Goal: Task Accomplishment & Management: Use online tool/utility

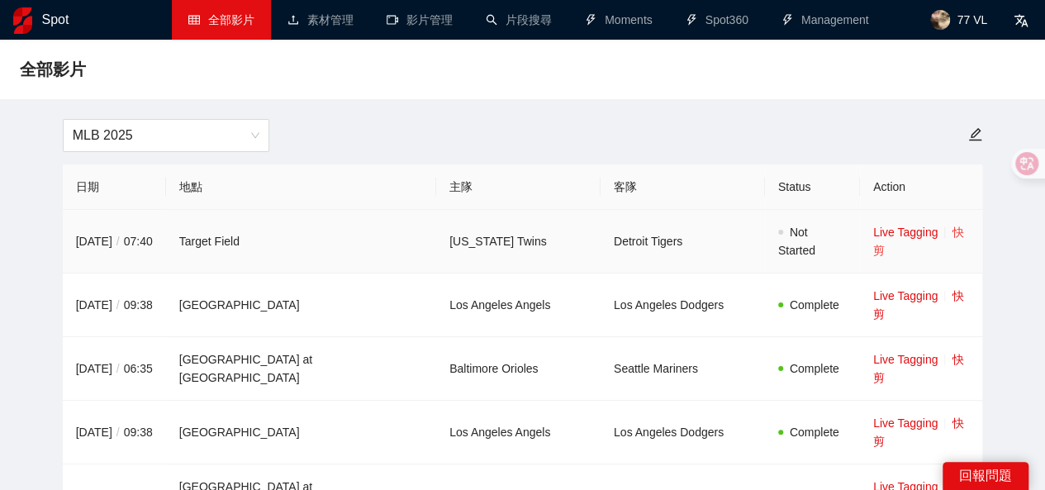
click at [942, 232] on link "快剪" at bounding box center [918, 241] width 90 height 31
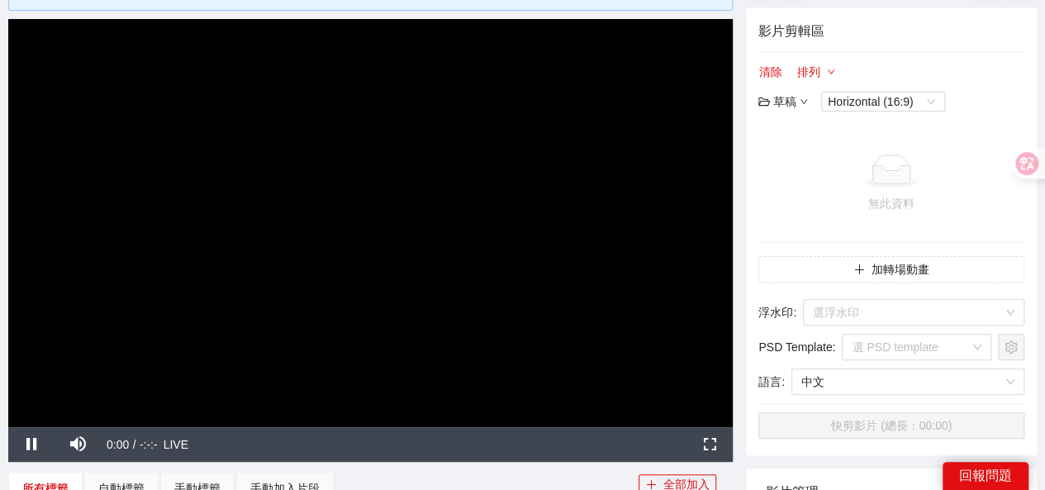
scroll to position [83, 0]
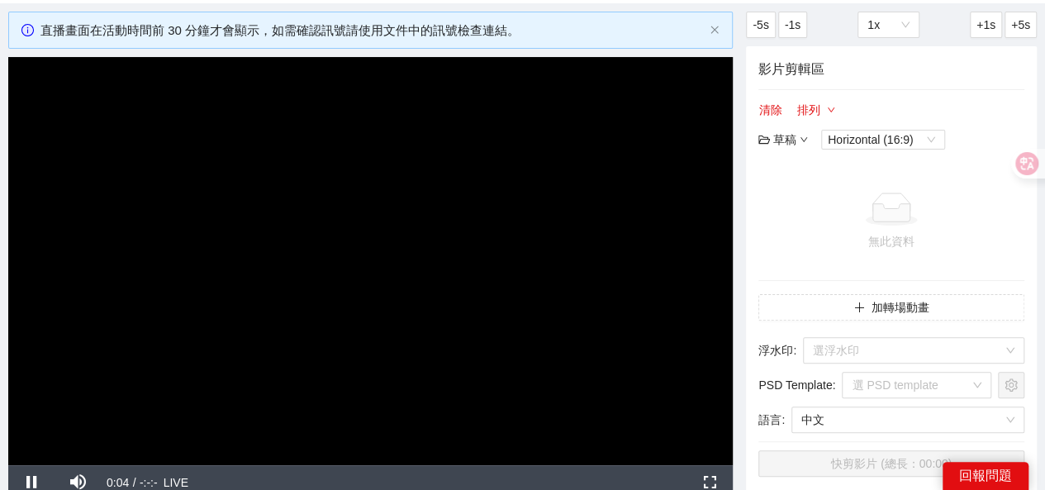
drag, startPoint x: 0, startPoint y: 356, endPoint x: 89, endPoint y: 373, distance: 90.8
click at [0, 356] on div "**********" at bounding box center [522, 485] width 1045 height 947
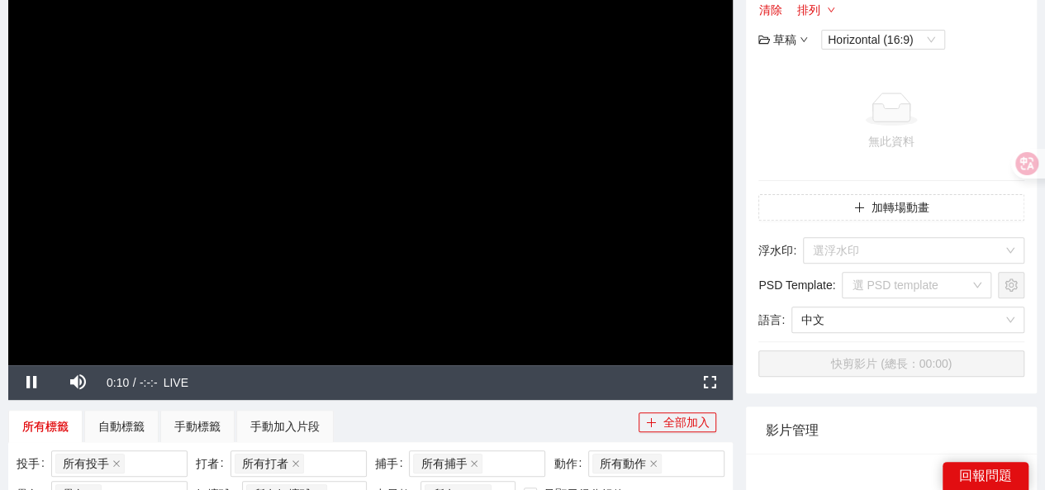
scroll to position [413, 0]
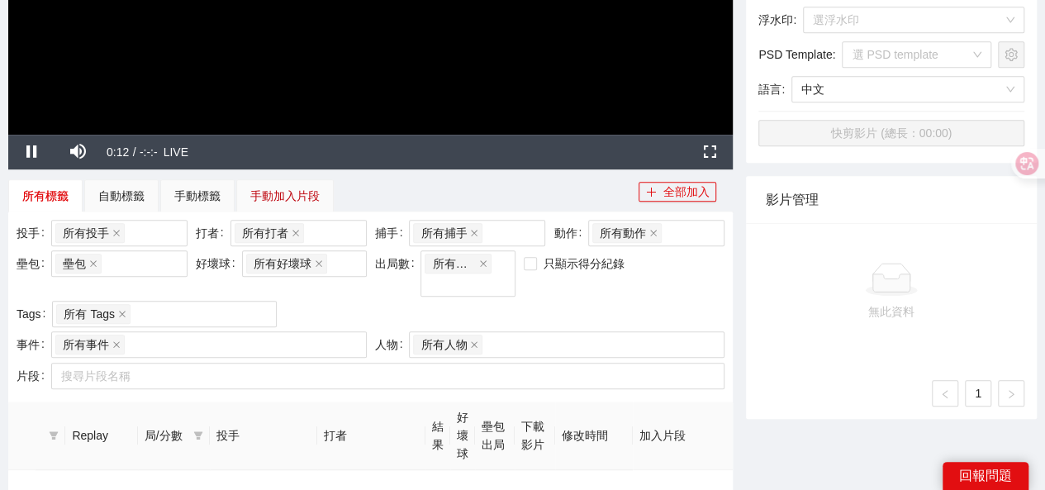
click at [279, 188] on div "手動加入片段" at bounding box center [284, 196] width 69 height 18
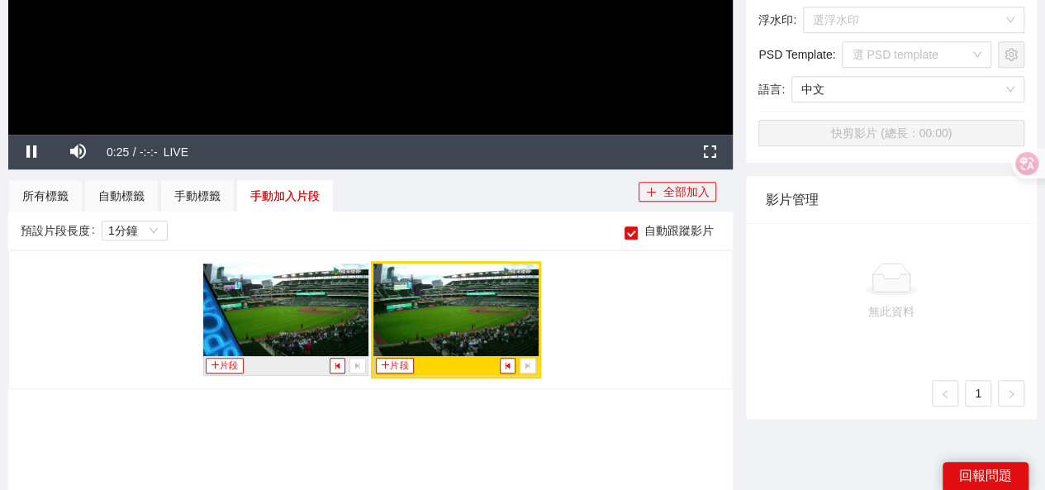
click at [403, 229] on div "預設片段長度 1分鐘 自動跟蹤影片" at bounding box center [371, 230] width 700 height 26
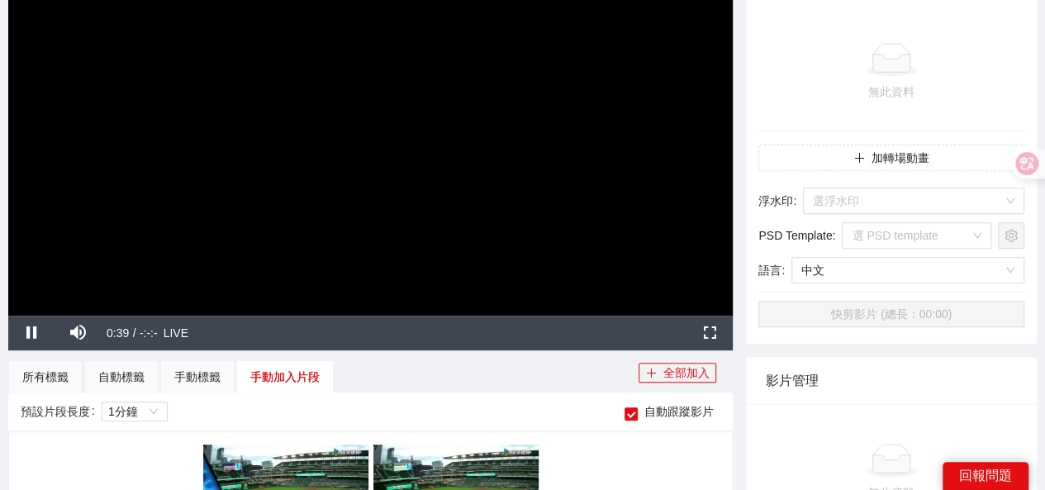
scroll to position [248, 0]
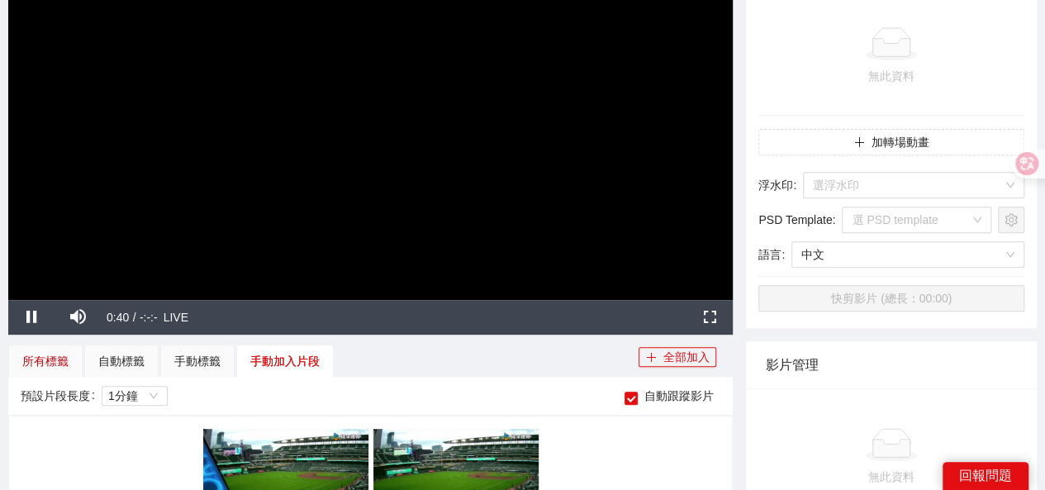
click at [55, 354] on div "所有標籤" at bounding box center [45, 361] width 46 height 18
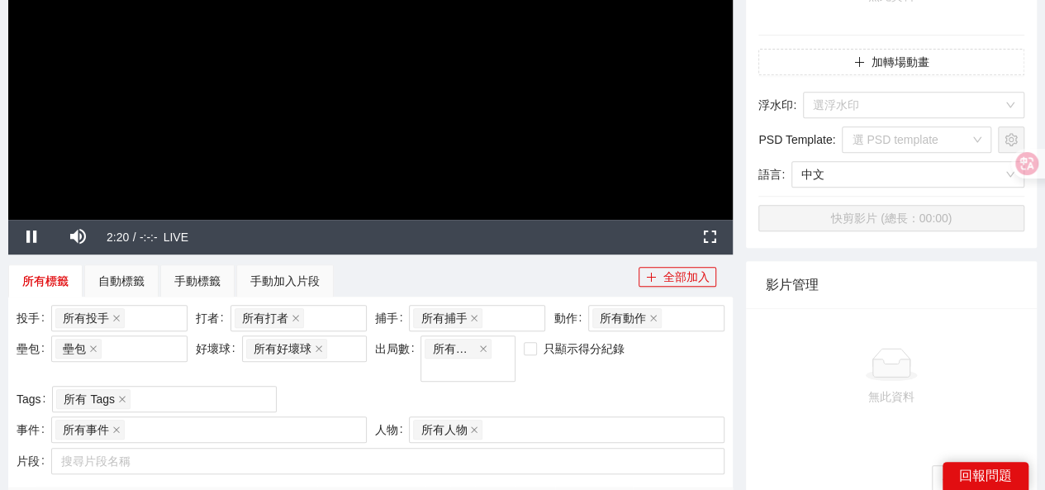
scroll to position [331, 0]
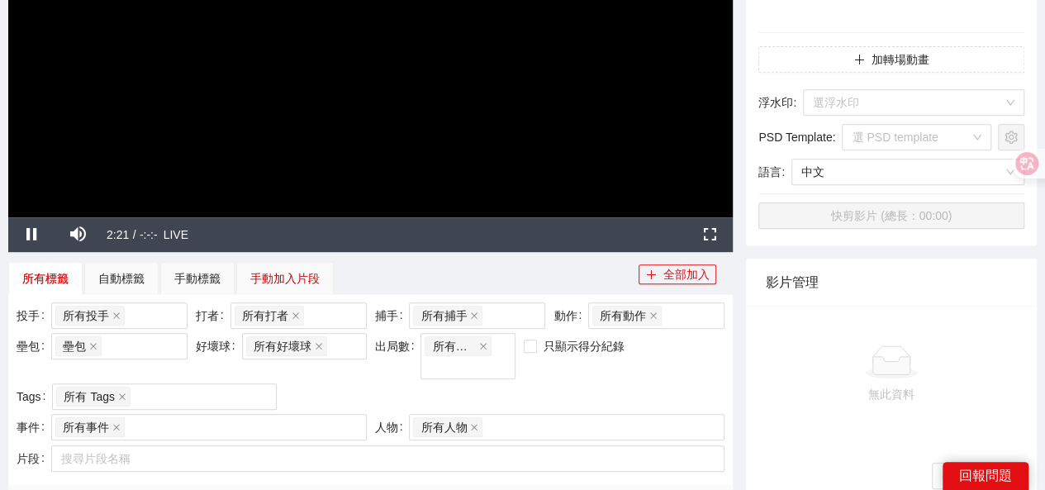
click at [271, 277] on div "手動加入片段" at bounding box center [284, 278] width 69 height 18
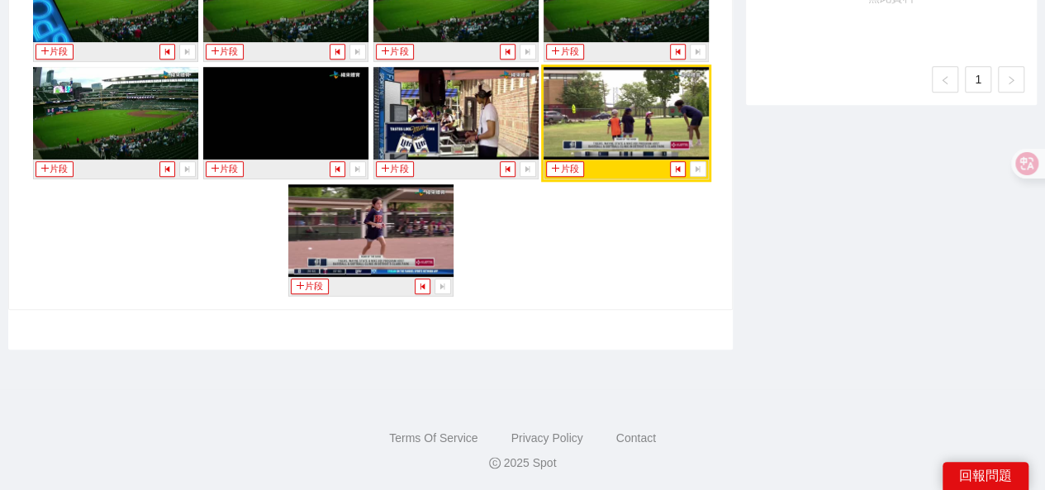
scroll to position [562, 0]
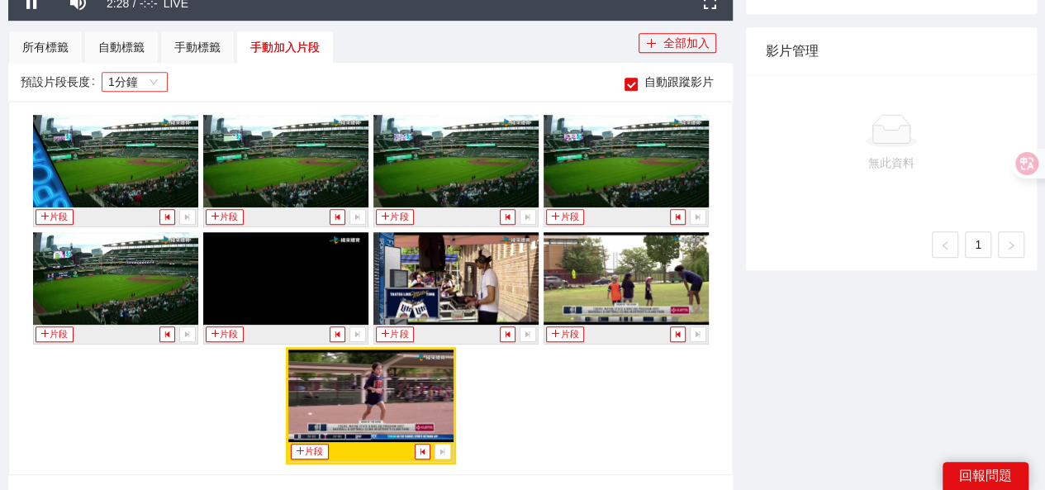
click at [140, 75] on span "1分鐘" at bounding box center [134, 82] width 53 height 18
click at [198, 80] on div "預設片段長度 1分鐘 自動跟蹤影片" at bounding box center [371, 82] width 700 height 26
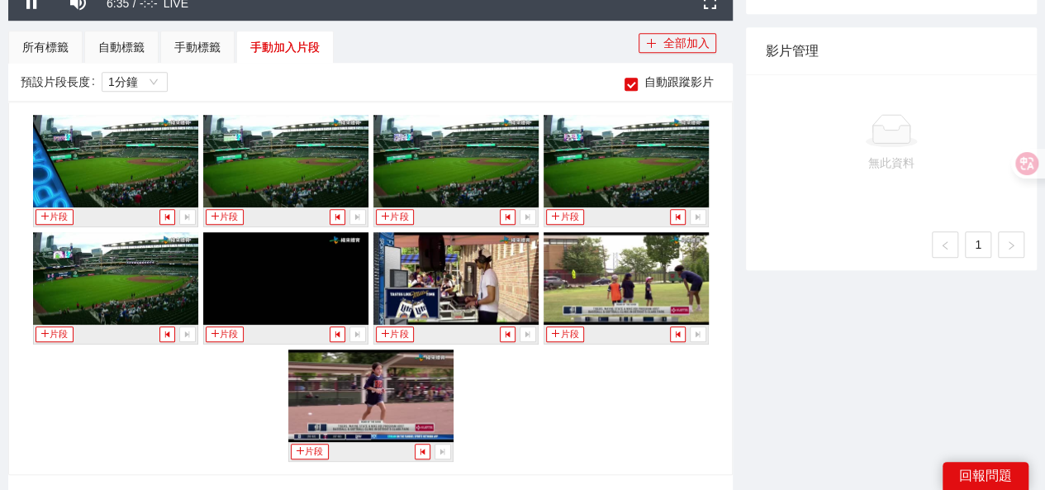
scroll to position [578, 0]
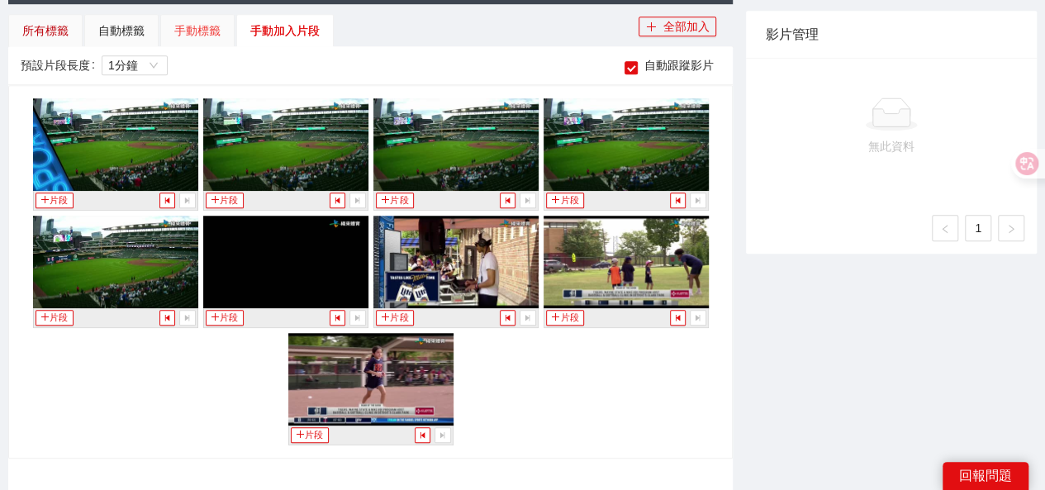
drag, startPoint x: 53, startPoint y: 31, endPoint x: 206, endPoint y: 21, distance: 153.2
click at [53, 31] on div "所有標籤" at bounding box center [45, 30] width 46 height 18
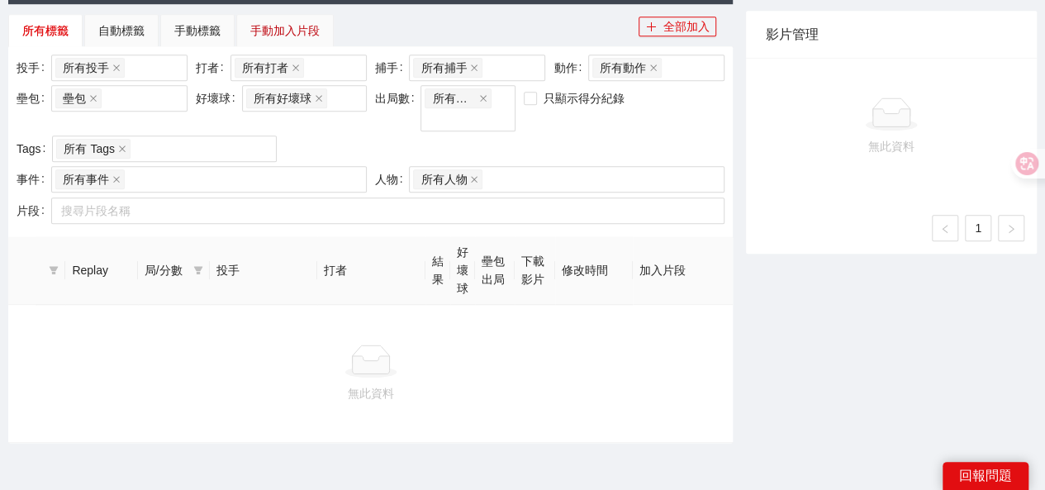
click at [275, 27] on div "手動加入片段" at bounding box center [284, 30] width 69 height 18
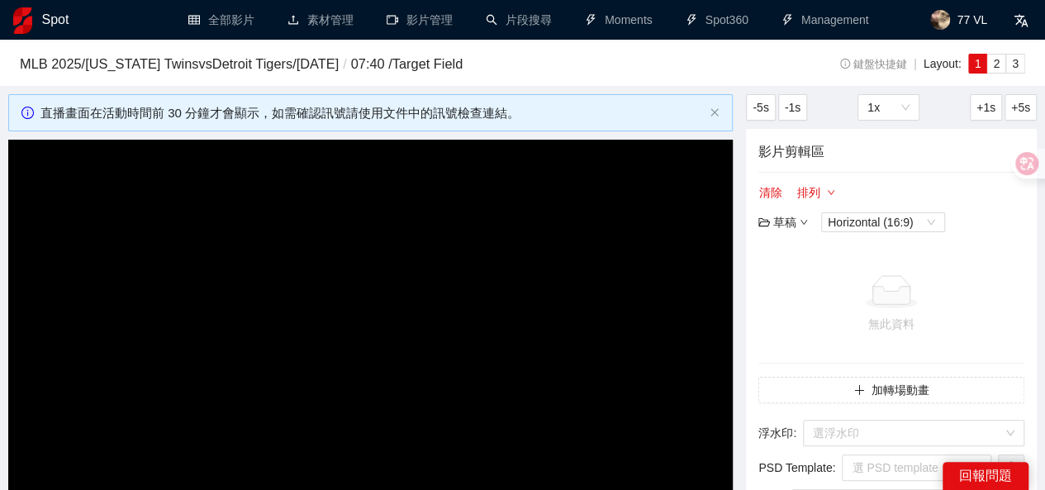
scroll to position [248, 0]
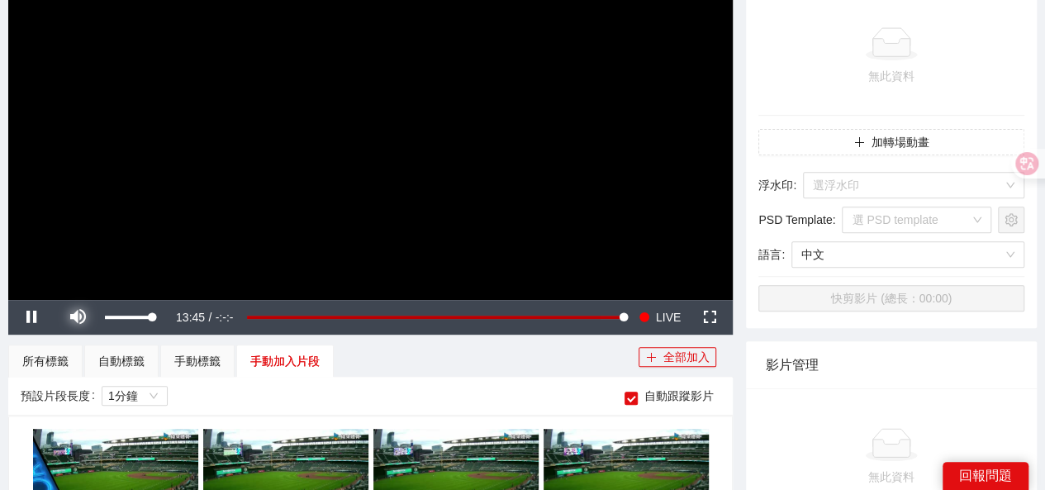
click at [78, 317] on span "Video Player" at bounding box center [78, 317] width 0 height 0
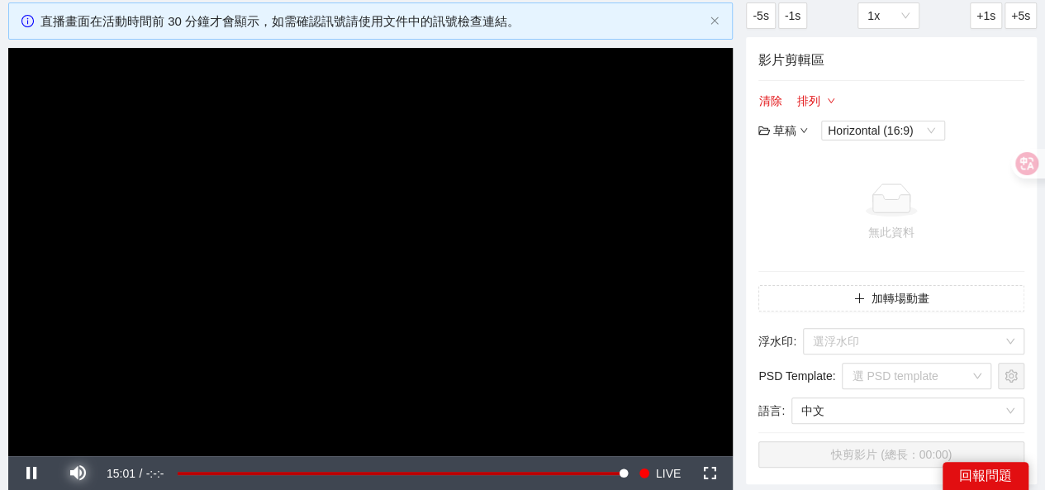
scroll to position [66, 0]
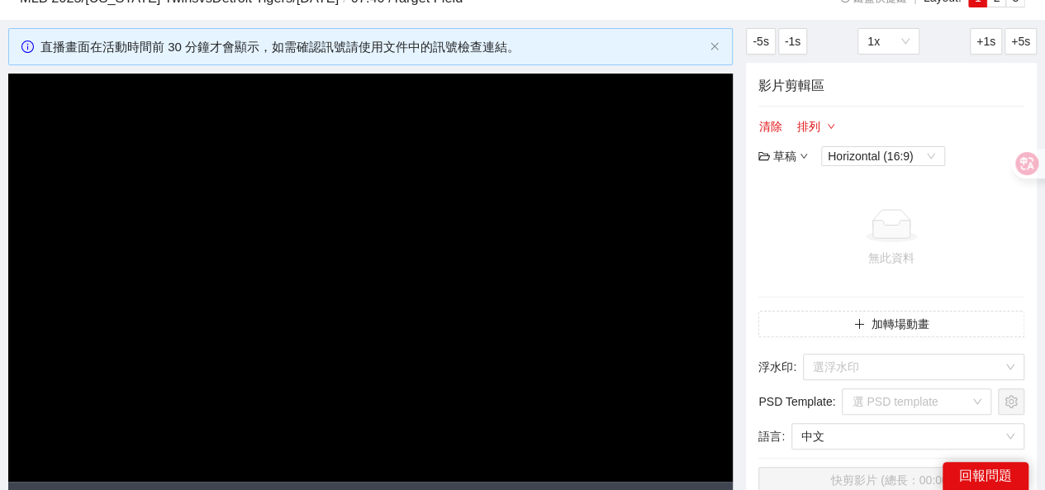
click at [794, 156] on div "草稿" at bounding box center [784, 156] width 50 height 18
click at [928, 237] on div at bounding box center [891, 225] width 253 height 33
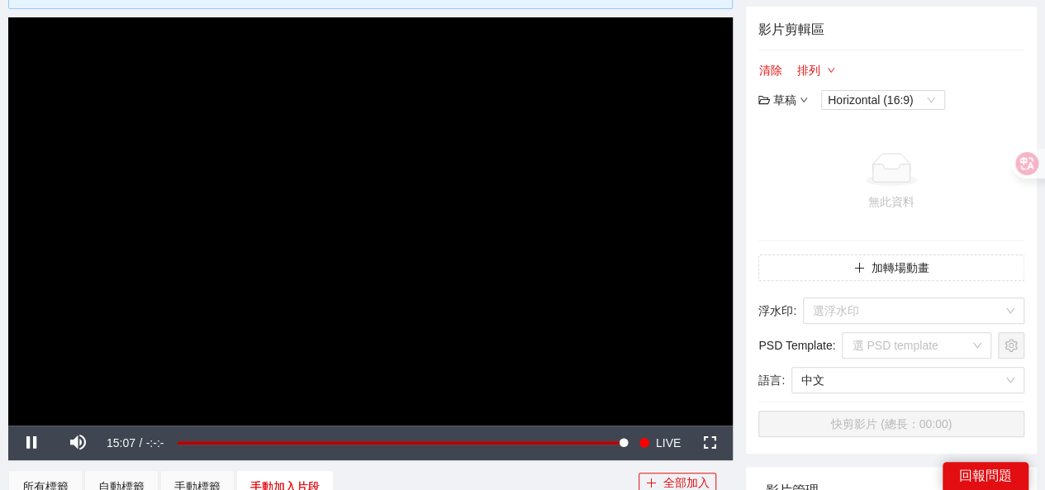
scroll to position [149, 0]
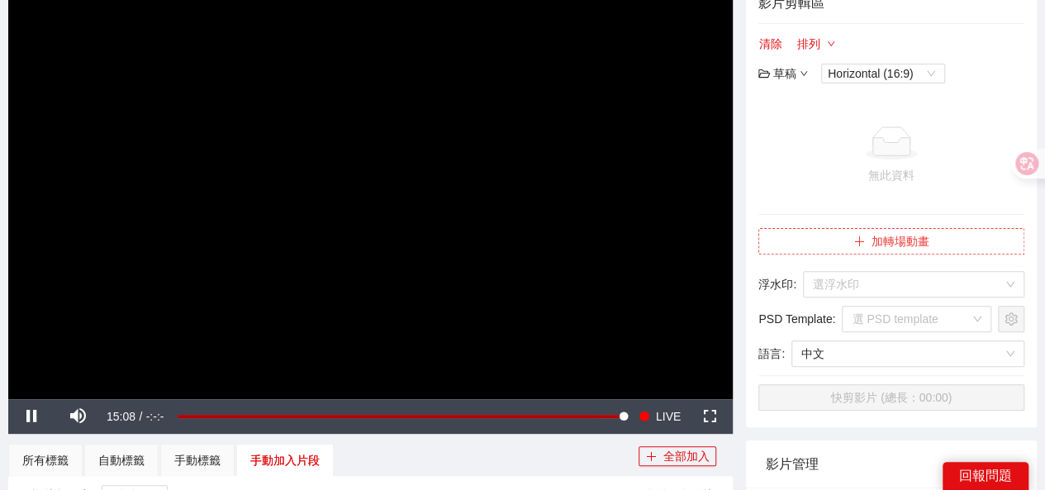
click at [867, 242] on button "加轉場動畫" at bounding box center [892, 241] width 266 height 26
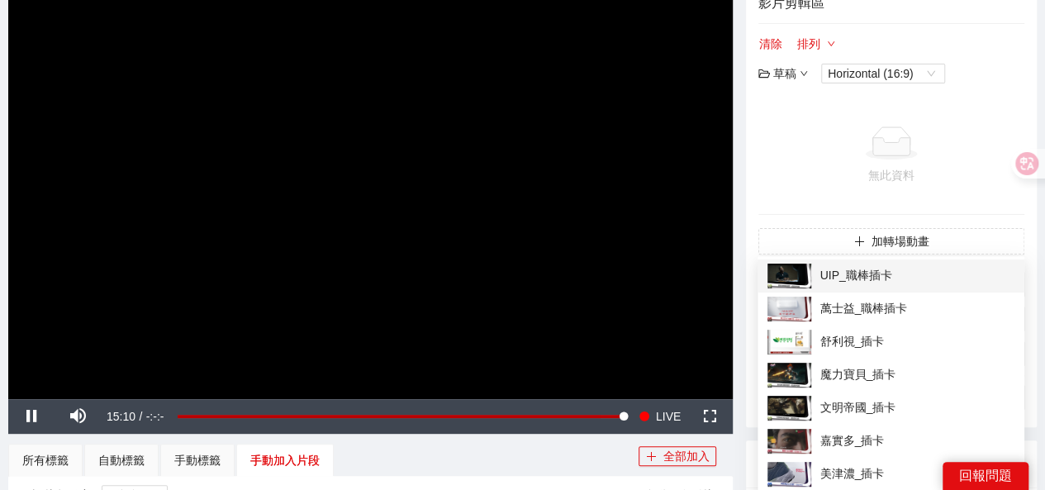
click at [846, 268] on span "UIP_職棒插卡" at bounding box center [891, 276] width 247 height 25
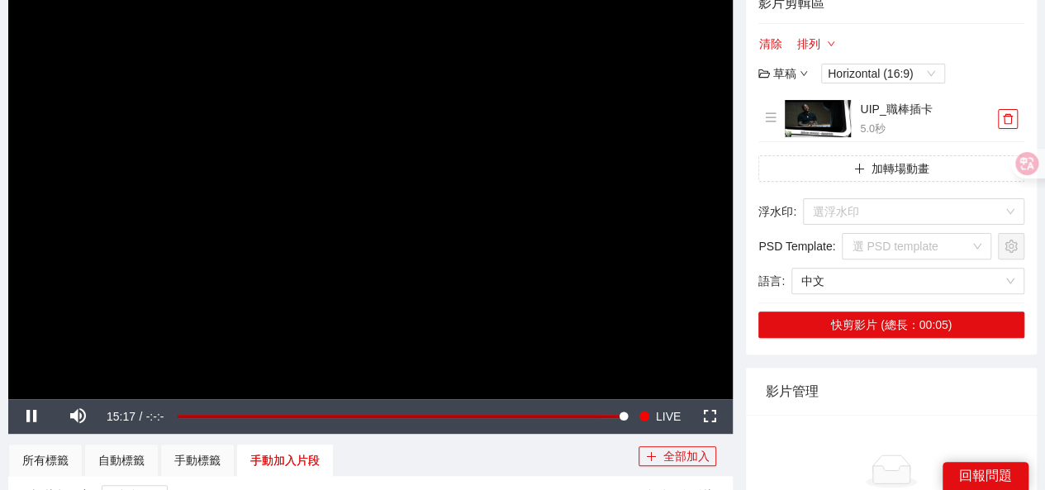
click at [772, 74] on div "草稿" at bounding box center [784, 73] width 50 height 18
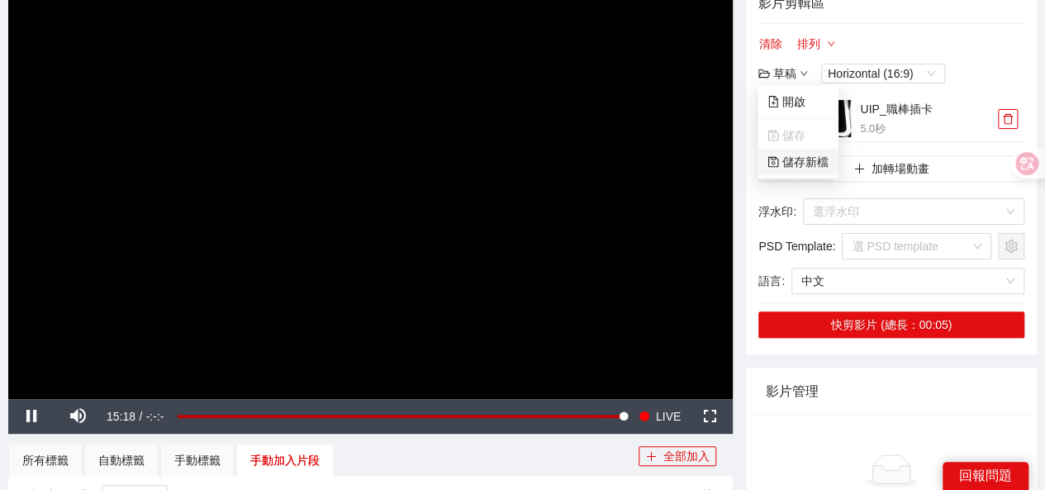
click at [787, 169] on link "儲存新檔" at bounding box center [798, 161] width 61 height 13
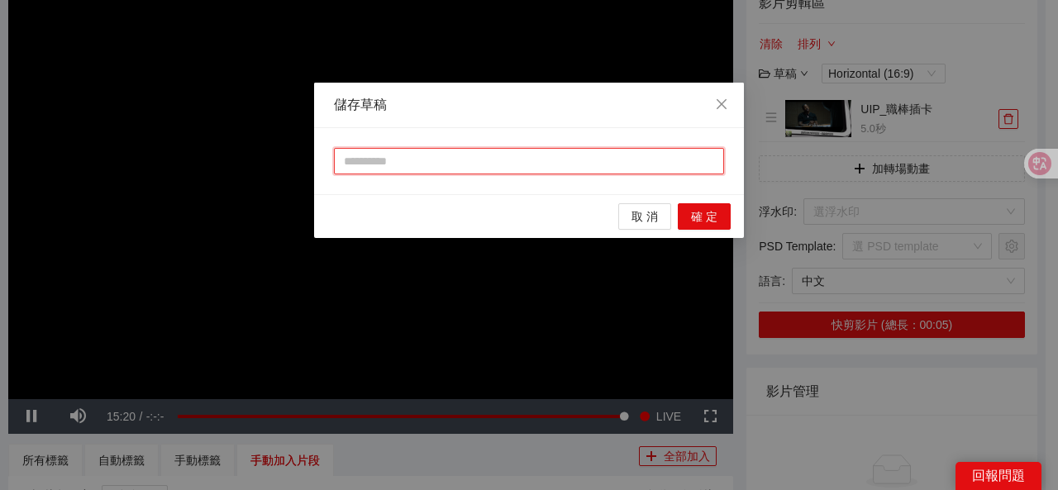
click at [430, 158] on input "text" at bounding box center [529, 161] width 390 height 26
click at [441, 156] on input "*" at bounding box center [529, 161] width 390 height 26
type input "*"
type input "**"
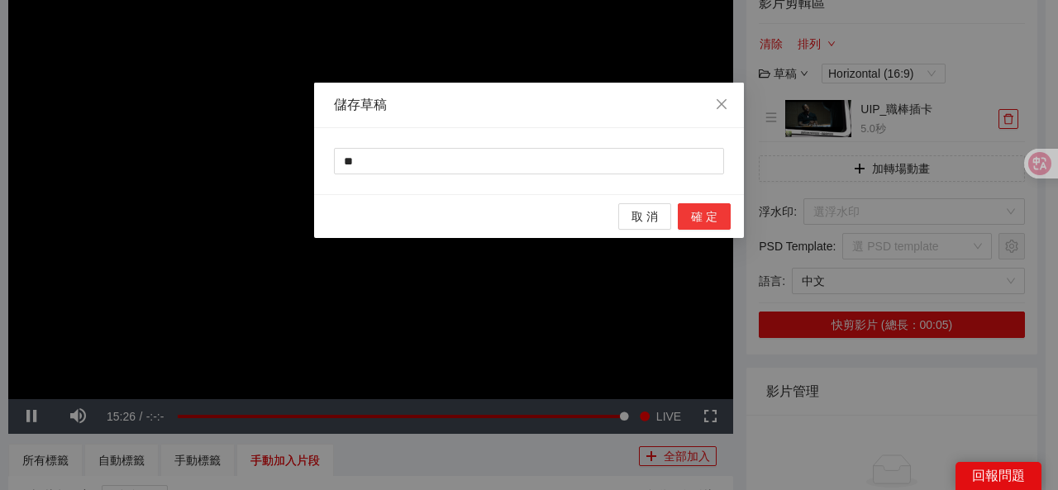
click at [700, 214] on span "確 定" at bounding box center [704, 216] width 26 height 18
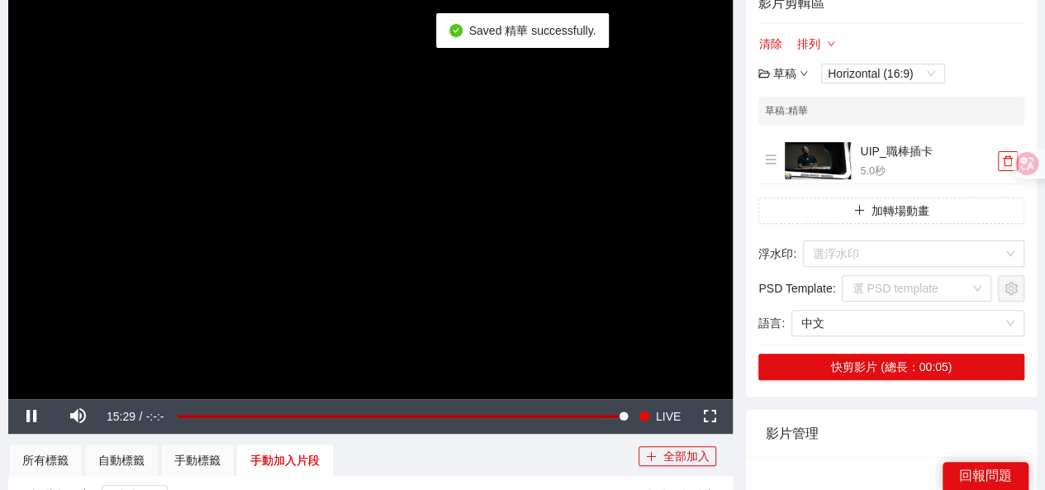
click at [801, 77] on icon "down" at bounding box center [804, 73] width 8 height 8
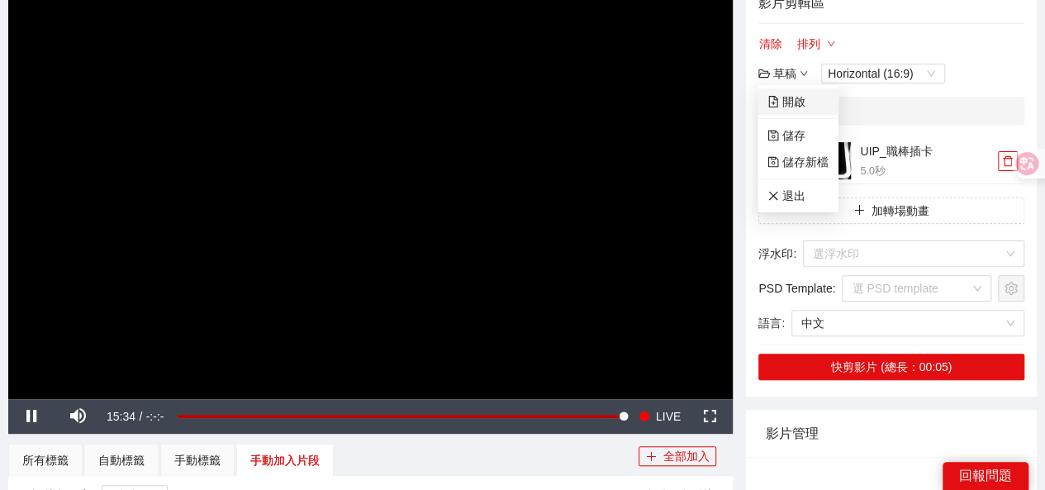
click at [792, 108] on link "開啟" at bounding box center [787, 101] width 38 height 13
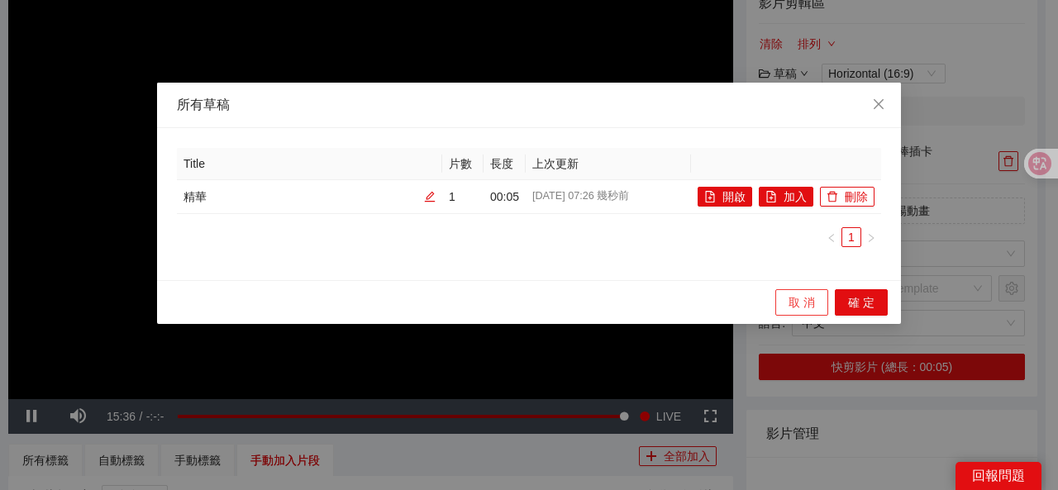
click at [782, 298] on button "取 消" at bounding box center [801, 302] width 53 height 26
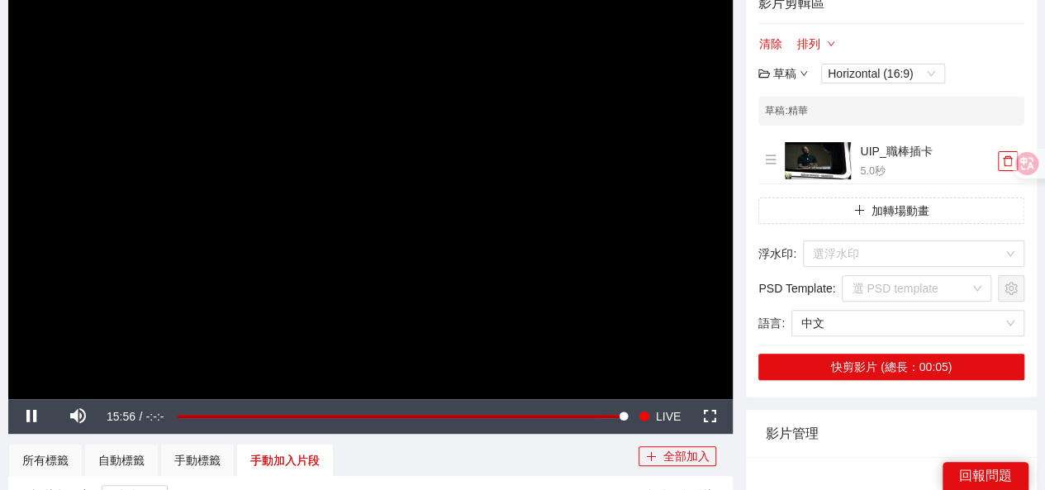
click at [788, 68] on div "草稿" at bounding box center [784, 73] width 50 height 18
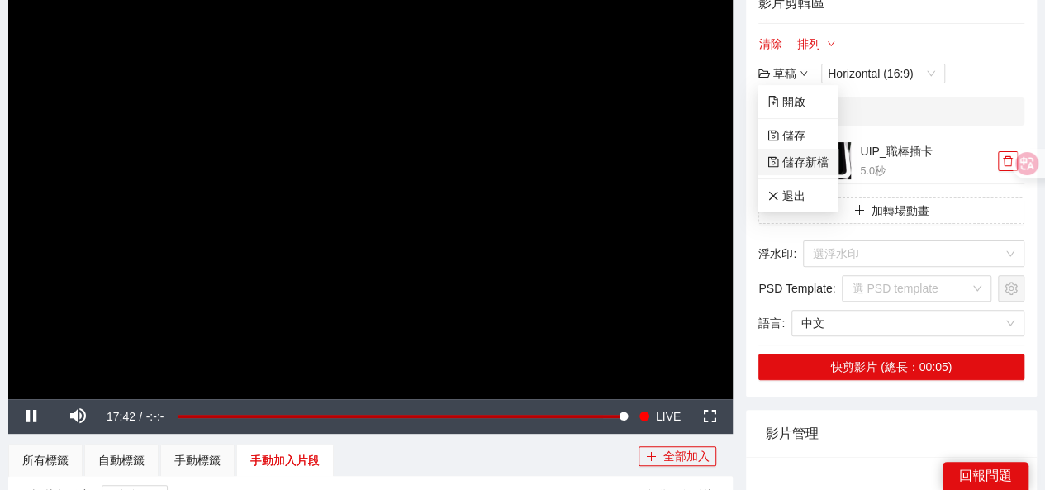
click at [796, 160] on link "儲存新檔" at bounding box center [798, 161] width 61 height 13
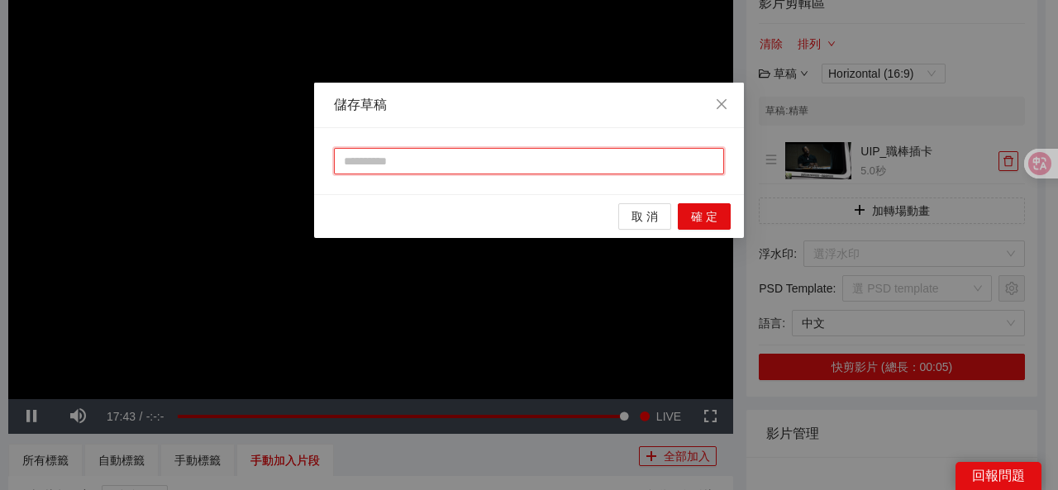
click at [354, 167] on input "text" at bounding box center [529, 161] width 390 height 26
type input "**"
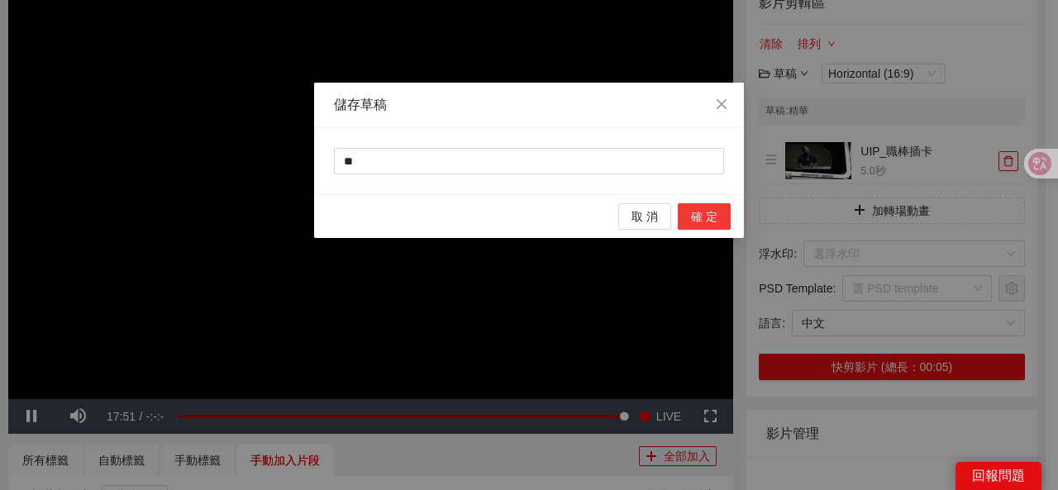
click at [689, 212] on button "確 定" at bounding box center [704, 216] width 53 height 26
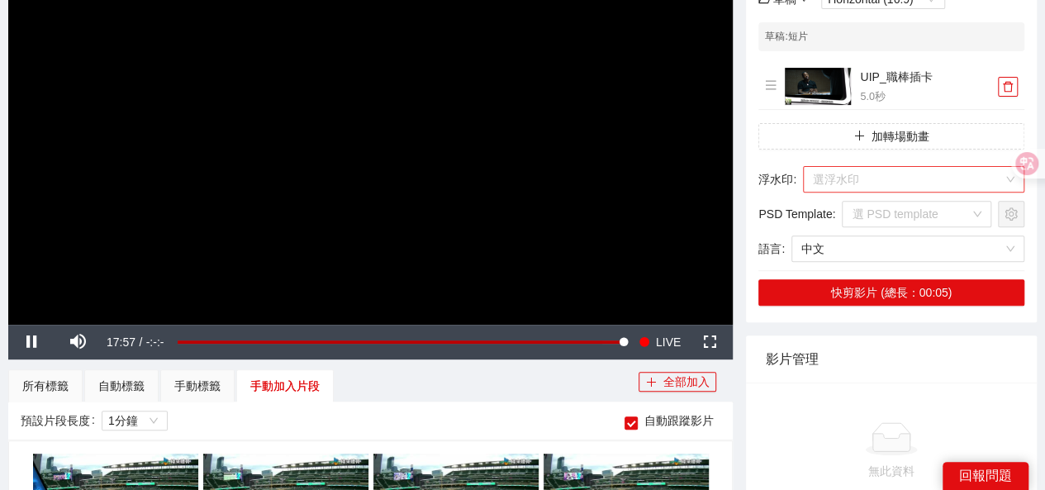
scroll to position [231, 0]
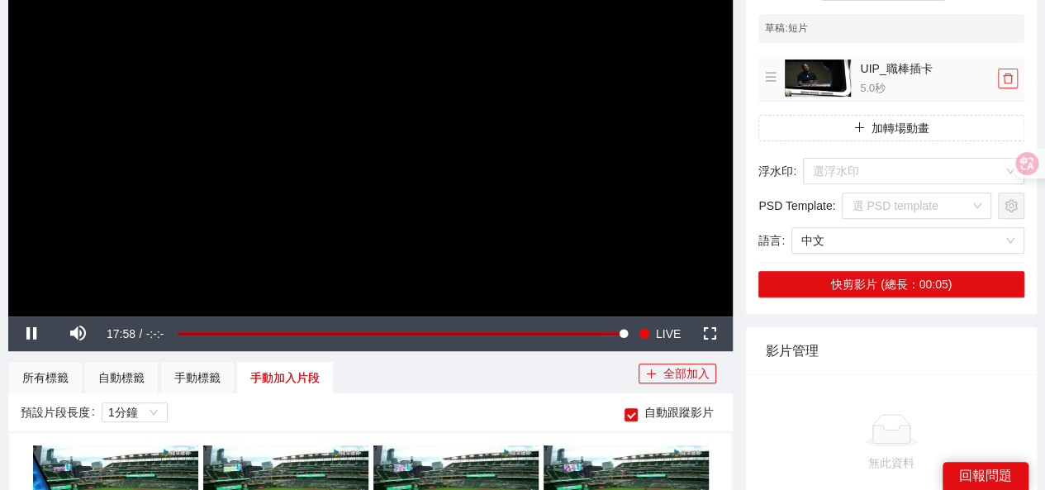
click at [1003, 80] on icon "delete" at bounding box center [1008, 79] width 12 height 12
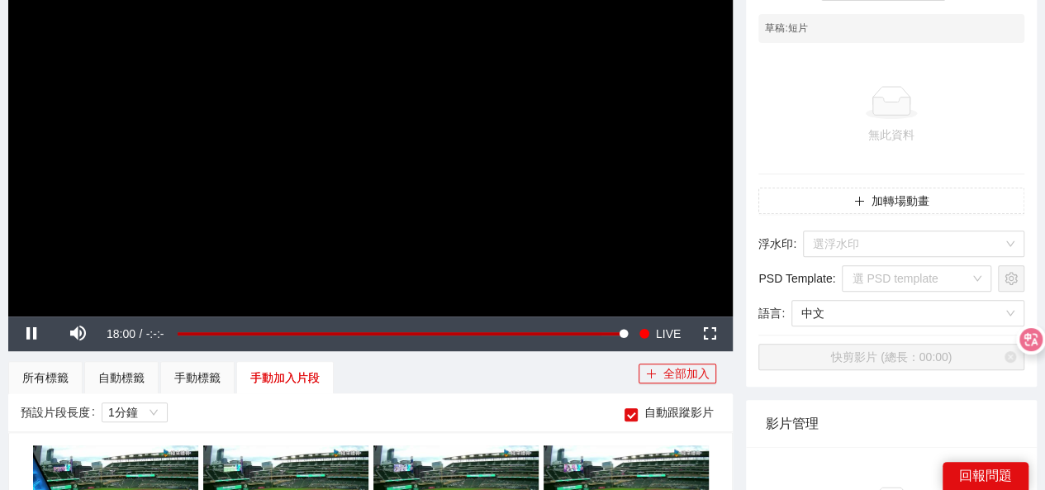
drag, startPoint x: 1035, startPoint y: 166, endPoint x: 1031, endPoint y: 471, distance: 304.9
click at [1031, 259] on html "**********" at bounding box center [522, 14] width 1045 height 490
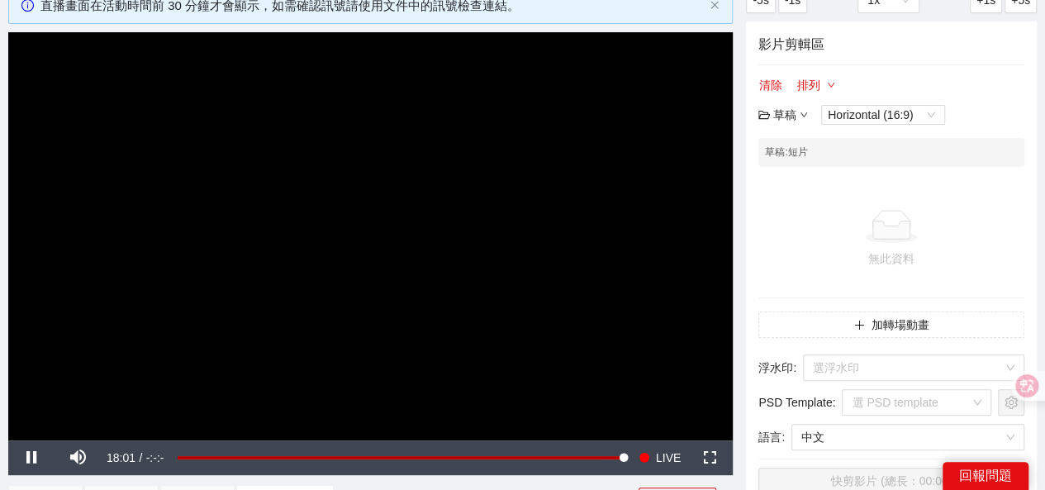
scroll to position [0, 0]
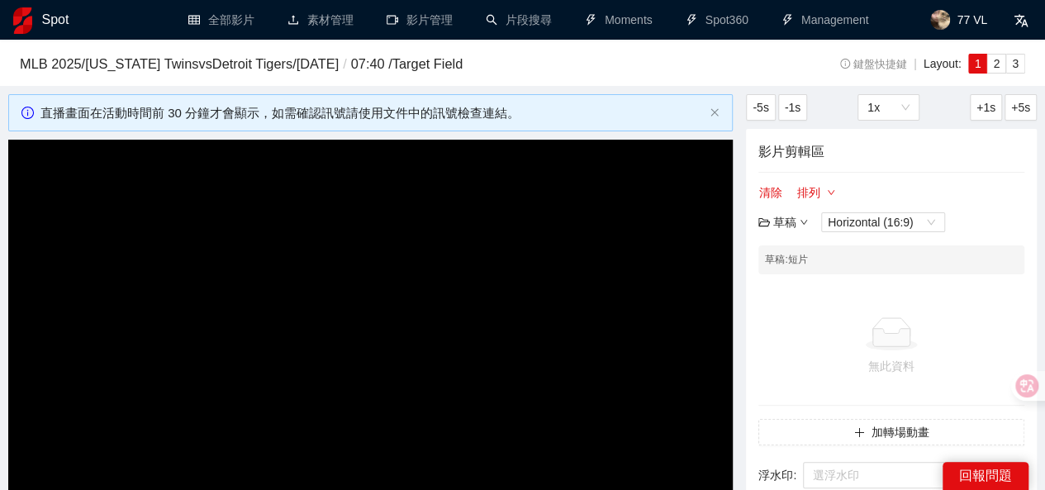
click at [785, 221] on div "草稿" at bounding box center [784, 222] width 50 height 18
click at [801, 249] on link "開啟" at bounding box center [787, 250] width 38 height 13
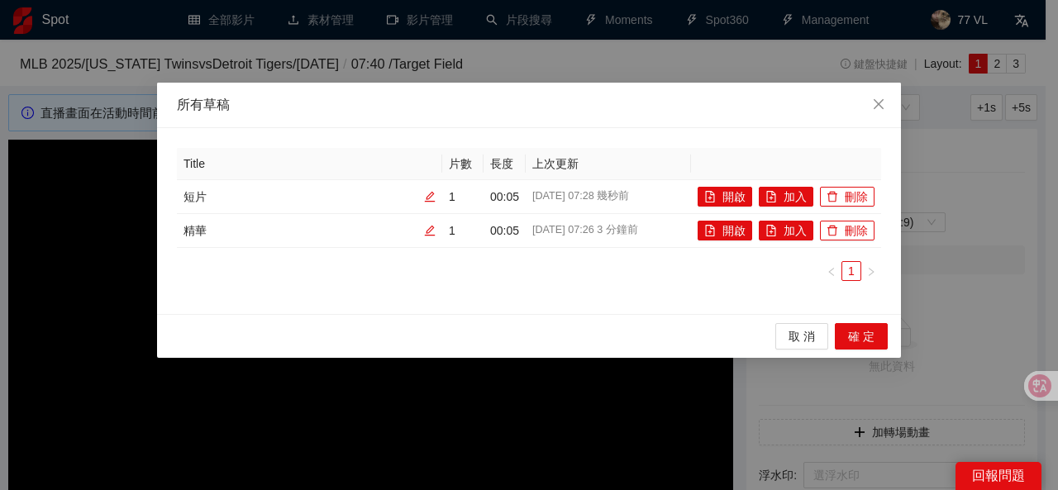
click at [957, 227] on div "所有草稿 Title 片數 長度 上次更新 短片 1 00:05 2025-08-15 07:28 幾秒前 開啟 加入 刪除 精華 1 00:05 2025-…" at bounding box center [529, 245] width 1058 height 490
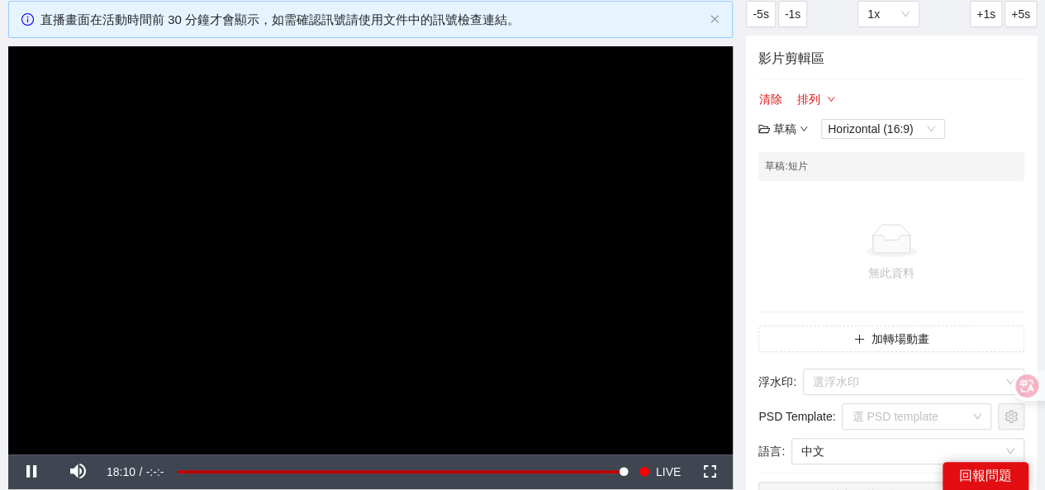
scroll to position [165, 0]
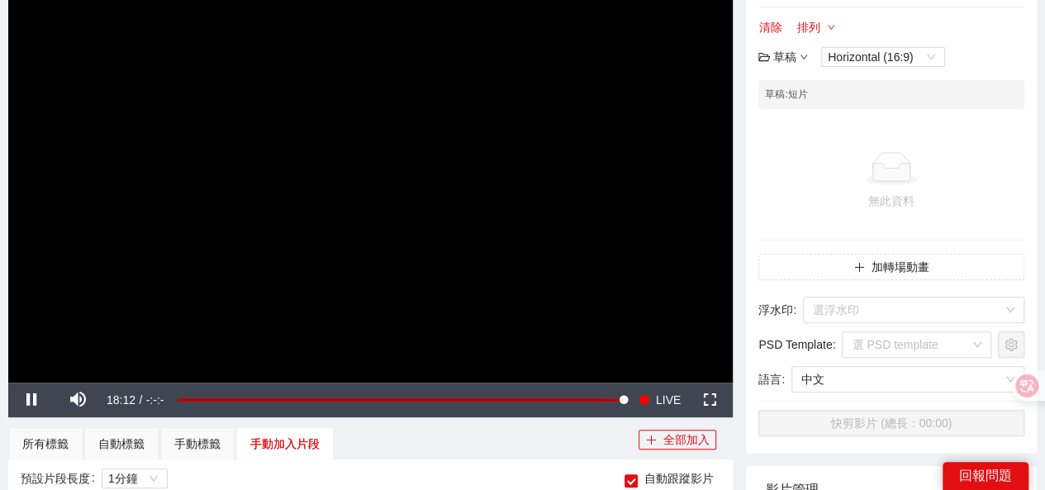
click at [788, 52] on div "草稿" at bounding box center [784, 57] width 50 height 18
click at [788, 122] on link "儲存" at bounding box center [787, 118] width 38 height 13
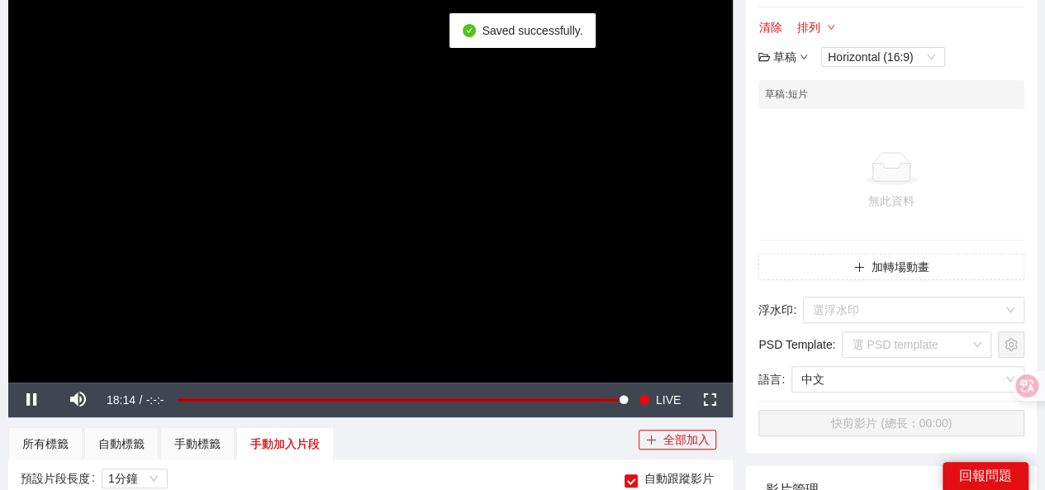
click at [791, 57] on div "草稿" at bounding box center [784, 57] width 50 height 18
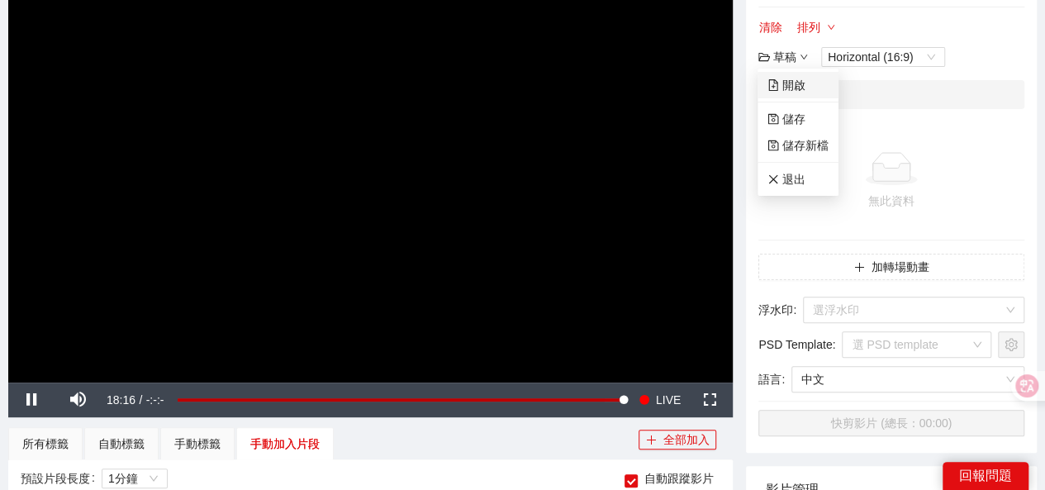
click at [797, 88] on link "開啟" at bounding box center [787, 84] width 38 height 13
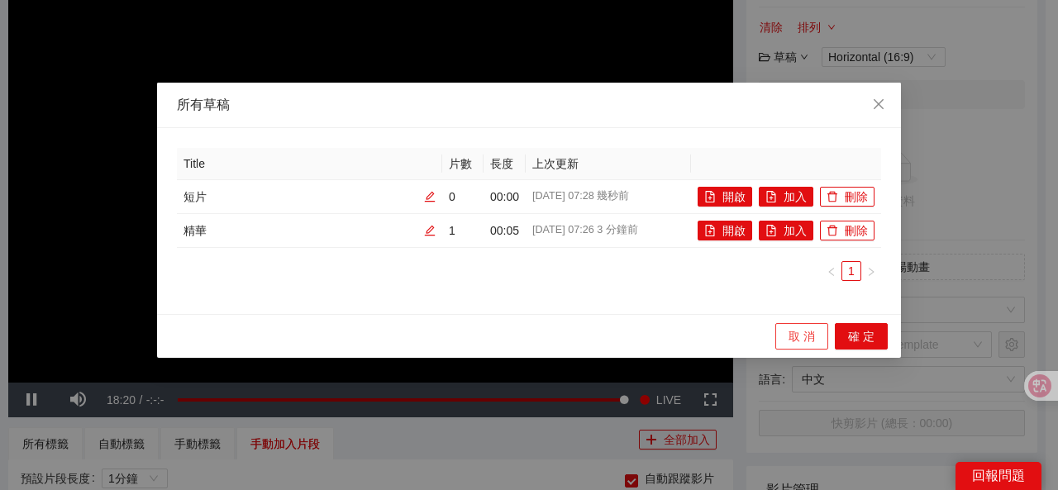
click at [806, 333] on span "取 消" at bounding box center [801, 336] width 26 height 18
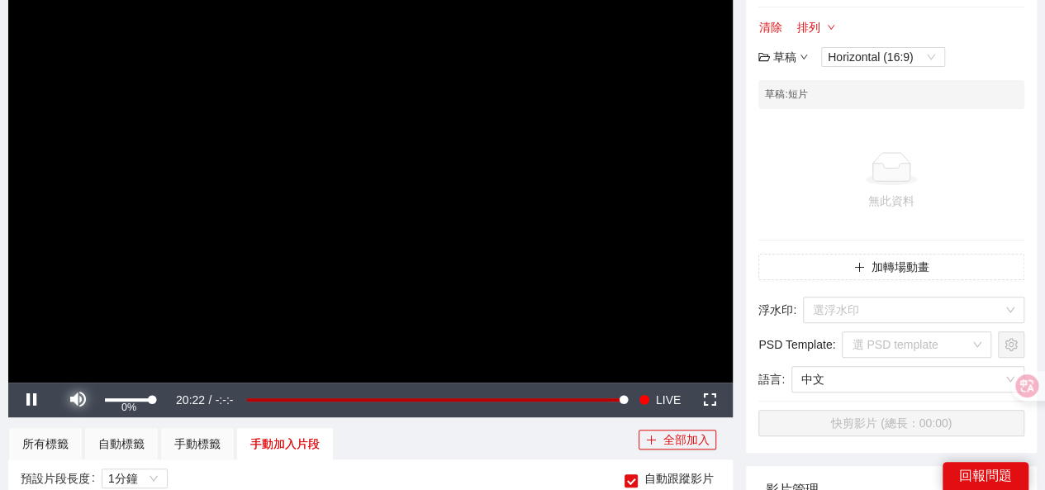
click at [78, 400] on span "Video Player" at bounding box center [78, 400] width 0 height 0
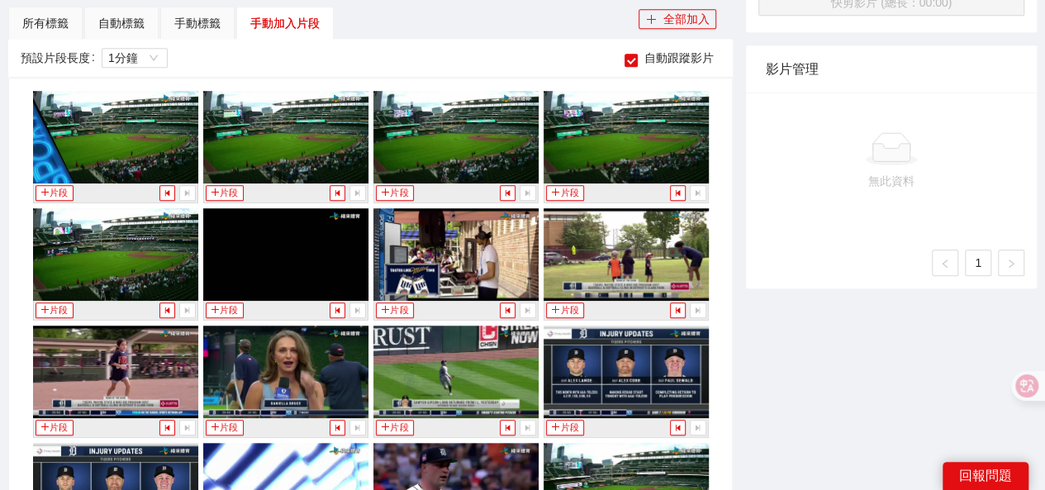
scroll to position [397, 0]
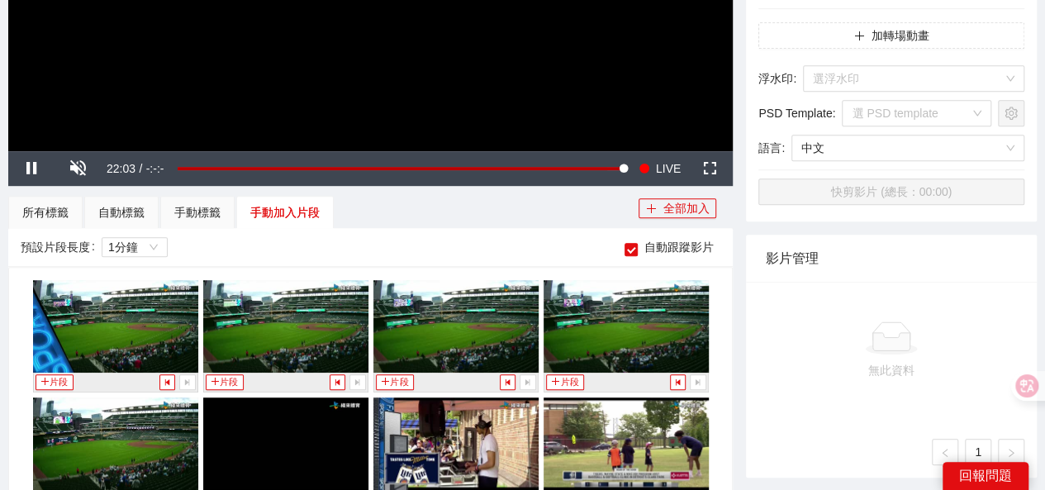
click at [238, 235] on div "預設片段長度 1分鐘 自動跟蹤影片" at bounding box center [371, 247] width 700 height 26
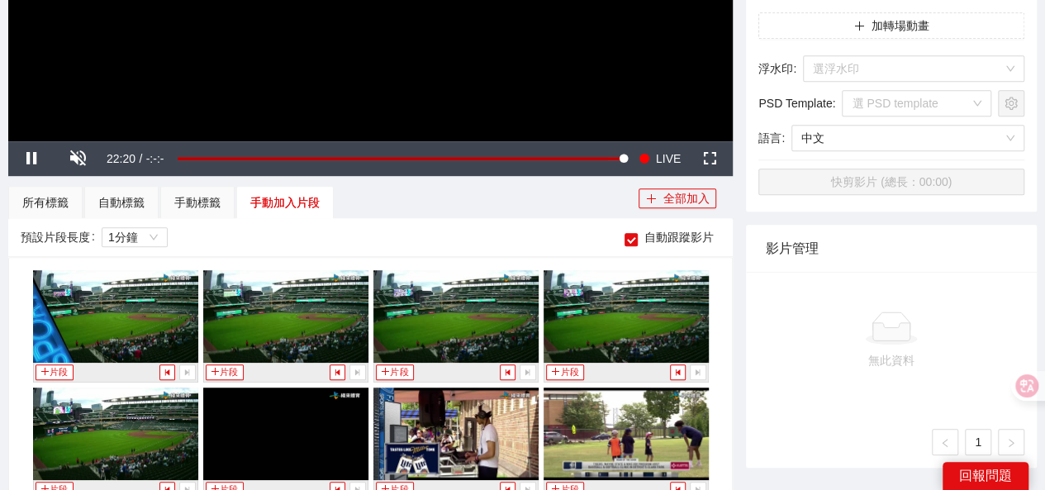
scroll to position [413, 0]
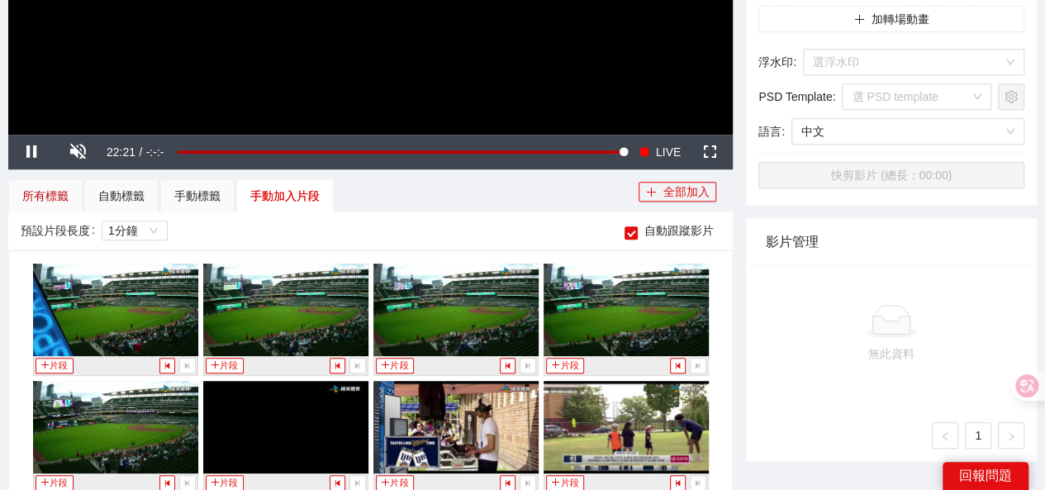
click at [55, 191] on div "所有標籤" at bounding box center [45, 196] width 46 height 18
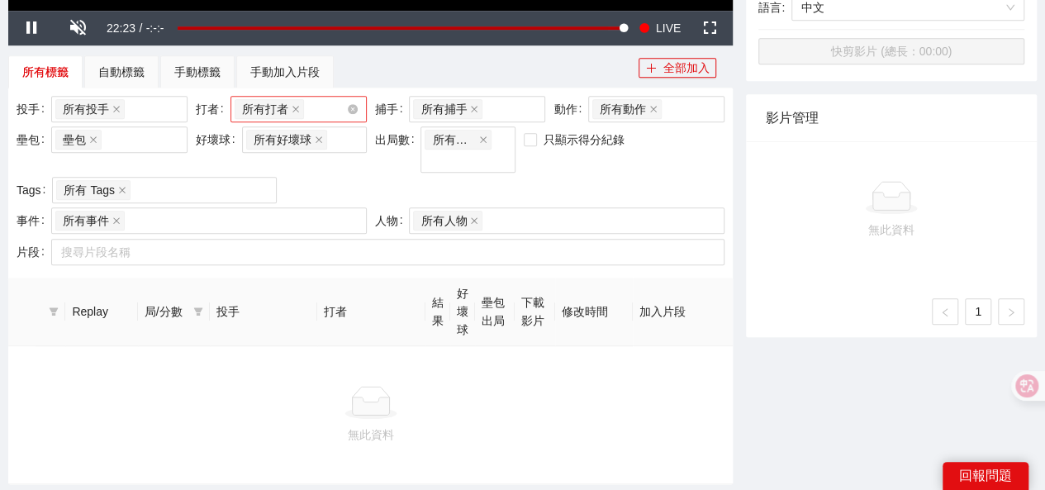
scroll to position [353, 0]
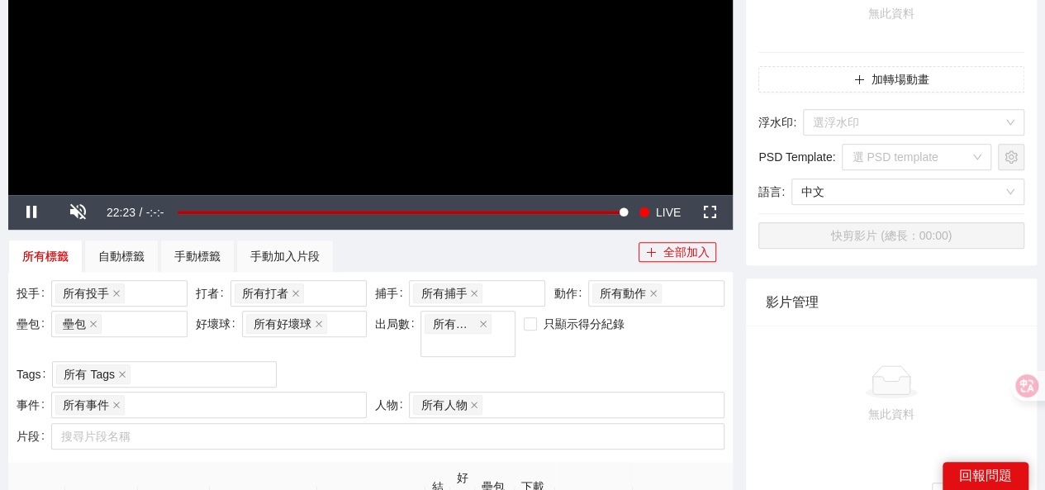
click at [279, 231] on div "**********" at bounding box center [371, 214] width 738 height 947
click at [274, 255] on div "手動加入片段" at bounding box center [284, 256] width 69 height 18
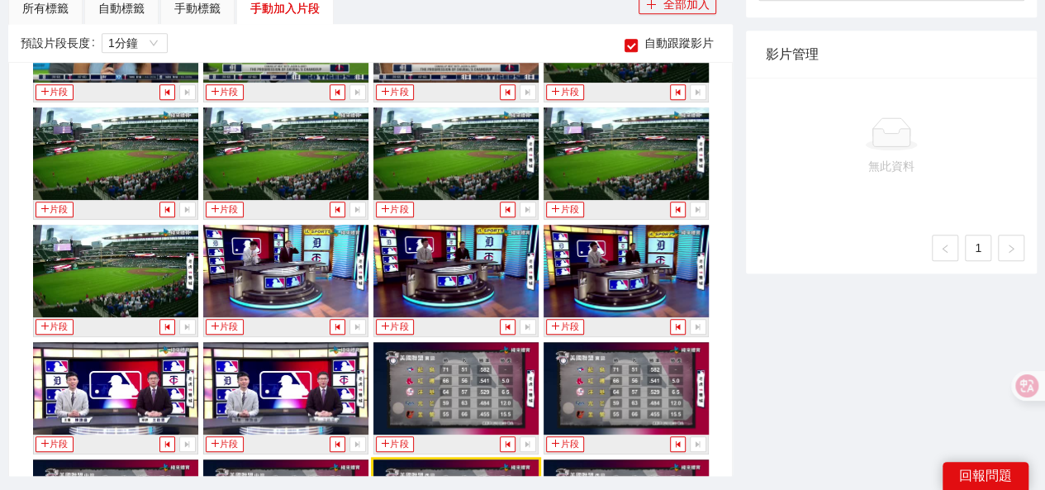
scroll to position [1834, 0]
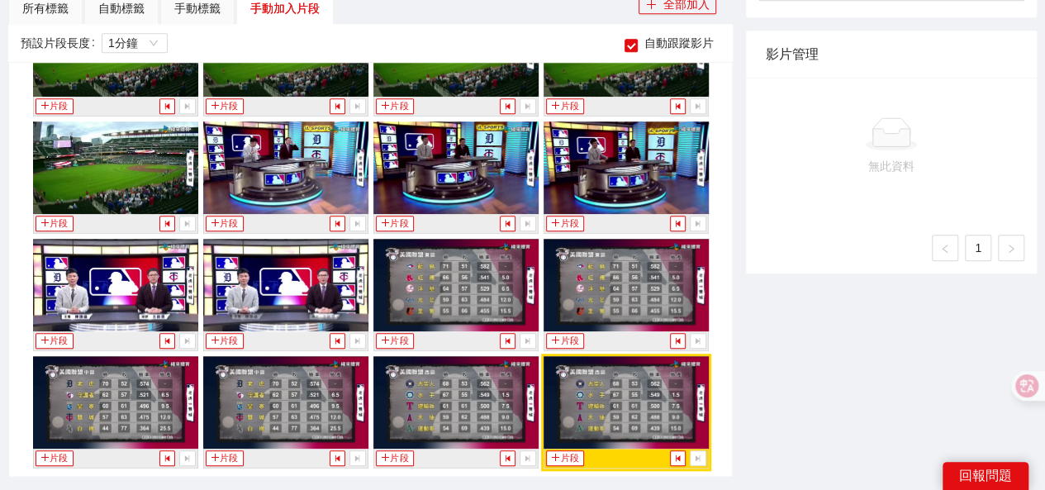
click at [132, 276] on img at bounding box center [115, 285] width 165 height 93
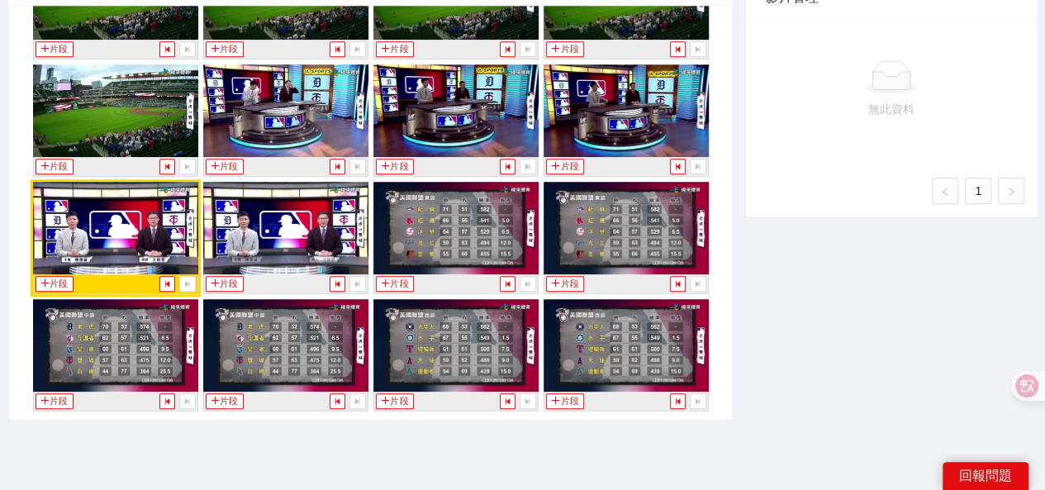
scroll to position [683, 0]
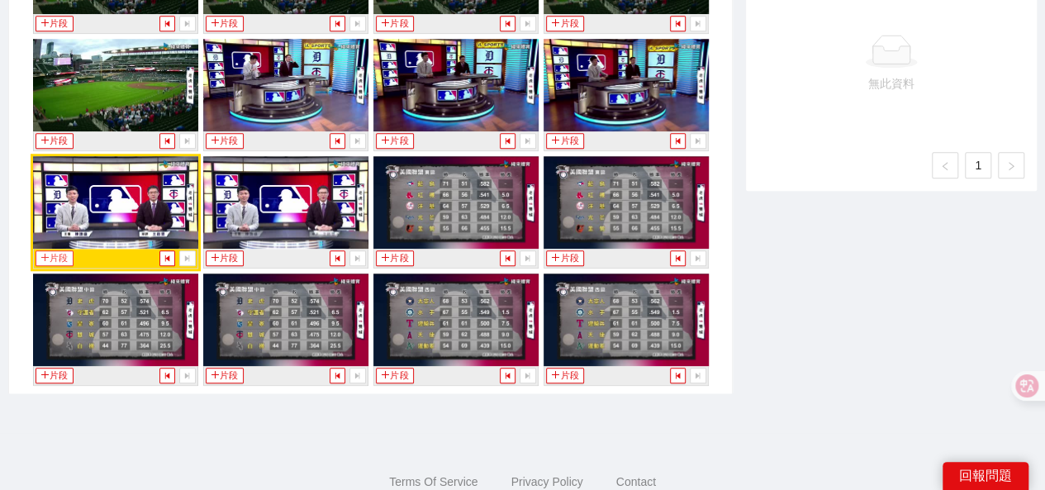
click at [52, 250] on button "片段" at bounding box center [55, 258] width 38 height 16
click at [140, 214] on img at bounding box center [115, 202] width 165 height 93
click at [140, 216] on img at bounding box center [115, 202] width 165 height 93
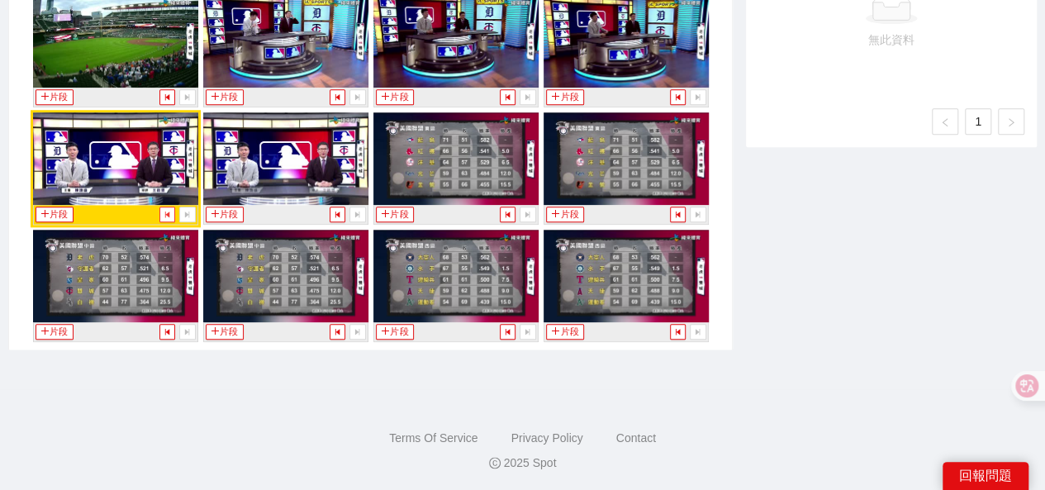
scroll to position [645, 0]
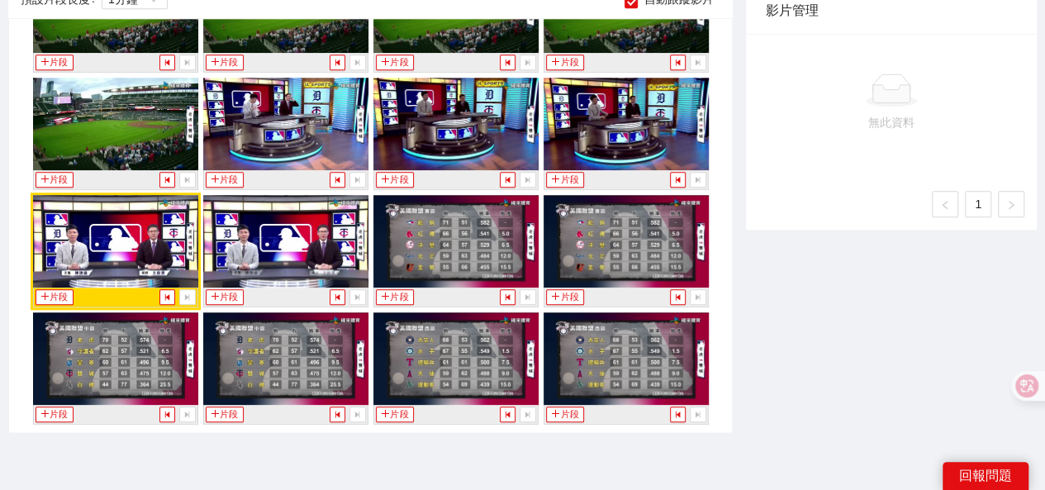
click at [90, 231] on img at bounding box center [115, 241] width 165 height 93
click at [76, 247] on img at bounding box center [115, 241] width 165 height 93
click at [48, 289] on button "片段" at bounding box center [55, 297] width 38 height 16
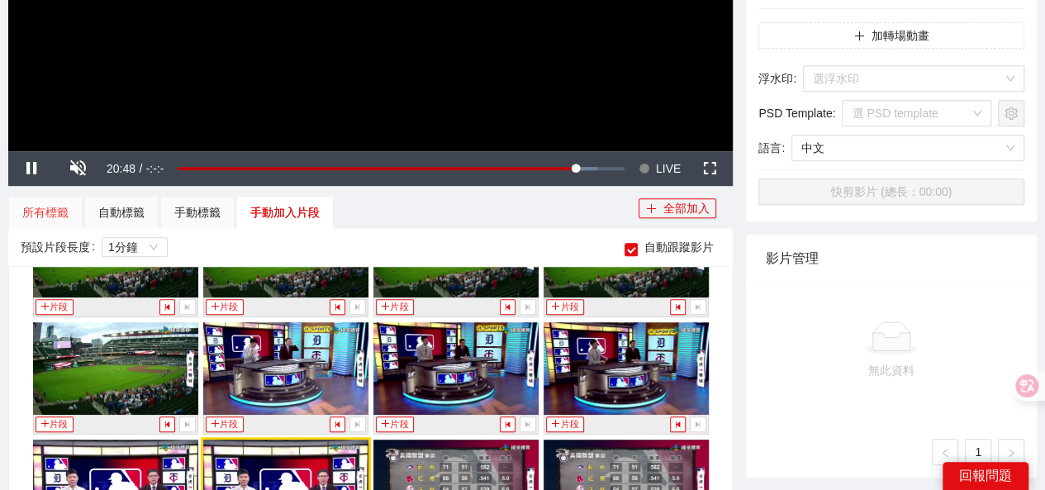
scroll to position [1840, 0]
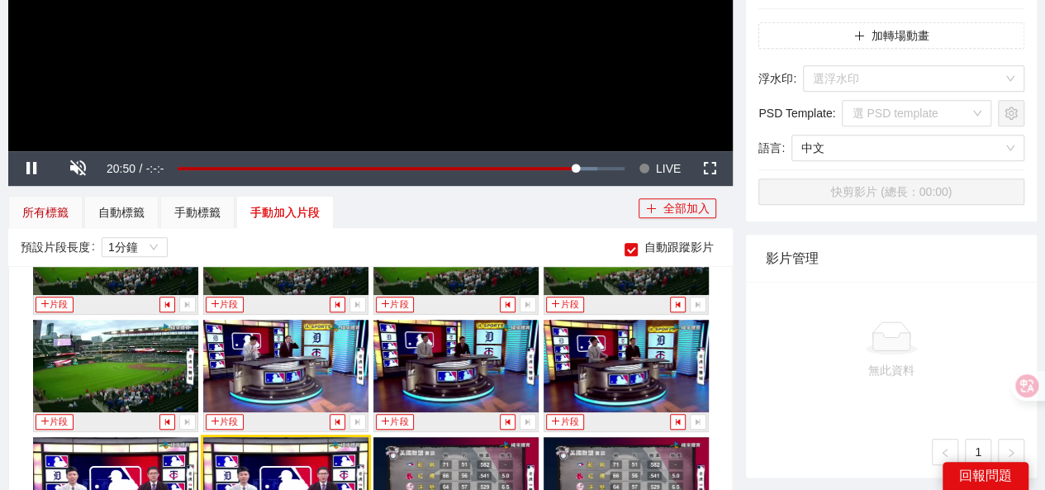
click at [53, 211] on div "所有標籤" at bounding box center [45, 212] width 46 height 18
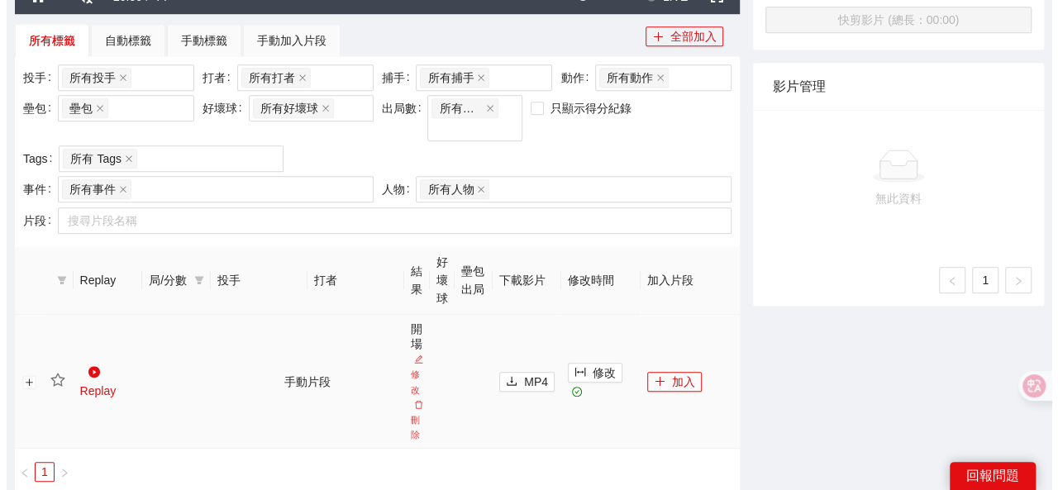
scroll to position [713, 0]
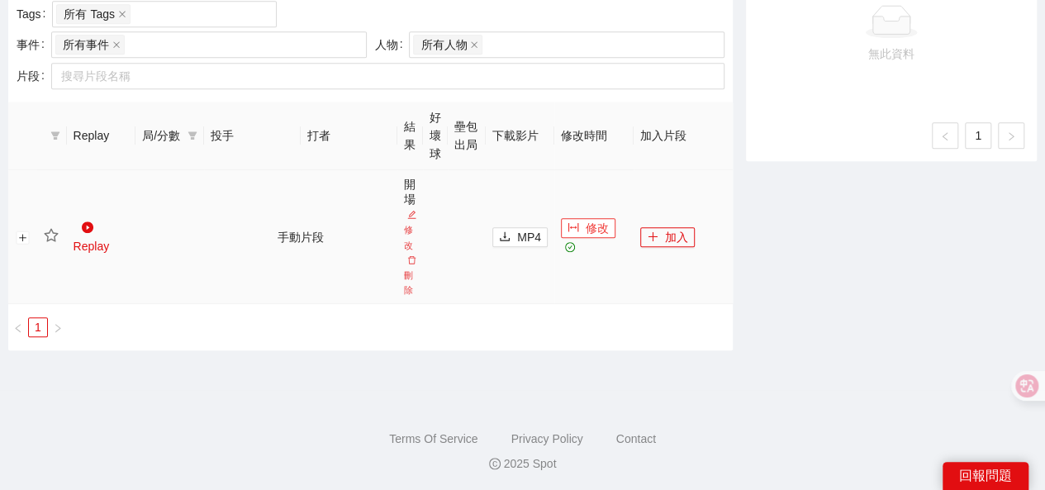
click at [587, 221] on span "修改" at bounding box center [597, 228] width 23 height 18
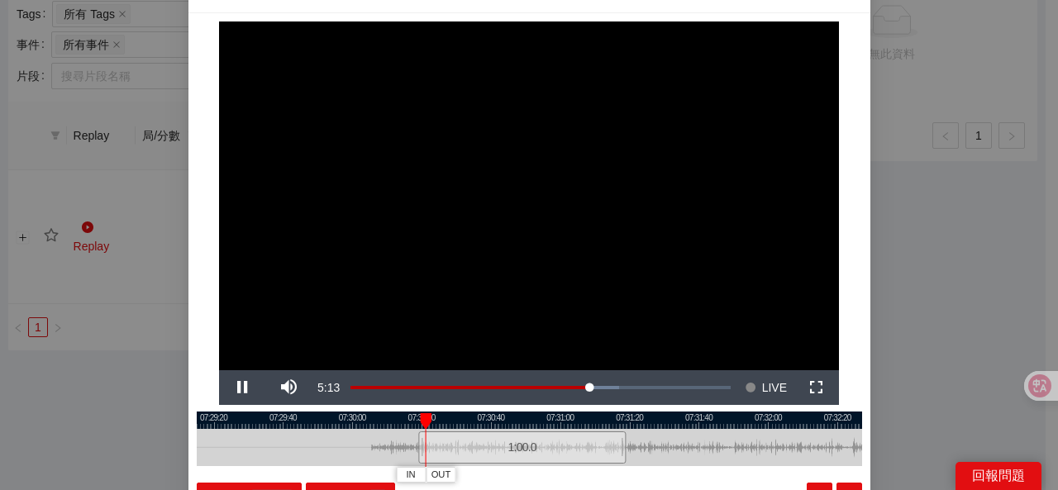
scroll to position [116, 0]
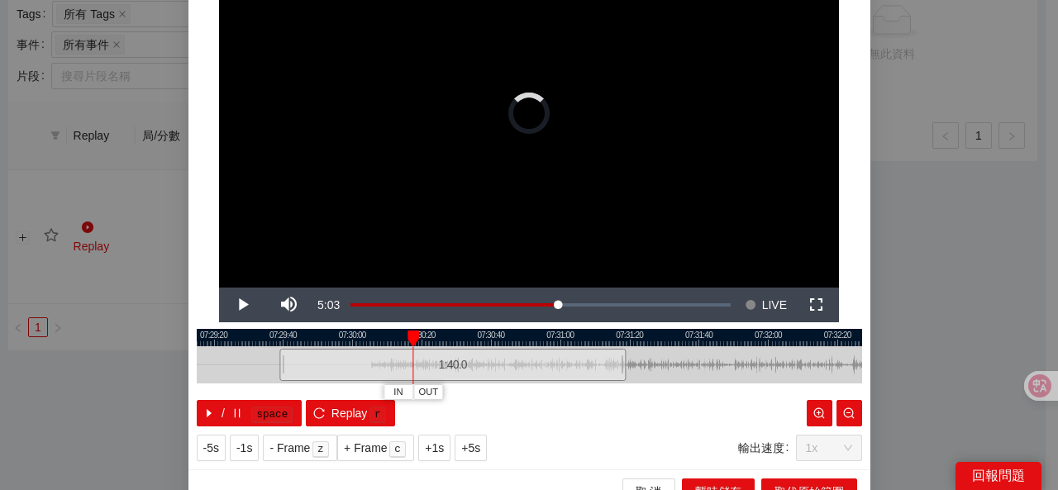
drag, startPoint x: 415, startPoint y: 362, endPoint x: 249, endPoint y: 368, distance: 166.2
click at [277, 368] on div at bounding box center [282, 364] width 10 height 37
click at [319, 338] on div at bounding box center [529, 337] width 665 height 17
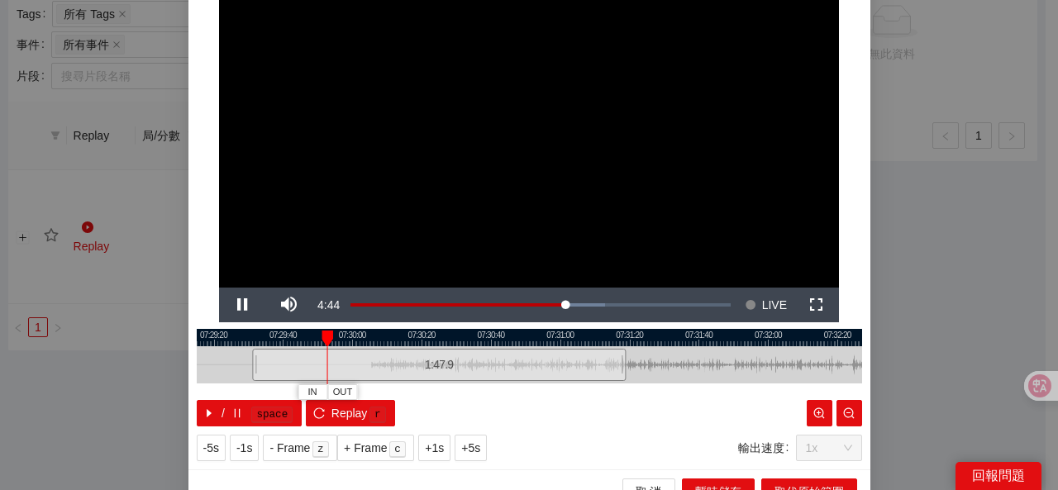
click at [368, 335] on div at bounding box center [529, 337] width 665 height 17
click at [370, 389] on span "IN" at bounding box center [374, 392] width 9 height 15
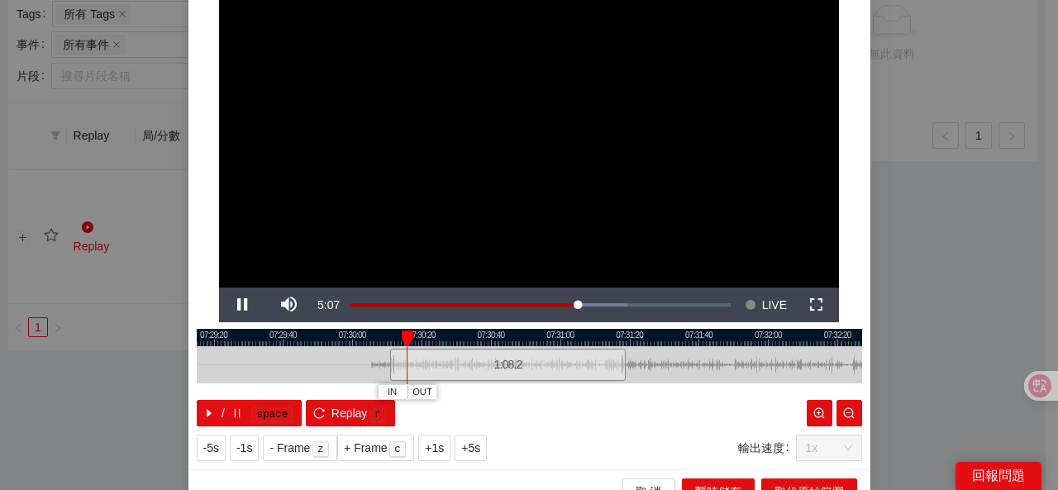
click at [592, 428] on div "**********" at bounding box center [529, 200] width 682 height 539
click at [420, 392] on span "OUT" at bounding box center [430, 392] width 20 height 15
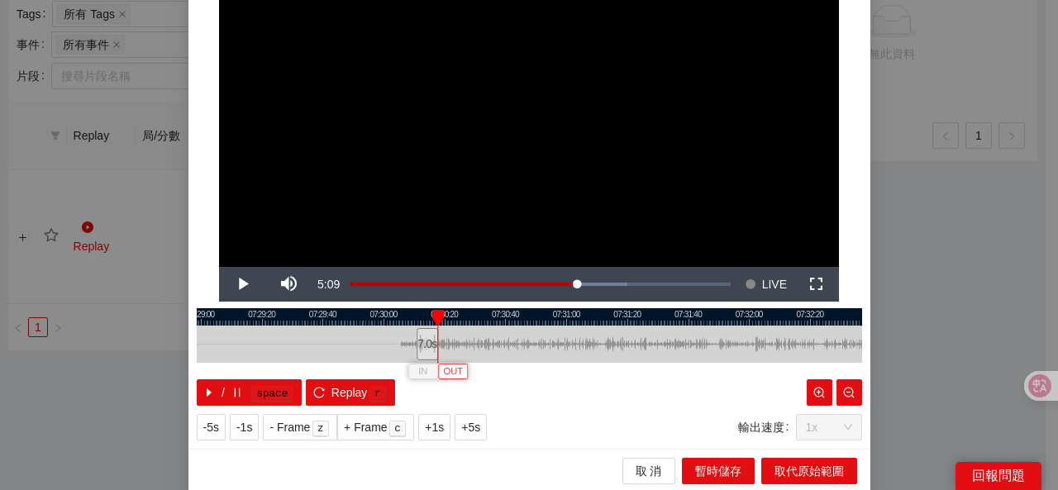
scroll to position [137, 0]
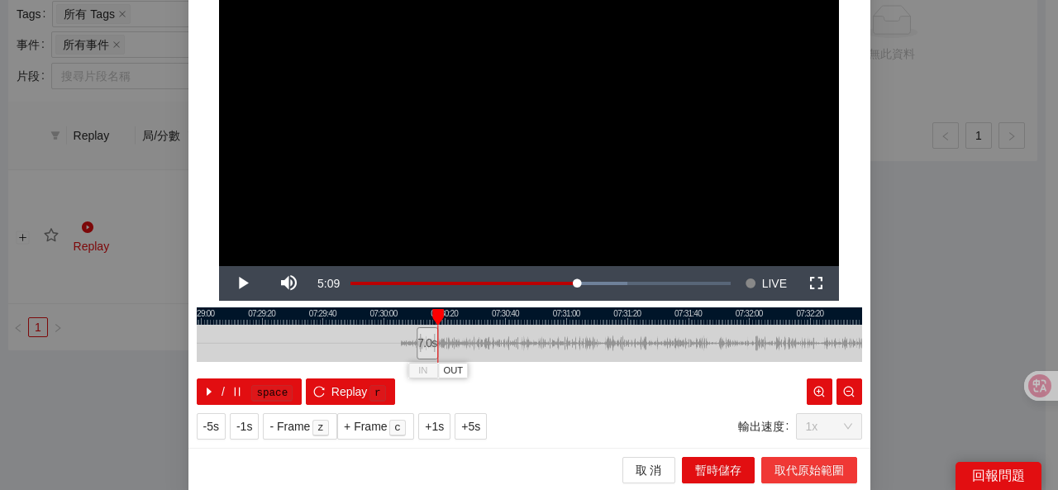
click at [798, 468] on span "取代原始範圍" at bounding box center [808, 470] width 69 height 18
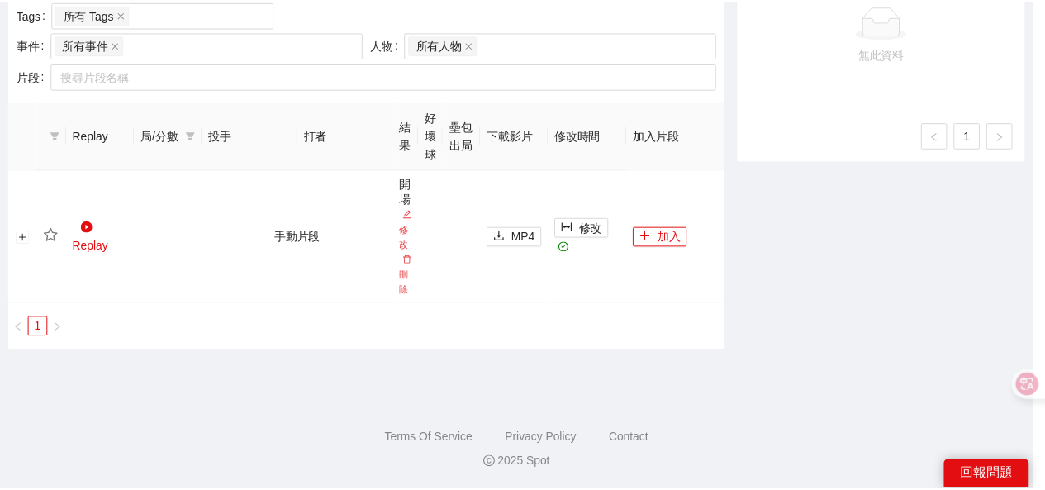
scroll to position [0, 0]
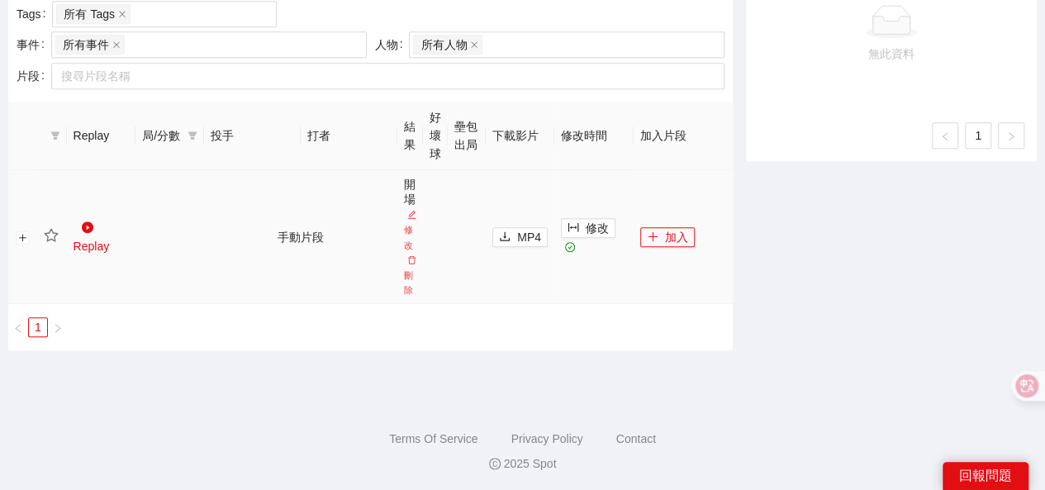
click at [53, 232] on icon "star" at bounding box center [51, 235] width 15 height 15
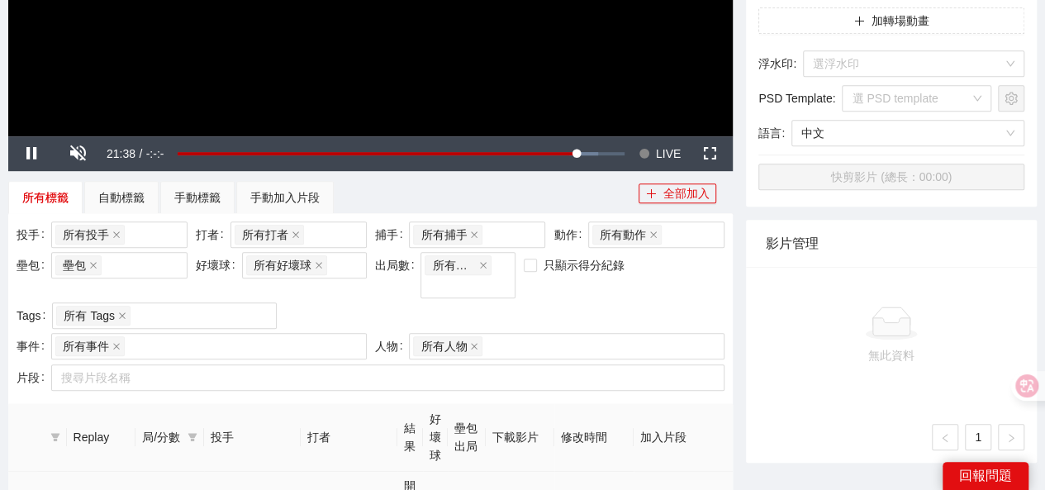
scroll to position [300, 0]
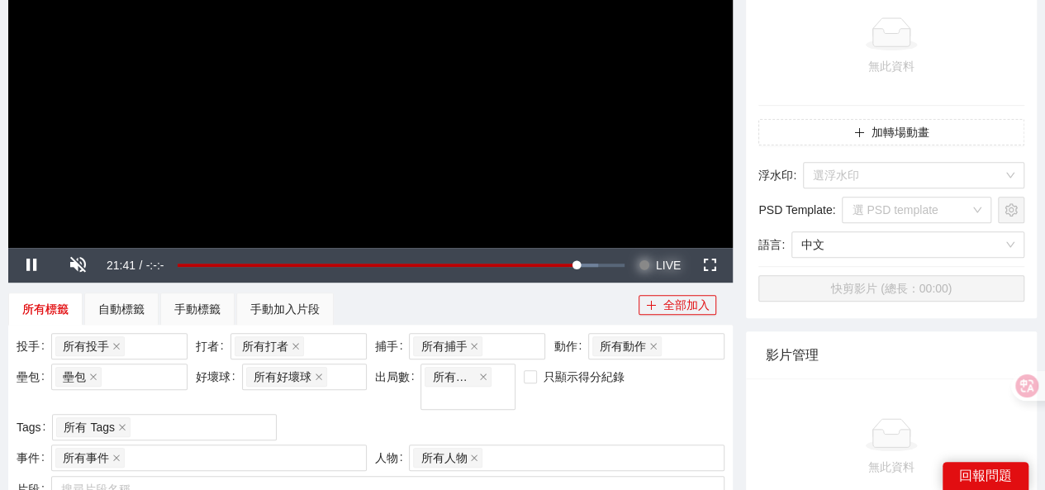
click at [653, 259] on button "Seek to live, currently behind live LIVE" at bounding box center [660, 265] width 54 height 35
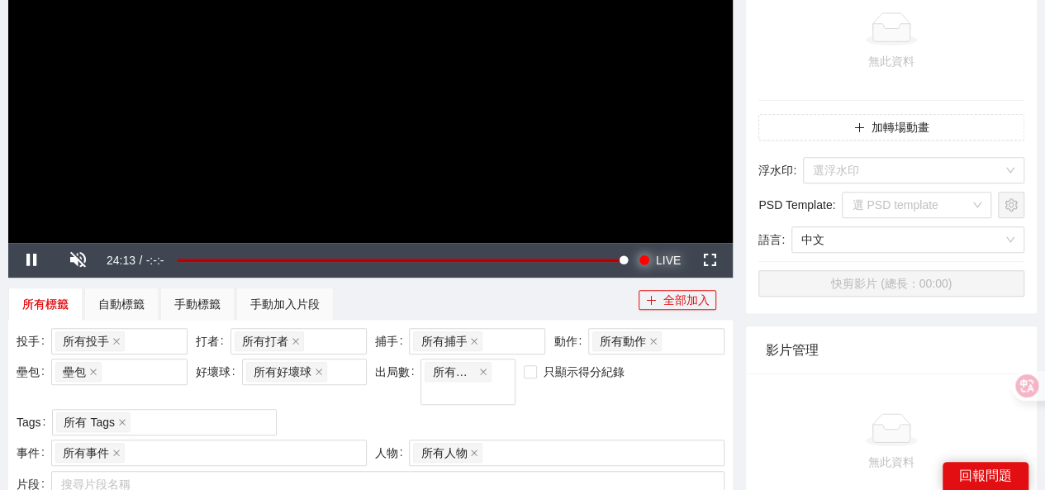
scroll to position [217, 0]
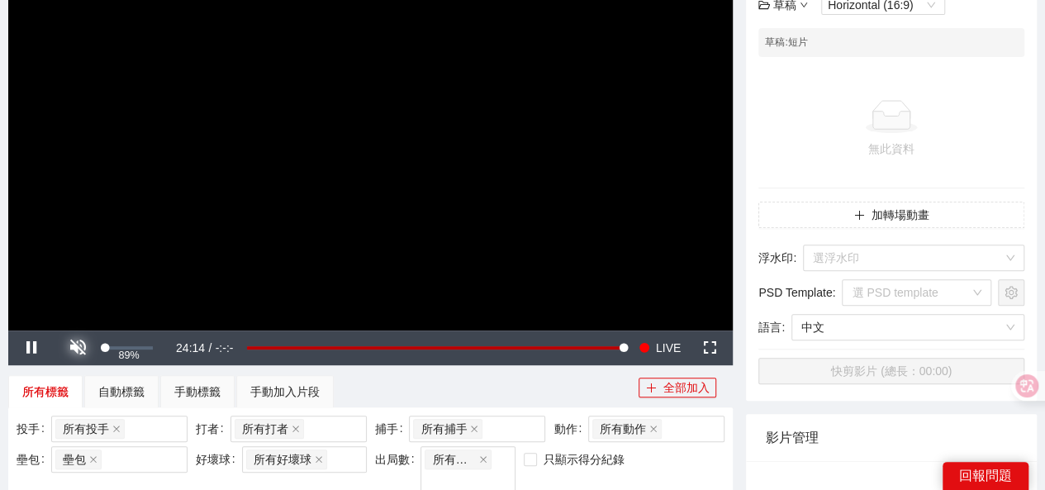
click at [78, 348] on span "Video Player" at bounding box center [78, 348] width 0 height 0
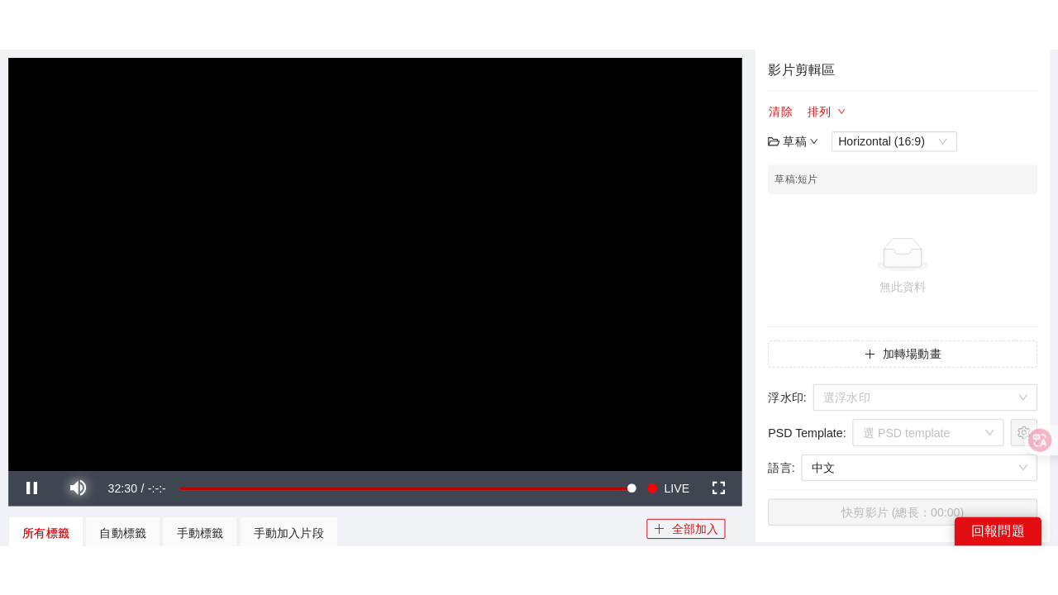
scroll to position [165, 0]
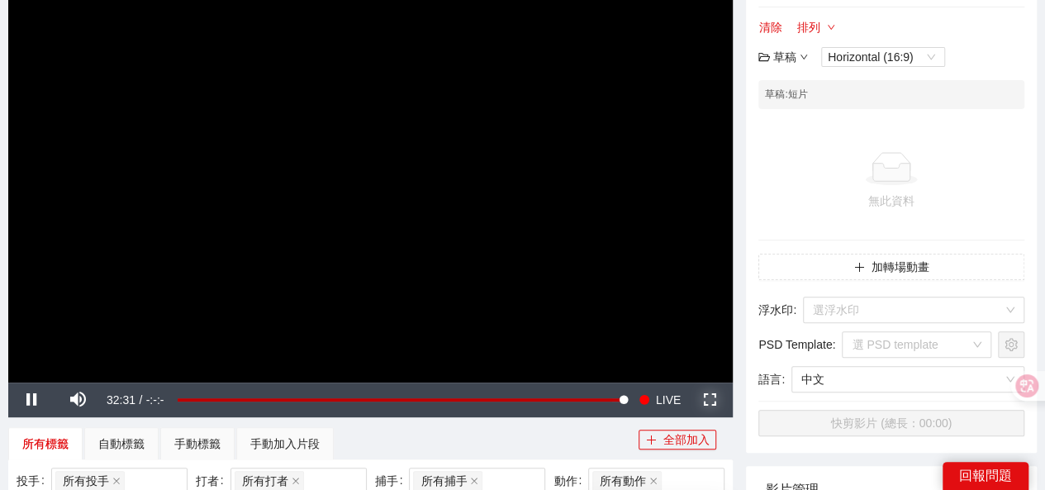
click at [710, 400] on span "Video Player" at bounding box center [710, 400] width 0 height 0
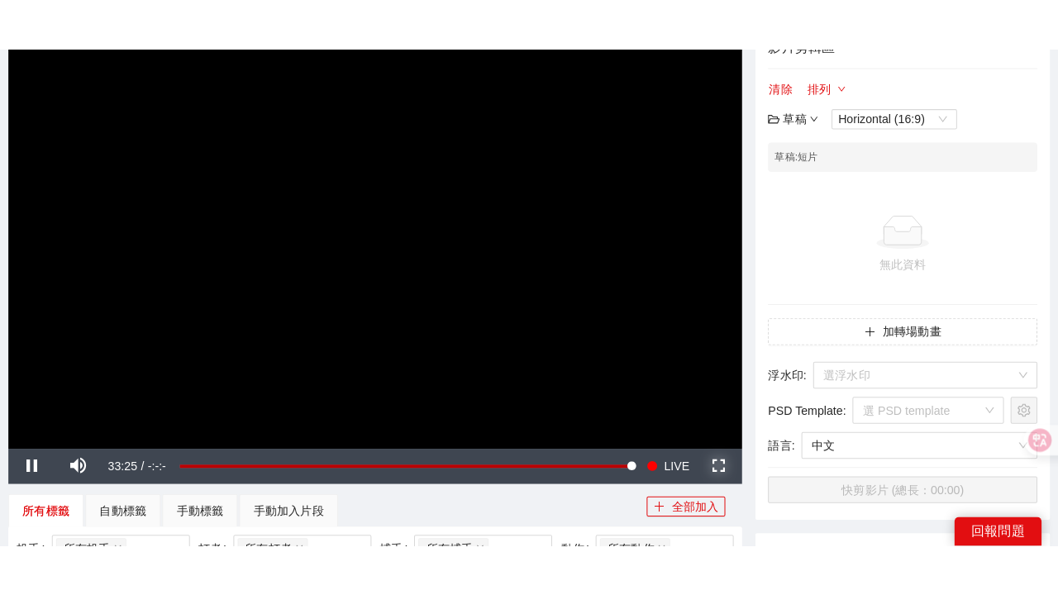
scroll to position [212, 0]
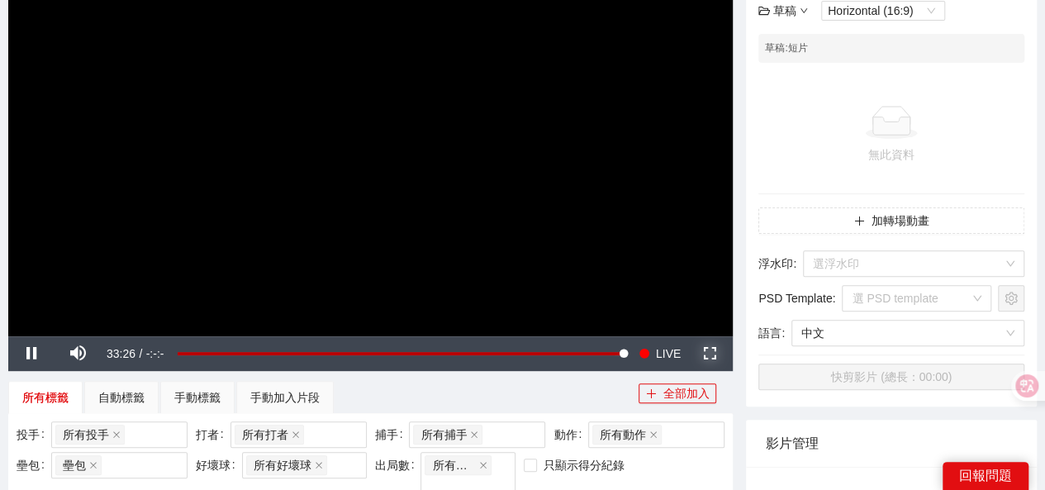
click at [710, 354] on span "Video Player" at bounding box center [710, 354] width 0 height 0
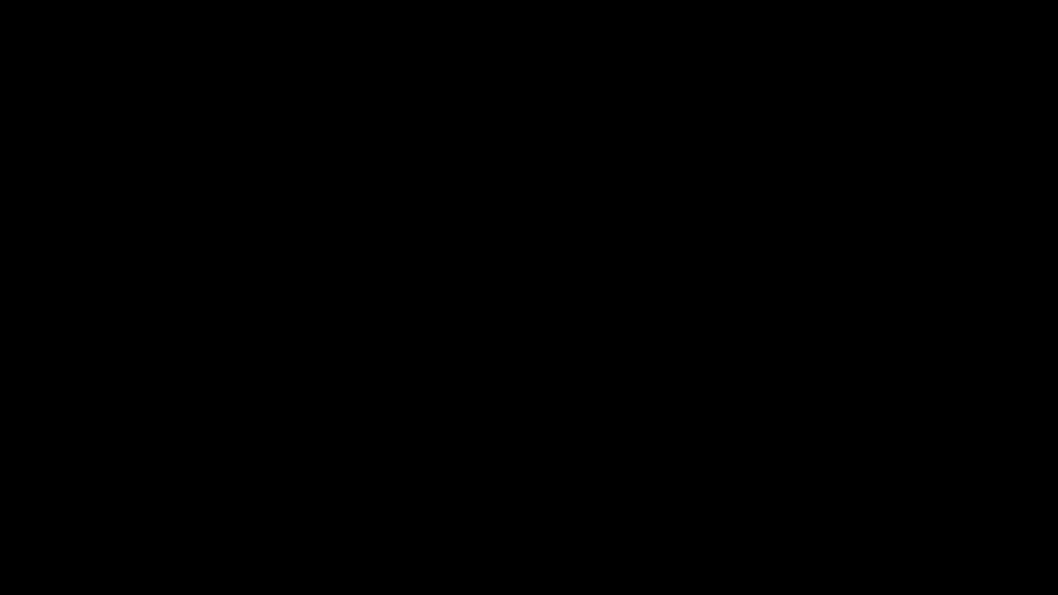
click at [466, 361] on video "Video Player" at bounding box center [529, 297] width 1058 height 595
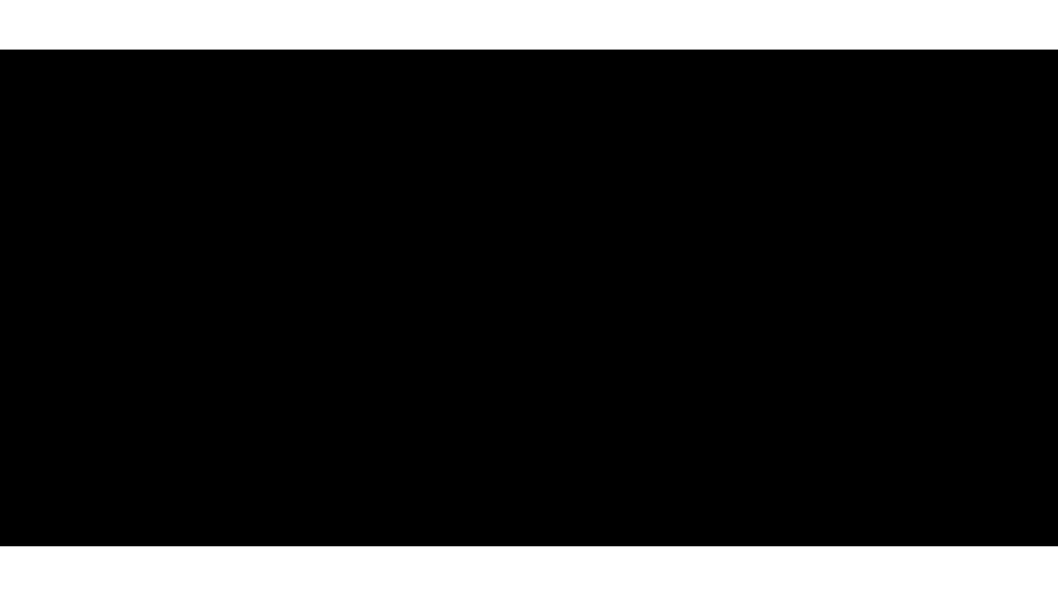
scroll to position [297, 0]
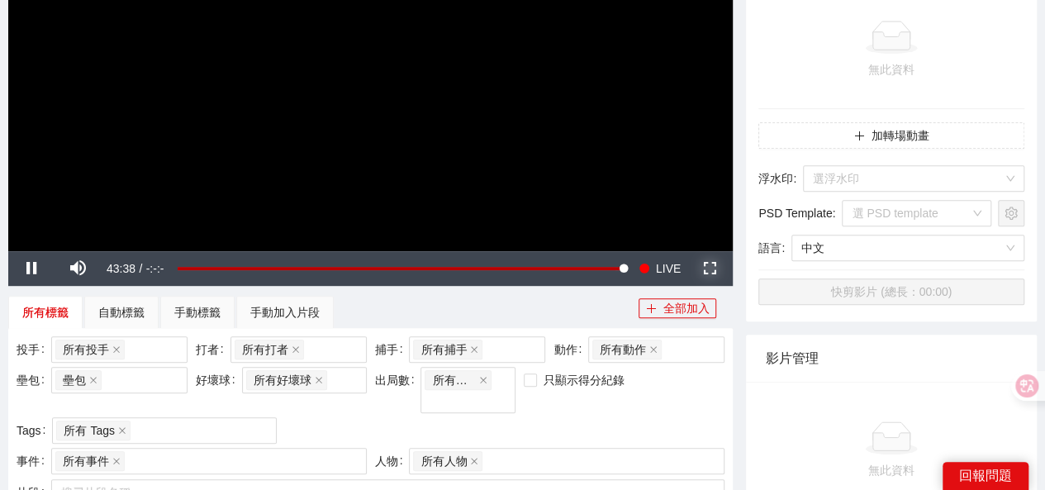
click at [710, 269] on span "Video Player" at bounding box center [710, 269] width 0 height 0
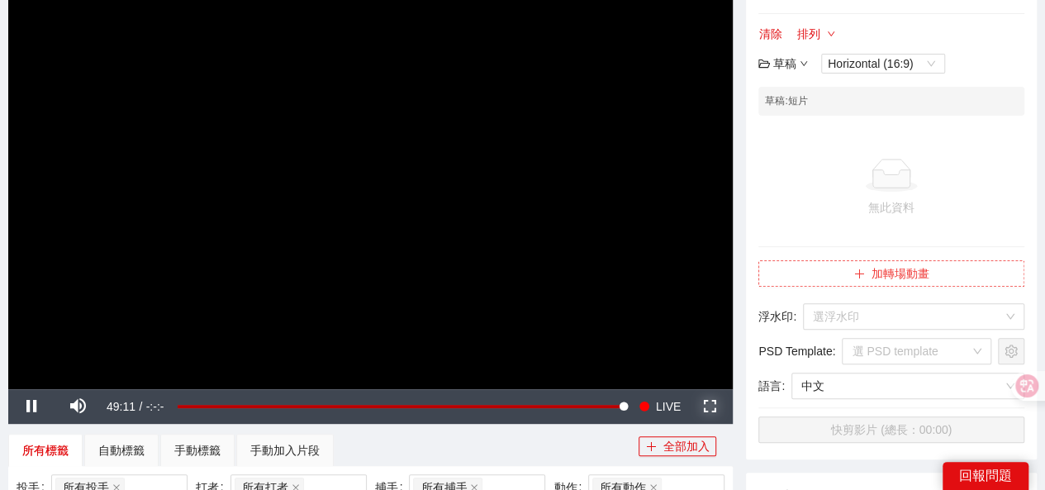
scroll to position [0, 0]
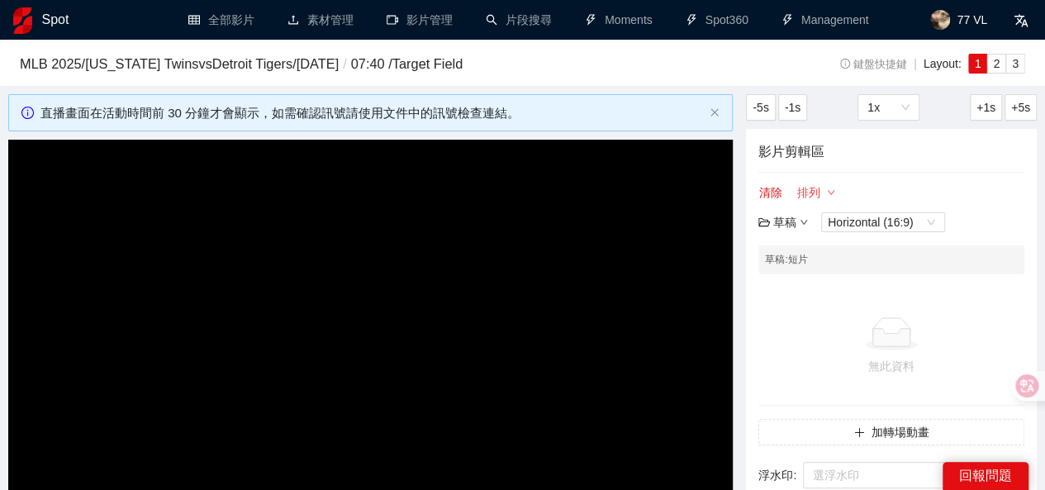
click at [820, 192] on button "排列" at bounding box center [817, 193] width 40 height 20
click at [821, 192] on button "排列" at bounding box center [817, 193] width 40 height 20
click at [868, 174] on div "影片剪輯區 清除 排列 草稿 Horizontal (16:9) 草稿 : 短片 無此資料 加轉場動畫 浮水印 : 選浮水印 PSD Template : 選…" at bounding box center [891, 373] width 291 height 489
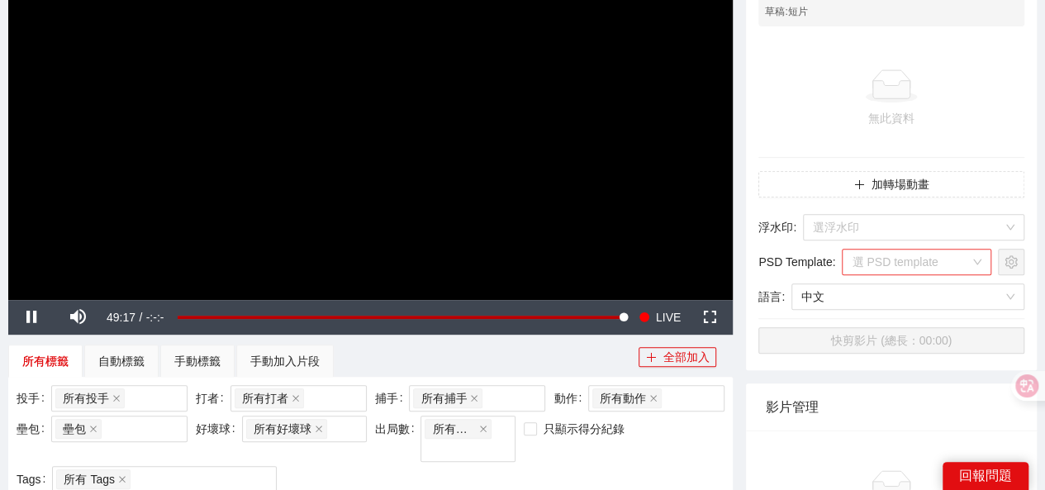
click at [854, 259] on input "search" at bounding box center [911, 262] width 118 height 25
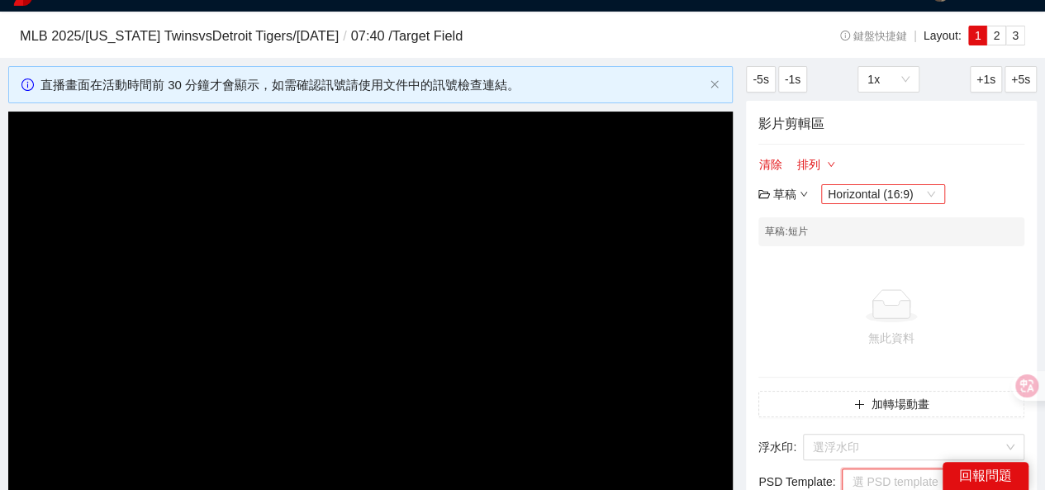
scroll to position [0, 0]
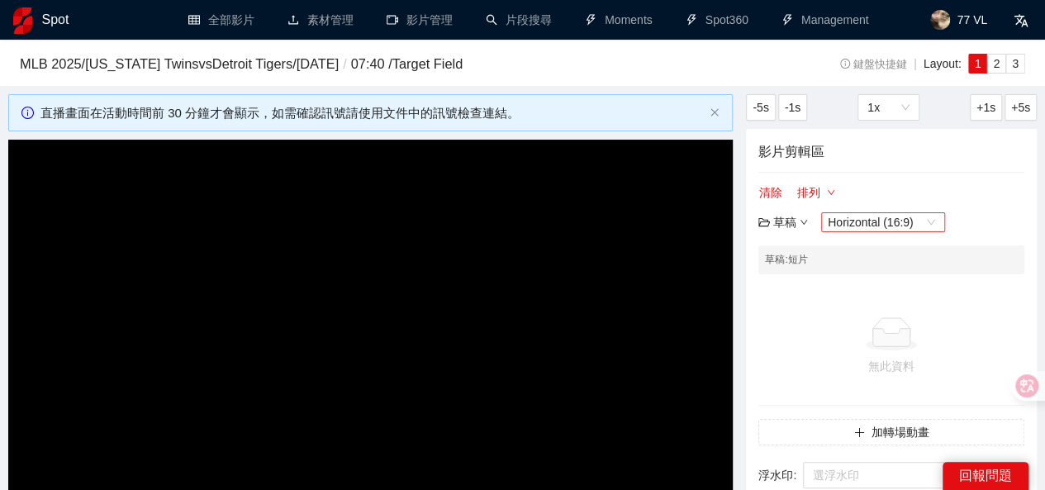
click at [856, 224] on span "Horizontal (16:9)" at bounding box center [883, 222] width 111 height 18
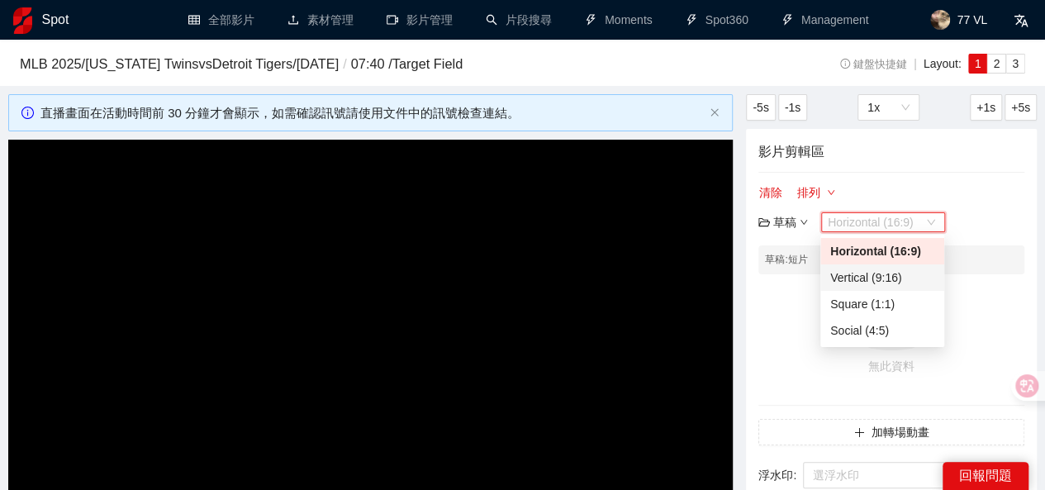
click at [853, 274] on div "Vertical (9:16)" at bounding box center [882, 278] width 104 height 18
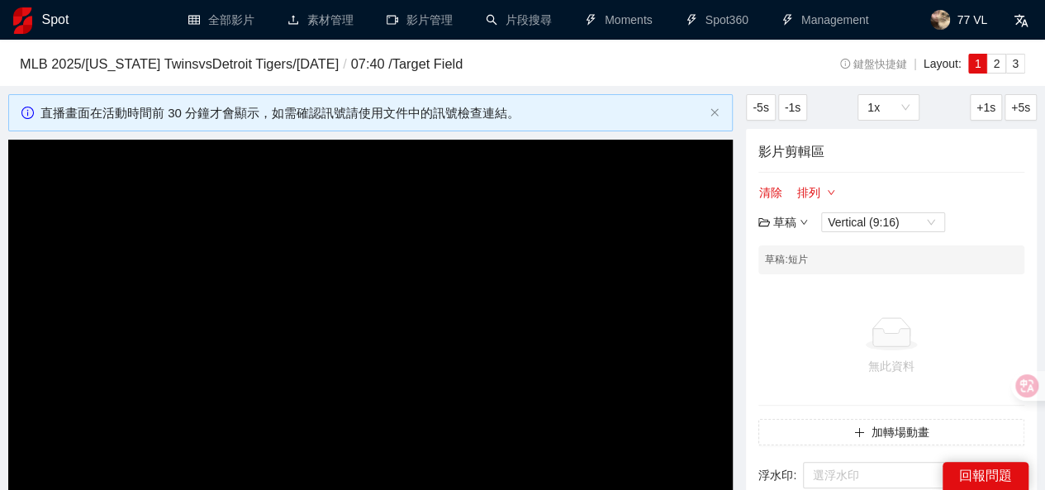
click at [960, 207] on div "清除 排列 草稿 Vertical (9:16)" at bounding box center [892, 208] width 266 height 50
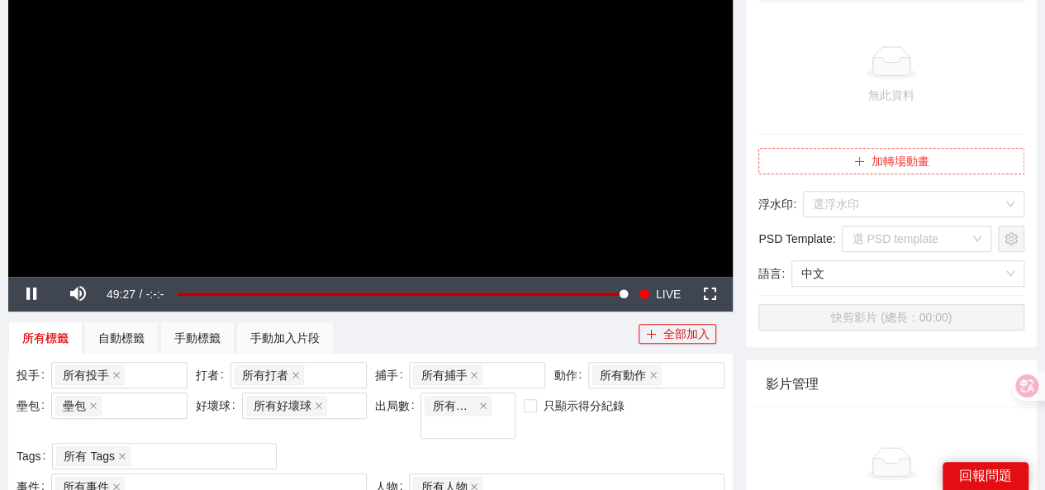
scroll to position [248, 0]
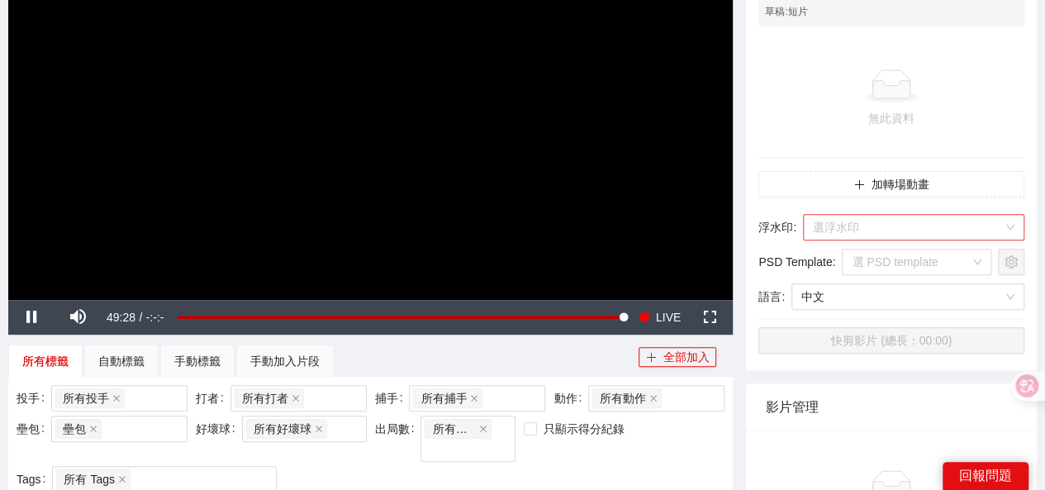
click at [919, 222] on input "search" at bounding box center [908, 227] width 190 height 25
click at [906, 184] on button "加轉場動畫" at bounding box center [892, 184] width 266 height 26
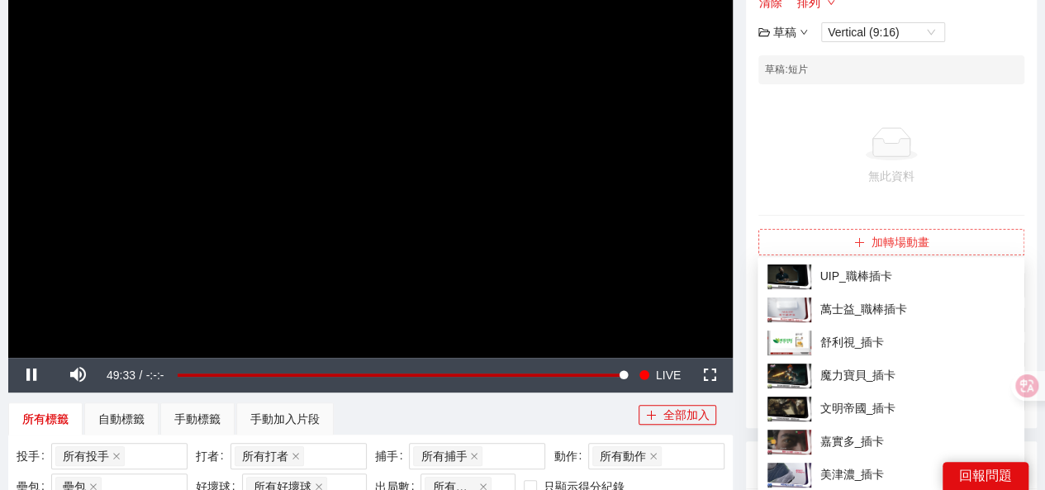
scroll to position [83, 0]
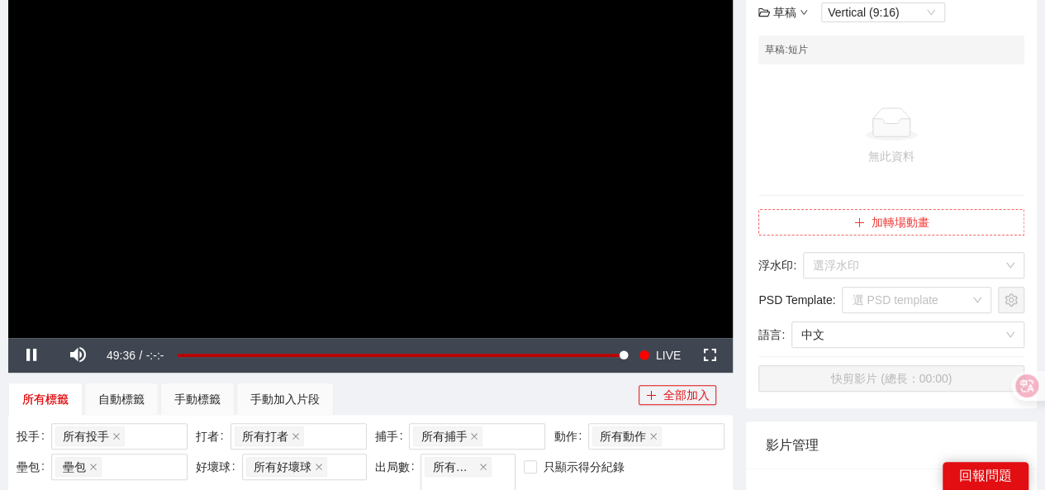
scroll to position [248, 0]
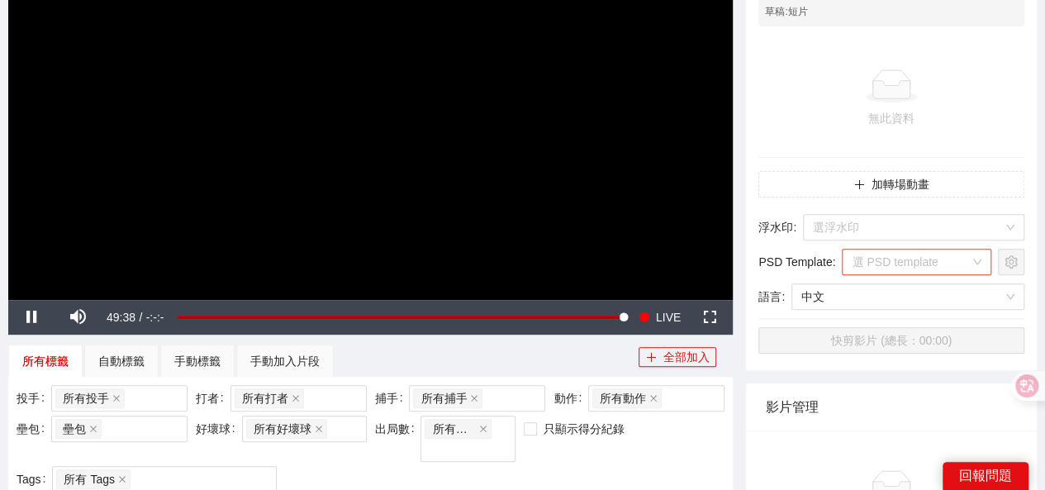
click at [916, 260] on input "search" at bounding box center [911, 262] width 118 height 25
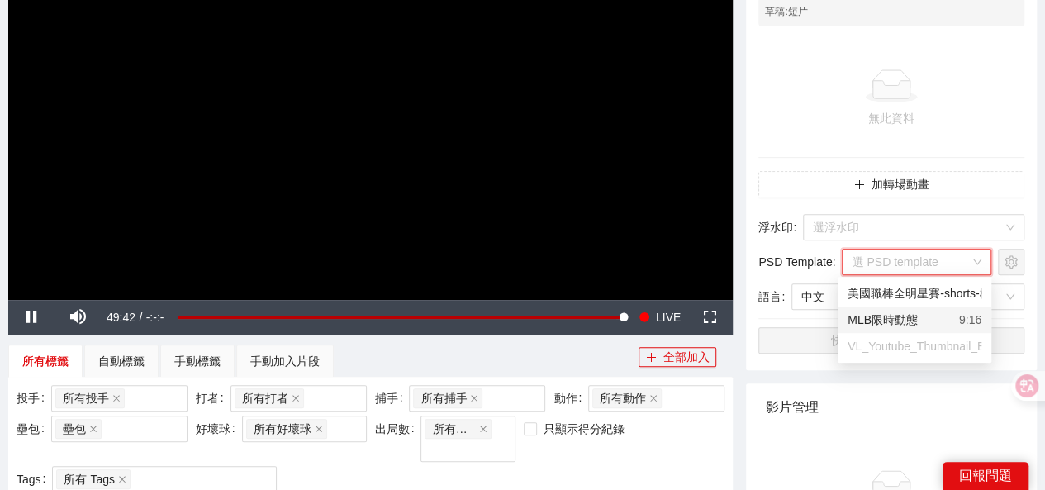
click at [882, 315] on div "MLB限時動態" at bounding box center [883, 320] width 70 height 18
click at [859, 260] on div "MLB限時動態" at bounding box center [887, 262] width 70 height 25
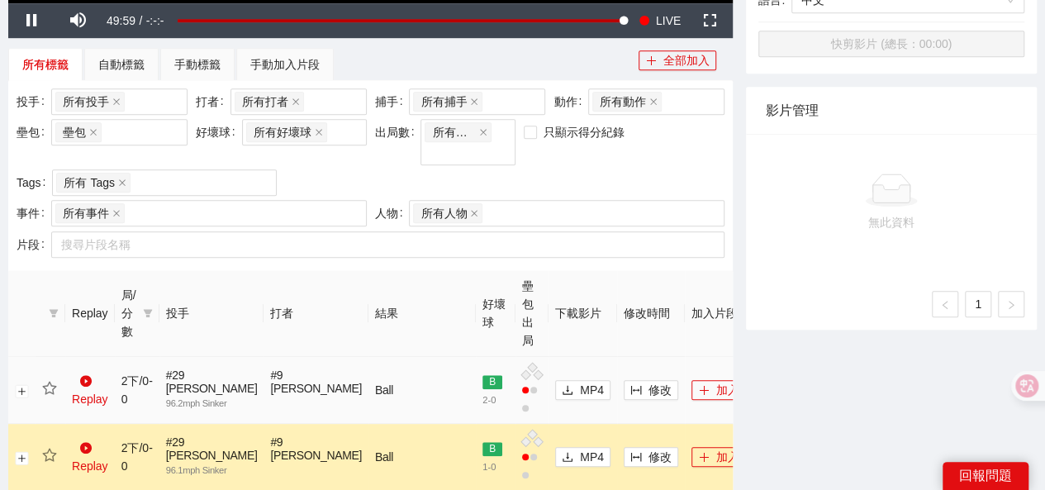
scroll to position [661, 0]
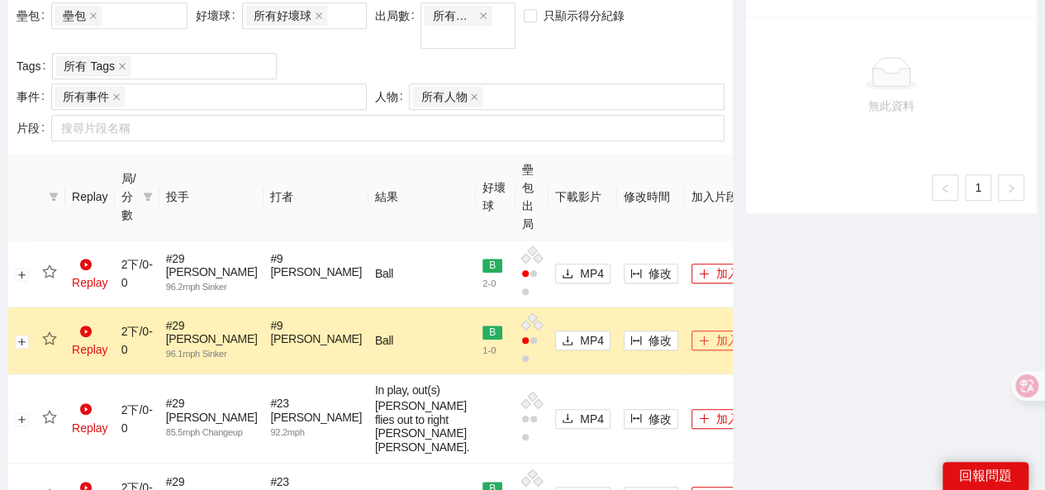
click at [692, 331] on button "加入" at bounding box center [719, 341] width 55 height 20
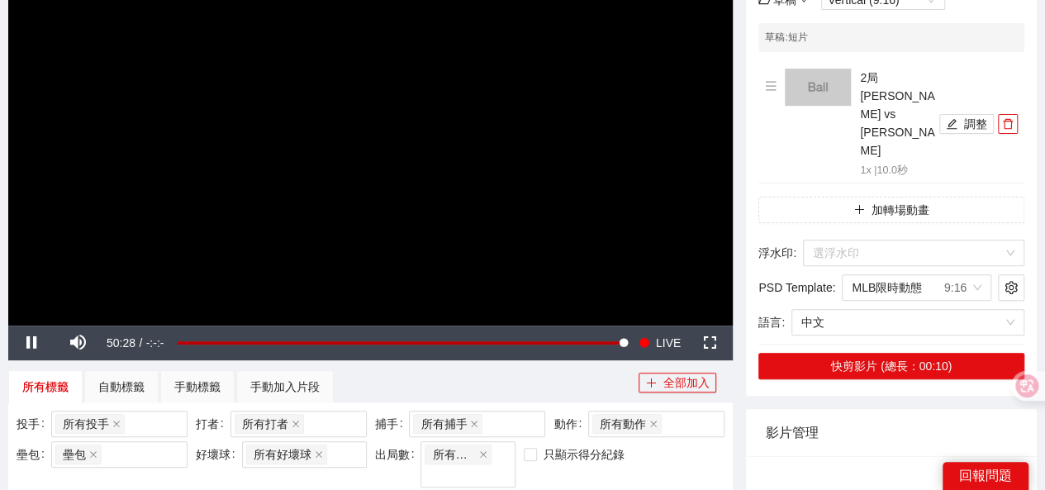
scroll to position [248, 0]
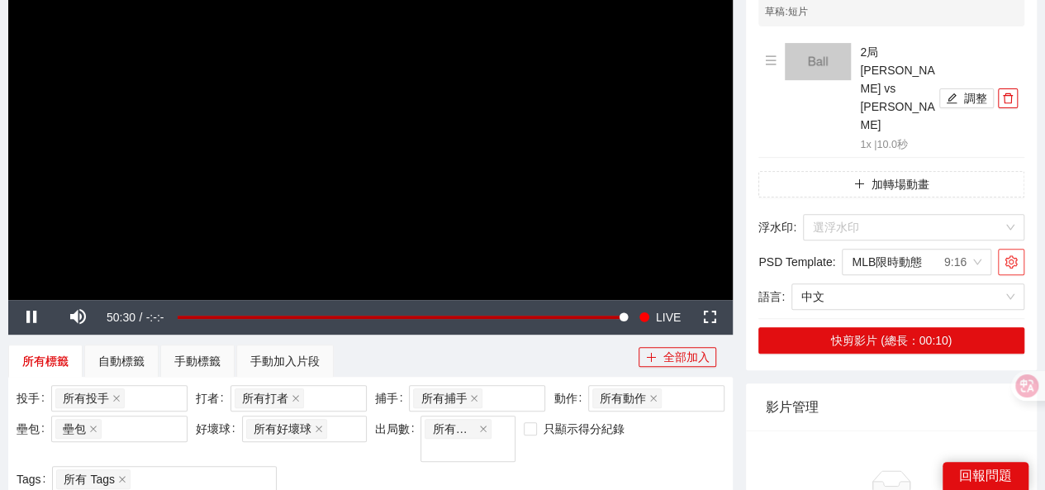
click at [1005, 255] on icon "setting" at bounding box center [1011, 261] width 13 height 13
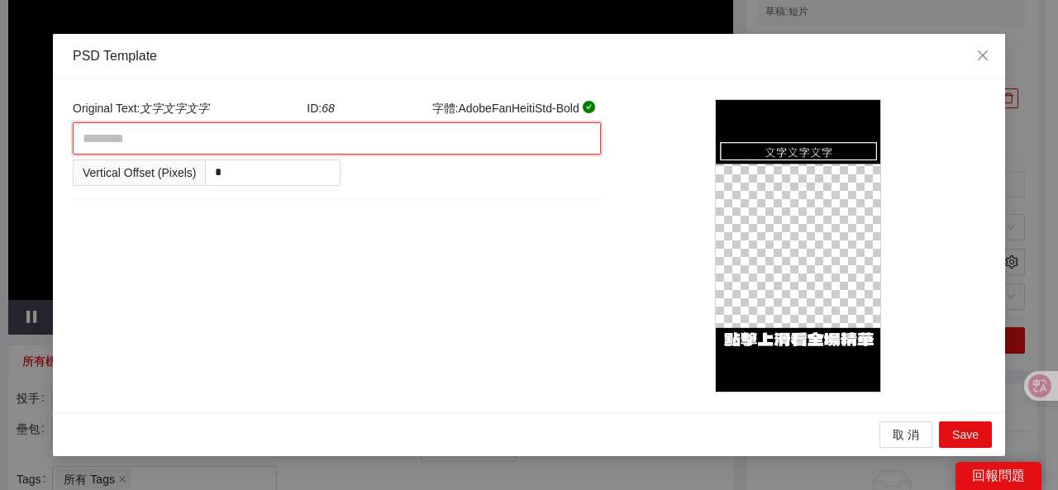
click at [187, 141] on textarea at bounding box center [337, 138] width 528 height 32
type textarea "*"
type textarea "**"
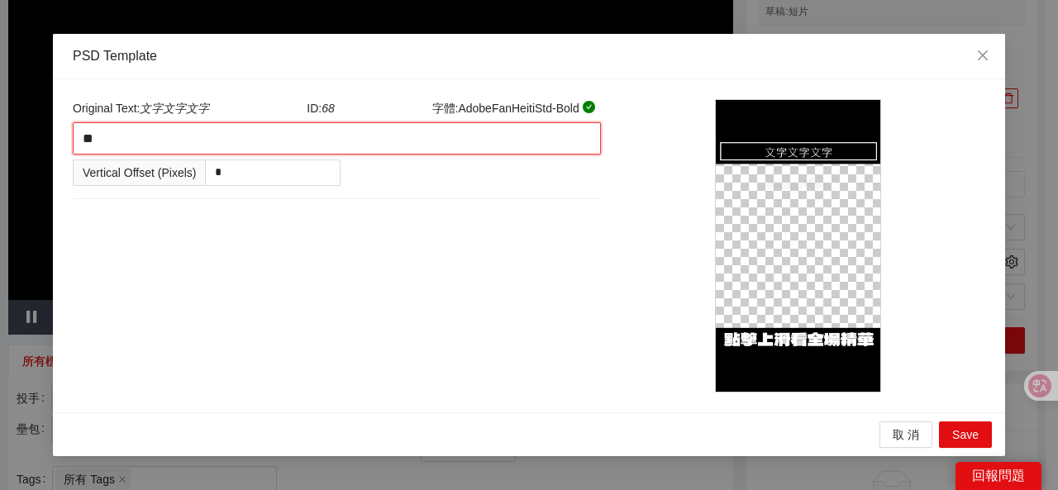
type textarea "*"
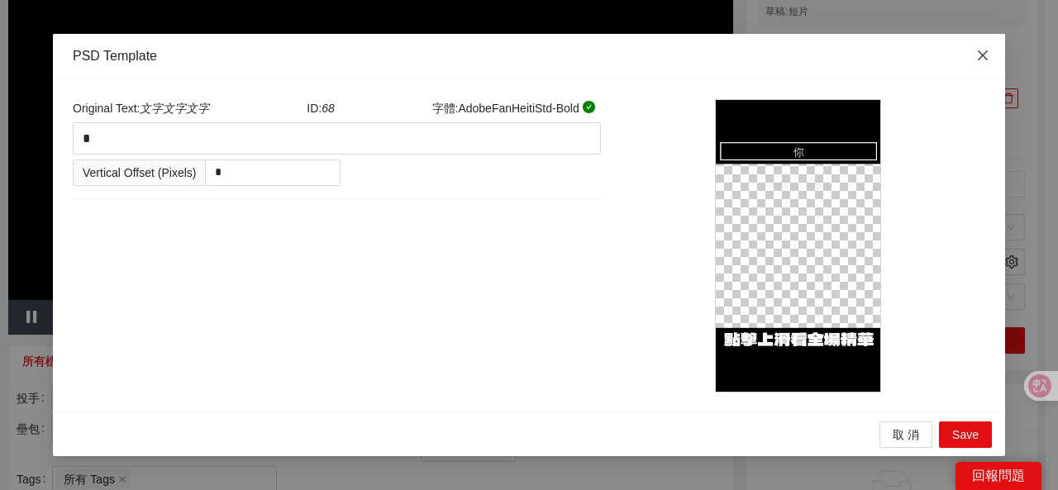
click at [978, 52] on icon "close" at bounding box center [982, 55] width 10 height 10
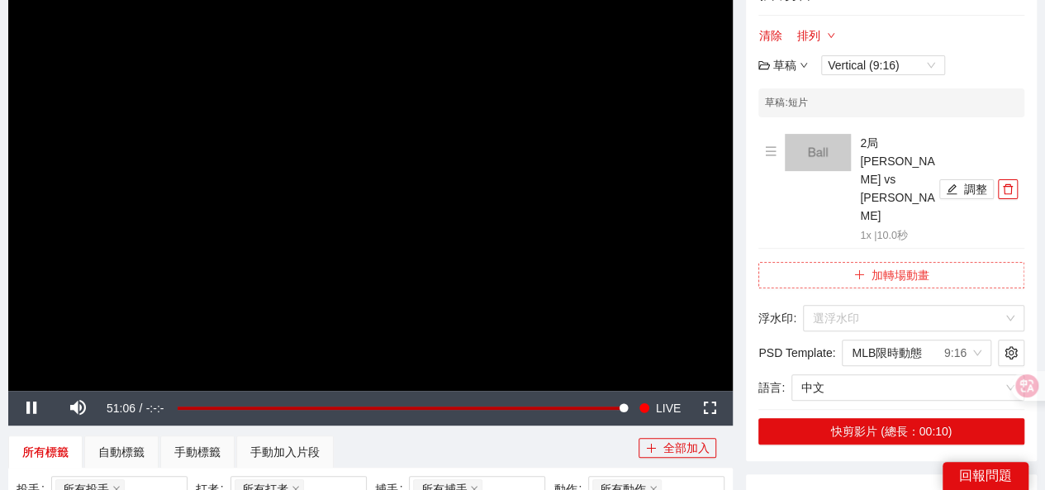
scroll to position [83, 0]
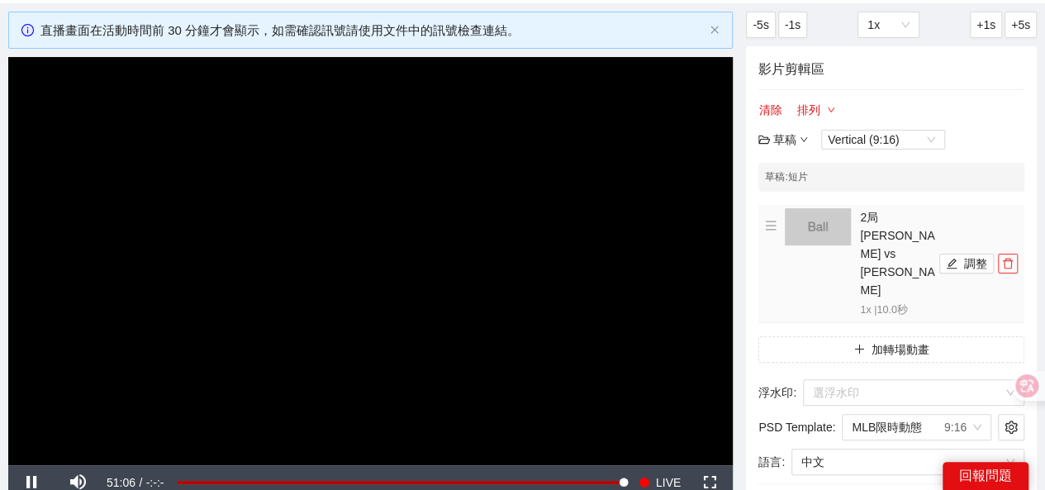
click at [1013, 258] on span "delete" at bounding box center [1008, 264] width 18 height 12
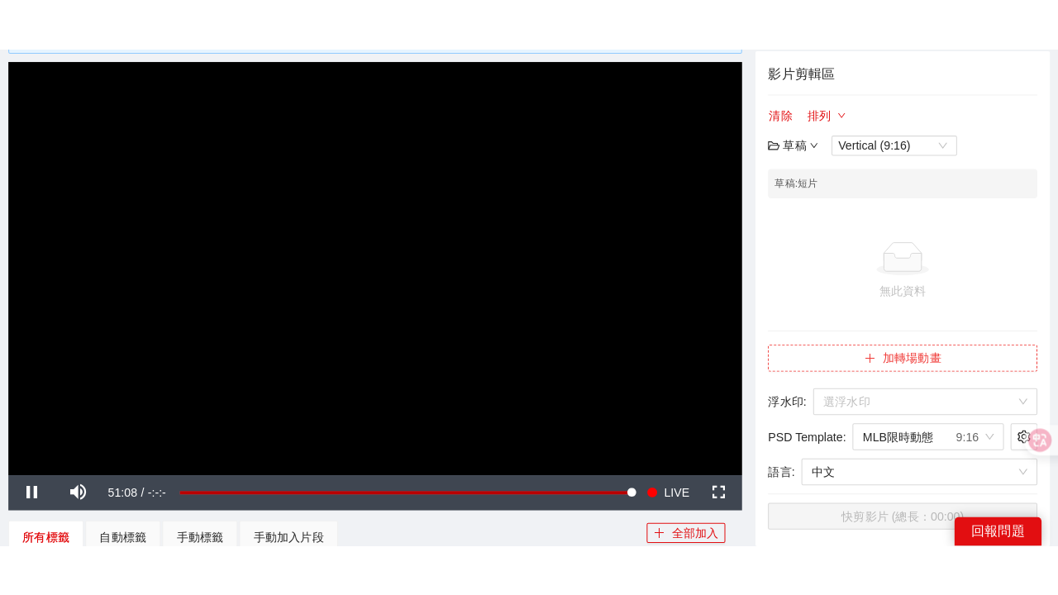
scroll to position [165, 0]
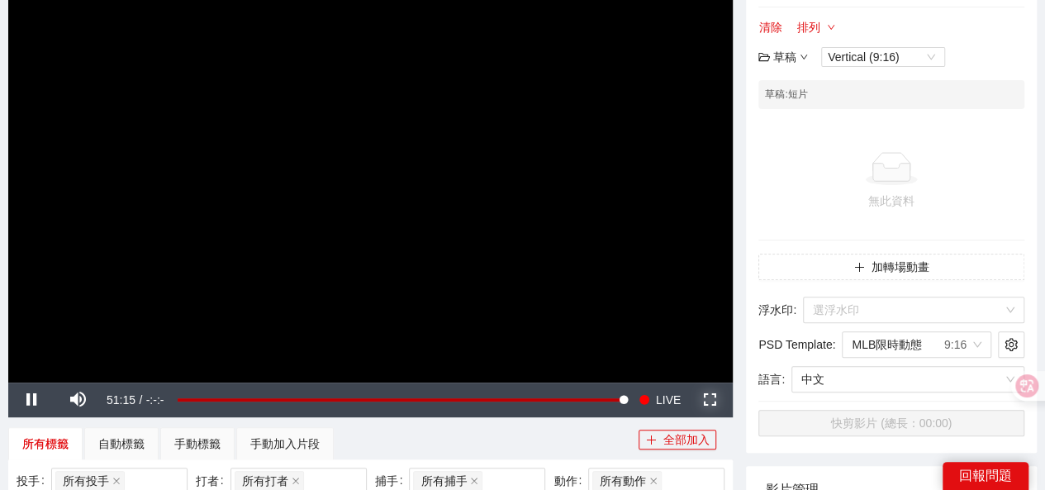
click at [710, 400] on span "Video Player" at bounding box center [710, 400] width 0 height 0
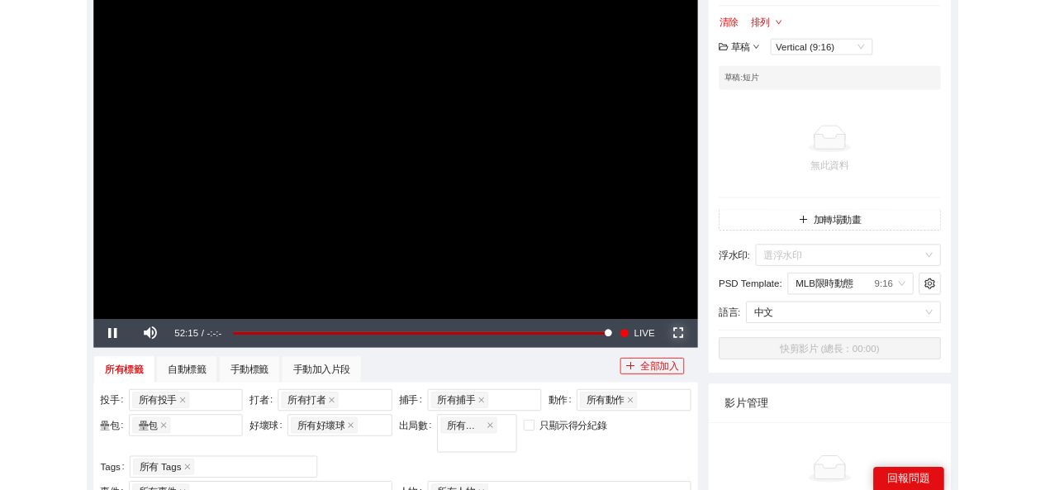
scroll to position [129, 0]
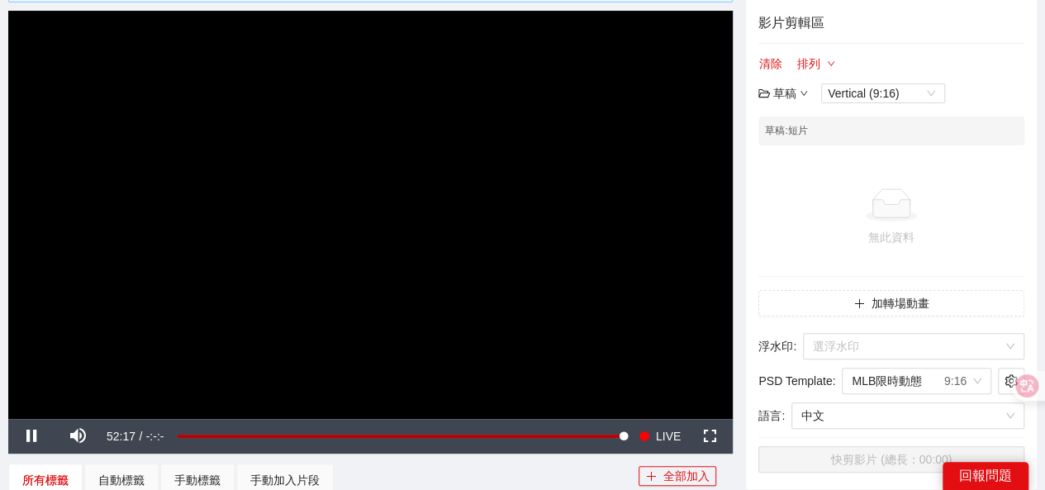
click at [786, 90] on div "草稿" at bounding box center [784, 93] width 50 height 18
click at [791, 126] on link "開啟" at bounding box center [787, 121] width 38 height 13
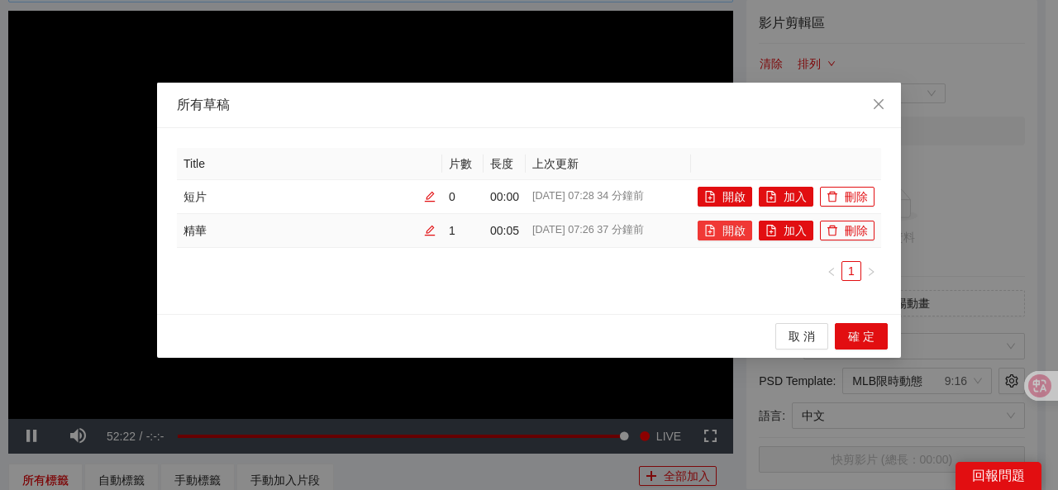
click at [713, 230] on icon "file-add" at bounding box center [710, 231] width 12 height 12
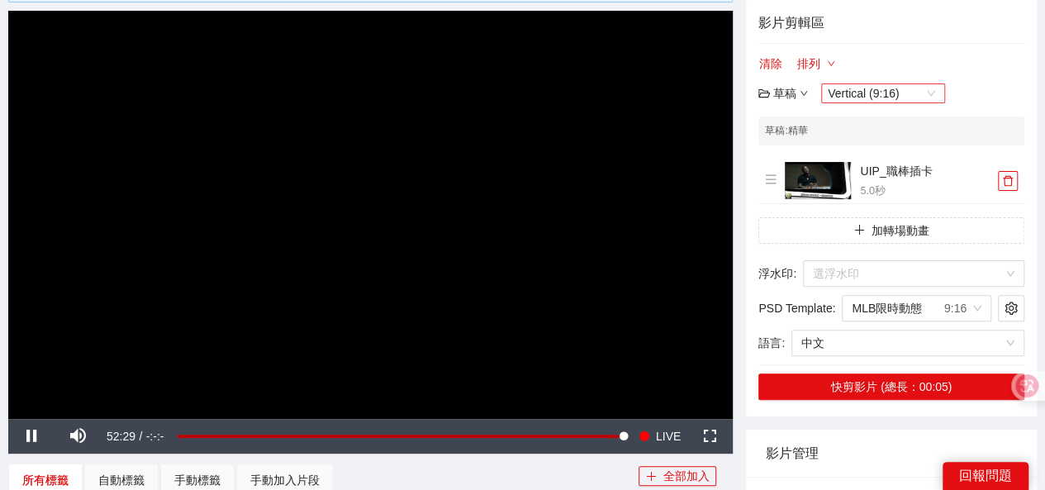
click at [881, 88] on span "Vertical (9:16)" at bounding box center [883, 93] width 111 height 18
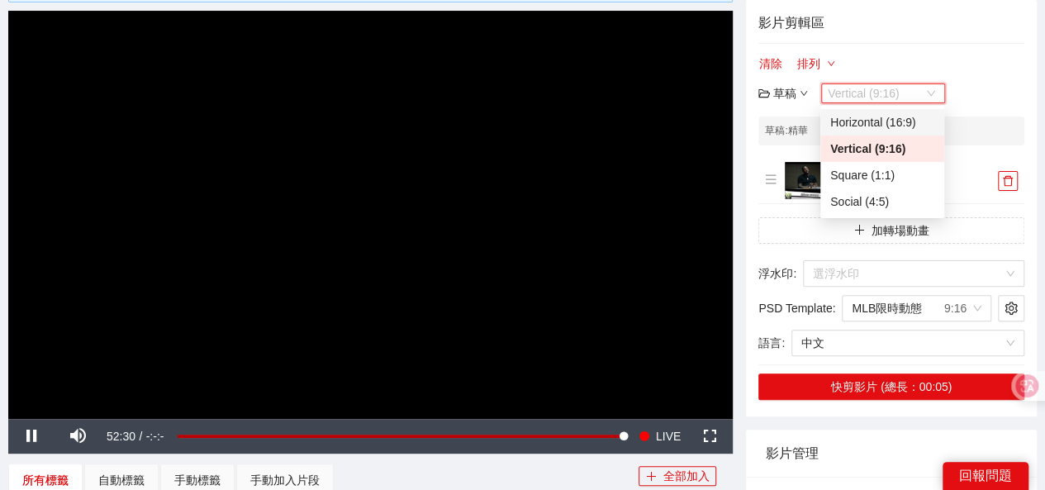
click at [881, 118] on div "Horizontal (16:9)" at bounding box center [882, 122] width 104 height 18
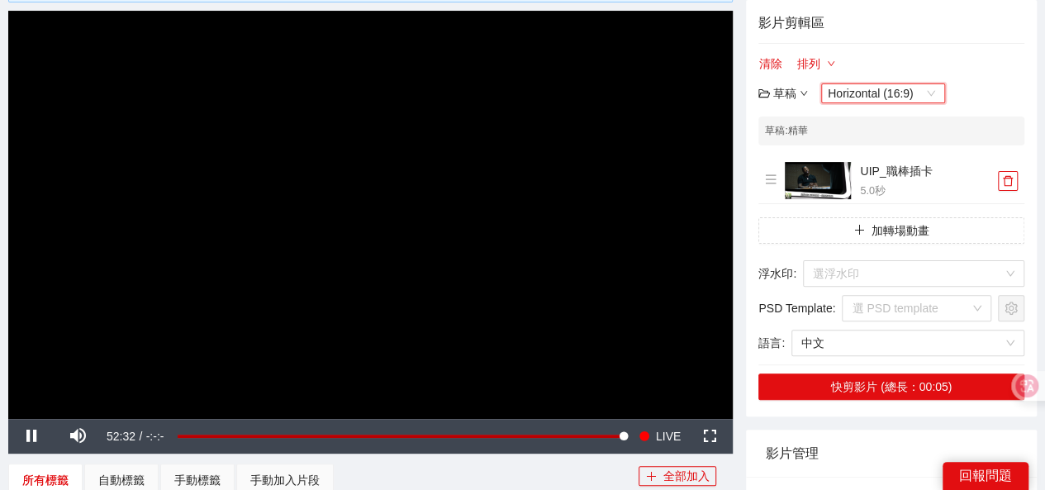
click at [990, 89] on div "清除 排列 草稿 Horizontal (16:9) Horizontal (16:9)" at bounding box center [892, 79] width 266 height 50
click at [710, 436] on span "Video Player" at bounding box center [710, 436] width 0 height 0
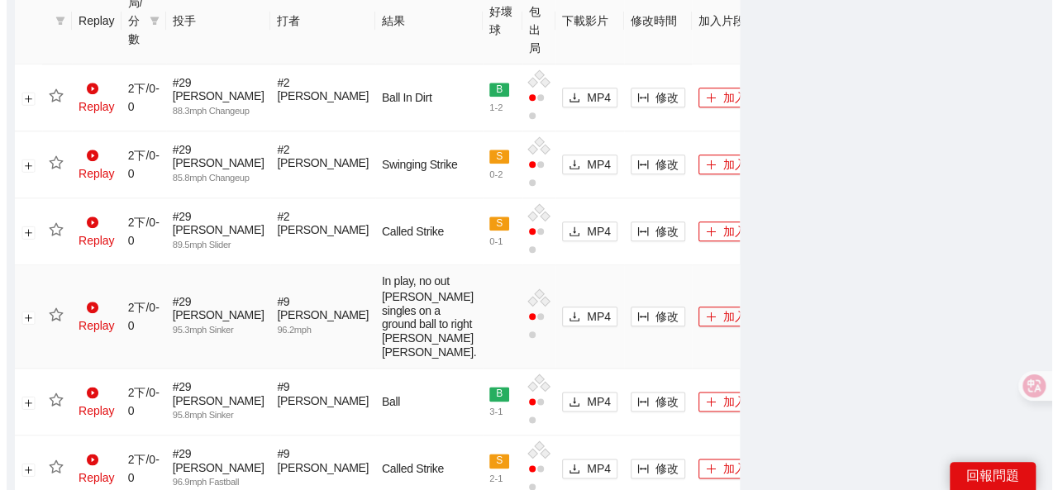
scroll to position [873, 0]
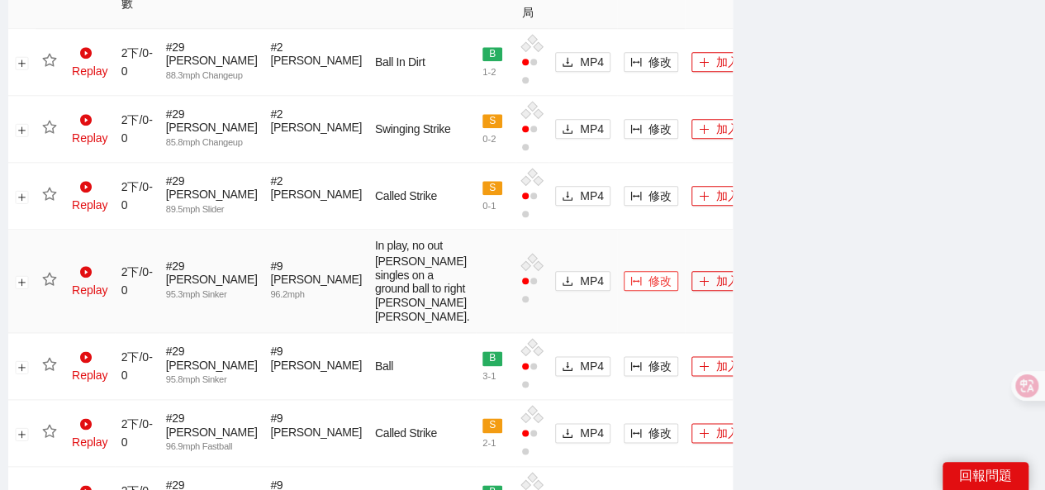
click at [649, 282] on span "修改" at bounding box center [660, 281] width 23 height 18
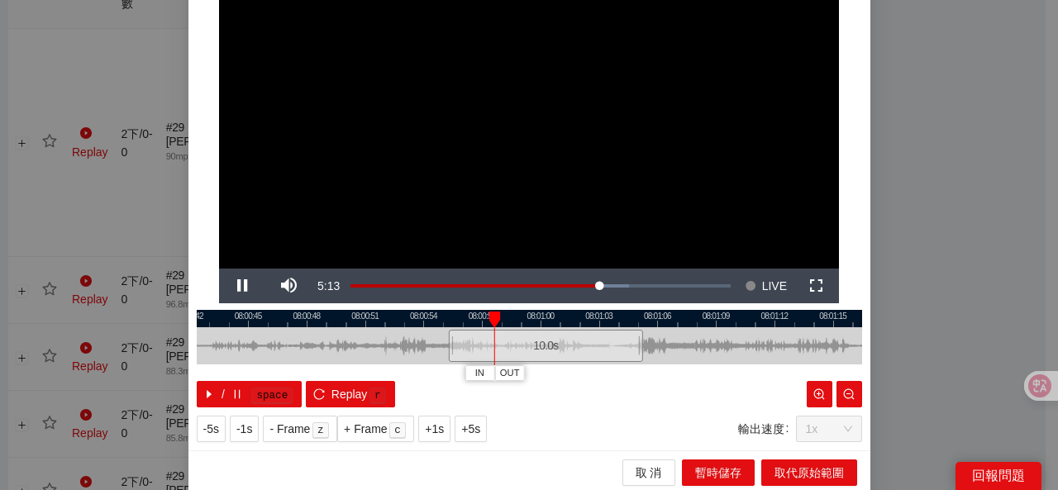
scroll to position [137, 0]
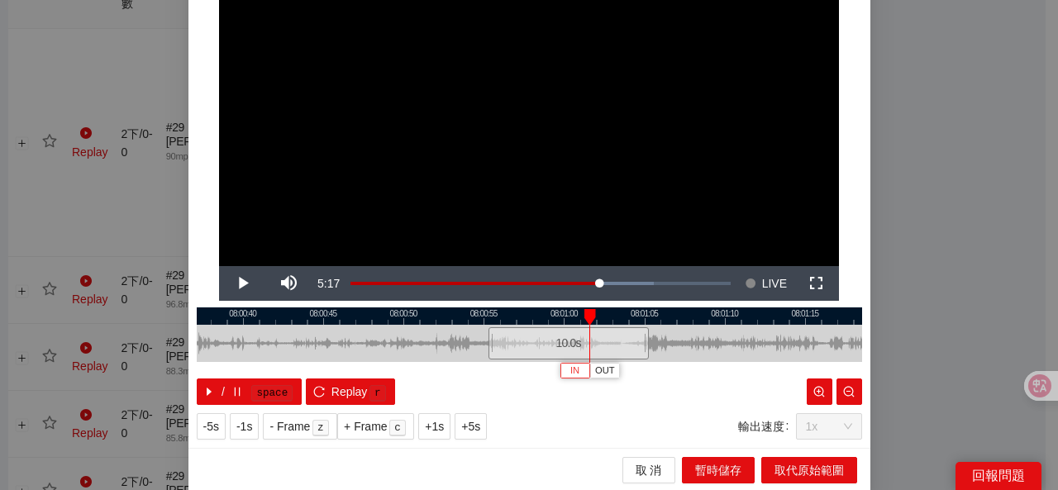
click at [575, 368] on button "IN" at bounding box center [574, 371] width 30 height 16
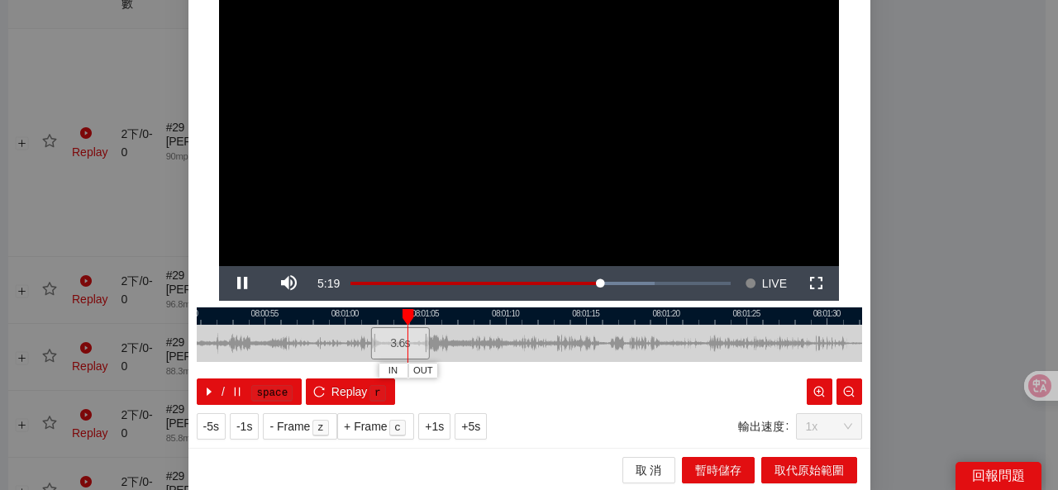
drag, startPoint x: 703, startPoint y: 336, endPoint x: 484, endPoint y: 371, distance: 221.7
click at [484, 371] on div "08:00:50 08:00:55 08:01:00 08:01:05 08:01:10 08:01:15 08:01:20 08:01:25 08:01:3…" at bounding box center [529, 356] width 665 height 98
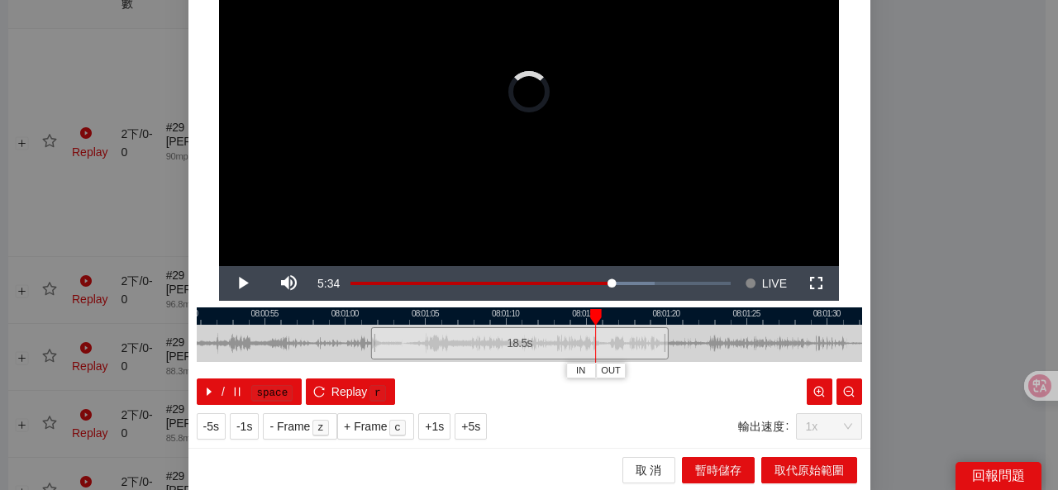
drag, startPoint x: 425, startPoint y: 339, endPoint x: 664, endPoint y: 340, distance: 238.8
click at [664, 340] on div at bounding box center [666, 343] width 10 height 37
click at [425, 319] on div at bounding box center [529, 315] width 665 height 17
click at [566, 372] on span "OUT" at bounding box center [565, 371] width 20 height 15
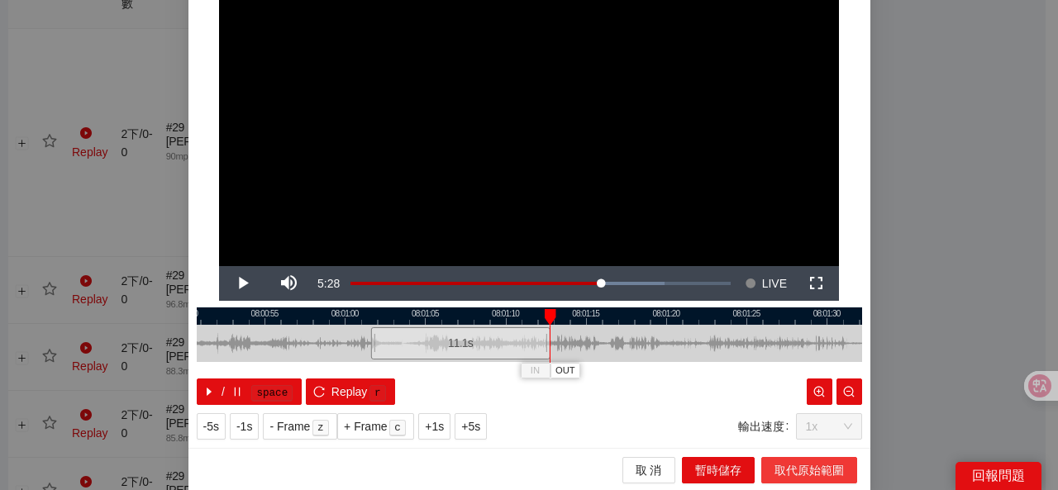
click at [787, 464] on span "取代原始範圍" at bounding box center [808, 470] width 69 height 18
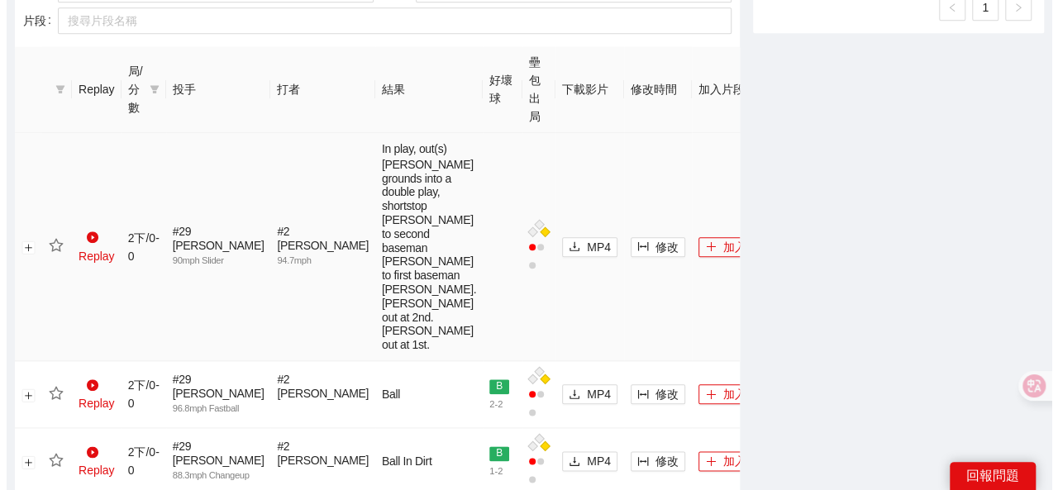
scroll to position [790, 0]
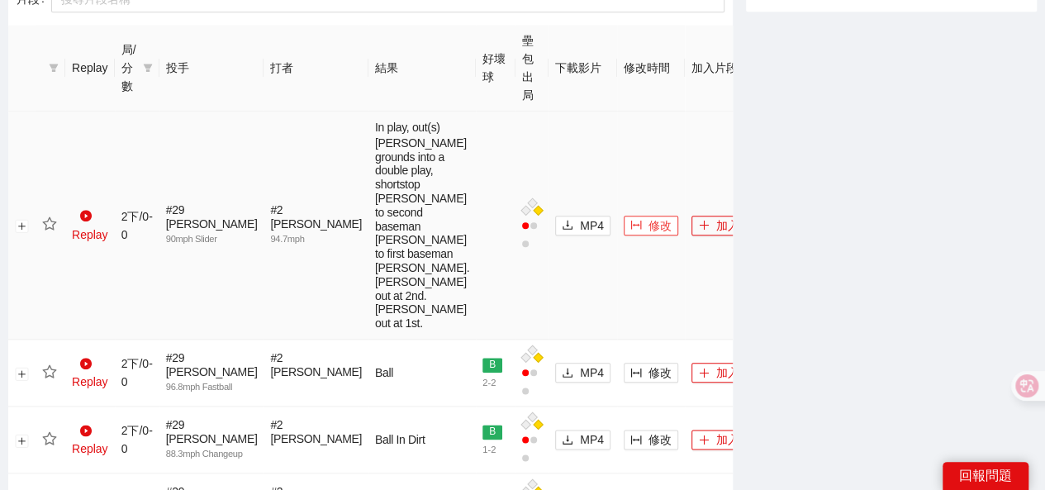
click at [630, 231] on icon "column-width" at bounding box center [636, 225] width 12 height 12
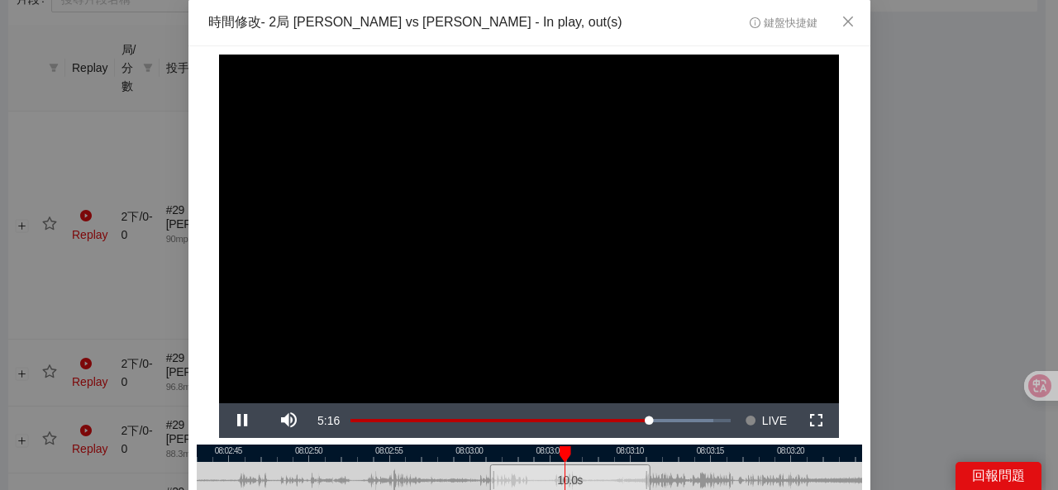
scroll to position [83, 0]
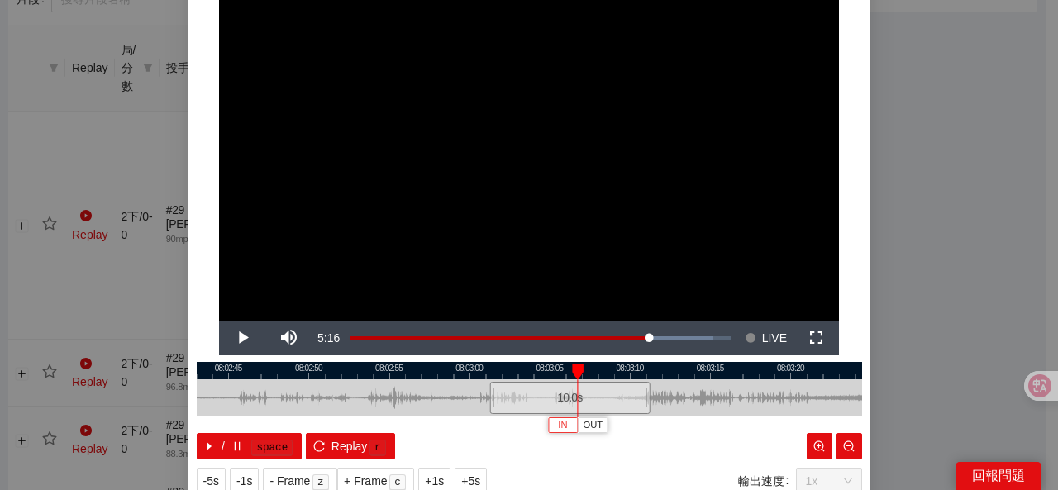
click at [559, 426] on span "IN" at bounding box center [562, 425] width 9 height 15
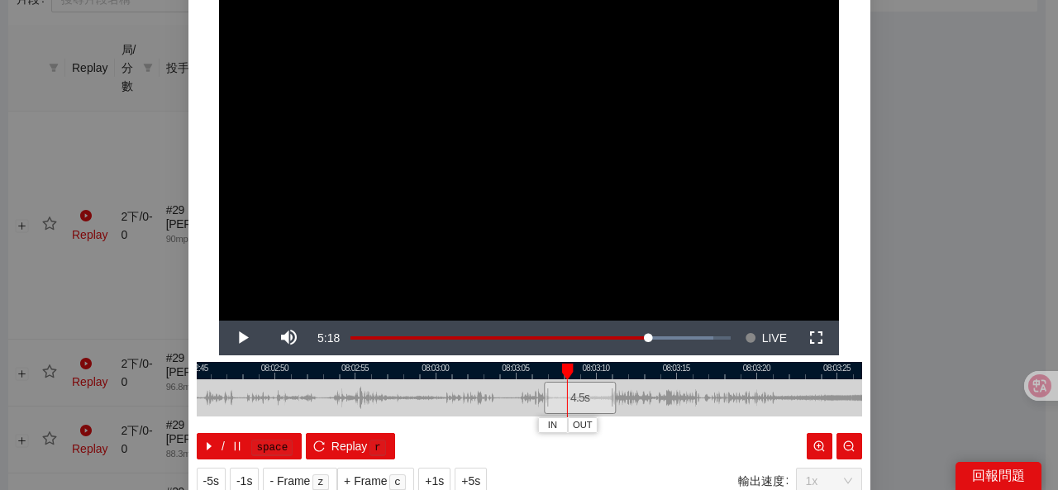
drag, startPoint x: 723, startPoint y: 392, endPoint x: 681, endPoint y: 402, distance: 43.5
click at [684, 402] on div at bounding box center [495, 397] width 665 height 37
click at [535, 427] on span "IN" at bounding box center [539, 425] width 9 height 15
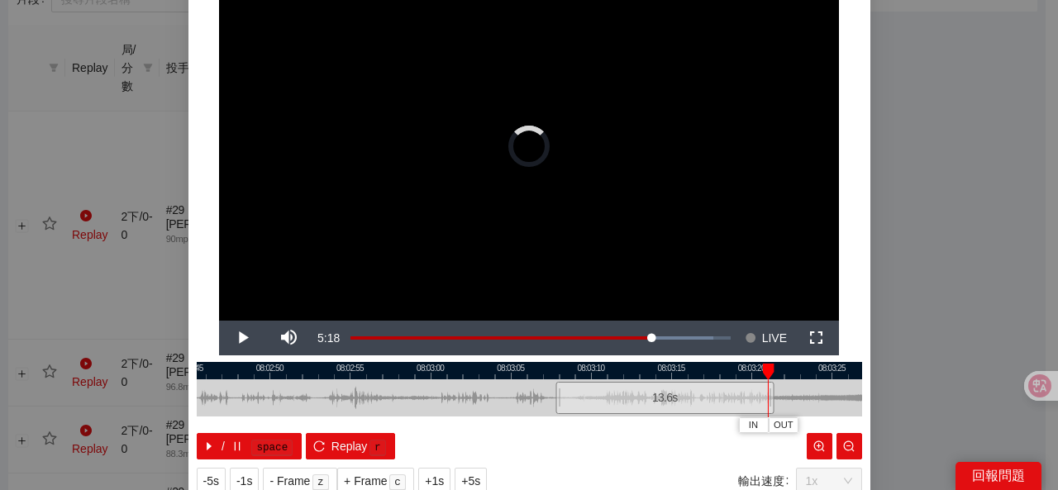
drag, startPoint x: 754, startPoint y: 388, endPoint x: 768, endPoint y: 385, distance: 15.1
click at [768, 385] on div at bounding box center [772, 397] width 10 height 37
click at [578, 378] on div at bounding box center [529, 370] width 665 height 17
click at [704, 422] on span "OUT" at bounding box center [712, 425] width 20 height 15
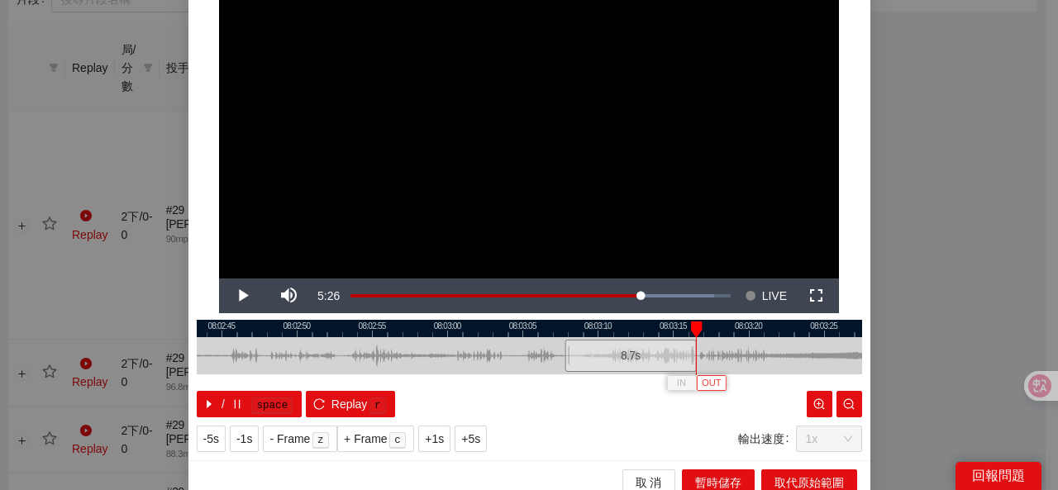
scroll to position [137, 0]
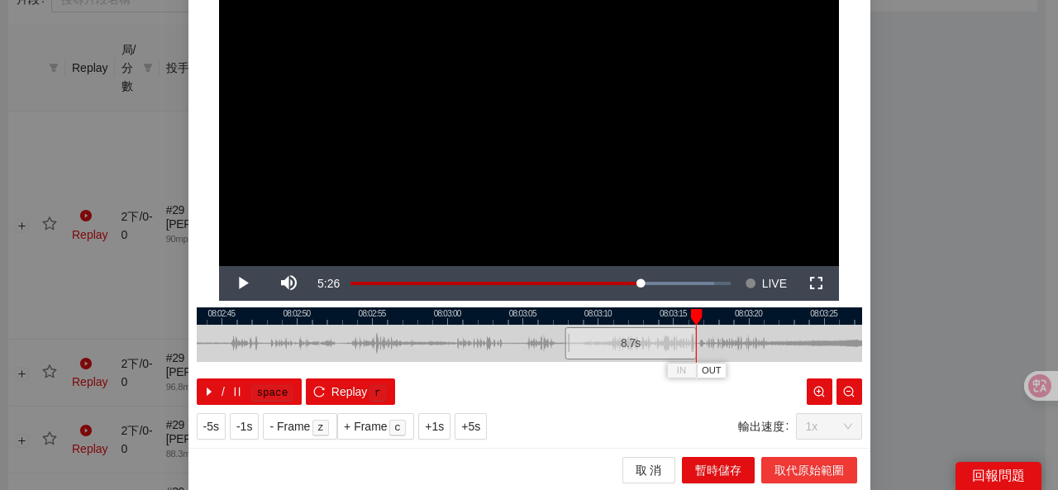
click at [774, 469] on span "取代原始範圍" at bounding box center [808, 470] width 69 height 18
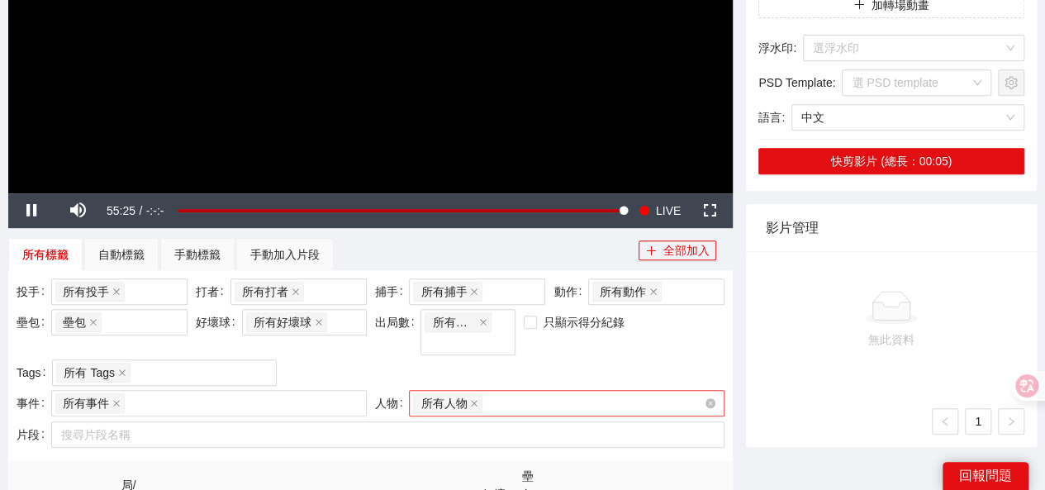
scroll to position [377, 0]
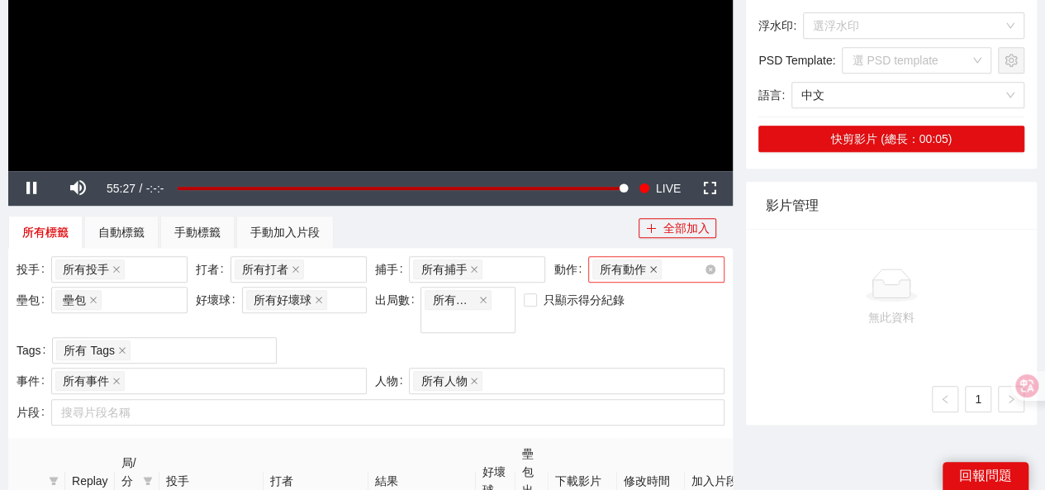
click at [654, 269] on icon "close" at bounding box center [653, 269] width 7 height 7
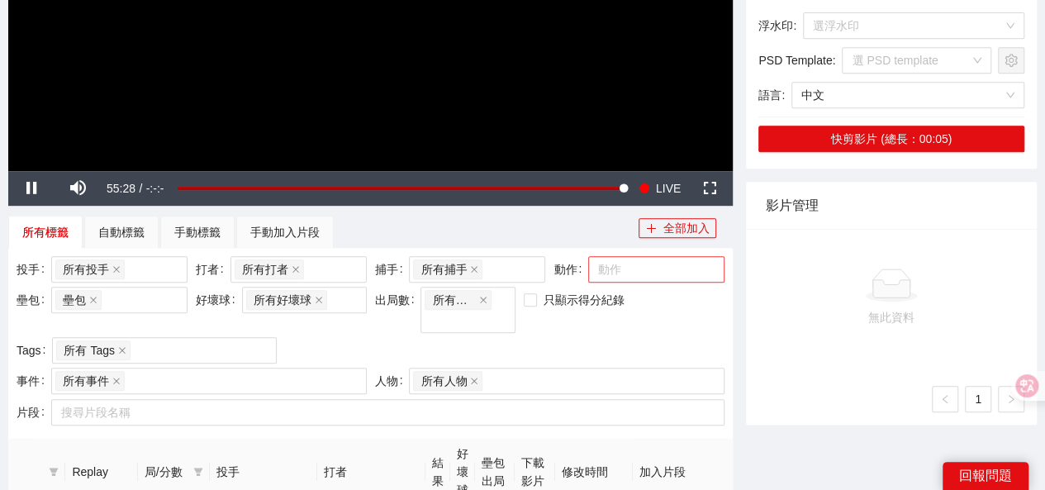
click at [646, 269] on div at bounding box center [648, 269] width 112 height 20
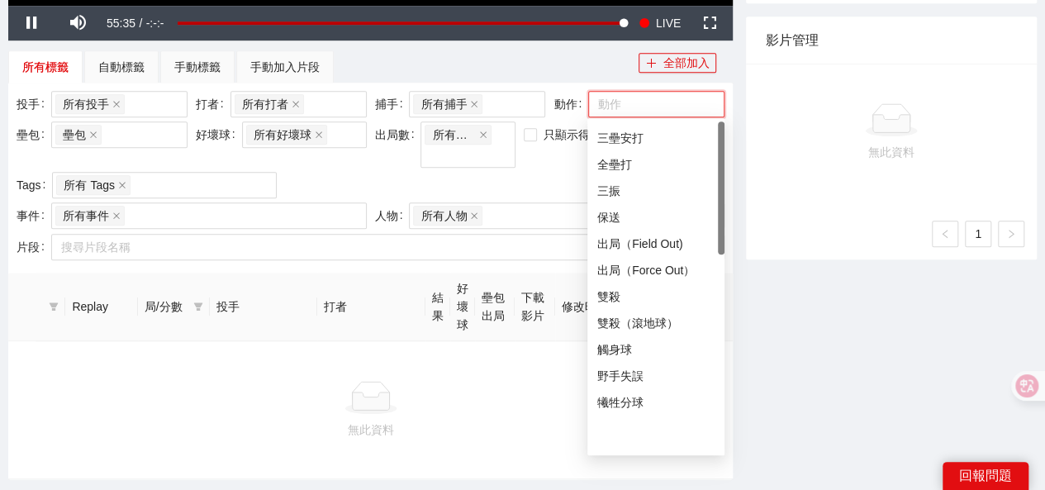
scroll to position [0, 0]
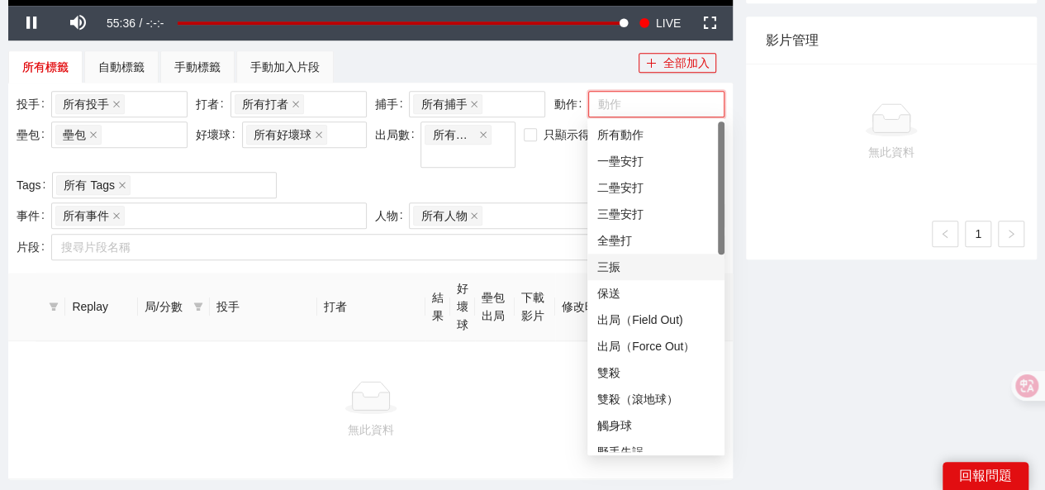
click at [606, 267] on div "三振" at bounding box center [655, 267] width 117 height 18
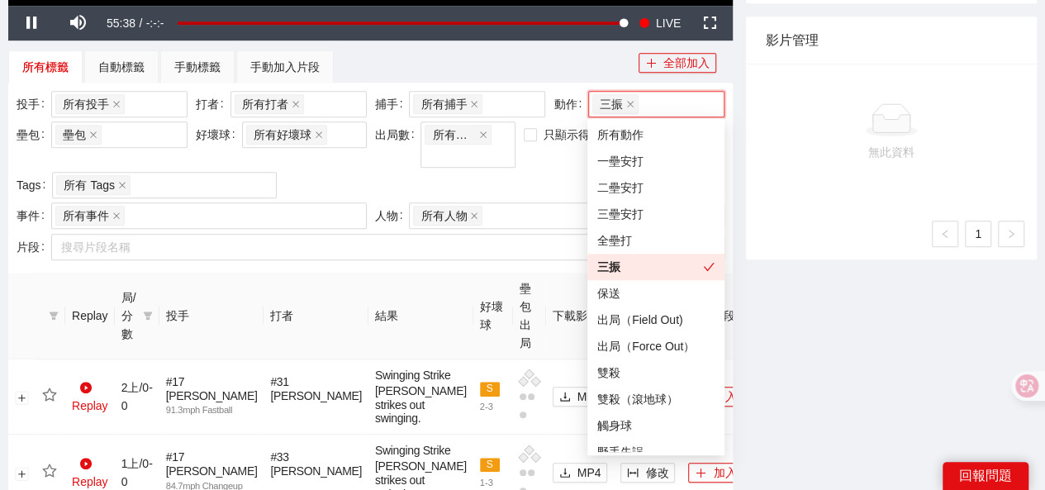
click at [555, 172] on div "投手 所有投手 + 0 ... 打者 所有打者 + 0 ... 捕手 所有捕手 + 0 ... 動作 三振 壘包 壘包 好壞球 所有好壞球 出局數 所有出局數…" at bounding box center [370, 147] width 716 height 112
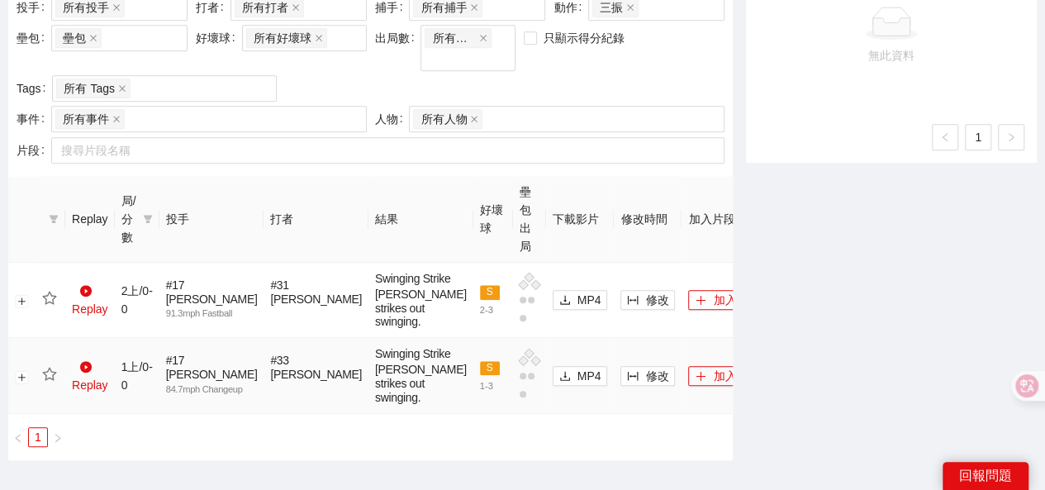
scroll to position [473, 0]
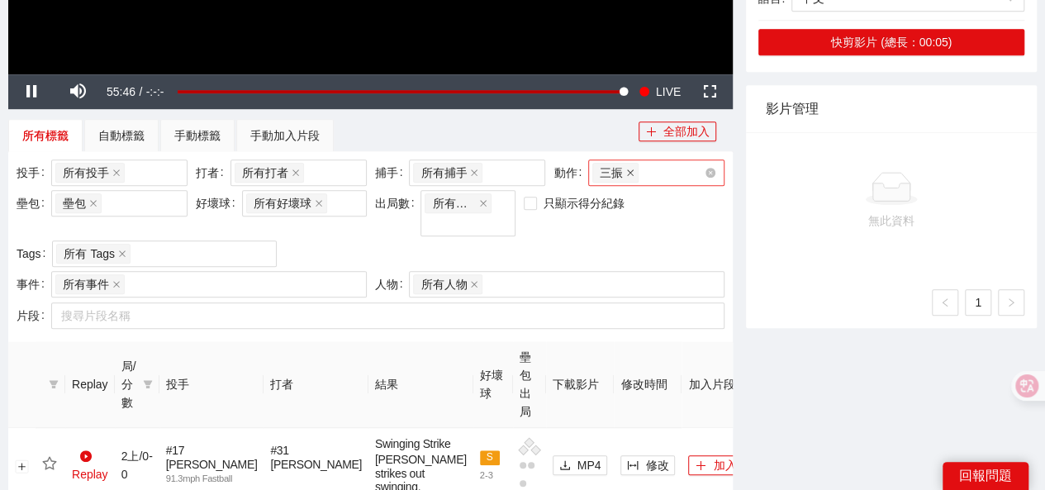
click at [626, 170] on icon "close" at bounding box center [630, 173] width 8 height 8
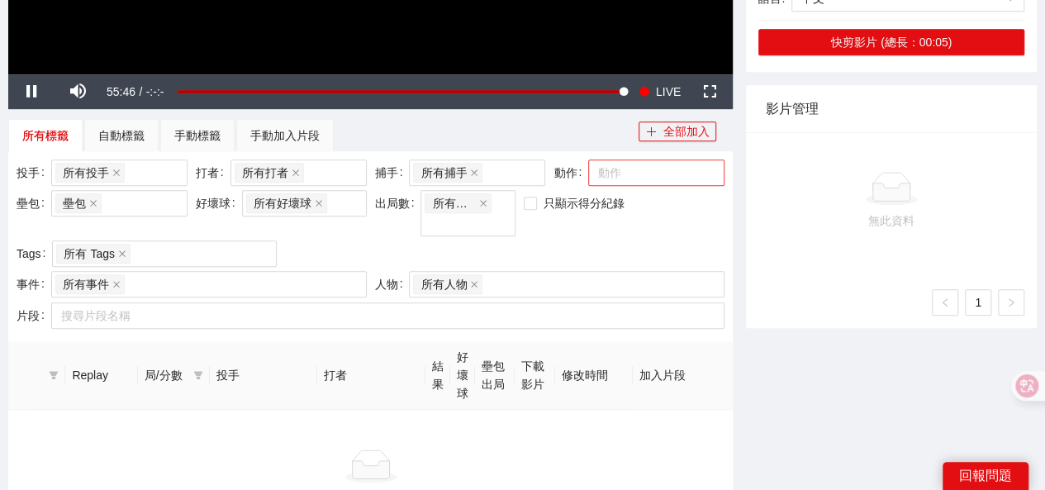
click at [628, 171] on div at bounding box center [648, 173] width 112 height 20
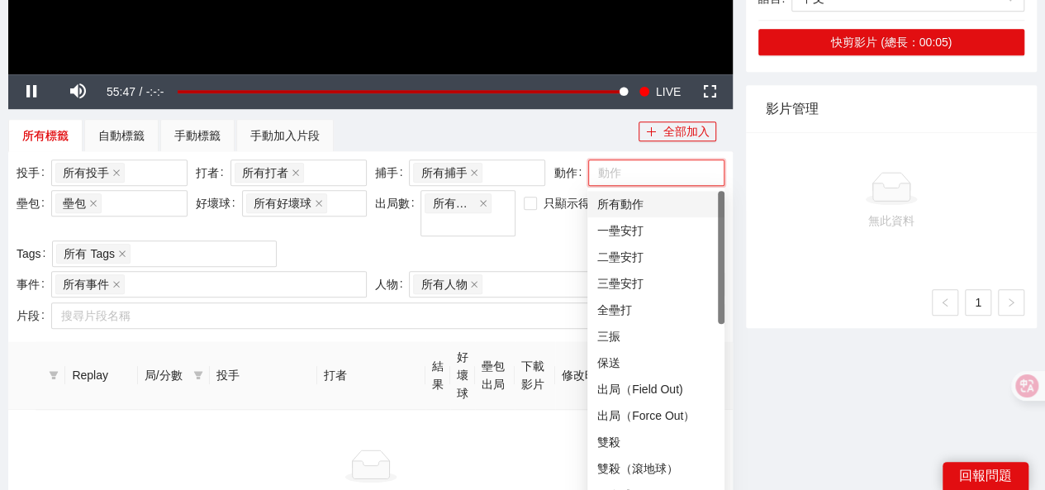
click at [625, 207] on div "所有動作" at bounding box center [655, 204] width 117 height 18
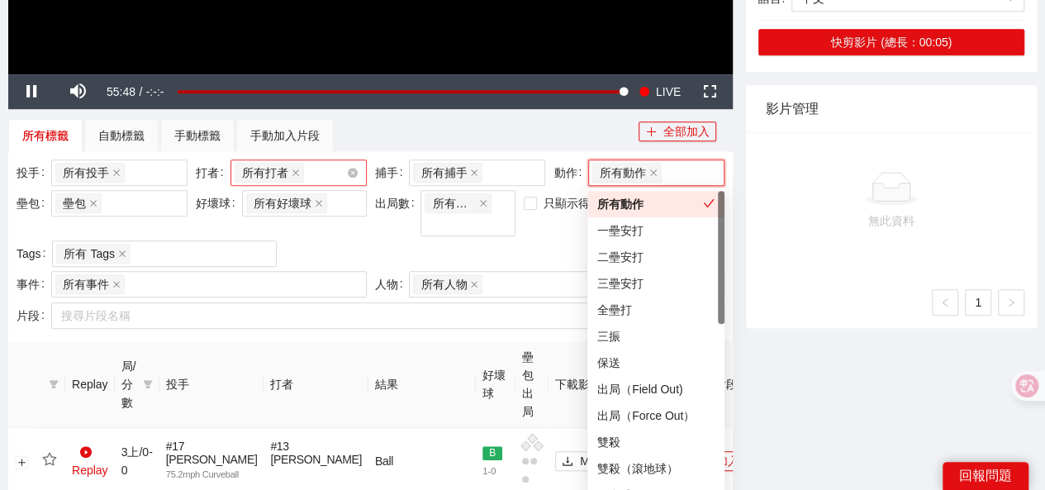
click at [307, 163] on input "search" at bounding box center [308, 173] width 3 height 20
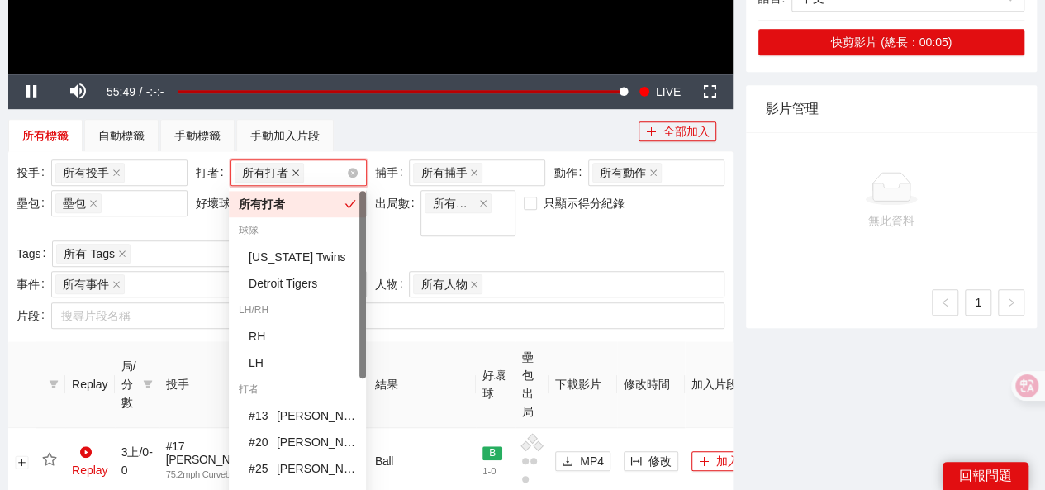
click at [294, 169] on icon "close" at bounding box center [296, 173] width 8 height 8
click at [278, 411] on div "# 13 Dillon Dingler (1 片)" at bounding box center [302, 416] width 107 height 18
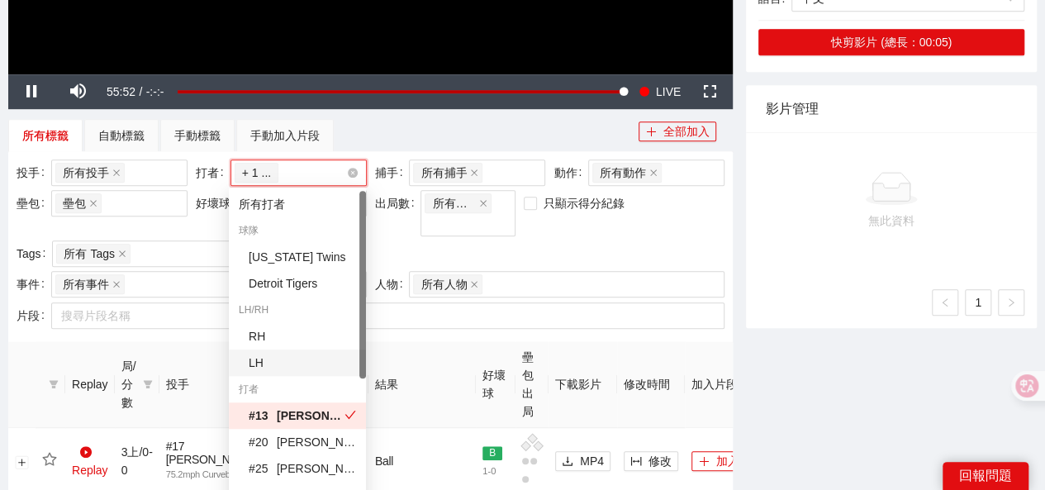
click at [596, 231] on div "只顯示得分紀錄" at bounding box center [580, 215] width 120 height 50
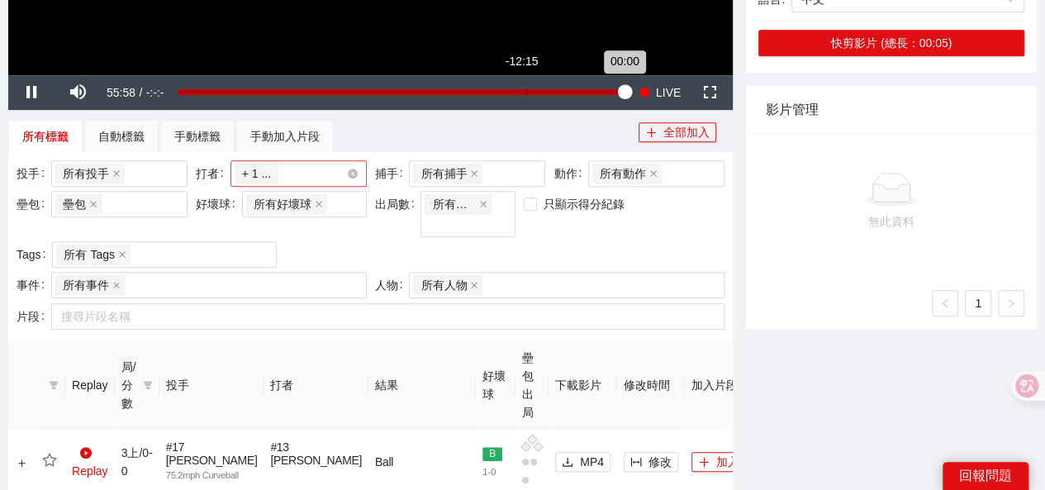
scroll to position [556, 0]
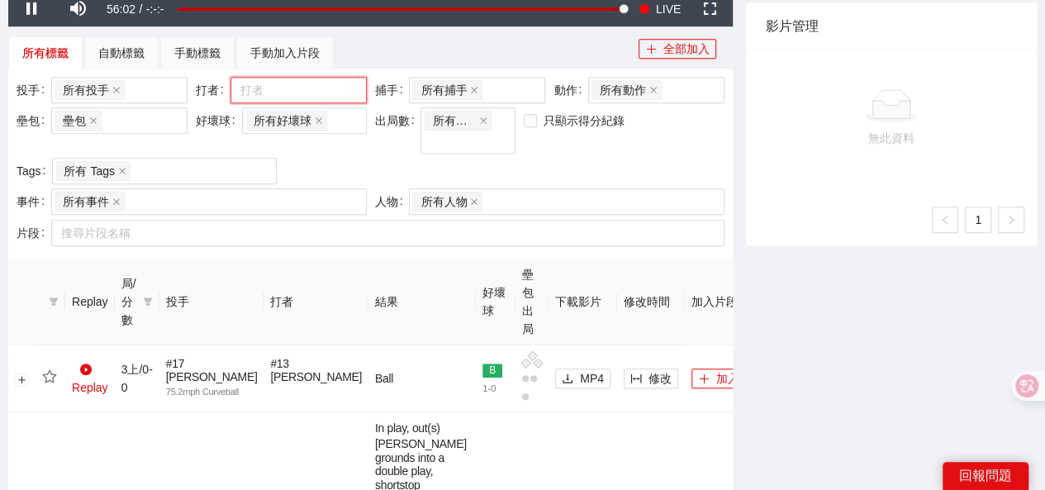
click at [272, 93] on div at bounding box center [291, 90] width 112 height 20
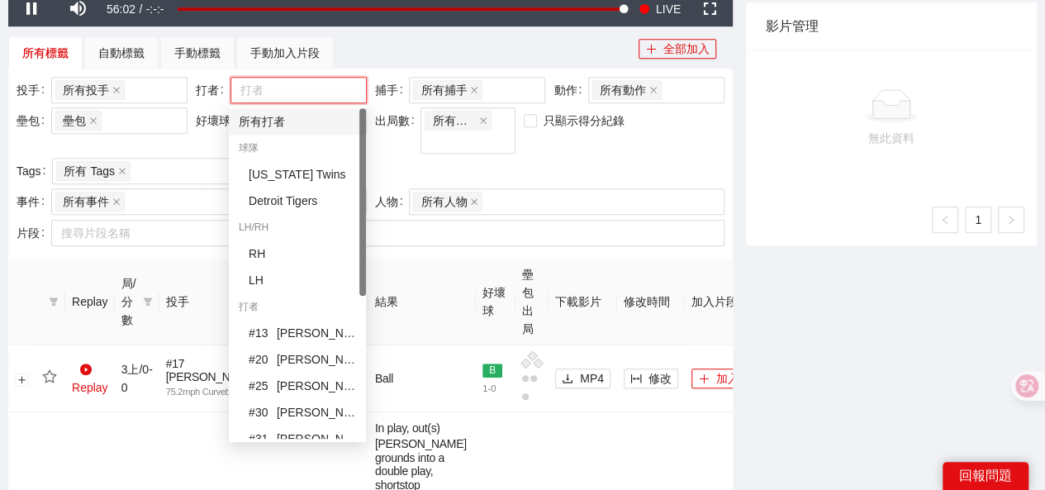
click at [286, 120] on div "所有打者" at bounding box center [297, 121] width 117 height 18
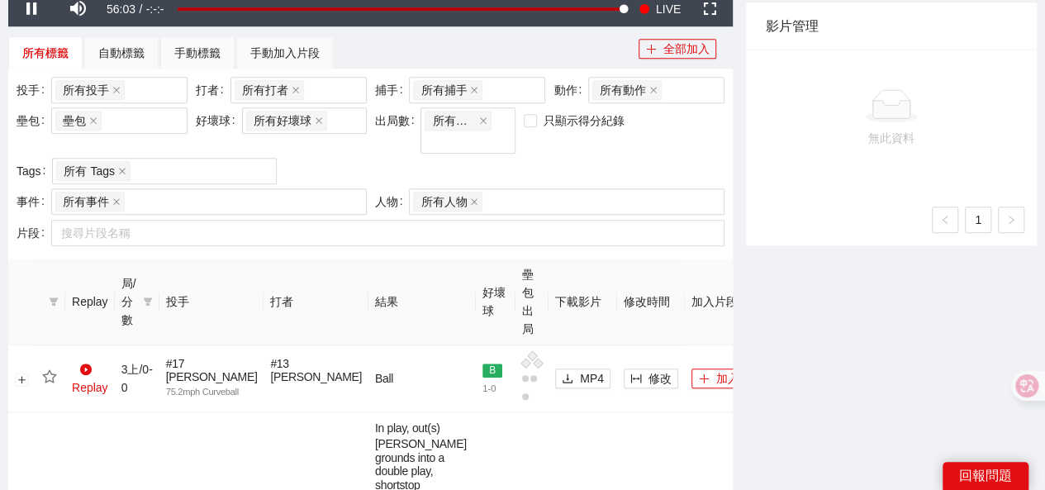
click at [415, 178] on div "投手 所有投手 + 0 ... 打者 所有打者 + 0 ... 捕手 所有捕手 + 0 ... 動作 所有動作 壘包 壘包 好壞球 所有好壞球 出局數 所有出…" at bounding box center [370, 133] width 716 height 112
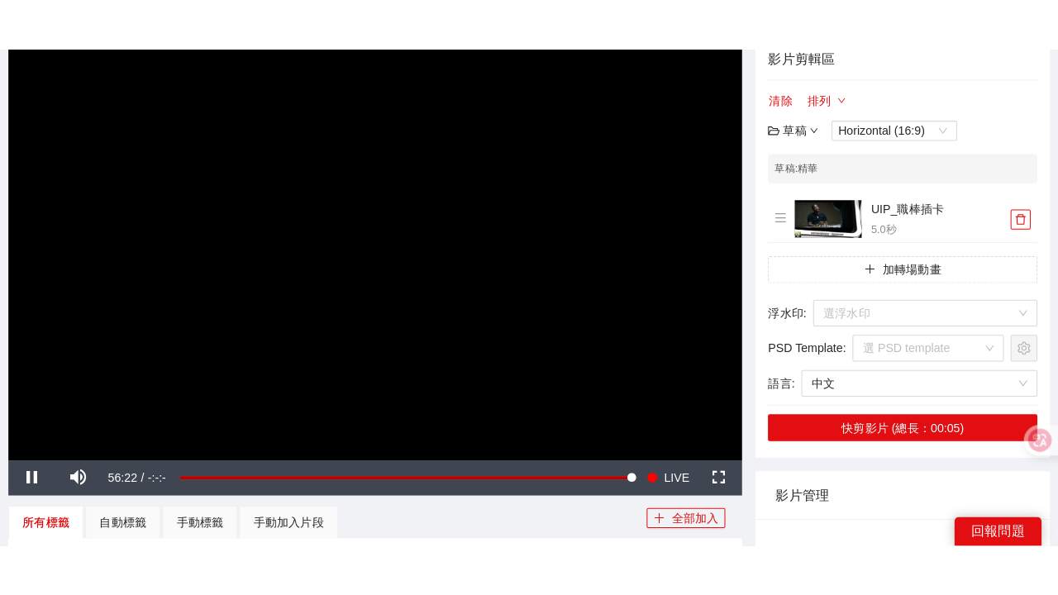
scroll to position [165, 0]
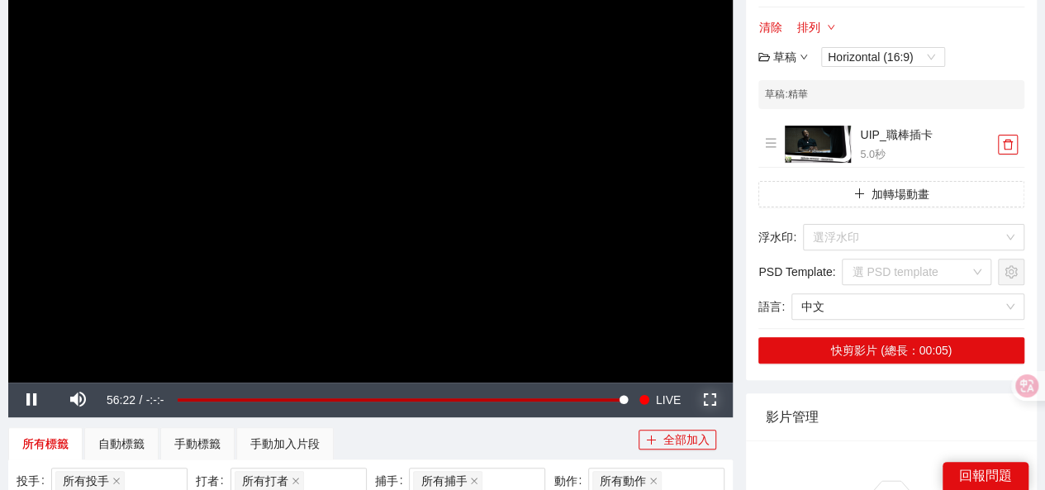
click at [710, 400] on span "Video Player" at bounding box center [710, 400] width 0 height 0
drag, startPoint x: 705, startPoint y: 397, endPoint x: 711, endPoint y: 470, distance: 73.8
click at [710, 400] on span "Video Player" at bounding box center [710, 400] width 0 height 0
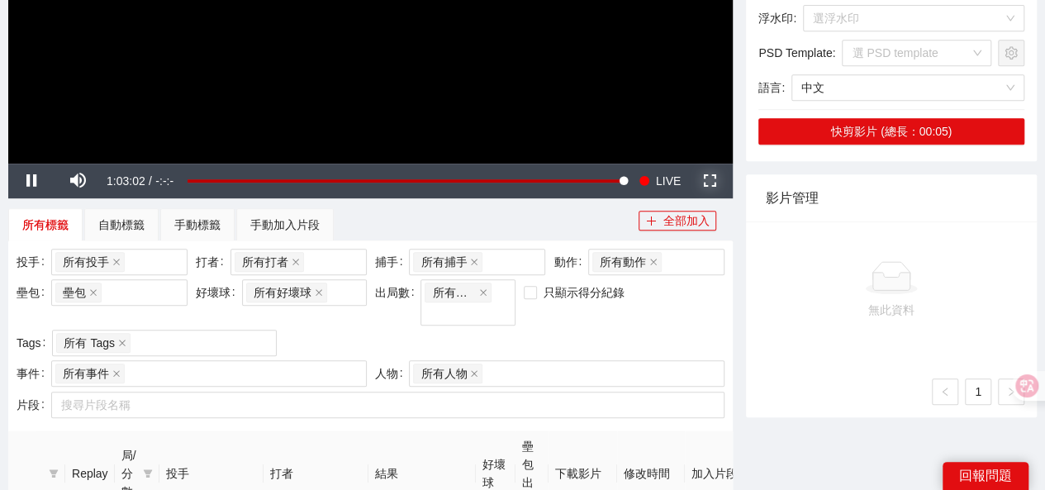
scroll to position [542, 0]
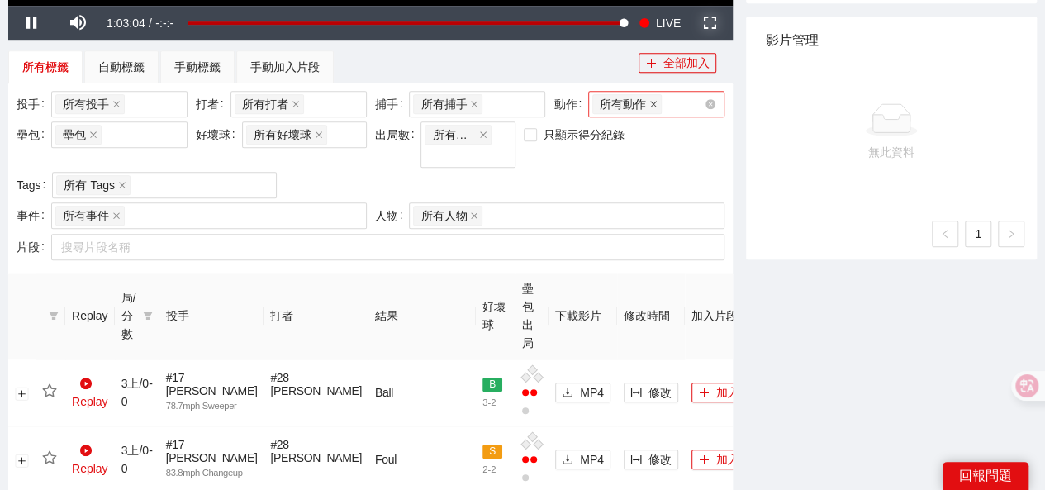
click at [649, 101] on span "所有動作" at bounding box center [626, 104] width 69 height 20
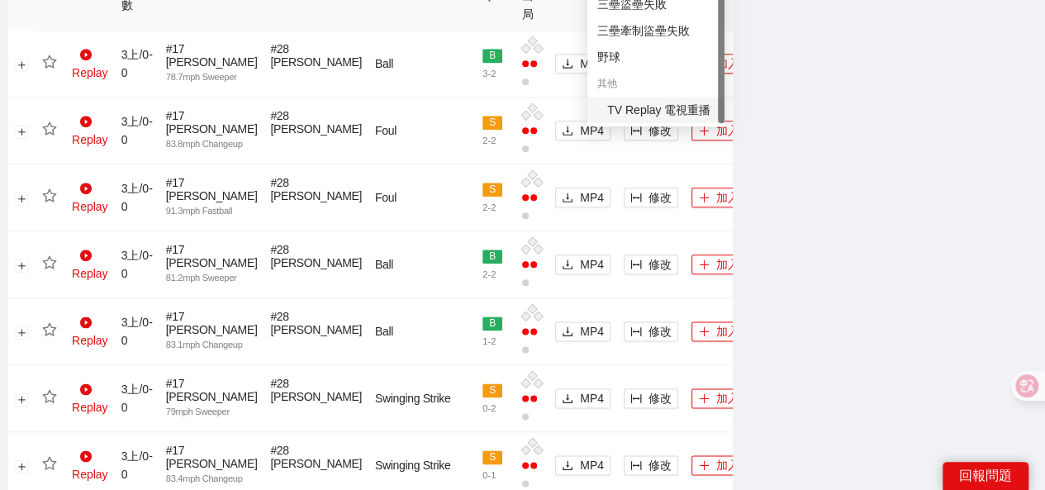
scroll to position [707, 0]
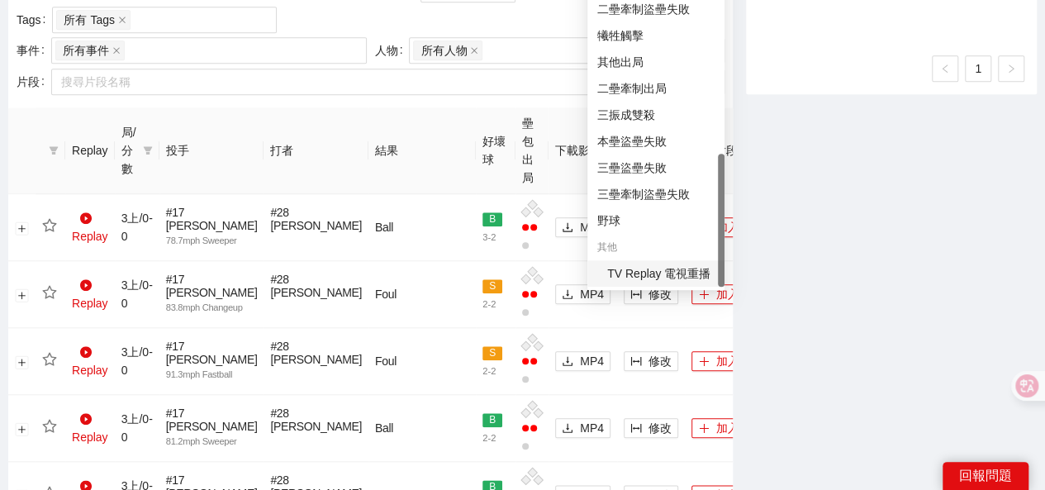
click at [631, 271] on div "TV Replay 電視重播" at bounding box center [660, 273] width 107 height 18
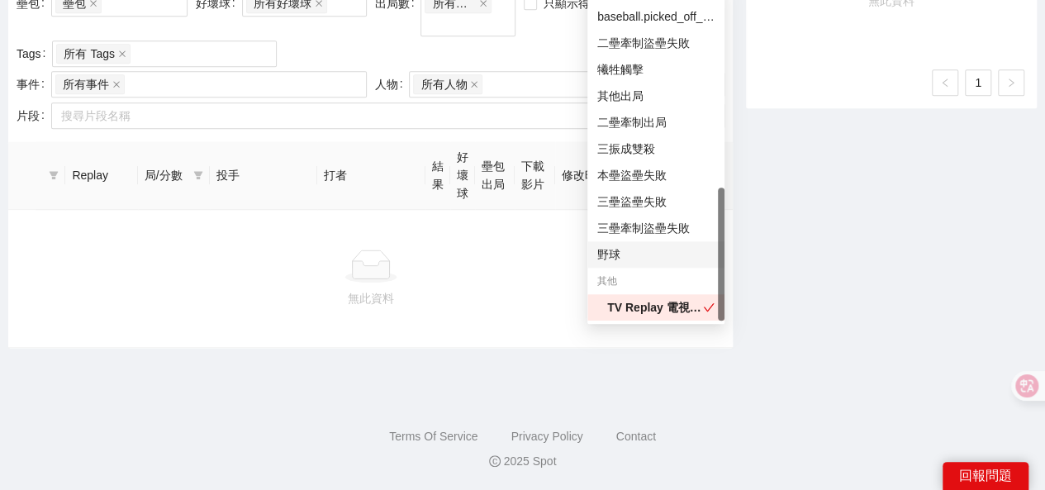
scroll to position [702, 0]
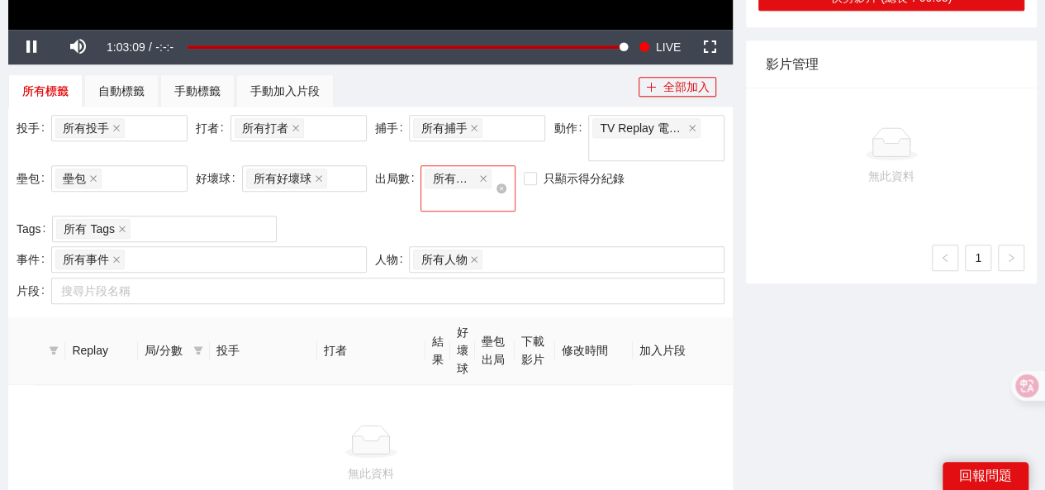
scroll to position [372, 0]
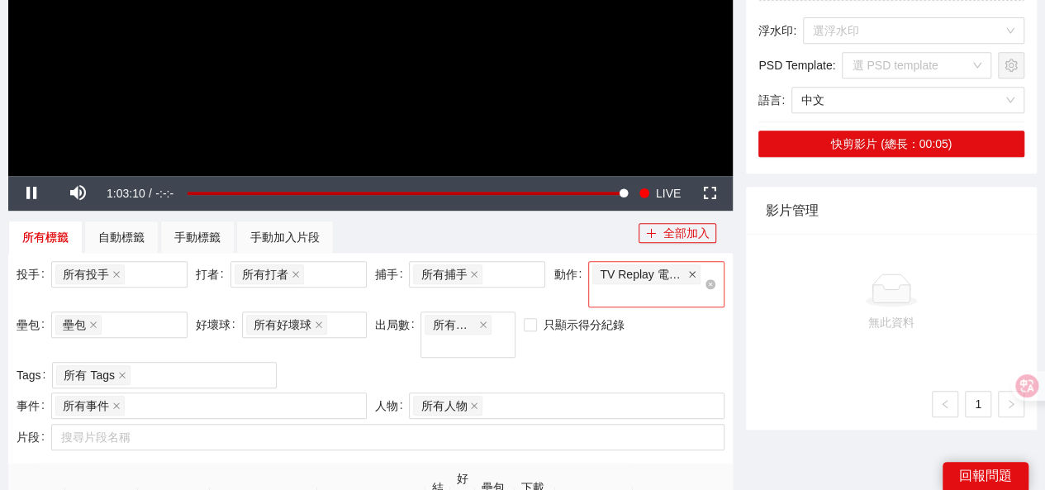
click at [691, 272] on icon "close" at bounding box center [692, 274] width 8 height 8
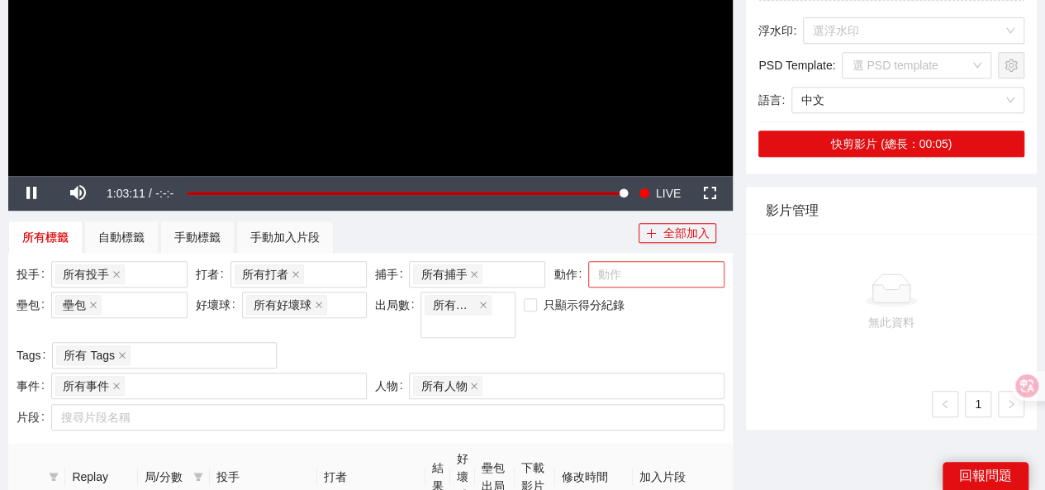
click at [614, 283] on div "動作" at bounding box center [656, 274] width 136 height 26
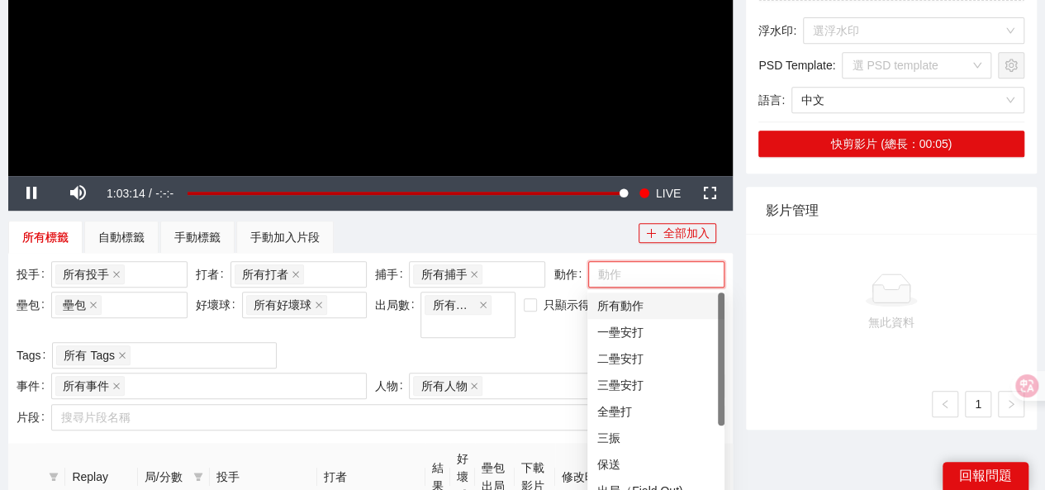
click at [625, 300] on div "所有動作" at bounding box center [655, 306] width 117 height 18
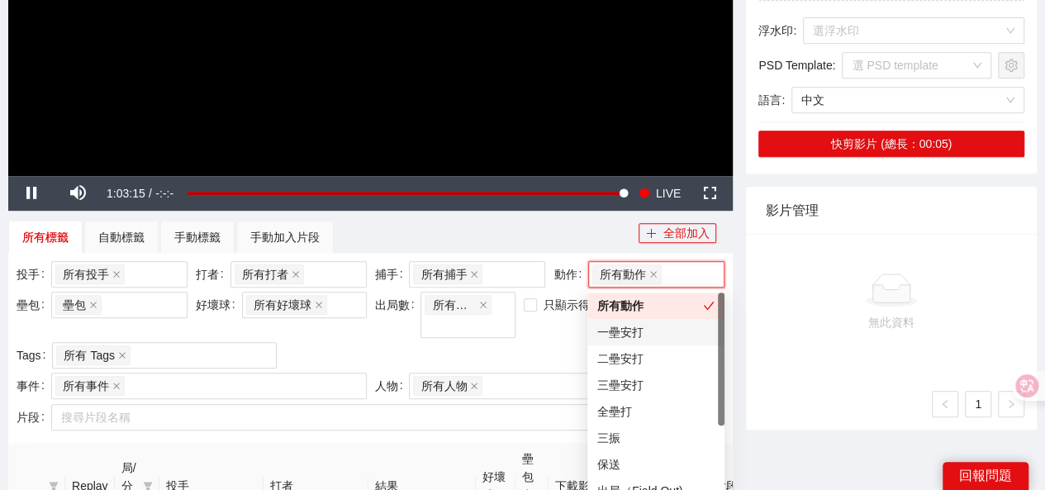
drag, startPoint x: 606, startPoint y: 331, endPoint x: 597, endPoint y: 331, distance: 9.9
click at [606, 331] on div "一壘安打" at bounding box center [655, 332] width 117 height 18
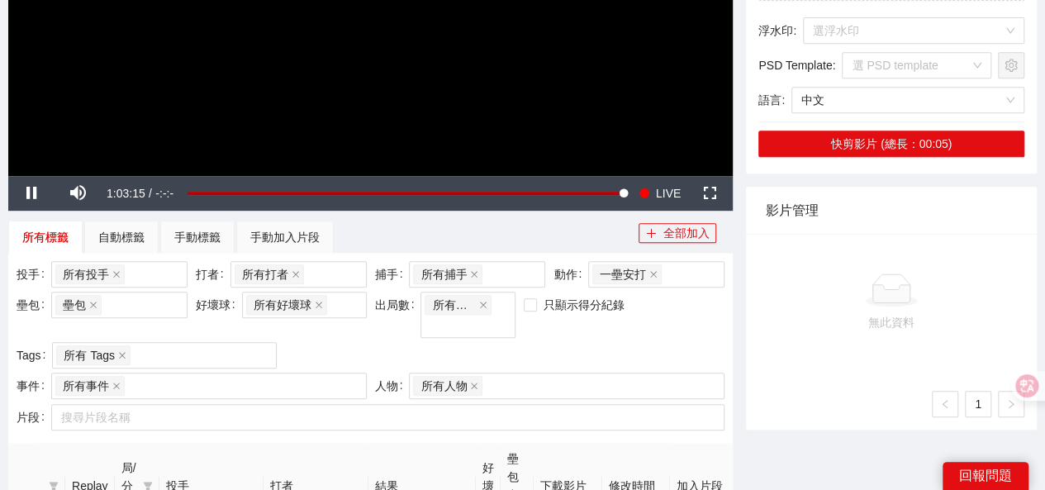
click at [540, 335] on div "只顯示得分紀錄" at bounding box center [580, 317] width 120 height 50
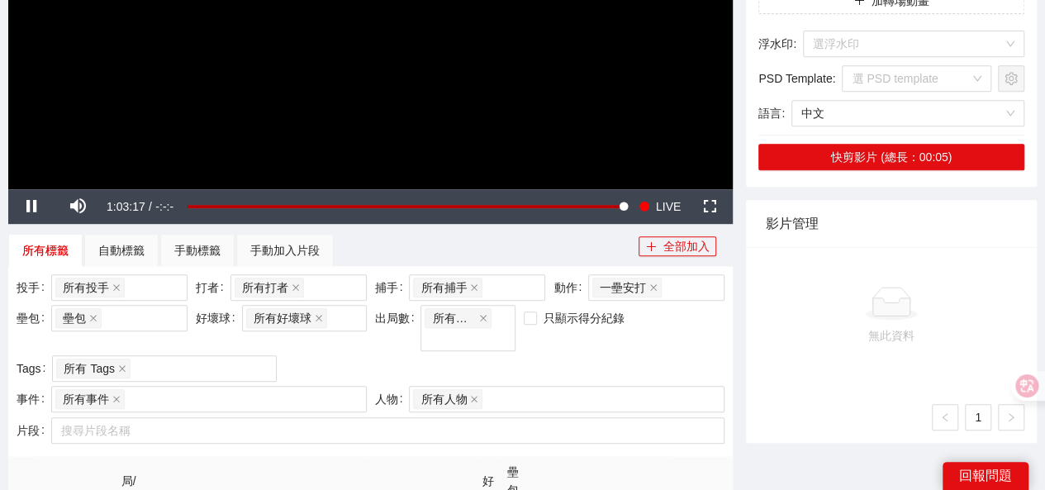
scroll to position [289, 0]
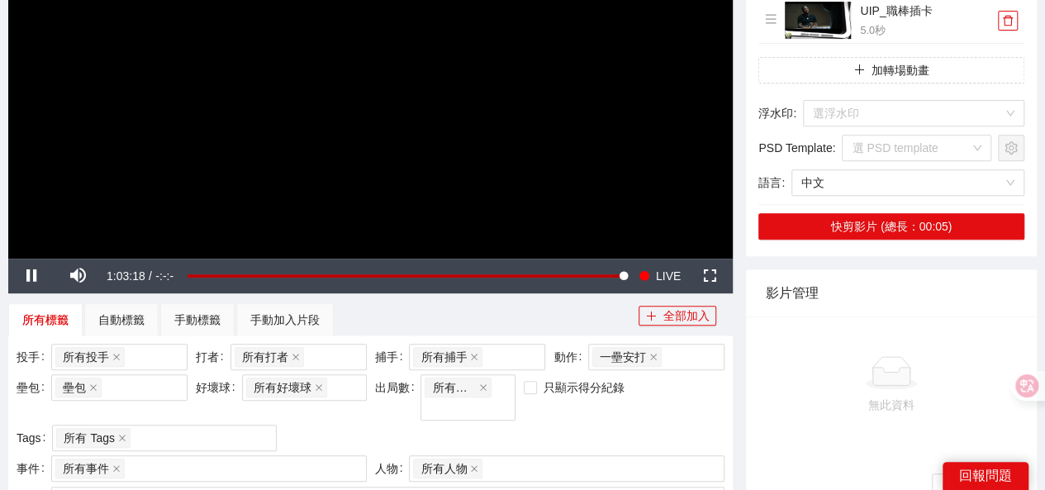
click at [655, 357] on icon "close" at bounding box center [653, 357] width 8 height 8
click at [624, 357] on div at bounding box center [648, 357] width 112 height 20
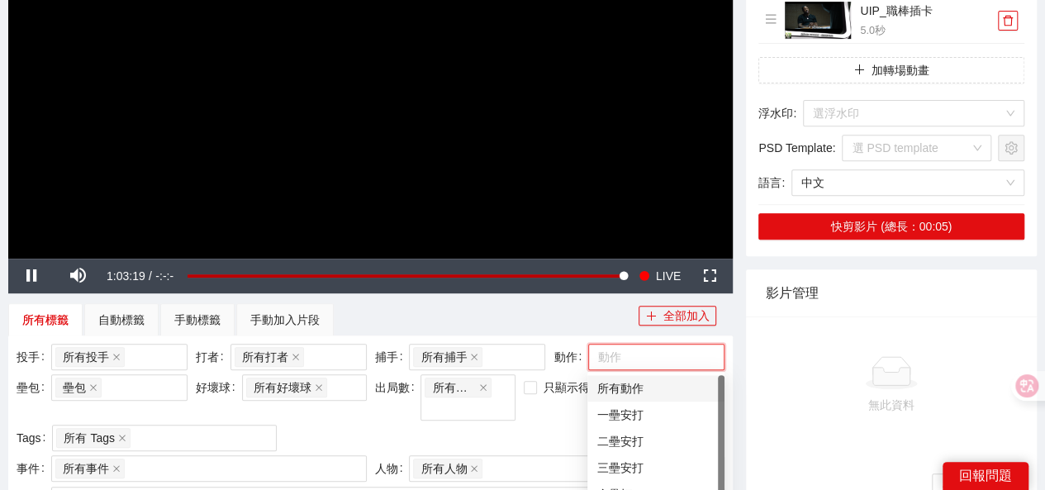
click at [616, 384] on div "所有動作" at bounding box center [655, 388] width 117 height 18
click at [565, 408] on div "只顯示得分紀錄" at bounding box center [580, 399] width 120 height 50
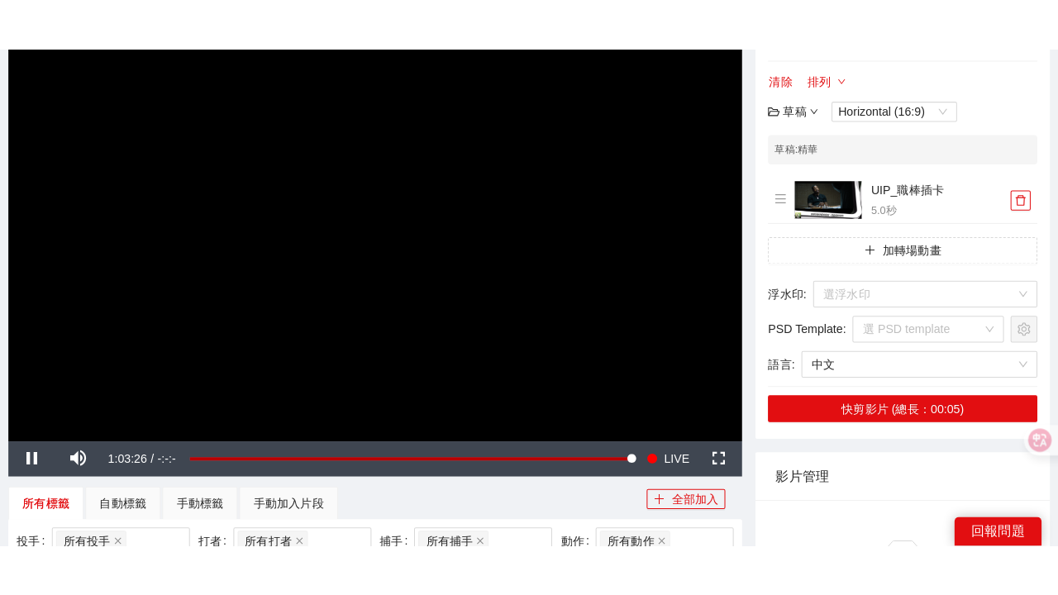
scroll to position [248, 0]
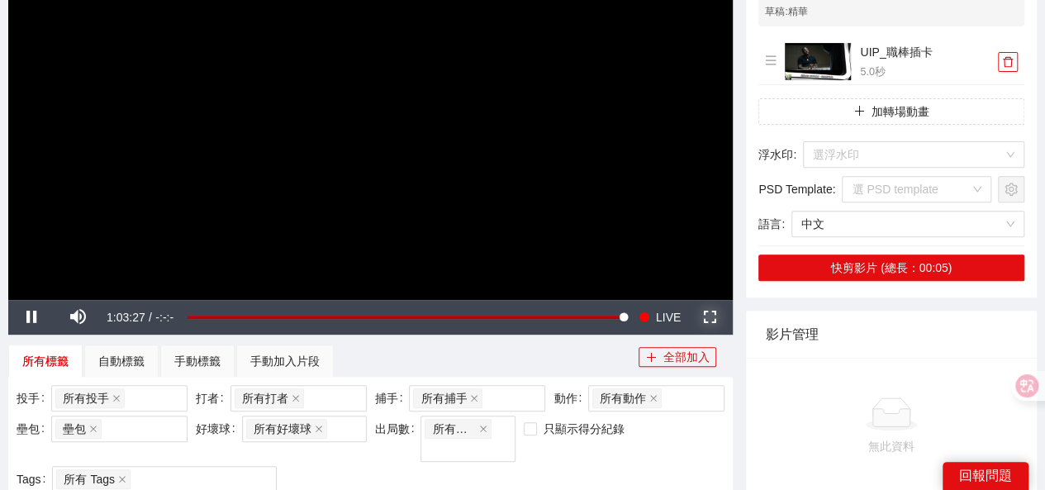
click at [710, 317] on span "Video Player" at bounding box center [710, 317] width 0 height 0
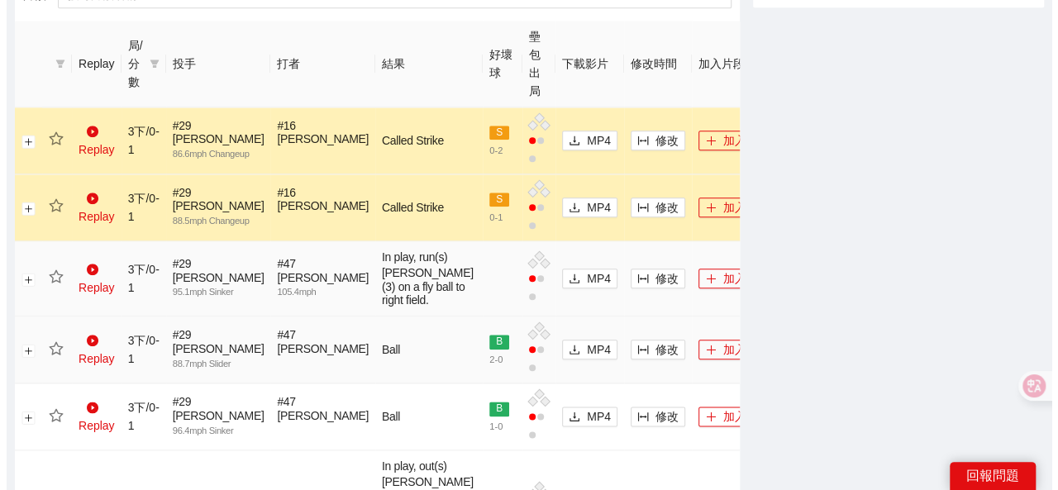
scroll to position [826, 0]
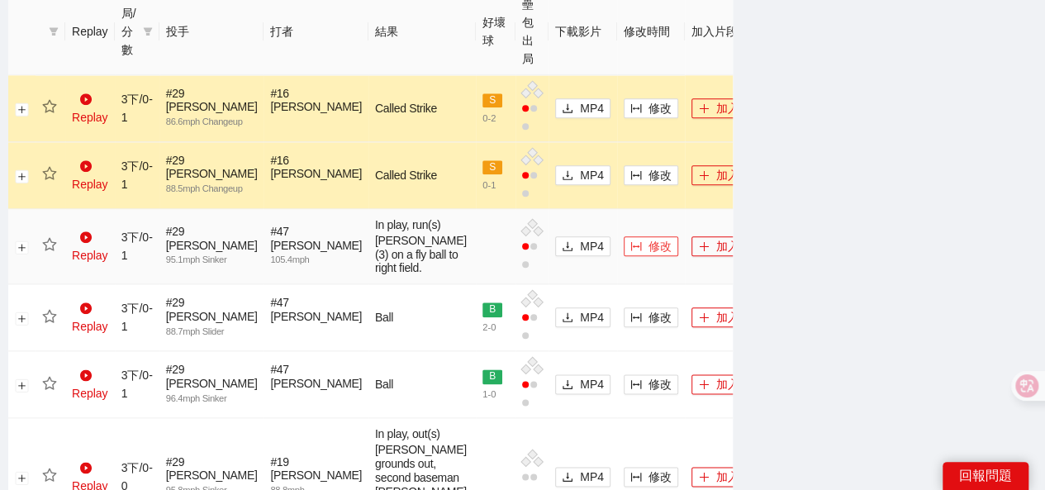
click at [630, 252] on icon "column-width" at bounding box center [636, 246] width 12 height 12
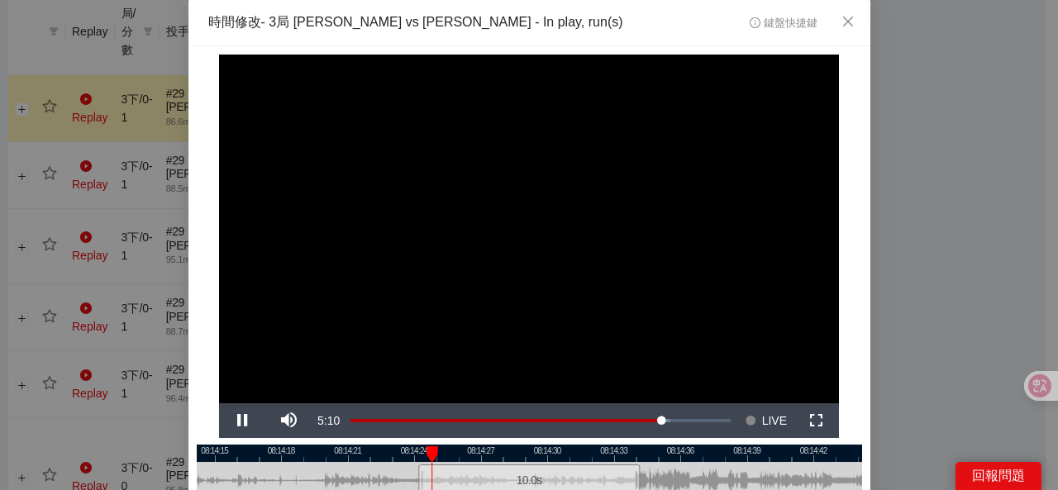
scroll to position [83, 0]
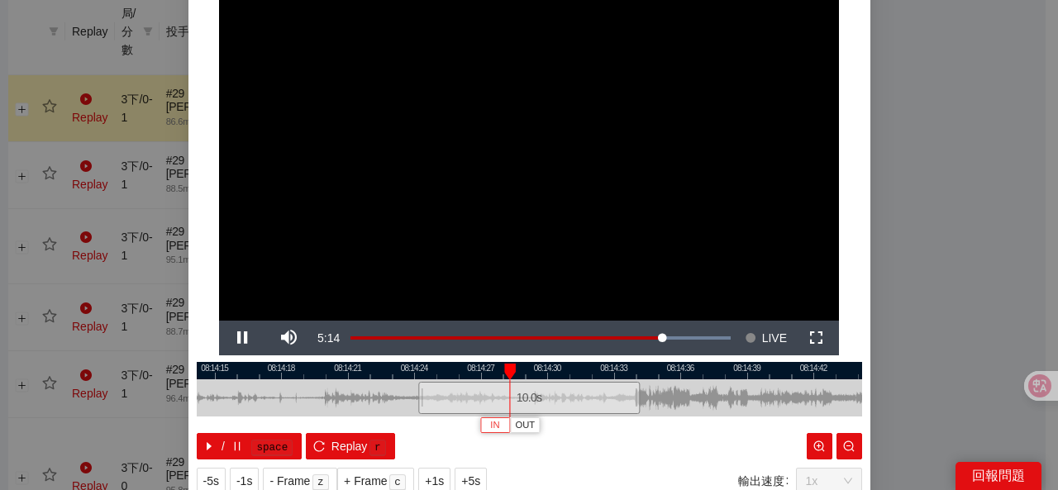
click at [490, 424] on span "IN" at bounding box center [494, 425] width 9 height 15
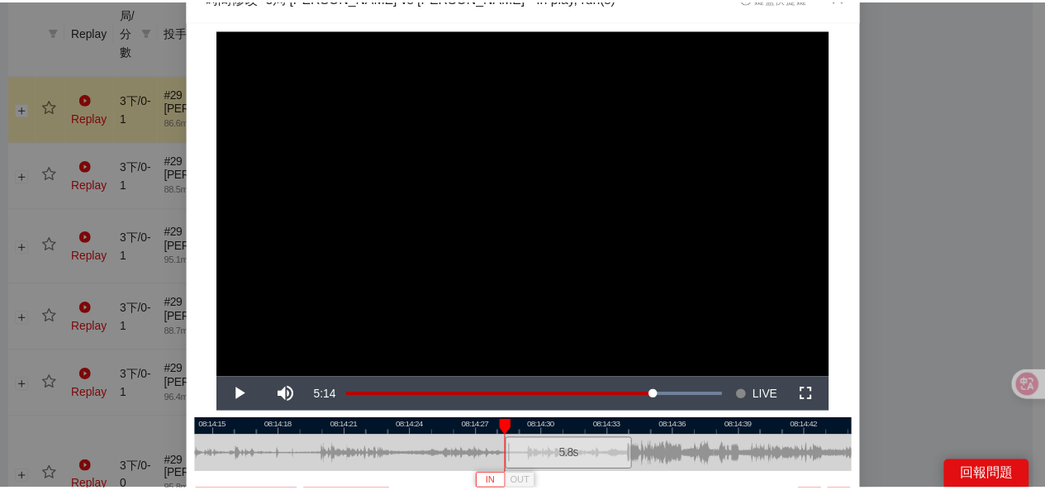
scroll to position [0, 0]
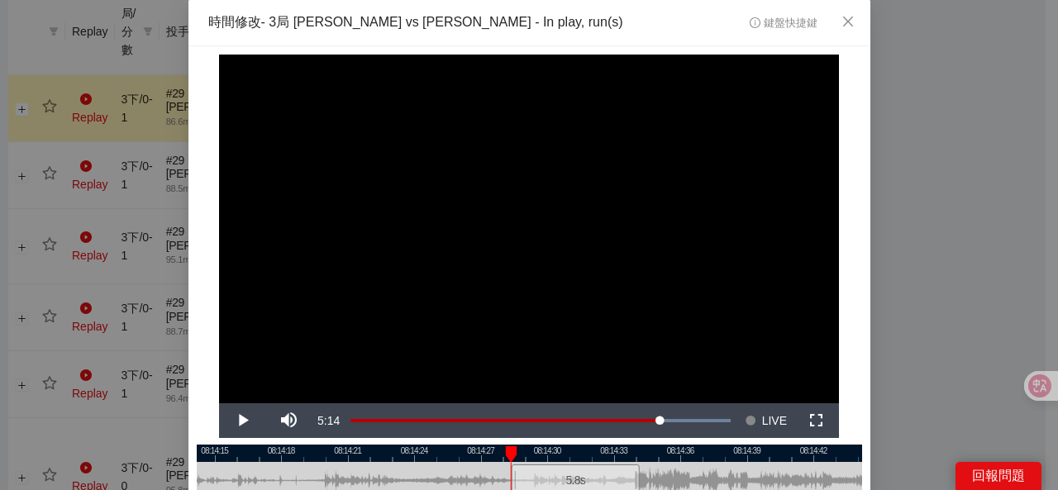
click at [894, 283] on div "**********" at bounding box center [529, 245] width 1058 height 490
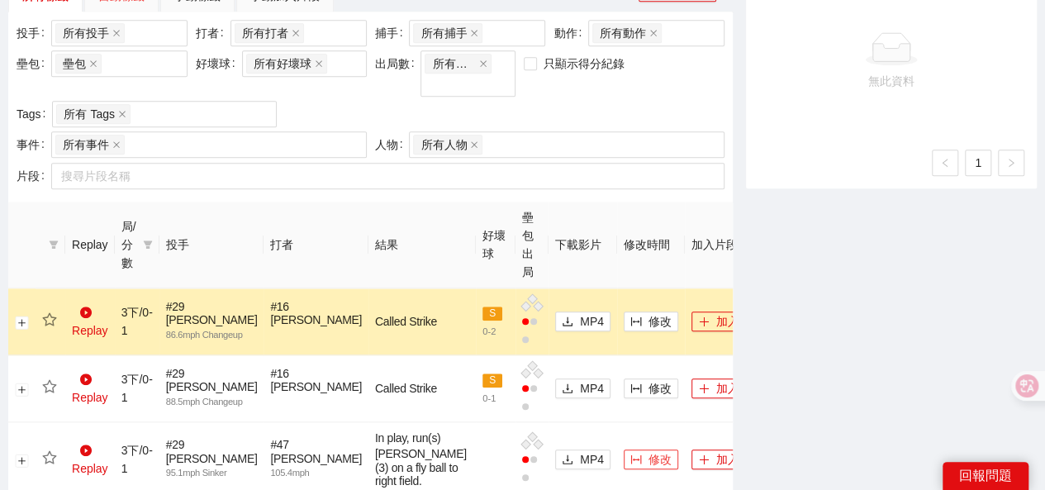
scroll to position [413, 0]
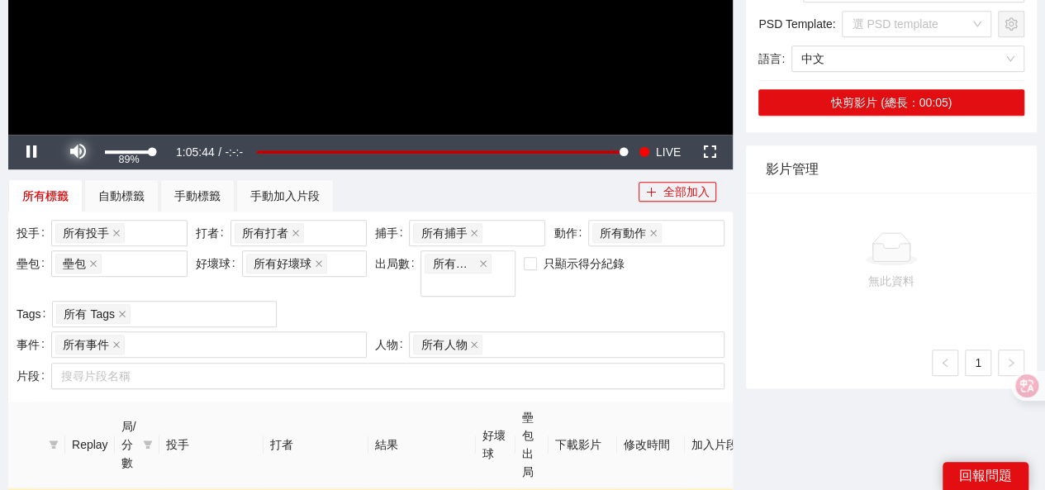
click at [78, 152] on span "Video Player" at bounding box center [78, 152] width 0 height 0
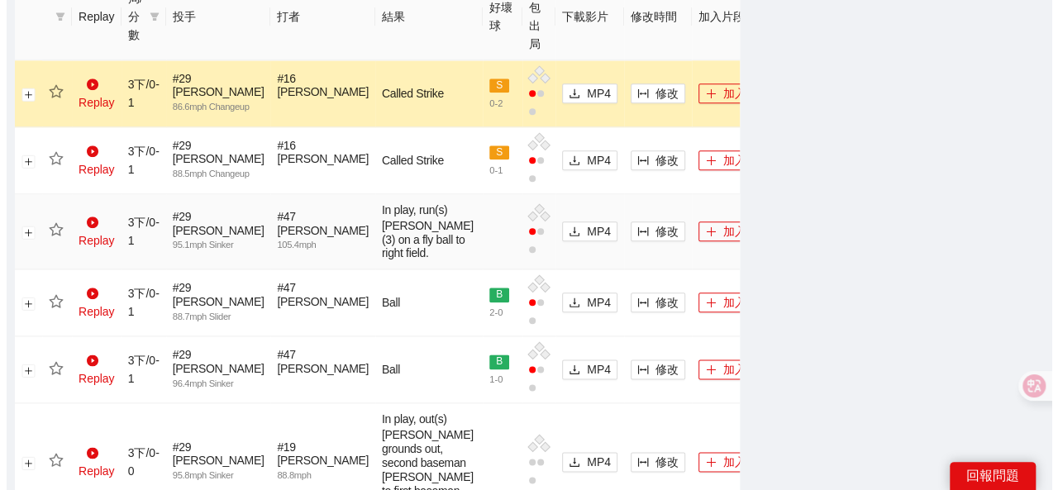
scroll to position [826, 0]
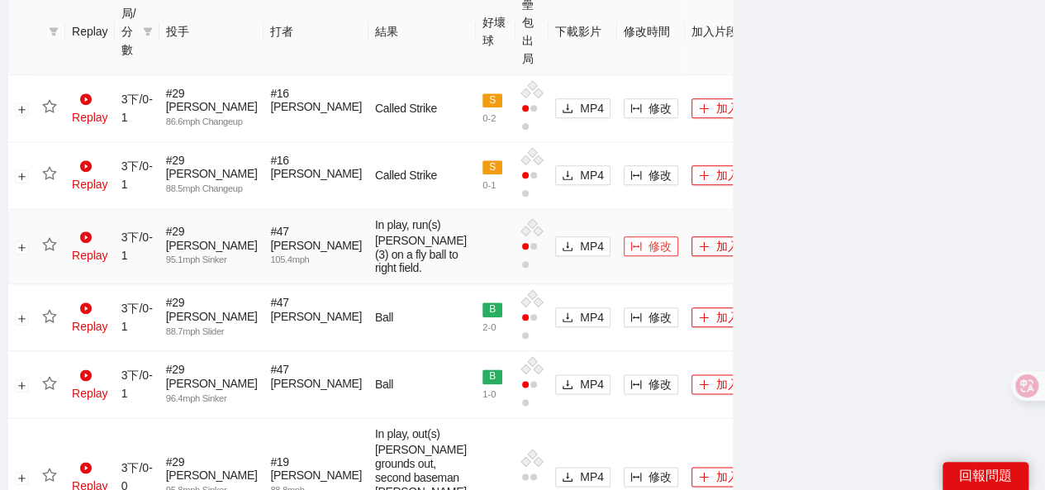
click at [649, 255] on span "修改" at bounding box center [660, 246] width 23 height 18
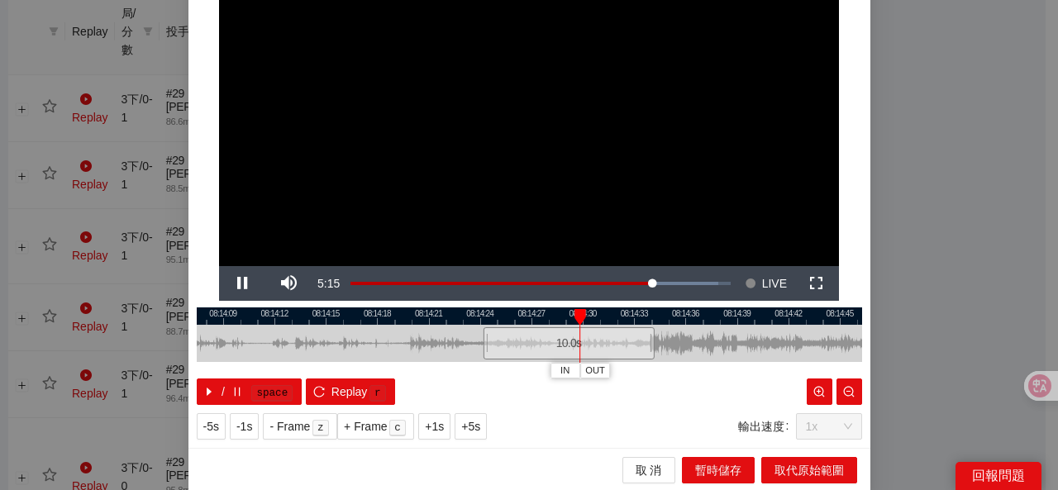
scroll to position [55, 0]
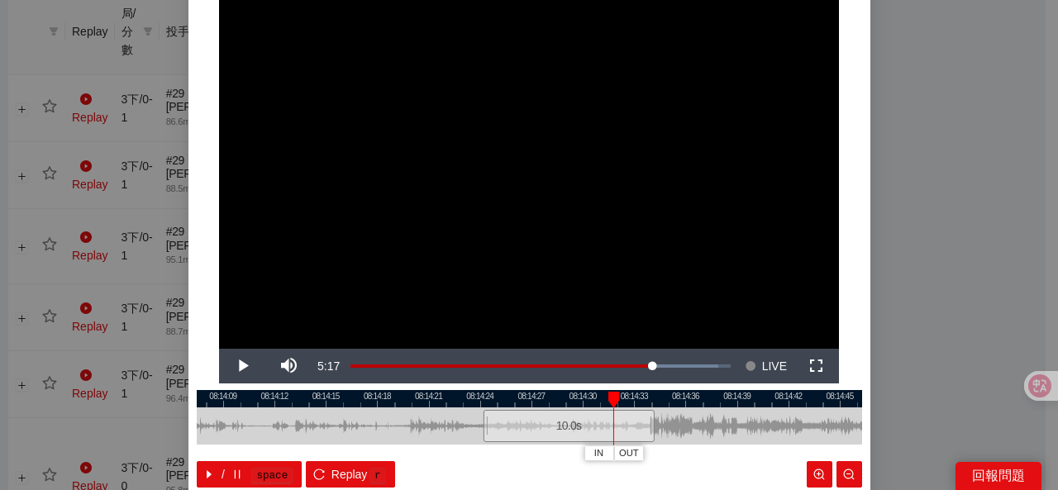
click at [574, 397] on div at bounding box center [529, 398] width 665 height 17
click at [555, 400] on div at bounding box center [529, 398] width 665 height 17
click at [521, 399] on div at bounding box center [529, 398] width 665 height 17
click at [534, 454] on span "IN" at bounding box center [538, 453] width 9 height 15
click at [553, 449] on span "IN" at bounding box center [557, 453] width 9 height 15
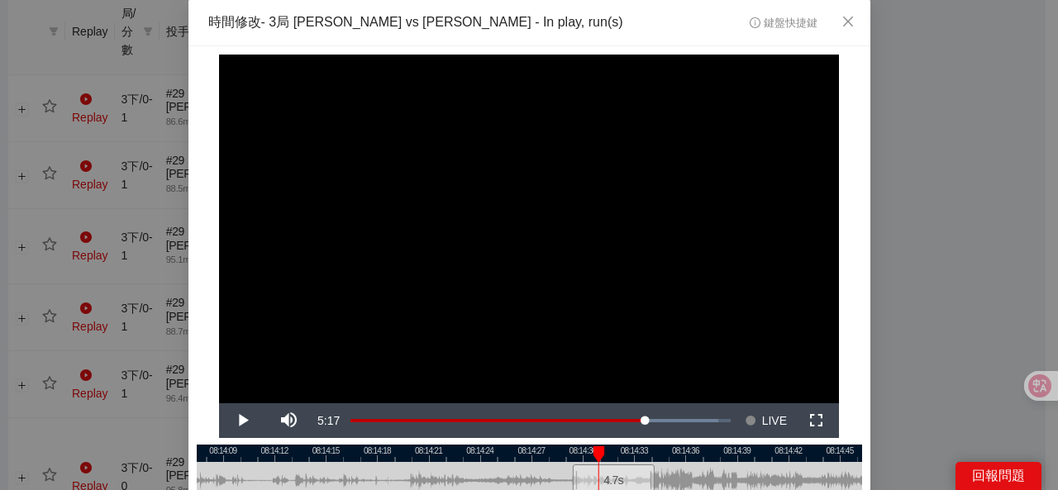
scroll to position [55, 0]
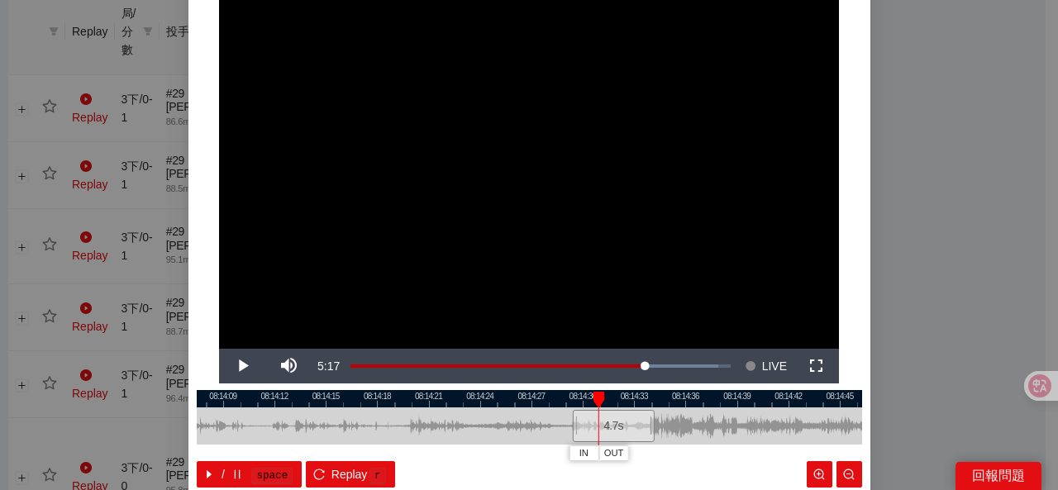
click at [572, 397] on div at bounding box center [529, 398] width 665 height 17
click at [564, 450] on span "IN" at bounding box center [568, 453] width 9 height 15
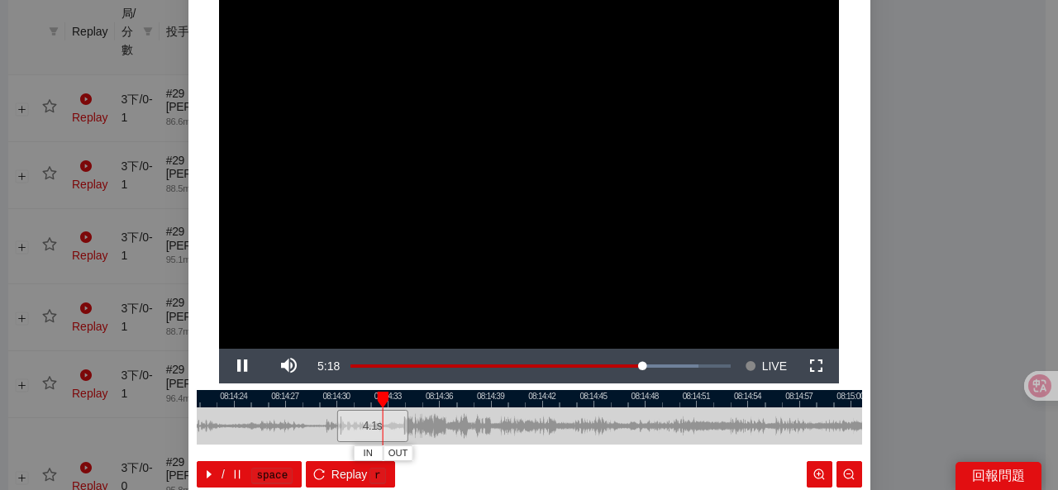
drag, startPoint x: 697, startPoint y: 419, endPoint x: 451, endPoint y: 449, distance: 248.0
click at [451, 449] on div "08:14:21 08:14:24 08:14:27 08:14:30 08:14:33 08:14:36 08:14:39 08:14:42 08:14:4…" at bounding box center [529, 439] width 665 height 98
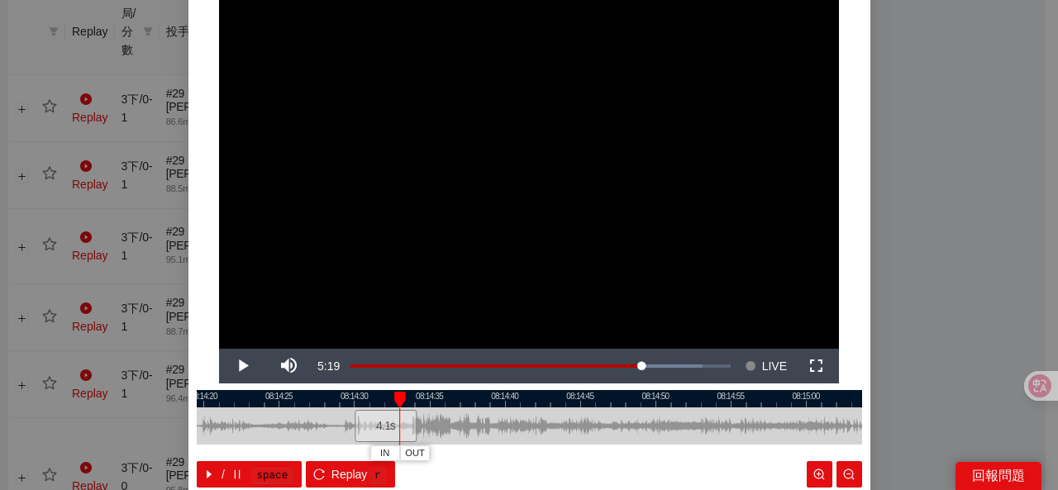
scroll to position [137, 0]
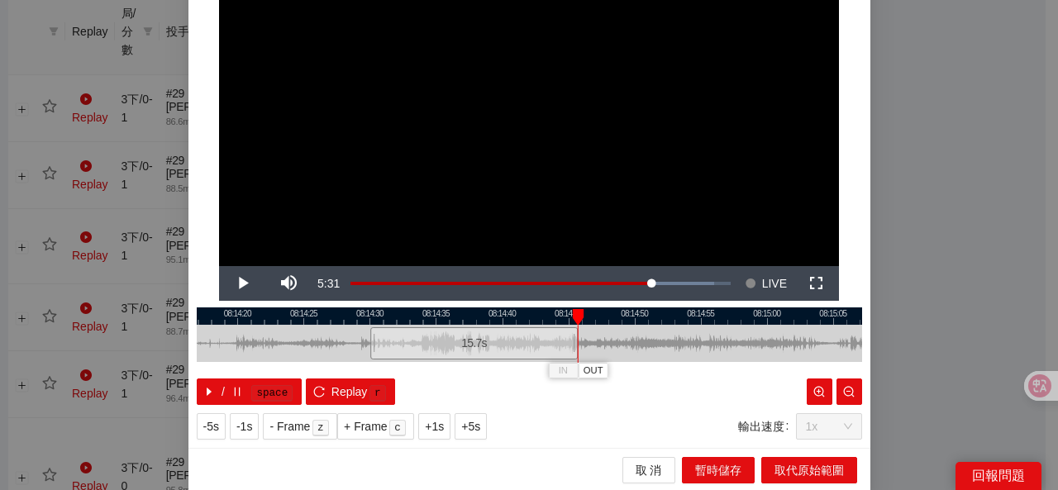
drag, startPoint x: 420, startPoint y: 346, endPoint x: 573, endPoint y: 343, distance: 152.9
click at [573, 343] on div at bounding box center [575, 343] width 10 height 37
click at [402, 314] on div at bounding box center [529, 315] width 665 height 17
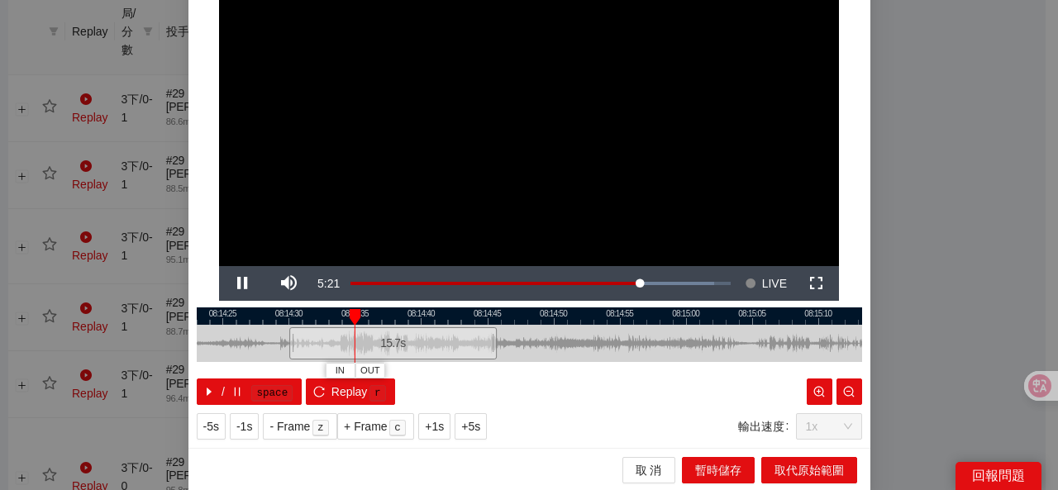
drag, startPoint x: 635, startPoint y: 339, endPoint x: 554, endPoint y: 354, distance: 83.3
click at [557, 354] on div at bounding box center [448, 343] width 665 height 37
click at [473, 368] on span "OUT" at bounding box center [479, 371] width 20 height 15
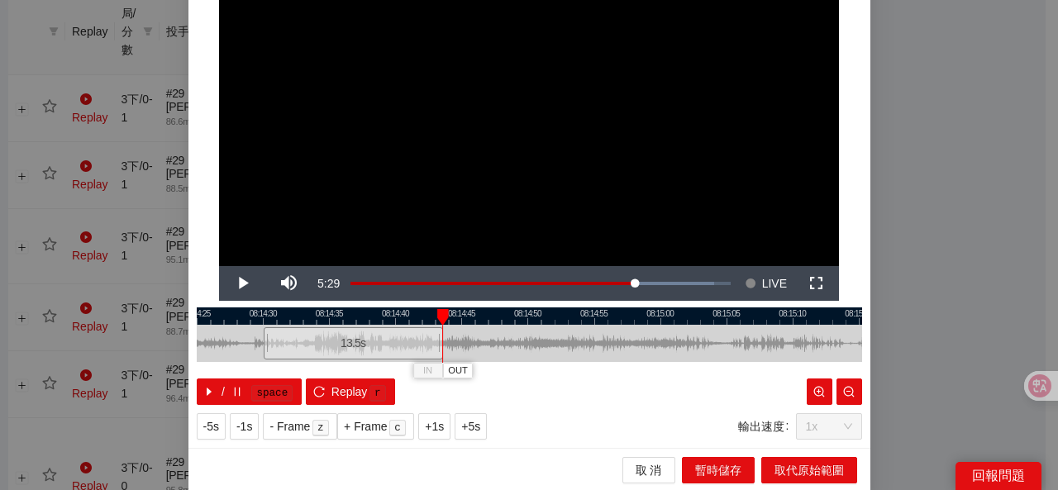
drag, startPoint x: 579, startPoint y: 336, endPoint x: 557, endPoint y: 341, distance: 22.9
click at [557, 341] on div at bounding box center [506, 343] width 665 height 37
click at [784, 465] on span "取代原始範圍" at bounding box center [808, 470] width 69 height 18
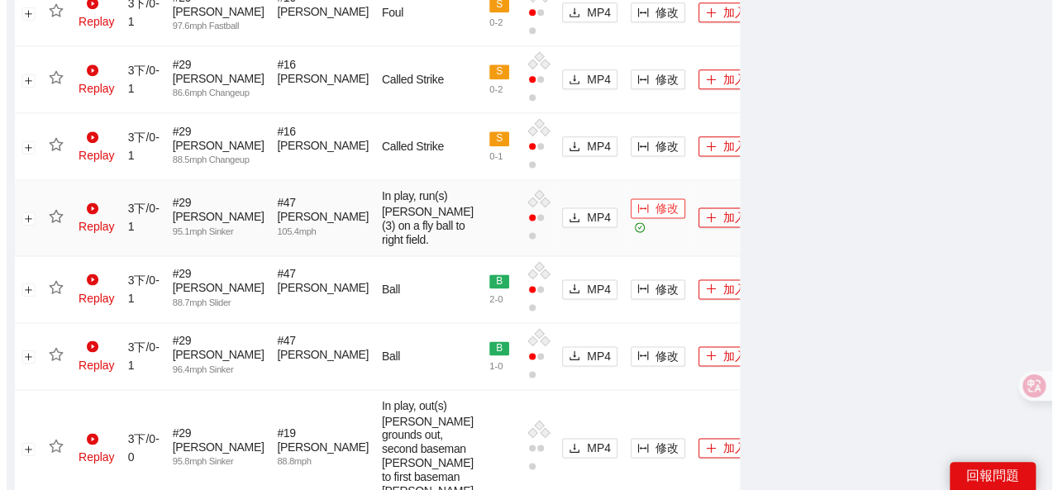
scroll to position [1074, 0]
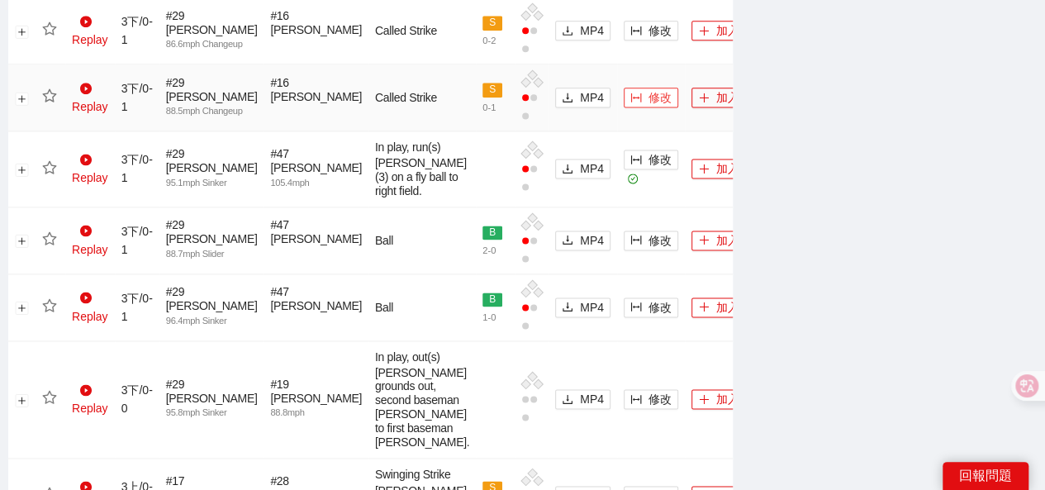
click at [630, 103] on icon "column-width" at bounding box center [636, 98] width 12 height 12
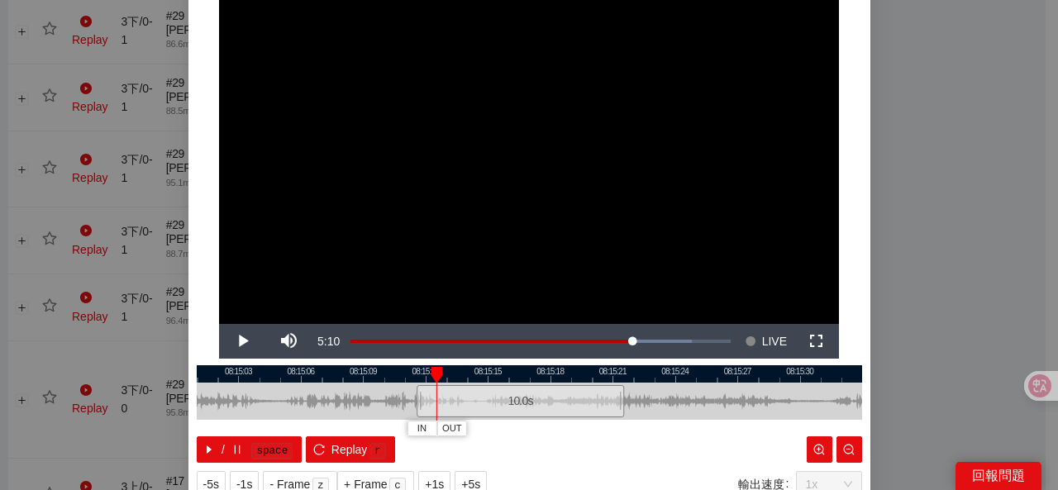
scroll to position [83, 0]
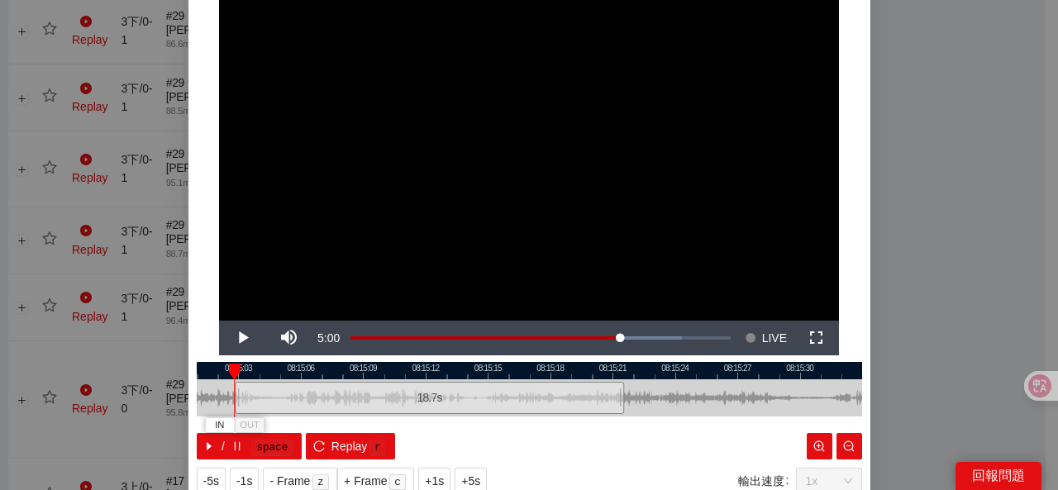
drag, startPoint x: 403, startPoint y: 399, endPoint x: 226, endPoint y: 404, distance: 176.9
click at [232, 404] on div at bounding box center [237, 397] width 10 height 37
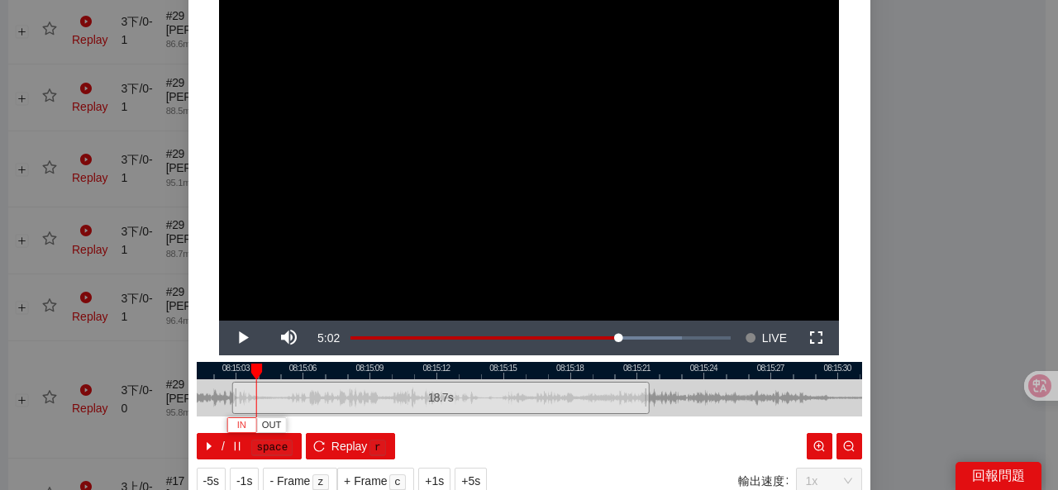
click at [237, 419] on span "IN" at bounding box center [241, 425] width 9 height 15
click at [397, 374] on div at bounding box center [529, 370] width 665 height 17
click at [492, 426] on span "OUT" at bounding box center [496, 425] width 20 height 15
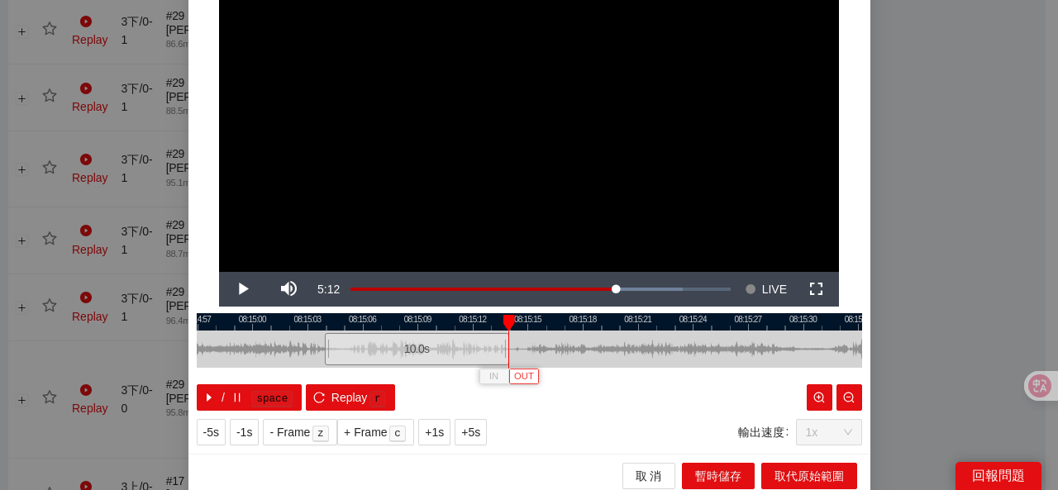
scroll to position [137, 0]
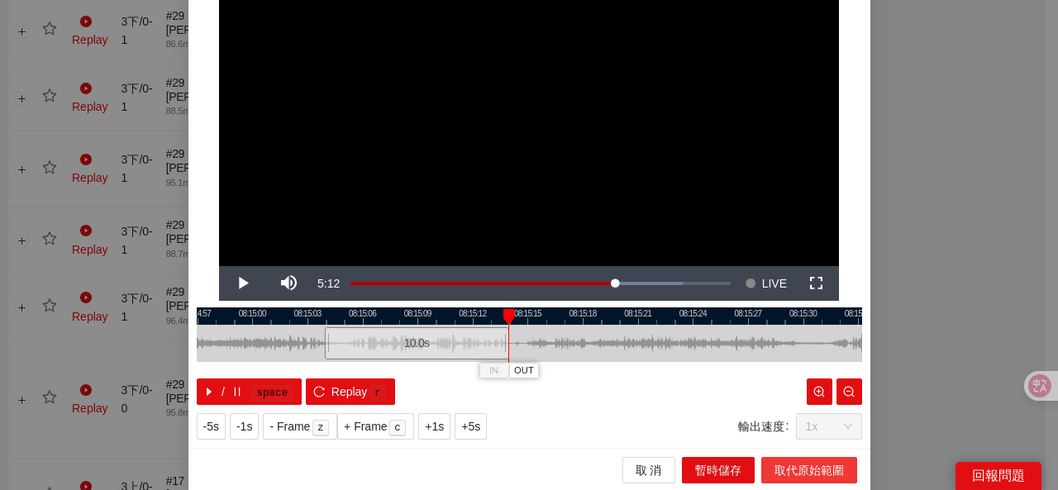
click at [780, 469] on span "取代原始範圍" at bounding box center [808, 470] width 69 height 18
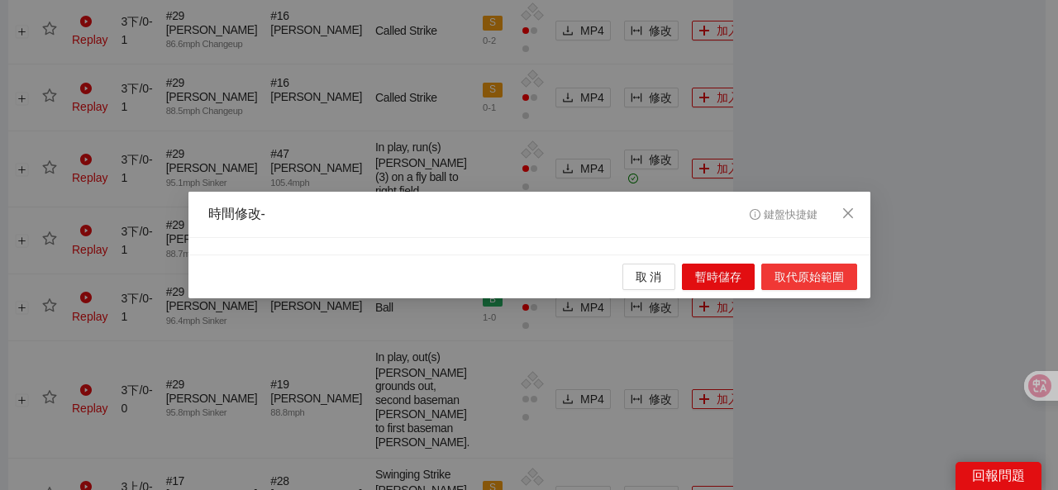
scroll to position [0, 0]
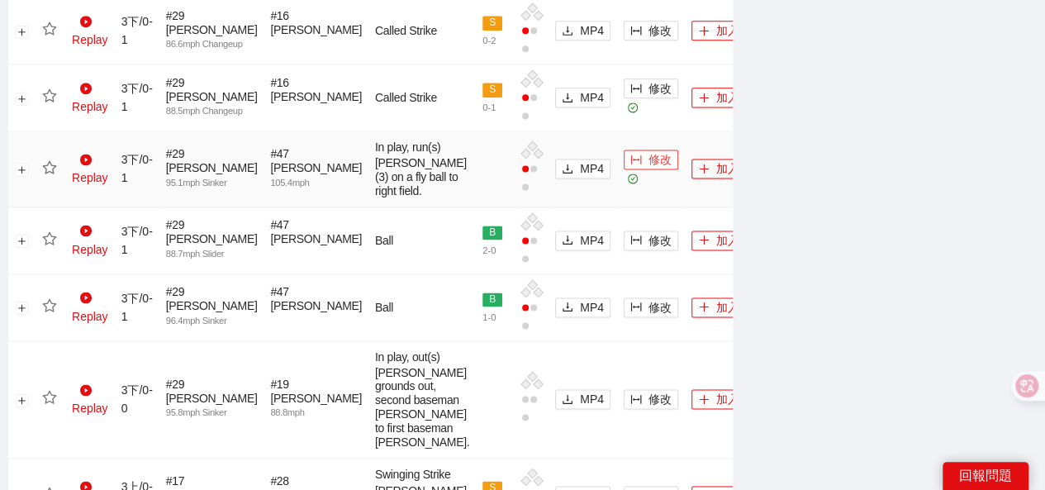
click at [630, 165] on icon "column-width" at bounding box center [636, 160] width 12 height 12
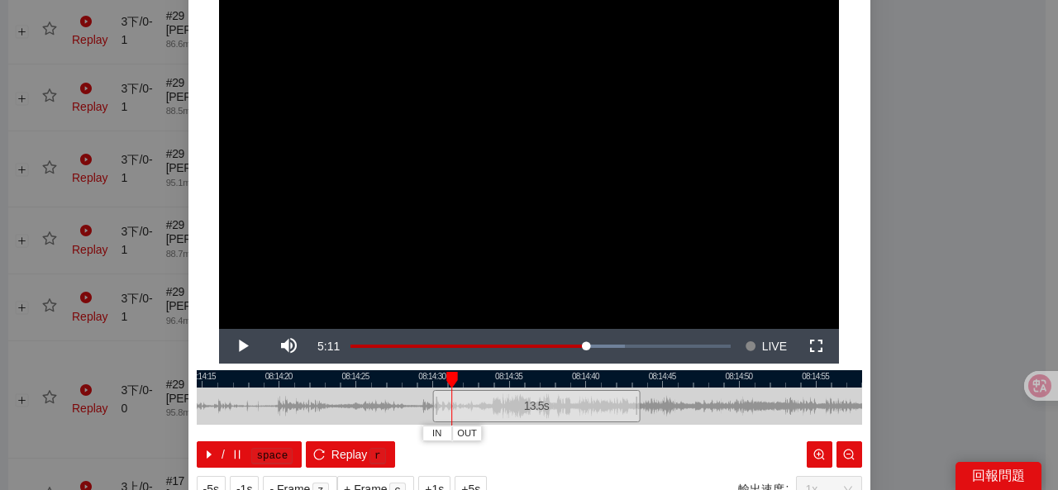
scroll to position [83, 0]
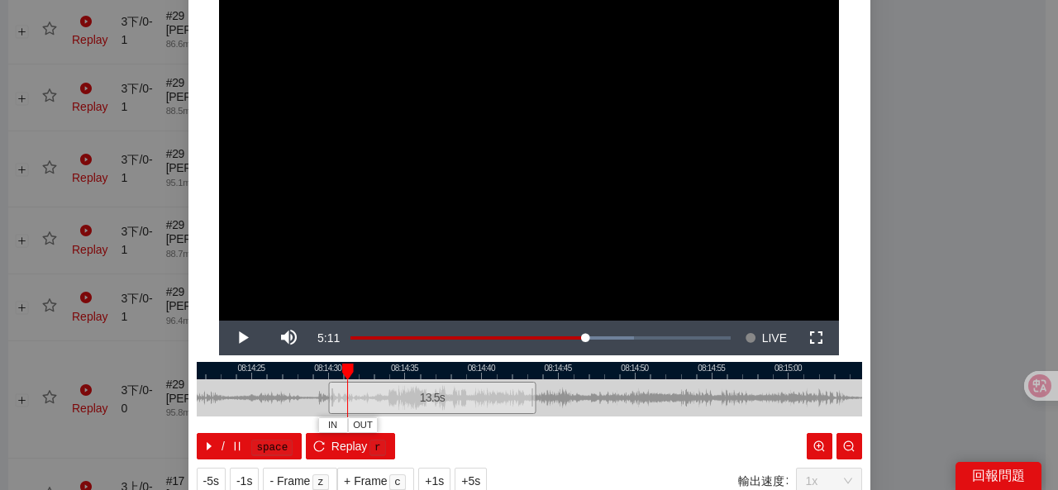
drag, startPoint x: 692, startPoint y: 388, endPoint x: 532, endPoint y: 397, distance: 160.6
click at [564, 407] on div at bounding box center [425, 397] width 665 height 37
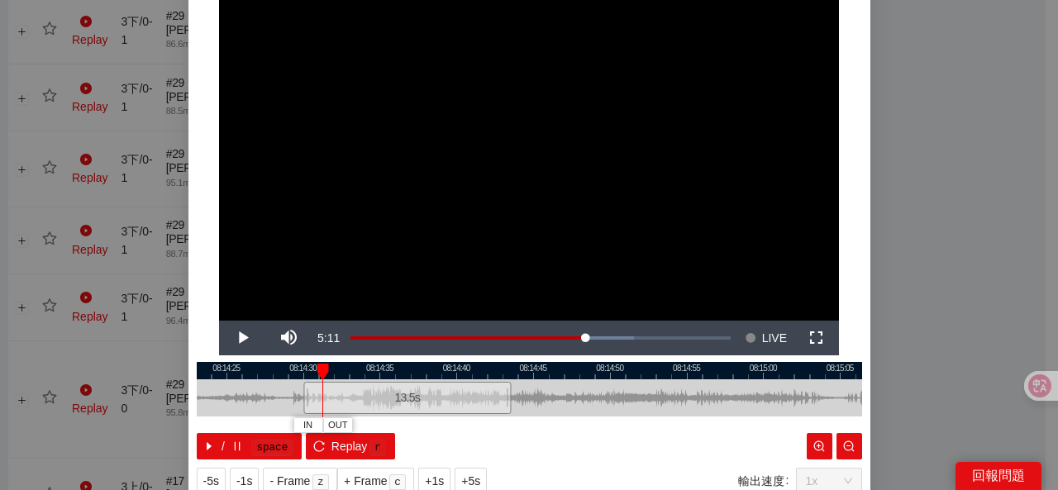
click at [479, 378] on div at bounding box center [529, 370] width 665 height 17
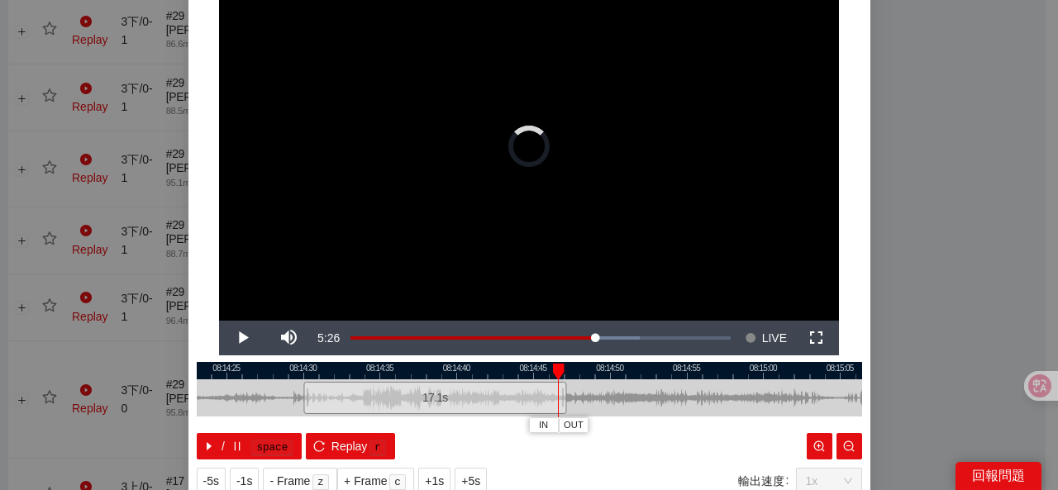
drag, startPoint x: 503, startPoint y: 396, endPoint x: 566, endPoint y: 392, distance: 62.9
click at [566, 392] on div at bounding box center [564, 397] width 10 height 37
click at [491, 374] on div at bounding box center [529, 370] width 665 height 17
click at [575, 426] on button "OUT" at bounding box center [571, 425] width 30 height 16
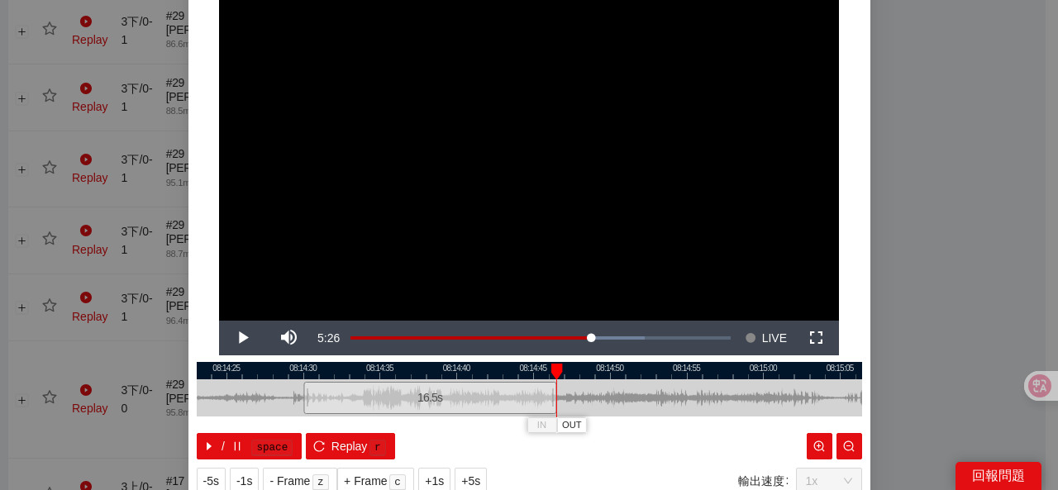
click at [602, 440] on div "/ space Replay r" at bounding box center [529, 446] width 665 height 26
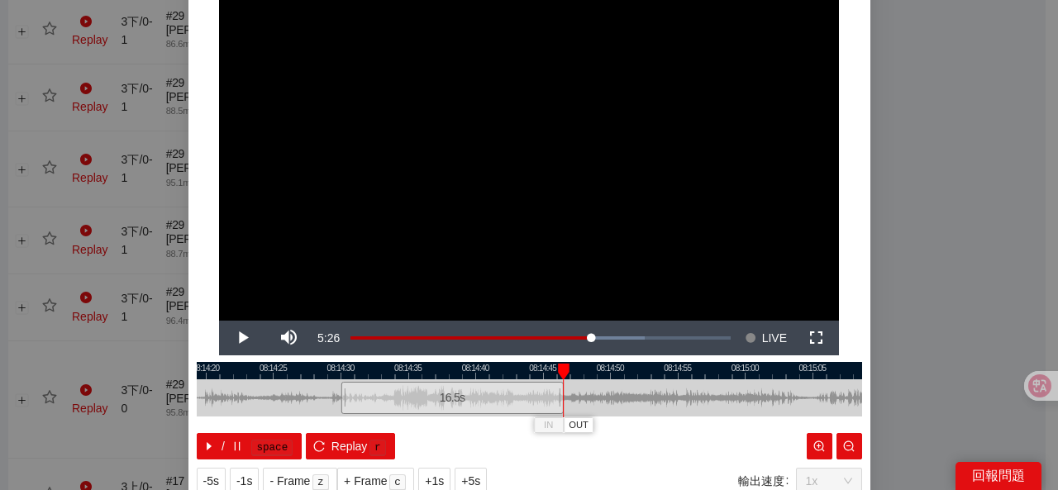
scroll to position [137, 0]
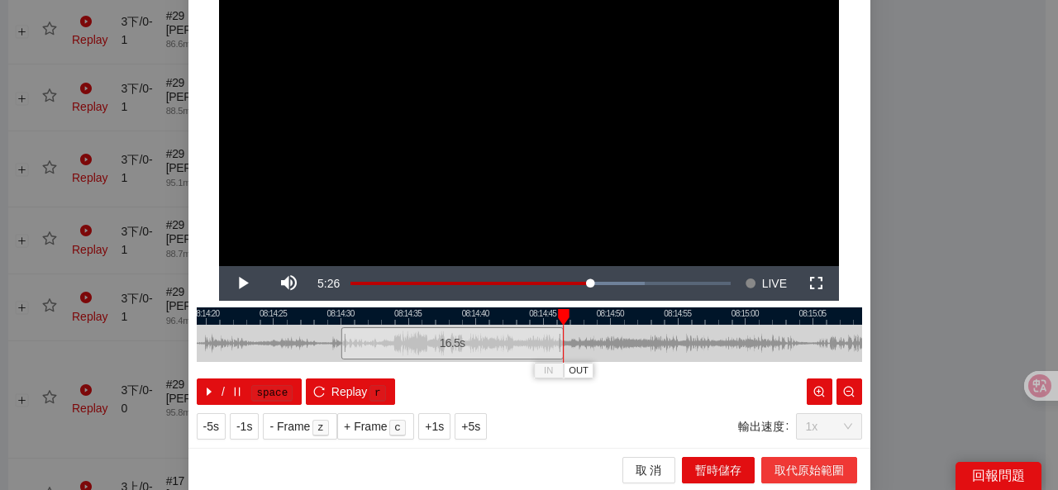
click at [777, 466] on span "取代原始範圍" at bounding box center [808, 470] width 69 height 18
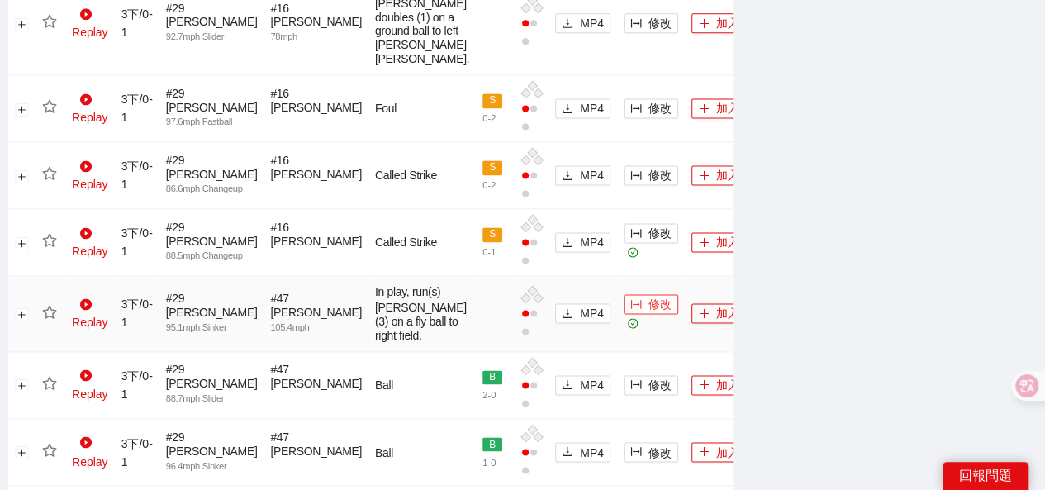
scroll to position [1157, 0]
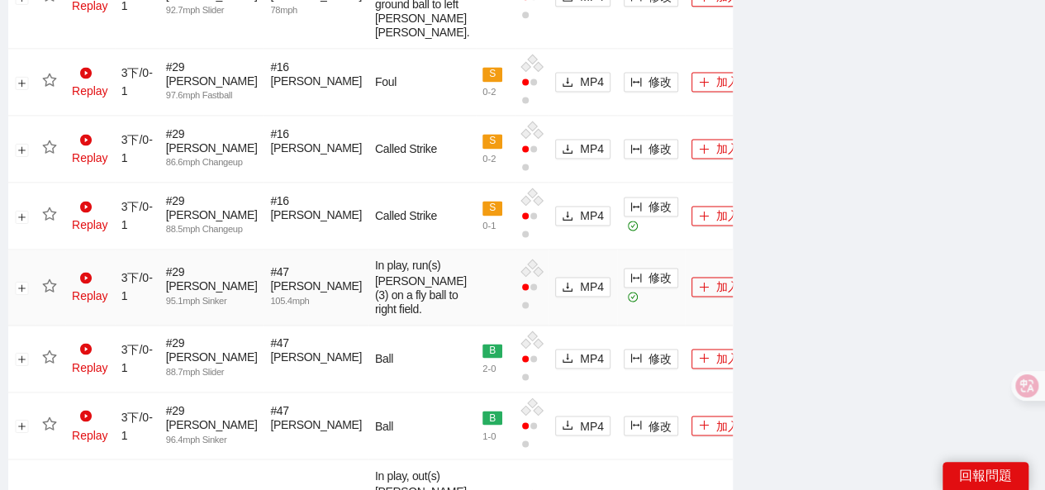
click at [50, 293] on icon "star" at bounding box center [49, 285] width 15 height 15
click at [52, 221] on icon "star" at bounding box center [49, 214] width 15 height 15
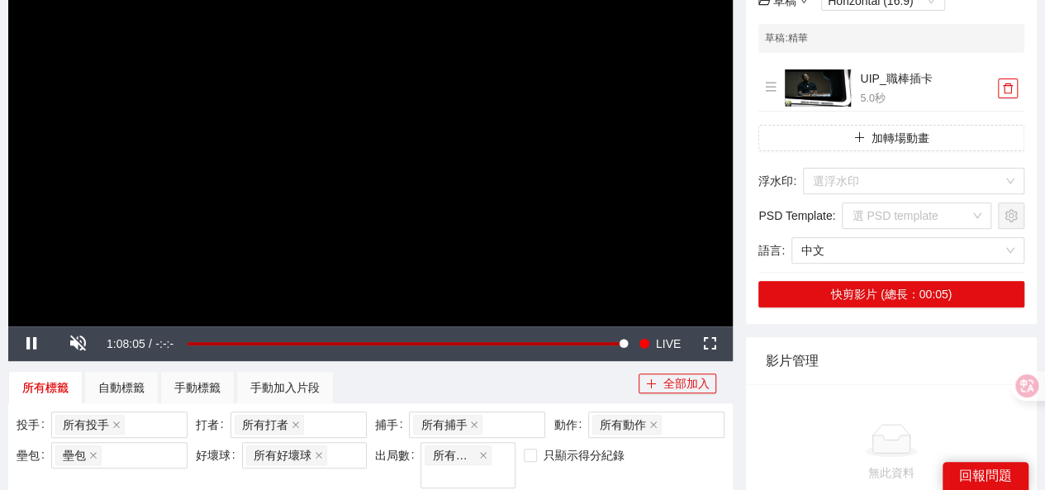
scroll to position [248, 0]
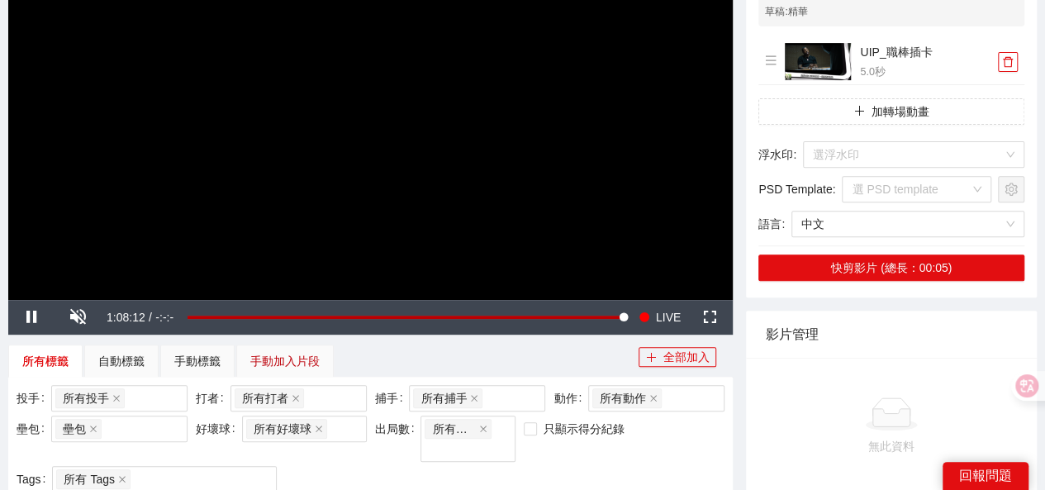
click at [265, 360] on div "手動加入片段" at bounding box center [284, 361] width 69 height 18
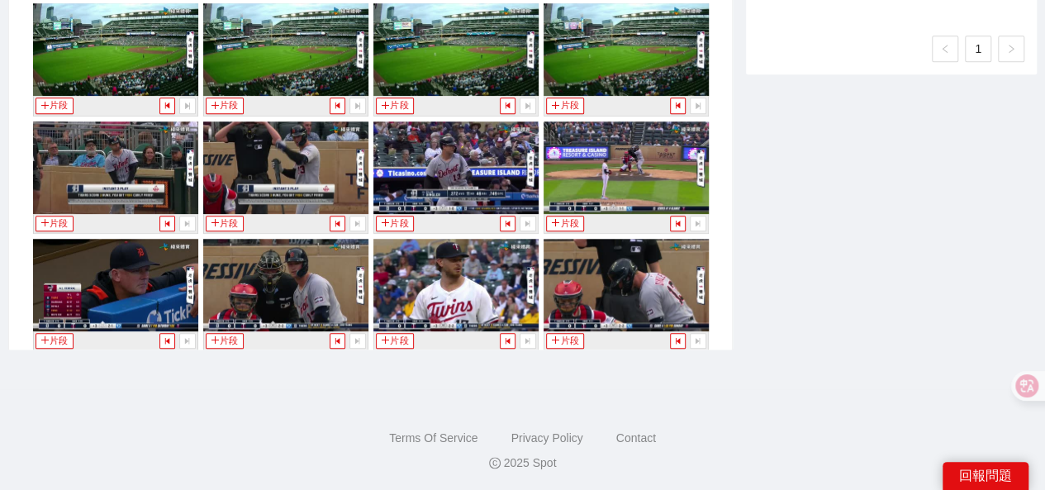
scroll to position [5215, 0]
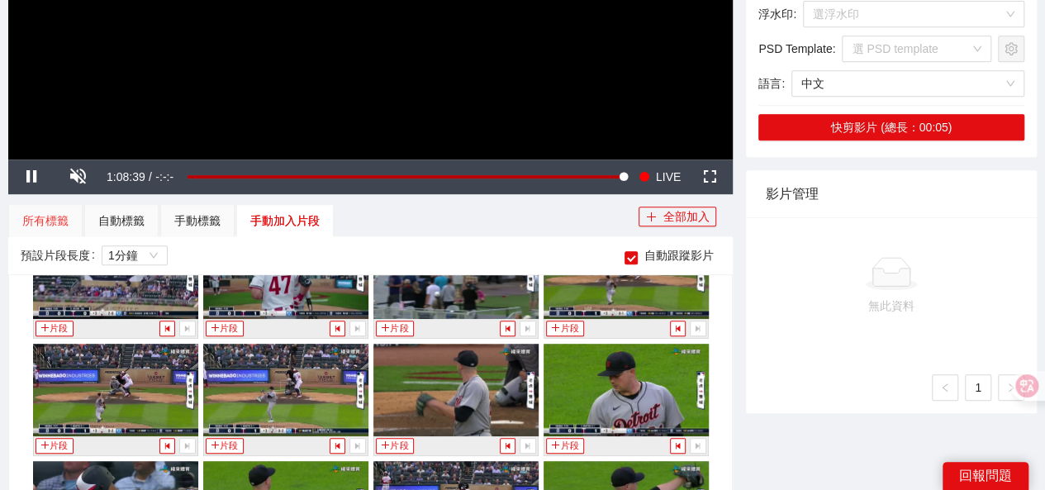
scroll to position [397, 0]
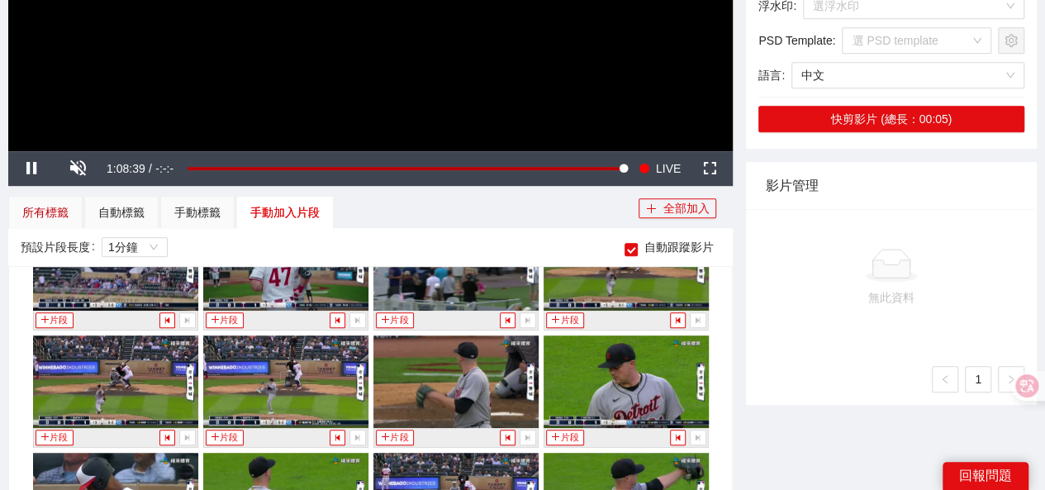
click at [42, 211] on div "所有標籤" at bounding box center [45, 212] width 46 height 18
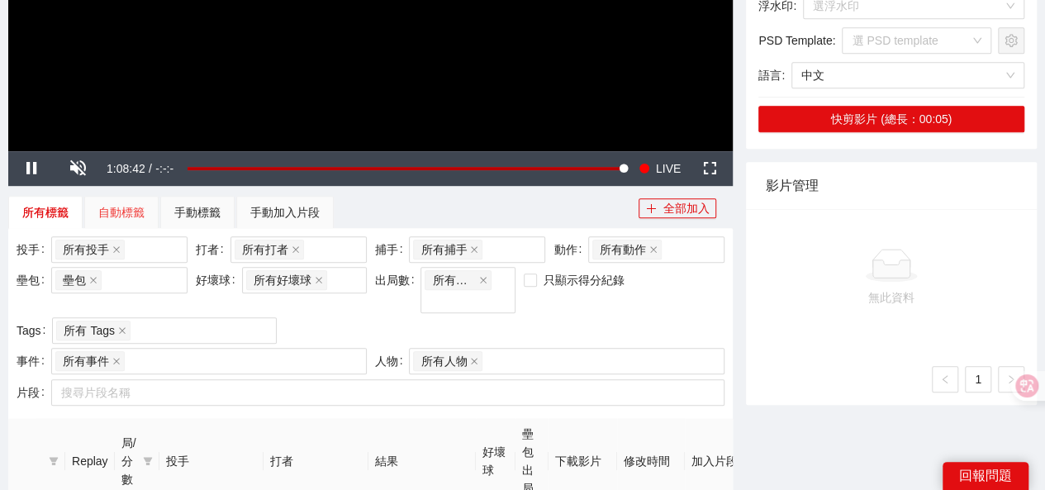
click at [121, 221] on div "自動標籤" at bounding box center [121, 212] width 74 height 33
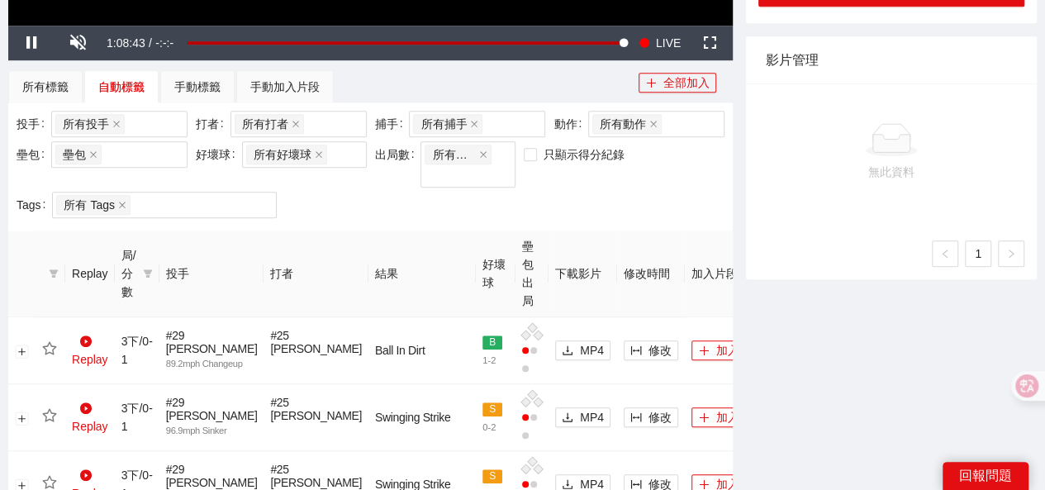
scroll to position [562, 0]
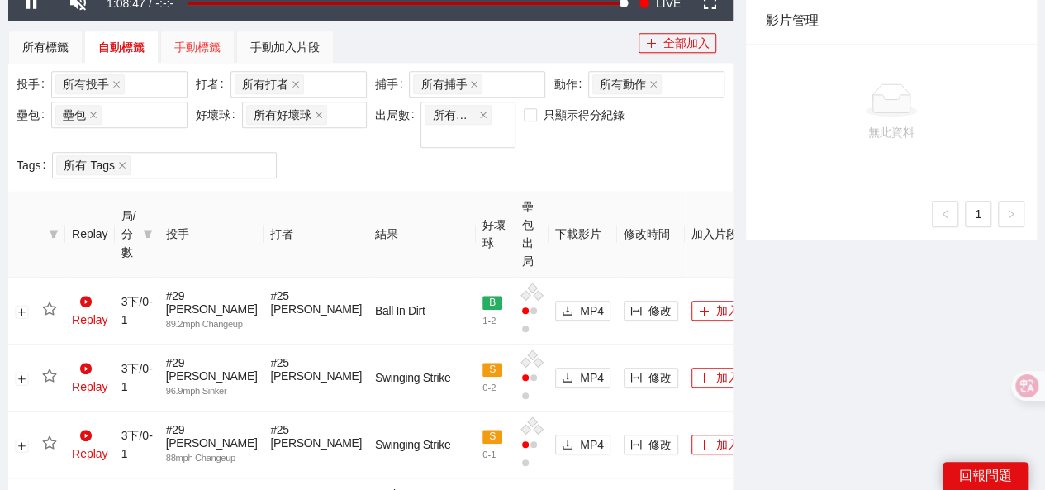
click at [194, 56] on div "手動標籤" at bounding box center [197, 47] width 74 height 33
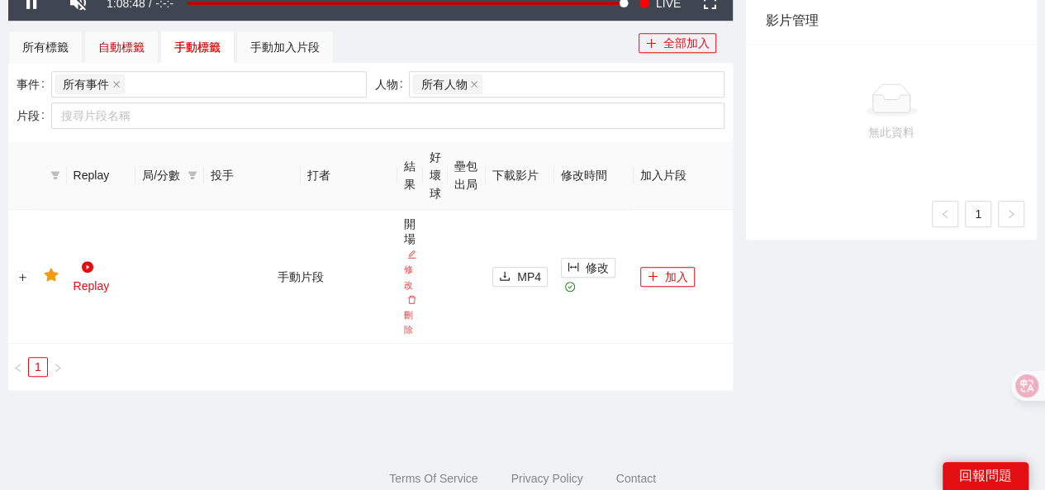
click at [114, 40] on div "自動標籤" at bounding box center [121, 47] width 46 height 18
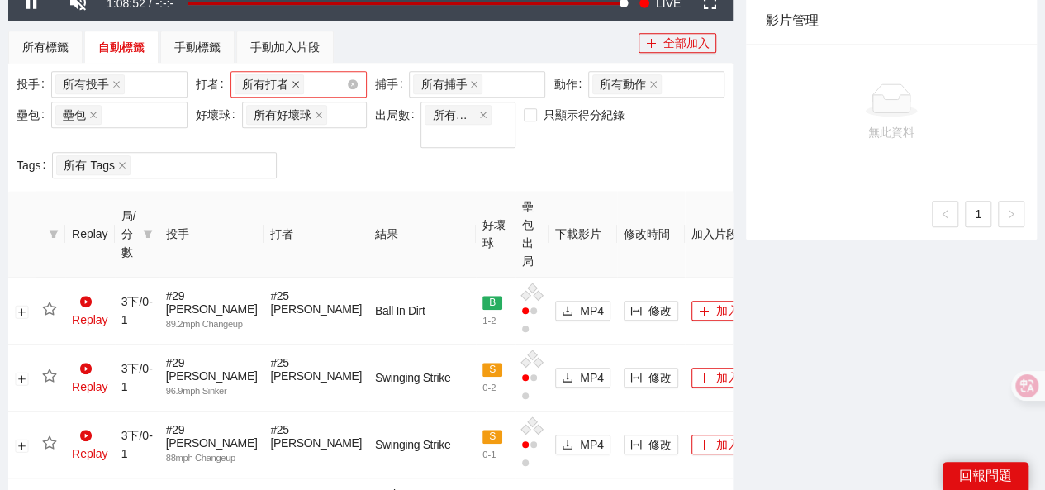
click at [294, 82] on icon "close" at bounding box center [296, 84] width 8 height 8
click at [281, 90] on div at bounding box center [291, 84] width 112 height 20
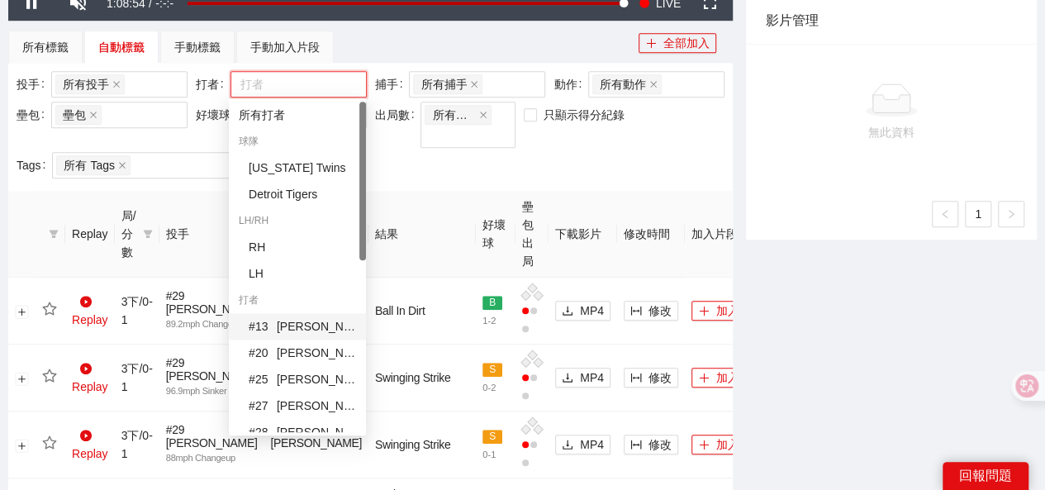
click at [266, 331] on span "# 13" at bounding box center [261, 326] width 25 height 18
click at [499, 169] on div "投手 所有投手 + 0 ... 打者 # 13 Dillon Dingler (7 片) + 1 ... 捕手 所有捕手 + 0 ... 動作 所有動作 壘包…" at bounding box center [370, 127] width 716 height 112
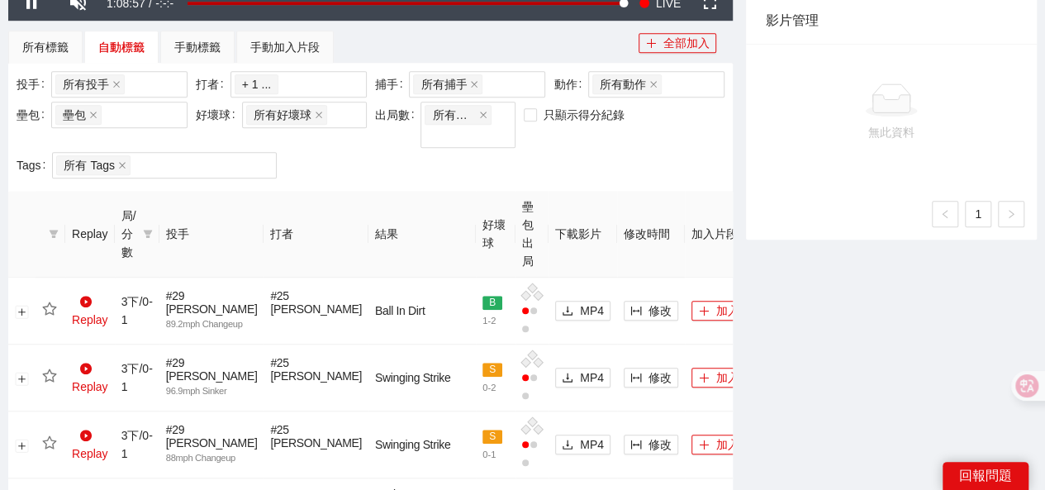
click at [371, 164] on div "投手 所有投手 + 0 ... 打者 # 13 Dillon Dingler (7 片) + 1 ... 捕手 所有捕手 + 0 ... 動作 所有動作 壘包…" at bounding box center [370, 127] width 716 height 112
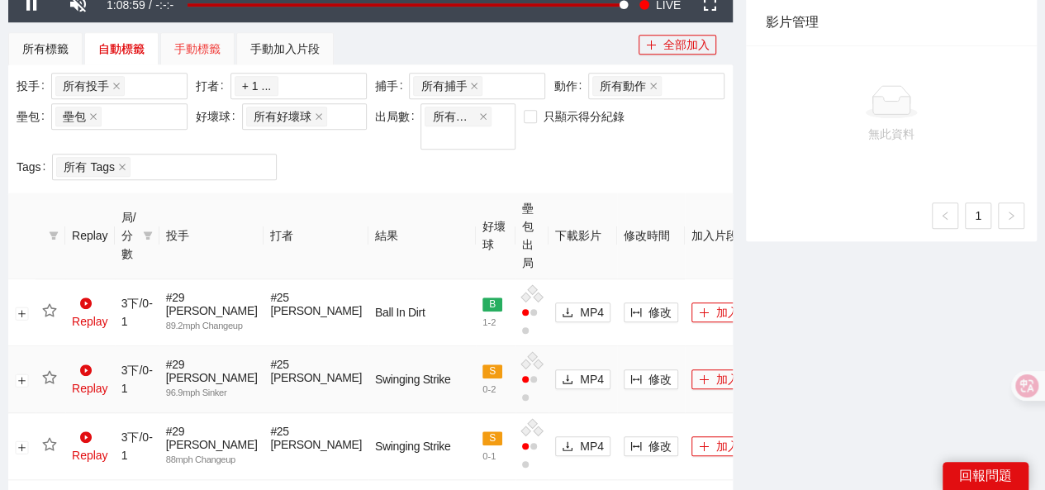
scroll to position [397, 0]
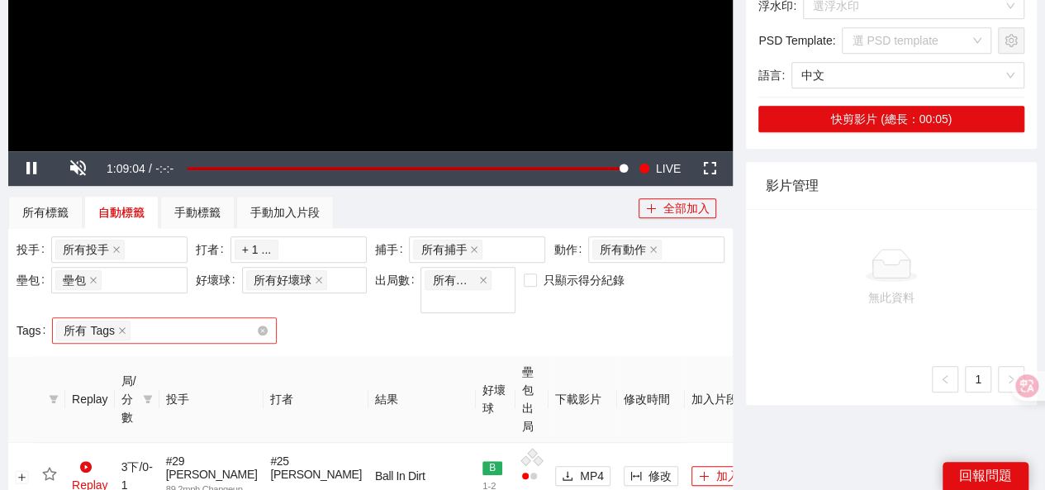
click at [125, 323] on div "所有 Tags" at bounding box center [94, 330] width 77 height 23
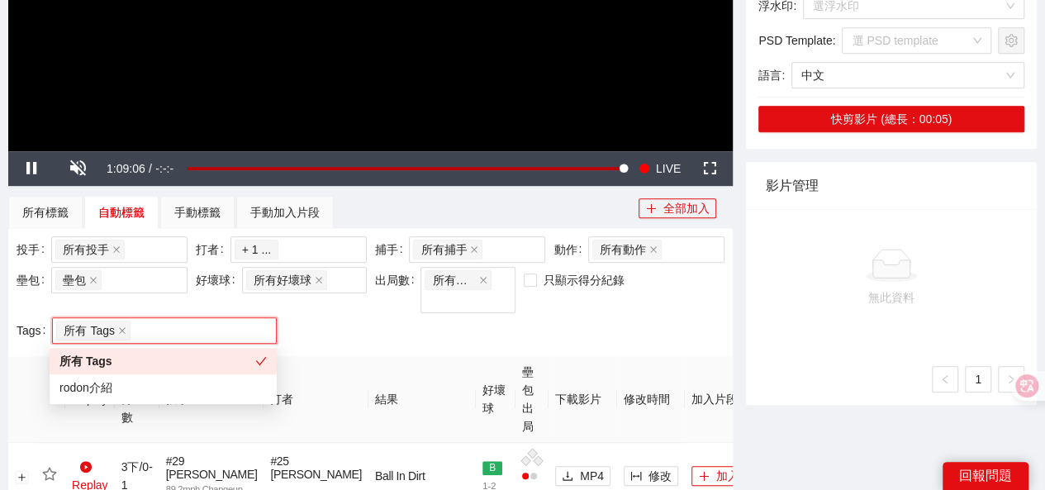
click at [362, 316] on div "投手 所有投手 + 0 ... 打者 # 13 Dillon Dingler (7 片) + 1 ... 捕手 所有捕手 + 0 ... 動作 所有動作 壘包…" at bounding box center [370, 292] width 716 height 112
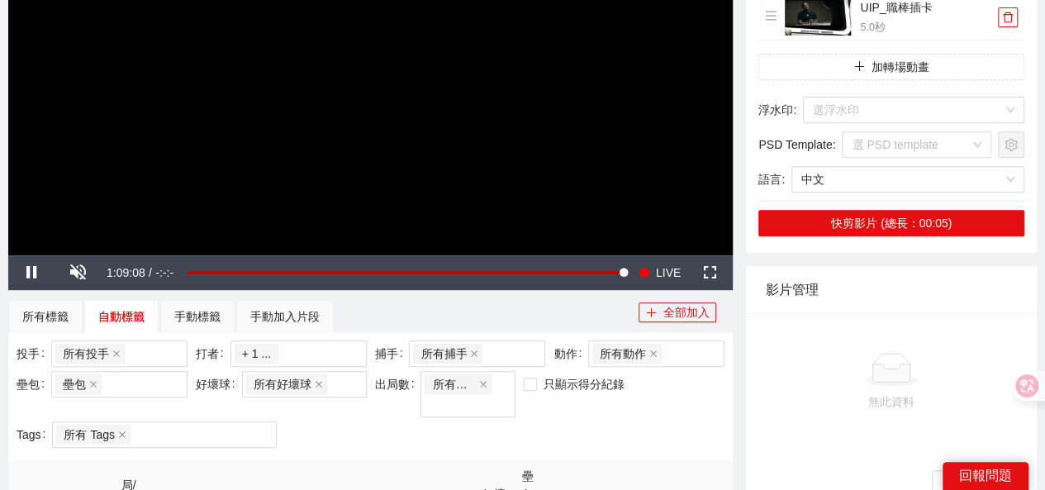
scroll to position [314, 0]
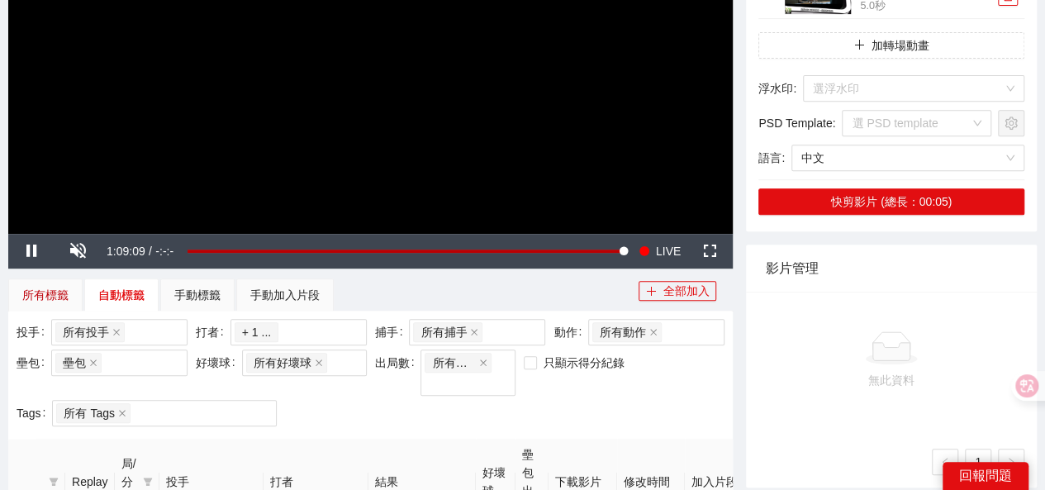
click at [36, 288] on div "所有標籤" at bounding box center [45, 295] width 46 height 18
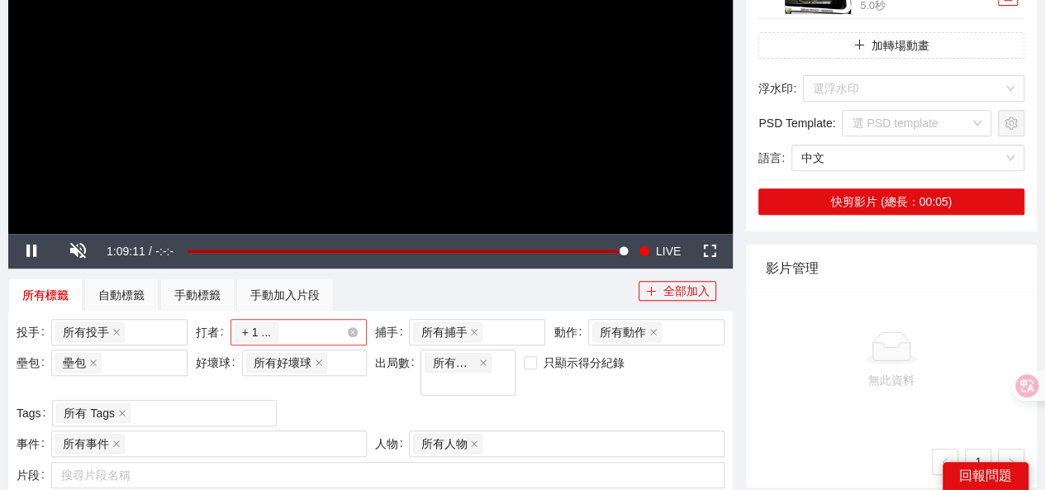
click at [359, 327] on div "# 13 Dillon Dingler (7 片) + 1 ..." at bounding box center [299, 332] width 136 height 26
click at [621, 392] on div "只顯示得分紀錄" at bounding box center [580, 375] width 120 height 50
click at [316, 338] on div at bounding box center [291, 332] width 112 height 20
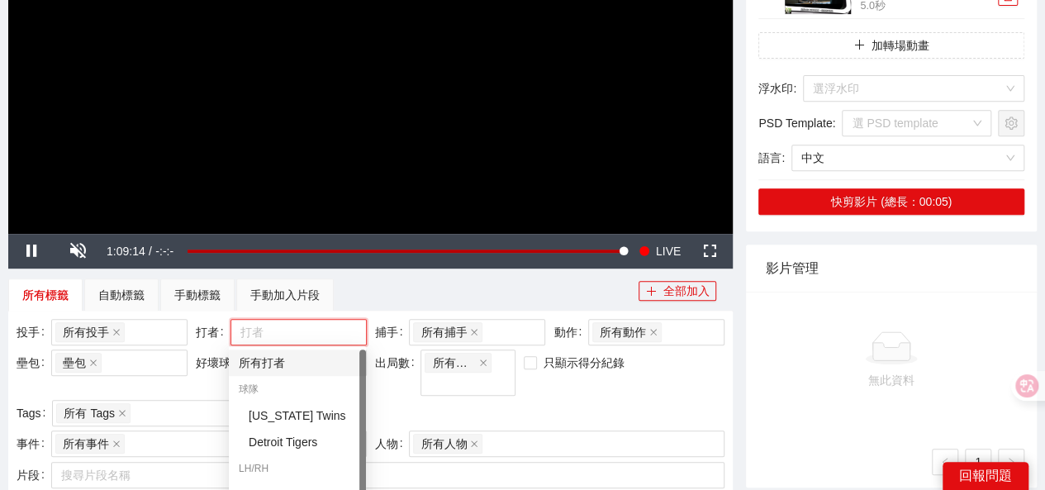
click at [283, 363] on div "所有打者" at bounding box center [297, 363] width 117 height 18
click at [575, 384] on div "只顯示得分紀錄" at bounding box center [580, 375] width 120 height 50
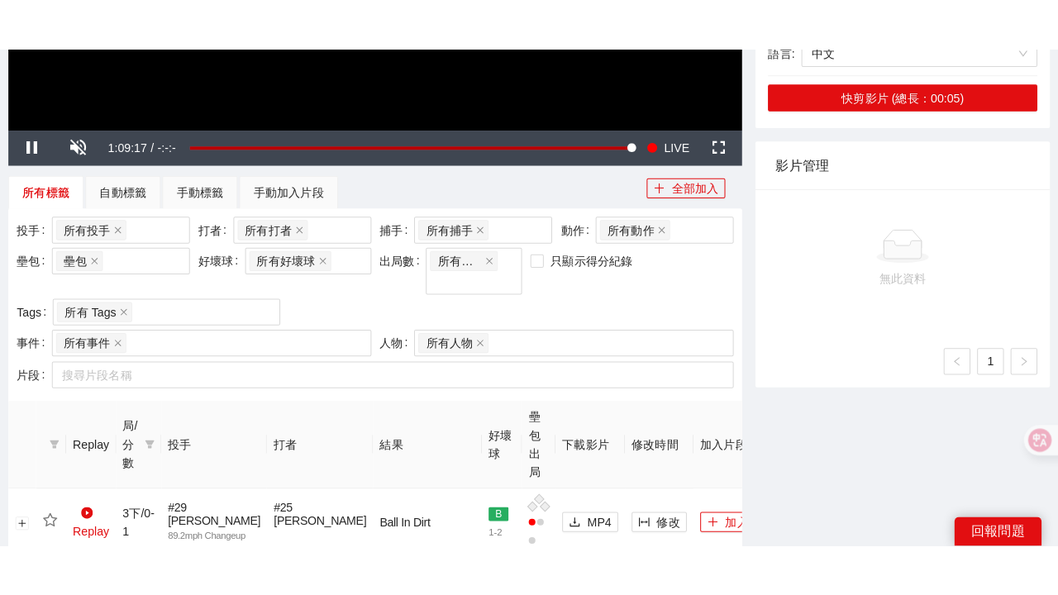
scroll to position [231, 0]
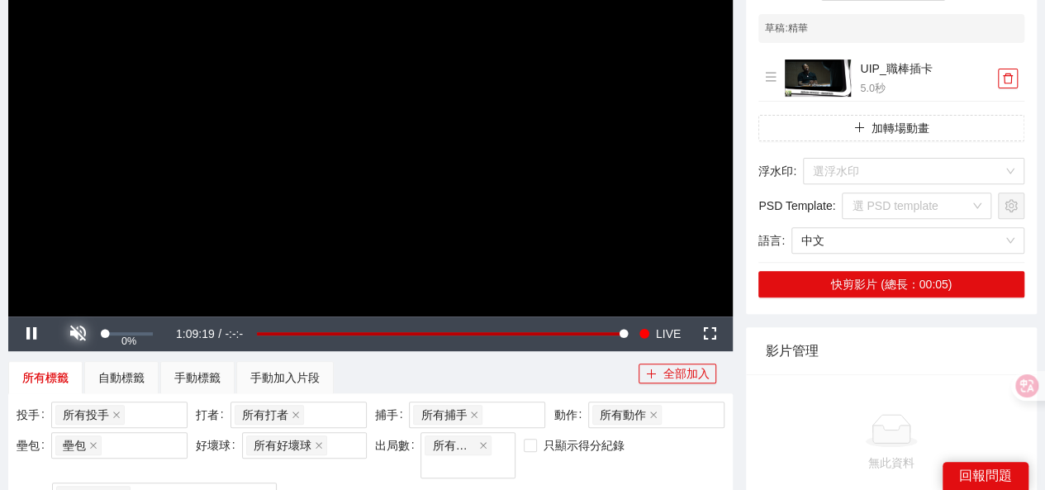
click at [78, 334] on span "Video Player" at bounding box center [78, 334] width 0 height 0
click at [710, 334] on span "Video Player" at bounding box center [710, 334] width 0 height 0
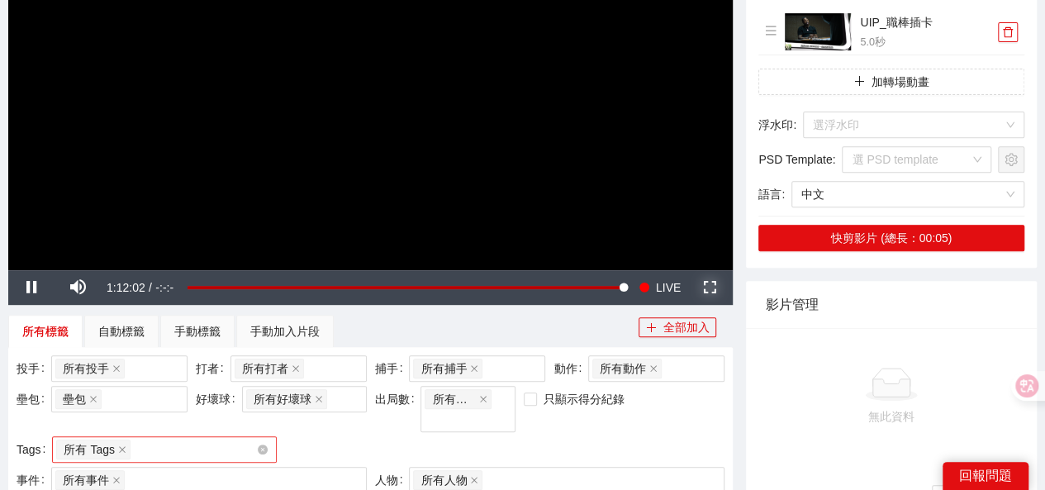
scroll to position [482, 0]
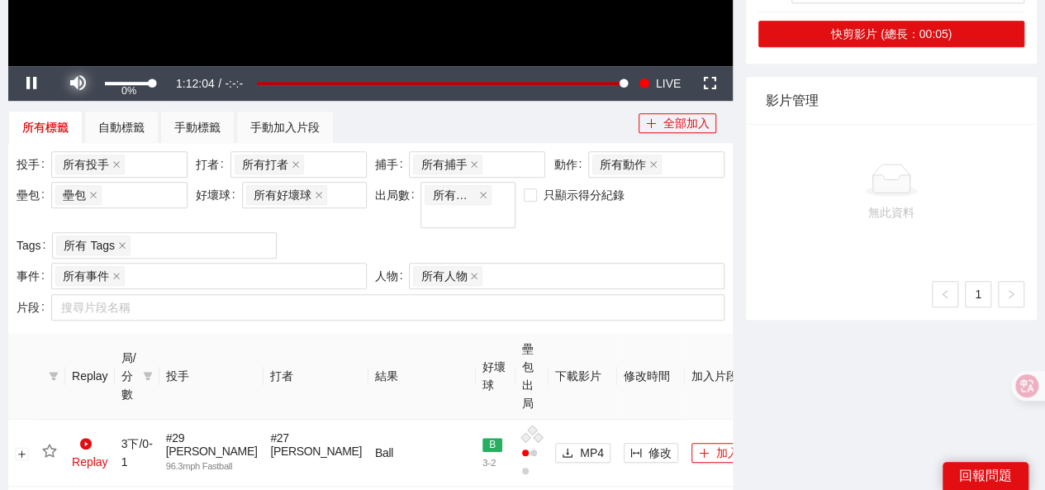
click at [78, 83] on span "Video Player" at bounding box center [78, 83] width 0 height 0
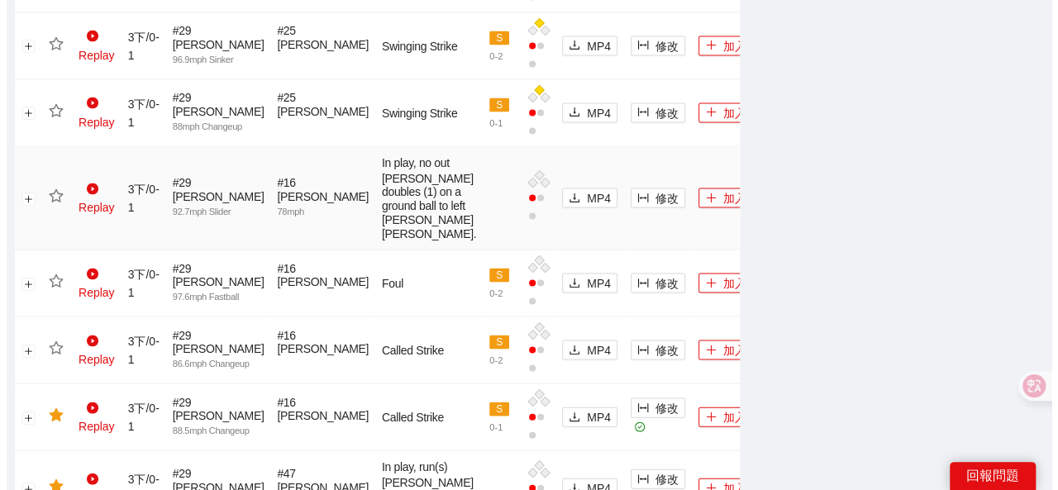
scroll to position [1639, 0]
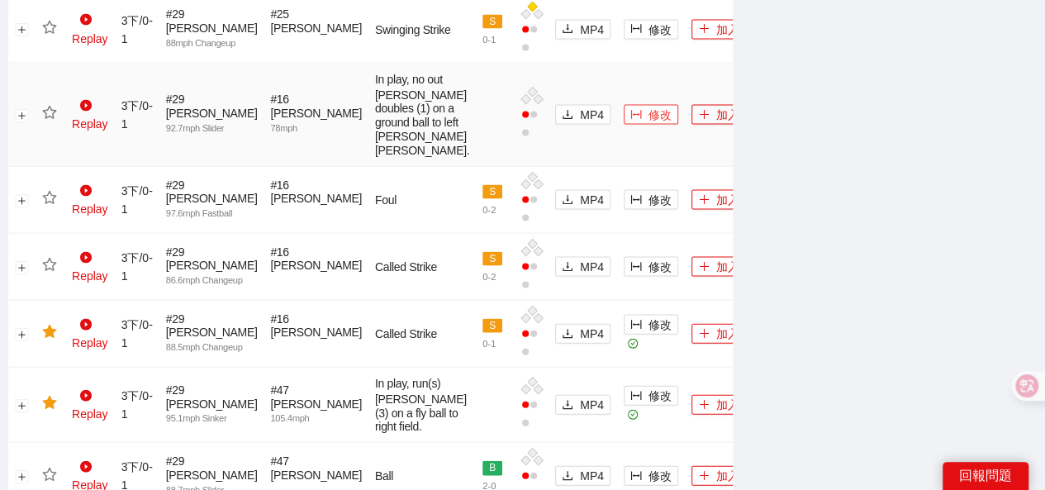
click at [649, 124] on span "修改" at bounding box center [660, 115] width 23 height 18
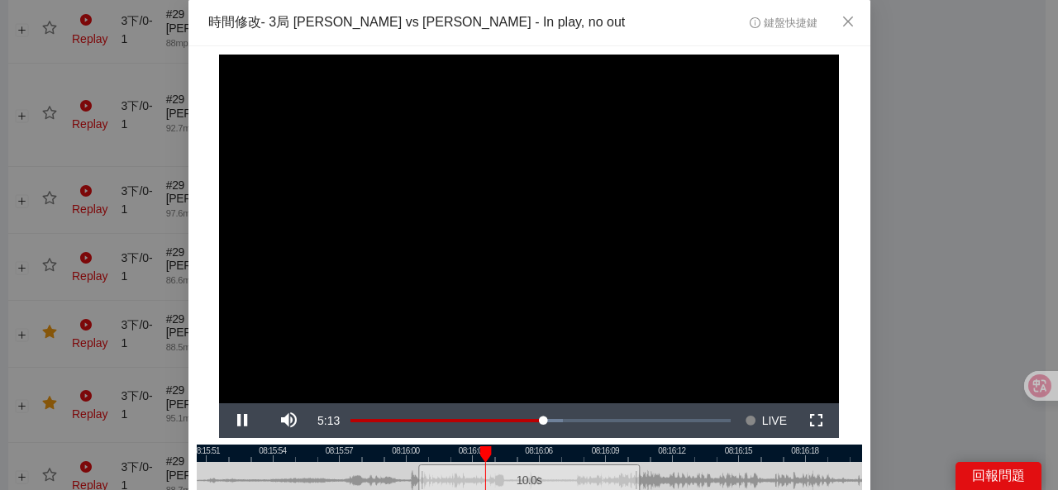
scroll to position [137, 0]
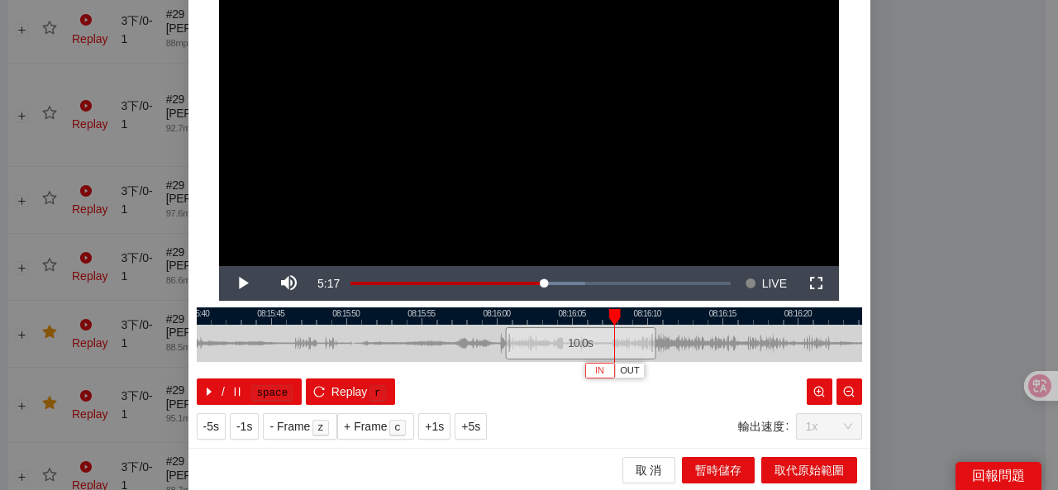
click at [595, 368] on span "IN" at bounding box center [599, 371] width 9 height 15
drag, startPoint x: 609, startPoint y: 341, endPoint x: 589, endPoint y: 341, distance: 19.8
click at [592, 341] on div at bounding box center [597, 343] width 10 height 37
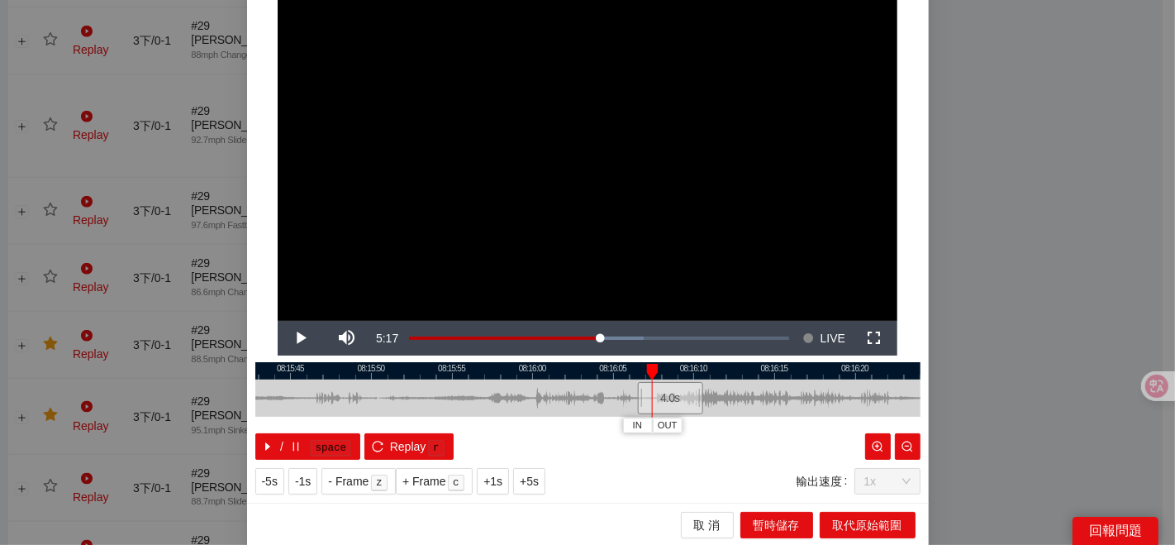
scroll to position [0, 0]
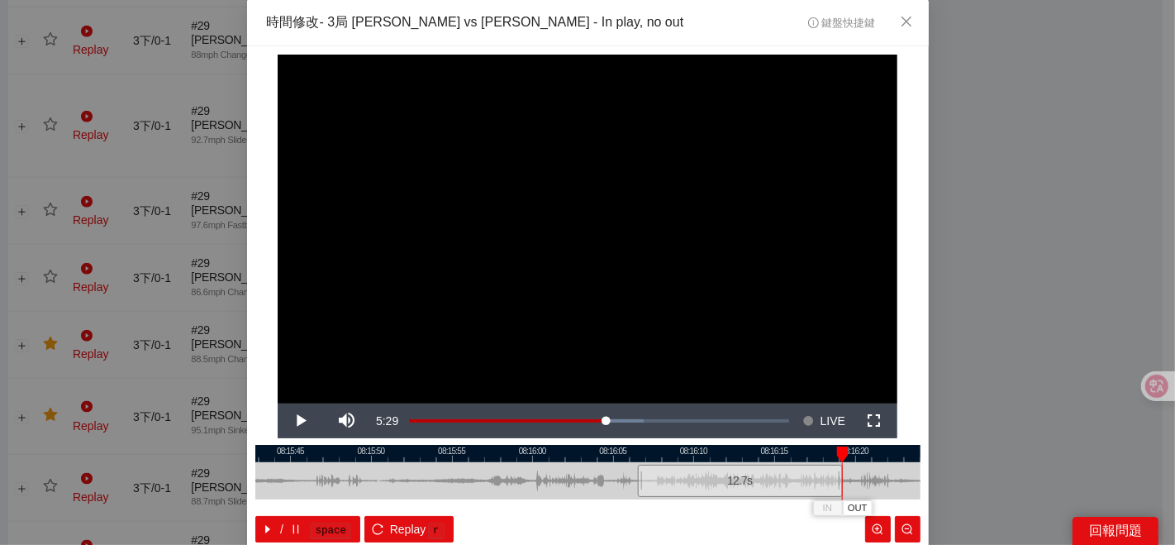
drag, startPoint x: 697, startPoint y: 484, endPoint x: 835, endPoint y: 480, distance: 138.1
click at [835, 480] on div at bounding box center [840, 480] width 10 height 37
click at [679, 458] on div at bounding box center [587, 453] width 665 height 17
drag, startPoint x: 821, startPoint y: 479, endPoint x: 849, endPoint y: 481, distance: 27.3
click at [854, 481] on div at bounding box center [854, 481] width 1 height 37
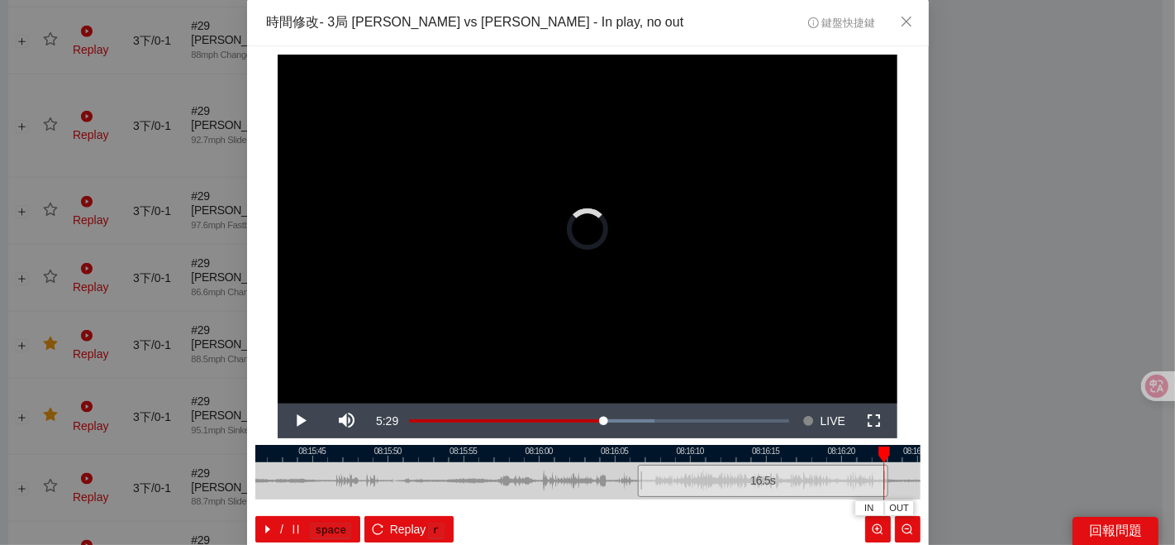
drag, startPoint x: 823, startPoint y: 477, endPoint x: 869, endPoint y: 483, distance: 46.6
click at [885, 483] on div at bounding box center [886, 480] width 10 height 37
click at [725, 454] on div at bounding box center [587, 453] width 665 height 17
click at [851, 489] on span "OUT" at bounding box center [855, 508] width 20 height 15
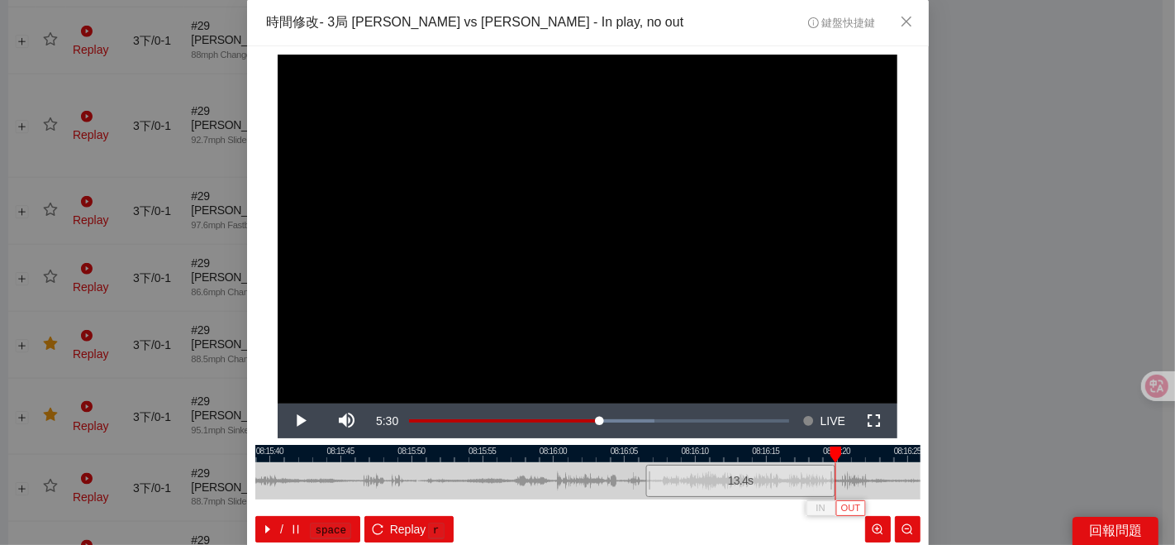
scroll to position [83, 0]
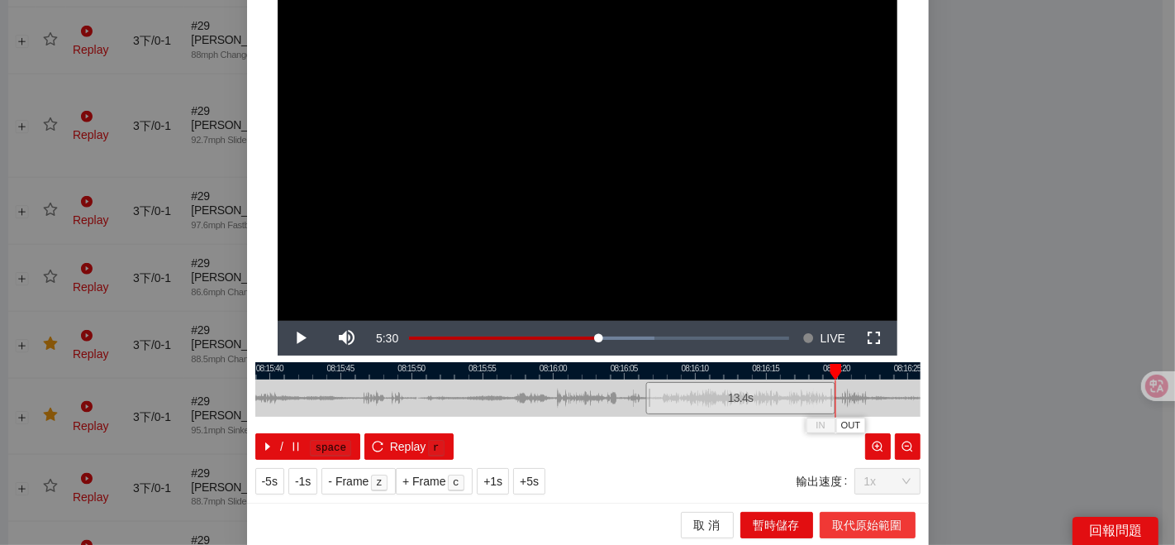
click at [833, 489] on span "取代原始範圍" at bounding box center [867, 525] width 69 height 18
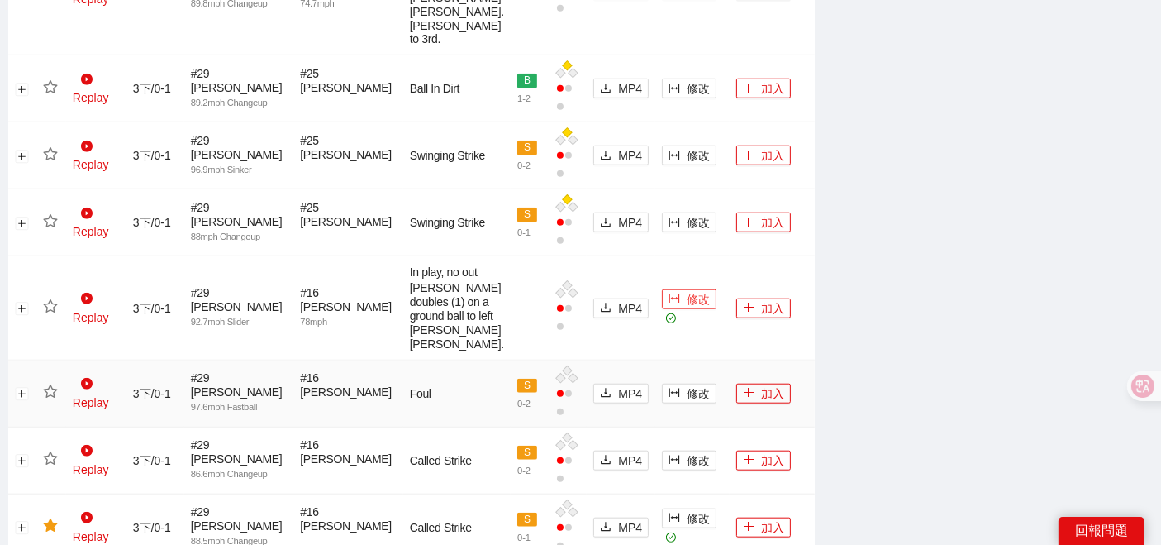
scroll to position [1454, 0]
click at [51, 300] on icon "star" at bounding box center [50, 306] width 14 height 13
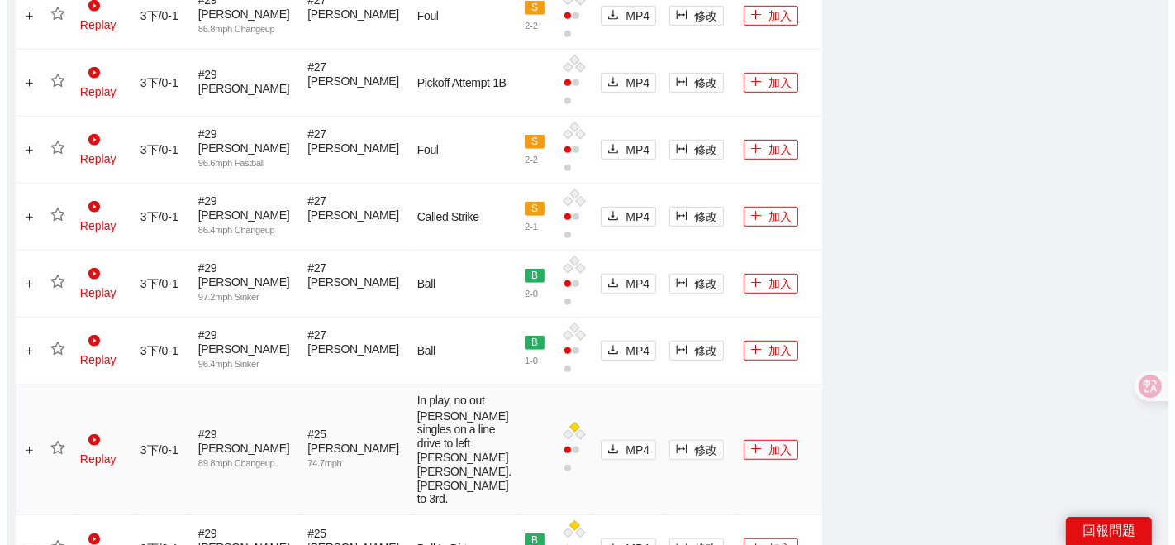
scroll to position [996, 0]
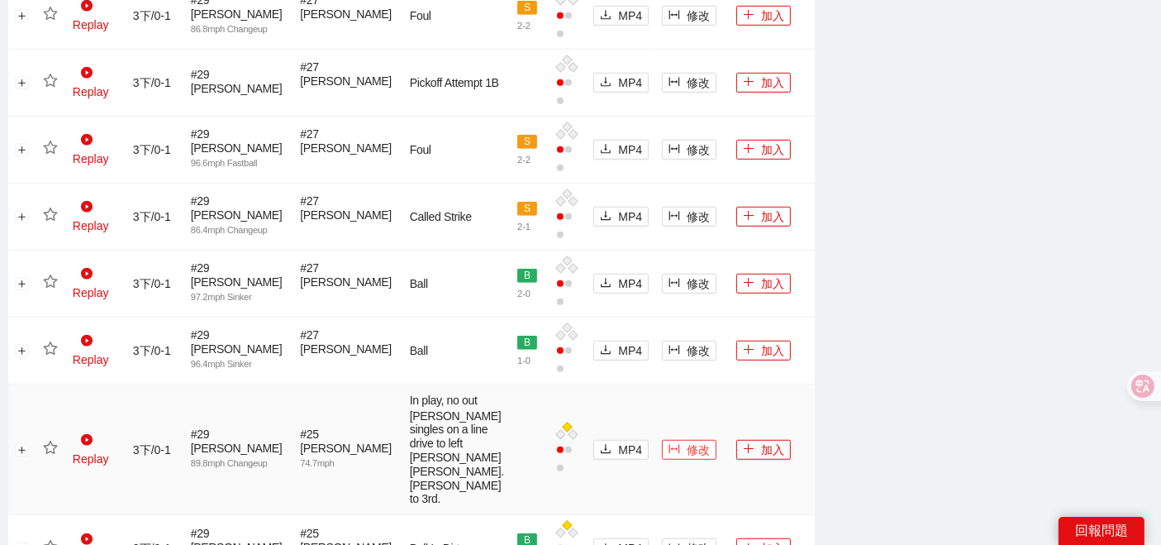
click at [687, 440] on span "修改" at bounding box center [698, 449] width 23 height 18
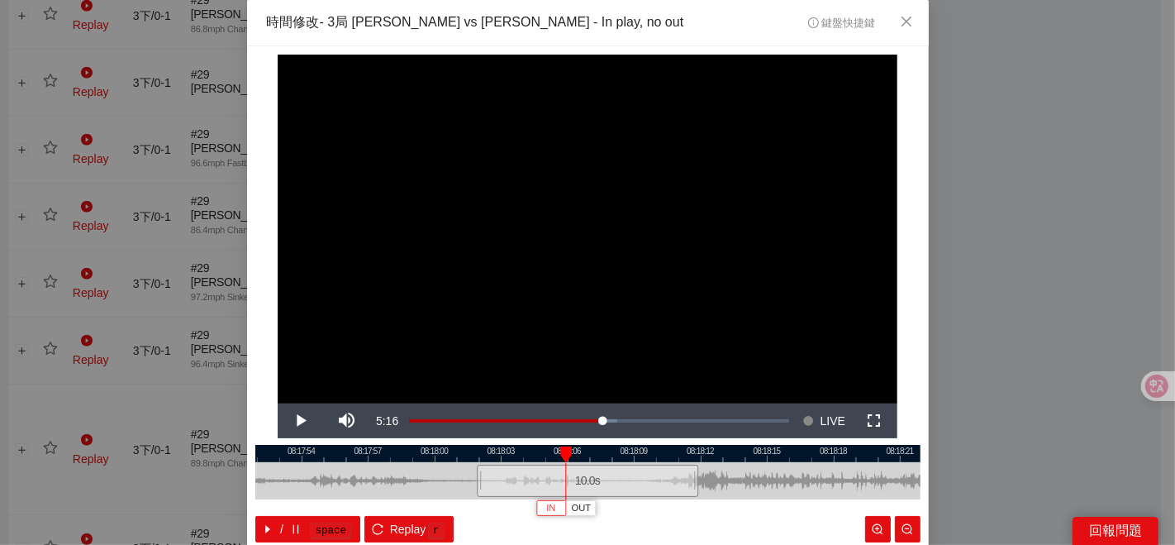
click at [549, 489] on button "IN" at bounding box center [551, 508] width 30 height 16
click at [557, 454] on div at bounding box center [591, 453] width 665 height 17
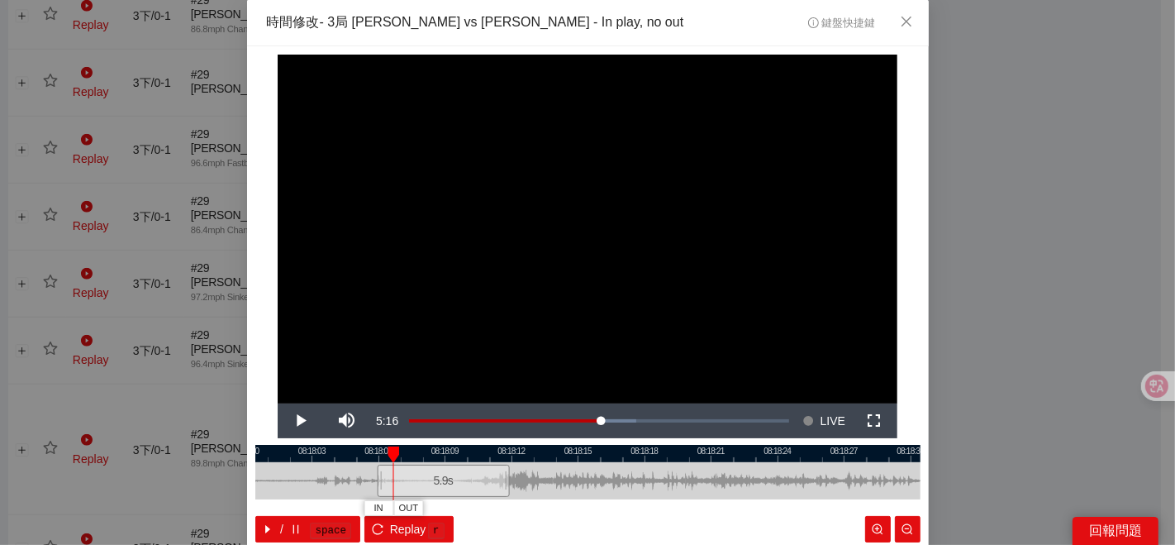
drag, startPoint x: 557, startPoint y: 454, endPoint x: 365, endPoint y: 458, distance: 191.7
click at [365, 458] on div at bounding box center [396, 453] width 665 height 17
click at [331, 452] on div at bounding box center [396, 453] width 665 height 17
click at [382, 456] on div at bounding box center [587, 453] width 665 height 17
click at [383, 453] on div at bounding box center [389, 454] width 12 height 17
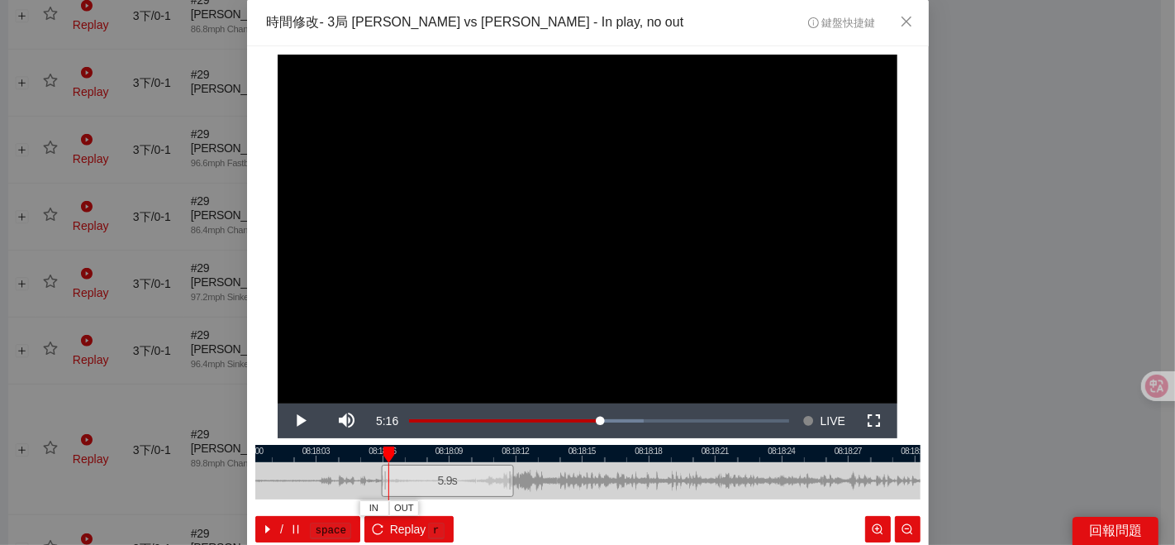
click at [372, 440] on div "**********" at bounding box center [588, 315] width 682 height 539
click at [373, 452] on div at bounding box center [587, 453] width 665 height 17
click at [388, 489] on button "IN" at bounding box center [388, 508] width 30 height 16
click at [426, 489] on span "IN" at bounding box center [430, 508] width 9 height 15
click at [514, 478] on div at bounding box center [514, 481] width 1 height 37
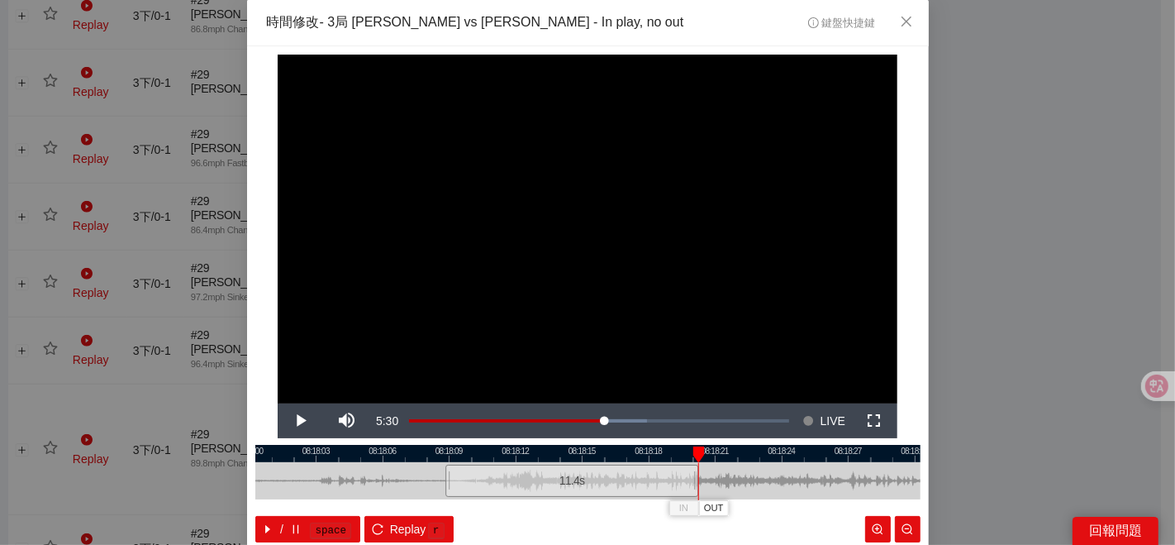
drag, startPoint x: 504, startPoint y: 477, endPoint x: 689, endPoint y: 467, distance: 185.4
click at [691, 467] on div at bounding box center [696, 480] width 10 height 37
click at [502, 452] on div at bounding box center [587, 453] width 665 height 17
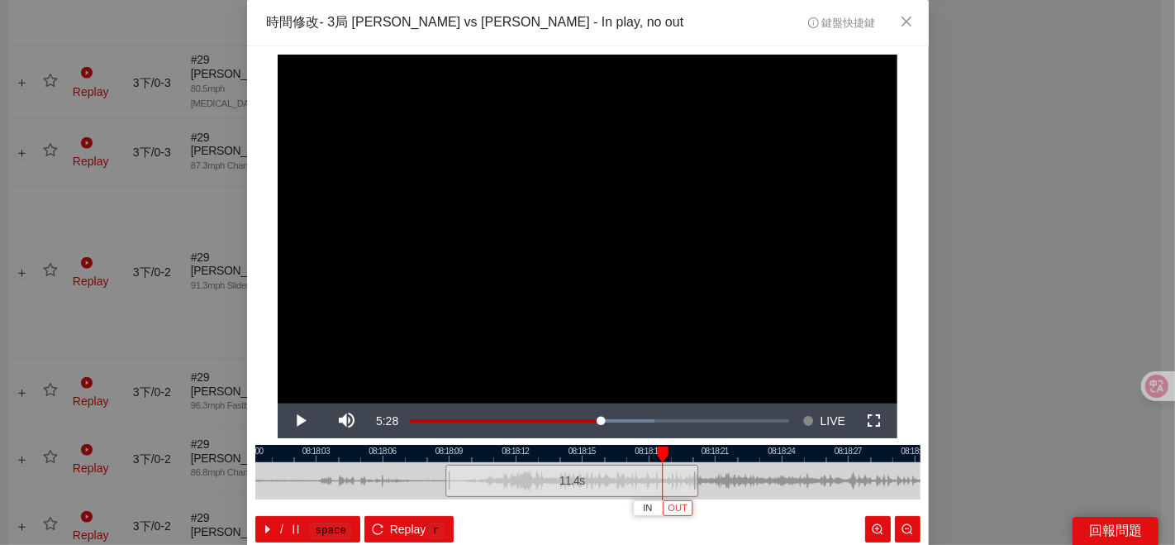
click at [677, 489] on span "OUT" at bounding box center [678, 508] width 20 height 15
click at [759, 489] on div "/ space Replay r" at bounding box center [587, 529] width 665 height 26
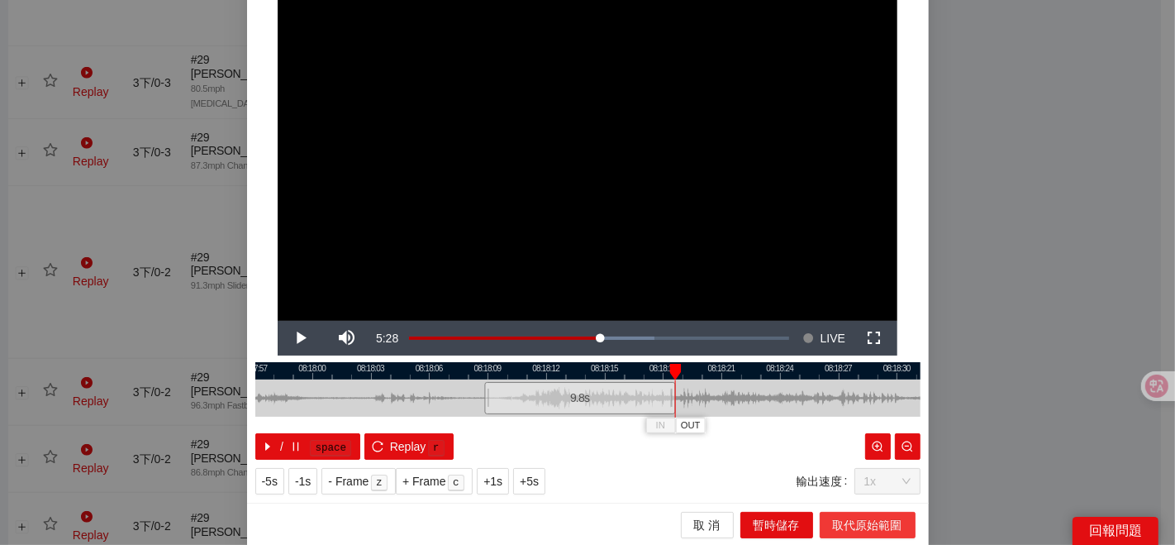
click at [851, 489] on span "取代原始範圍" at bounding box center [867, 525] width 69 height 18
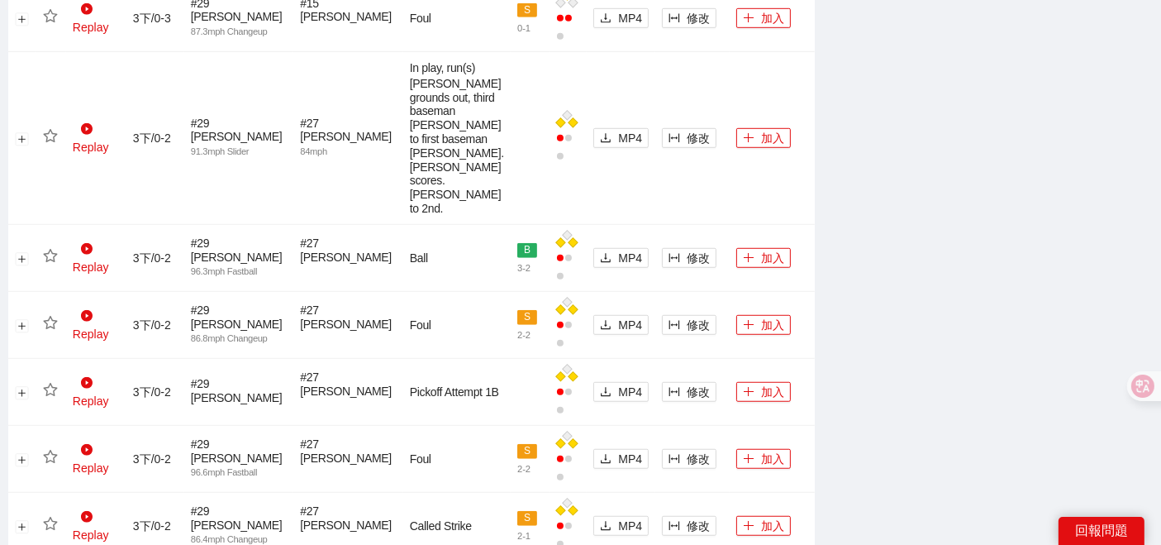
scroll to position [1730, 0]
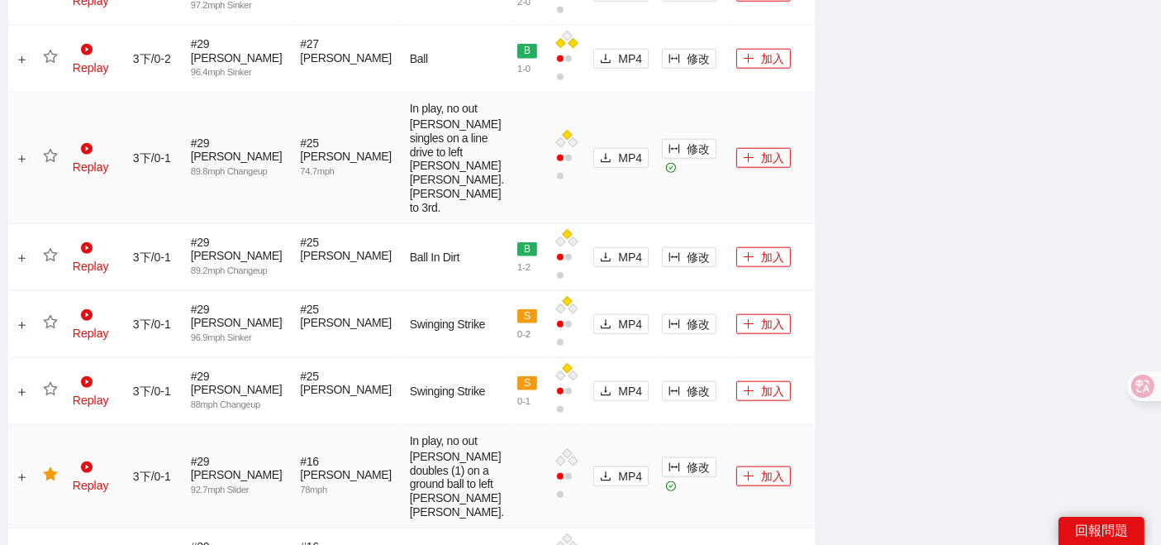
click at [54, 164] on icon "star" at bounding box center [50, 156] width 15 height 15
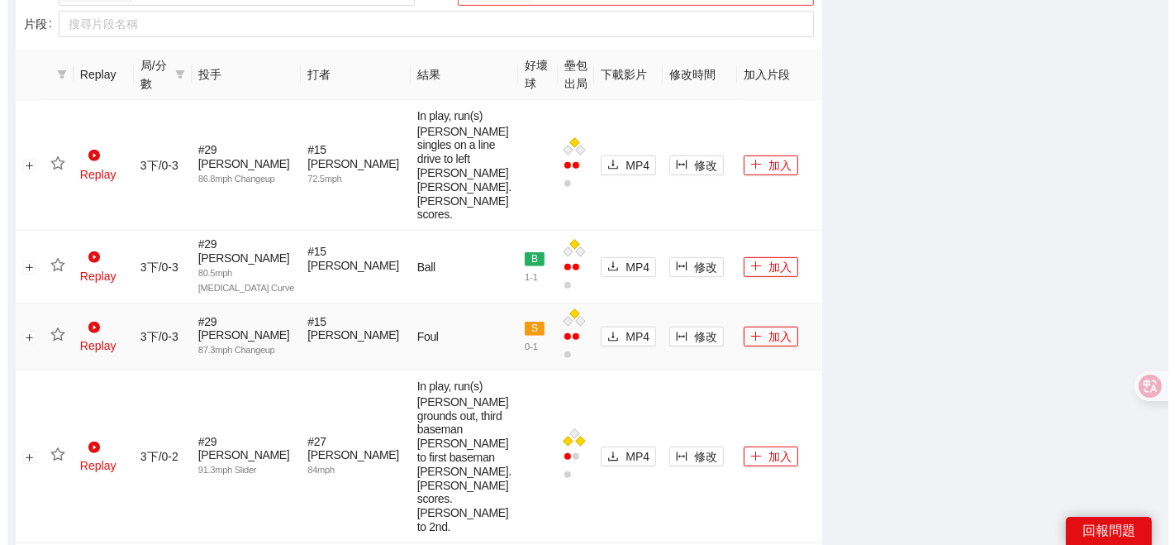
scroll to position [1087, 0]
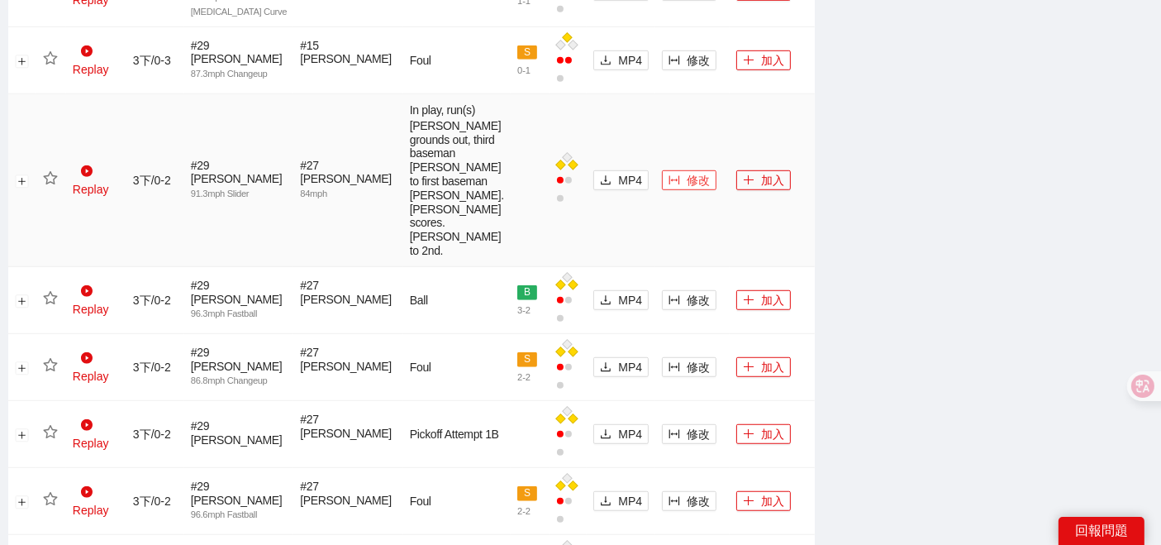
click at [662, 190] on button "修改" at bounding box center [689, 180] width 55 height 20
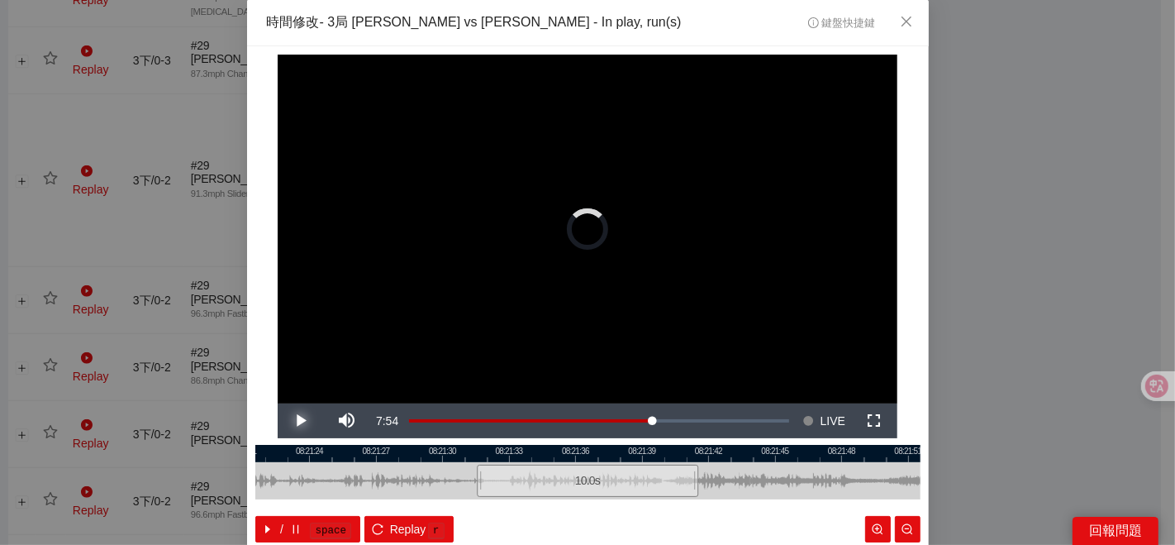
click at [301, 421] on span "Video Player" at bounding box center [301, 421] width 0 height 0
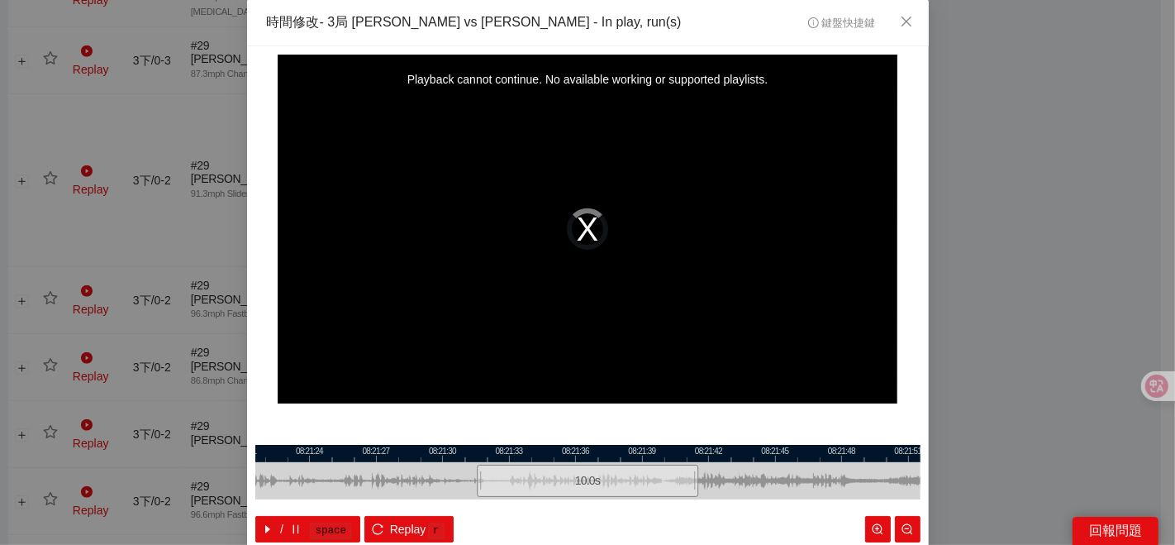
click at [477, 455] on div at bounding box center [587, 453] width 665 height 17
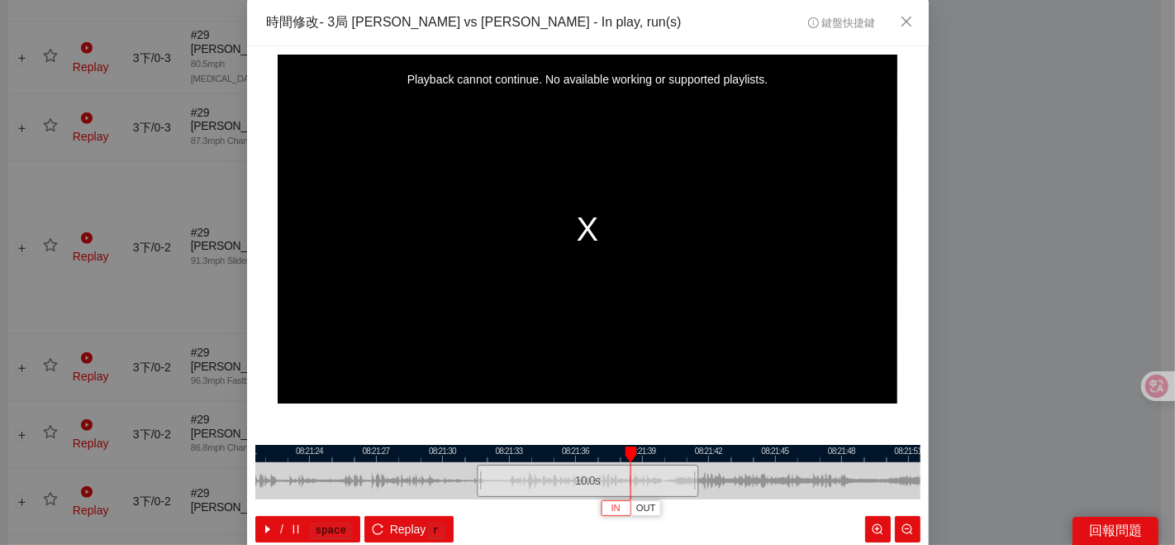
click at [611, 489] on span "IN" at bounding box center [615, 508] width 9 height 15
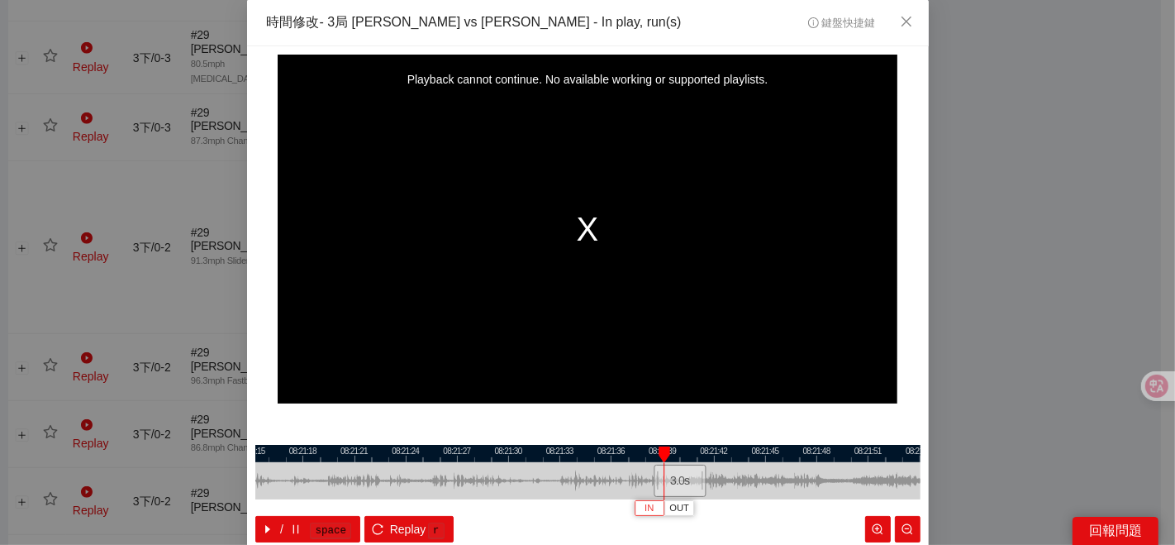
scroll to position [83, 0]
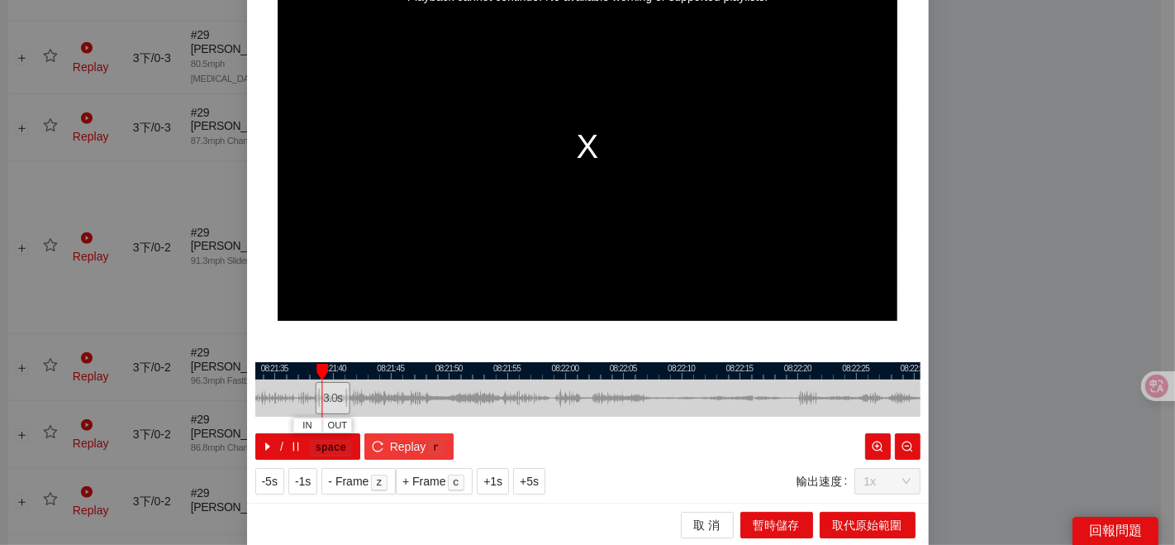
drag, startPoint x: 756, startPoint y: 389, endPoint x: 391, endPoint y: 431, distance: 367.6
click at [391, 431] on div "08:21:30 08:21:35 08:21:40 08:21:45 08:21:50 08:21:55 08:22:00 08:22:05 08:22:1…" at bounding box center [587, 411] width 665 height 98
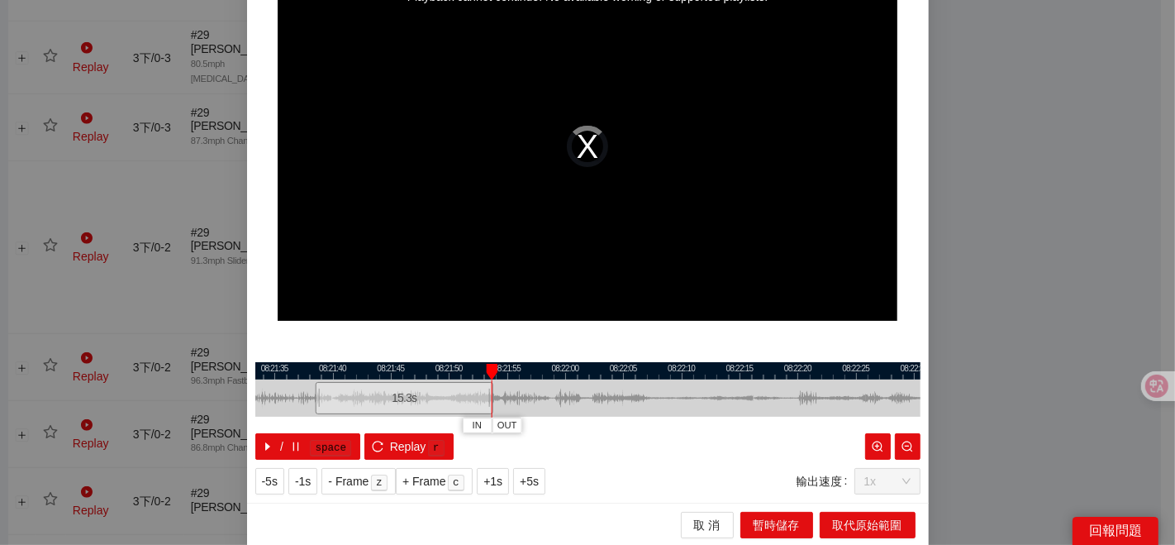
drag, startPoint x: 342, startPoint y: 395, endPoint x: 485, endPoint y: 394, distance: 143.0
click at [486, 394] on div at bounding box center [491, 397] width 10 height 37
click at [314, 369] on div at bounding box center [587, 370] width 665 height 17
click at [446, 426] on span "OUT" at bounding box center [450, 425] width 20 height 15
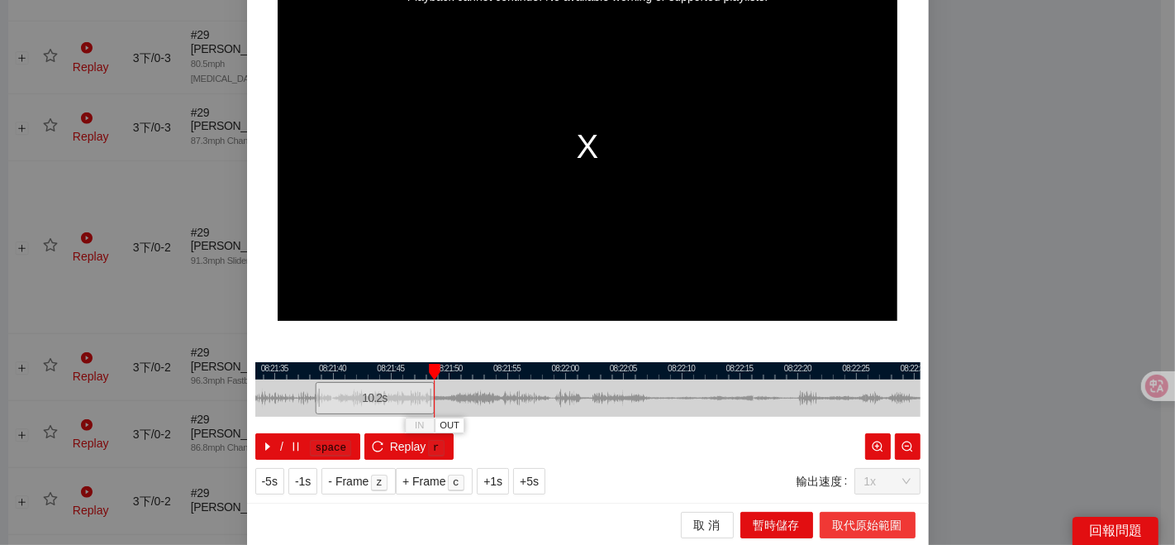
click at [833, 489] on span "取代原始範圍" at bounding box center [867, 525] width 69 height 18
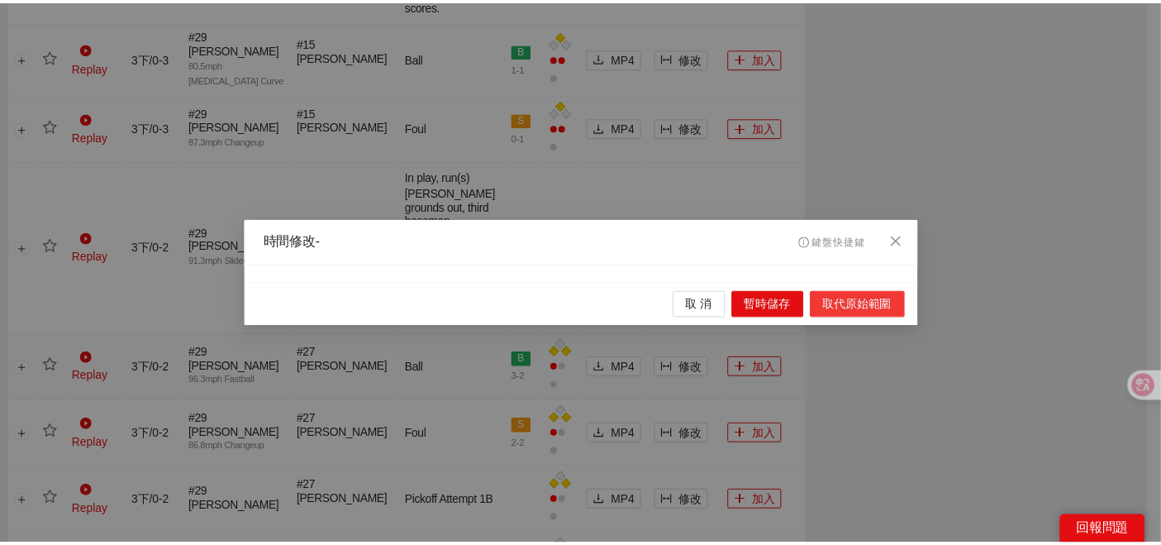
scroll to position [0, 0]
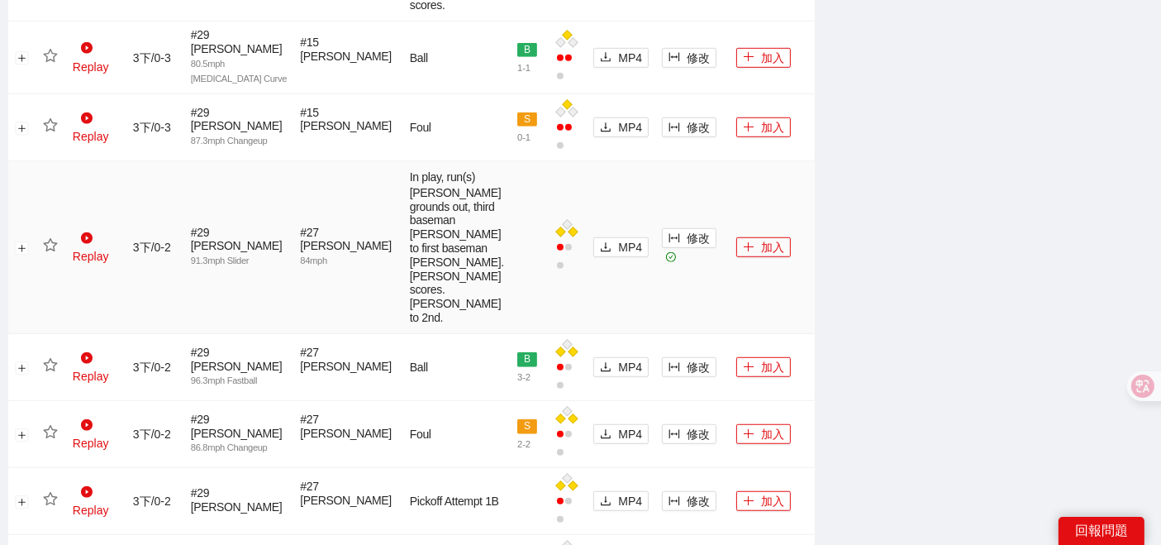
click at [46, 251] on icon "star" at bounding box center [50, 244] width 14 height 13
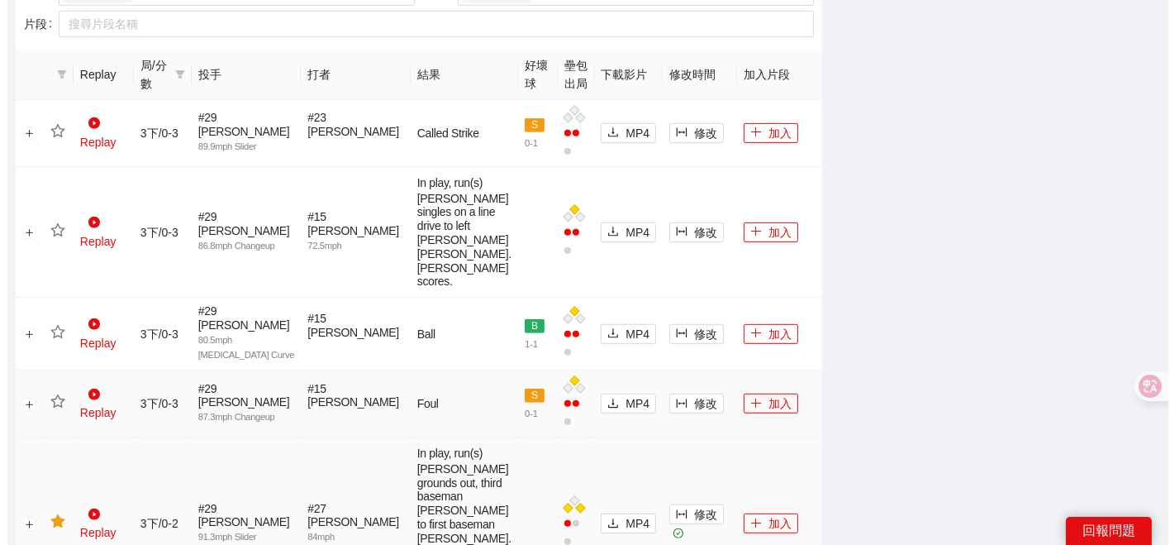
scroll to position [720, 0]
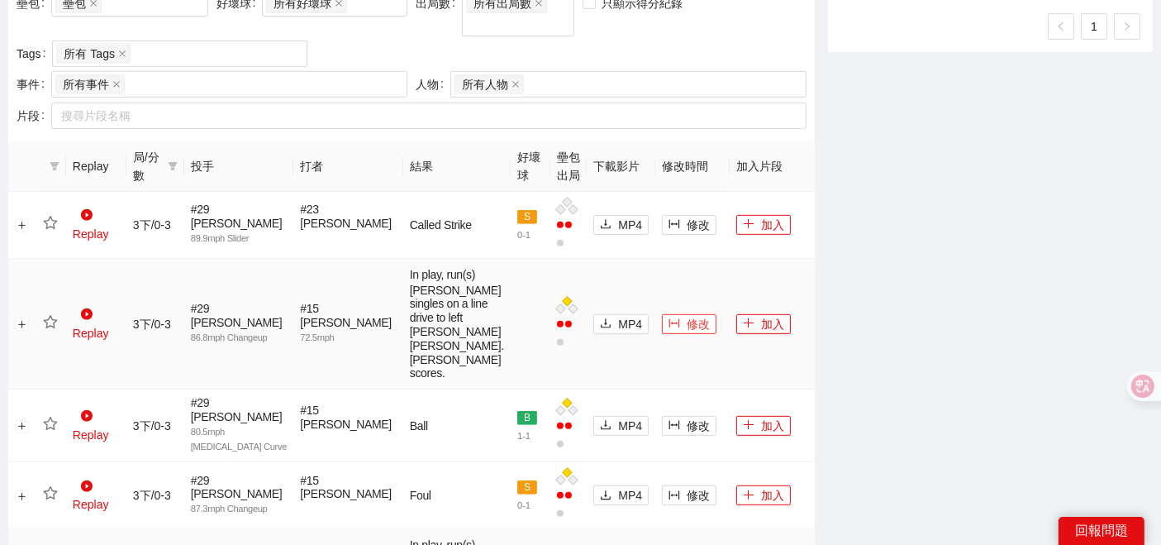
click at [662, 330] on button "修改" at bounding box center [689, 324] width 55 height 20
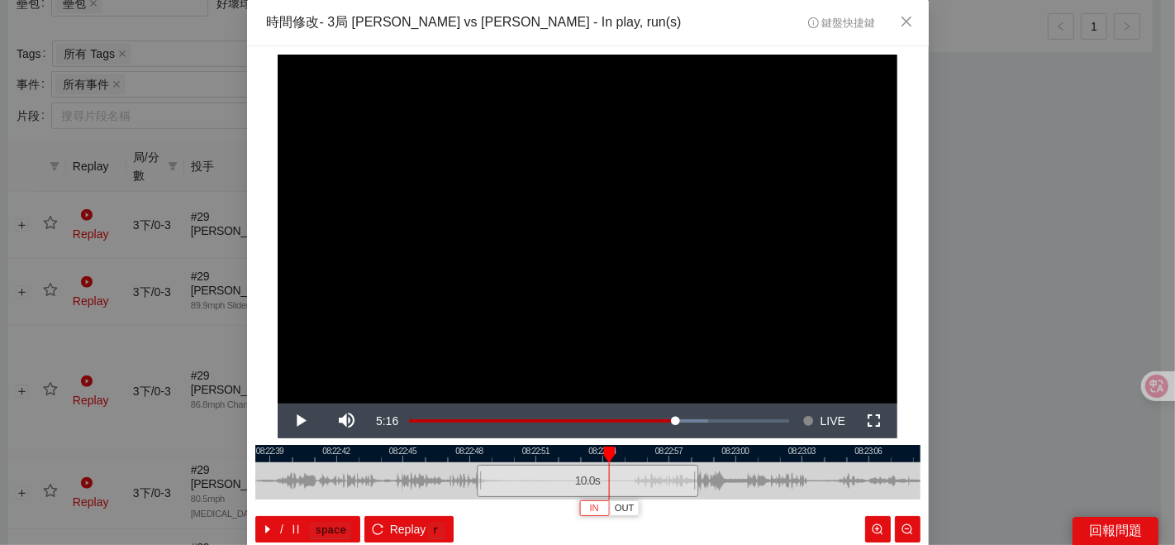
click at [590, 489] on span "IN" at bounding box center [594, 508] width 9 height 15
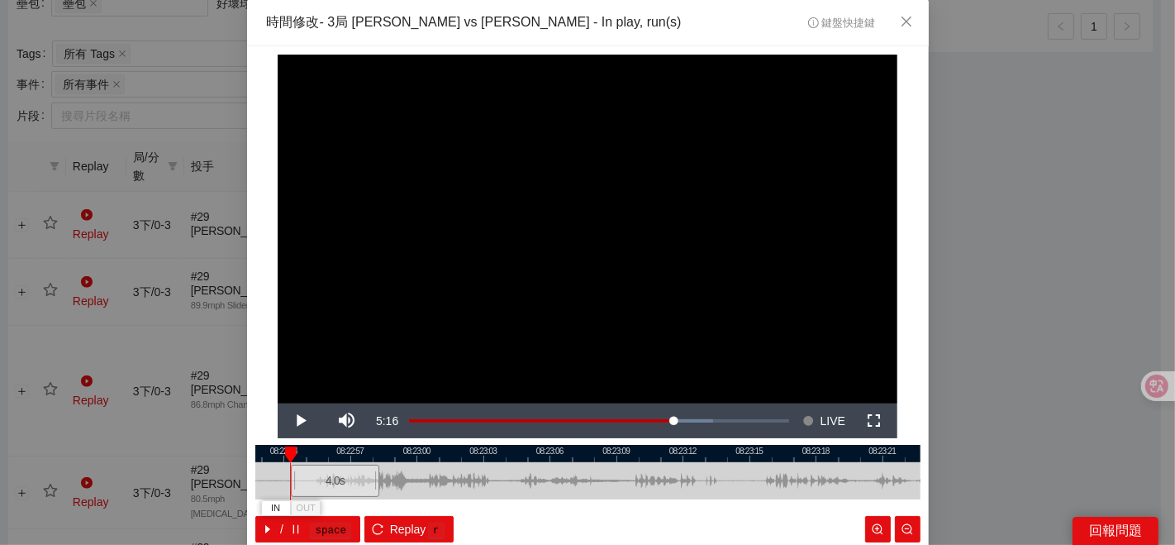
drag, startPoint x: 747, startPoint y: 476, endPoint x: 411, endPoint y: 487, distance: 336.5
click at [414, 489] on div at bounding box center [269, 480] width 665 height 37
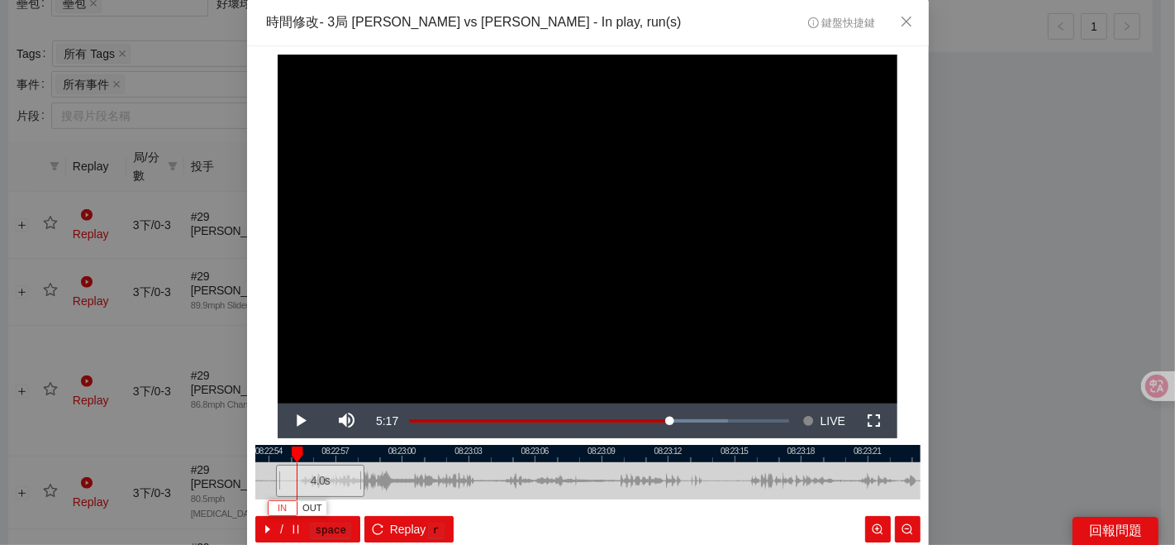
click at [268, 489] on button "IN" at bounding box center [283, 508] width 30 height 16
drag, startPoint x: 364, startPoint y: 484, endPoint x: 371, endPoint y: 488, distance: 8.5
click at [531, 482] on div at bounding box center [530, 481] width 1 height 37
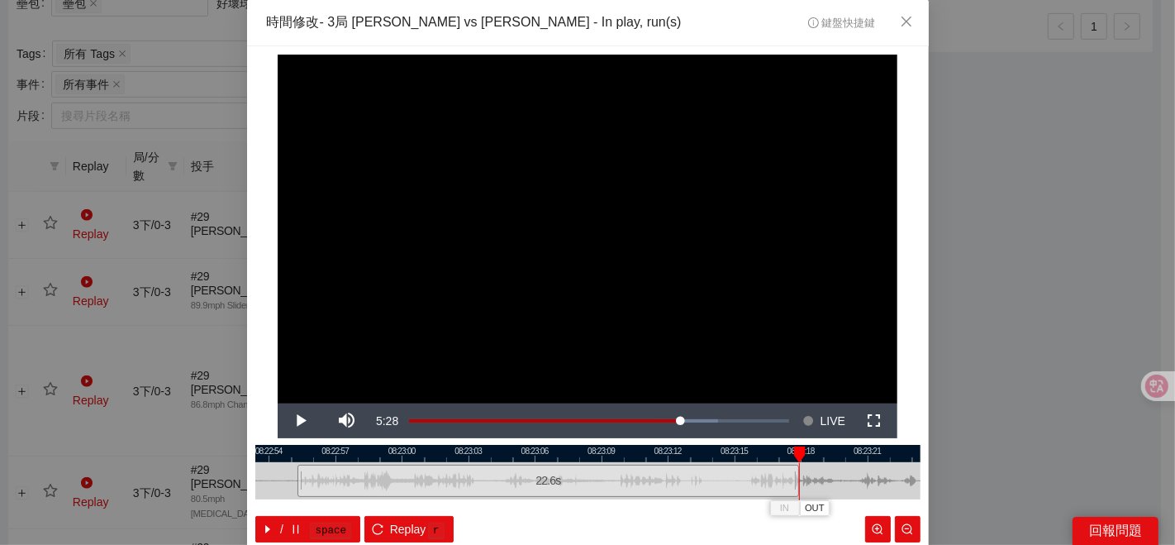
drag, startPoint x: 359, startPoint y: 476, endPoint x: 793, endPoint y: 476, distance: 434.6
click at [793, 476] on div at bounding box center [797, 480] width 10 height 37
click at [326, 459] on div at bounding box center [587, 453] width 665 height 17
click at [540, 489] on span "OUT" at bounding box center [550, 508] width 20 height 15
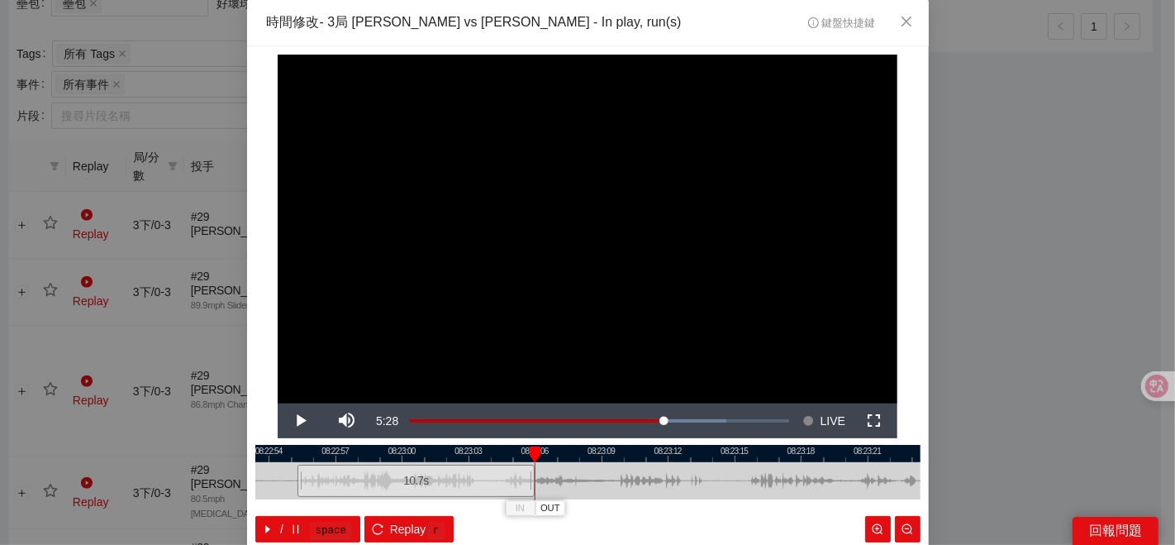
click at [455, 461] on div at bounding box center [587, 453] width 665 height 17
click at [584, 489] on span "OUT" at bounding box center [589, 508] width 20 height 15
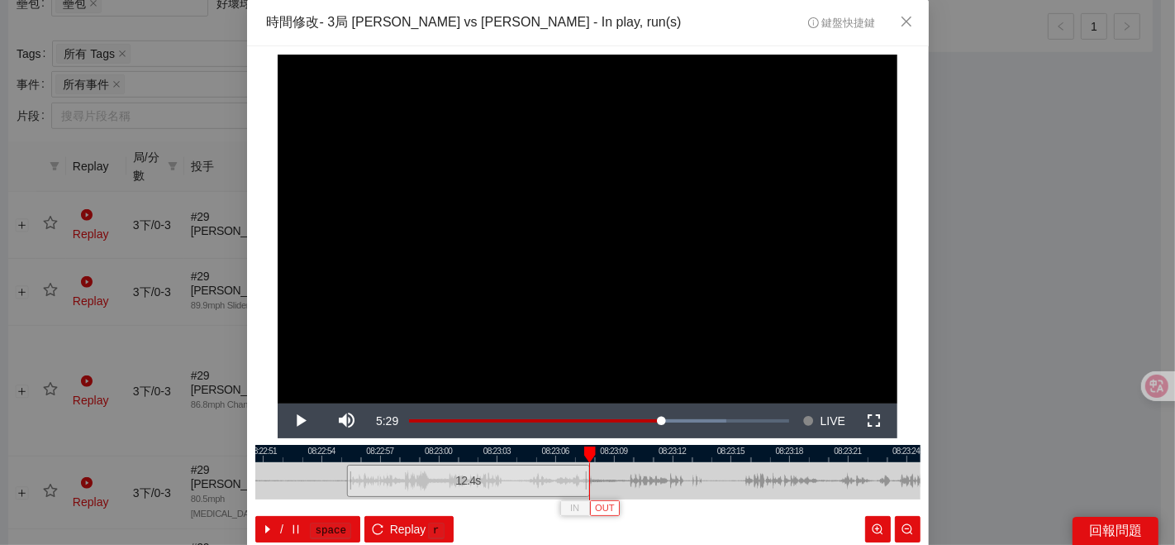
scroll to position [83, 0]
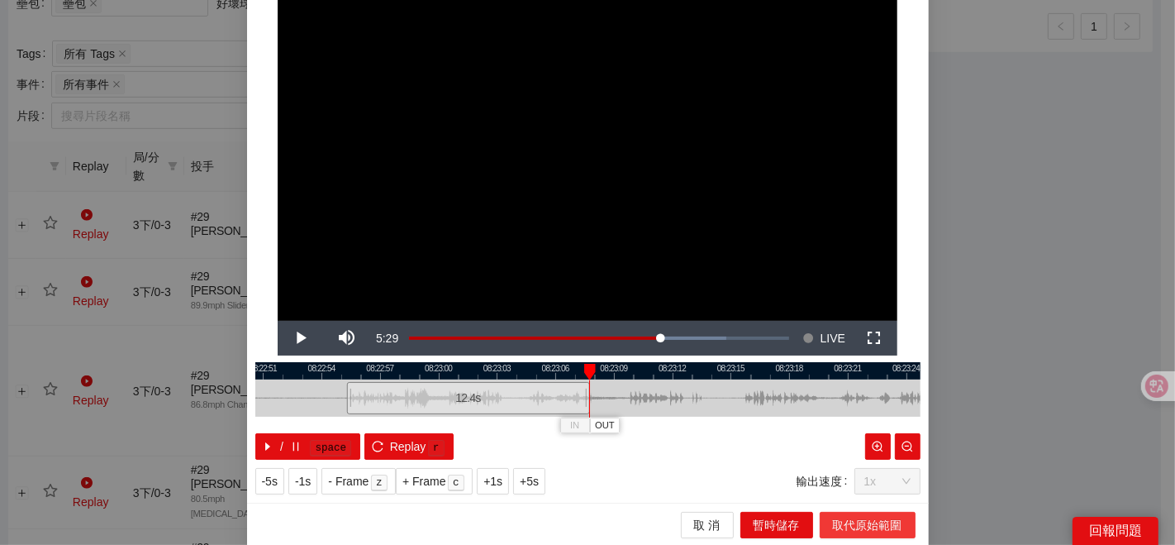
click at [860, 489] on span "取代原始範圍" at bounding box center [867, 525] width 69 height 18
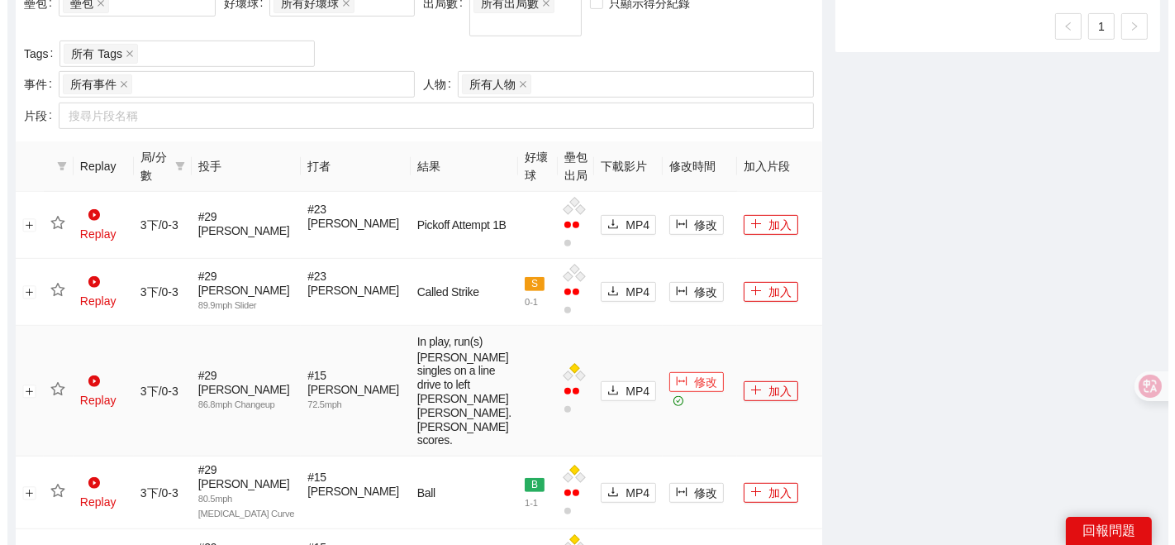
scroll to position [628, 0]
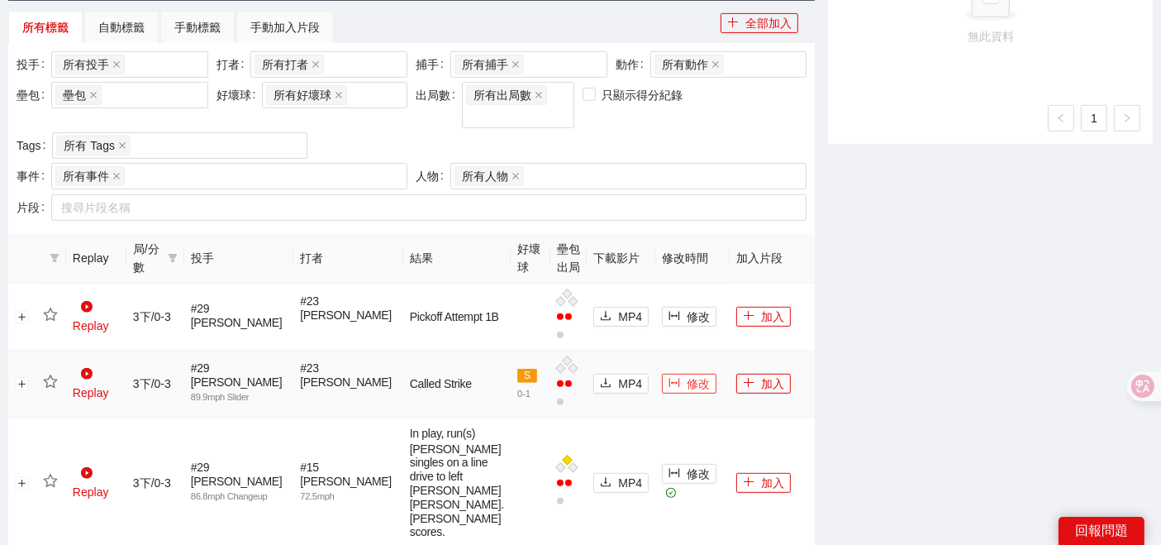
click at [662, 373] on button "修改" at bounding box center [689, 383] width 55 height 20
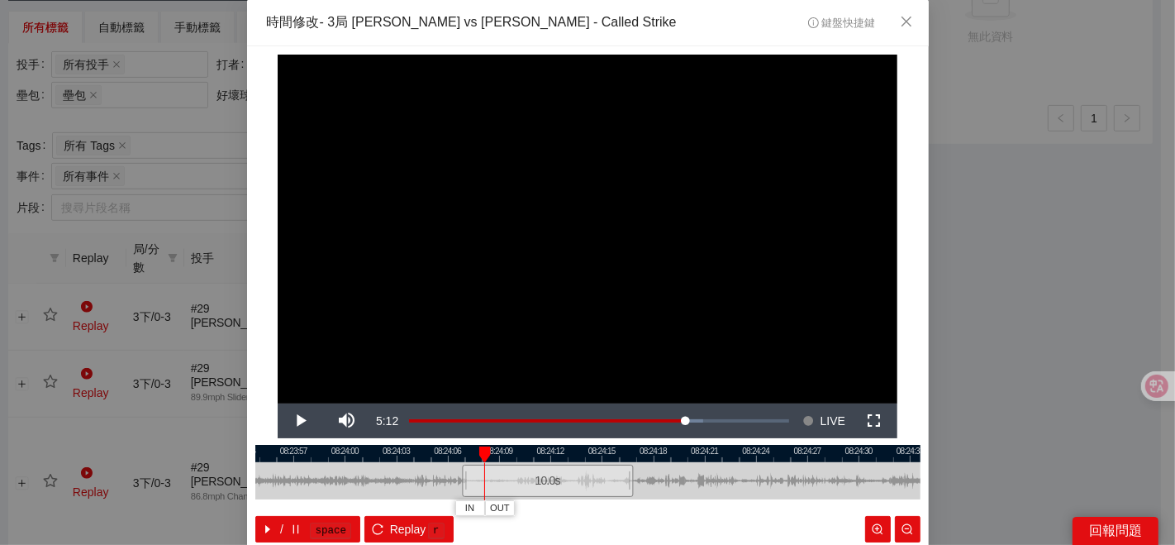
scroll to position [83, 0]
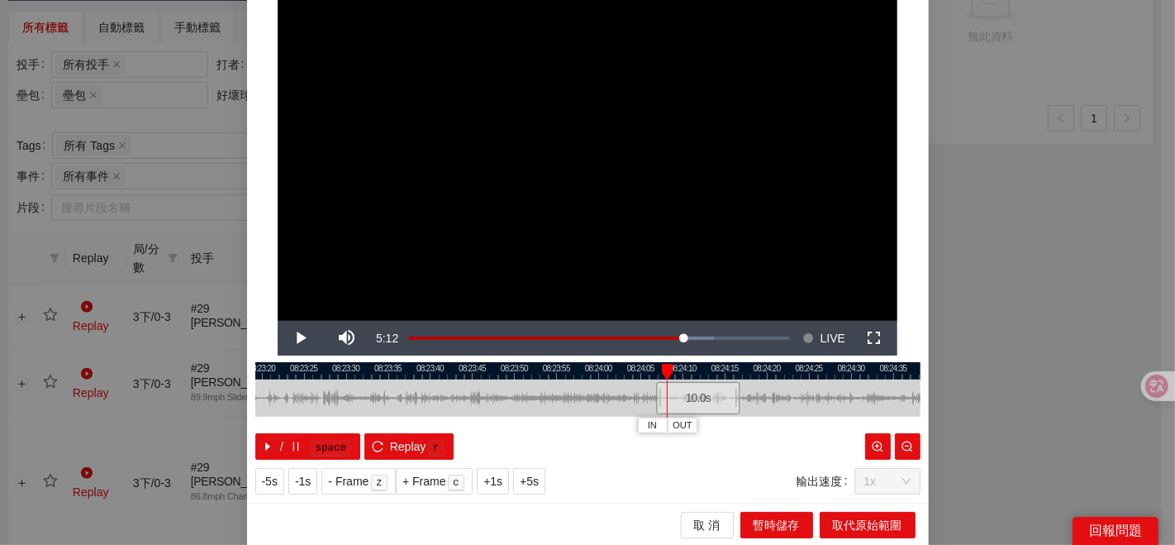
drag, startPoint x: 305, startPoint y: 410, endPoint x: 583, endPoint y: 373, distance: 280.0
click at [545, 373] on div "08:23:15 08:23:20 08:23:25 08:23:30 08:23:35 08:23:40 08:23:45 08:23:50 08:23:5…" at bounding box center [587, 411] width 665 height 98
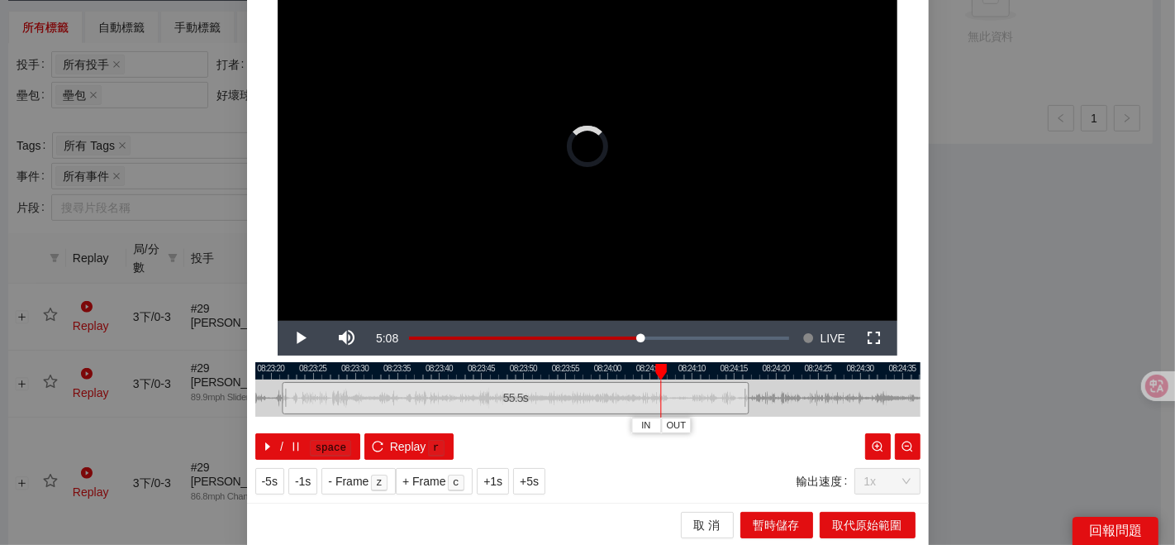
drag, startPoint x: 657, startPoint y: 393, endPoint x: 274, endPoint y: 393, distance: 383.4
click at [279, 393] on div at bounding box center [284, 397] width 10 height 37
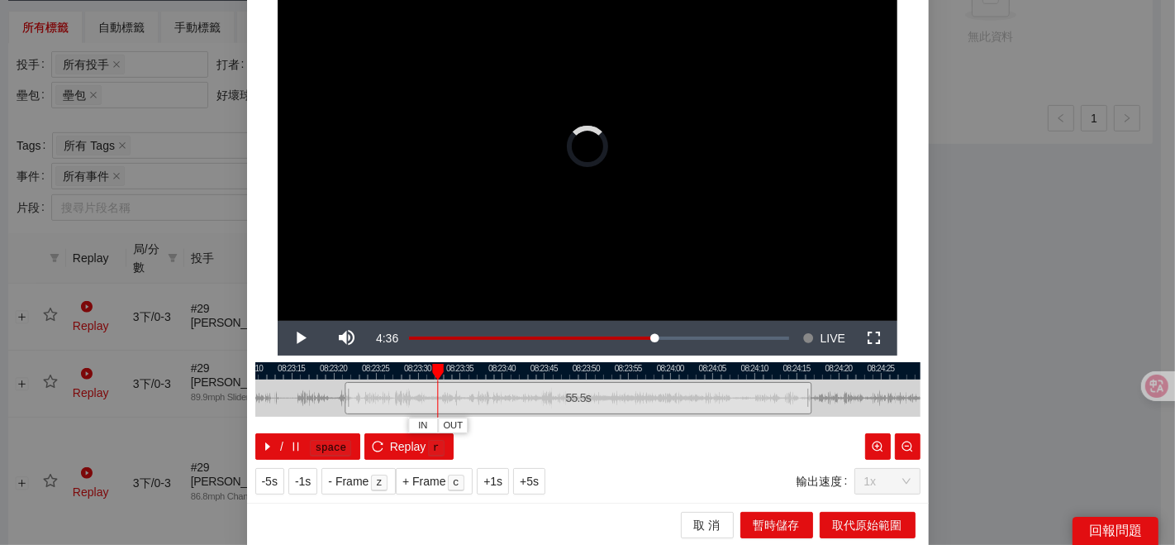
drag, startPoint x: 259, startPoint y: 399, endPoint x: 356, endPoint y: 375, distance: 99.6
click at [345, 392] on div at bounding box center [650, 397] width 665 height 37
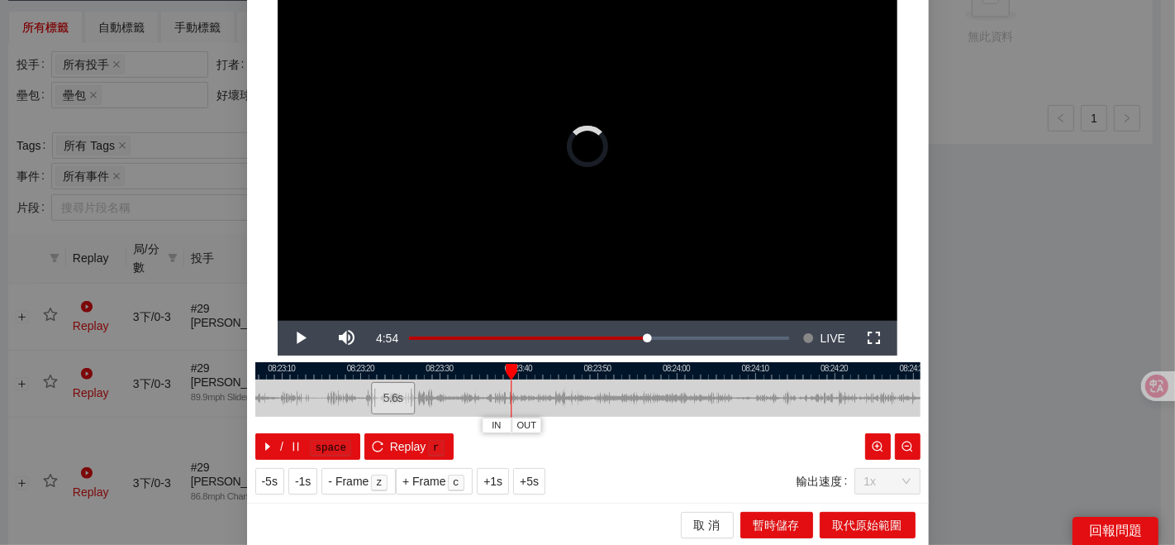
drag, startPoint x: 799, startPoint y: 392, endPoint x: 308, endPoint y: 394, distance: 490.8
click at [407, 402] on div at bounding box center [412, 397] width 10 height 37
drag, startPoint x: 307, startPoint y: 397, endPoint x: 792, endPoint y: 369, distance: 485.0
click at [793, 364] on div "08:22:00 08:22:10 08:22:20 08:22:30 08:22:40 08:22:50 08:23:00 08:23:10 08:23:2…" at bounding box center [587, 411] width 665 height 98
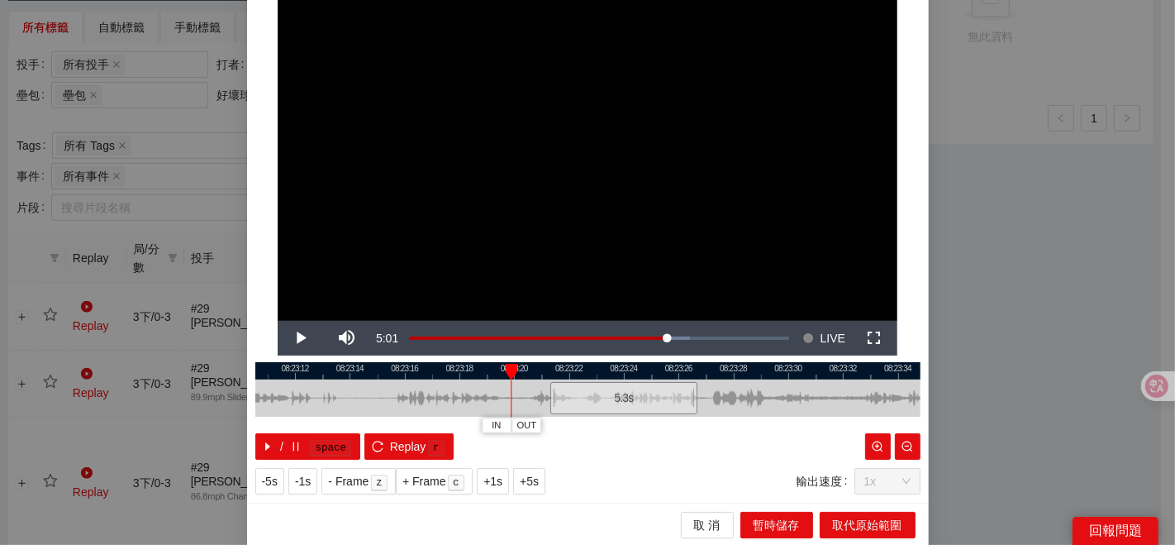
drag, startPoint x: 341, startPoint y: 407, endPoint x: 471, endPoint y: 396, distance: 130.2
click at [471, 396] on div at bounding box center [701, 397] width 665 height 37
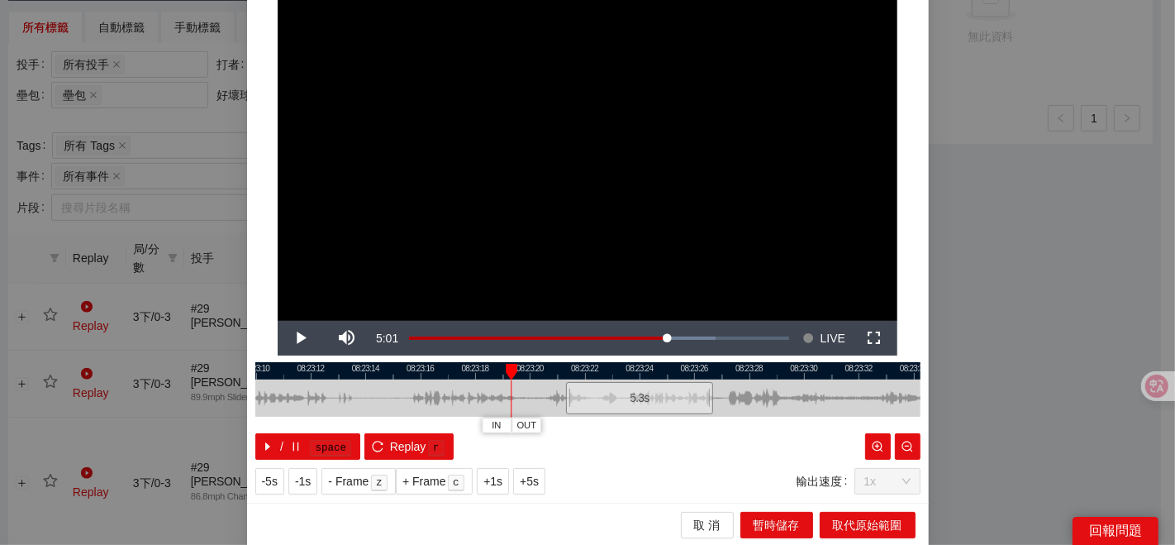
click at [435, 372] on div at bounding box center [587, 370] width 665 height 17
click at [373, 372] on div at bounding box center [587, 370] width 665 height 17
click at [376, 422] on span "IN" at bounding box center [378, 425] width 9 height 15
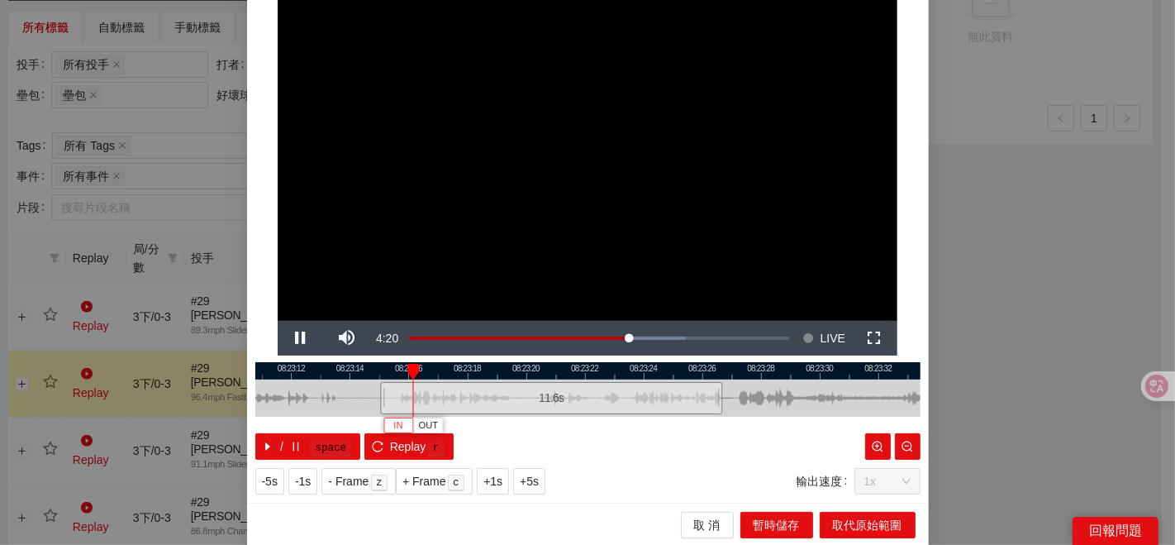
scroll to position [0, 0]
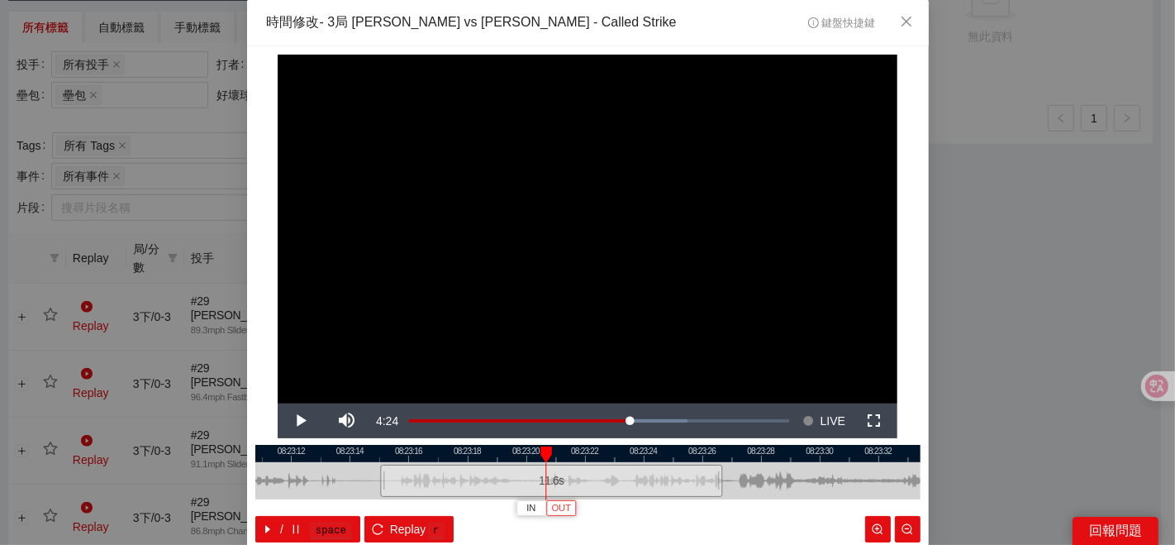
click at [554, 489] on span "OUT" at bounding box center [561, 508] width 20 height 15
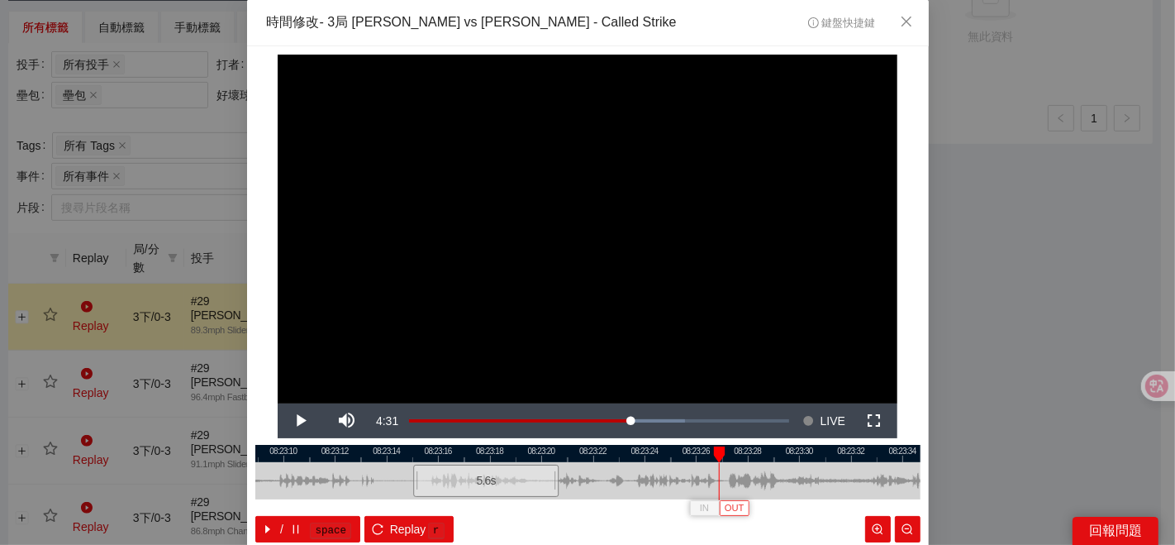
click at [736, 489] on span "OUT" at bounding box center [735, 508] width 20 height 15
drag, startPoint x: 757, startPoint y: 522, endPoint x: 682, endPoint y: 522, distance: 75.2
click at [682, 489] on div "/ space Replay r" at bounding box center [587, 529] width 665 height 26
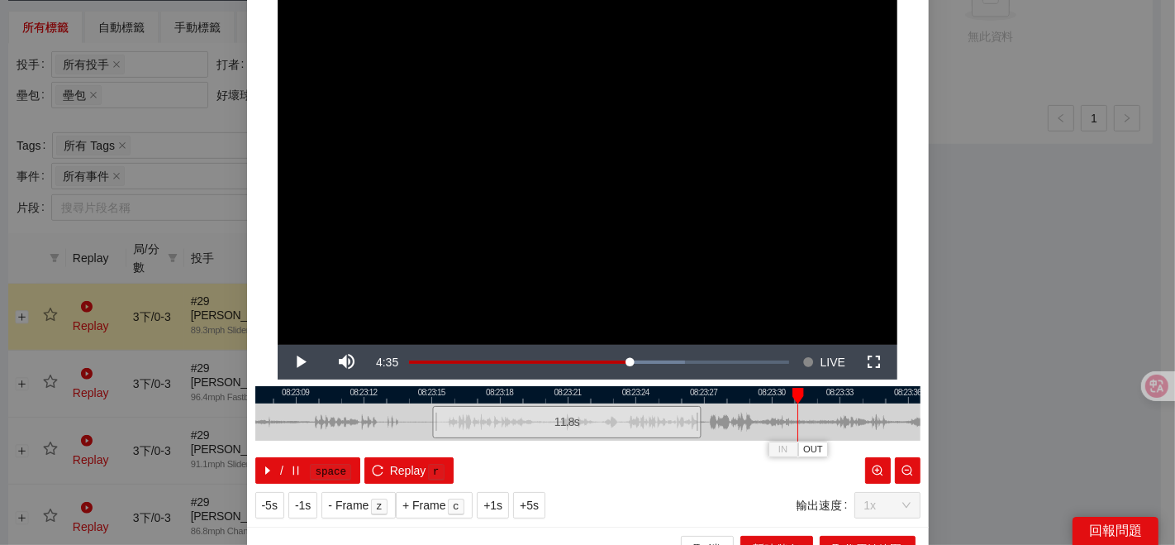
scroll to position [83, 0]
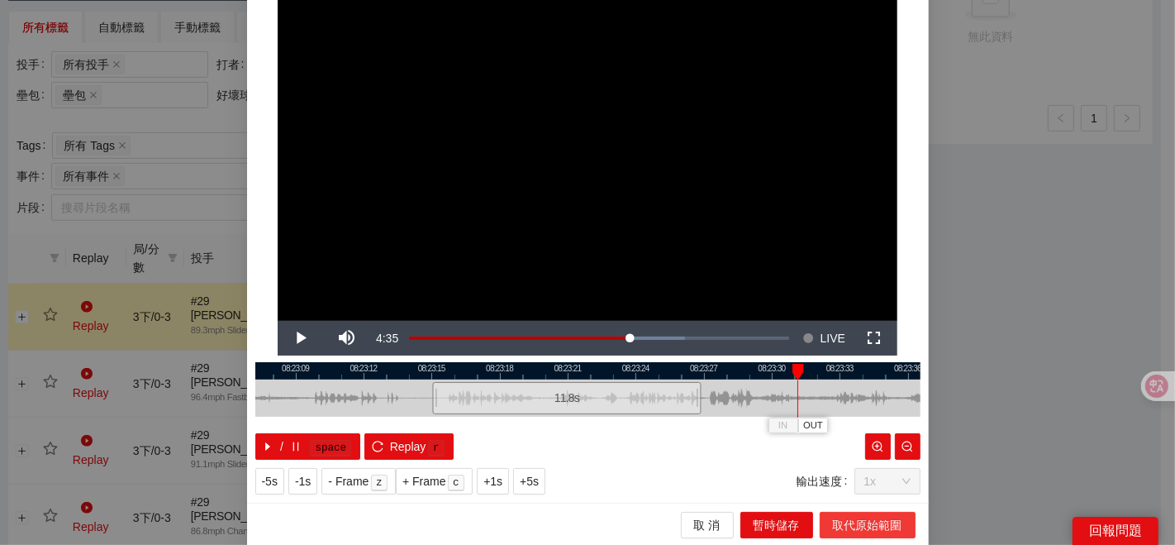
click at [835, 489] on span "取代原始範圍" at bounding box center [867, 525] width 69 height 18
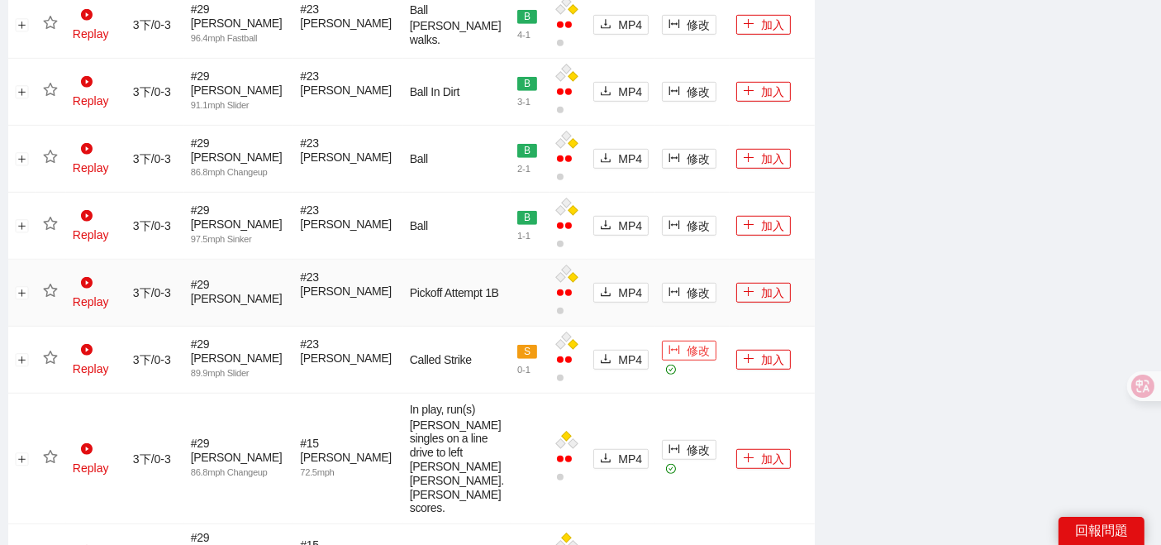
scroll to position [996, 0]
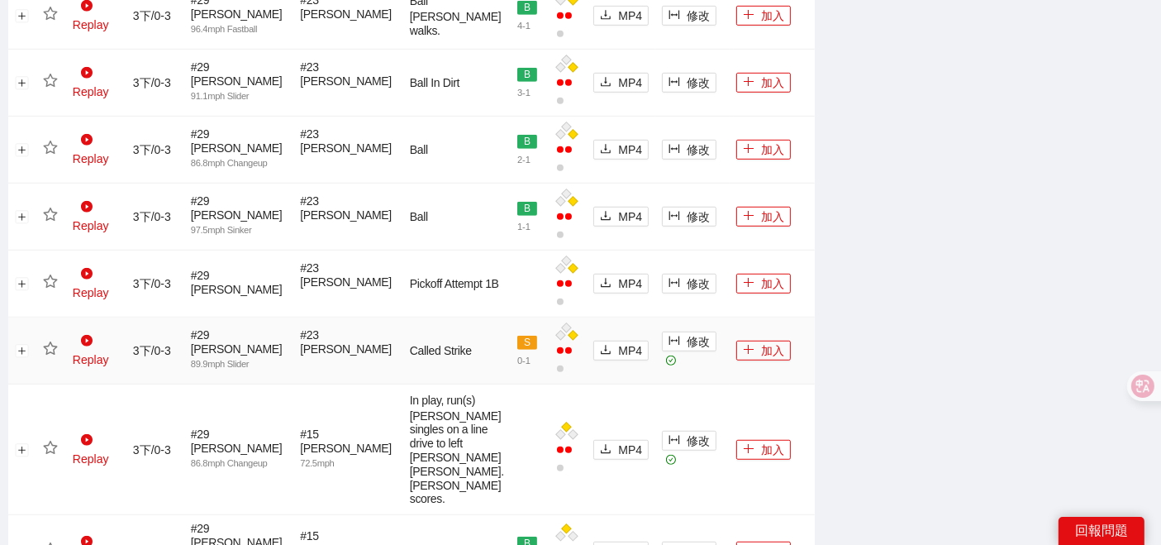
click at [50, 341] on icon "star" at bounding box center [50, 348] width 15 height 15
click at [50, 440] on icon "star" at bounding box center [50, 447] width 15 height 15
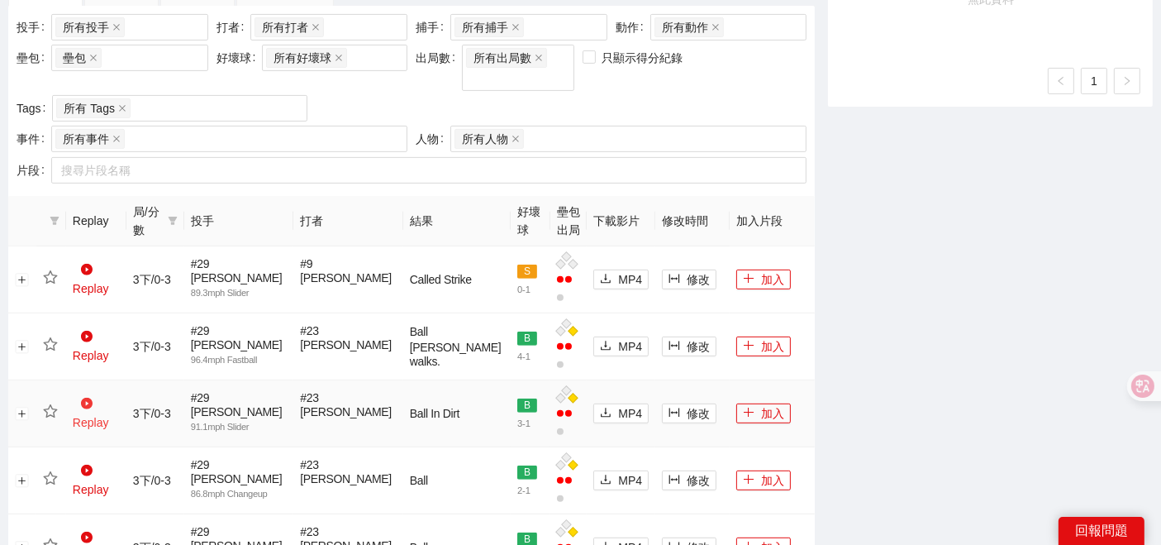
scroll to position [536, 0]
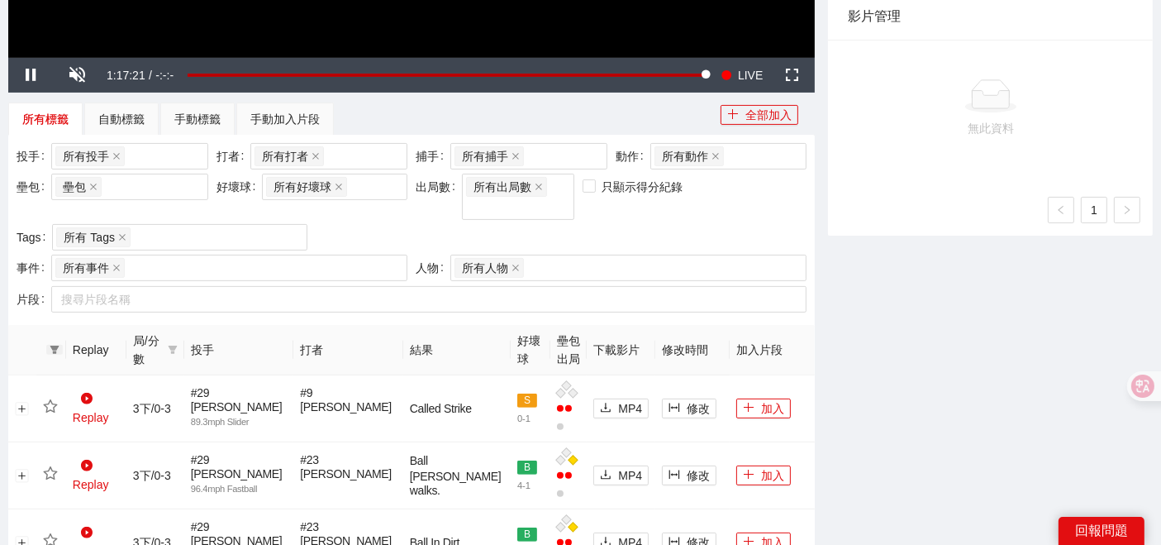
click at [52, 345] on icon "filter" at bounding box center [55, 350] width 10 height 10
click at [115, 388] on span "確 定" at bounding box center [119, 385] width 26 height 18
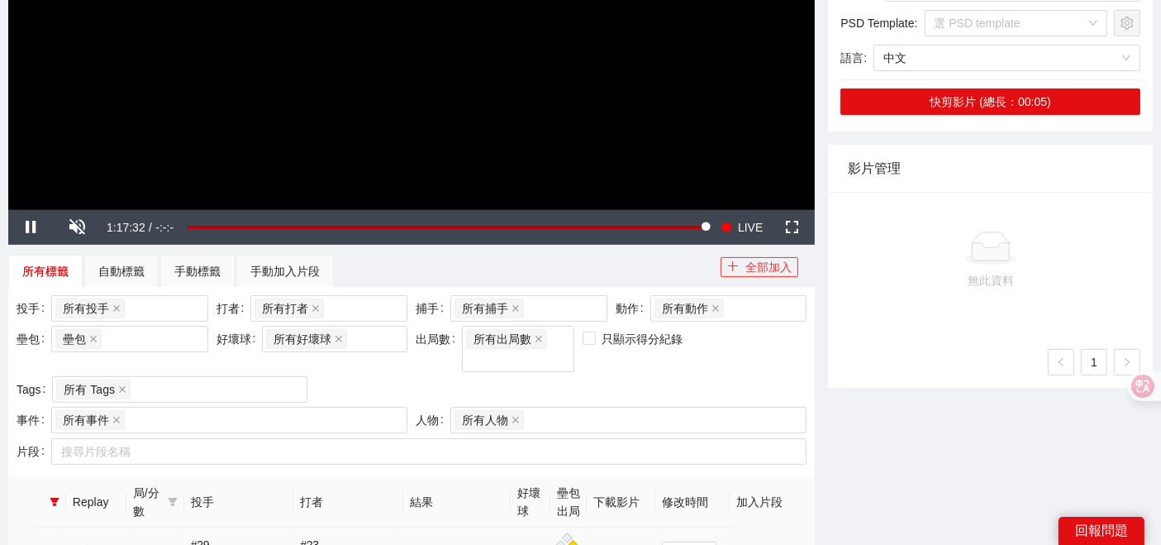
scroll to position [378, 0]
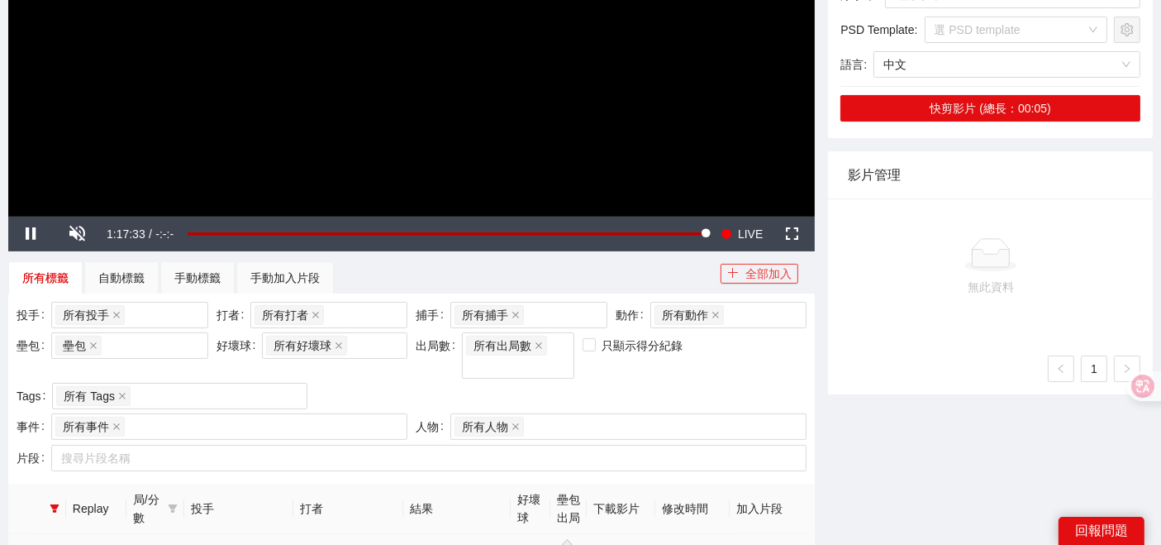
click at [776, 271] on button "全部加入" at bounding box center [760, 274] width 78 height 20
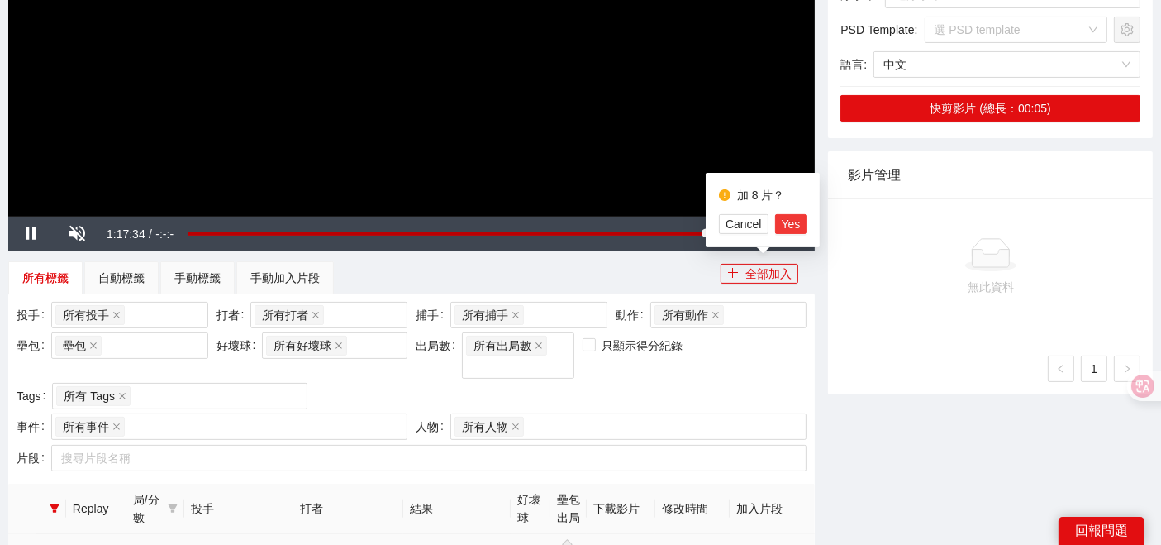
click at [799, 226] on button "Yes" at bounding box center [791, 224] width 32 height 20
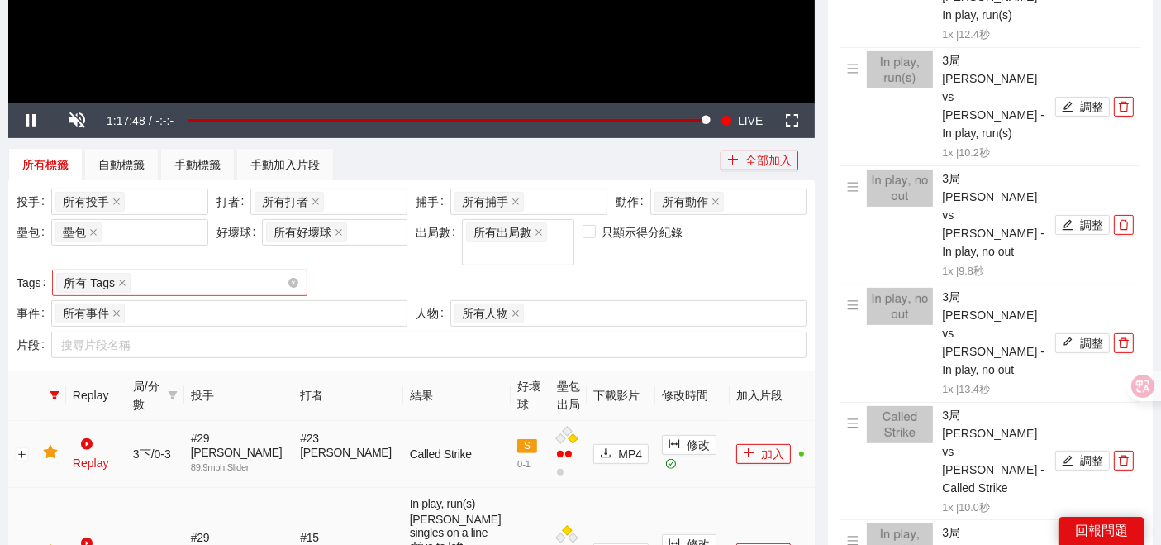
scroll to position [469, 0]
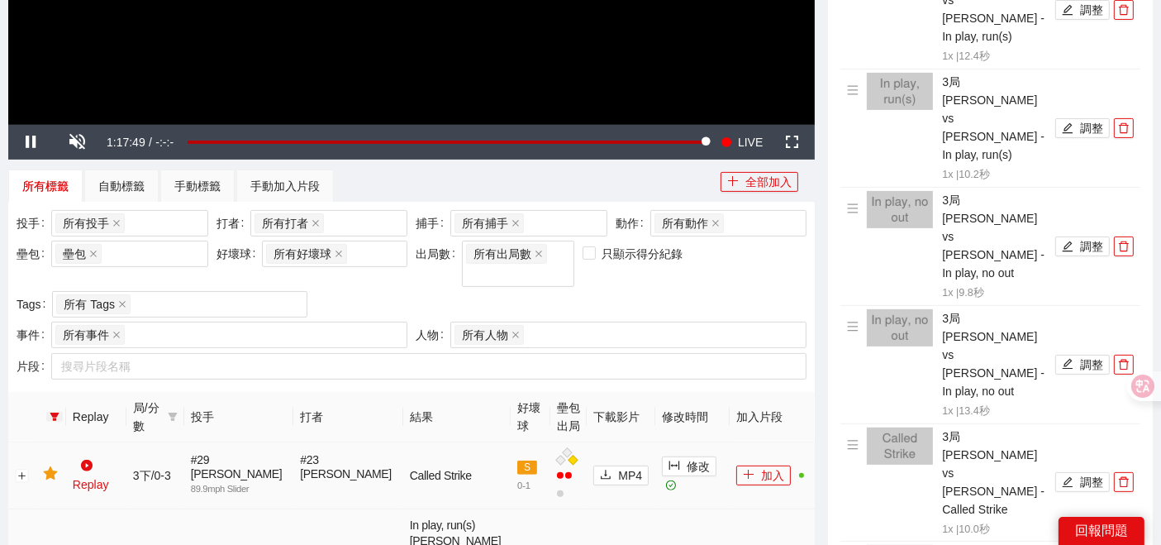
click at [51, 411] on icon "filter" at bounding box center [55, 416] width 10 height 10
click at [78, 448] on span "重置" at bounding box center [70, 453] width 23 height 18
click at [0, 410] on div "**********" at bounding box center [580, 466] width 1161 height 1683
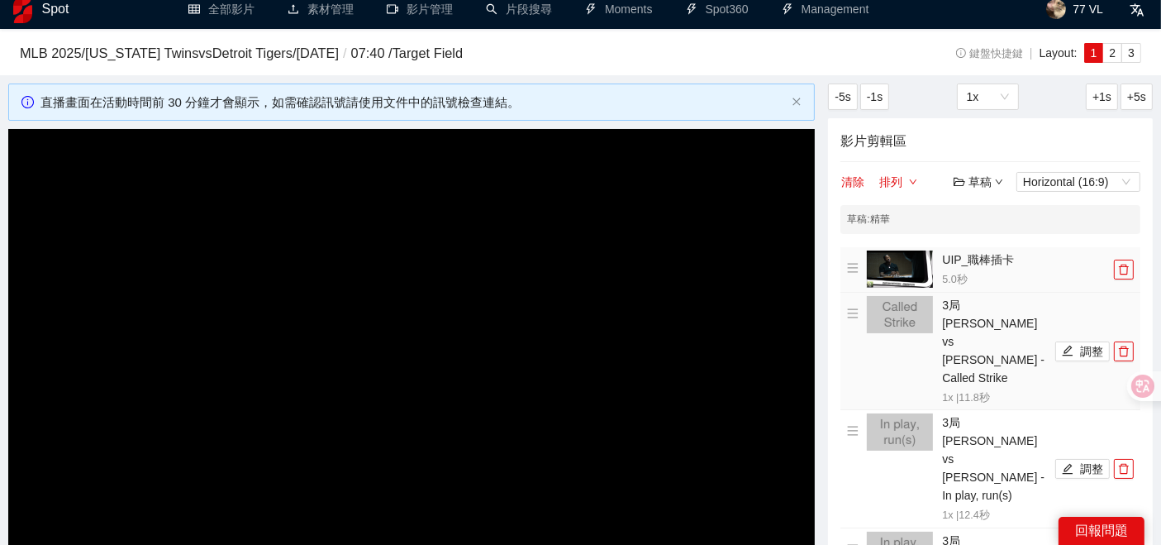
scroll to position [10, 0]
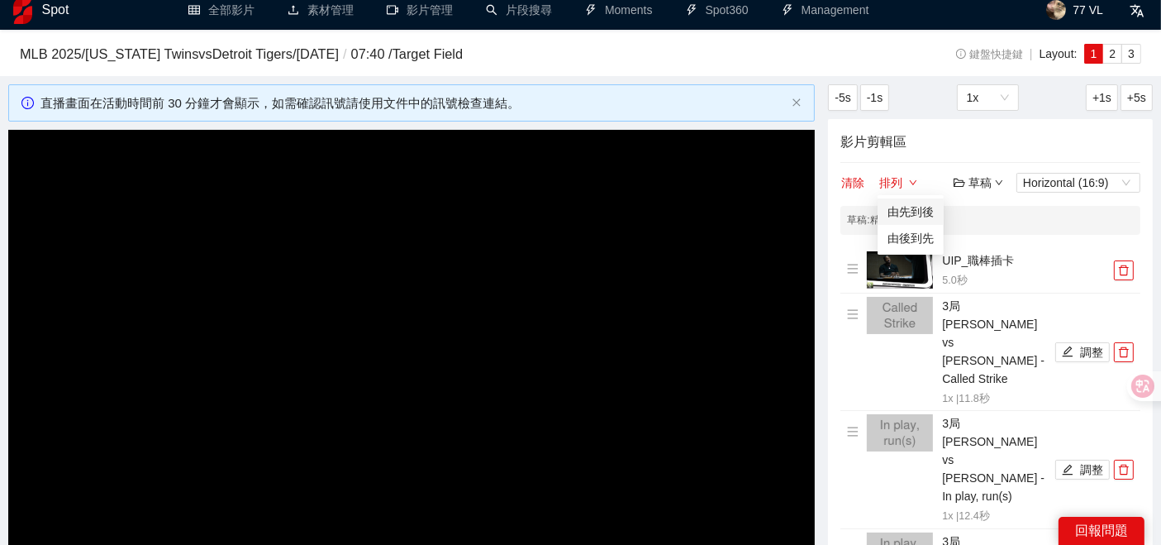
click at [905, 212] on link "由先到後" at bounding box center [910, 211] width 46 height 13
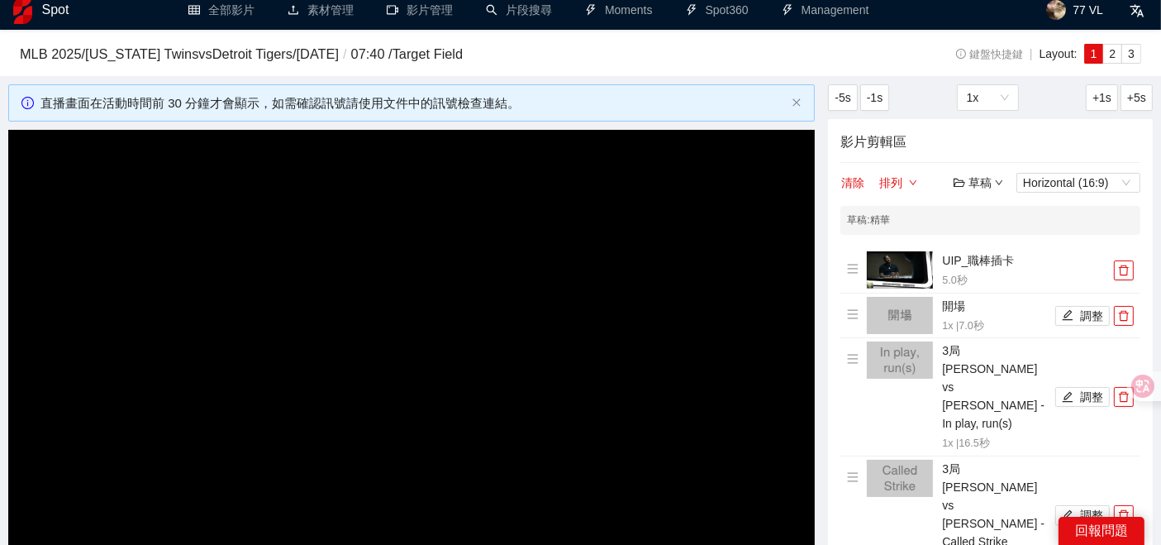
click at [960, 136] on h4 "影片剪輯區" at bounding box center [990, 141] width 300 height 21
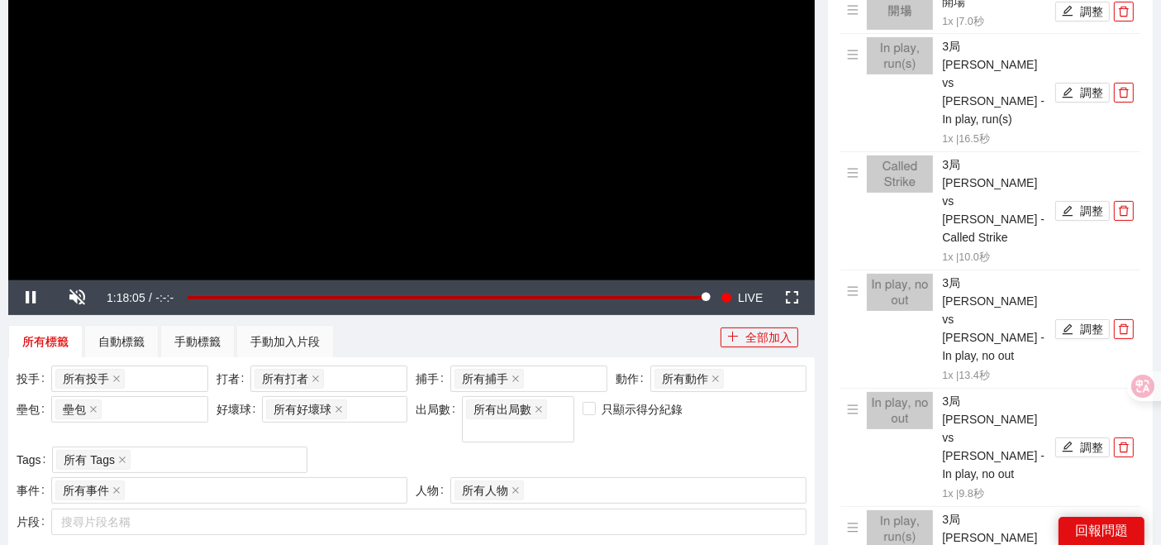
scroll to position [193, 0]
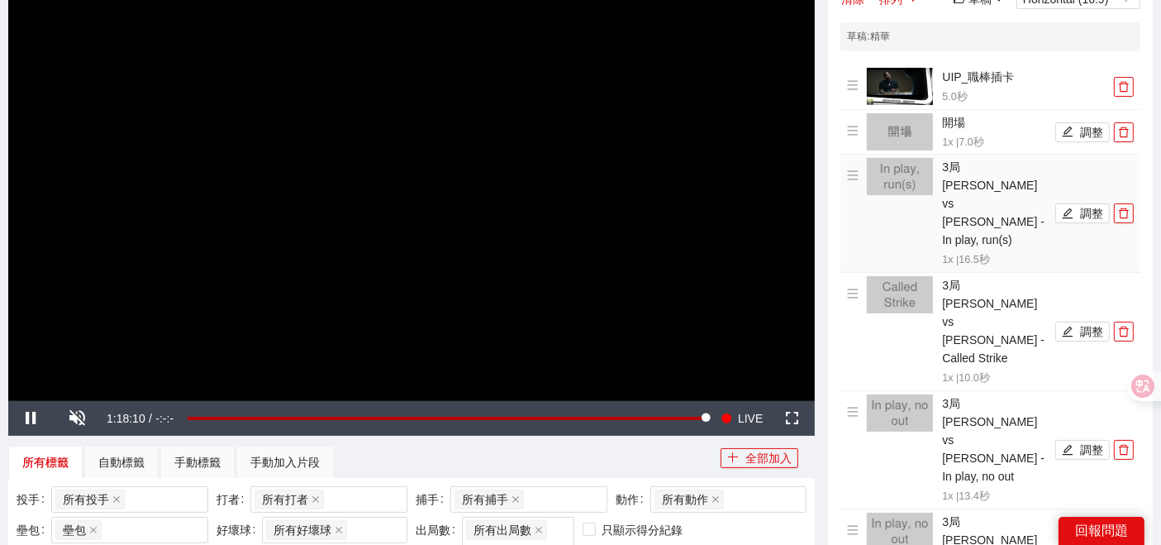
click at [984, 178] on h4 "3局 Tarik Skubal vs Edouard Julien - In play, run(s)" at bounding box center [996, 203] width 109 height 91
click at [906, 182] on img at bounding box center [900, 176] width 66 height 37
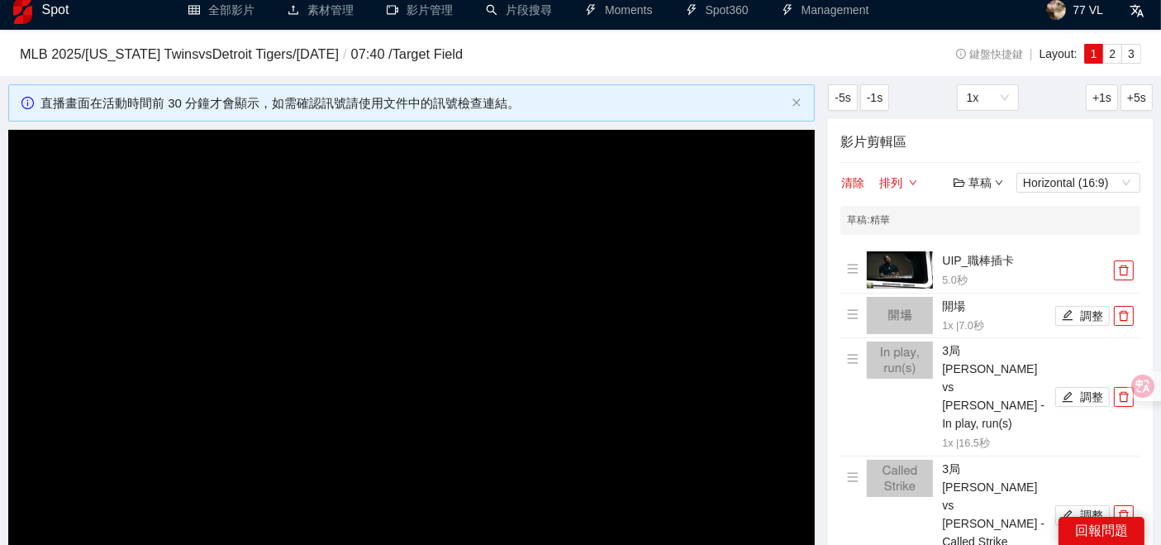
drag, startPoint x: 897, startPoint y: 201, endPoint x: 854, endPoint y: 50, distance: 156.2
click at [854, 50] on h3 "MLB 2025 / Minnesota Twins vs Detroit Tigers / 2025-08-15 / 07:40 / Target Field" at bounding box center [444, 54] width 849 height 21
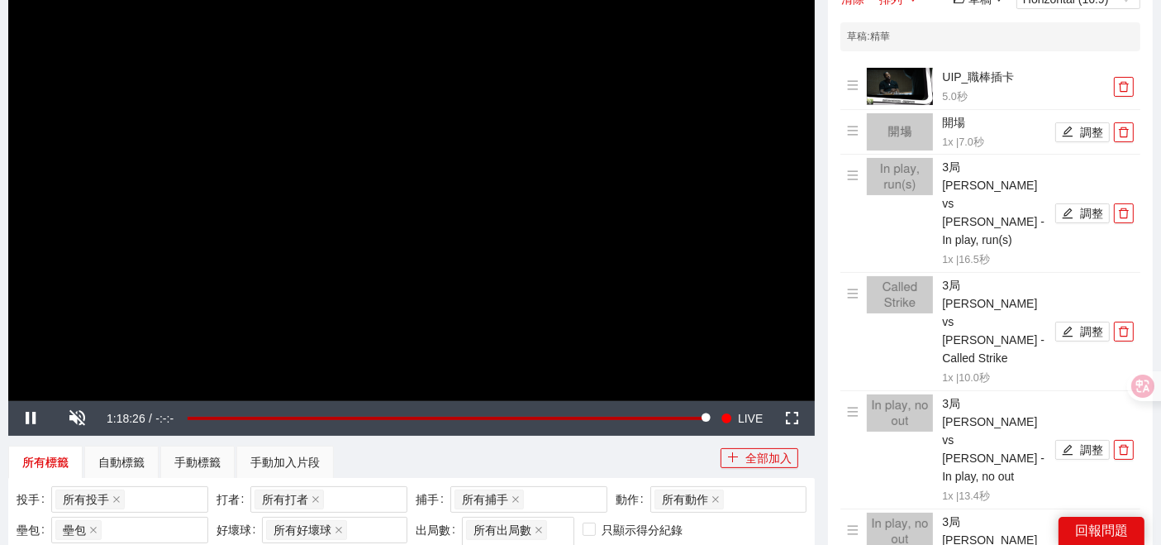
scroll to position [102, 0]
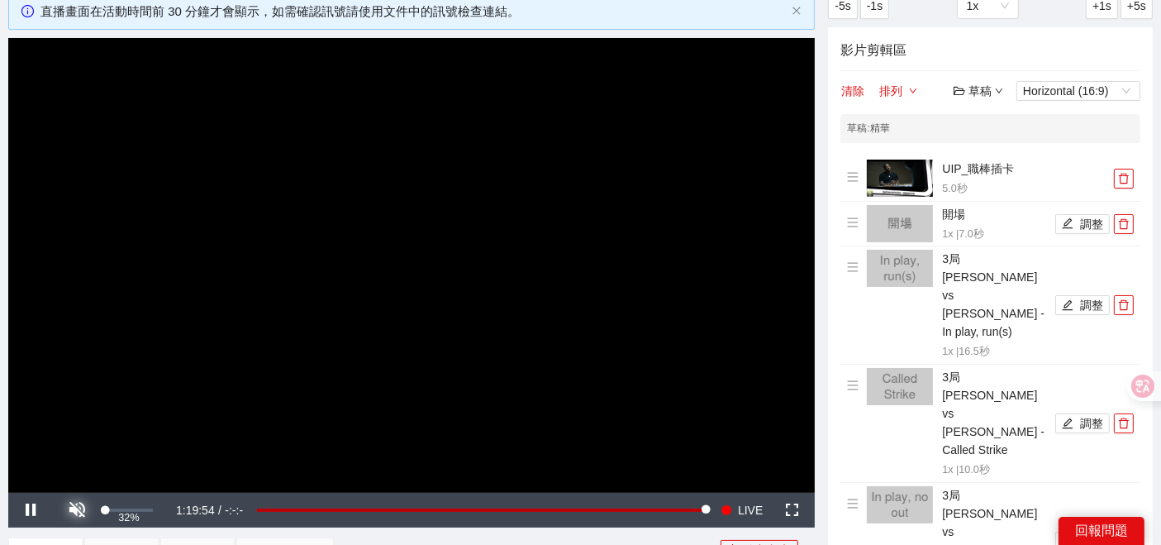
click at [78, 489] on span "Video Player" at bounding box center [78, 510] width 0 height 0
click at [792, 489] on span "Video Player" at bounding box center [792, 510] width 0 height 0
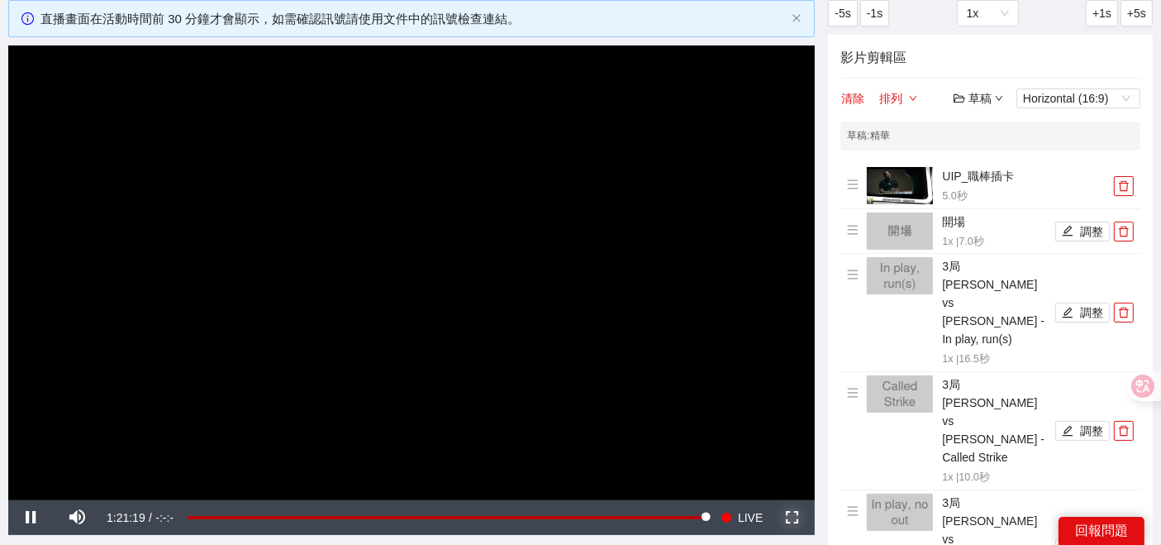
scroll to position [193, 0]
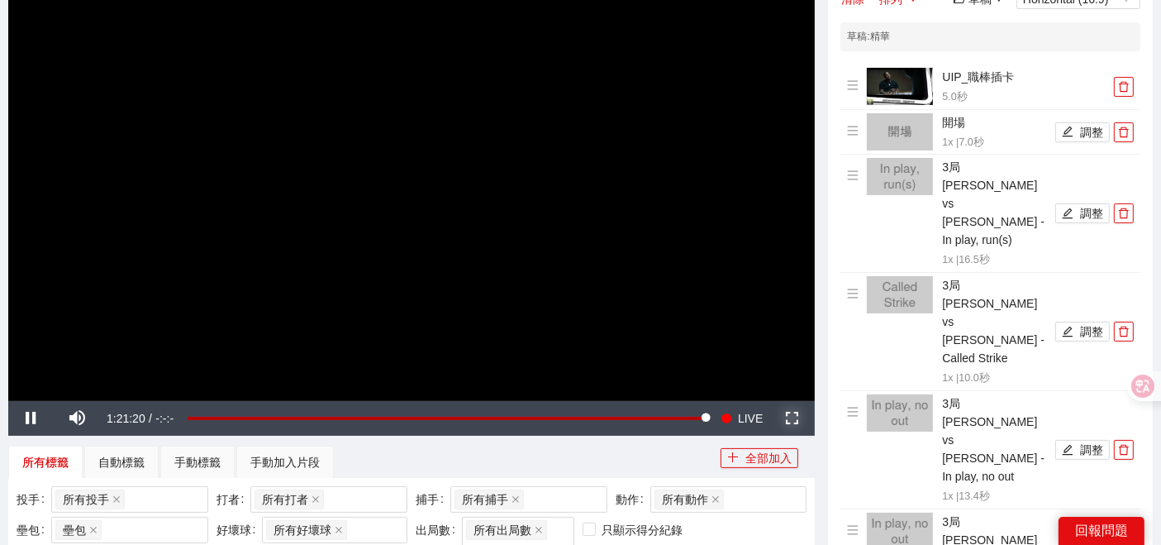
click at [792, 418] on span "Video Player" at bounding box center [792, 418] width 0 height 0
click at [78, 418] on span "Video Player" at bounding box center [78, 418] width 0 height 0
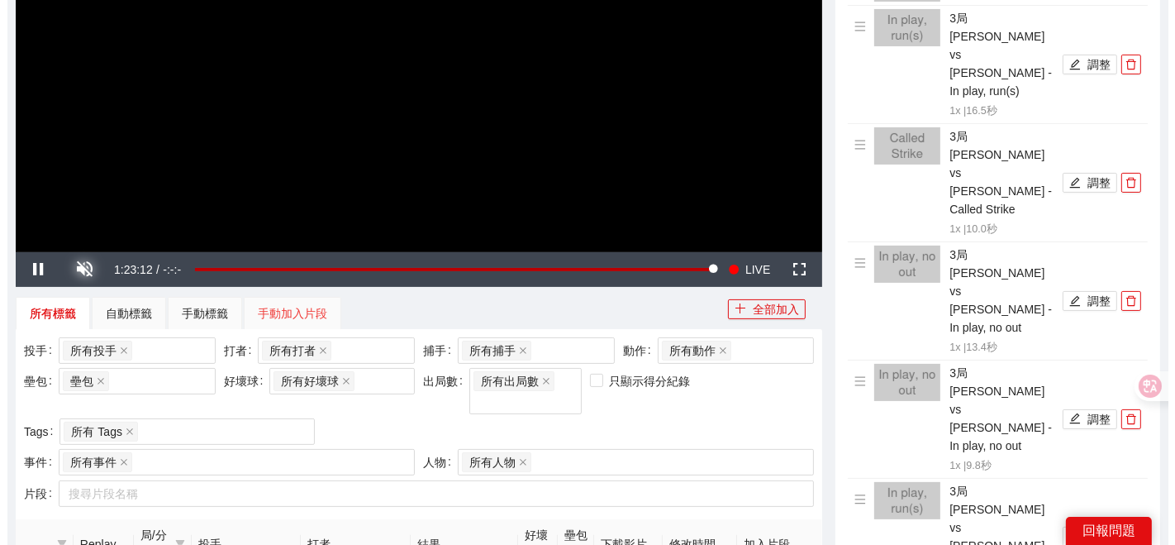
scroll to position [653, 0]
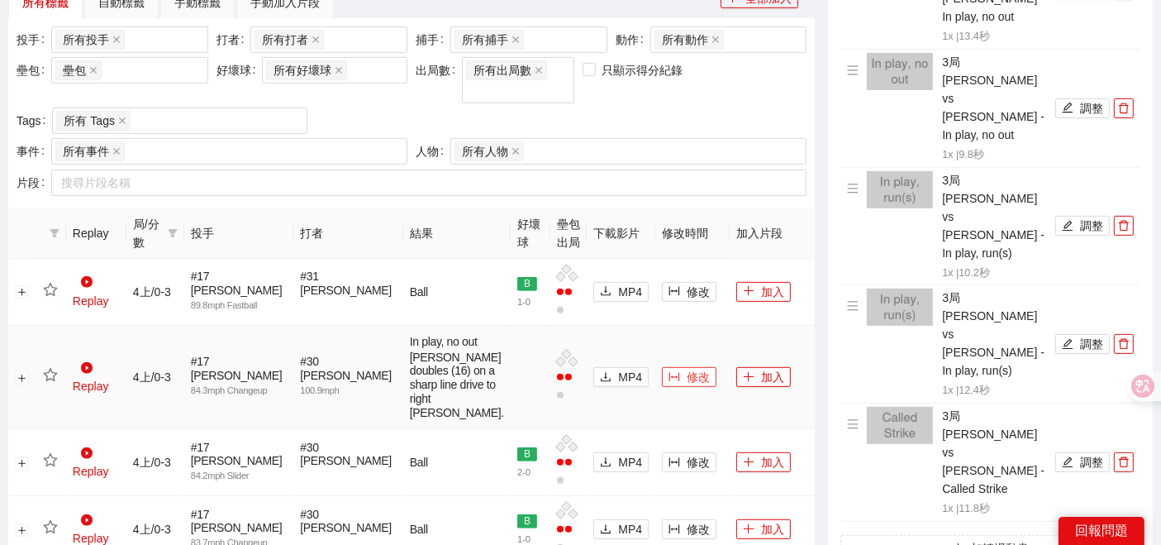
click at [687, 385] on span "修改" at bounding box center [698, 377] width 23 height 18
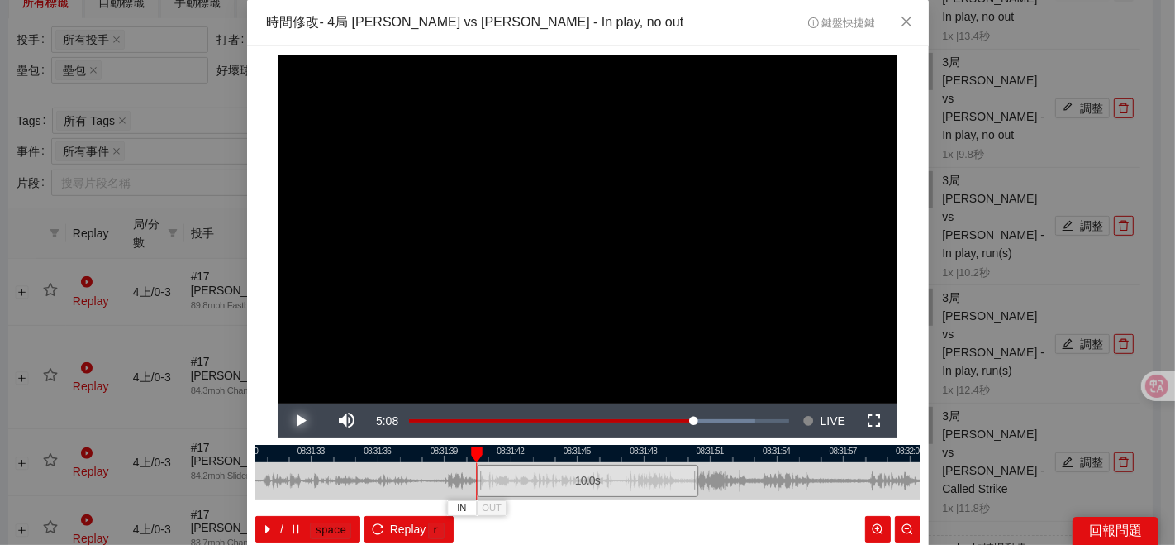
click at [301, 421] on span "Video Player" at bounding box center [301, 421] width 0 height 0
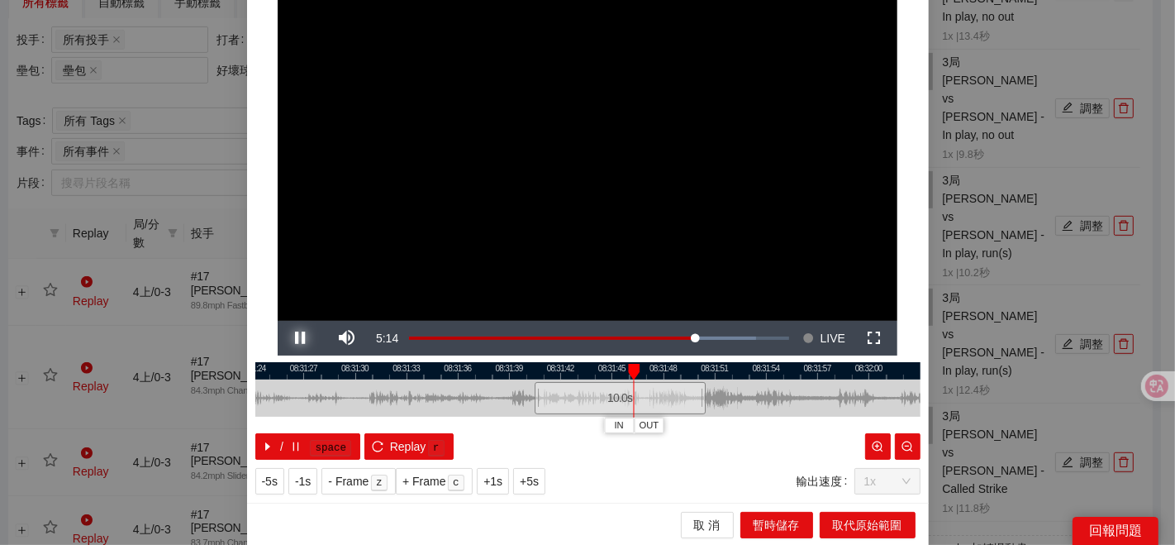
scroll to position [0, 0]
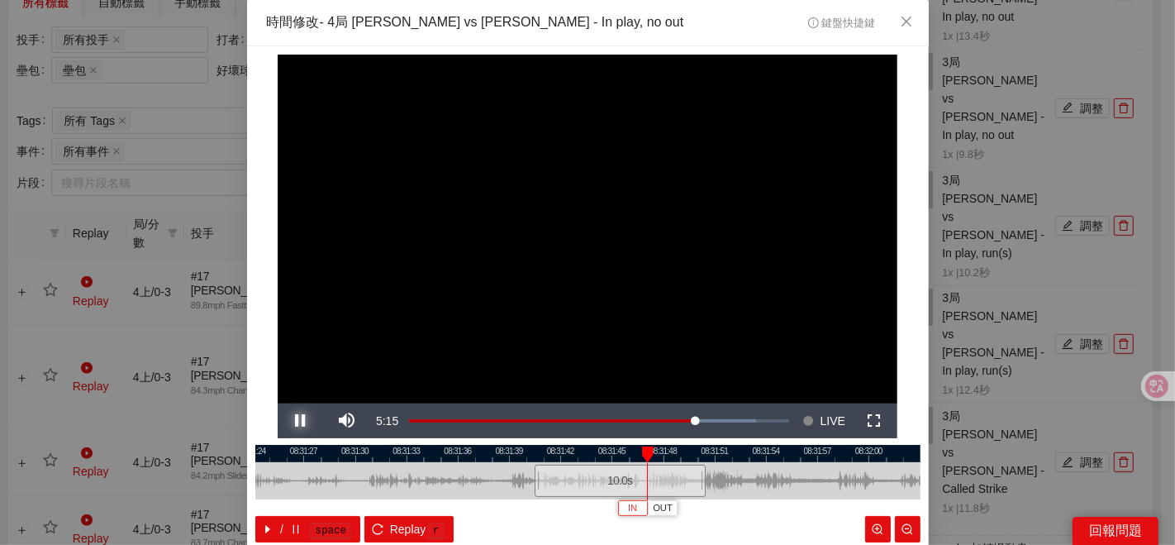
click at [278, 403] on button "Pause" at bounding box center [301, 420] width 46 height 35
click at [630, 489] on span "IN" at bounding box center [634, 508] width 9 height 15
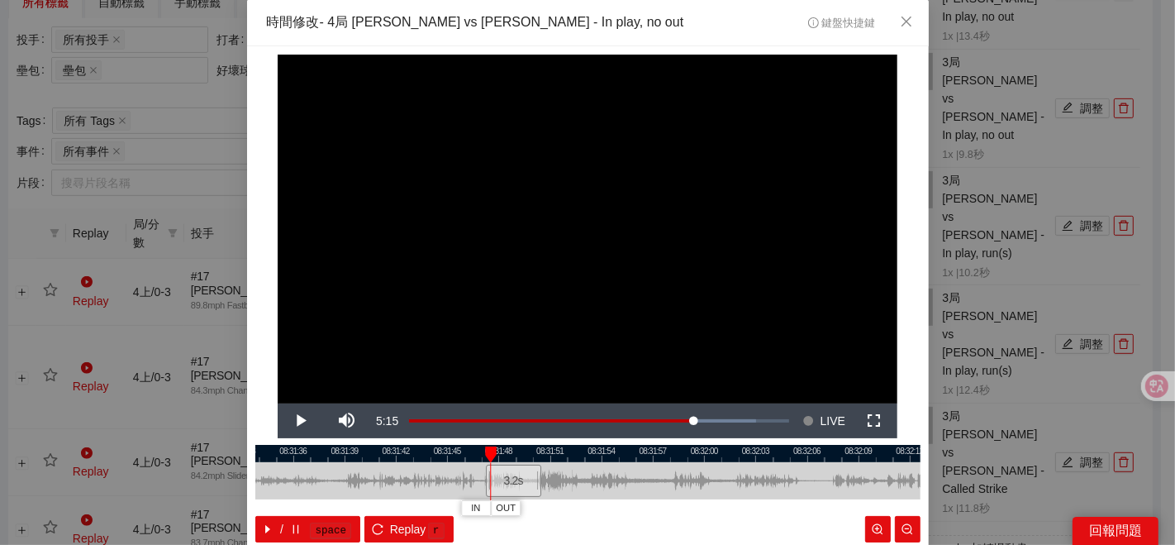
drag, startPoint x: 707, startPoint y: 481, endPoint x: 563, endPoint y: 492, distance: 145.1
click at [578, 489] on div at bounding box center [423, 480] width 665 height 37
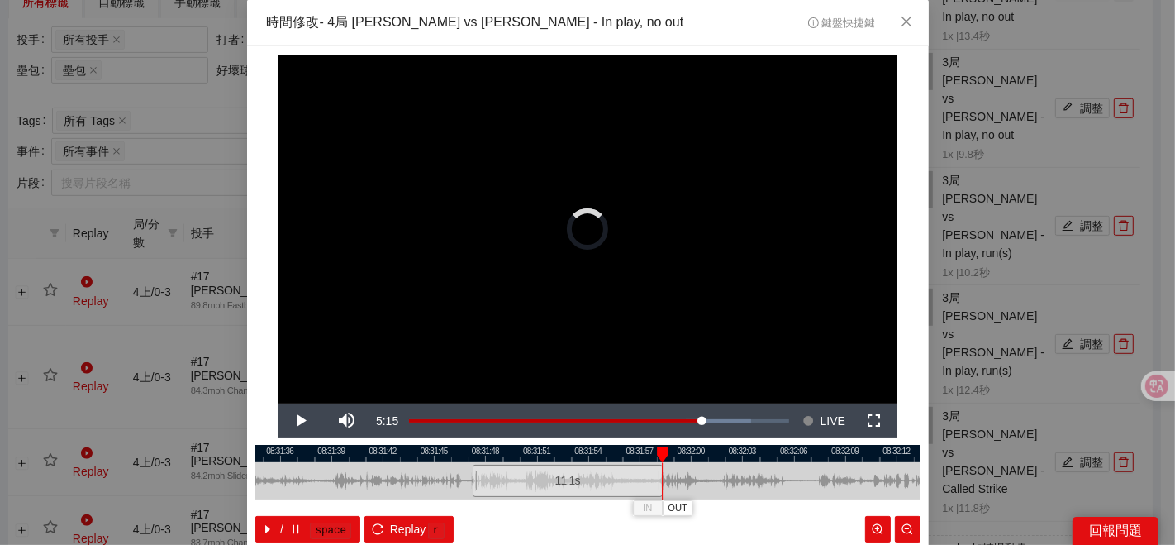
drag, startPoint x: 532, startPoint y: 479, endPoint x: 677, endPoint y: 463, distance: 145.5
click at [665, 464] on div at bounding box center [660, 480] width 10 height 37
drag, startPoint x: 470, startPoint y: 475, endPoint x: 446, endPoint y: 473, distance: 24.1
click at [447, 473] on div at bounding box center [452, 480] width 10 height 37
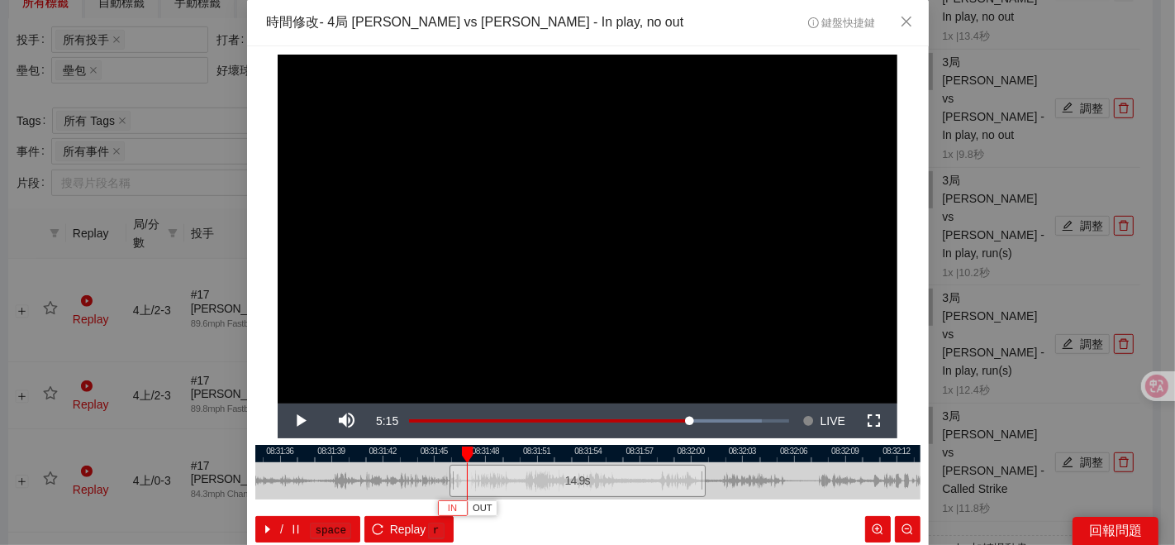
click at [448, 489] on span "IN" at bounding box center [452, 508] width 9 height 15
click at [453, 454] on div at bounding box center [587, 453] width 665 height 17
click at [464, 454] on div at bounding box center [587, 453] width 665 height 17
click at [716, 489] on span "OUT" at bounding box center [721, 508] width 20 height 15
click at [778, 489] on div "/ space Replay r" at bounding box center [587, 529] width 665 height 26
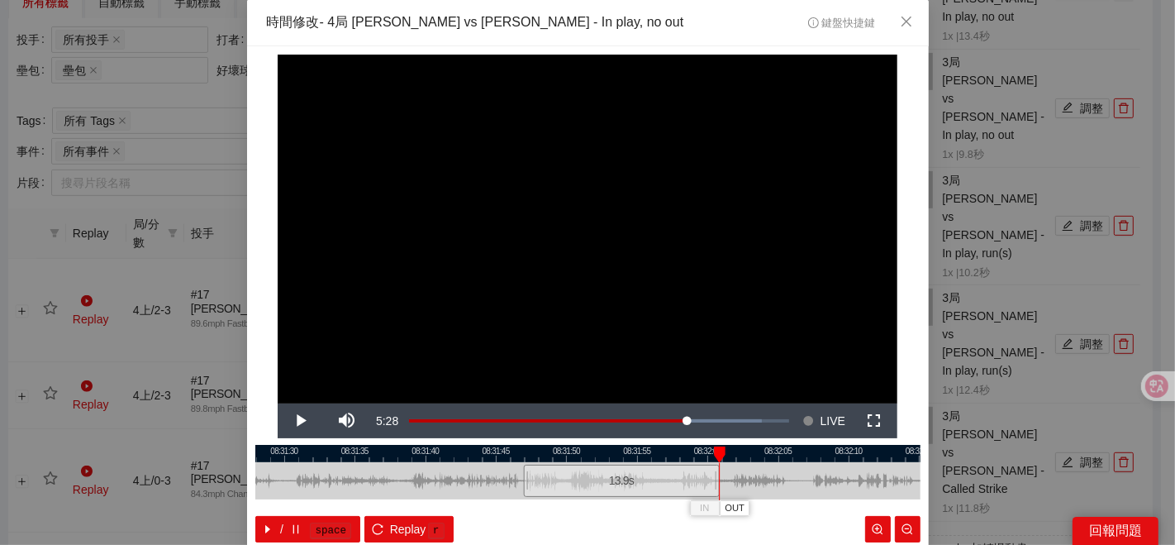
scroll to position [83, 0]
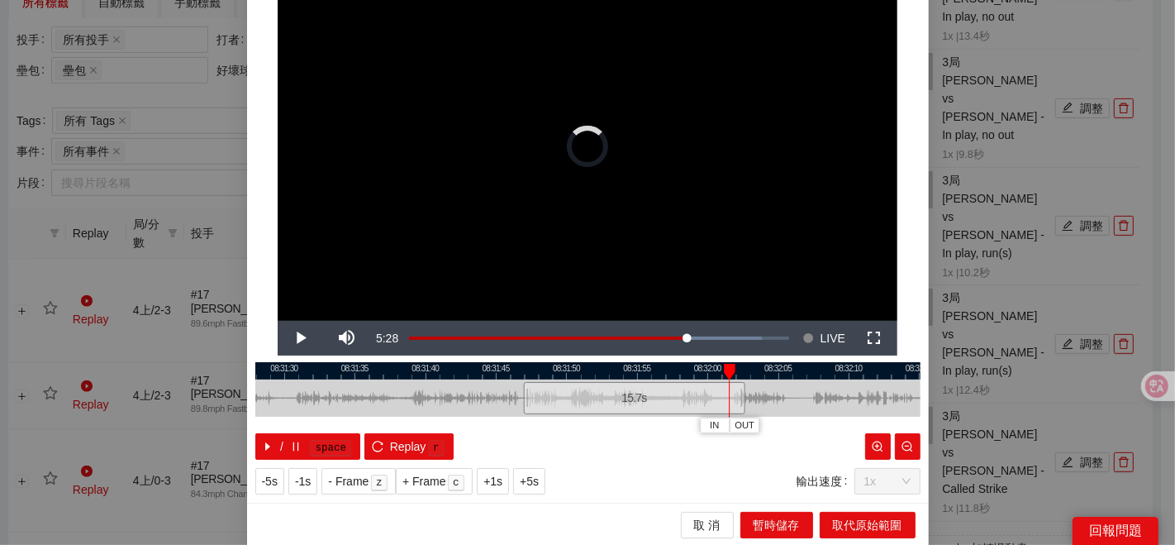
drag, startPoint x: 712, startPoint y: 396, endPoint x: 750, endPoint y: 402, distance: 38.6
click at [748, 402] on div at bounding box center [743, 397] width 10 height 37
click at [687, 373] on div at bounding box center [587, 370] width 665 height 17
click at [724, 423] on span "OUT" at bounding box center [727, 425] width 20 height 15
click at [867, 489] on span "取代原始範圍" at bounding box center [867, 525] width 69 height 18
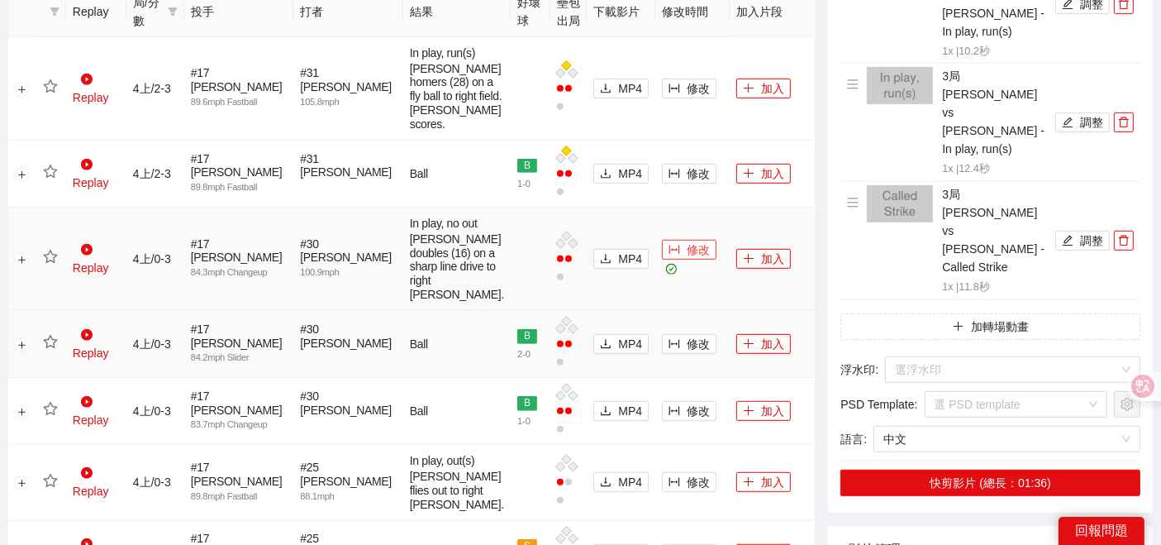
scroll to position [836, 0]
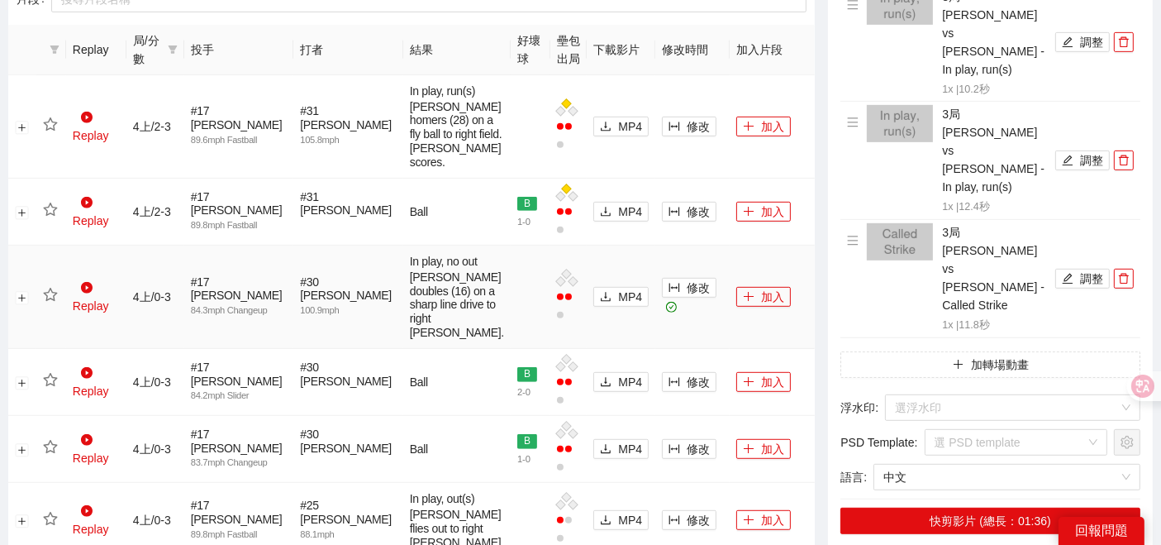
click at [45, 302] on icon "star" at bounding box center [50, 295] width 15 height 15
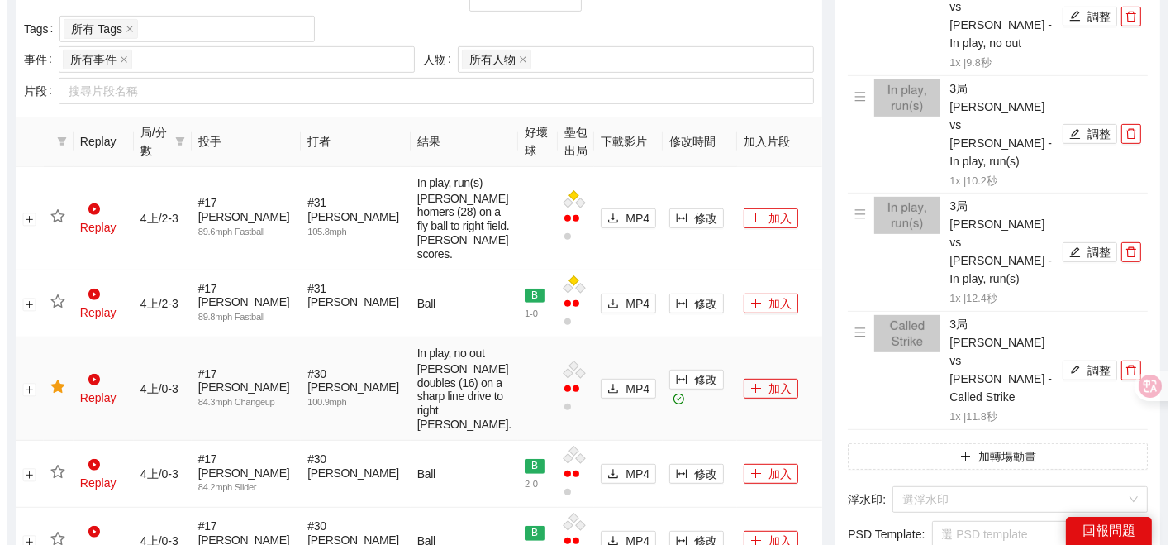
scroll to position [653, 0]
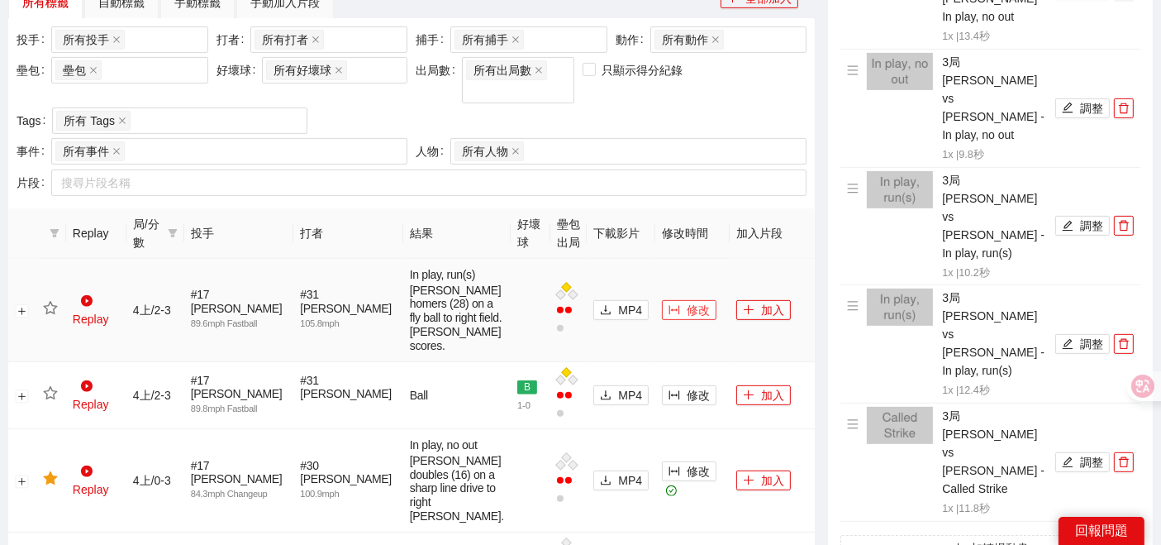
click at [687, 319] on span "修改" at bounding box center [698, 310] width 23 height 18
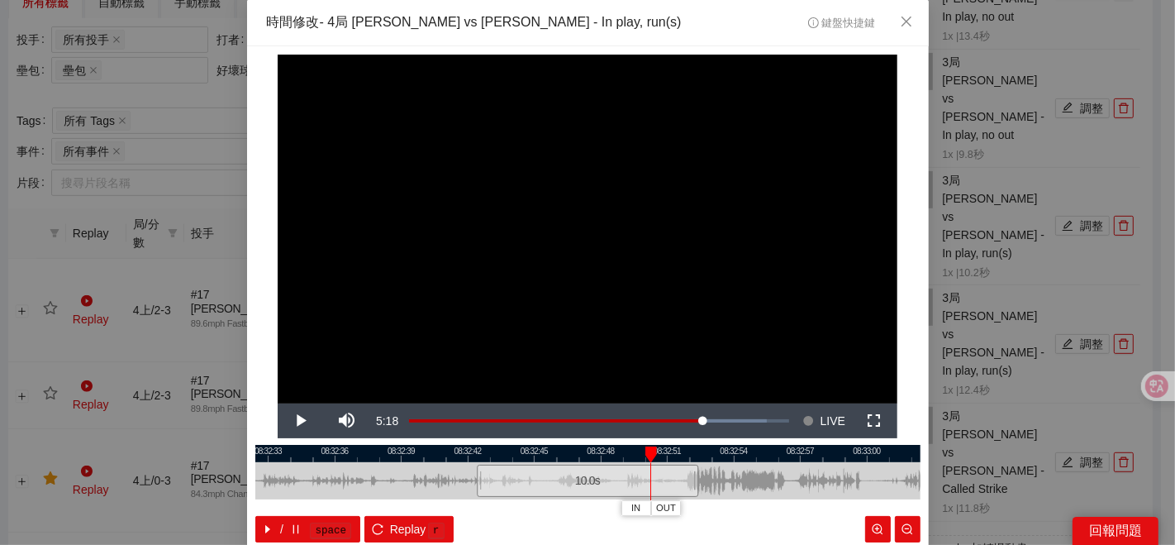
click at [610, 459] on div at bounding box center [587, 453] width 665 height 17
click at [576, 454] on div at bounding box center [587, 453] width 665 height 17
click at [579, 454] on div at bounding box center [587, 453] width 665 height 17
click at [595, 489] on button "IN" at bounding box center [608, 508] width 30 height 16
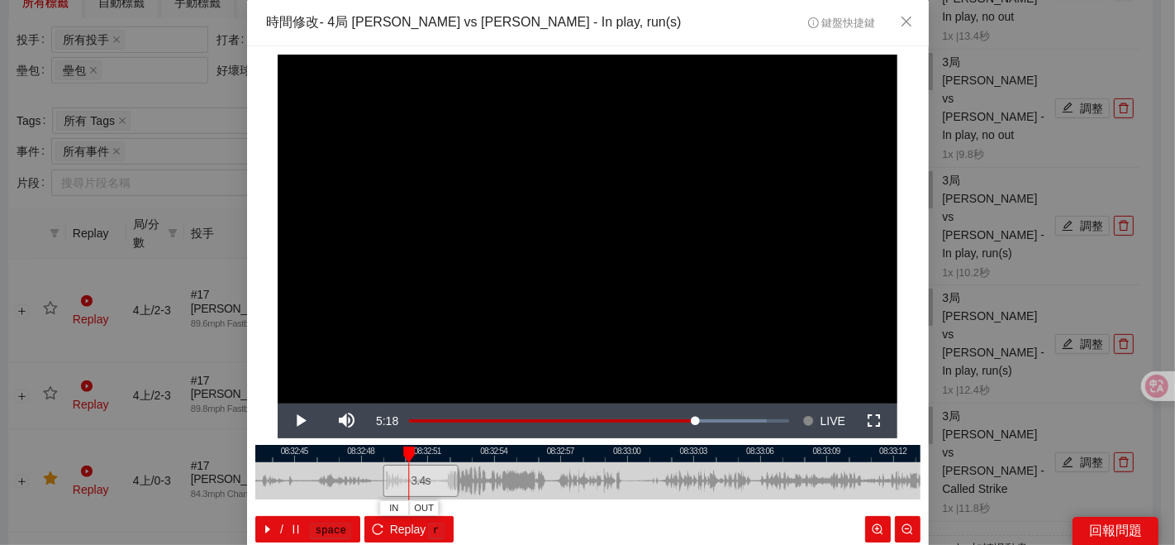
drag, startPoint x: 706, startPoint y: 487, endPoint x: 497, endPoint y: 496, distance: 209.2
click at [502, 489] on div "08:32:42 08:32:45 08:32:48 08:32:51 08:32:54 08:32:57 08:33:00 08:33:03 08:33:0…" at bounding box center [587, 494] width 665 height 98
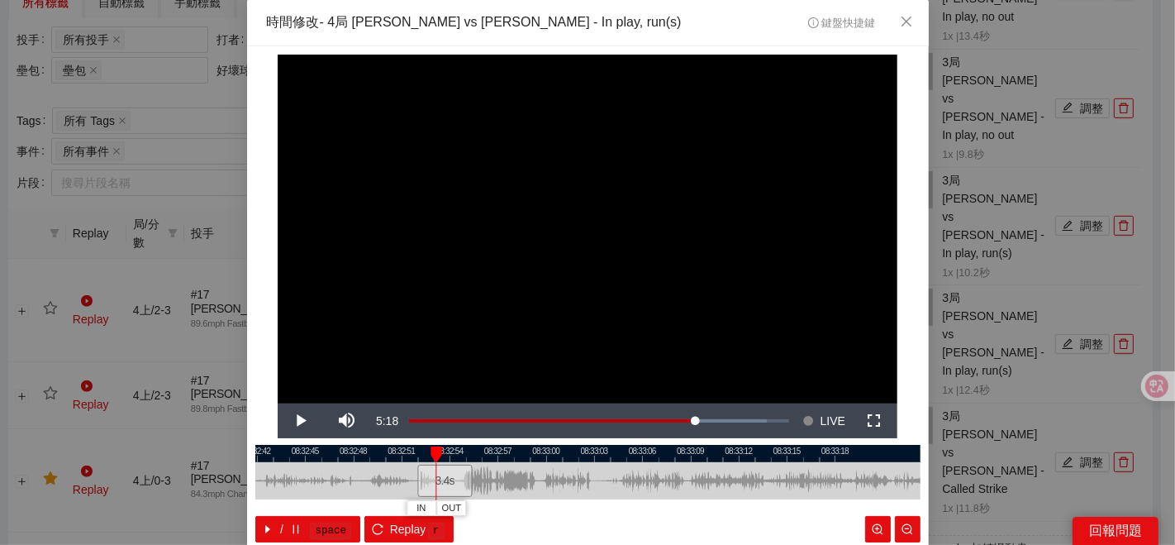
scroll to position [83, 0]
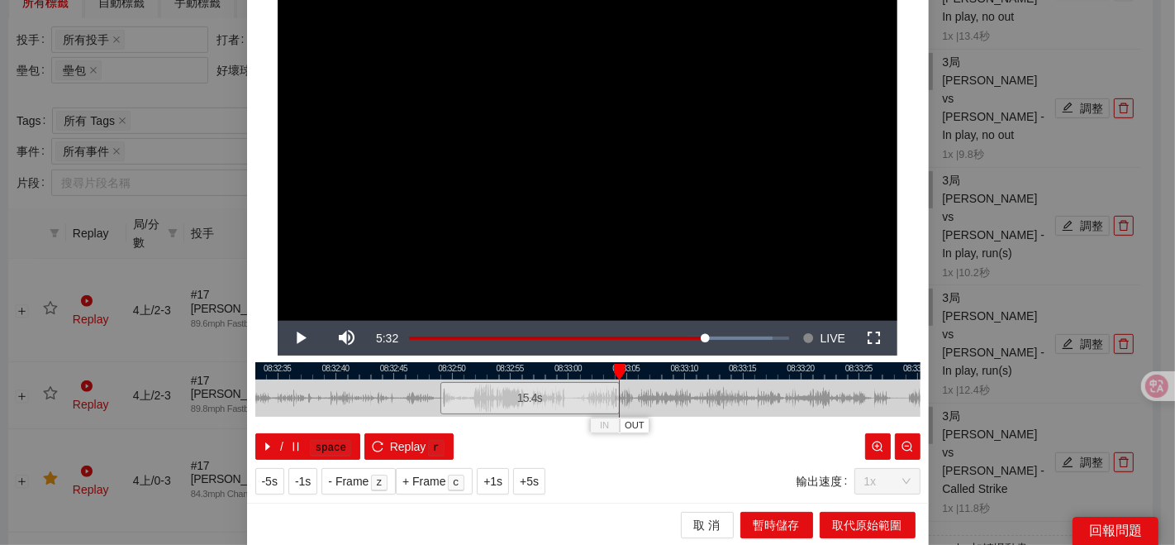
drag, startPoint x: 473, startPoint y: 393, endPoint x: 612, endPoint y: 390, distance: 139.7
click at [612, 390] on div "08:32:30 08:32:35 08:32:40 08:32:45 08:32:50 08:32:55 08:33:00 08:33:05 08:33:1…" at bounding box center [587, 411] width 665 height 98
click at [469, 373] on div at bounding box center [587, 370] width 665 height 17
click at [585, 426] on span "OUT" at bounding box center [593, 425] width 20 height 15
click at [849, 489] on span "取代原始範圍" at bounding box center [867, 525] width 69 height 18
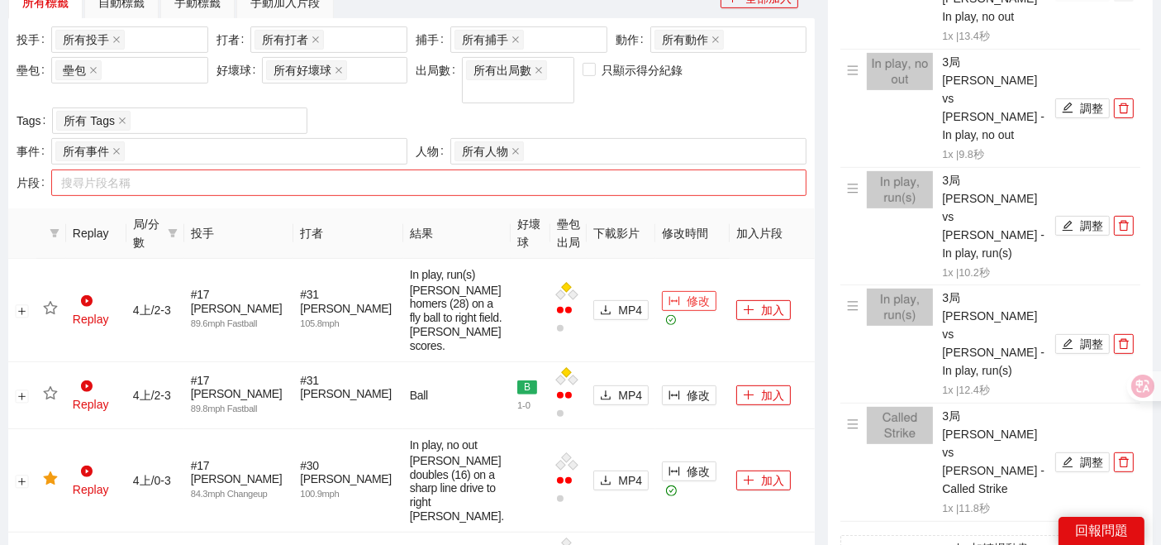
scroll to position [561, 0]
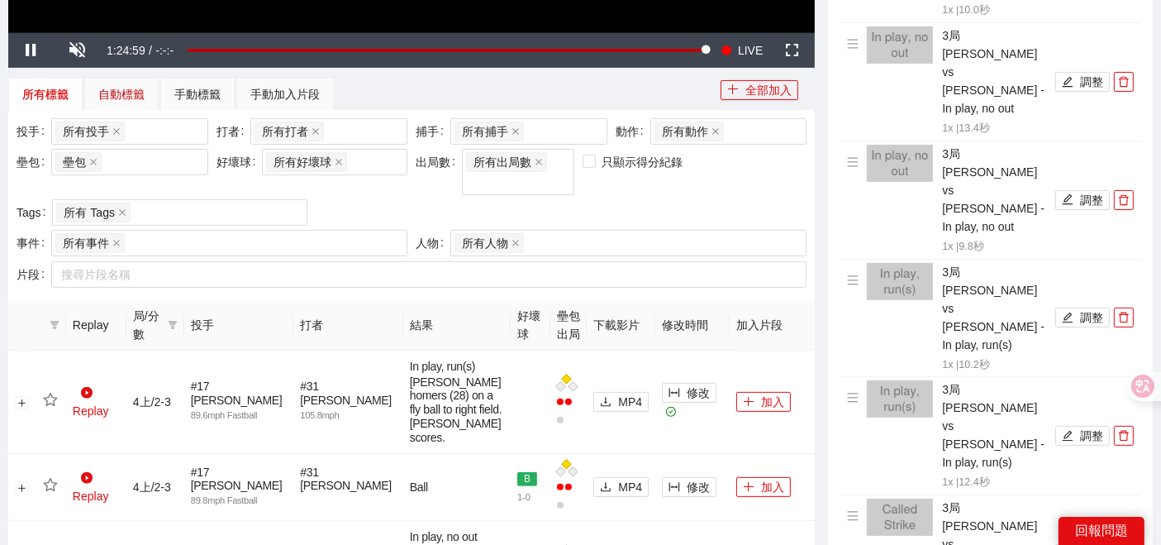
click at [126, 92] on div "自動標籤" at bounding box center [121, 94] width 46 height 18
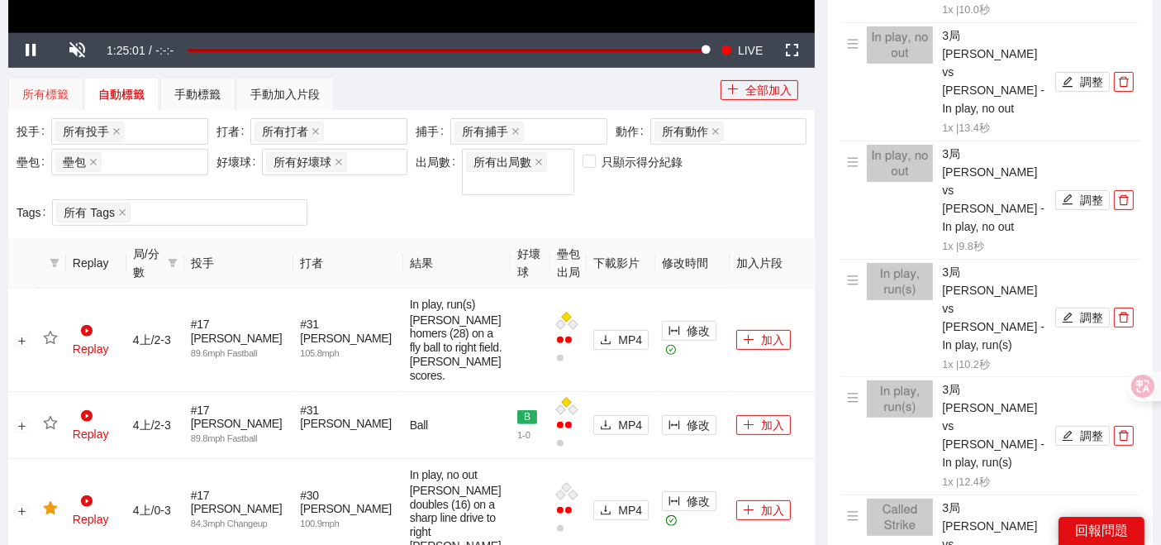
click at [21, 86] on div "所有標籤" at bounding box center [45, 94] width 74 height 33
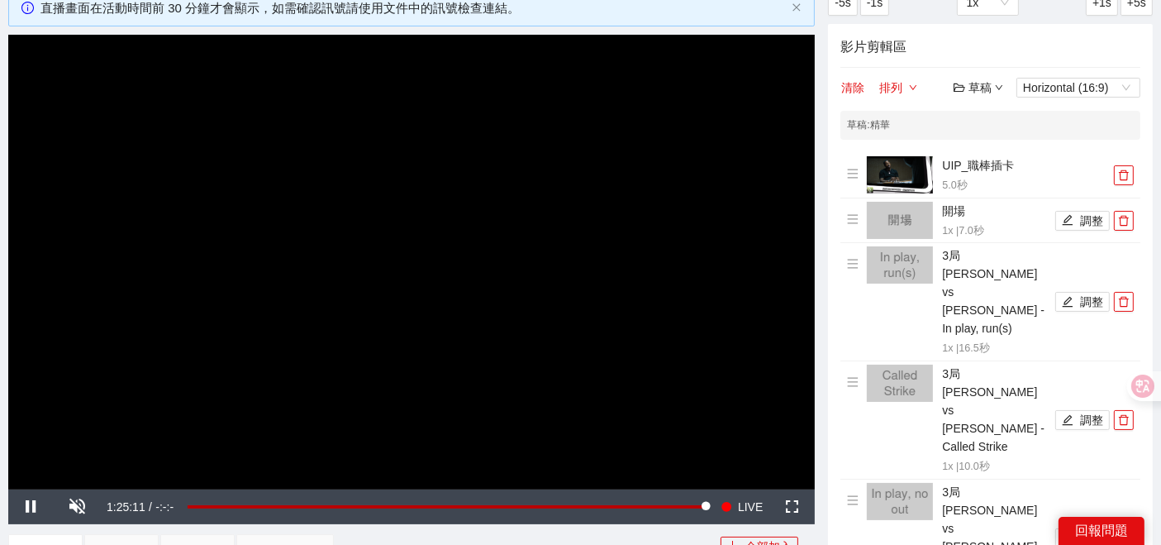
scroll to position [102, 0]
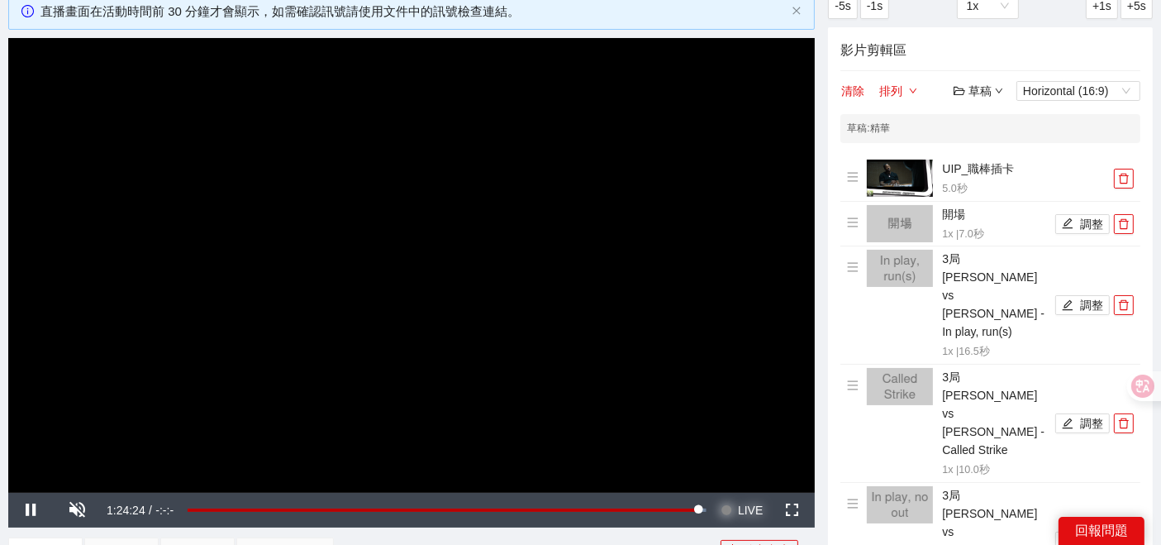
click at [762, 489] on span "LIVE" at bounding box center [750, 509] width 25 height 35
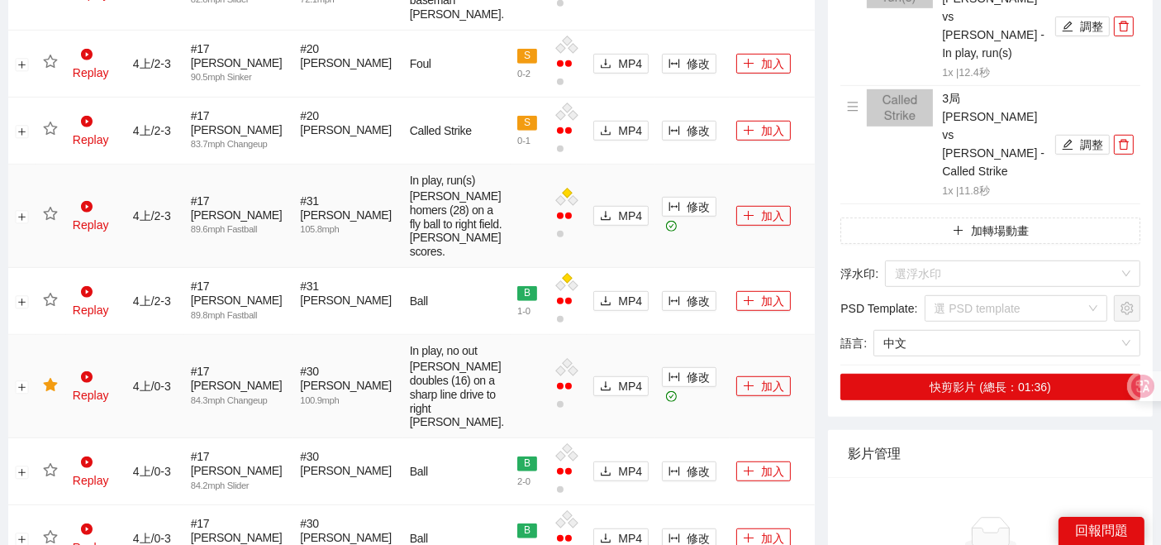
scroll to position [928, 0]
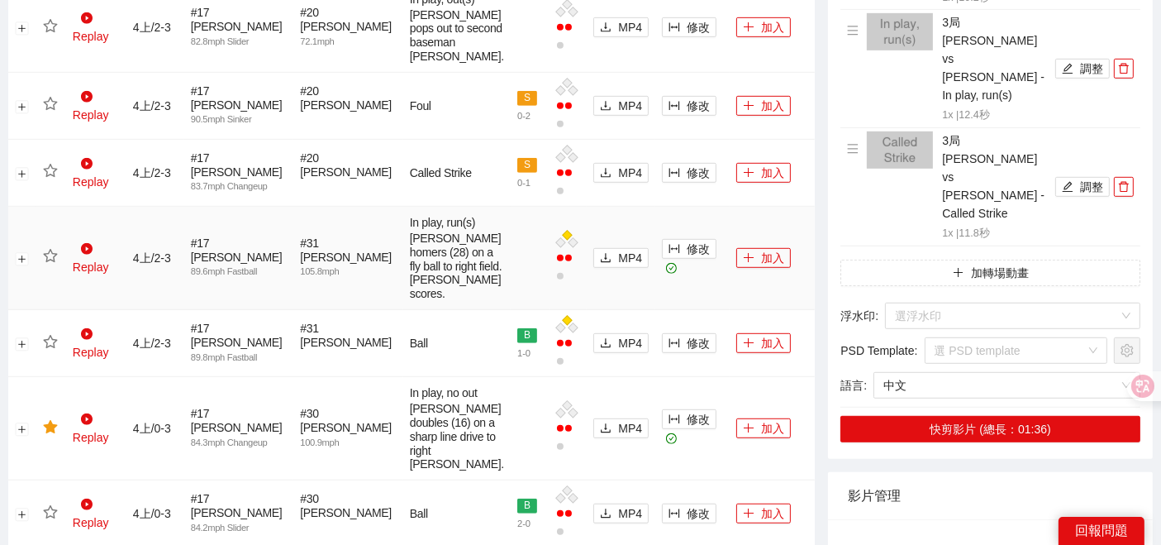
click at [50, 264] on icon "star" at bounding box center [50, 256] width 15 height 15
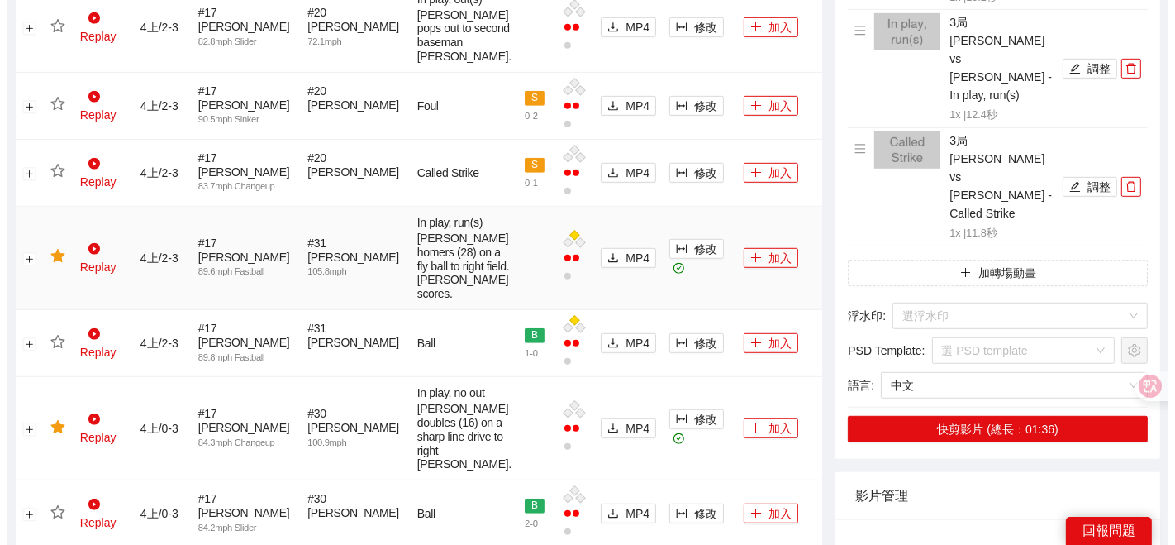
scroll to position [744, 0]
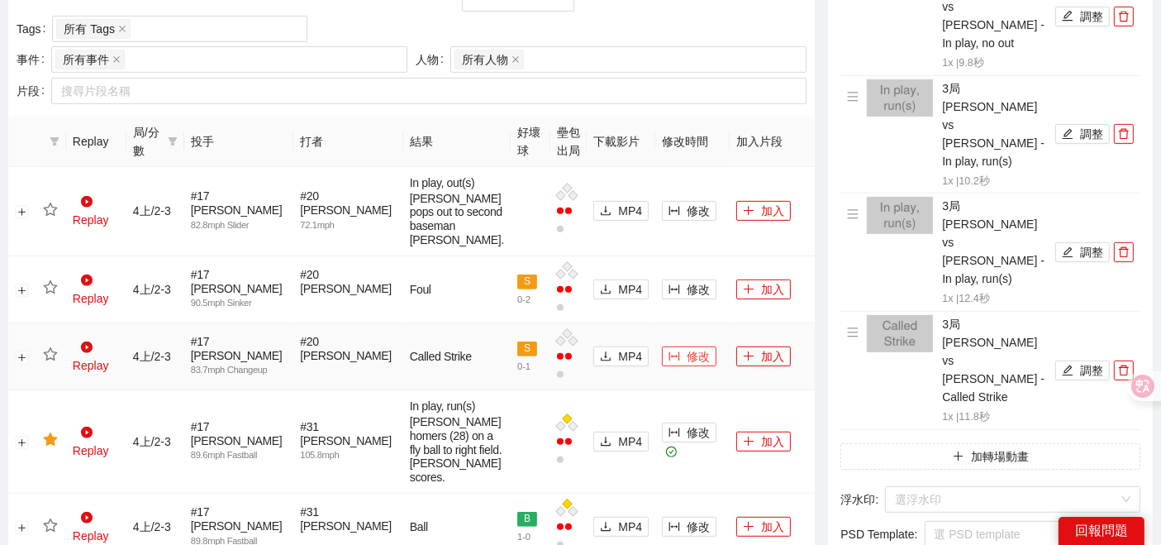
click at [687, 365] on span "修改" at bounding box center [698, 356] width 23 height 18
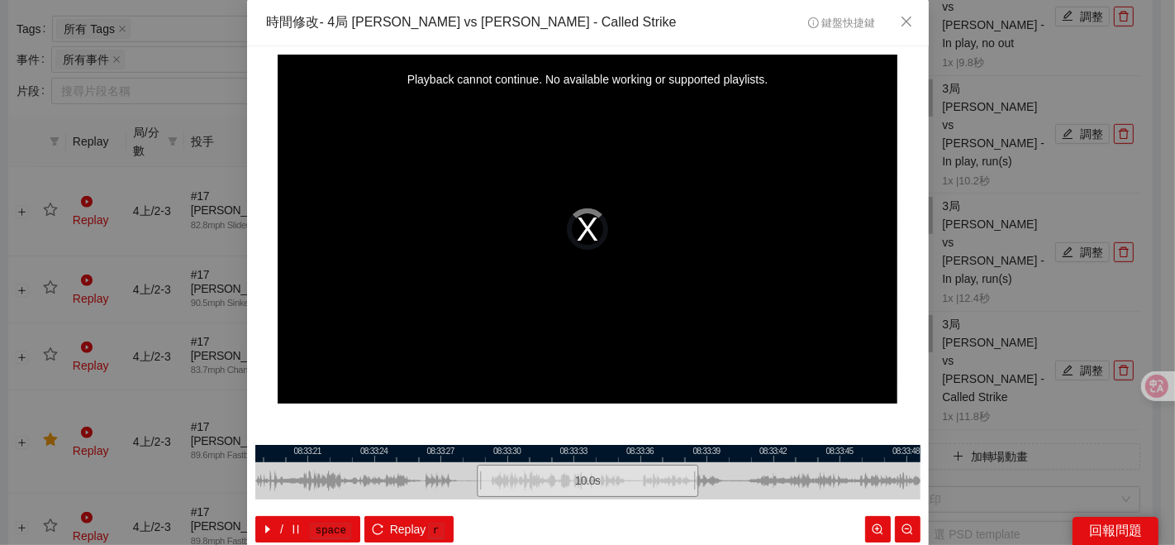
click at [402, 450] on div at bounding box center [587, 453] width 665 height 17
click at [329, 457] on div at bounding box center [587, 453] width 665 height 17
click at [269, 447] on div at bounding box center [587, 453] width 665 height 17
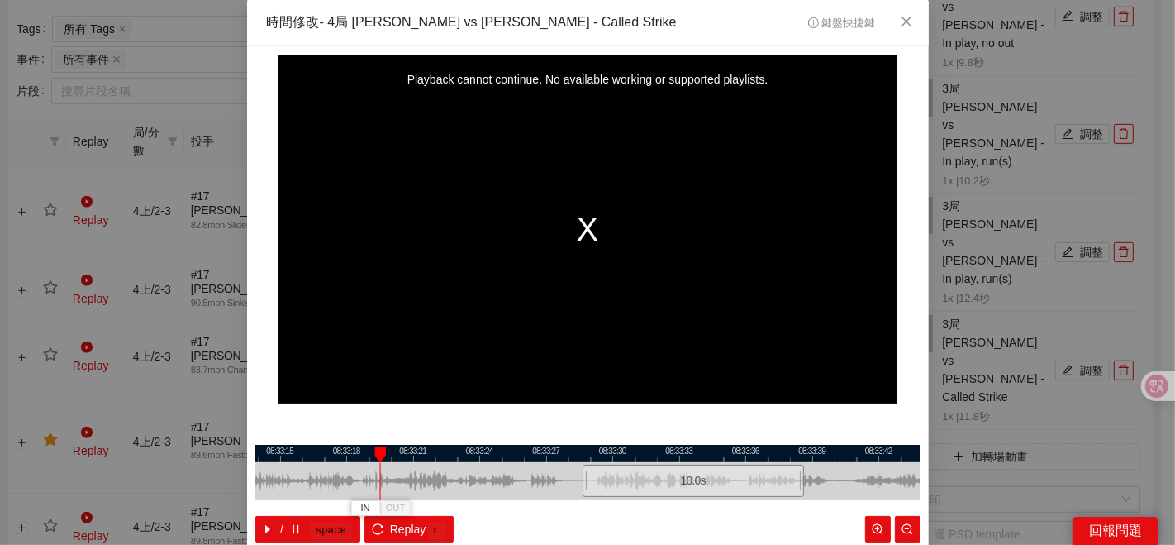
drag, startPoint x: 339, startPoint y: 448, endPoint x: 420, endPoint y: 454, distance: 81.2
click at [420, 454] on div at bounding box center [693, 453] width 665 height 17
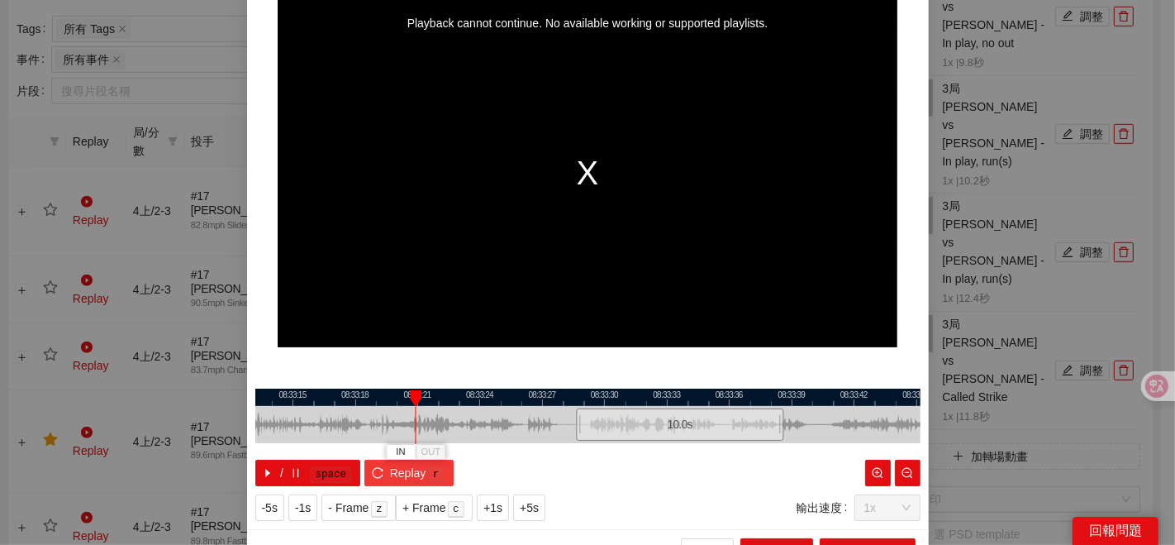
scroll to position [83, 0]
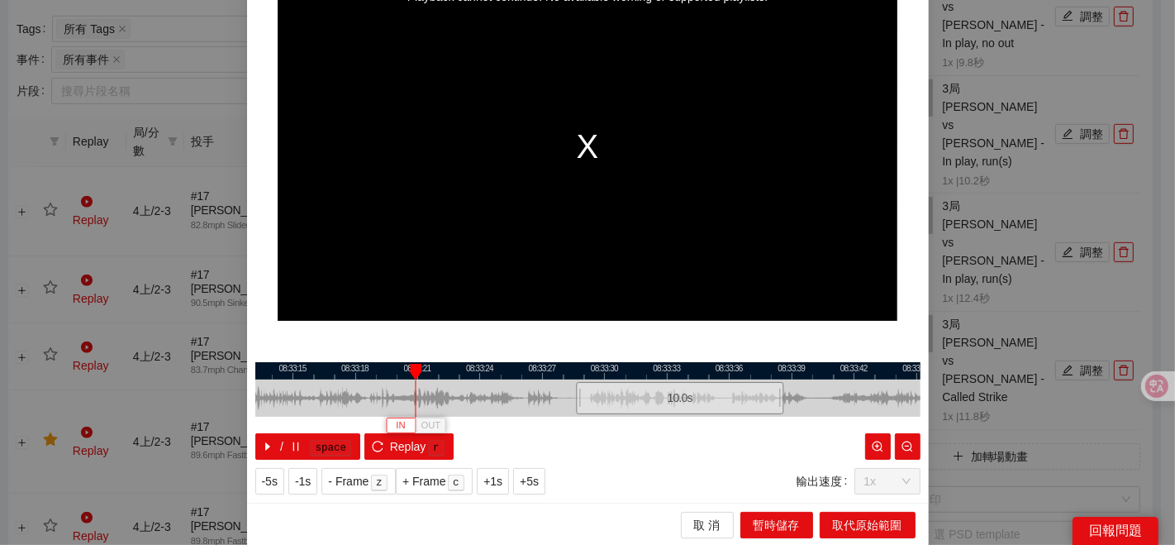
click at [387, 426] on button "IN" at bounding box center [401, 425] width 30 height 16
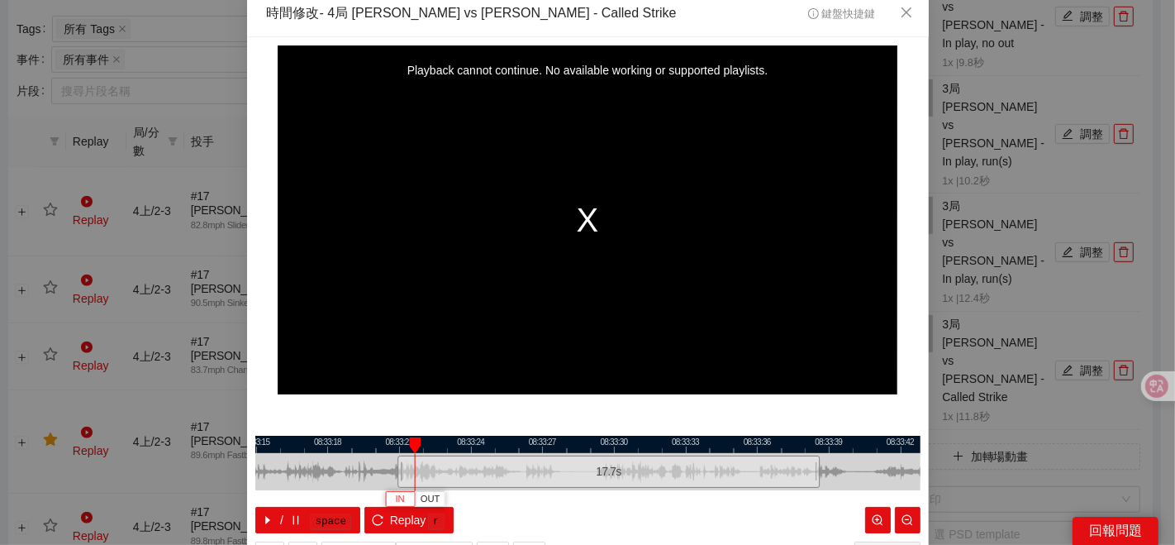
scroll to position [0, 0]
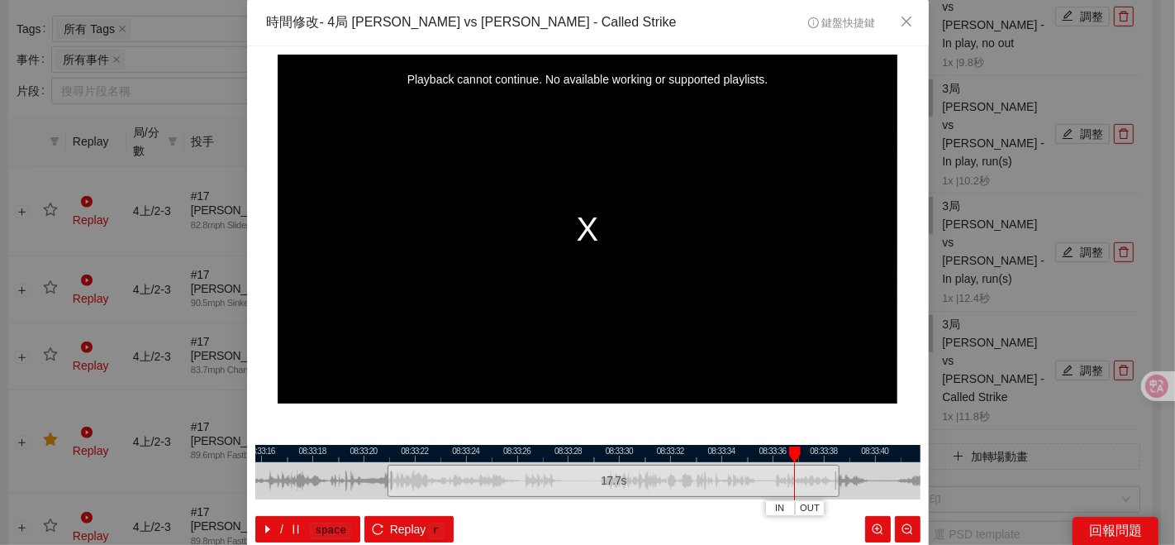
click at [702, 459] on div at bounding box center [587, 453] width 665 height 17
click at [759, 489] on span "OUT" at bounding box center [768, 508] width 20 height 15
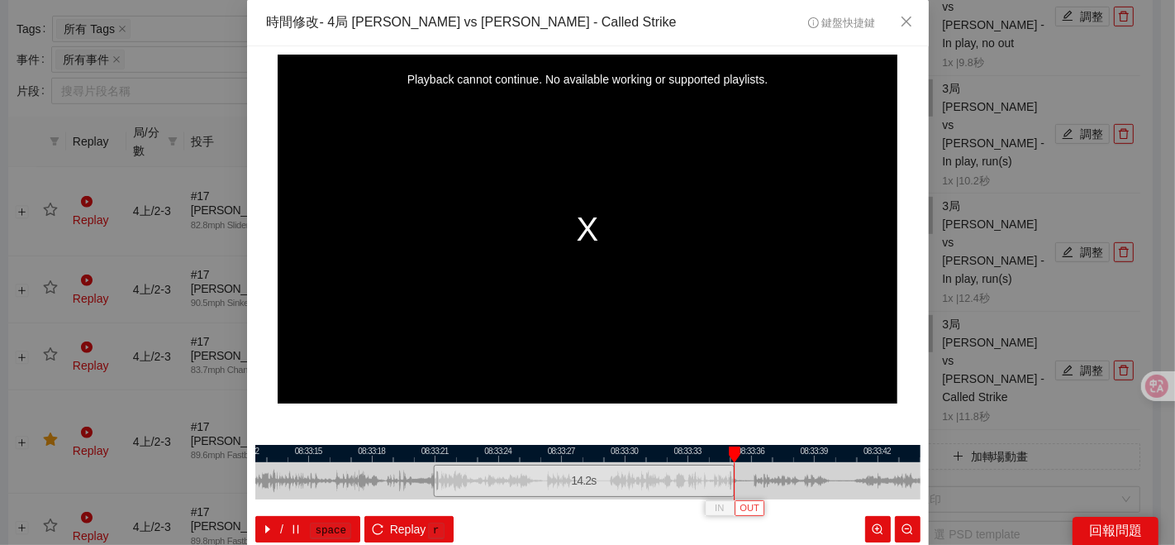
scroll to position [83, 0]
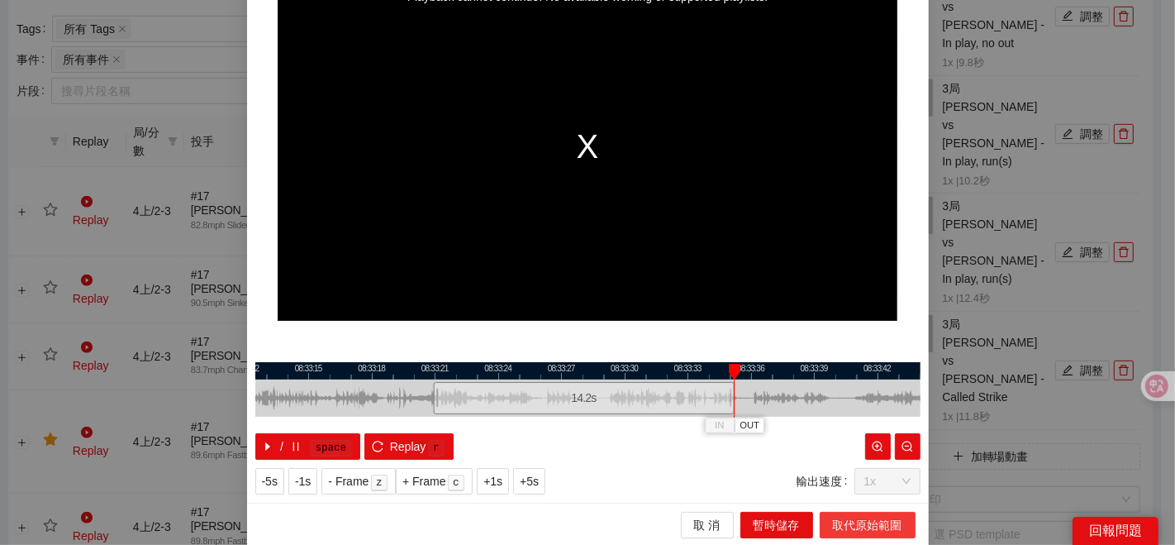
click at [836, 489] on span "取代原始範圍" at bounding box center [867, 525] width 69 height 18
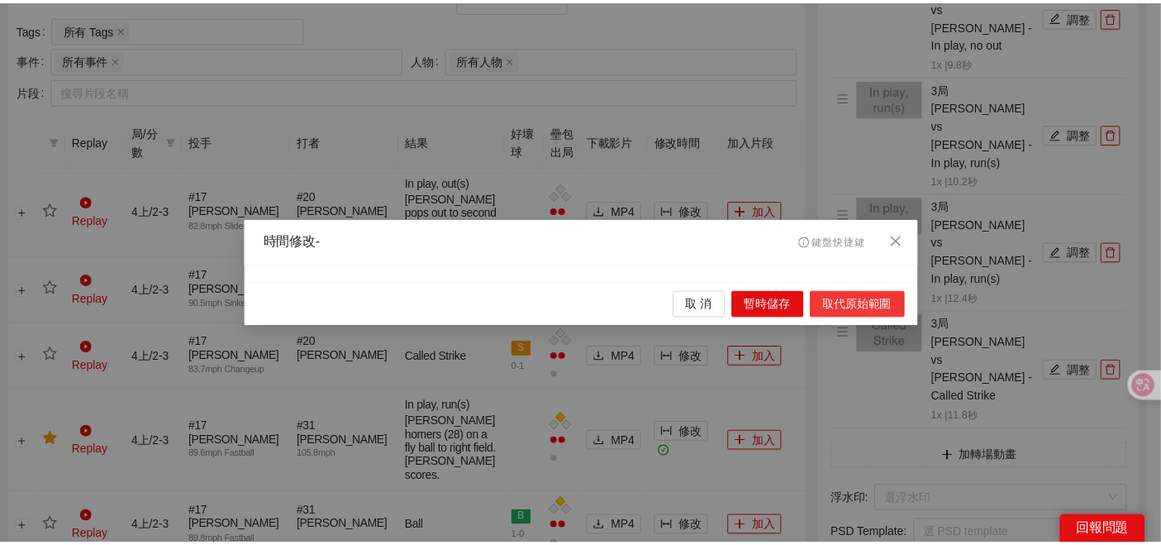
scroll to position [0, 0]
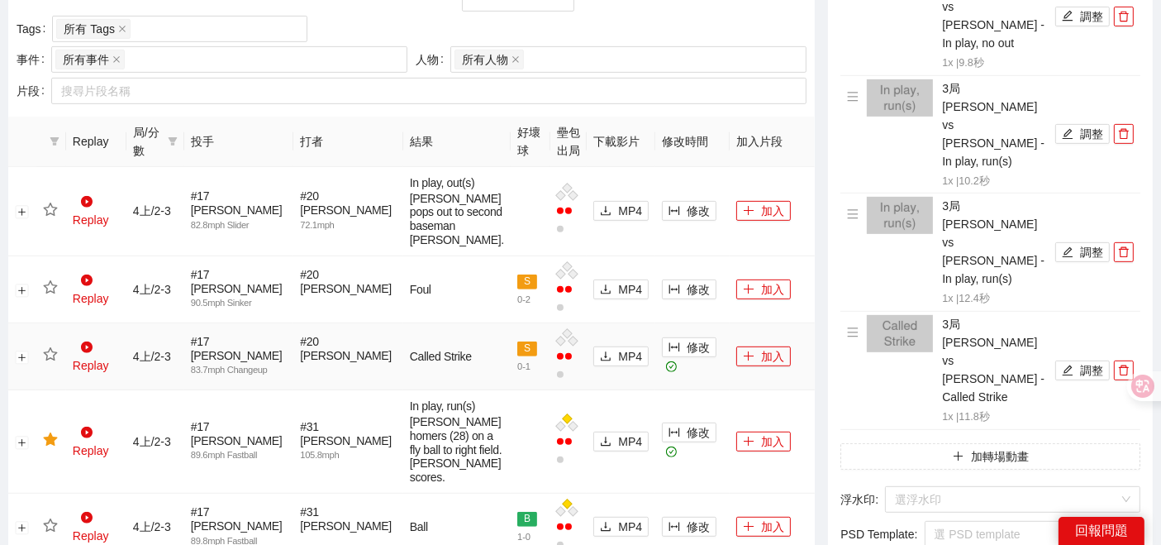
click at [48, 362] on icon "star" at bounding box center [50, 354] width 15 height 15
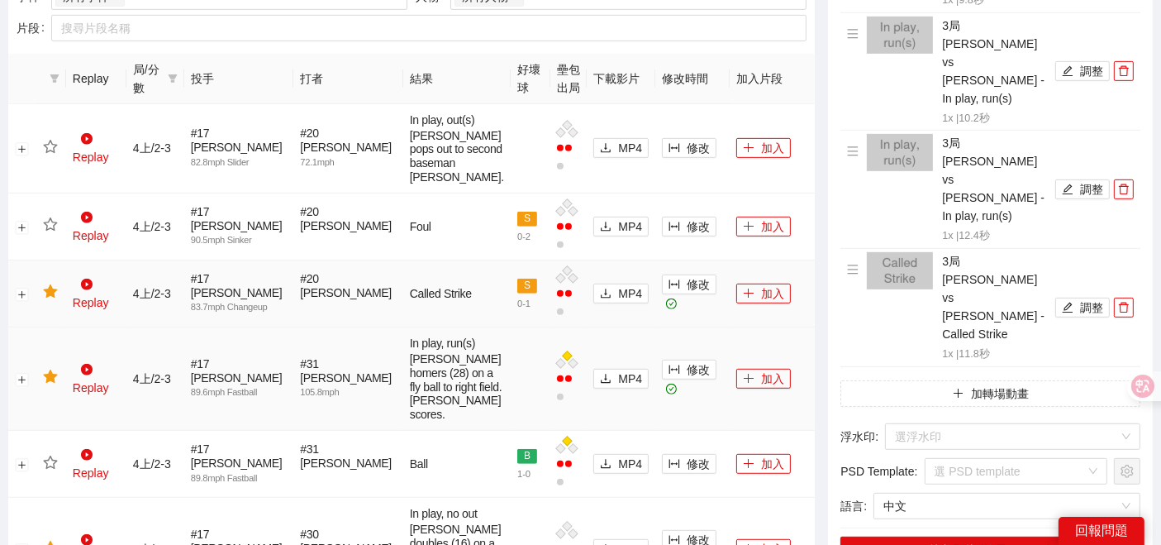
scroll to position [836, 0]
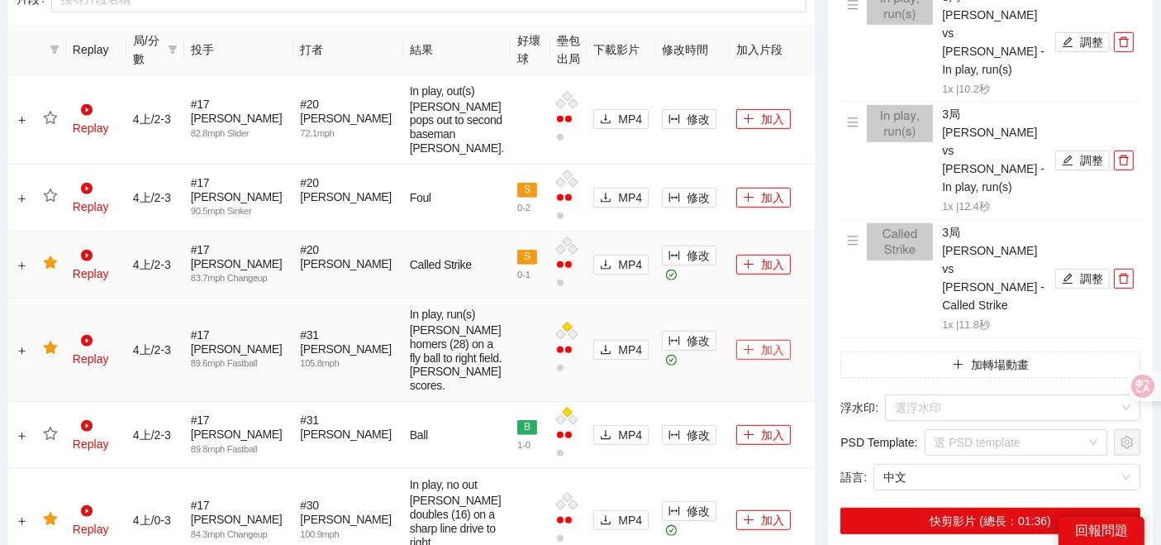
click at [749, 354] on icon "plus" at bounding box center [749, 349] width 1 height 9
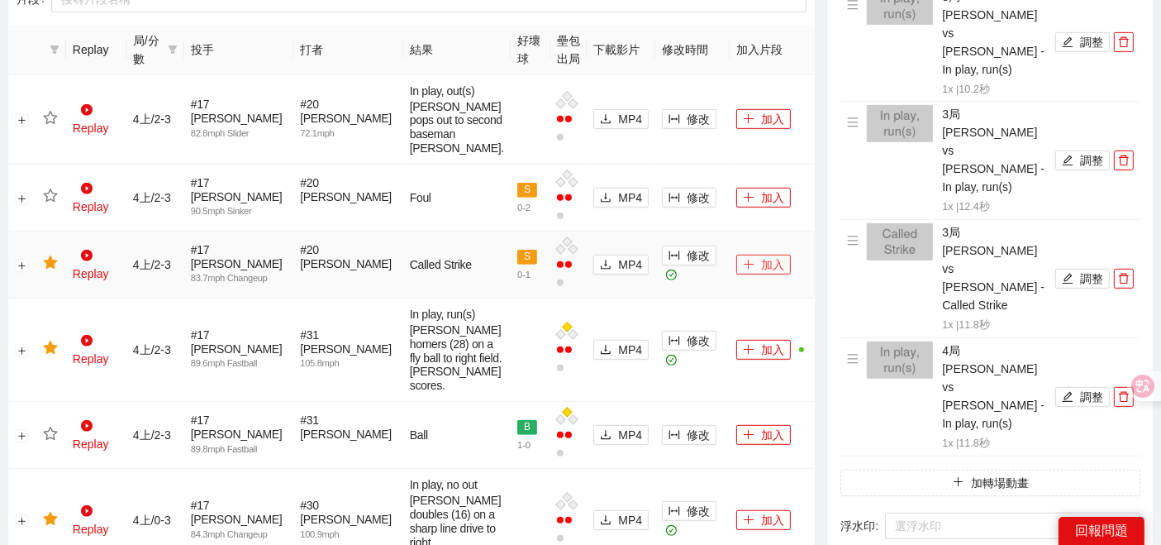
click at [744, 264] on icon "plus" at bounding box center [748, 264] width 9 height 1
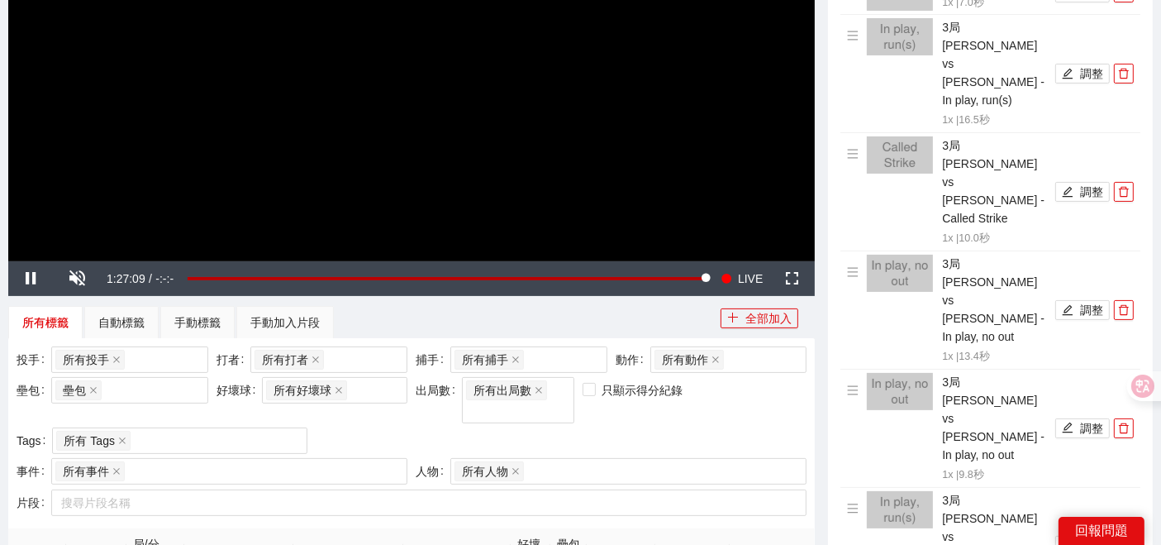
scroll to position [378, 0]
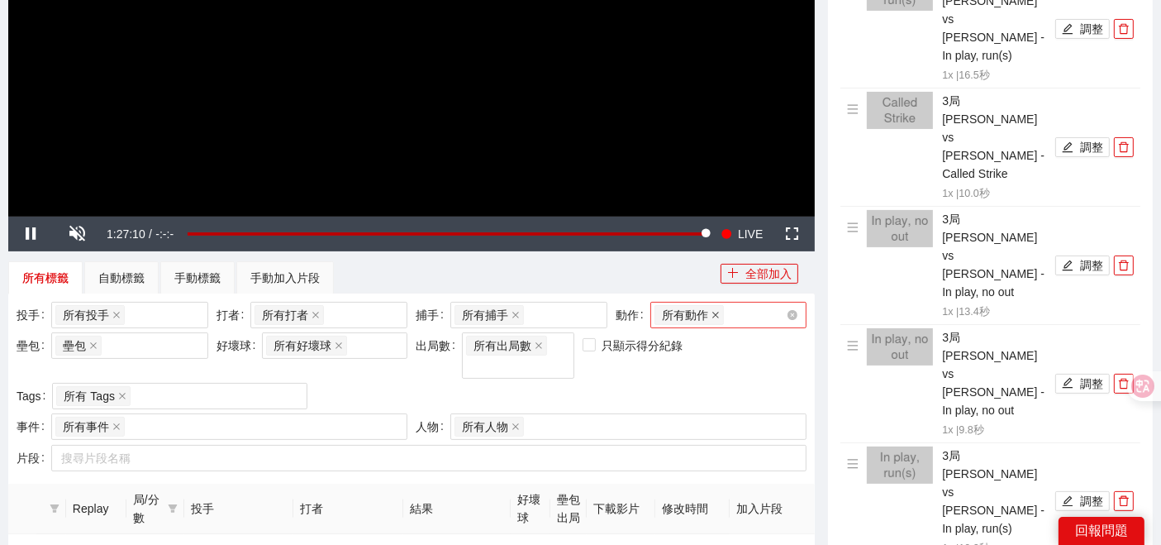
click at [717, 311] on icon "close" at bounding box center [715, 315] width 8 height 8
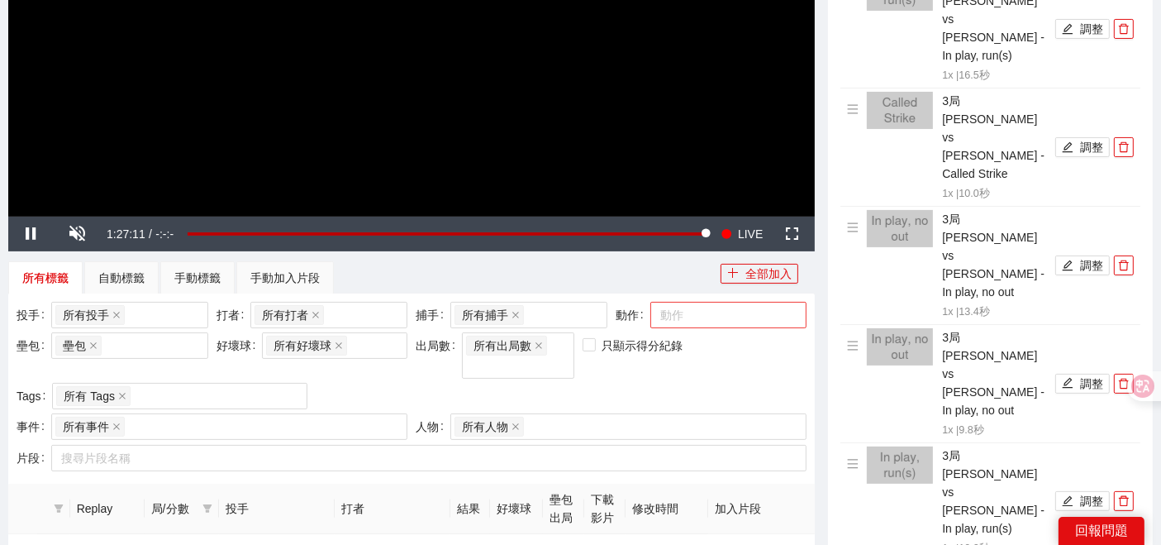
click at [717, 310] on div at bounding box center [720, 315] width 132 height 20
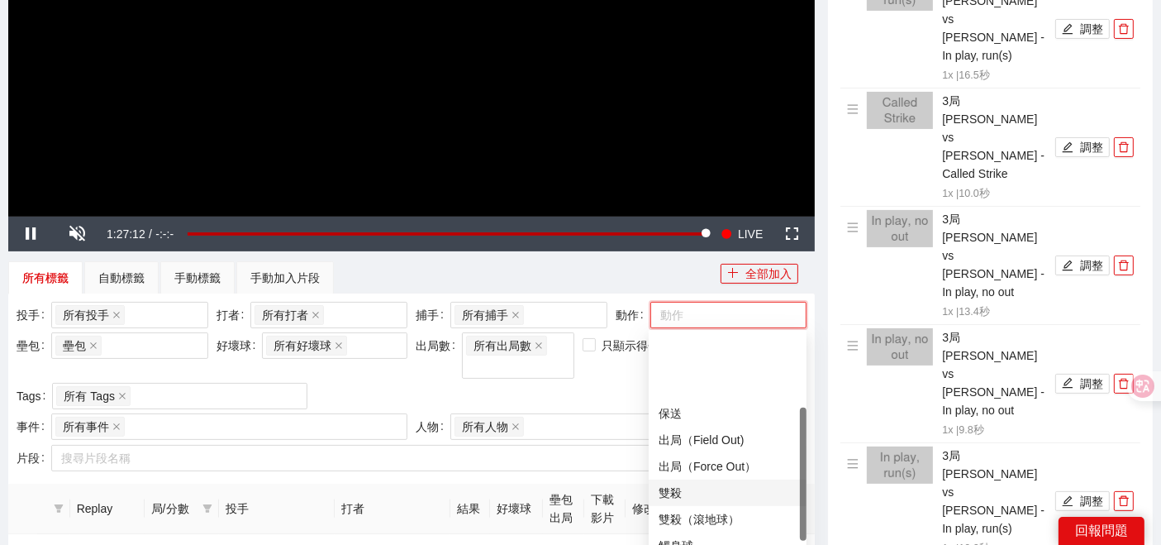
scroll to position [183, 0]
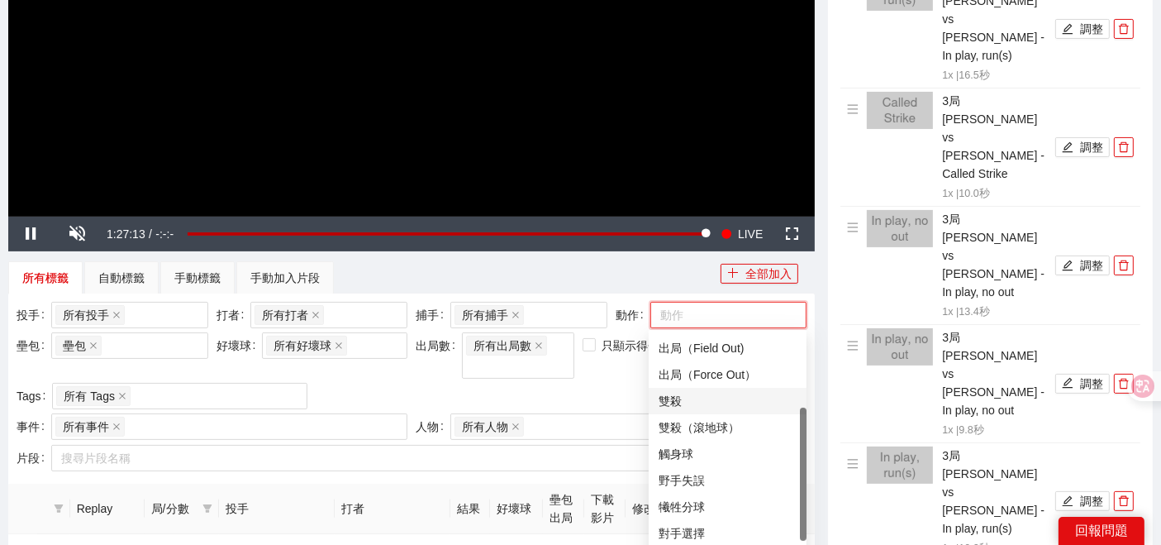
click at [692, 403] on div "雙殺" at bounding box center [728, 401] width 138 height 18
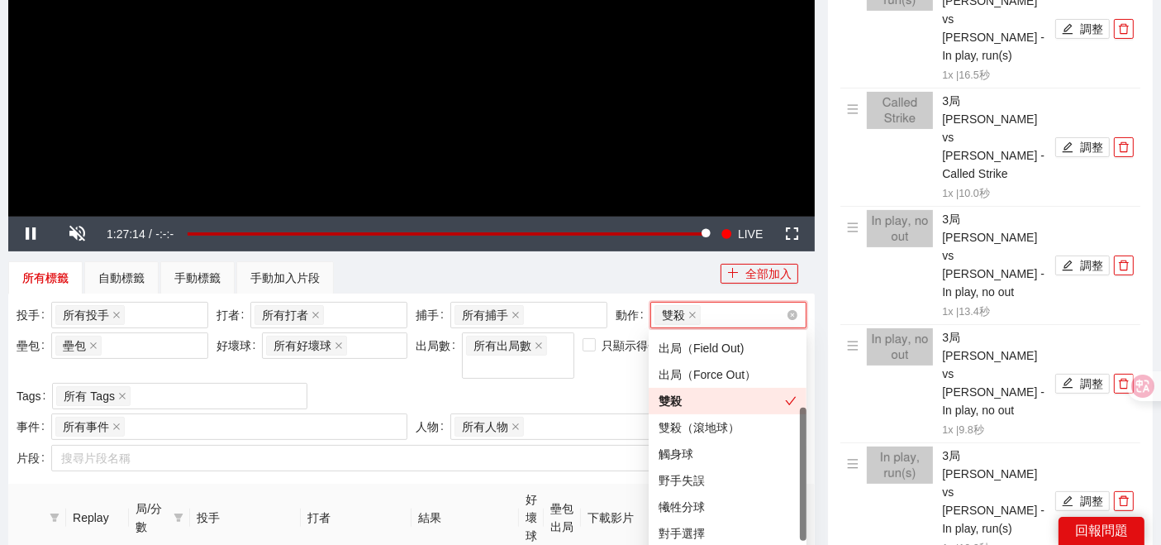
click at [572, 364] on div "投手 所有投手 + 0 ... 打者 所有打者 + 0 ... 捕手 所有捕手 + 0 ... 動作 雙殺 壘包 壘包 好壞球 所有好壞球 出局數 所有出局數…" at bounding box center [411, 358] width 798 height 112
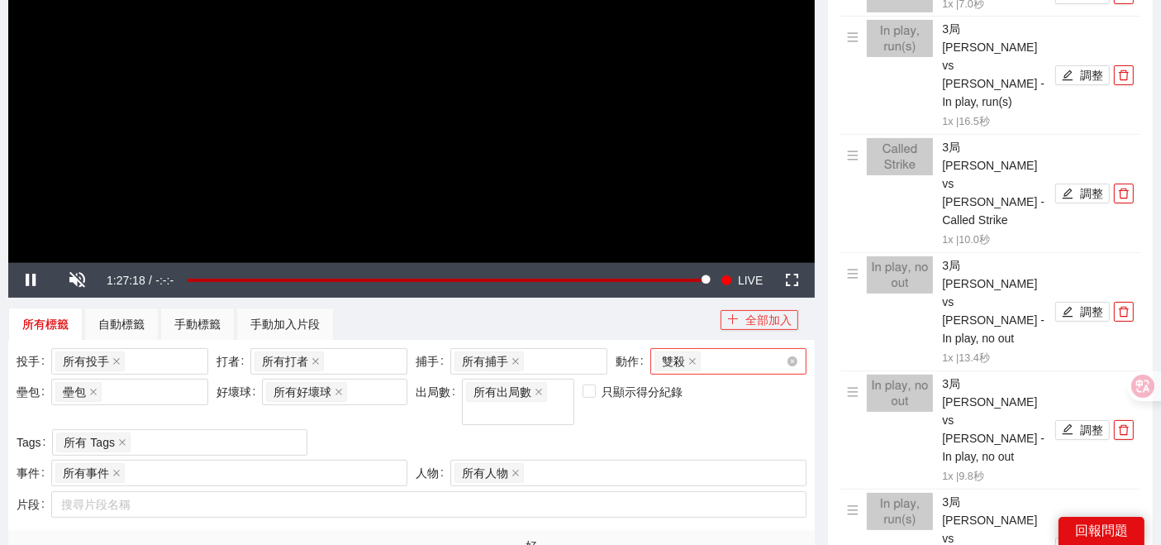
scroll to position [378, 0]
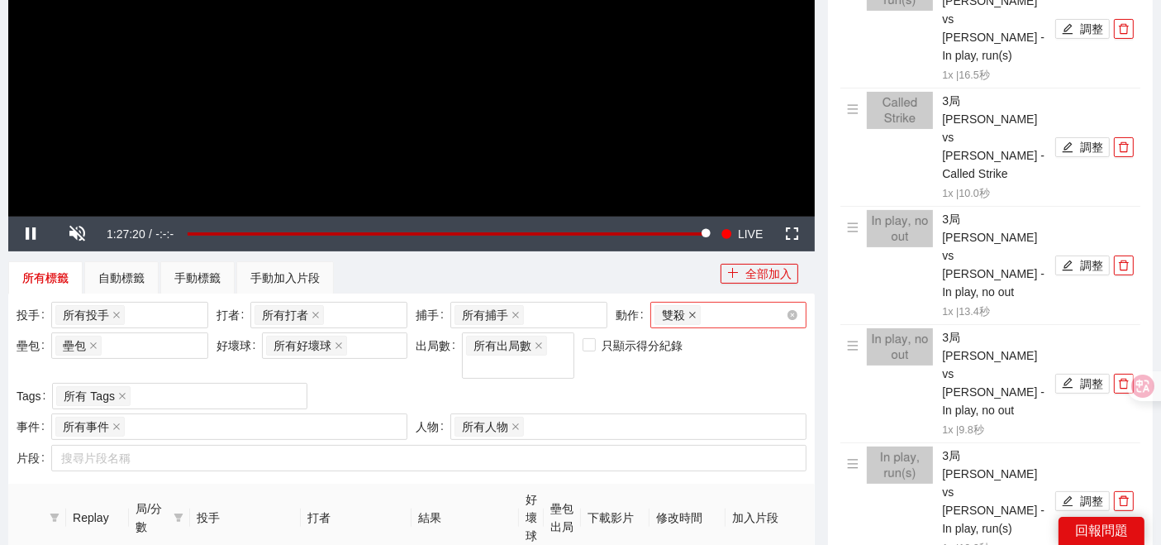
click at [691, 315] on icon "close" at bounding box center [692, 315] width 8 height 8
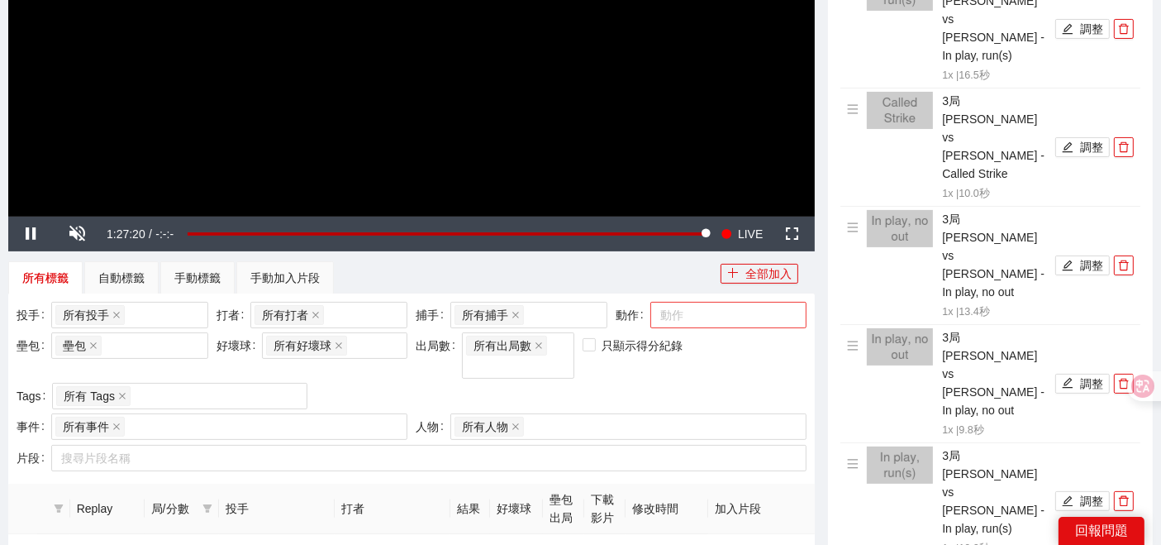
click at [688, 315] on div at bounding box center [720, 315] width 132 height 20
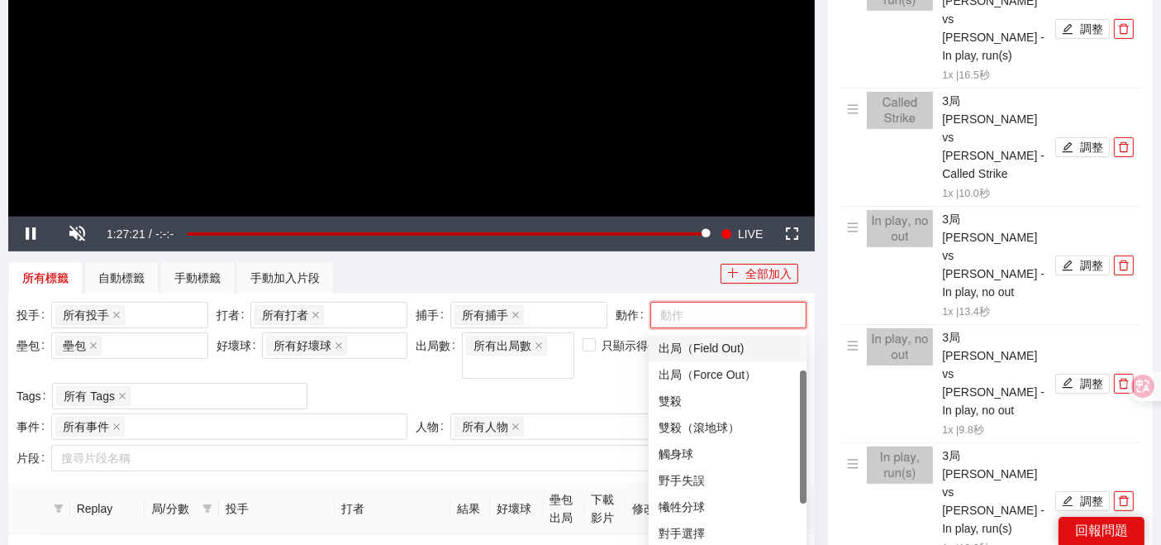
scroll to position [0, 0]
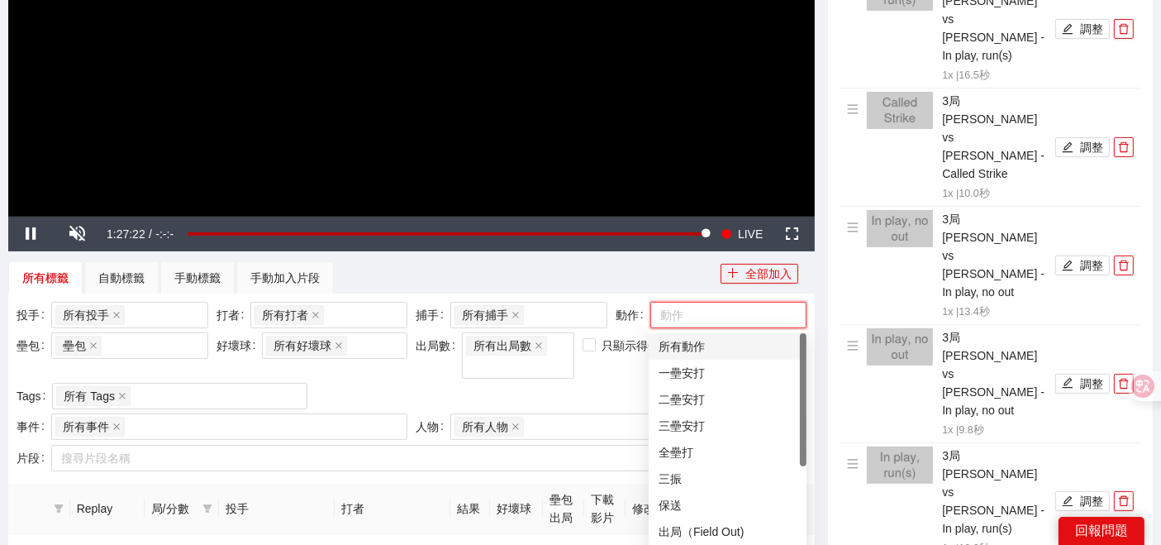
click at [686, 345] on div "所有動作" at bounding box center [728, 346] width 138 height 18
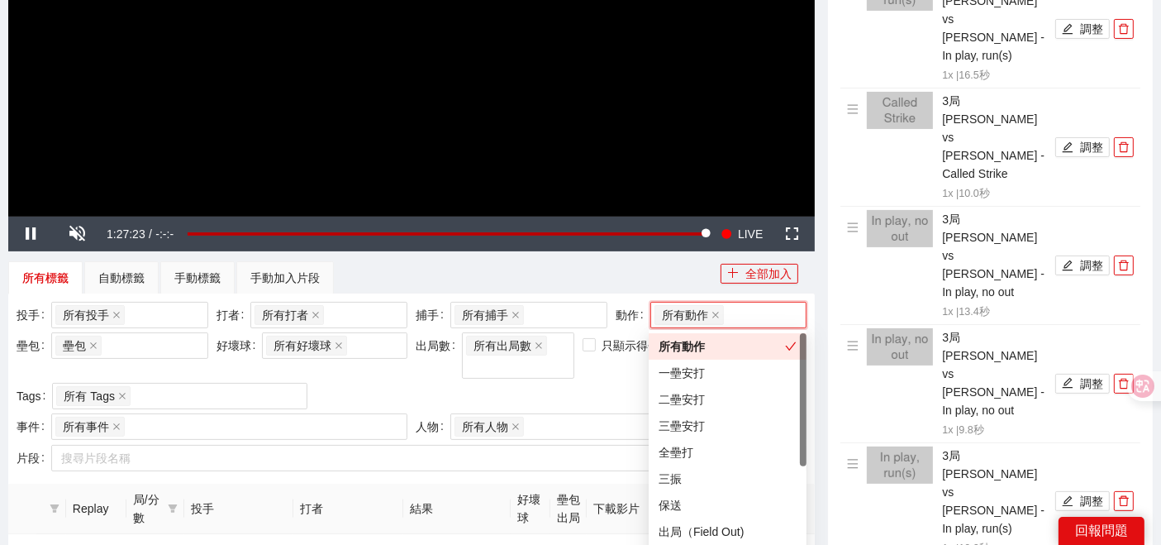
click at [578, 370] on div "投手 所有投手 + 0 ... 打者 所有打者 + 0 ... 捕手 所有捕手 + 0 ... 動作 所有動作 壘包 壘包 好壞球 所有好壞球 出局數 所有出…" at bounding box center [411, 358] width 798 height 112
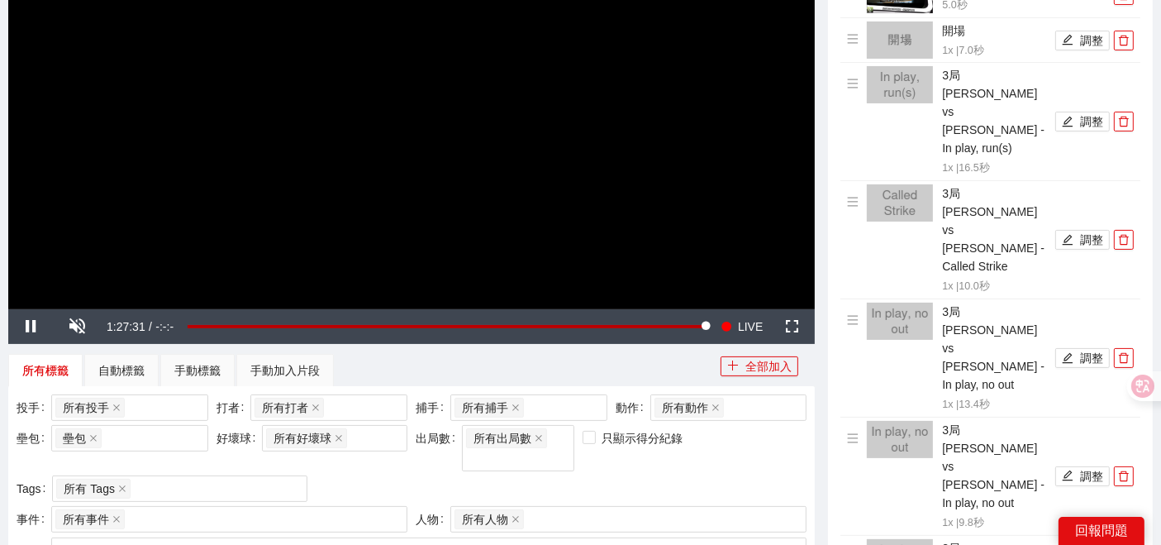
scroll to position [469, 0]
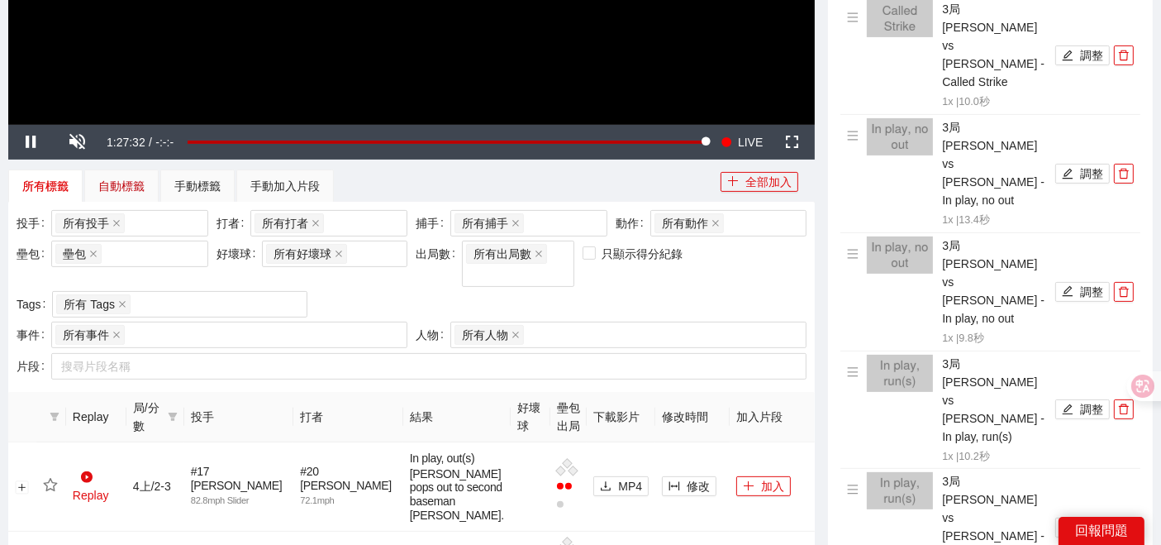
click at [117, 177] on div "自動標籤" at bounding box center [121, 186] width 46 height 18
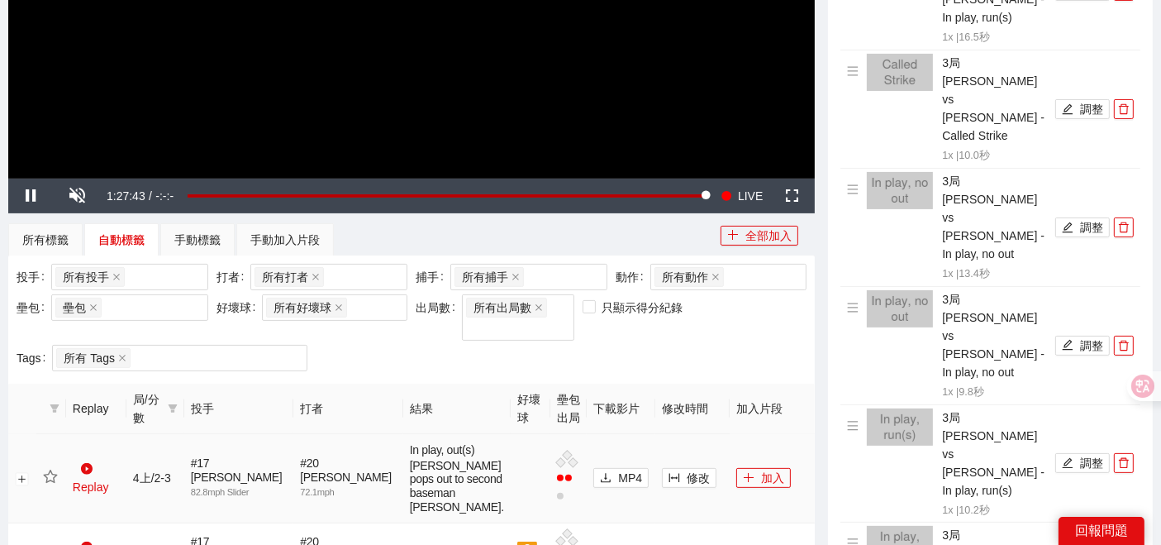
scroll to position [285, 0]
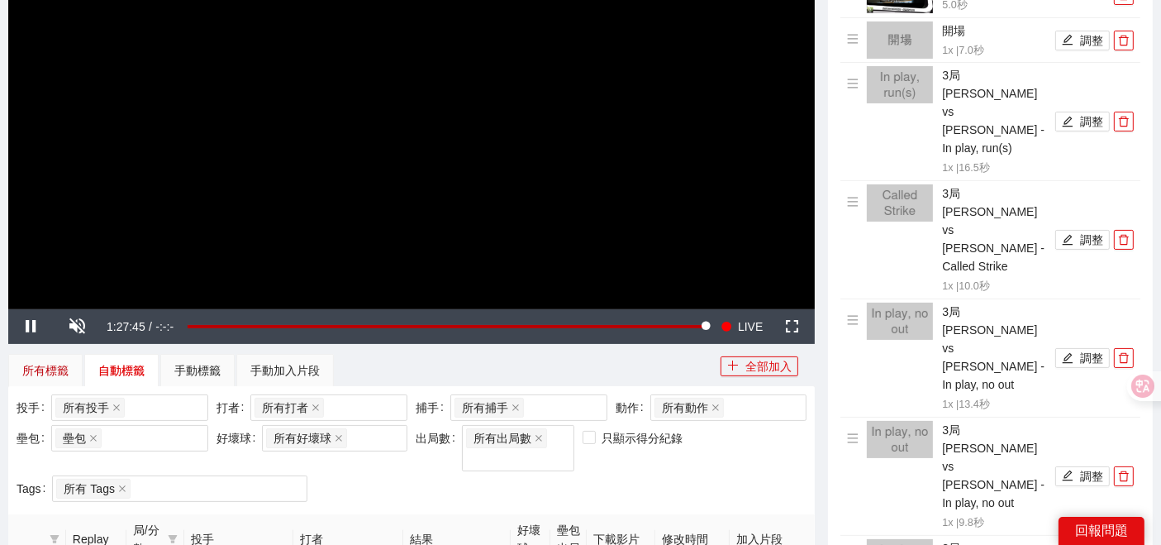
click at [40, 368] on div "所有標籤" at bounding box center [45, 370] width 46 height 18
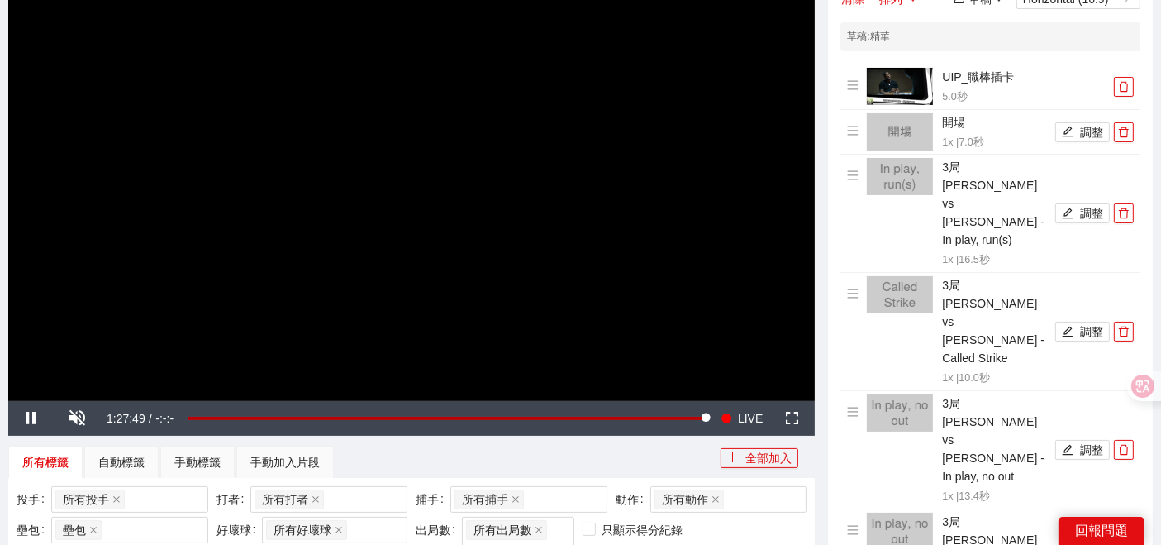
scroll to position [378, 0]
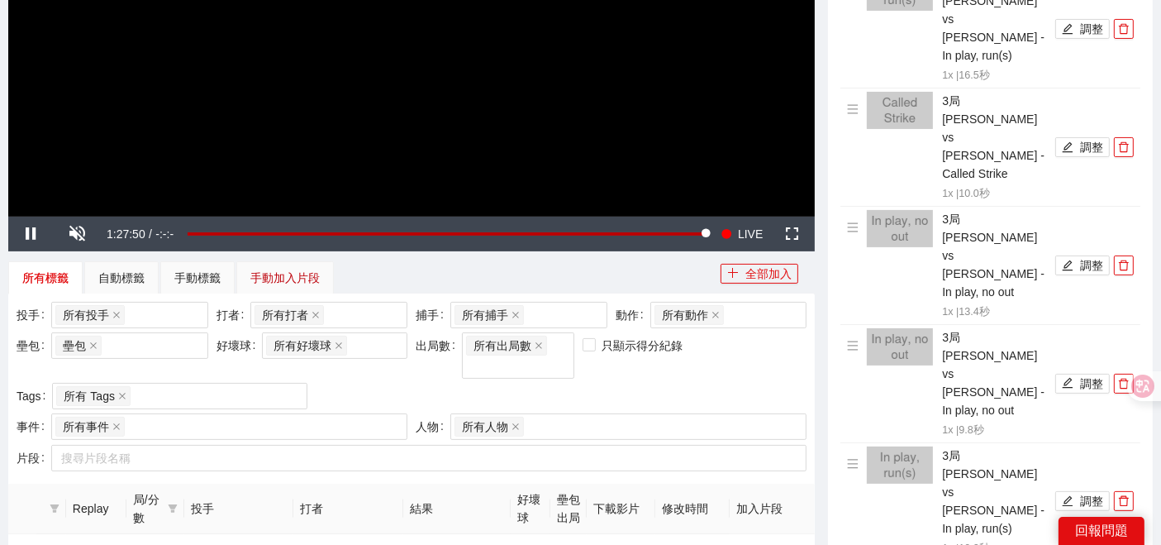
click at [283, 283] on div "手動加入片段" at bounding box center [284, 278] width 69 height 18
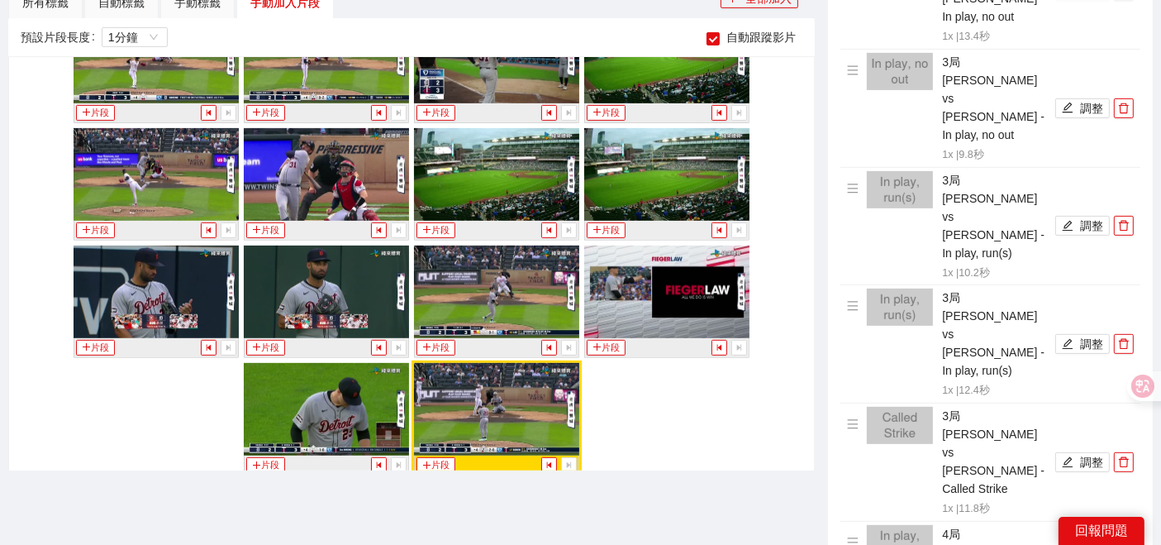
scroll to position [469, 0]
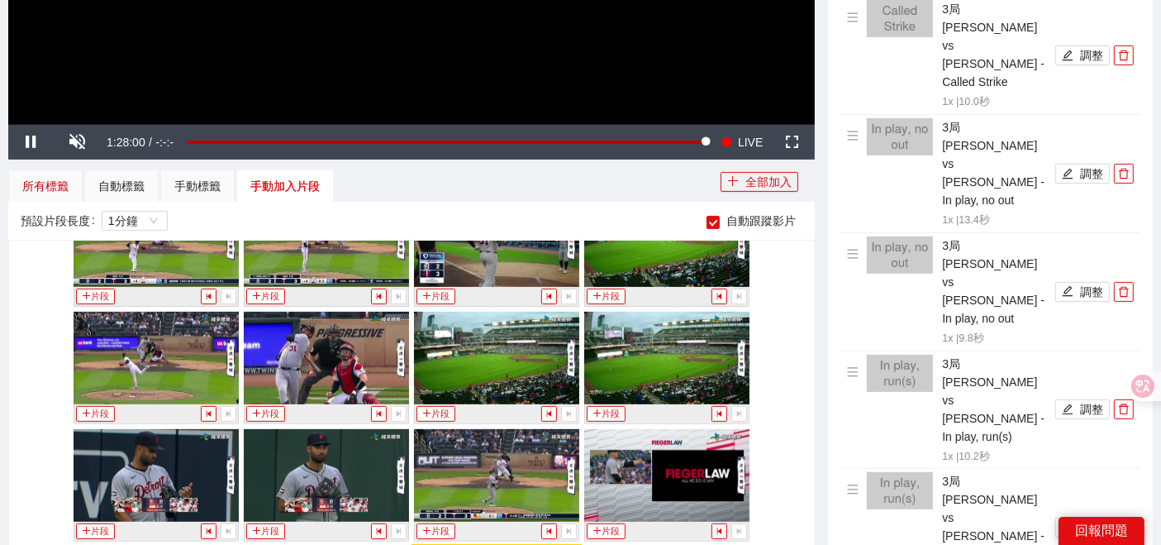
click at [60, 177] on div "所有標籤" at bounding box center [45, 186] width 46 height 18
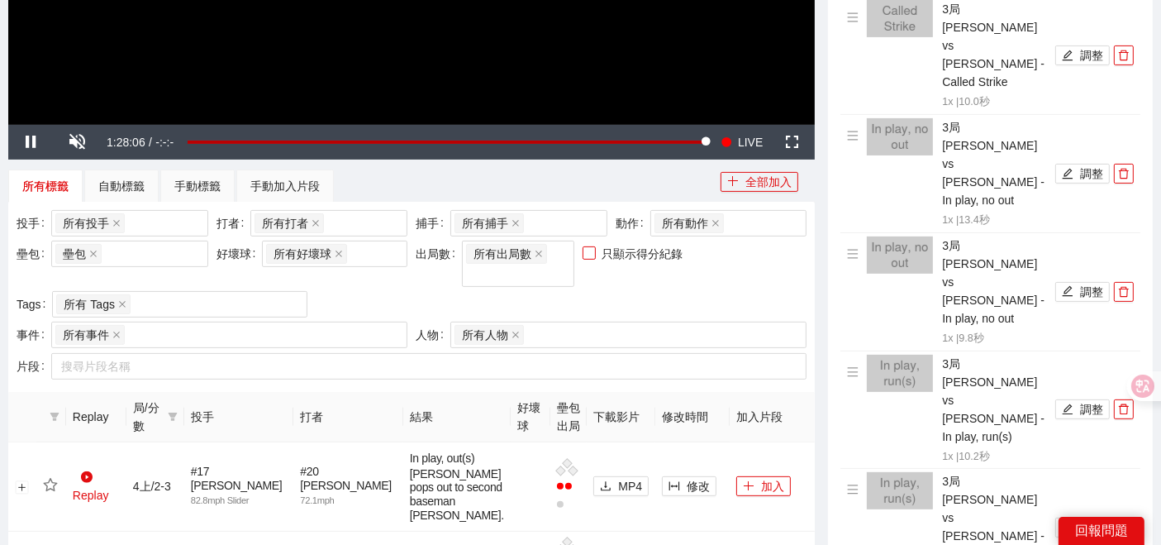
click at [603, 251] on span "只顯示得分紀錄" at bounding box center [643, 254] width 94 height 18
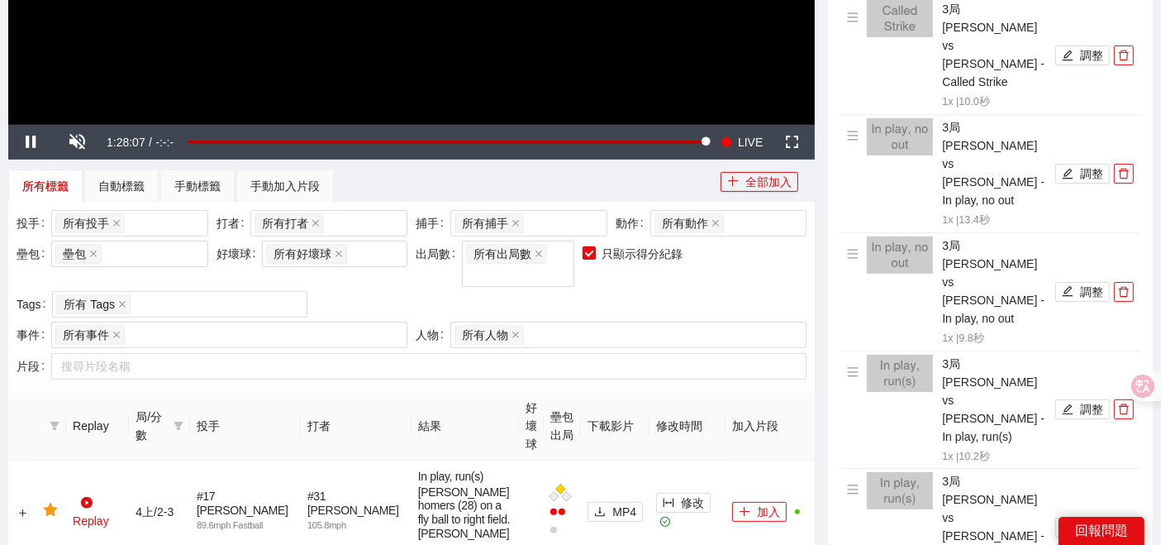
click at [609, 250] on span "只顯示得分紀錄" at bounding box center [643, 254] width 94 height 18
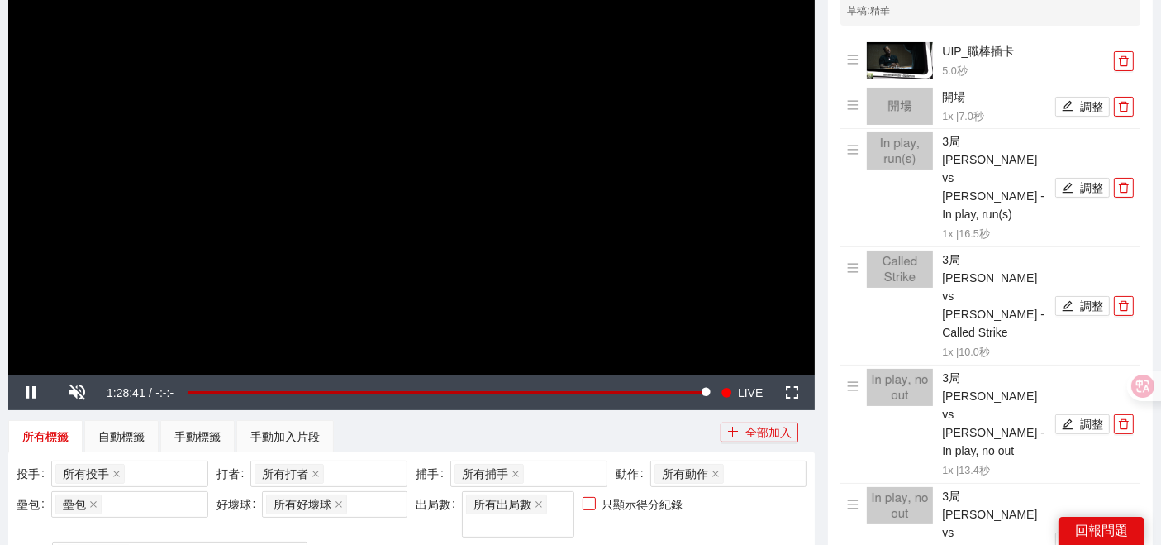
scroll to position [193, 0]
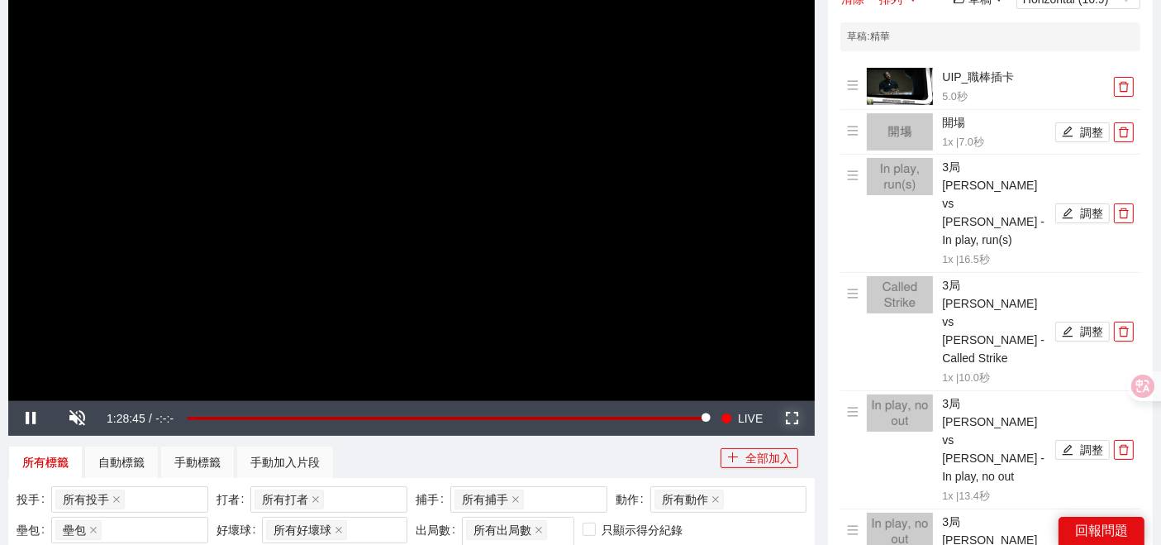
click at [792, 418] on span "Video Player" at bounding box center [792, 418] width 0 height 0
click at [78, 418] on span "Video Player" at bounding box center [78, 418] width 0 height 0
click at [792, 418] on span "Video Player" at bounding box center [792, 418] width 0 height 0
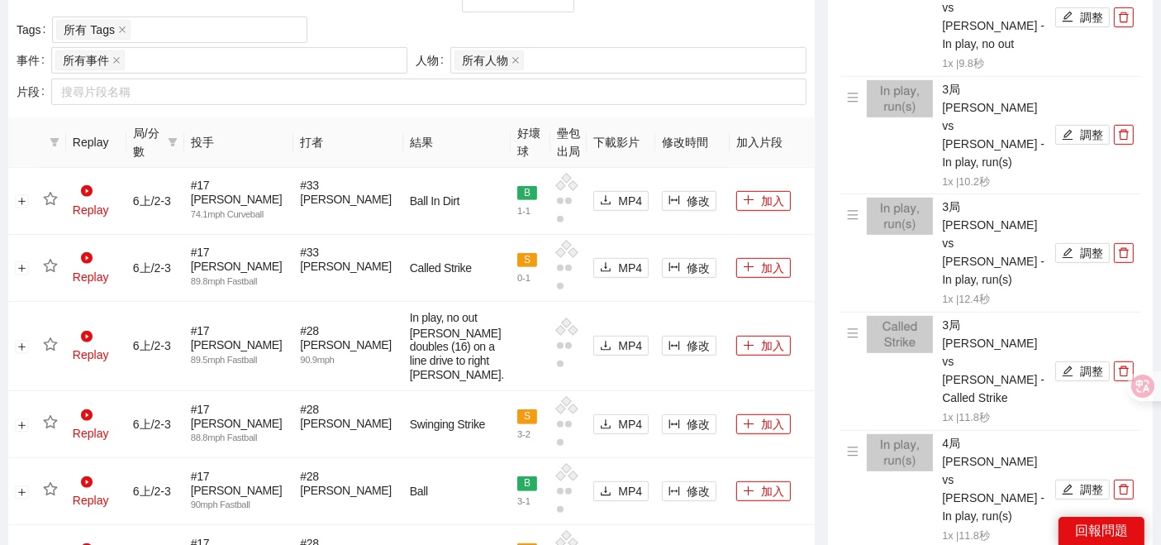
scroll to position [285, 0]
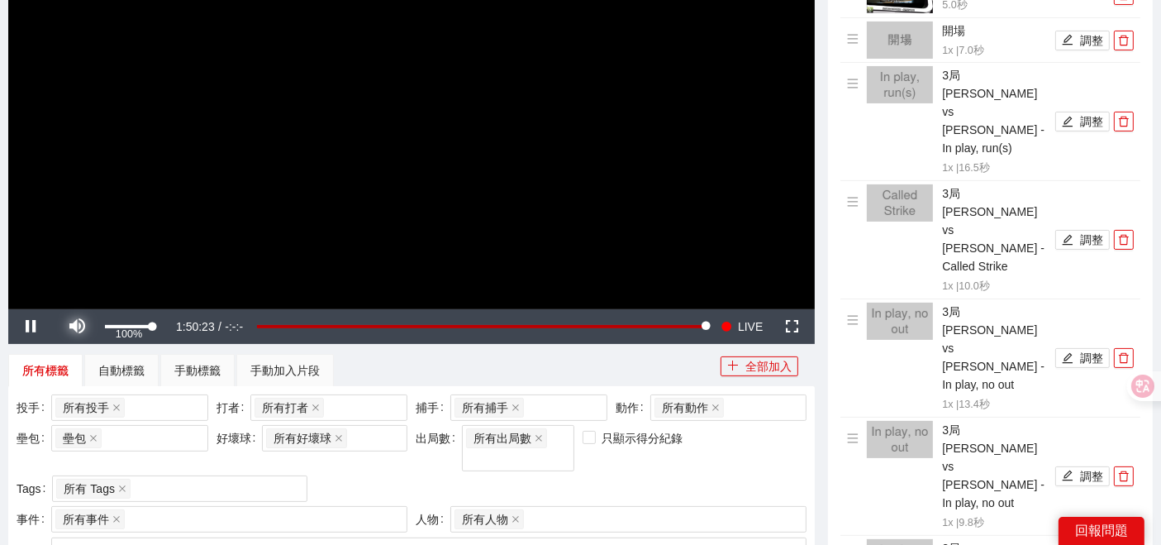
click at [78, 326] on span "Video Player" at bounding box center [78, 326] width 0 height 0
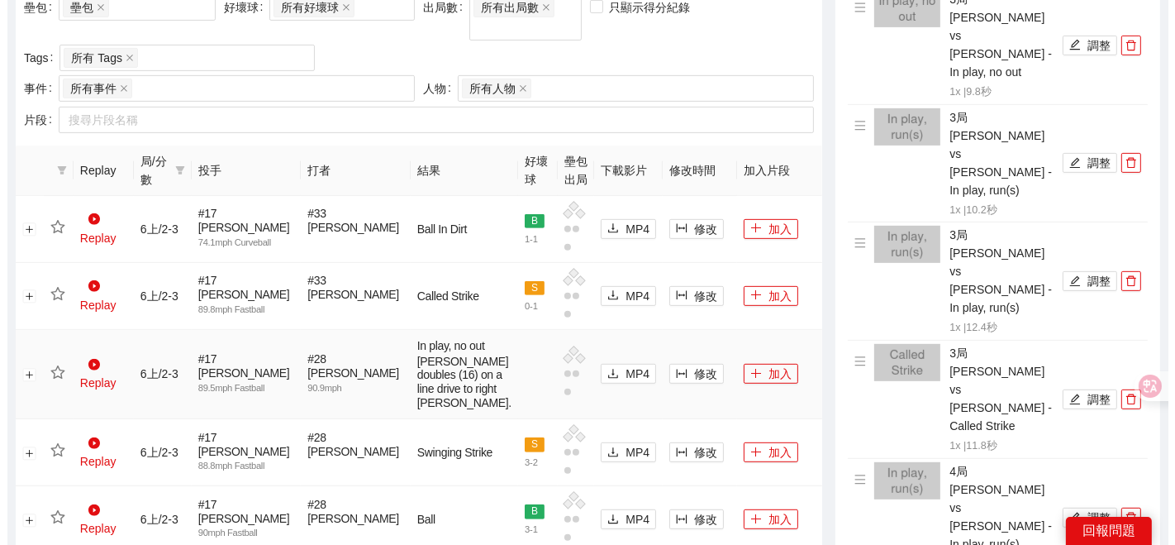
scroll to position [744, 0]
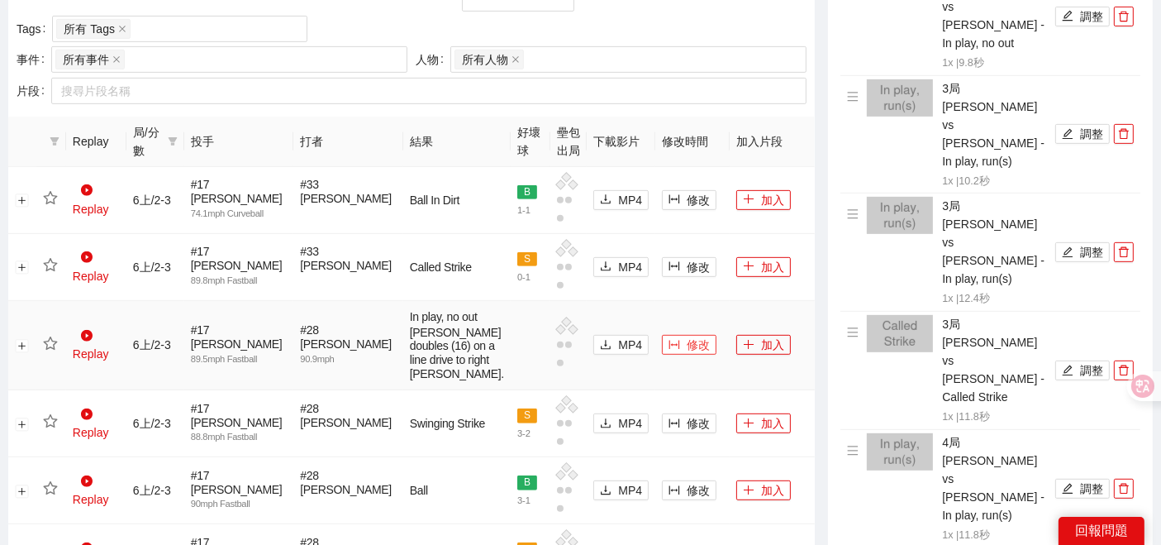
click at [687, 335] on span "修改" at bounding box center [698, 344] width 23 height 18
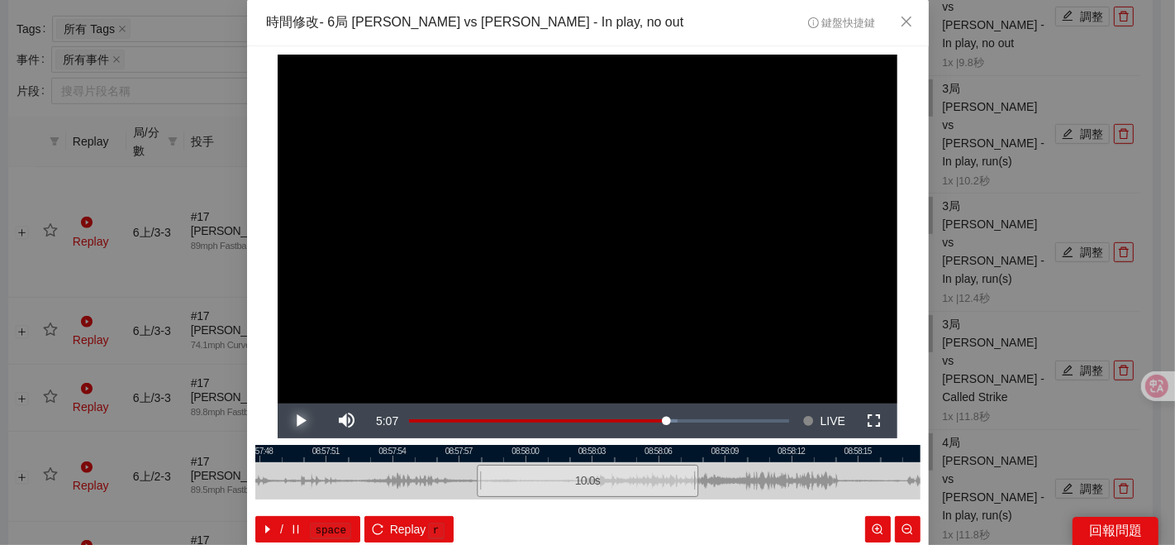
click at [301, 421] on span "Video Player" at bounding box center [301, 421] width 0 height 0
click at [278, 403] on button "Pause" at bounding box center [301, 420] width 46 height 35
click at [610, 459] on div at bounding box center [587, 453] width 665 height 17
click at [621, 489] on button "IN" at bounding box center [634, 508] width 30 height 16
drag, startPoint x: 644, startPoint y: 480, endPoint x: 611, endPoint y: 475, distance: 32.6
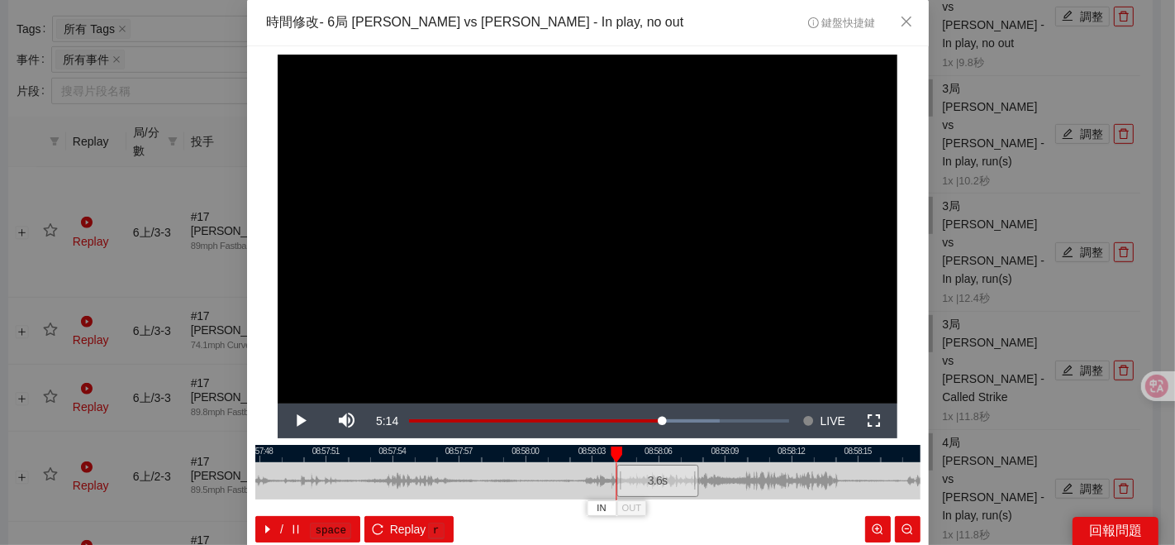
click at [614, 475] on div at bounding box center [619, 480] width 10 height 37
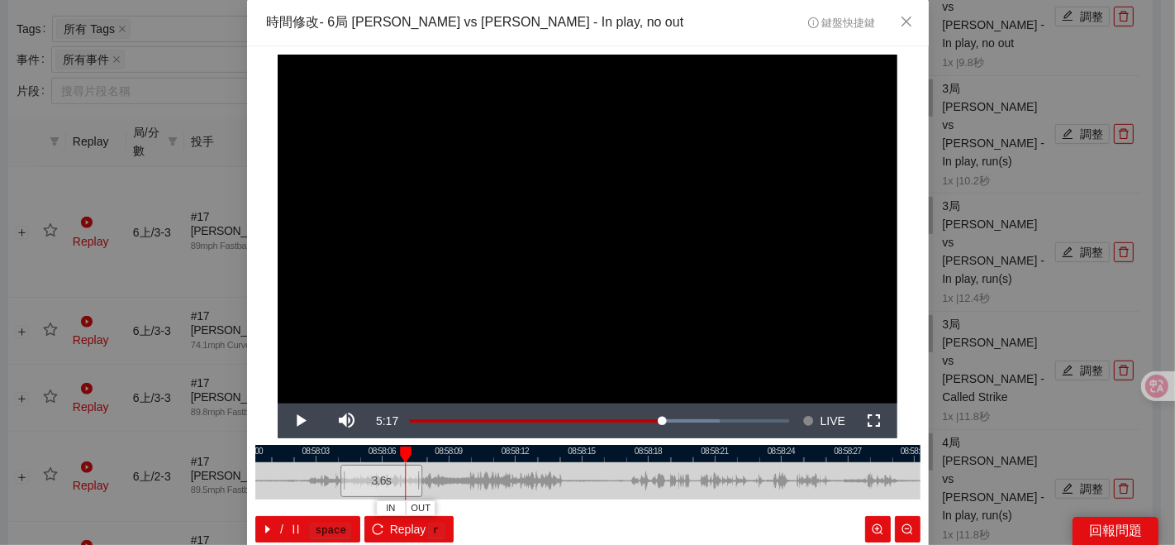
drag, startPoint x: 732, startPoint y: 474, endPoint x: 440, endPoint y: 490, distance: 292.9
click at [444, 489] on div at bounding box center [311, 480] width 665 height 37
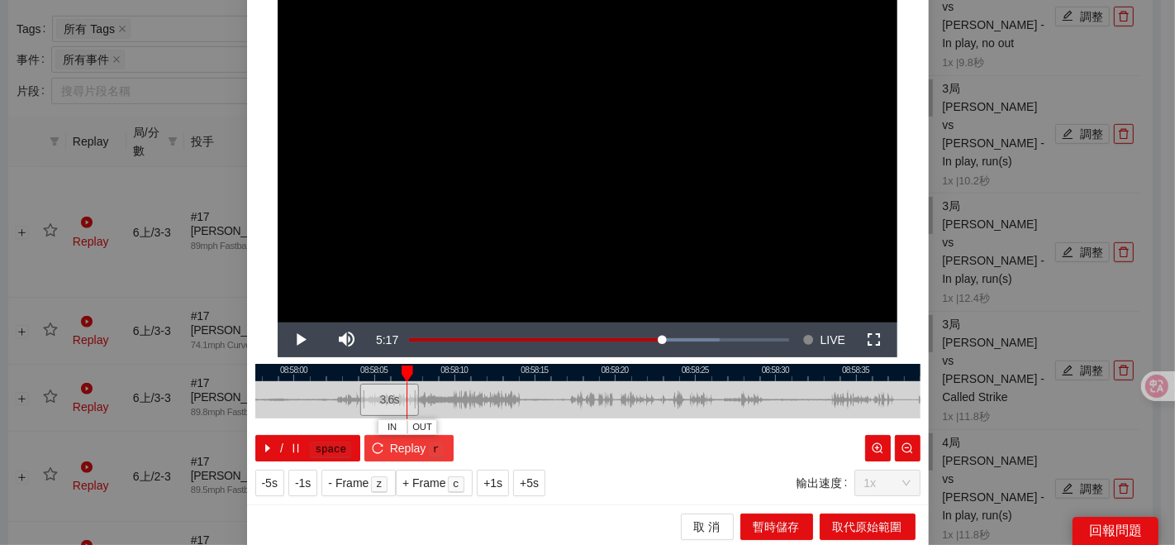
scroll to position [83, 0]
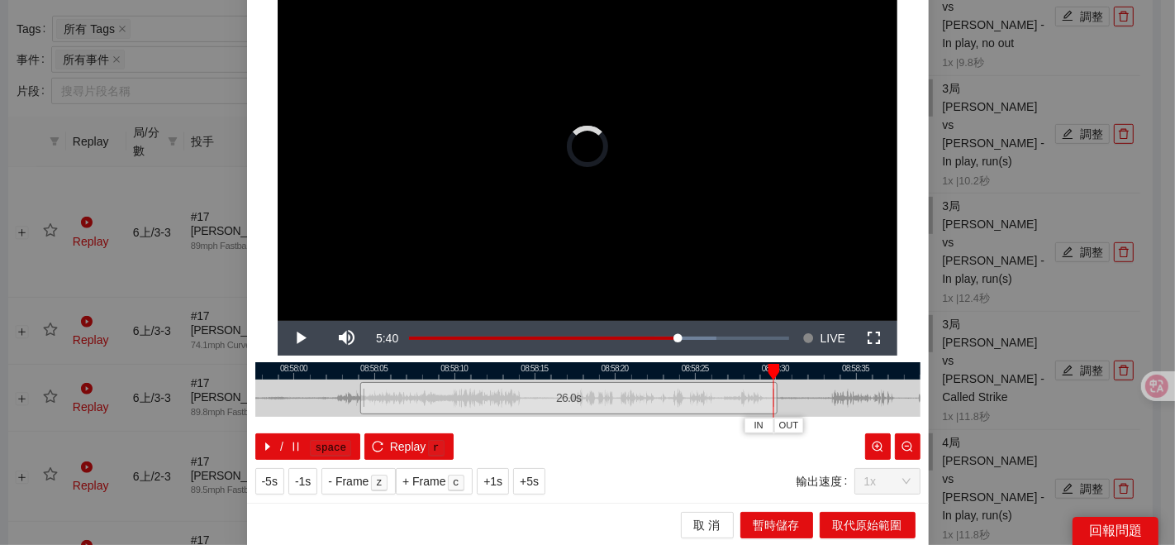
drag, startPoint x: 413, startPoint y: 387, endPoint x: 727, endPoint y: 385, distance: 314.0
click at [772, 380] on div at bounding box center [775, 397] width 10 height 37
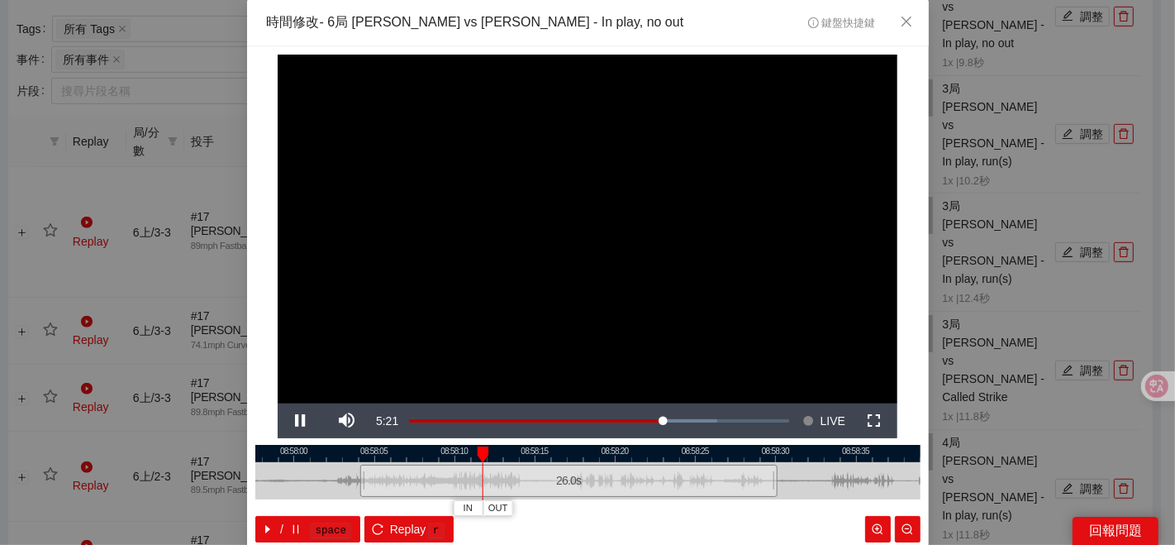
scroll to position [83, 0]
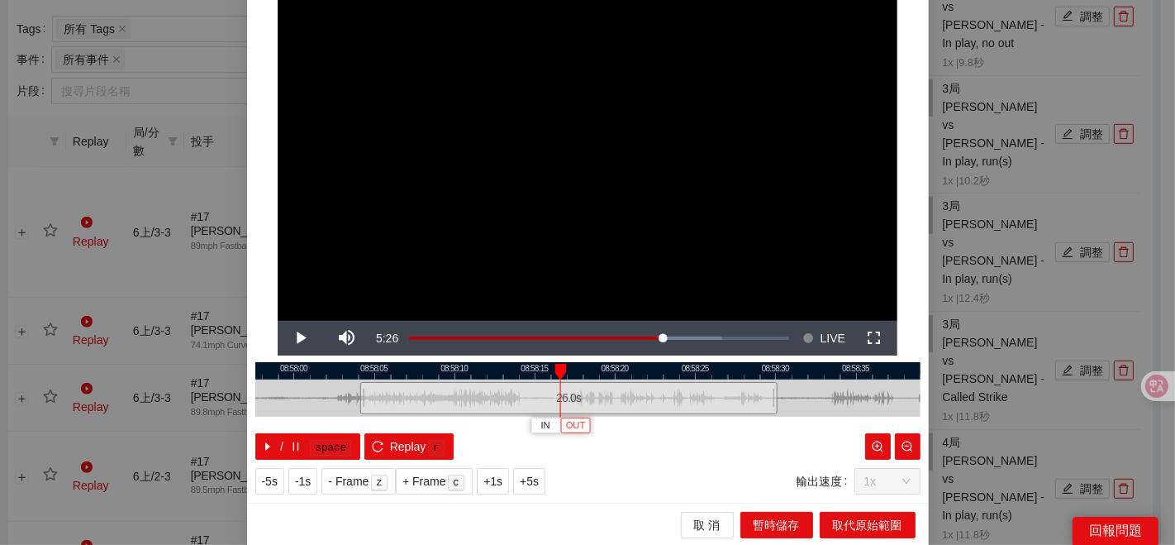
click at [570, 423] on span "OUT" at bounding box center [576, 425] width 20 height 15
click at [846, 521] on span "取代原始範圍" at bounding box center [867, 525] width 69 height 18
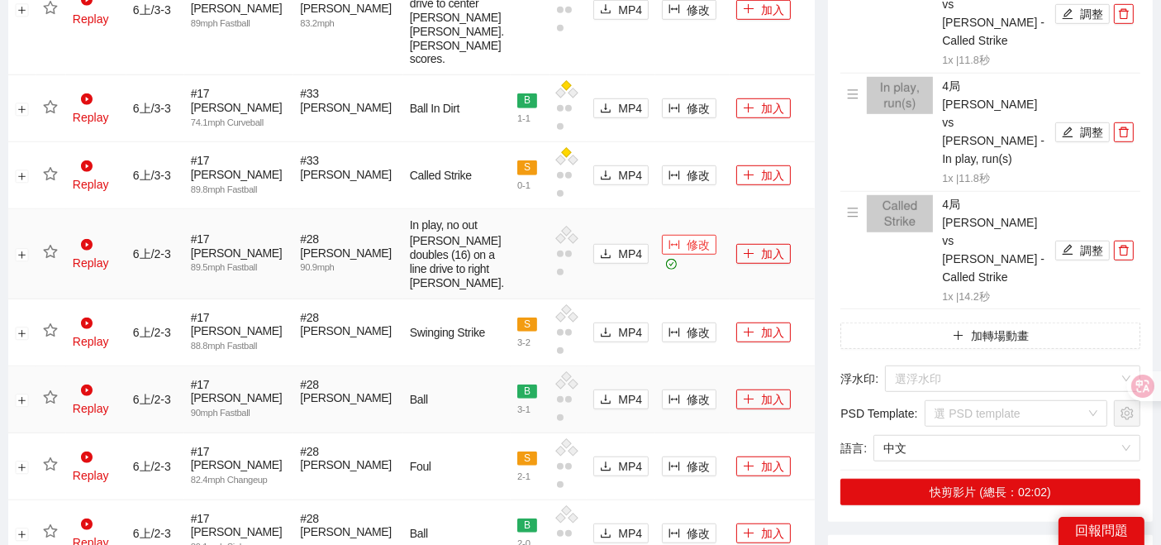
scroll to position [1204, 0]
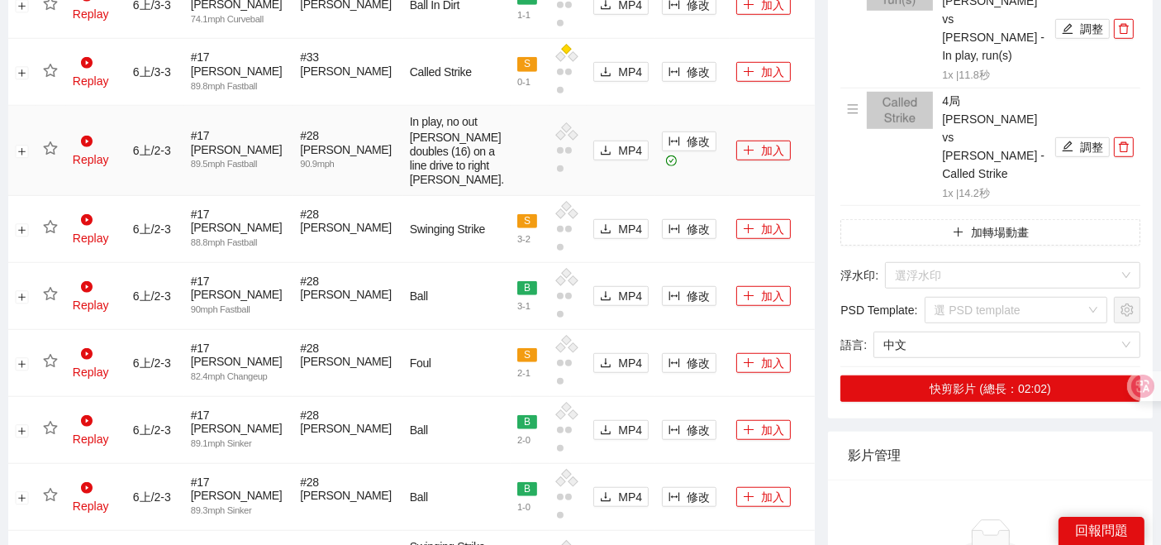
click at [48, 156] on icon "star" at bounding box center [50, 148] width 15 height 15
click at [748, 160] on button "加入" at bounding box center [763, 150] width 55 height 20
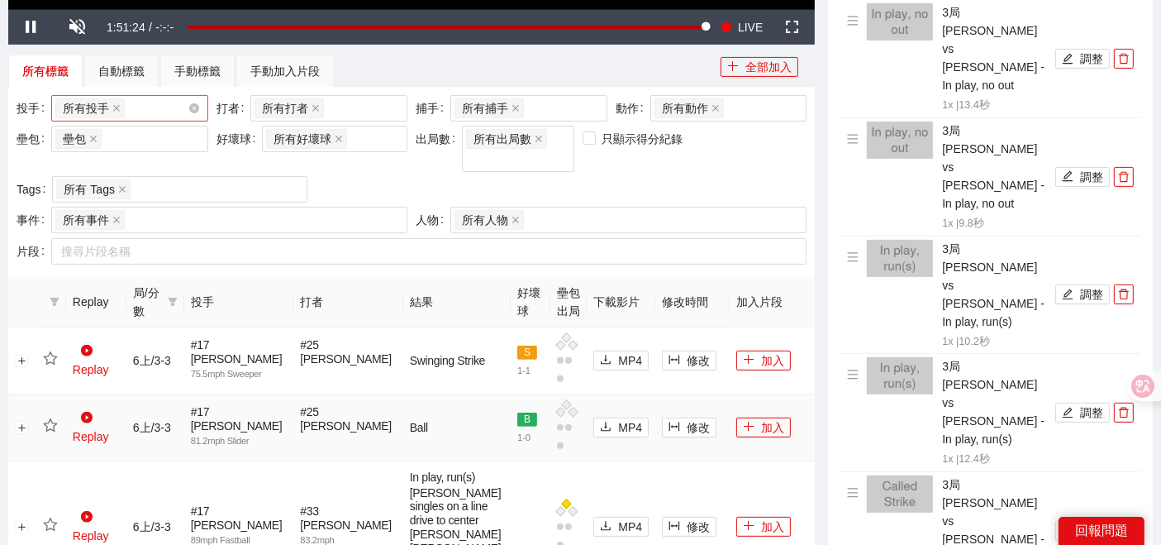
scroll to position [583, 0]
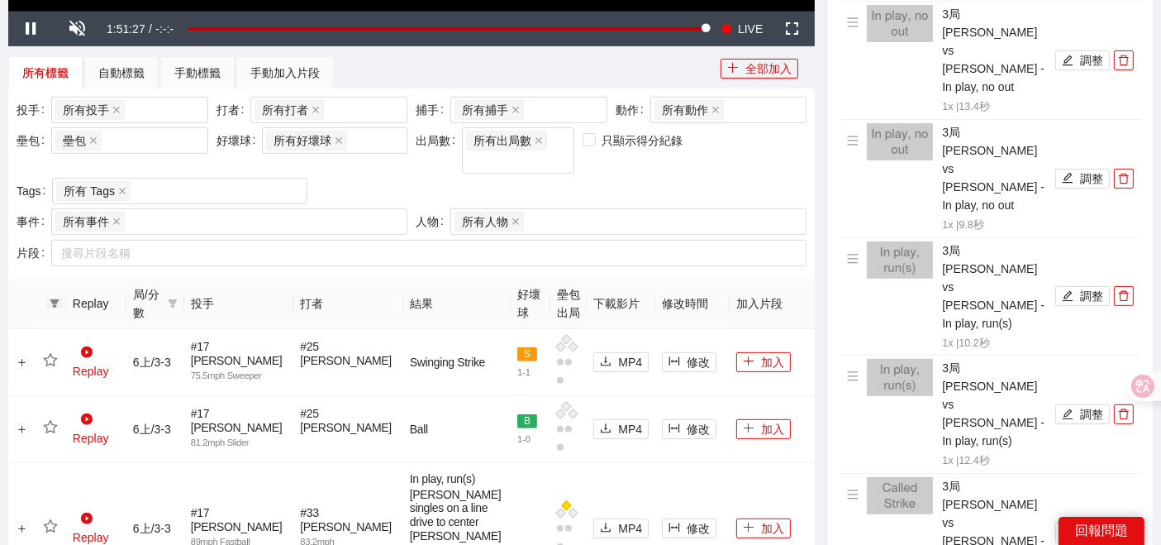
click at [52, 299] on icon "filter" at bounding box center [54, 303] width 9 height 8
click at [66, 297] on label at bounding box center [62, 306] width 13 height 18
click at [115, 334] on span "確 定" at bounding box center [119, 339] width 26 height 18
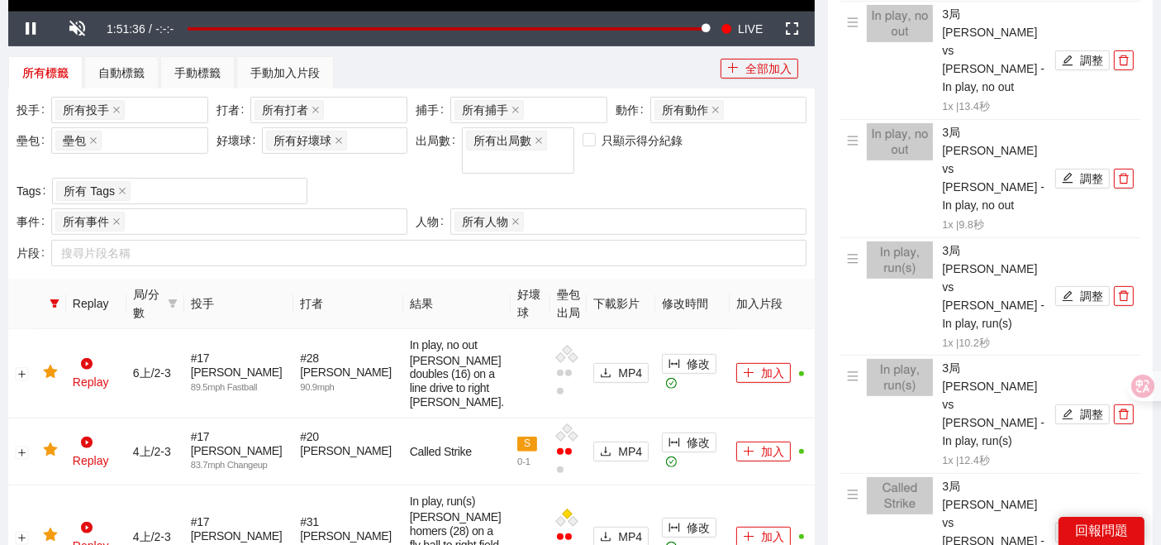
click at [51, 278] on th at bounding box center [51, 303] width 30 height 50
click at [51, 299] on icon "filter" at bounding box center [54, 303] width 9 height 8
click at [64, 335] on span "重置" at bounding box center [70, 339] width 23 height 18
click at [121, 335] on span "確 定" at bounding box center [119, 339] width 26 height 18
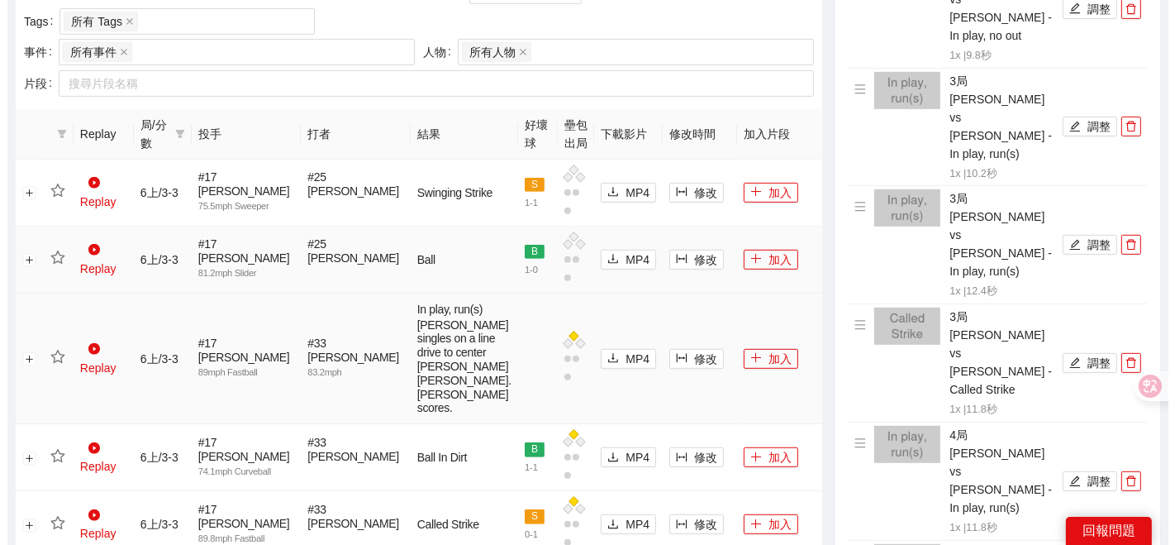
scroll to position [950, 0]
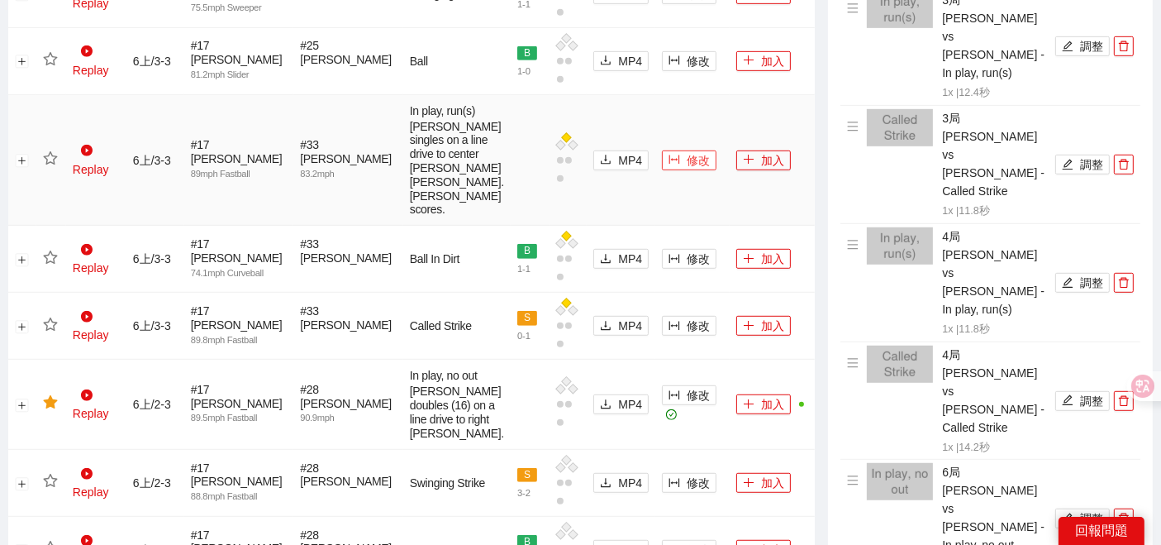
click at [687, 151] on span "修改" at bounding box center [698, 160] width 23 height 18
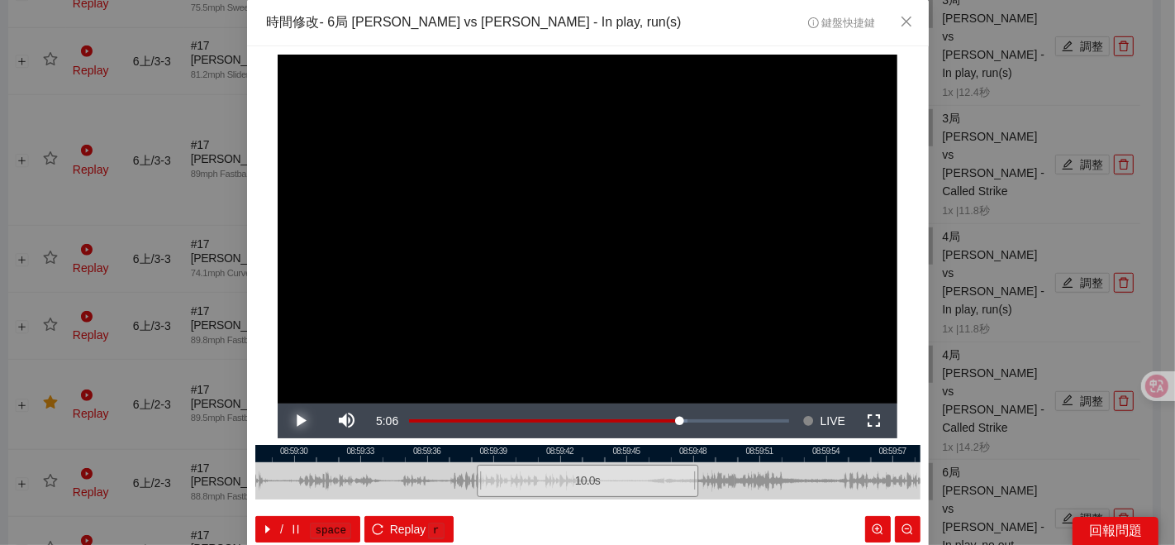
click at [301, 421] on span "Video Player" at bounding box center [301, 421] width 0 height 0
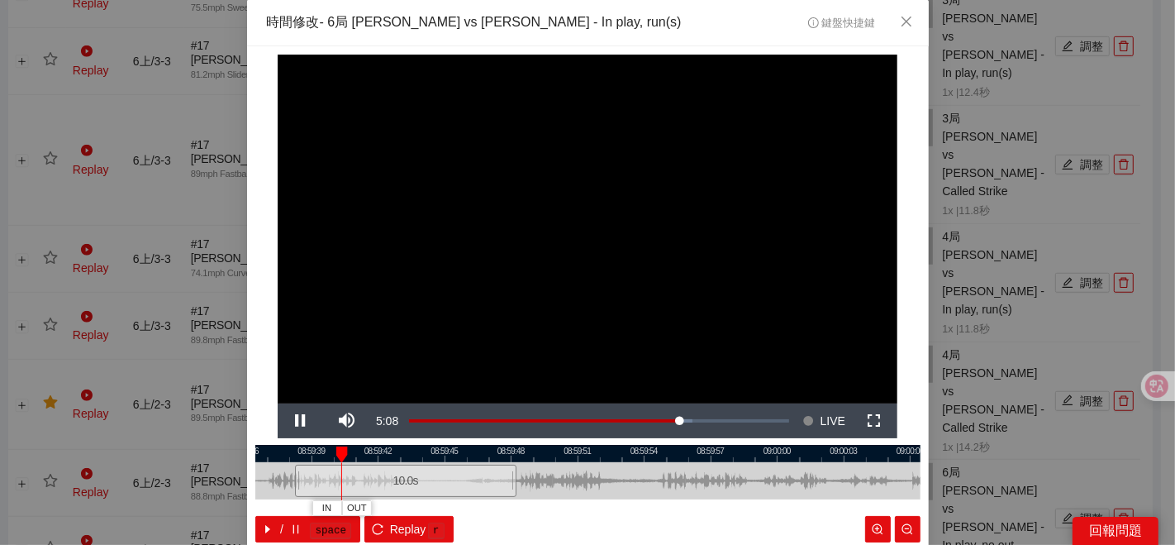
drag, startPoint x: 739, startPoint y: 478, endPoint x: 551, endPoint y: 484, distance: 187.7
click at [554, 485] on div at bounding box center [406, 480] width 665 height 37
click at [391, 506] on button "IN" at bounding box center [393, 508] width 30 height 16
click at [398, 452] on div at bounding box center [587, 453] width 665 height 17
click at [404, 452] on div at bounding box center [587, 453] width 665 height 17
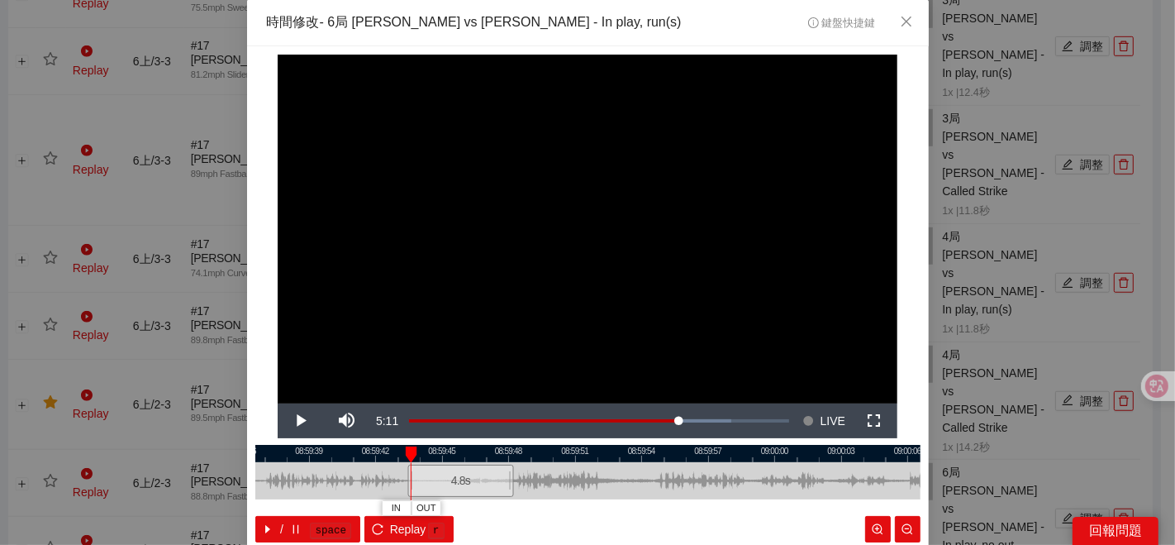
click at [405, 452] on div at bounding box center [411, 454] width 12 height 17
click at [404, 450] on div at bounding box center [410, 454] width 12 height 17
click at [391, 506] on span "IN" at bounding box center [395, 508] width 9 height 15
click at [426, 456] on div at bounding box center [587, 453] width 665 height 17
click at [415, 505] on button "IN" at bounding box center [417, 508] width 30 height 16
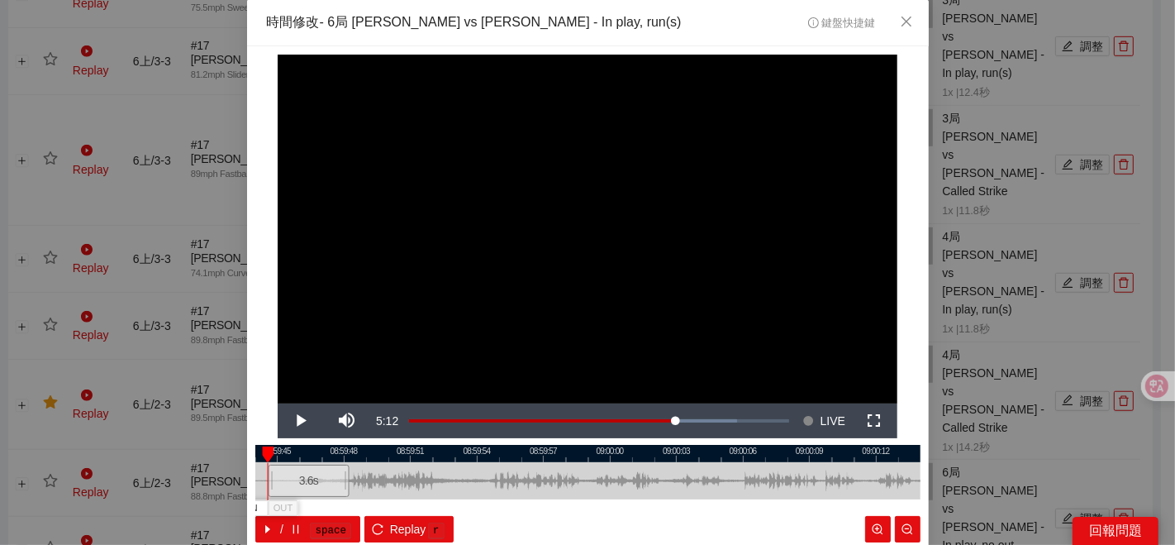
drag, startPoint x: 505, startPoint y: 493, endPoint x: 354, endPoint y: 488, distance: 150.5
click at [409, 503] on div "08:59:42 08:59:45 08:59:48 08:59:51 08:59:54 08:59:57 09:00:00 09:00:03 09:00:0…" at bounding box center [587, 494] width 665 height 98
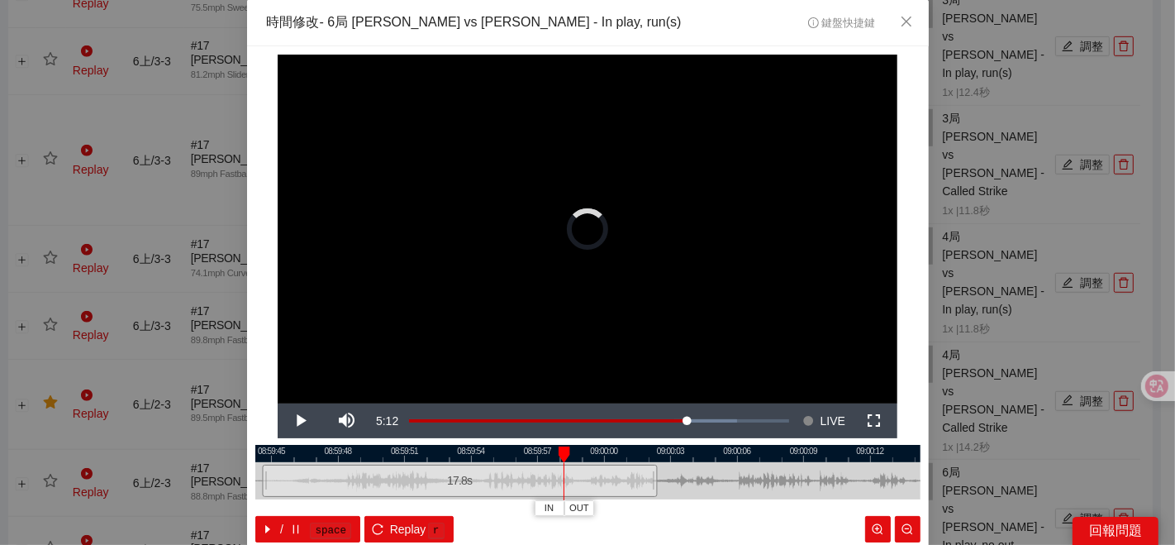
drag, startPoint x: 342, startPoint y: 478, endPoint x: 672, endPoint y: 452, distance: 330.7
click at [677, 442] on div "**********" at bounding box center [588, 315] width 682 height 539
drag, startPoint x: 599, startPoint y: 541, endPoint x: 704, endPoint y: 516, distance: 108.0
click at [704, 516] on div "/ space Replay r" at bounding box center [587, 529] width 665 height 26
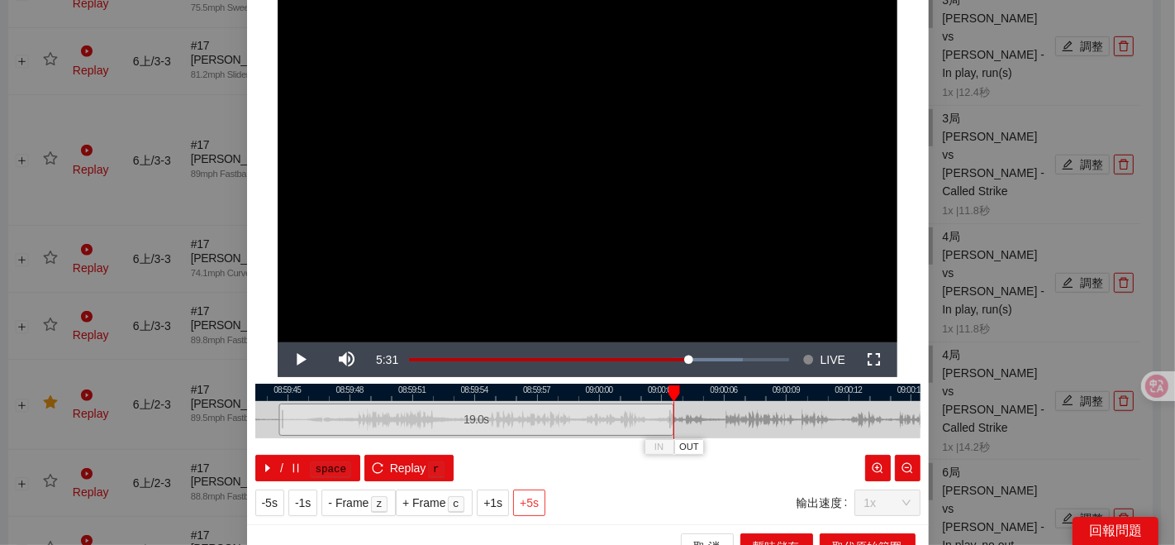
scroll to position [83, 0]
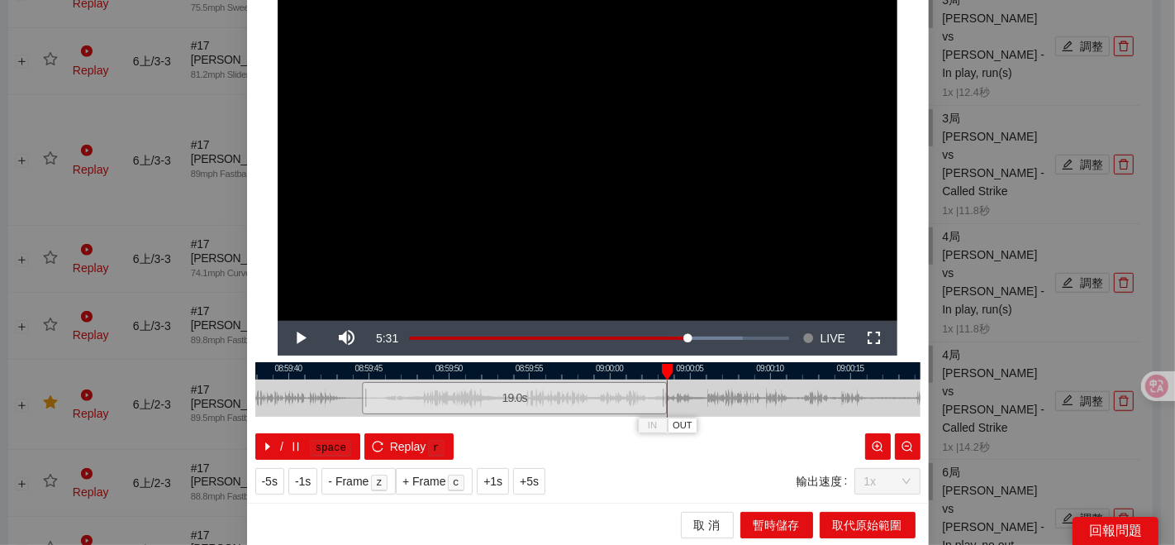
drag, startPoint x: 414, startPoint y: 369, endPoint x: 392, endPoint y: 367, distance: 22.4
click at [392, 367] on div at bounding box center [560, 370] width 665 height 17
click at [362, 368] on div at bounding box center [587, 370] width 665 height 17
click at [601, 419] on span "OUT" at bounding box center [611, 425] width 20 height 15
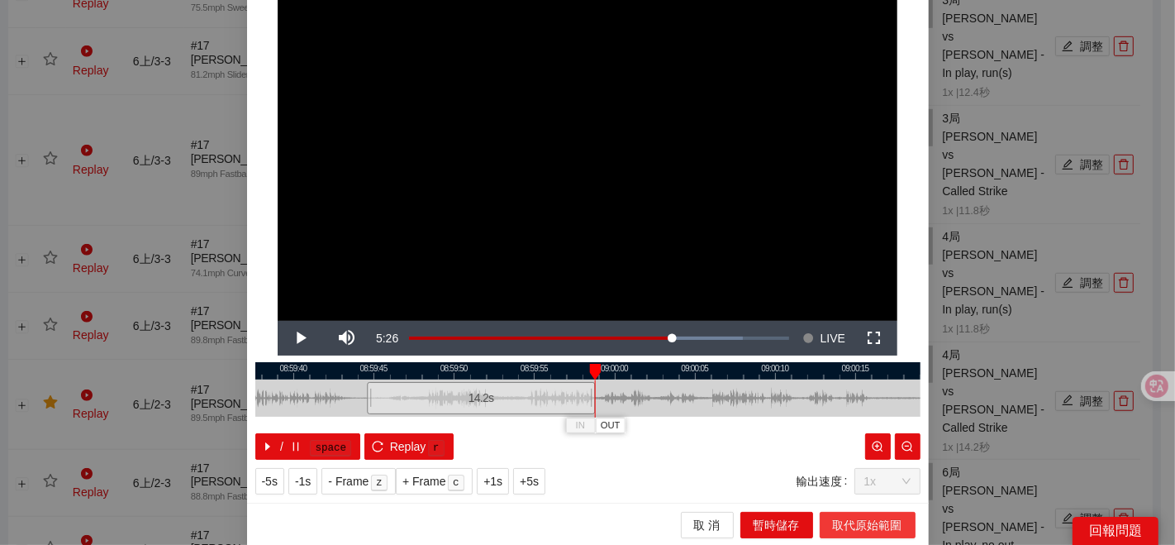
click at [837, 522] on span "取代原始範圍" at bounding box center [867, 525] width 69 height 18
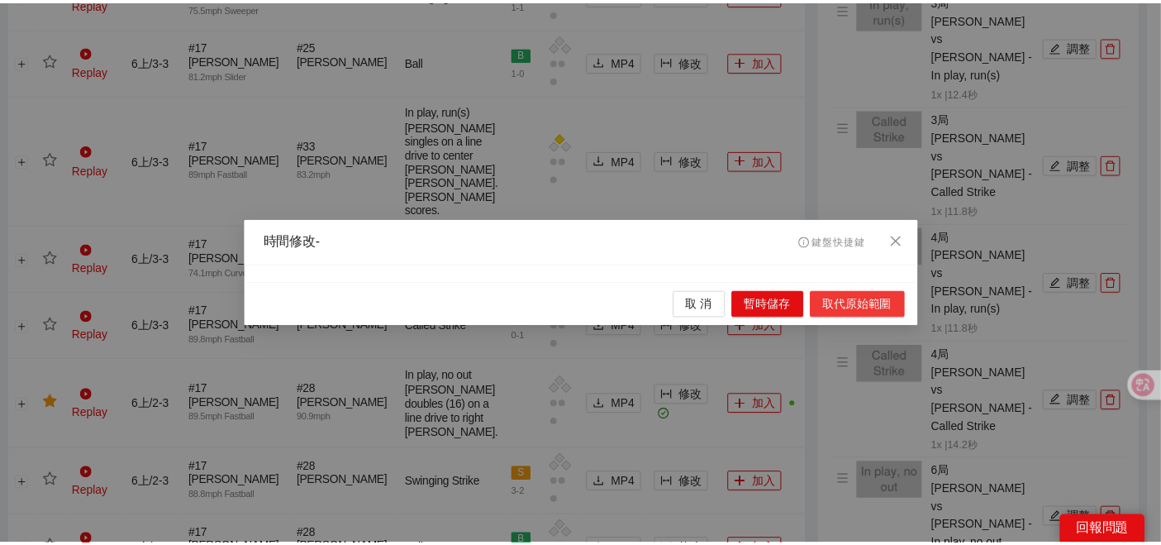
scroll to position [0, 0]
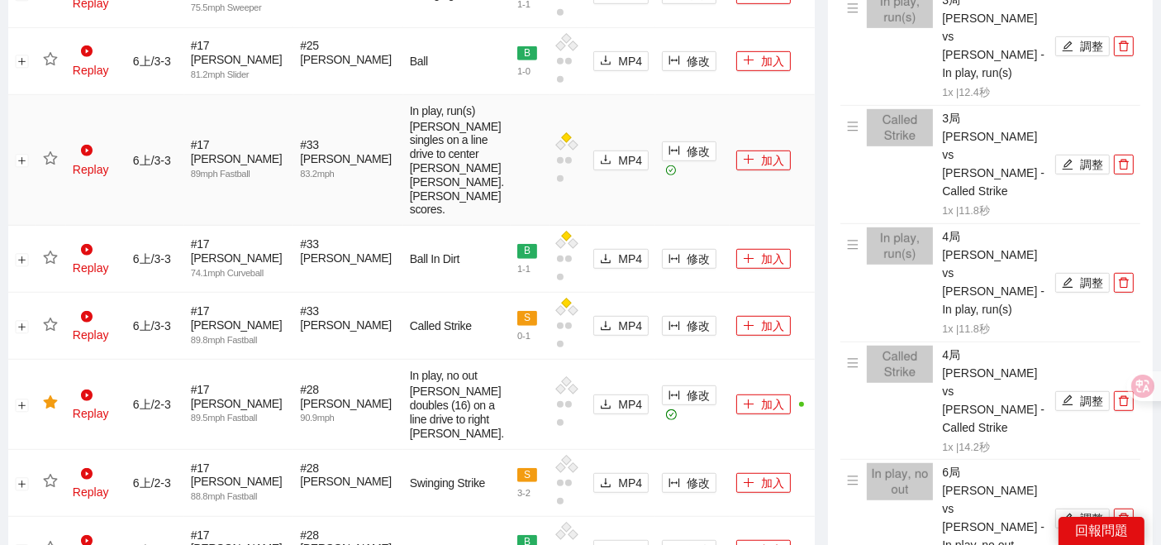
click at [55, 151] on icon "star" at bounding box center [50, 158] width 15 height 15
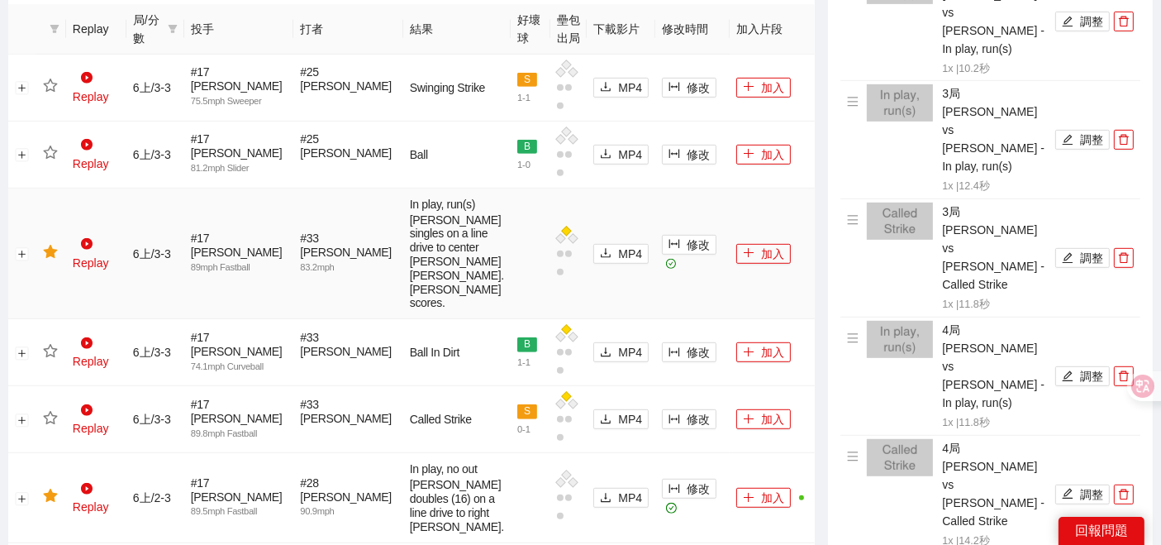
scroll to position [859, 0]
click at [749, 247] on icon "plus" at bounding box center [749, 251] width 1 height 9
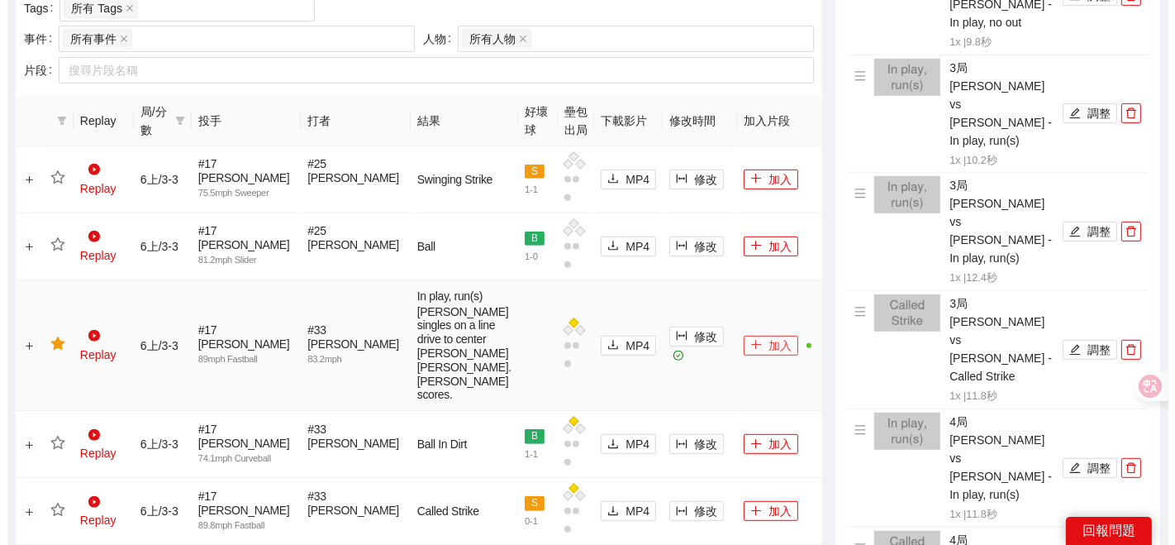
scroll to position [767, 0]
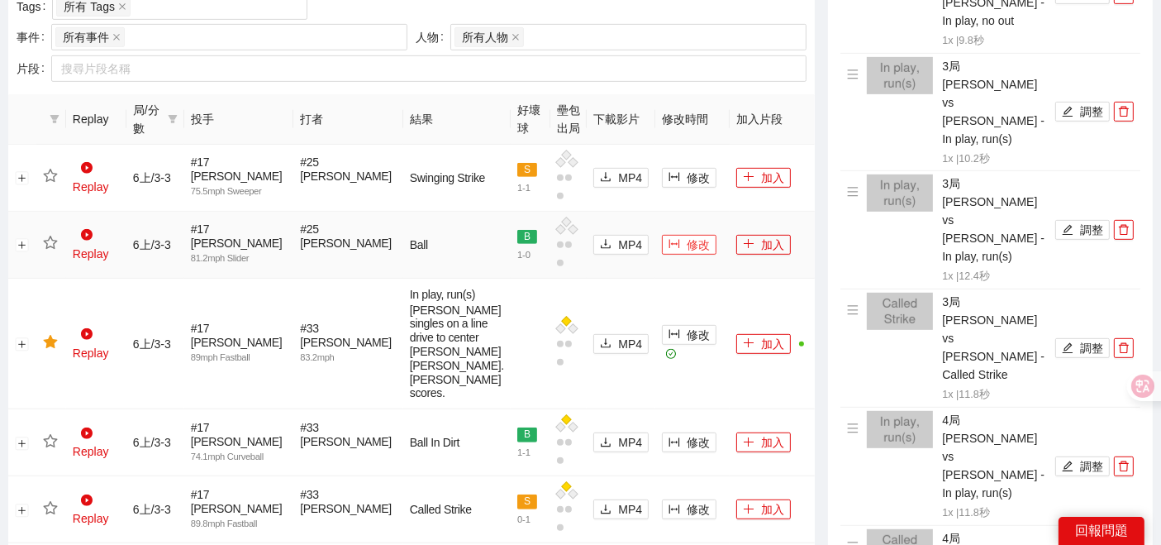
click at [662, 235] on button "修改" at bounding box center [689, 245] width 55 height 20
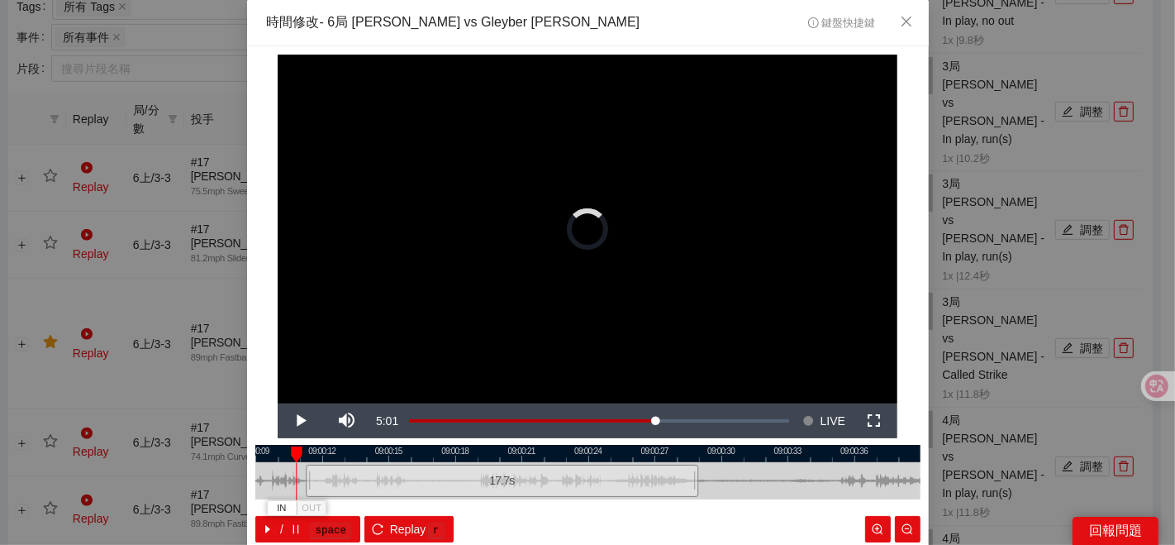
drag, startPoint x: 468, startPoint y: 476, endPoint x: 297, endPoint y: 482, distance: 171.1
click at [303, 482] on div at bounding box center [308, 480] width 10 height 37
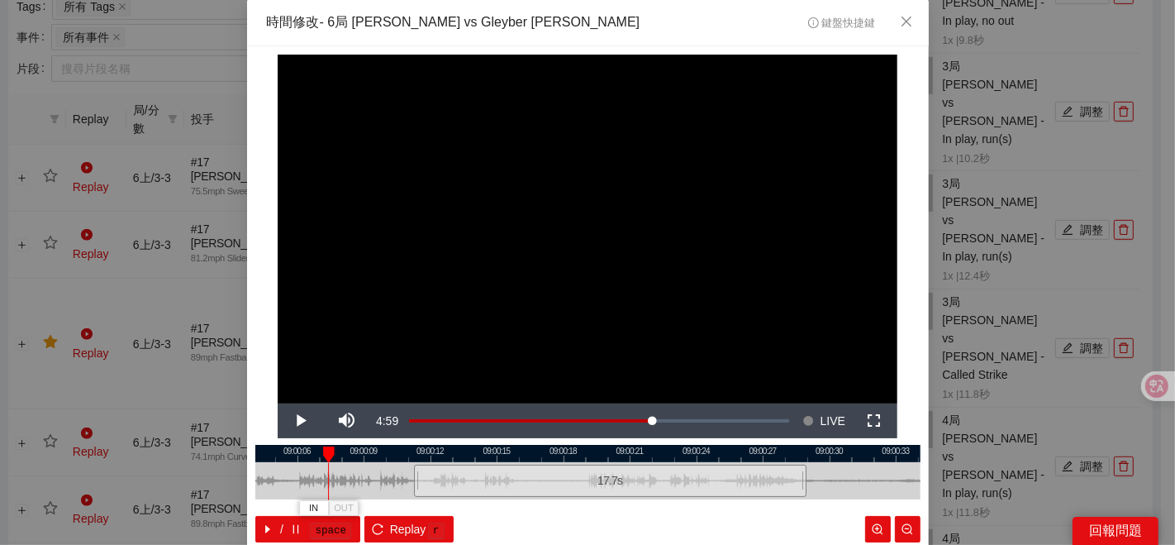
drag, startPoint x: 703, startPoint y: 479, endPoint x: 811, endPoint y: 455, distance: 110.9
click at [811, 455] on div "09:00:03 09:00:06 09:00:09 09:00:12 09:00:15 09:00:18 09:00:21 09:00:24 09:00:2…" at bounding box center [587, 494] width 665 height 98
click at [309, 504] on span "IN" at bounding box center [313, 508] width 9 height 15
click at [283, 454] on div at bounding box center [587, 453] width 665 height 17
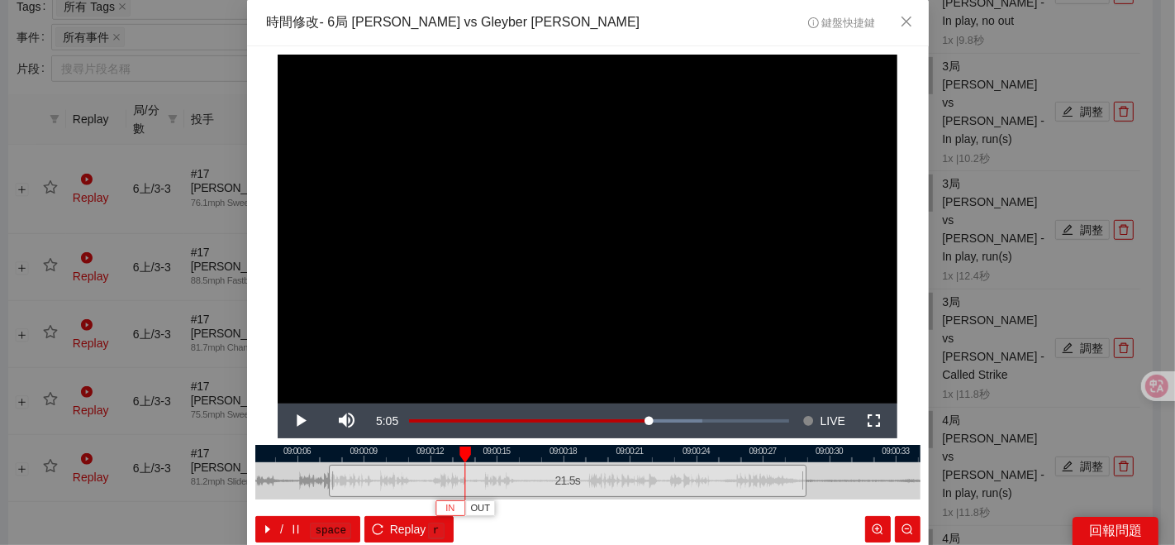
click at [445, 506] on span "IN" at bounding box center [449, 508] width 9 height 15
click at [607, 461] on div at bounding box center [587, 453] width 665 height 17
click at [497, 454] on div at bounding box center [587, 453] width 665 height 17
click at [530, 508] on span "OUT" at bounding box center [533, 508] width 20 height 15
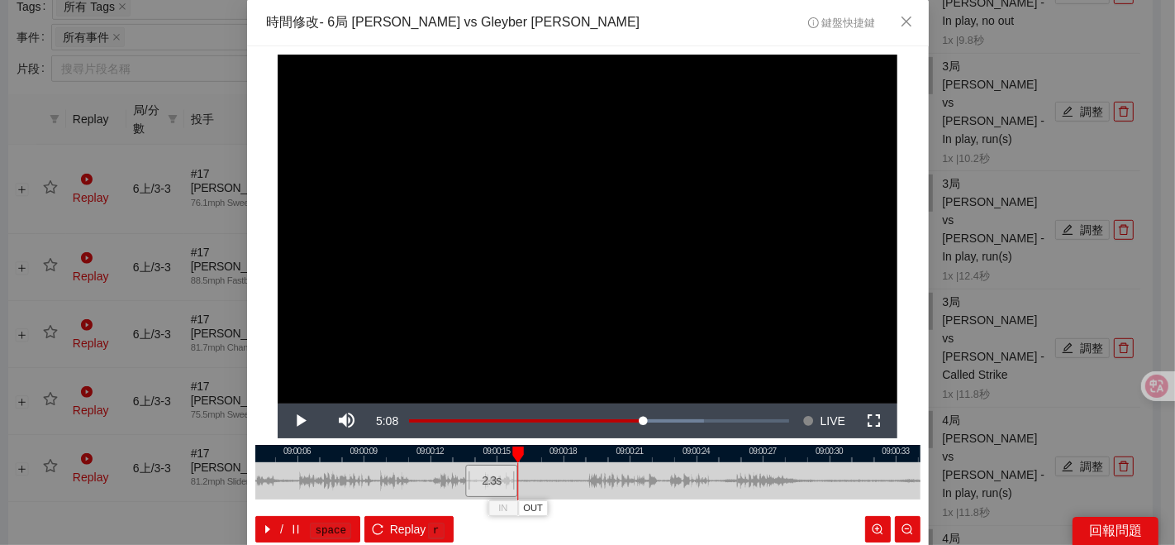
click at [464, 454] on div at bounding box center [587, 453] width 665 height 17
drag, startPoint x: 456, startPoint y: 482, endPoint x: 293, endPoint y: 486, distance: 162.8
click at [300, 486] on div at bounding box center [305, 480] width 10 height 37
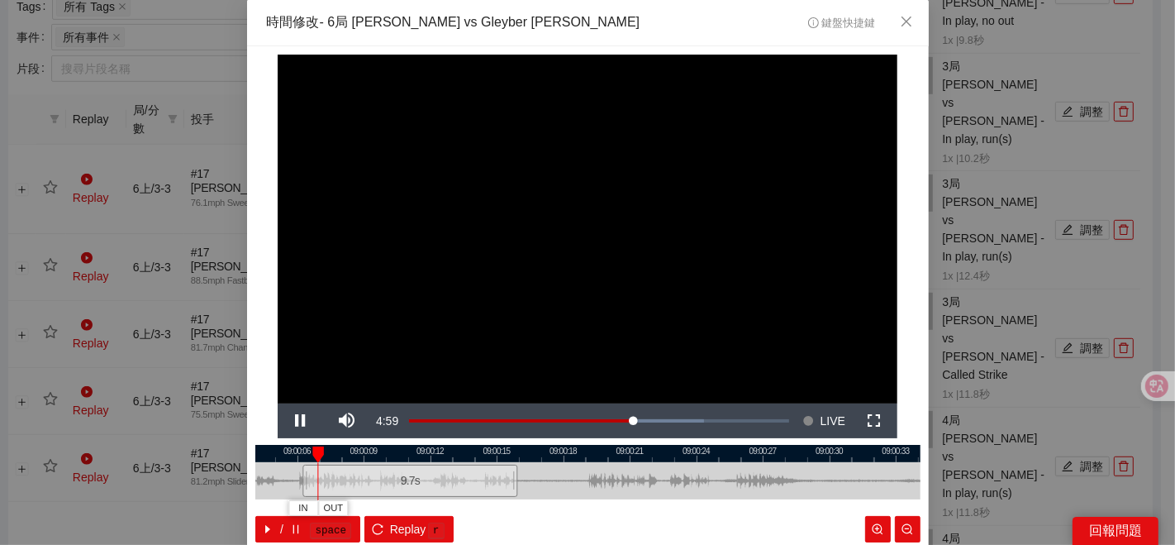
click at [297, 455] on div at bounding box center [587, 453] width 665 height 17
click at [321, 504] on button "IN" at bounding box center [323, 508] width 30 height 16
click at [335, 458] on div at bounding box center [587, 453] width 665 height 17
click at [328, 456] on div at bounding box center [587, 453] width 665 height 17
click at [317, 450] on div at bounding box center [587, 453] width 665 height 17
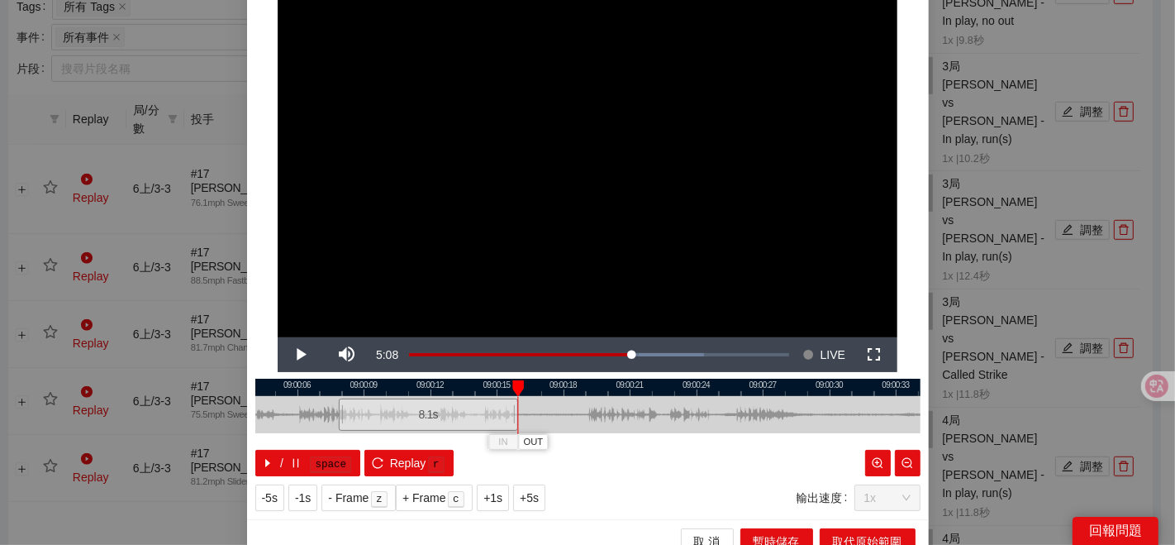
scroll to position [83, 0]
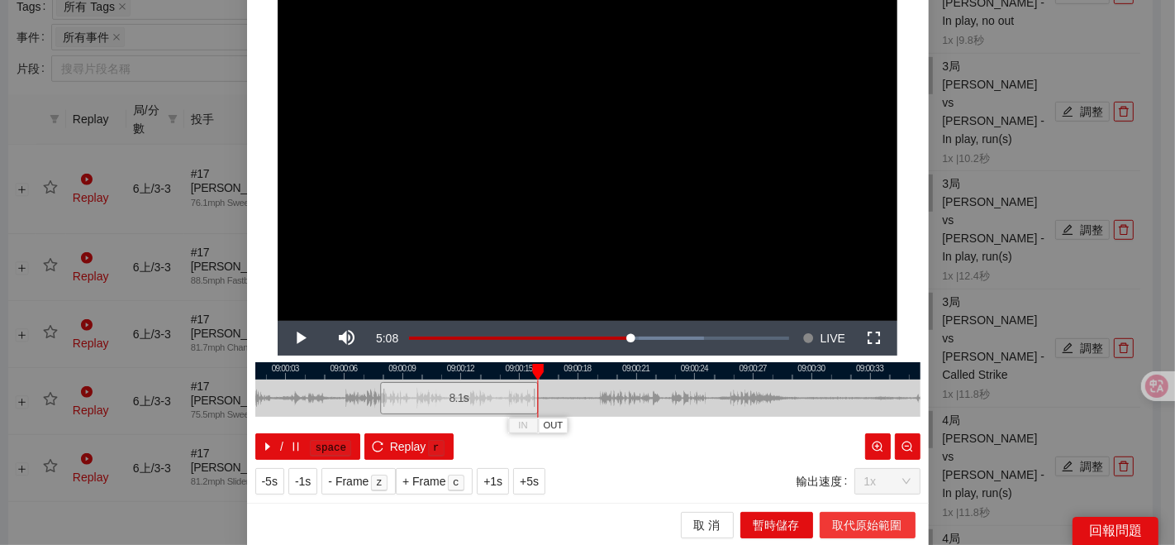
click at [847, 516] on span "取代原始範圍" at bounding box center [867, 525] width 69 height 18
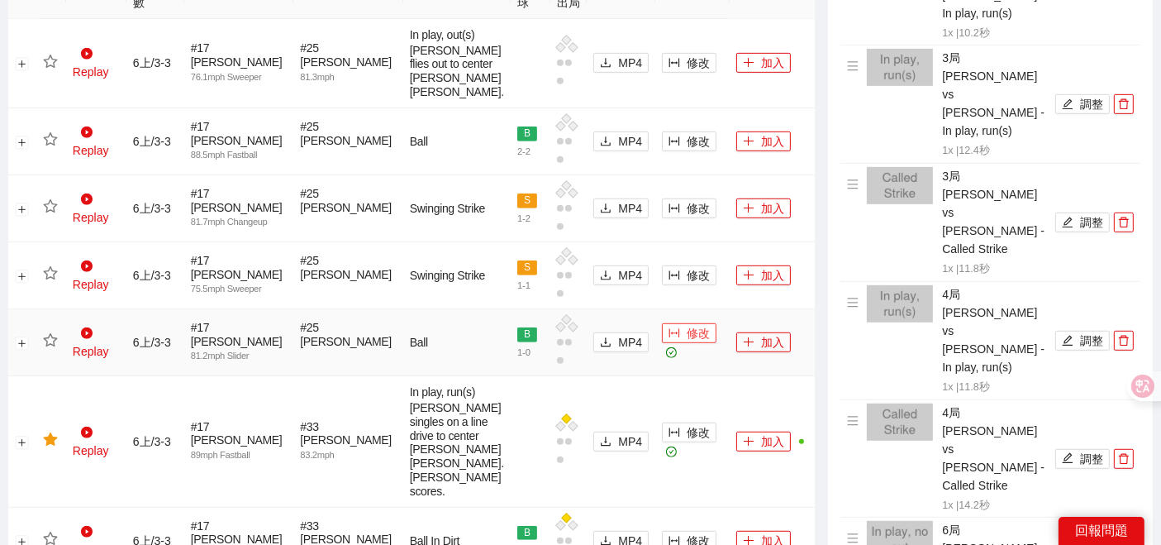
scroll to position [950, 0]
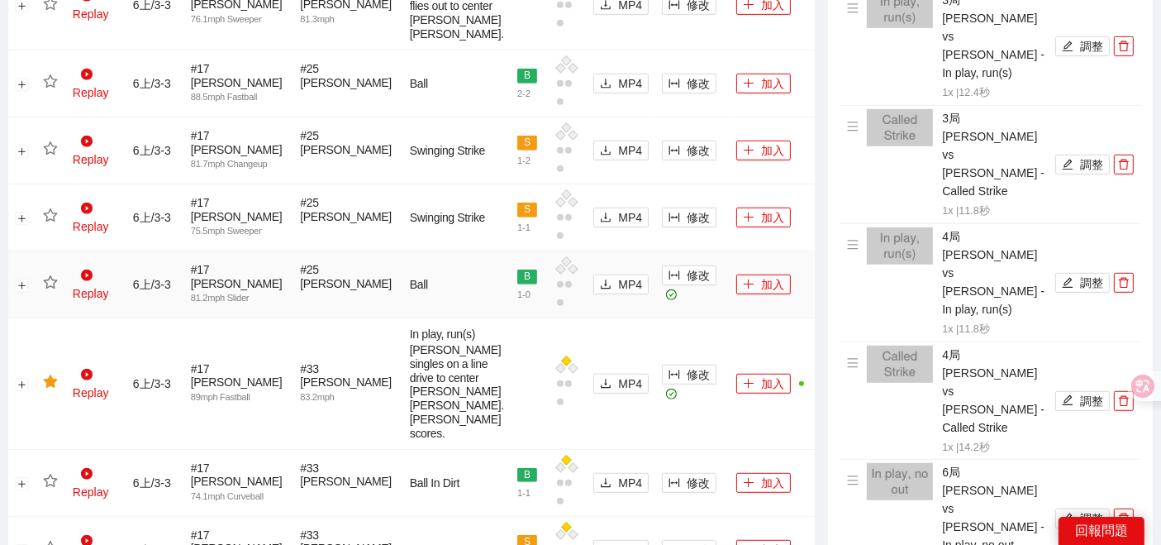
click at [45, 275] on icon "star" at bounding box center [50, 282] width 15 height 15
click at [745, 274] on button "加入" at bounding box center [763, 284] width 55 height 20
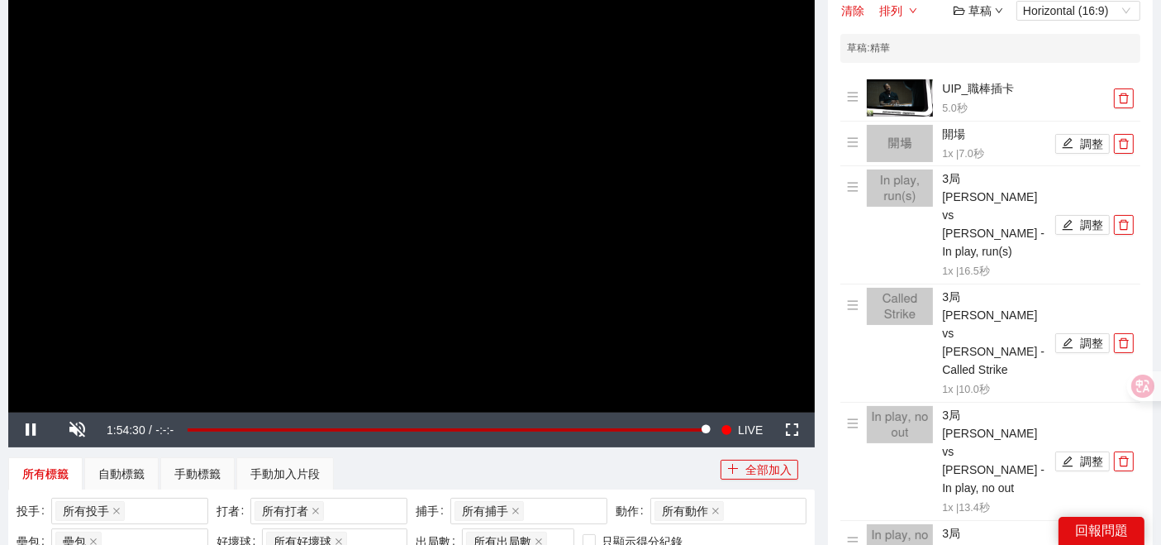
scroll to position [183, 0]
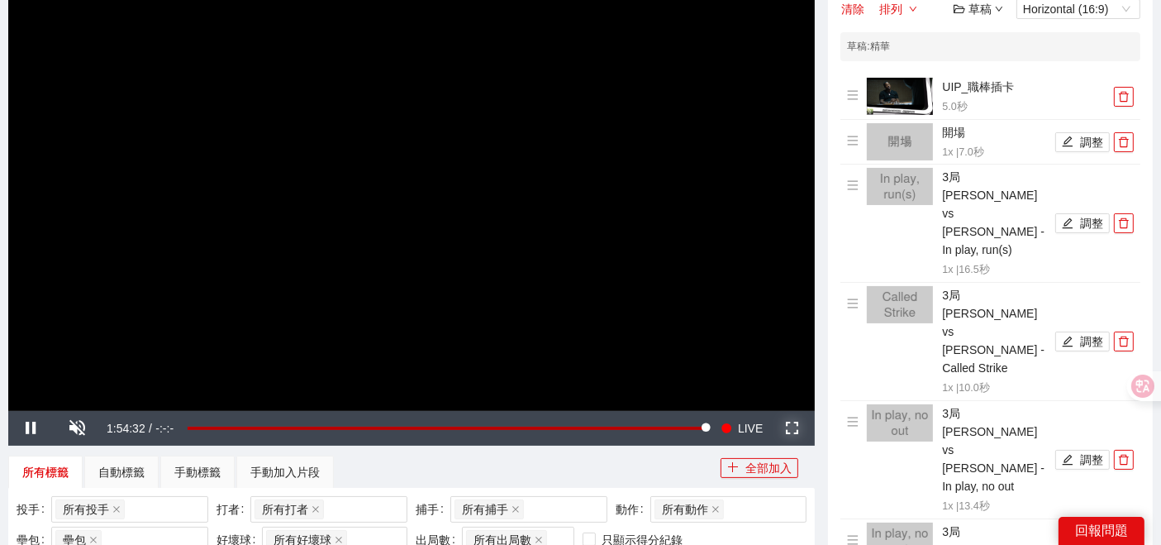
click at [792, 428] on span "Video Player" at bounding box center [792, 428] width 0 height 0
click at [78, 428] on span "Video Player" at bounding box center [78, 428] width 0 height 0
click at [792, 428] on span "Video Player" at bounding box center [792, 428] width 0 height 0
click at [768, 411] on button "Fullscreen" at bounding box center [791, 428] width 46 height 35
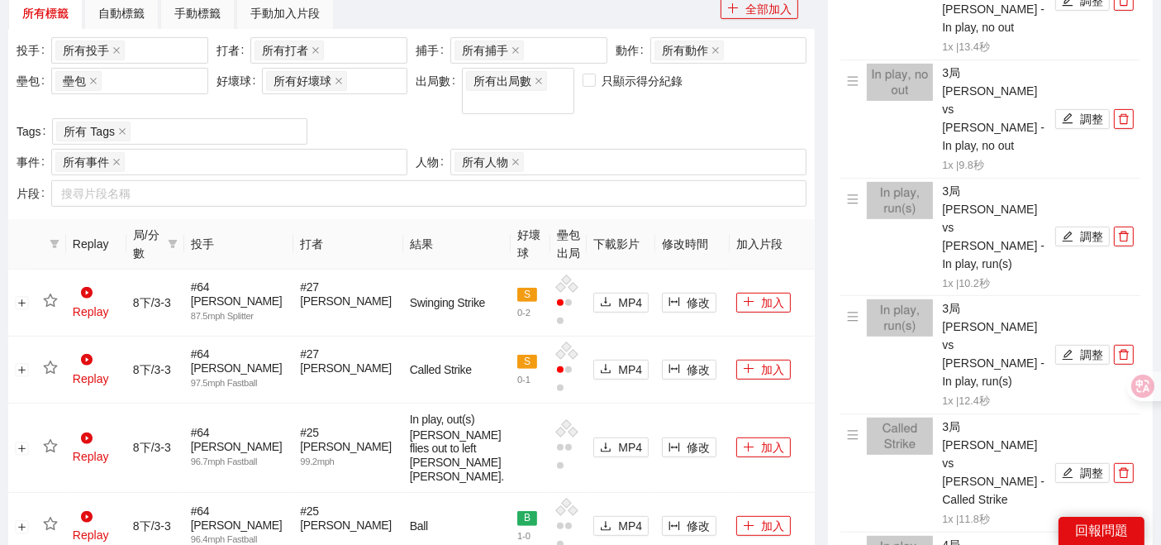
scroll to position [92, 0]
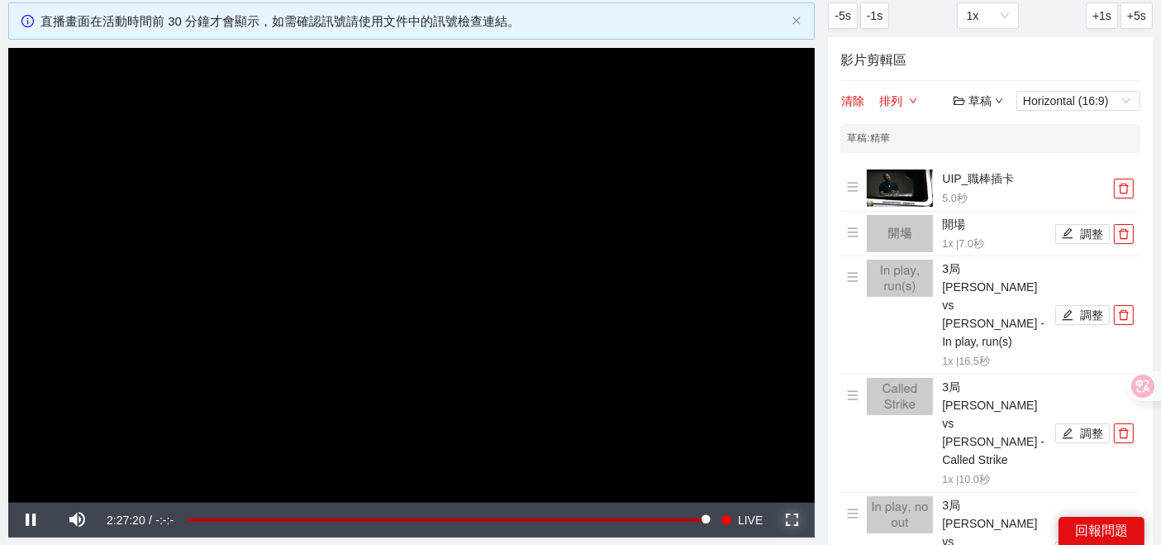
click at [792, 520] on span "Video Player" at bounding box center [792, 520] width 0 height 0
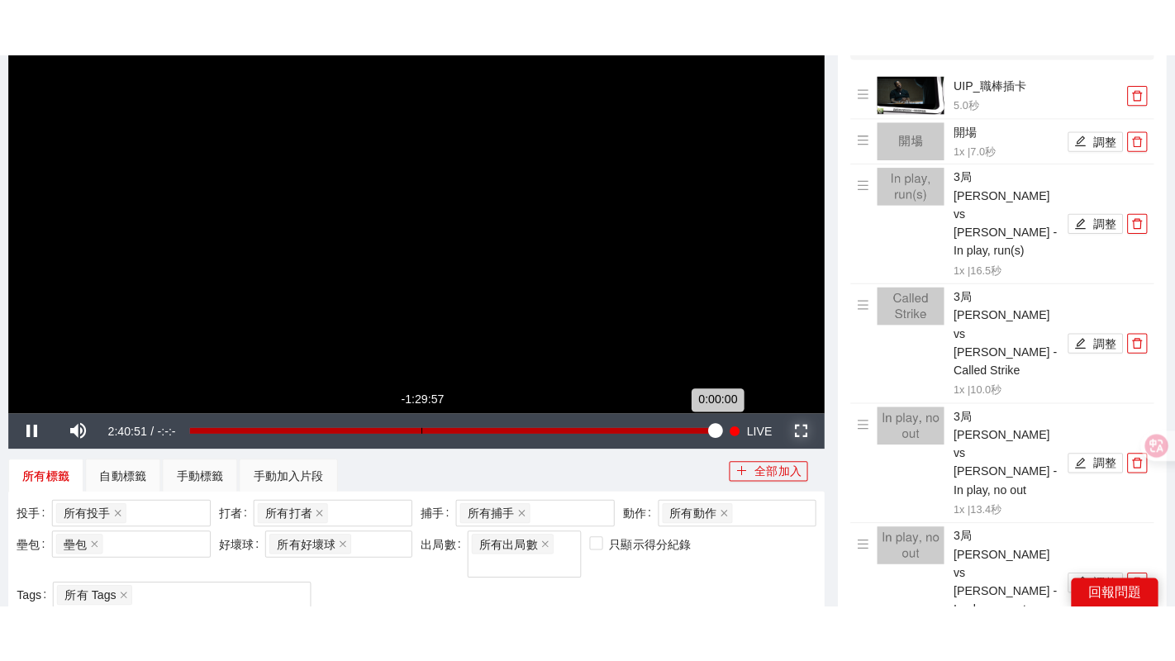
scroll to position [183, 0]
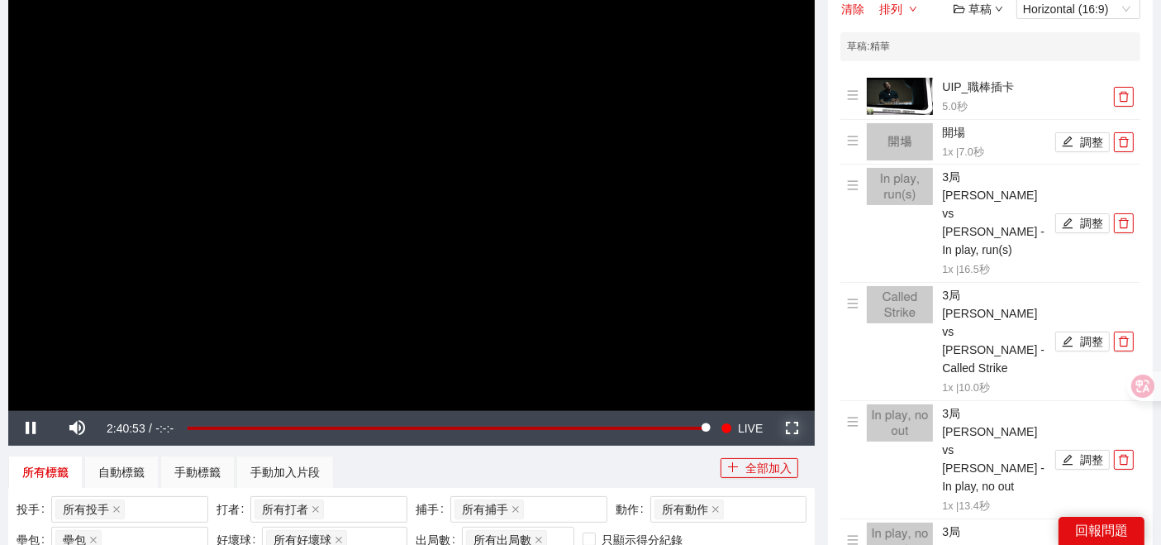
click at [792, 428] on span "Video Player" at bounding box center [792, 428] width 0 height 0
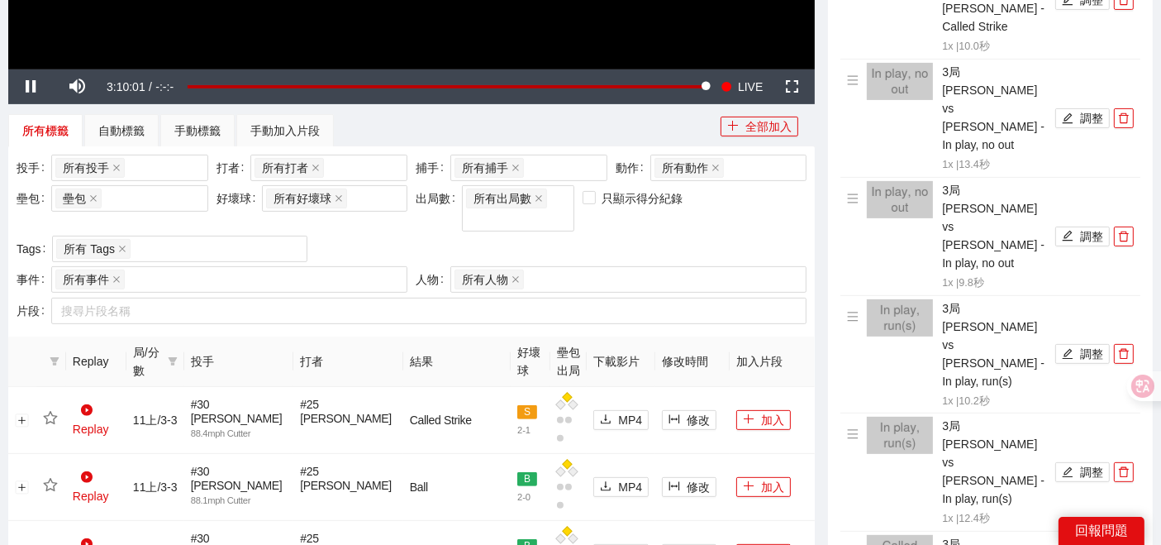
scroll to position [734, 0]
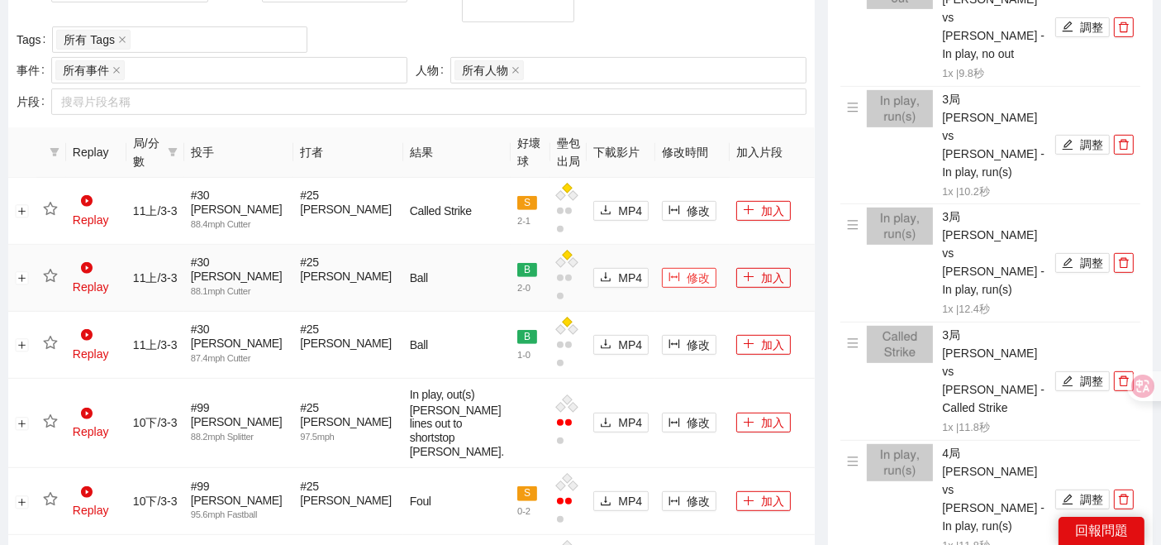
click at [662, 268] on button "修改" at bounding box center [689, 278] width 55 height 20
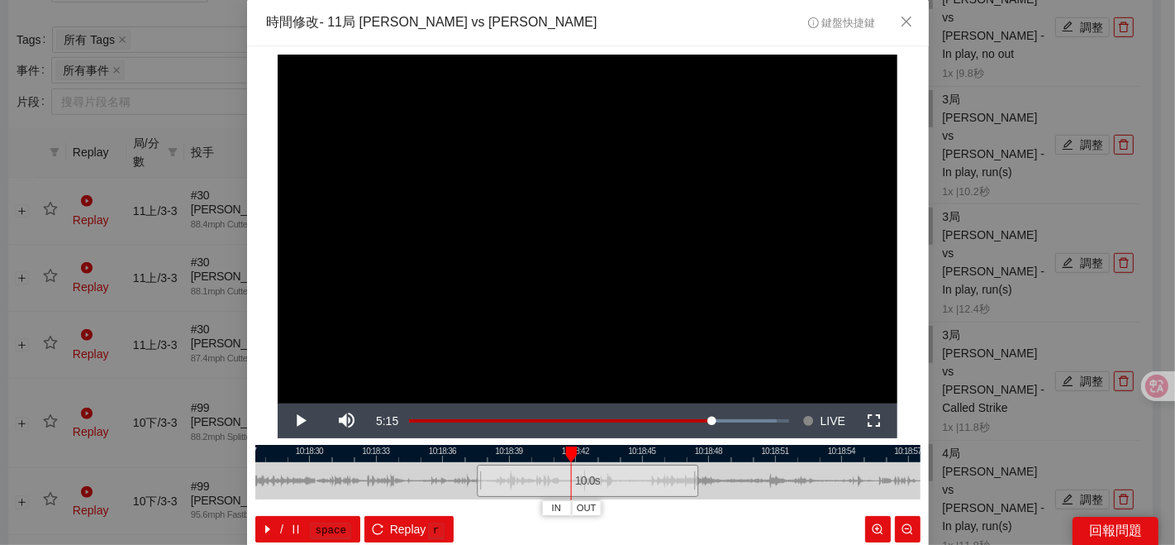
click at [0, 161] on div "**********" at bounding box center [587, 272] width 1175 height 545
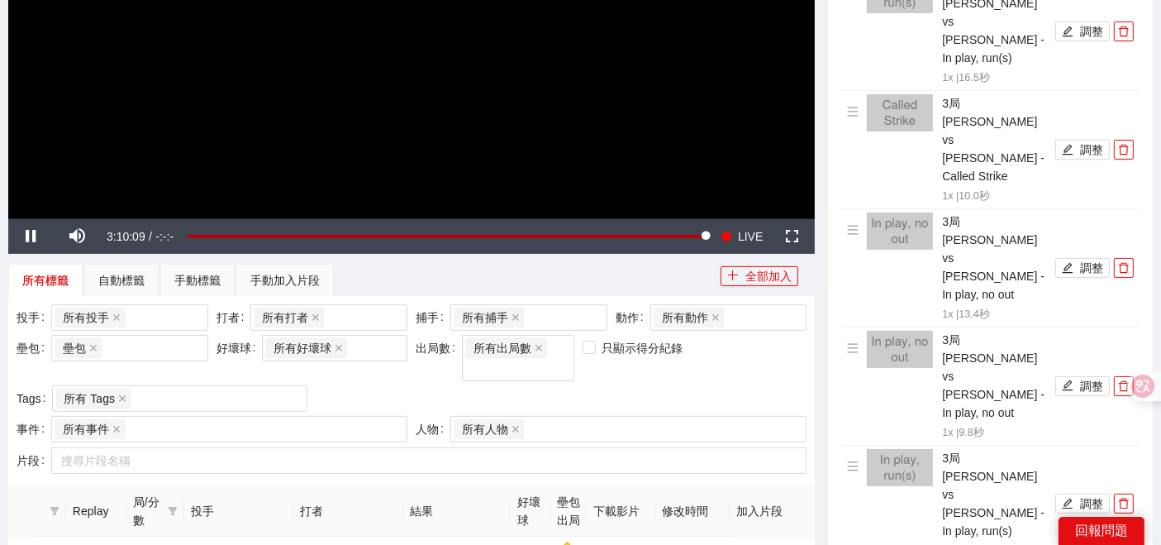
scroll to position [367, 0]
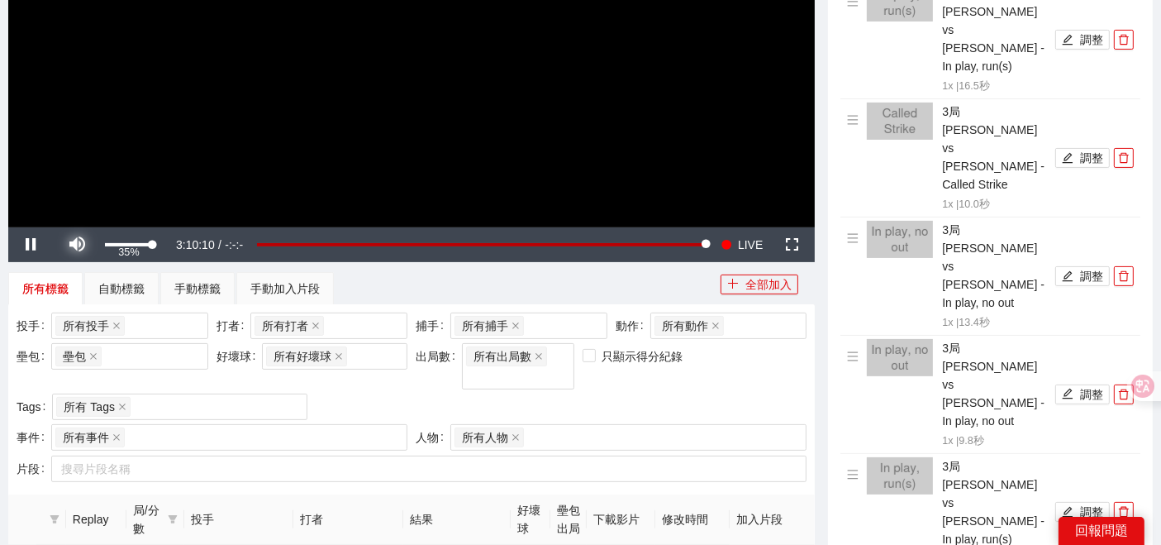
click at [78, 245] on span "Video Player" at bounding box center [78, 245] width 0 height 0
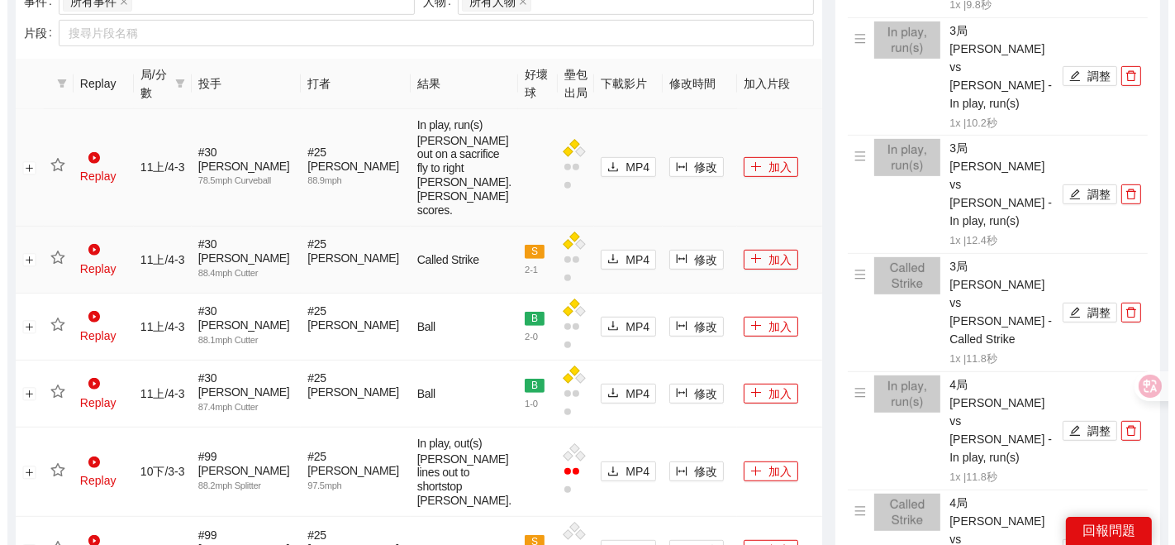
scroll to position [826, 0]
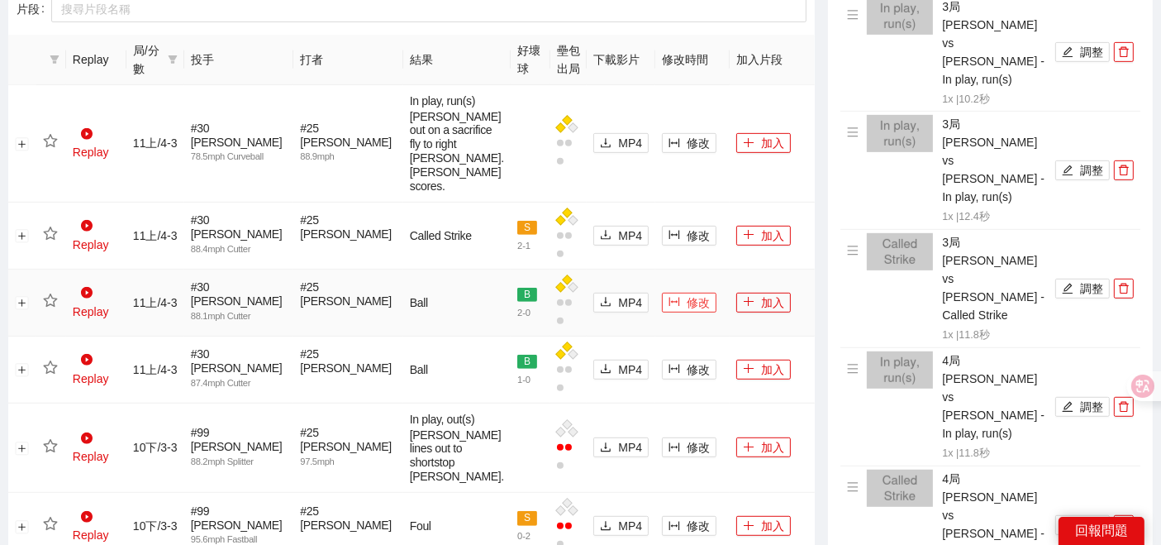
click at [687, 312] on span "修改" at bounding box center [698, 302] width 23 height 18
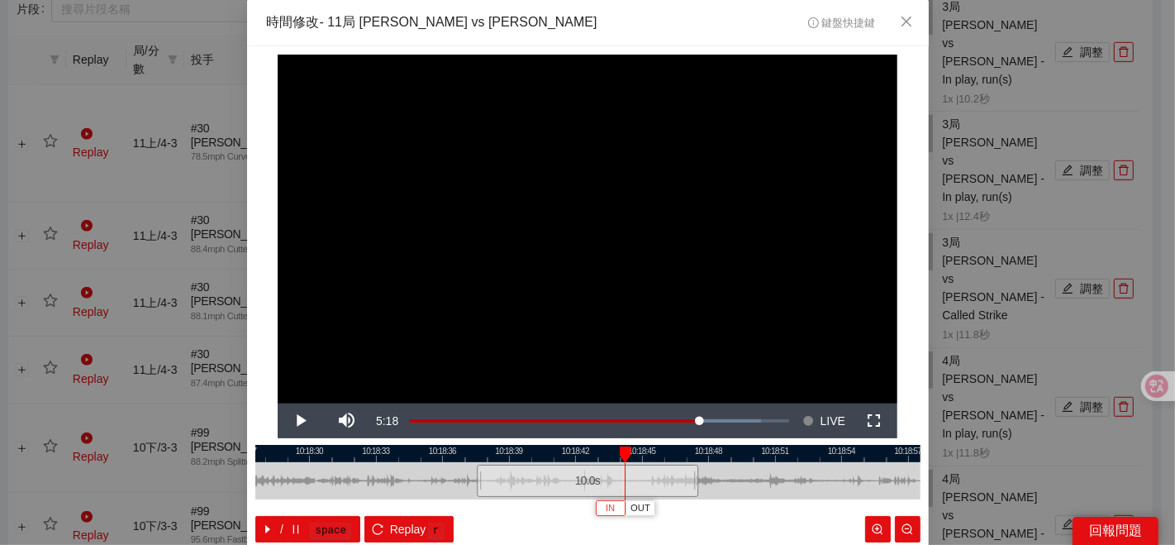
click at [606, 506] on span "IN" at bounding box center [610, 508] width 9 height 15
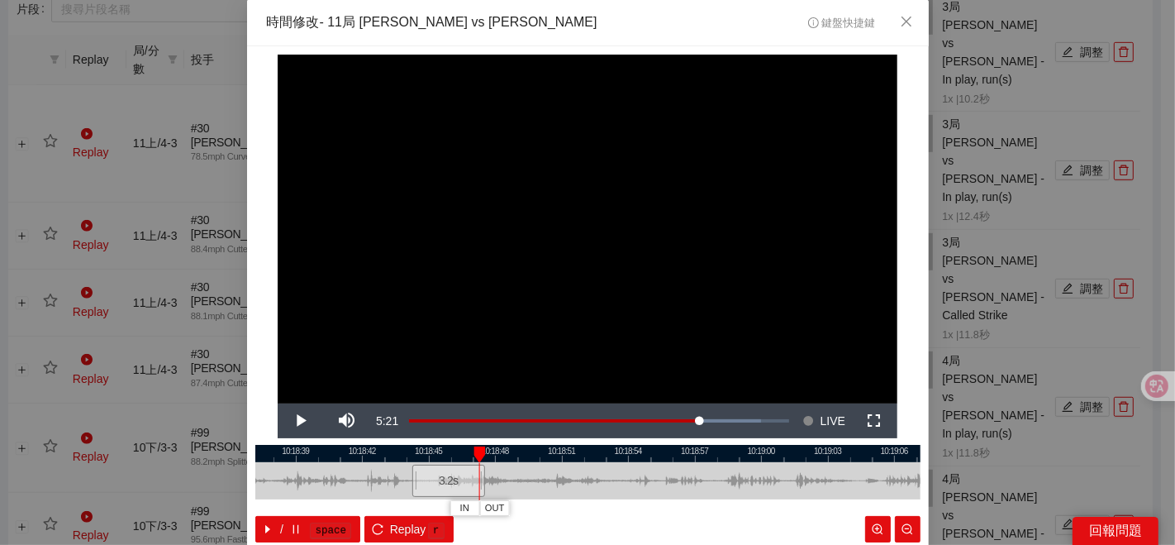
drag, startPoint x: 772, startPoint y: 473, endPoint x: 465, endPoint y: 486, distance: 306.8
click at [504, 496] on div at bounding box center [374, 480] width 665 height 37
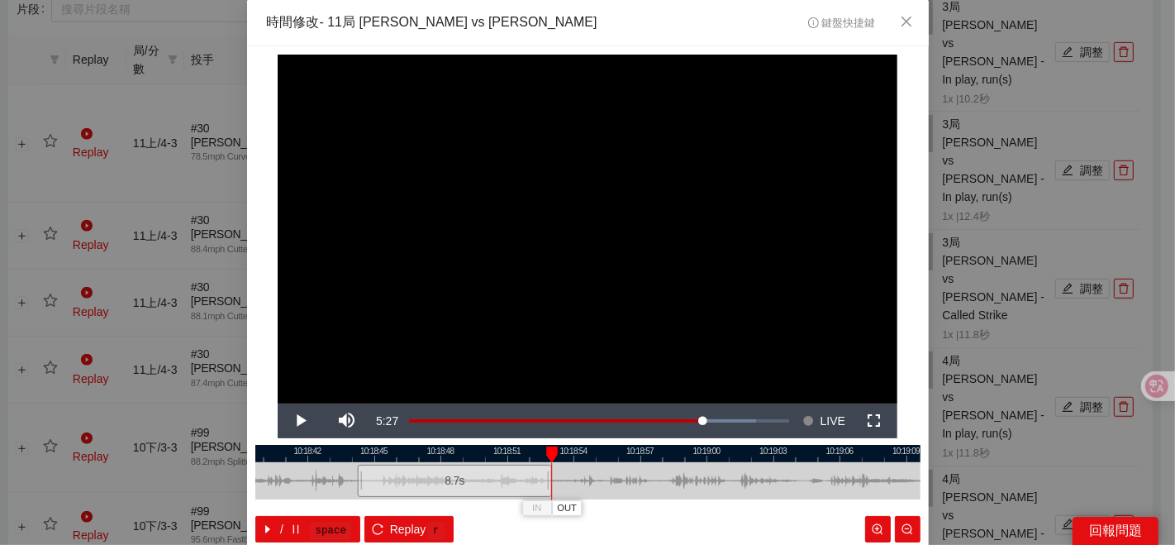
drag, startPoint x: 423, startPoint y: 475, endPoint x: 545, endPoint y: 481, distance: 121.6
click at [545, 481] on div "10:18:39 10:18:42 10:18:45 10:18:48 10:18:51 10:18:54 10:18:57 10:19:00 10:19:0…" at bounding box center [587, 494] width 665 height 98
click at [435, 454] on div at bounding box center [587, 453] width 665 height 17
click at [552, 504] on span "OUT" at bounding box center [555, 508] width 20 height 15
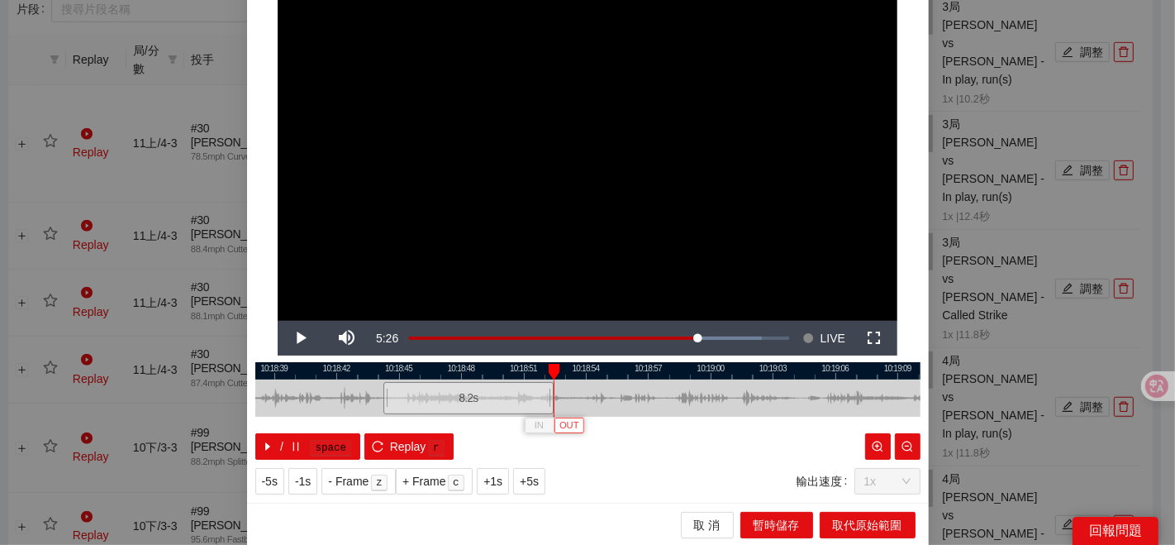
scroll to position [83, 0]
click at [854, 507] on div "取 消 暫時儲存 取代原始範圍" at bounding box center [588, 524] width 682 height 44
click at [849, 520] on span "取代原始範圍" at bounding box center [867, 525] width 69 height 18
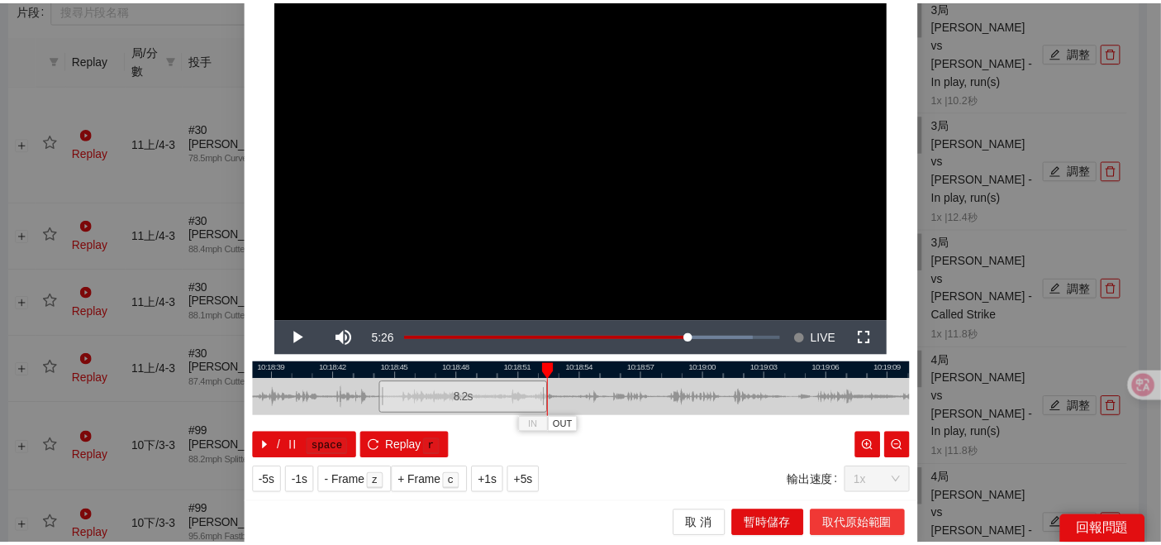
scroll to position [0, 0]
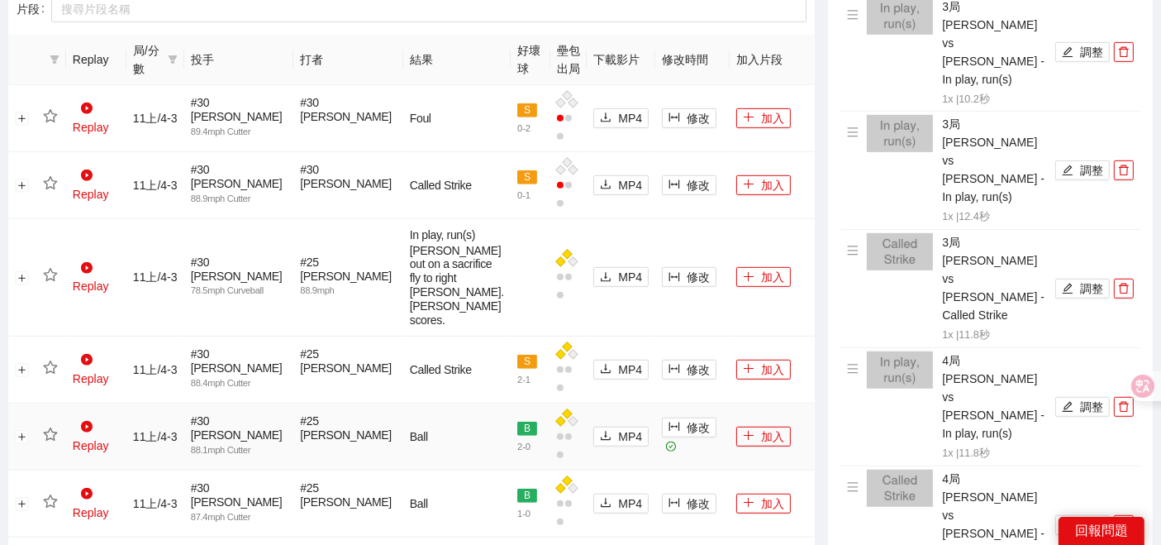
click at [51, 442] on icon "star" at bounding box center [50, 434] width 15 height 15
click at [748, 446] on button "加入" at bounding box center [763, 436] width 55 height 20
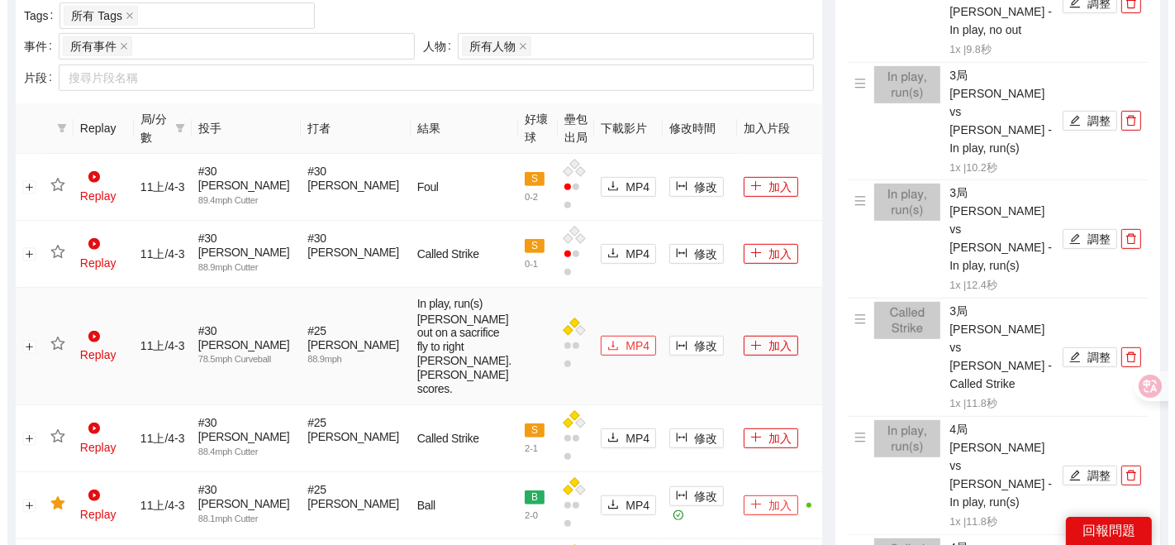
scroll to position [734, 0]
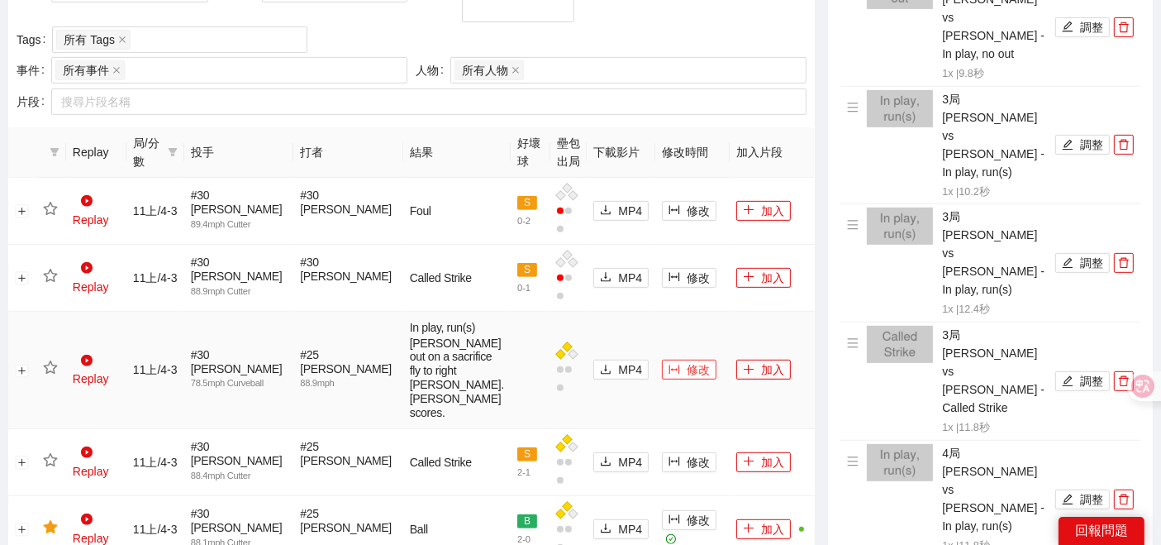
click at [687, 360] on span "修改" at bounding box center [698, 369] width 23 height 18
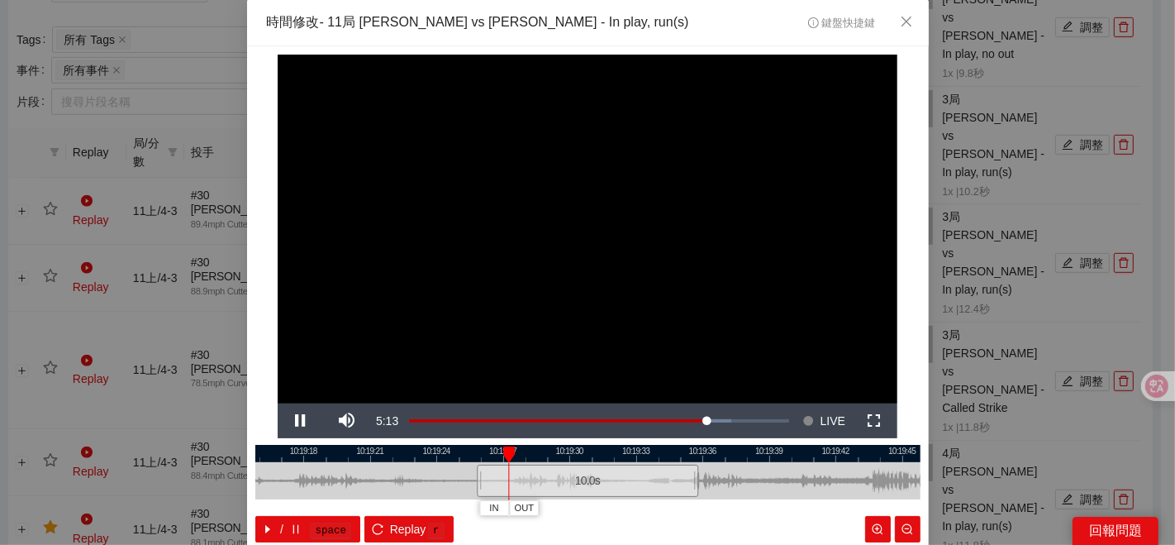
click at [565, 457] on div at bounding box center [587, 453] width 665 height 17
click at [588, 509] on span "IN" at bounding box center [592, 508] width 9 height 15
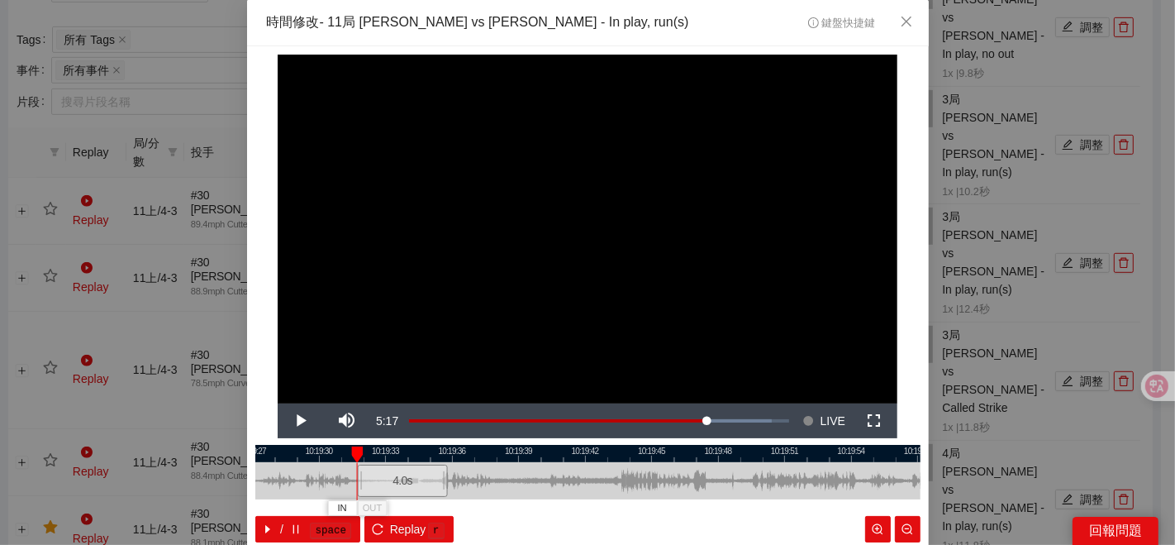
drag, startPoint x: 753, startPoint y: 485, endPoint x: 502, endPoint y: 518, distance: 252.5
click at [502, 518] on div "10:19:27 10:19:30 10:19:33 10:19:36 10:19:39 10:19:42 10:19:45 10:19:48 10:19:5…" at bounding box center [587, 494] width 665 height 98
click at [345, 507] on span "IN" at bounding box center [348, 508] width 9 height 15
click at [354, 506] on span "IN" at bounding box center [358, 508] width 9 height 15
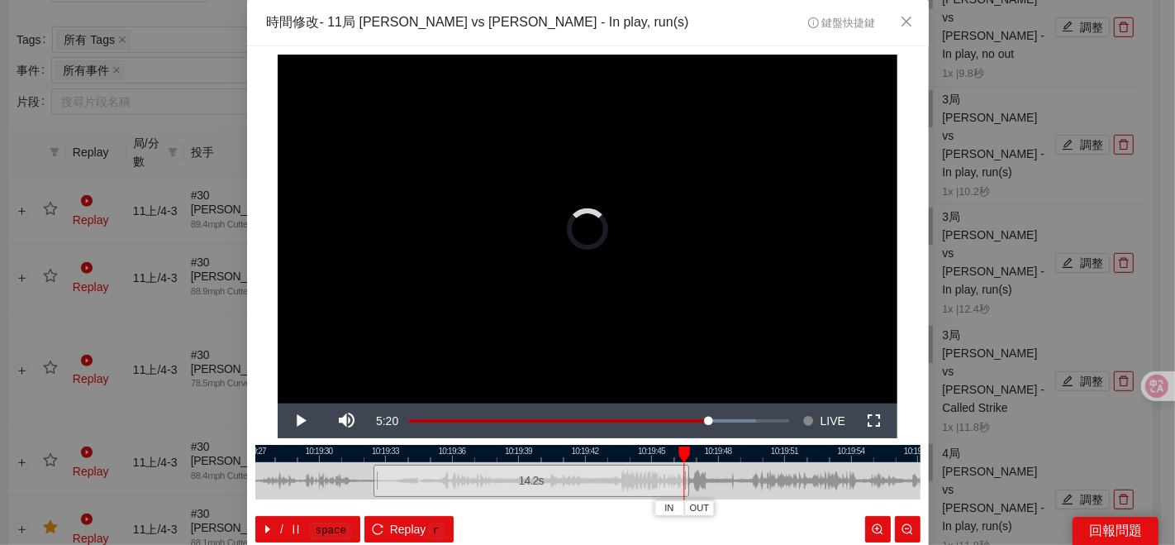
drag, startPoint x: 477, startPoint y: 485, endPoint x: 683, endPoint y: 459, distance: 207.4
click at [683, 459] on div "10:19:27 10:19:30 10:19:33 10:19:36 10:19:39 10:19:42 10:19:45 10:19:48 10:19:5…" at bounding box center [587, 494] width 665 height 98
click at [461, 451] on div at bounding box center [587, 453] width 665 height 17
drag, startPoint x: 656, startPoint y: 521, endPoint x: 595, endPoint y: 521, distance: 61.2
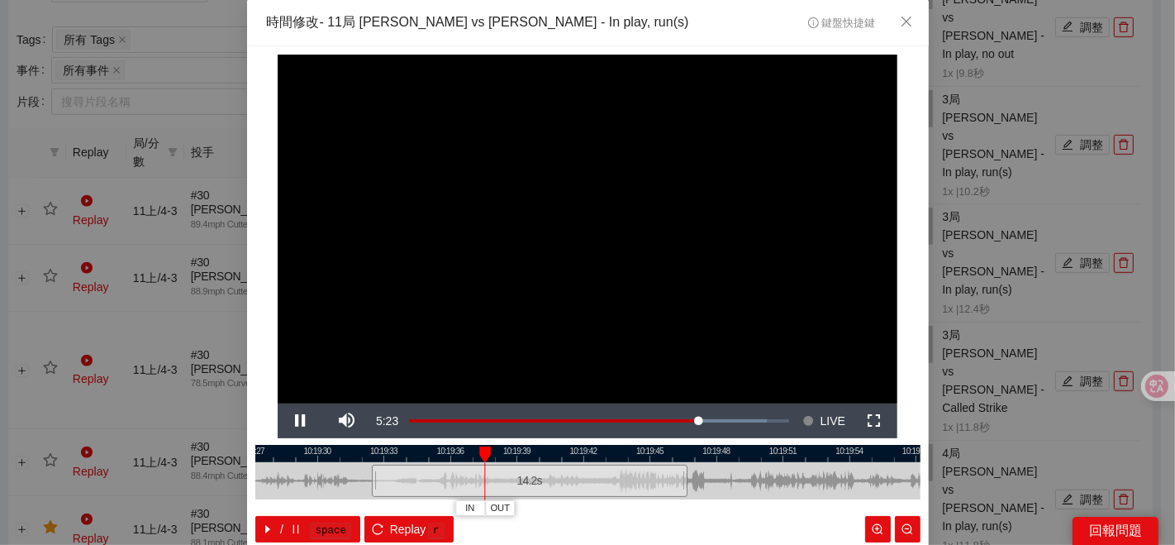
click at [596, 522] on div "/ space Replay r" at bounding box center [587, 529] width 665 height 26
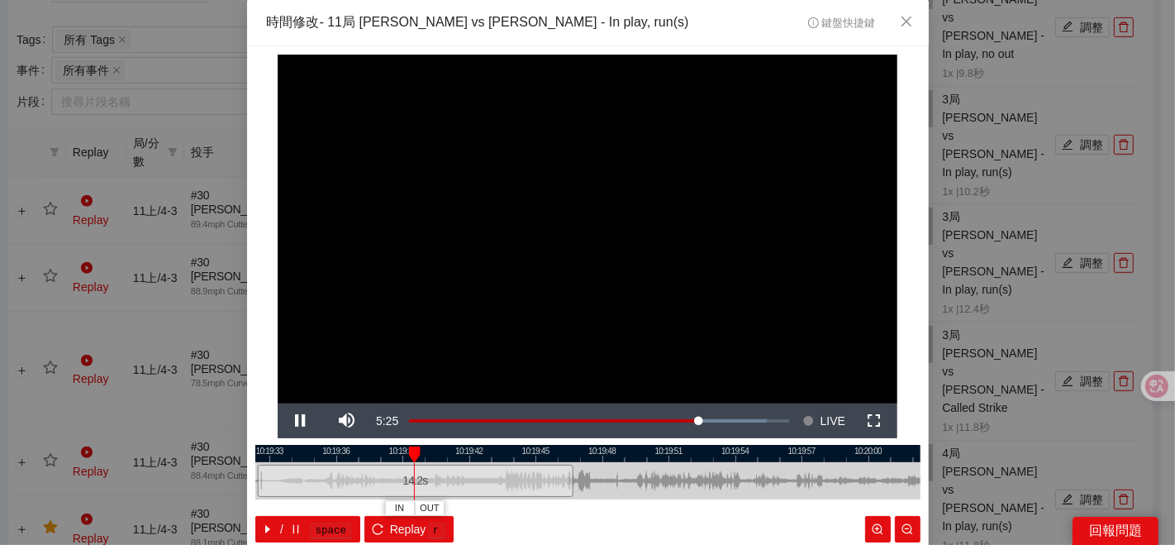
drag, startPoint x: 726, startPoint y: 480, endPoint x: 622, endPoint y: 487, distance: 104.3
click at [622, 487] on div at bounding box center [473, 480] width 665 height 37
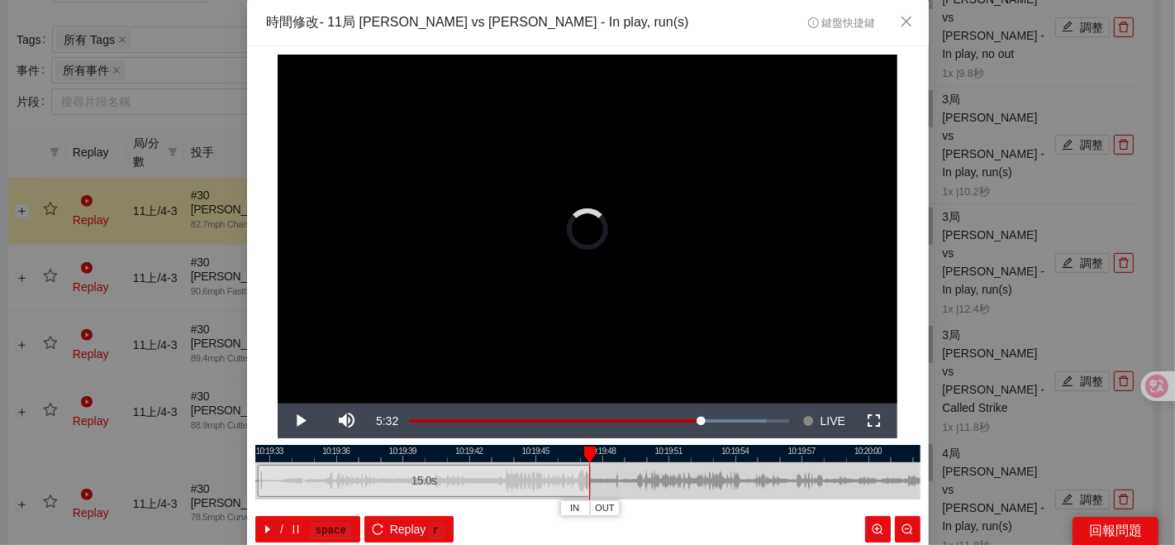
drag, startPoint x: 566, startPoint y: 478, endPoint x: 578, endPoint y: 467, distance: 16.4
click at [593, 479] on div at bounding box center [588, 480] width 10 height 37
click at [559, 457] on div at bounding box center [587, 453] width 665 height 17
click at [589, 510] on span "OUT" at bounding box center [599, 508] width 20 height 15
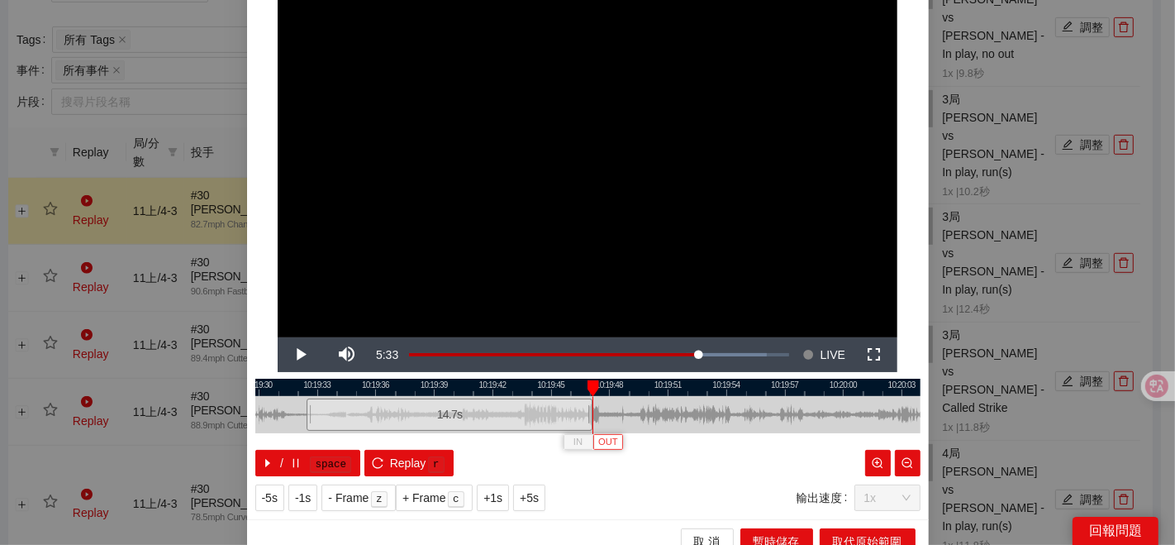
scroll to position [83, 0]
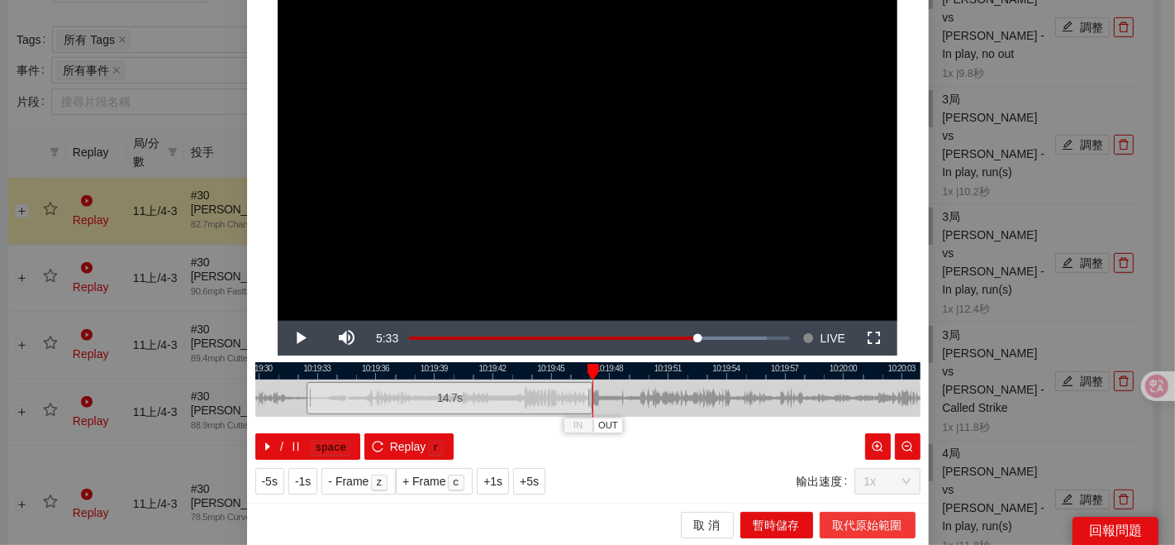
click at [858, 524] on span "取代原始範圍" at bounding box center [867, 525] width 69 height 18
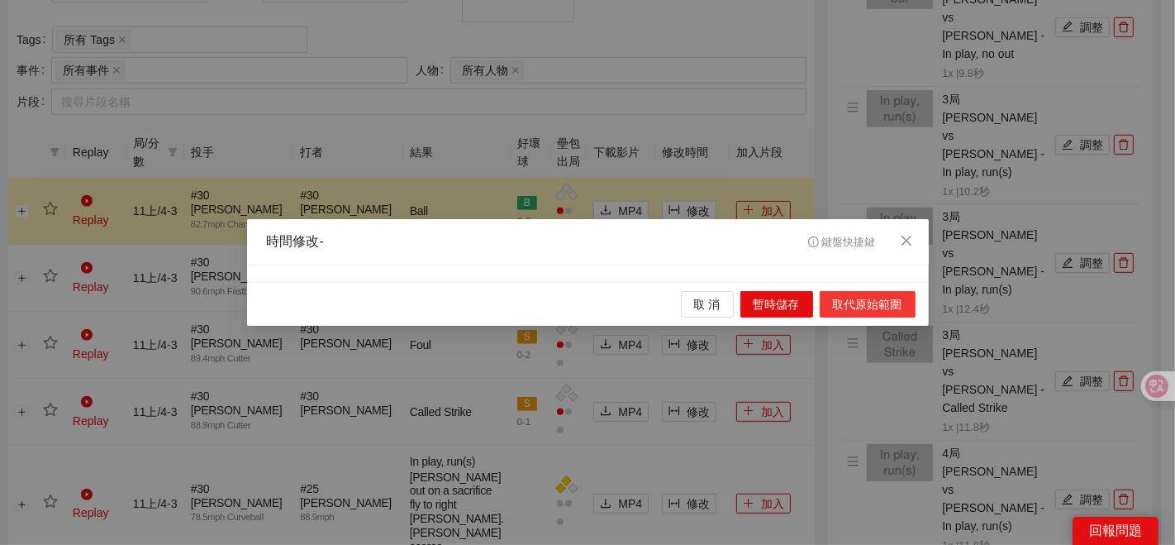
scroll to position [0, 0]
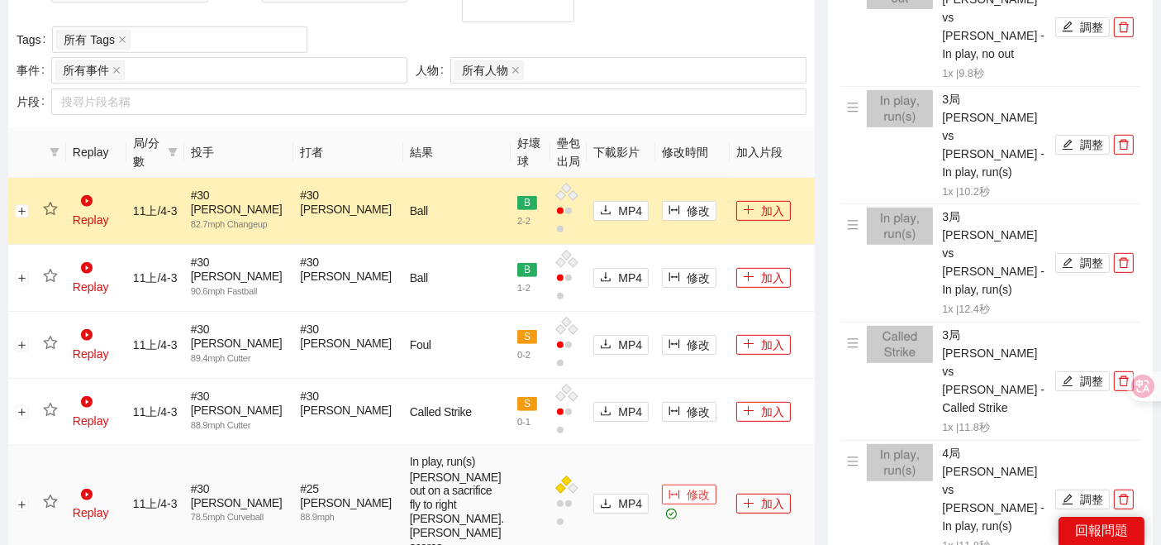
click at [687, 485] on span "修改" at bounding box center [698, 494] width 23 height 18
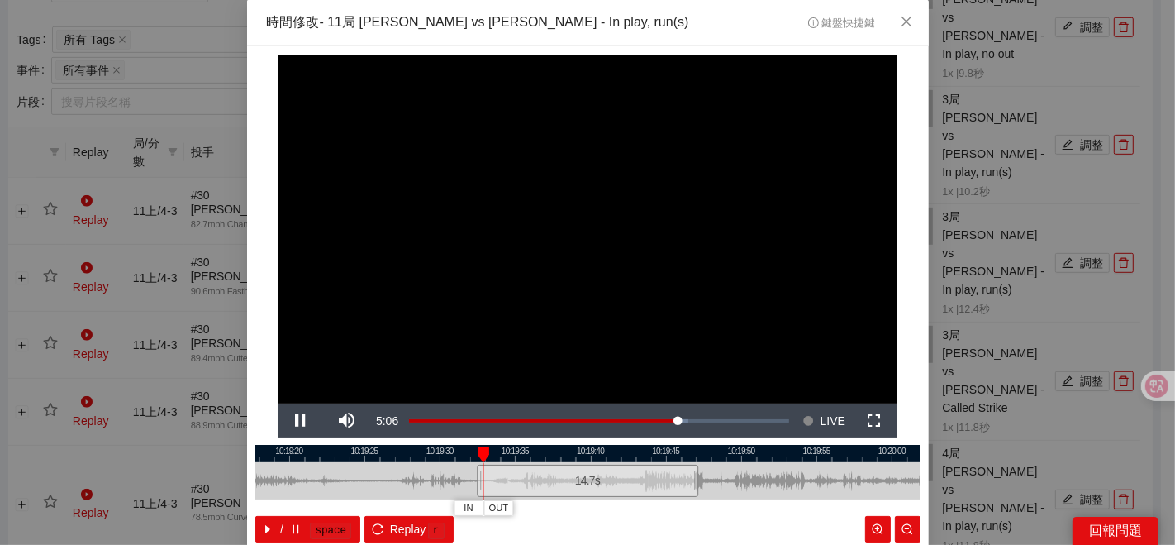
click at [675, 451] on div at bounding box center [587, 453] width 665 height 17
drag, startPoint x: 692, startPoint y: 480, endPoint x: 733, endPoint y: 482, distance: 41.3
click at [733, 482] on div at bounding box center [737, 480] width 10 height 37
click at [678, 450] on div at bounding box center [587, 453] width 665 height 17
click at [724, 504] on span "OUT" at bounding box center [732, 508] width 20 height 15
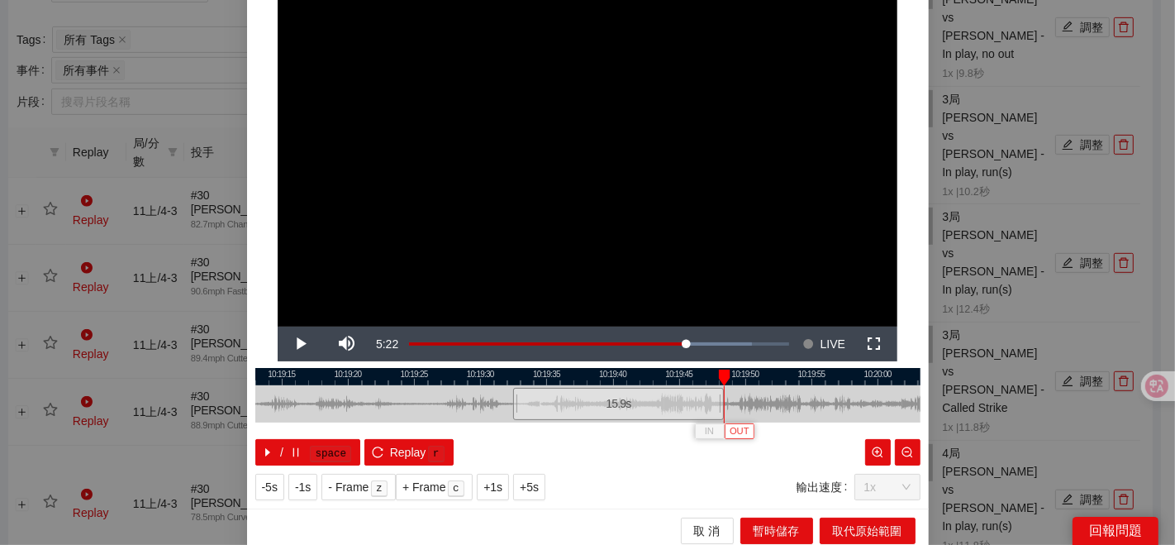
scroll to position [83, 0]
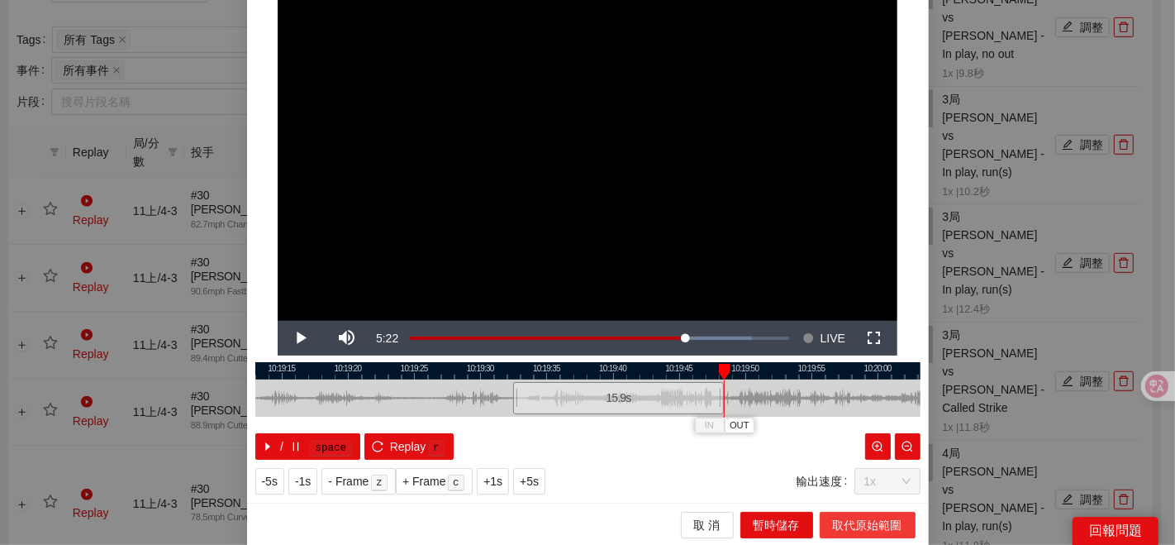
click at [842, 517] on span "取代原始範圍" at bounding box center [867, 525] width 69 height 18
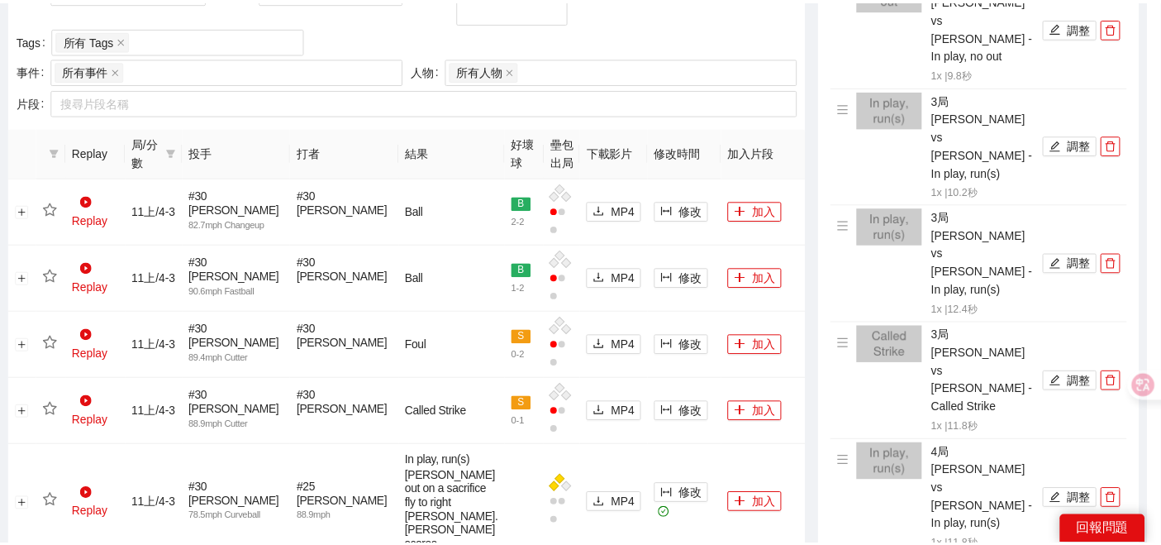
scroll to position [0, 0]
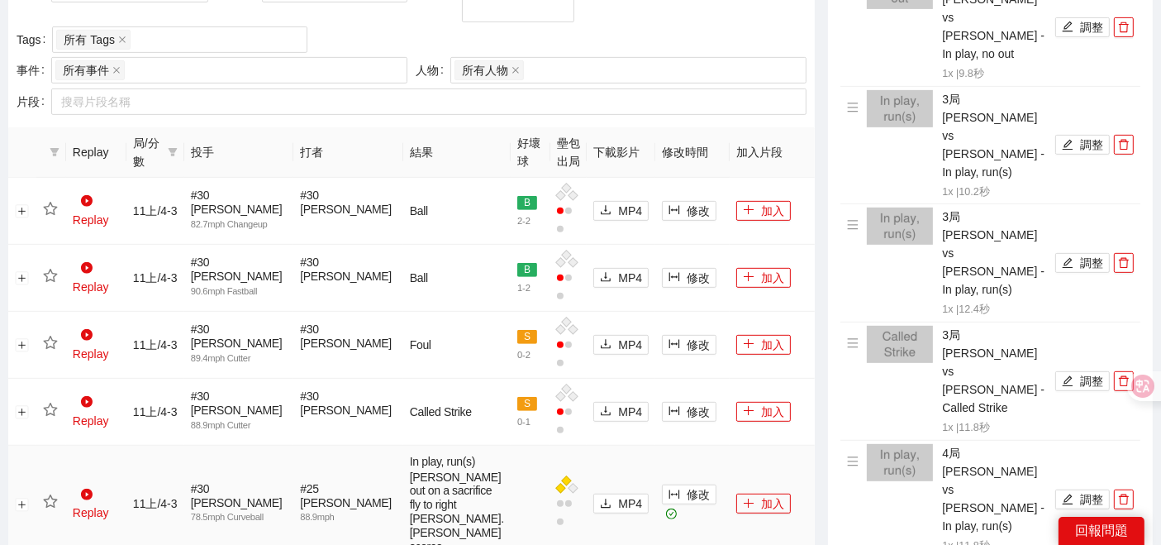
click at [52, 494] on icon "star" at bounding box center [50, 501] width 15 height 15
click at [744, 468] on td "加入" at bounding box center [772, 503] width 85 height 117
click at [747, 493] on button "加入" at bounding box center [763, 503] width 55 height 20
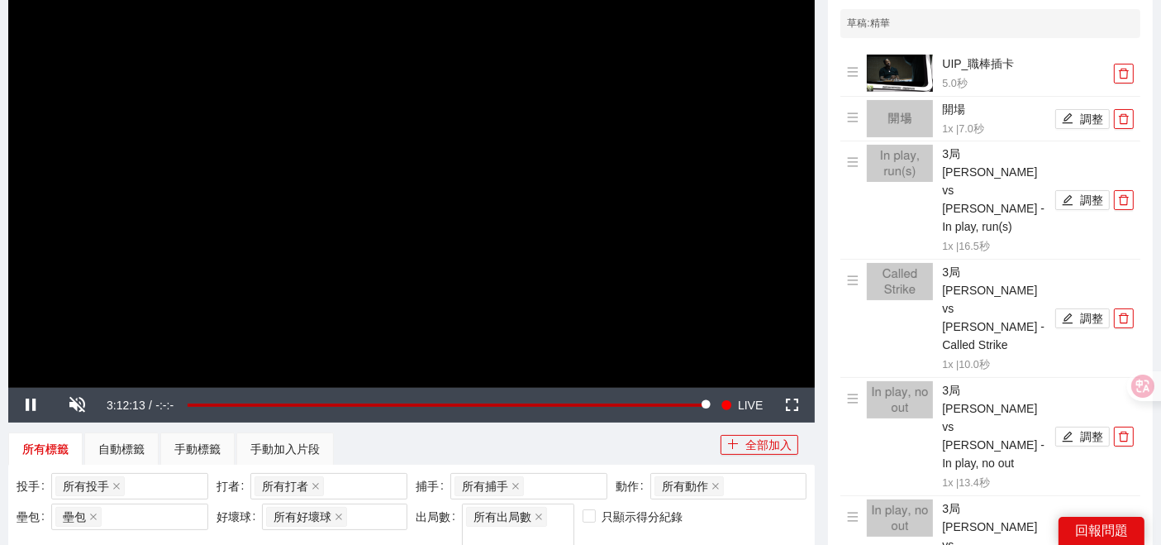
scroll to position [183, 0]
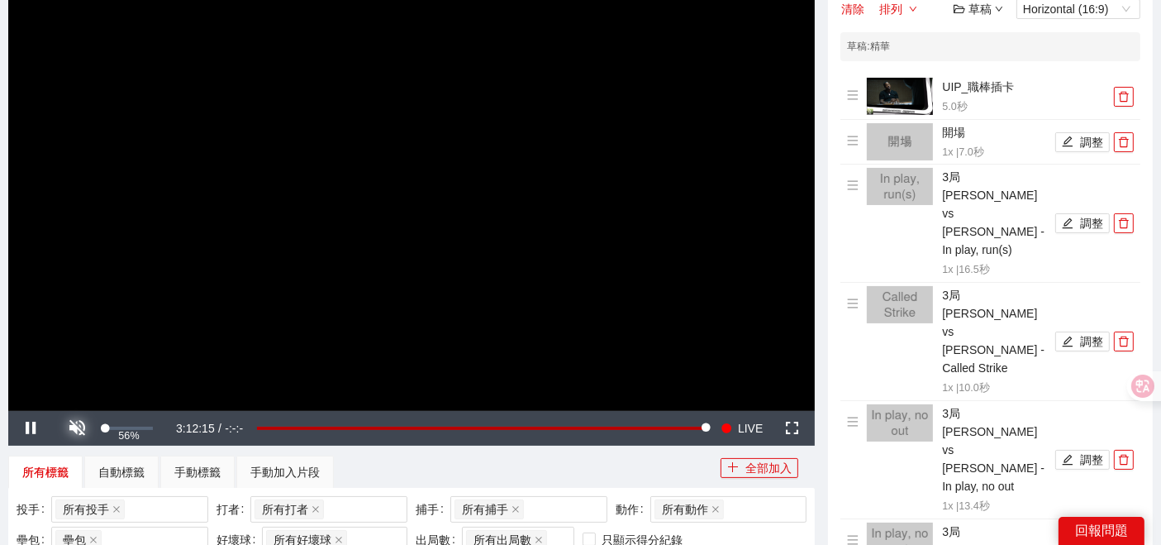
click at [78, 428] on span "Video Player" at bounding box center [78, 428] width 0 height 0
click at [792, 428] on span "Video Player" at bounding box center [792, 428] width 0 height 0
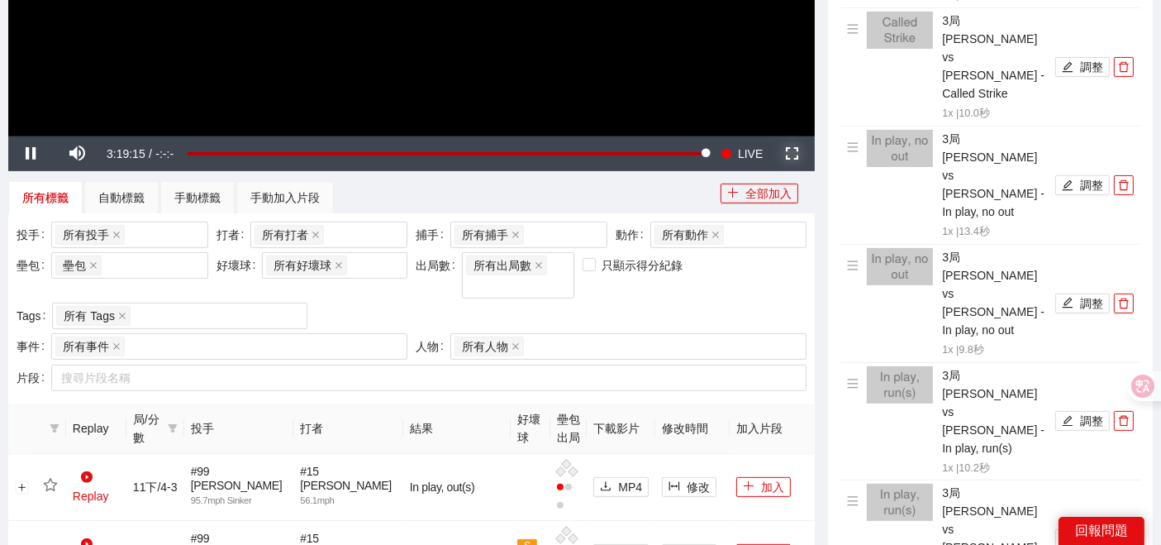
scroll to position [459, 0]
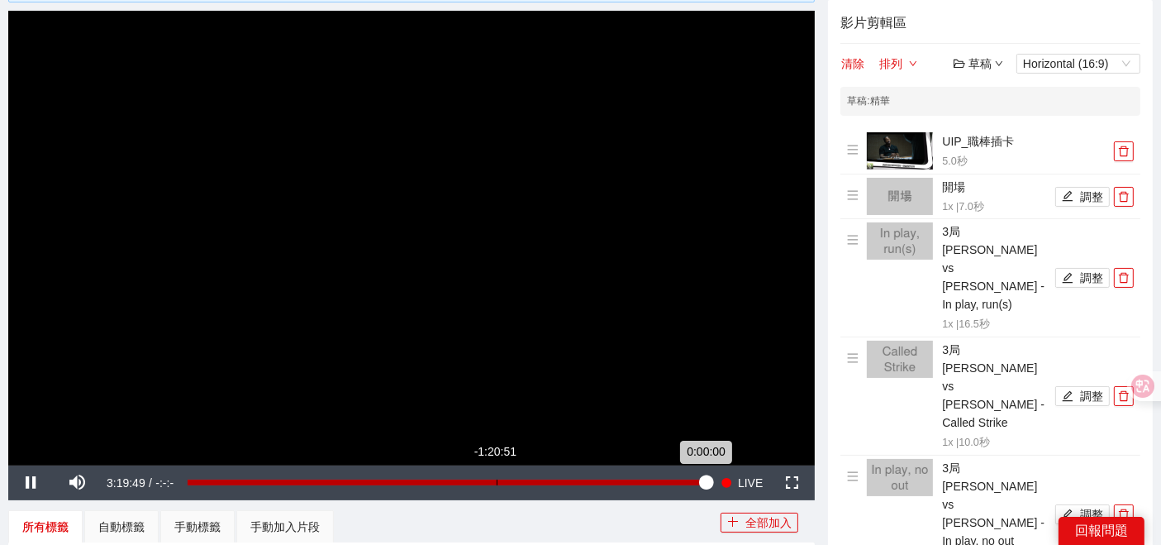
scroll to position [183, 0]
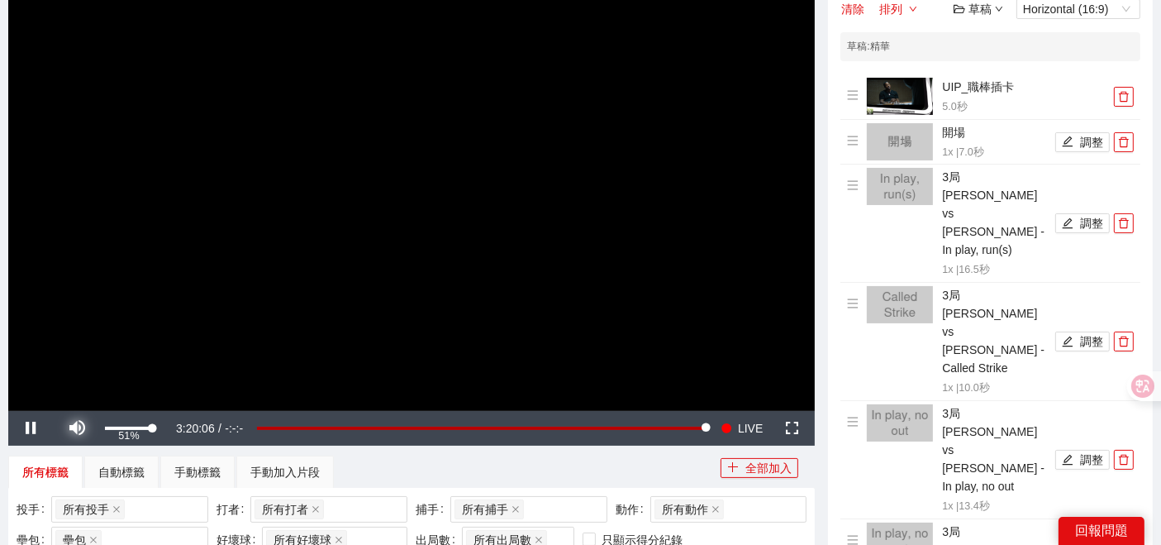
click at [78, 428] on span "Video Player" at bounding box center [78, 428] width 0 height 0
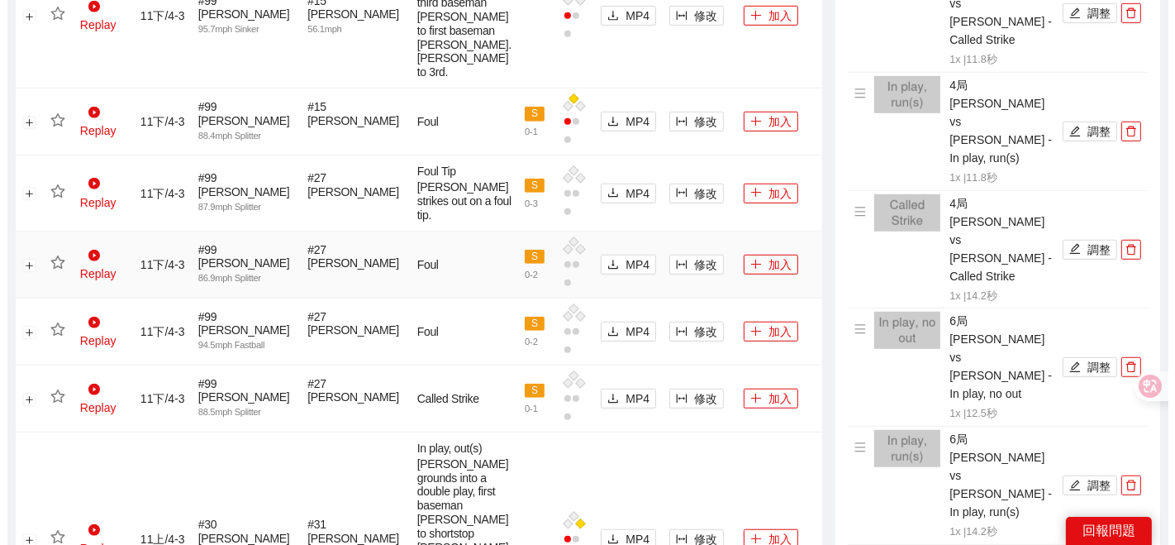
scroll to position [1010, 0]
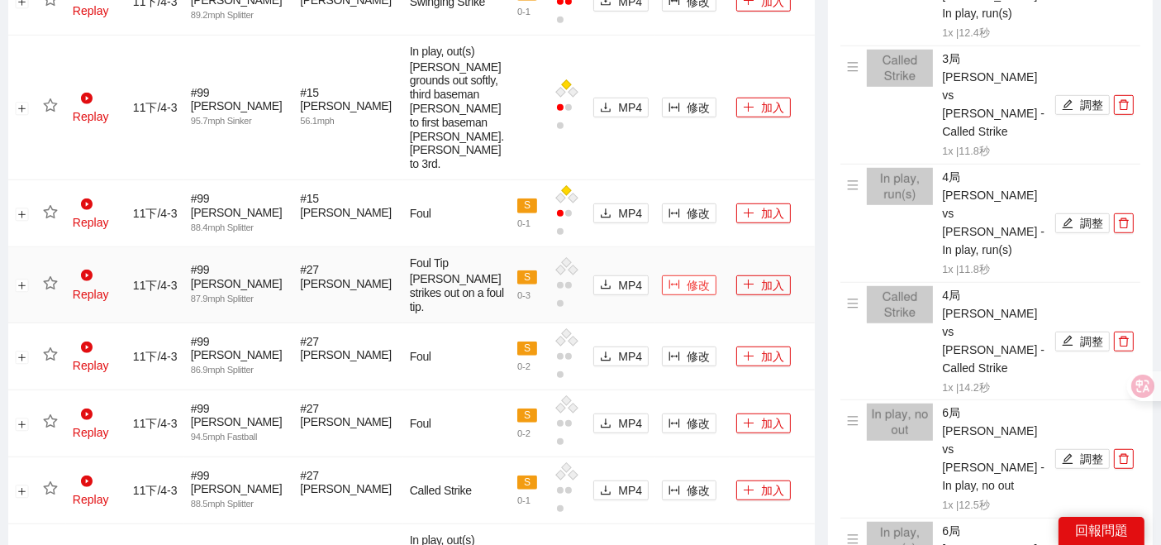
click at [662, 295] on button "修改" at bounding box center [689, 285] width 55 height 20
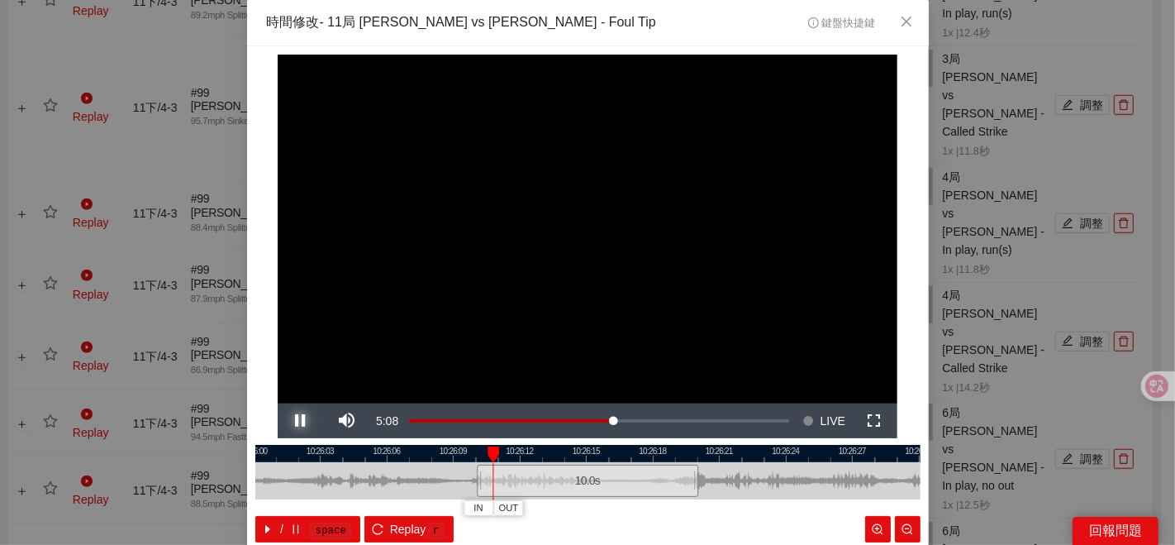
click at [301, 421] on span "Video Player" at bounding box center [301, 421] width 0 height 0
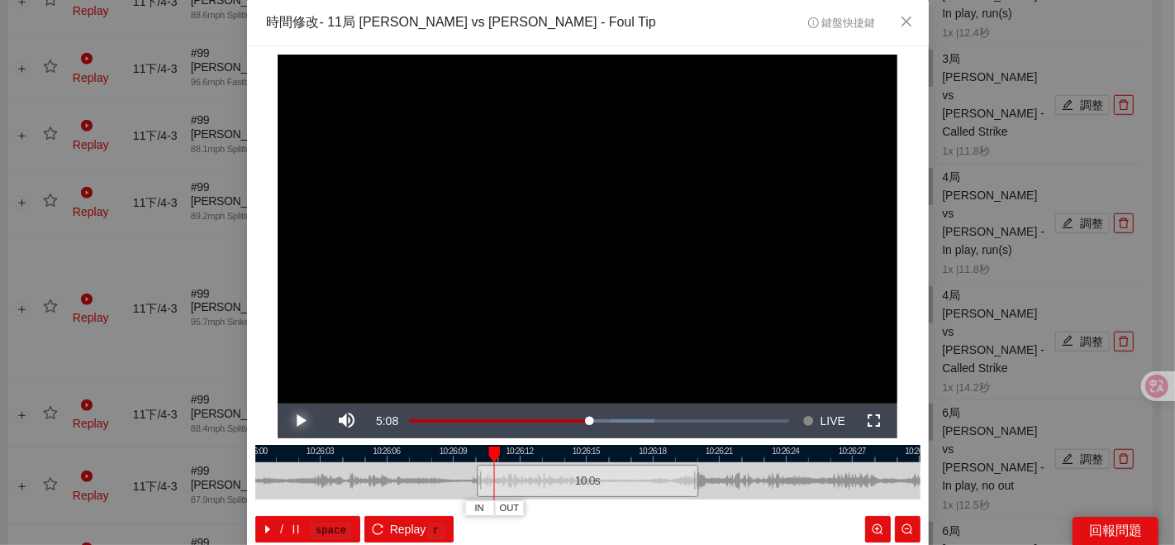
click at [278, 403] on button "Play" at bounding box center [301, 420] width 46 height 35
click at [278, 403] on button "Pause" at bounding box center [301, 420] width 46 height 35
click at [278, 403] on button "Play" at bounding box center [301, 420] width 46 height 35
click at [726, 516] on div "/ space Replay r" at bounding box center [587, 529] width 665 height 26
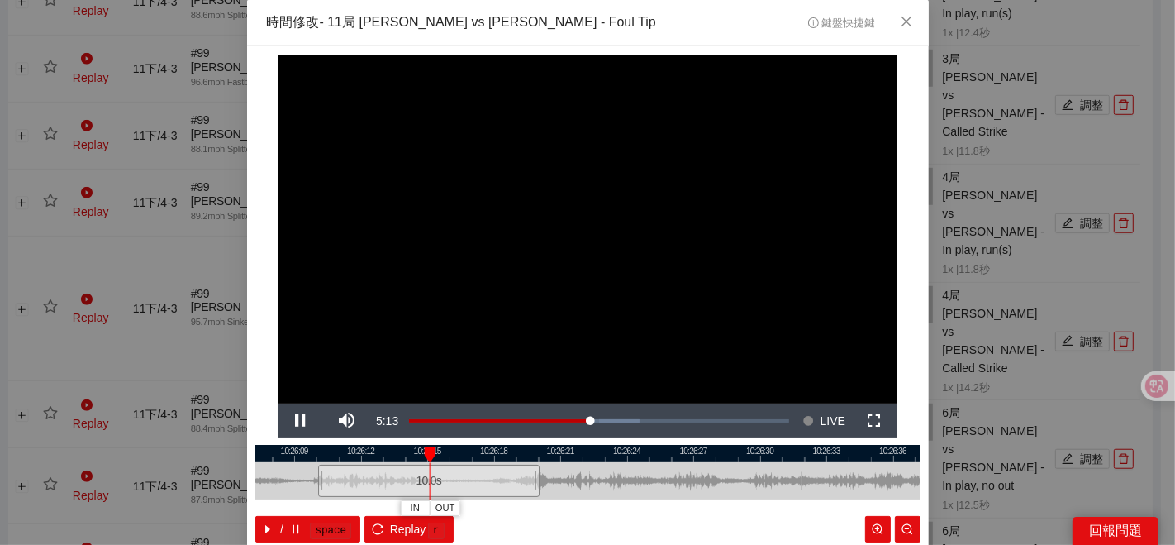
drag, startPoint x: 761, startPoint y: 475, endPoint x: 398, endPoint y: 482, distance: 362.8
click at [601, 490] on div at bounding box center [429, 480] width 665 height 37
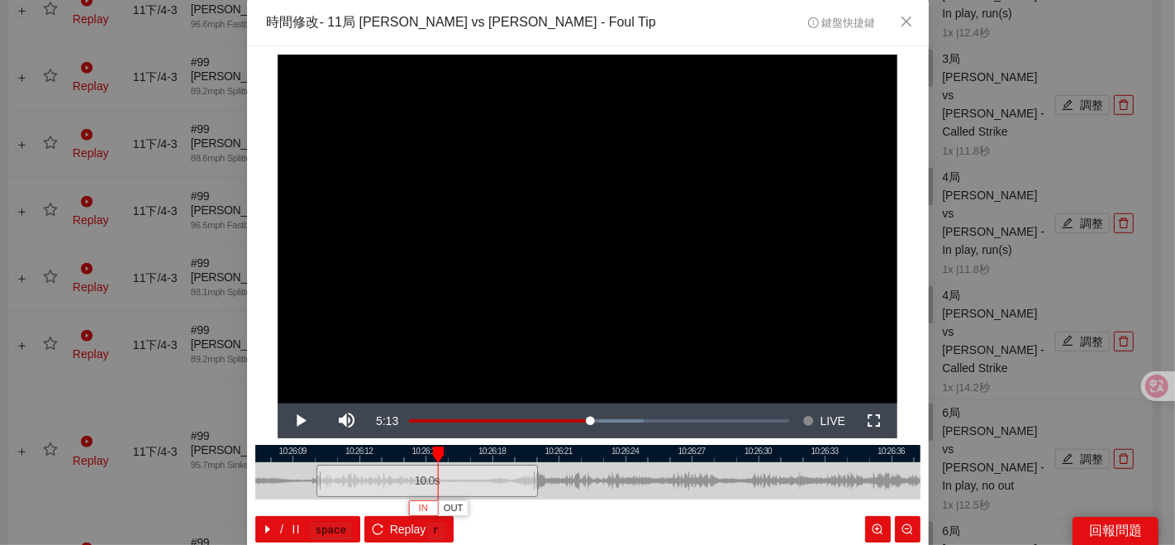
click at [419, 510] on span "IN" at bounding box center [423, 508] width 9 height 15
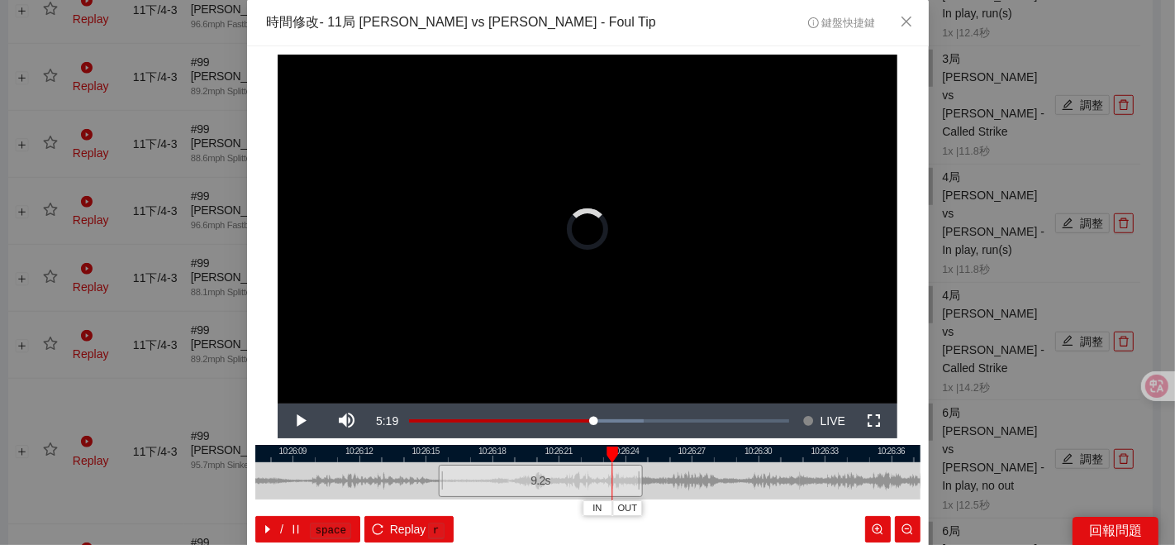
drag, startPoint x: 529, startPoint y: 480, endPoint x: 639, endPoint y: 486, distance: 110.0
click at [640, 486] on div at bounding box center [645, 480] width 10 height 37
click at [527, 456] on div at bounding box center [587, 453] width 665 height 17
click at [646, 508] on span "OUT" at bounding box center [651, 508] width 20 height 15
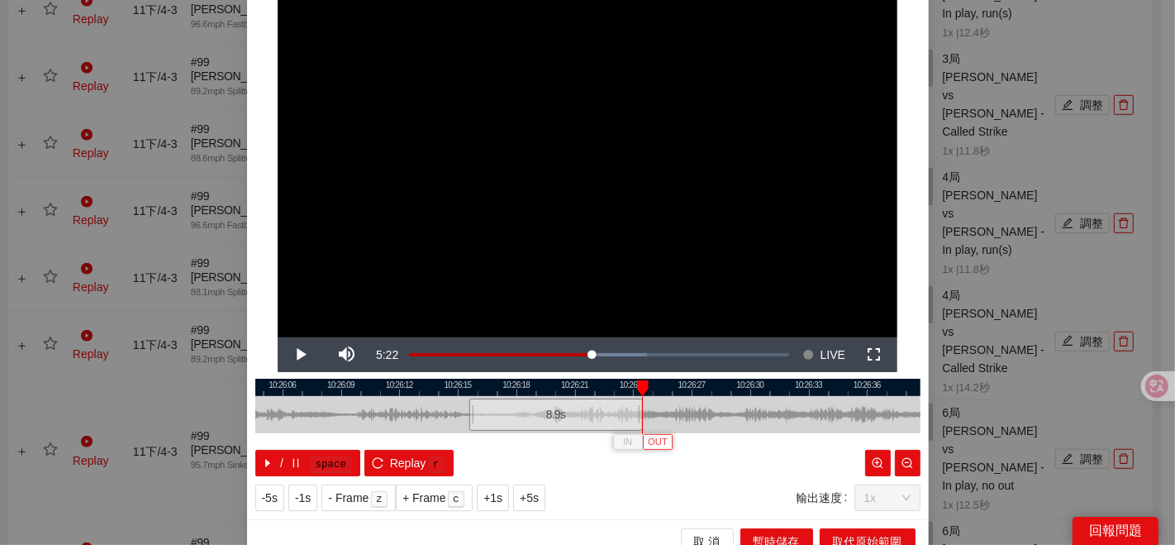
scroll to position [83, 0]
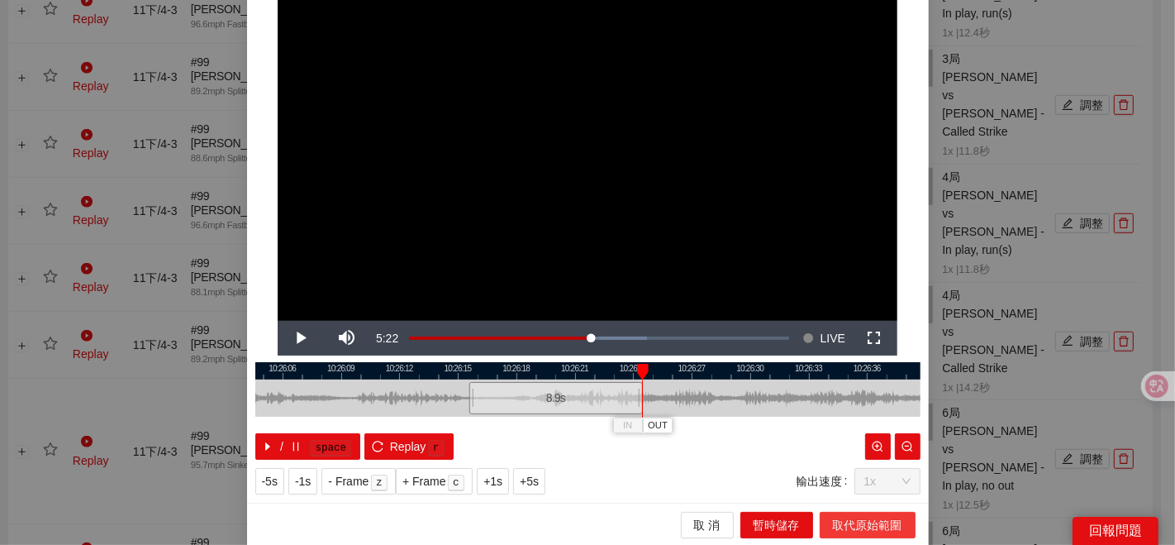
click at [862, 526] on span "取代原始範圍" at bounding box center [867, 525] width 69 height 18
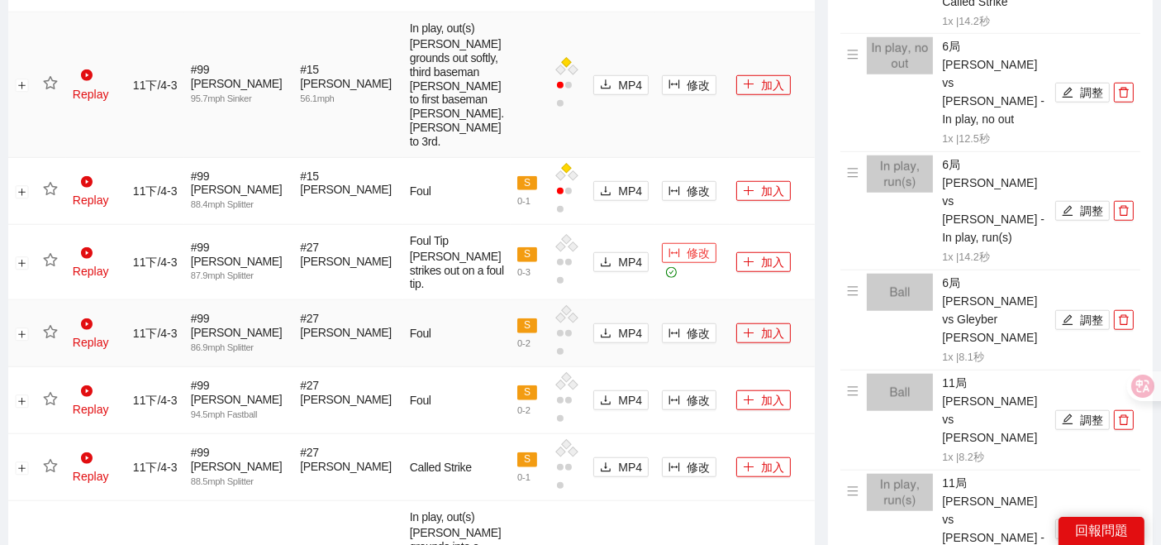
scroll to position [1377, 0]
click at [50, 267] on icon "star" at bounding box center [50, 259] width 15 height 15
click at [743, 271] on button "加入" at bounding box center [763, 261] width 55 height 20
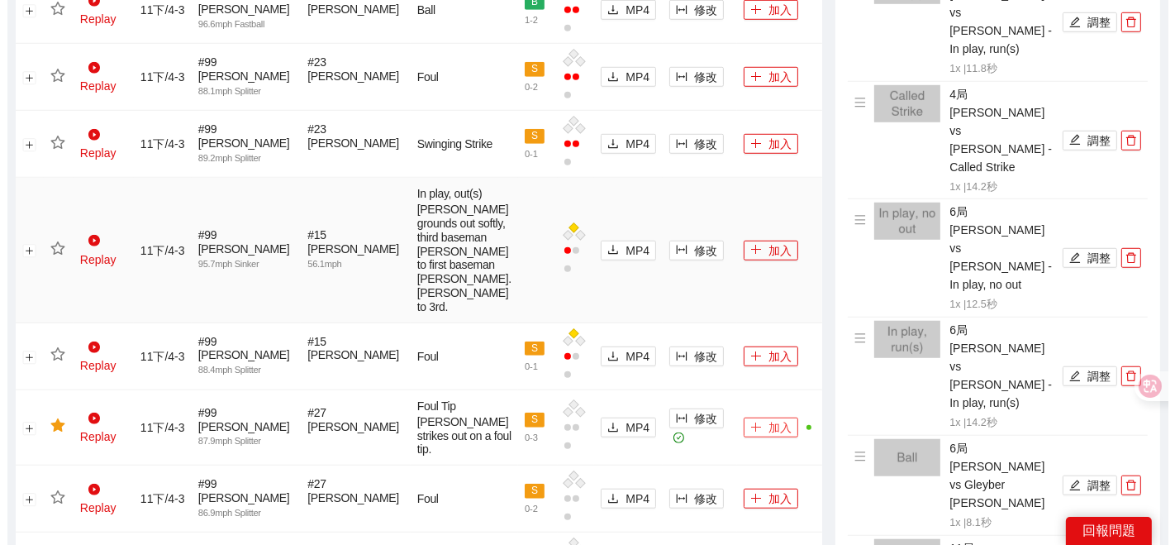
scroll to position [1193, 0]
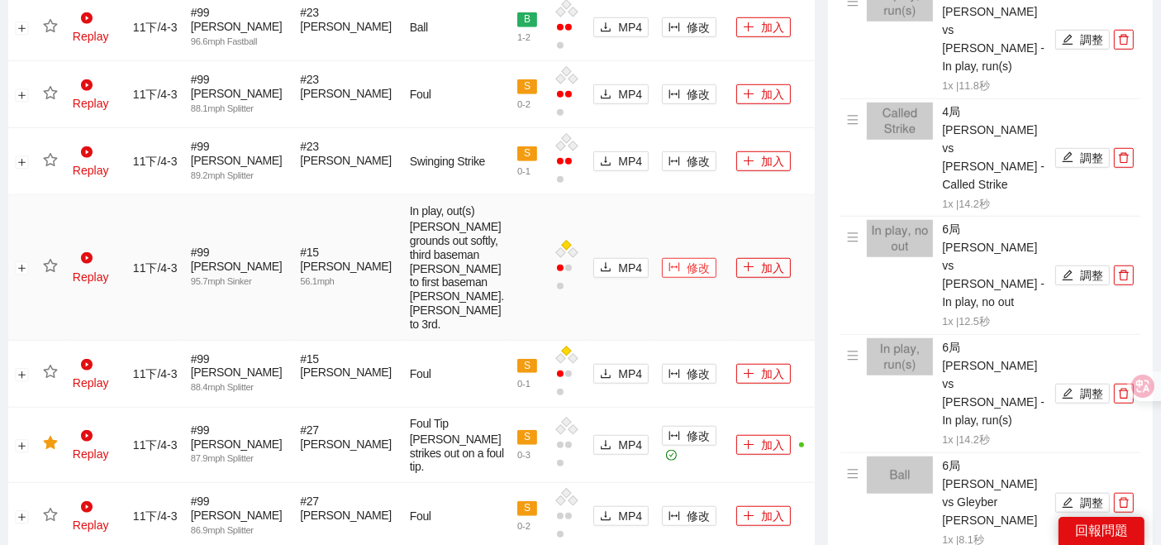
click at [669, 272] on icon "column-width" at bounding box center [674, 267] width 11 height 9
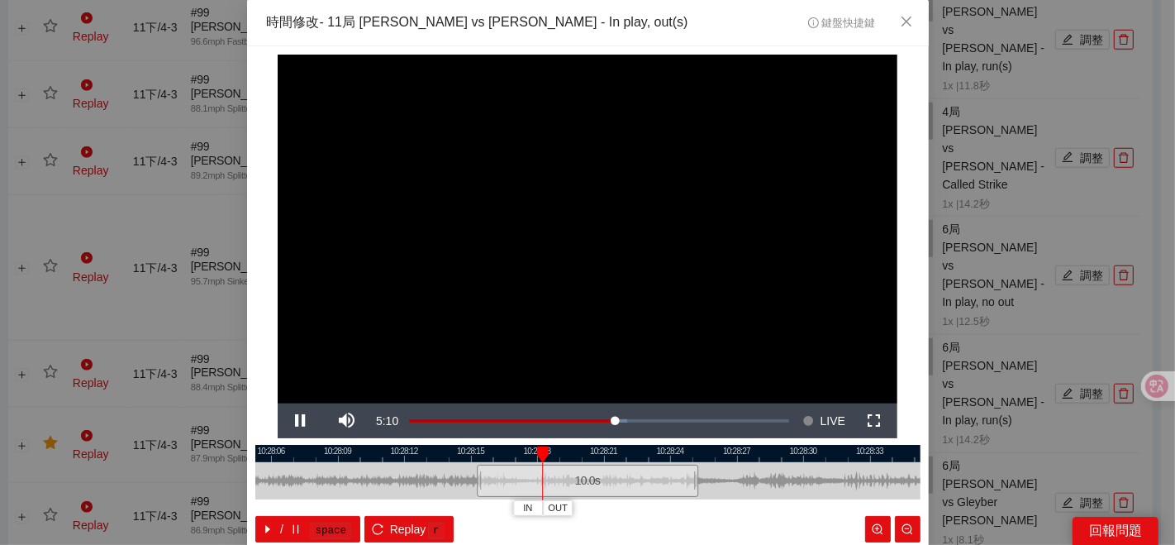
click at [649, 450] on div at bounding box center [587, 453] width 665 height 17
click at [601, 464] on div "10.0 s" at bounding box center [587, 480] width 221 height 32
click at [608, 450] on div at bounding box center [587, 453] width 665 height 17
click at [596, 452] on div at bounding box center [587, 453] width 665 height 17
click at [577, 449] on div at bounding box center [587, 453] width 665 height 17
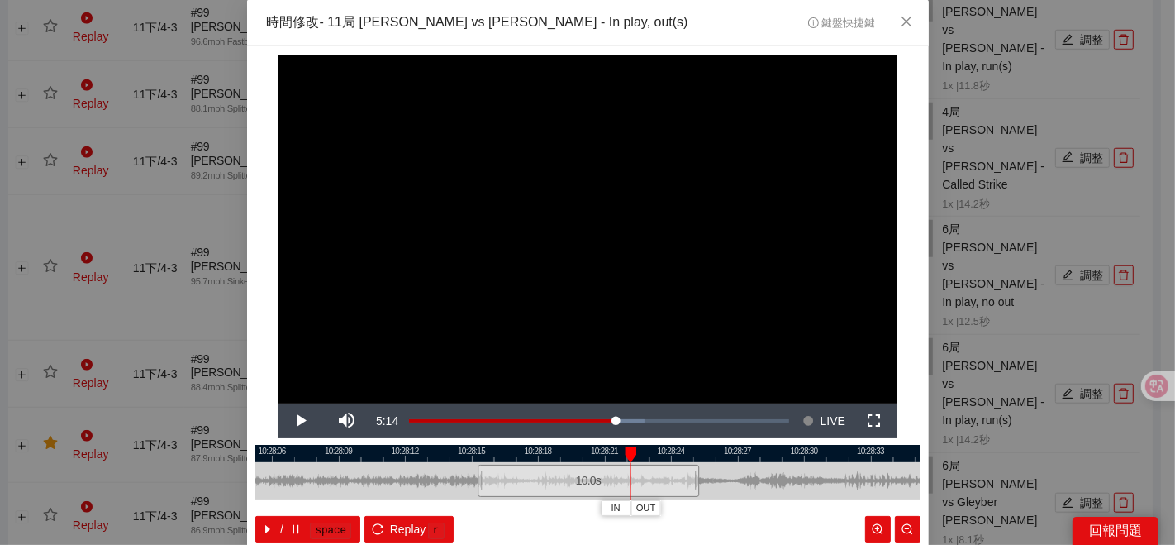
click at [578, 456] on div at bounding box center [587, 453] width 665 height 17
click at [576, 508] on span "IN" at bounding box center [580, 508] width 9 height 15
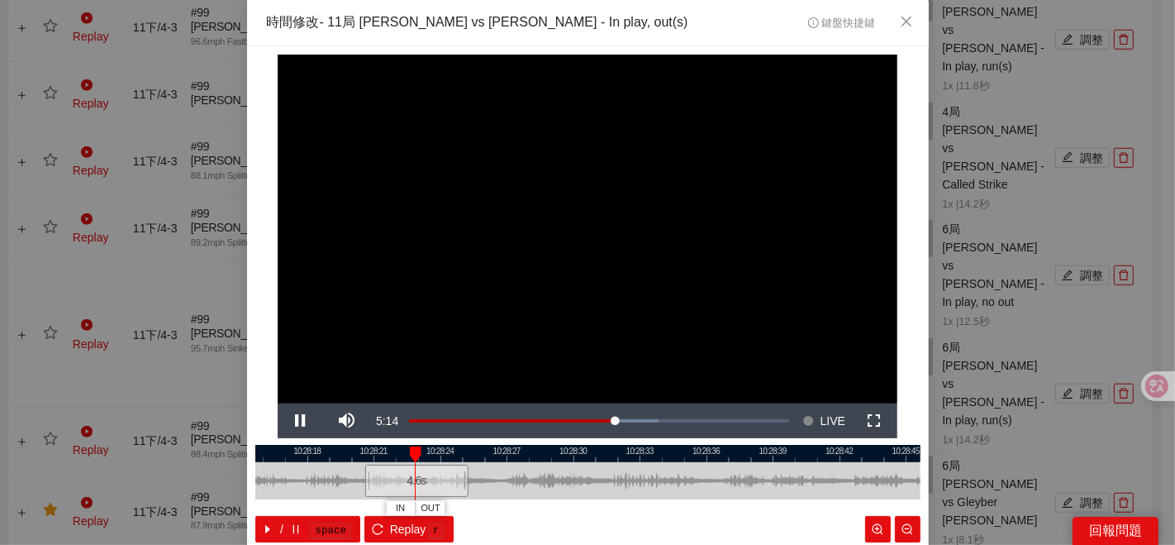
drag, startPoint x: 724, startPoint y: 484, endPoint x: 514, endPoint y: 488, distance: 209.9
click at [518, 488] on div at bounding box center [357, 480] width 665 height 37
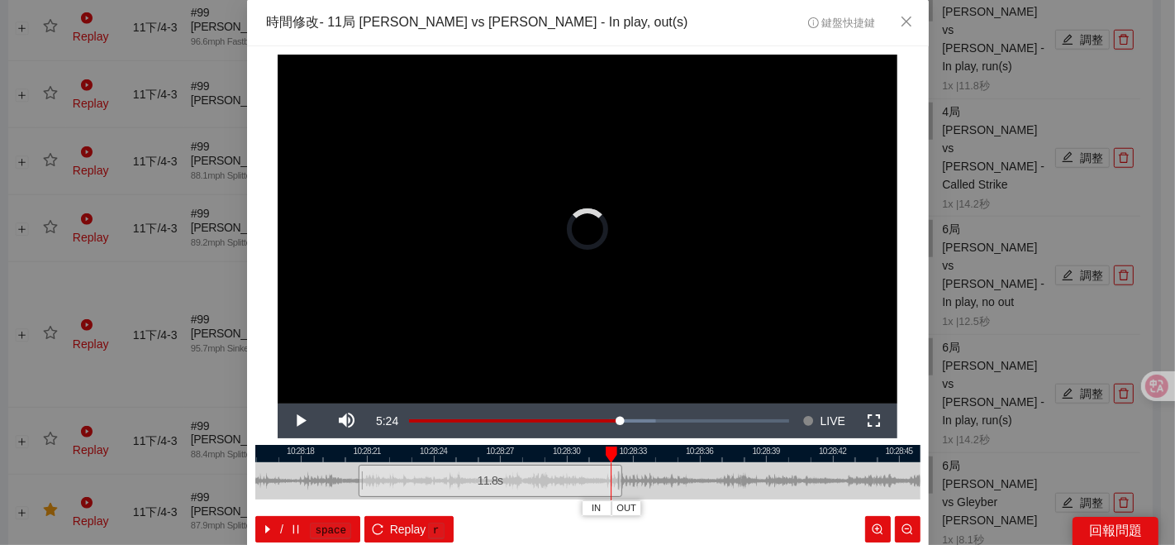
drag, startPoint x: 455, startPoint y: 475, endPoint x: 618, endPoint y: 476, distance: 162.8
click at [618, 476] on div at bounding box center [620, 480] width 10 height 37
click at [487, 454] on div at bounding box center [587, 453] width 665 height 17
click at [602, 511] on span "OUT" at bounding box center [612, 508] width 20 height 15
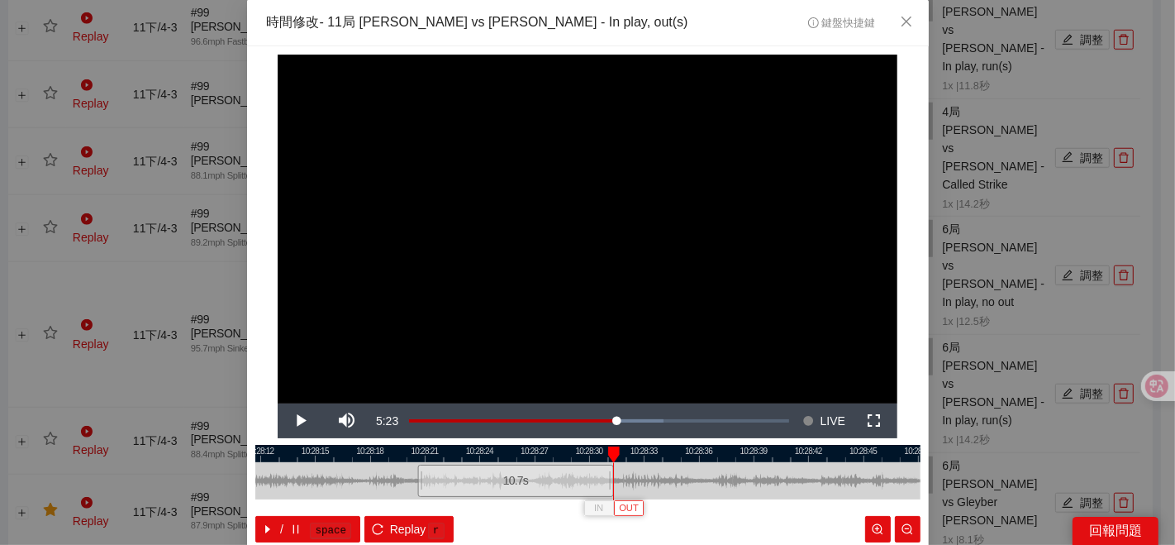
scroll to position [83, 0]
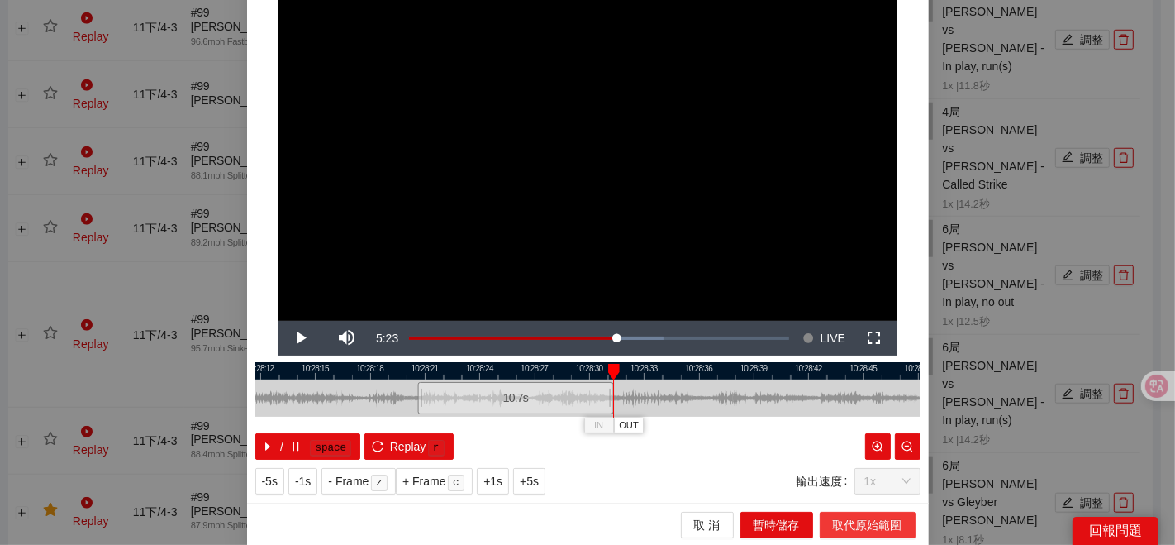
click at [833, 523] on span "取代原始範圍" at bounding box center [867, 525] width 69 height 18
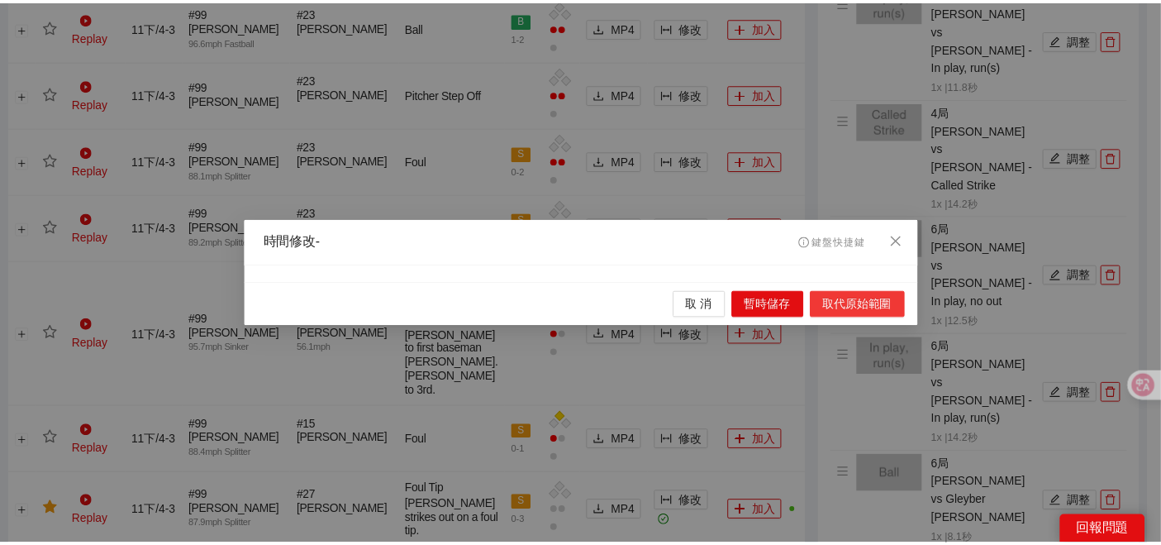
scroll to position [0, 0]
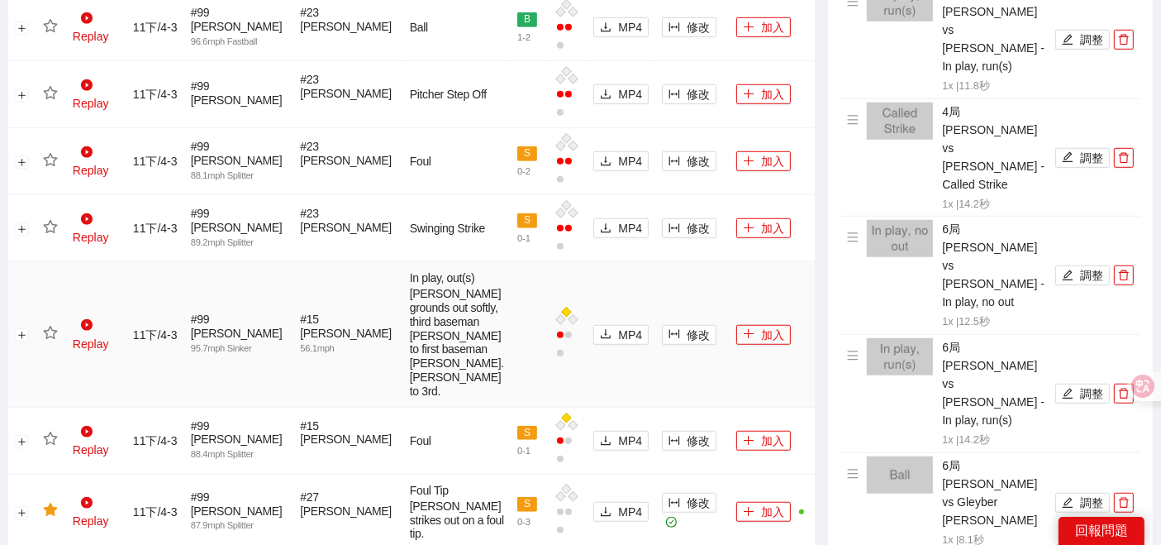
click at [731, 331] on td "加入" at bounding box center [772, 334] width 85 height 145
click at [743, 340] on icon "plus" at bounding box center [749, 334] width 12 height 12
click at [50, 340] on icon "star" at bounding box center [50, 333] width 15 height 15
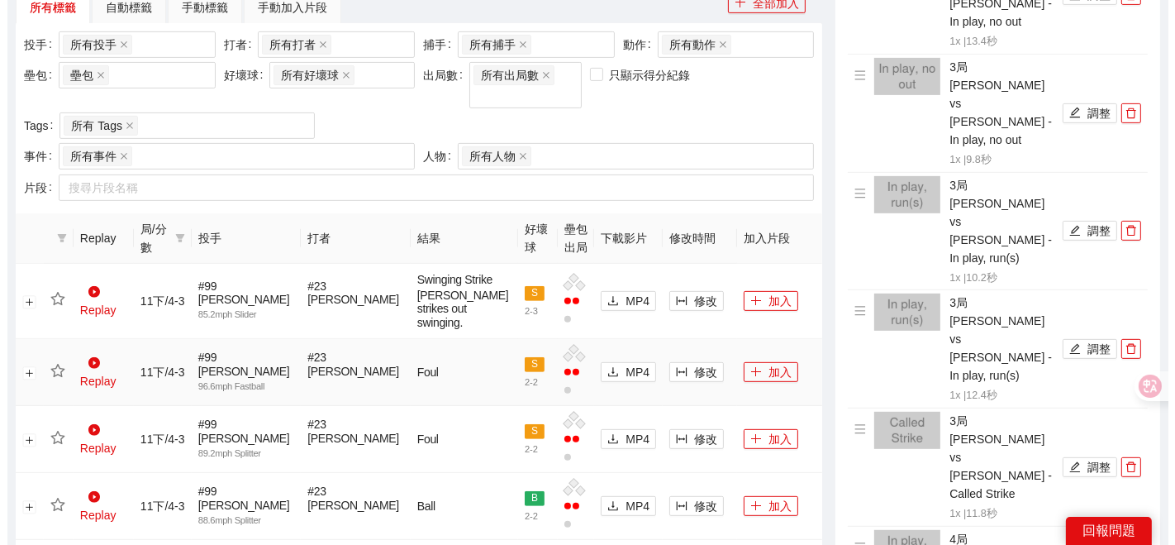
scroll to position [642, 0]
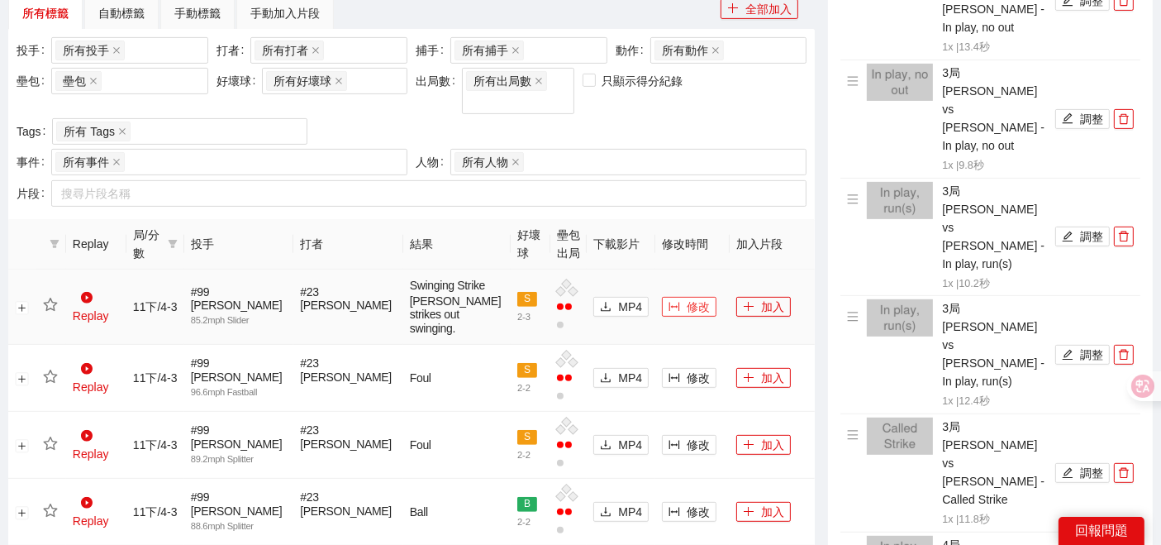
click at [668, 308] on icon "column-width" at bounding box center [674, 307] width 12 height 12
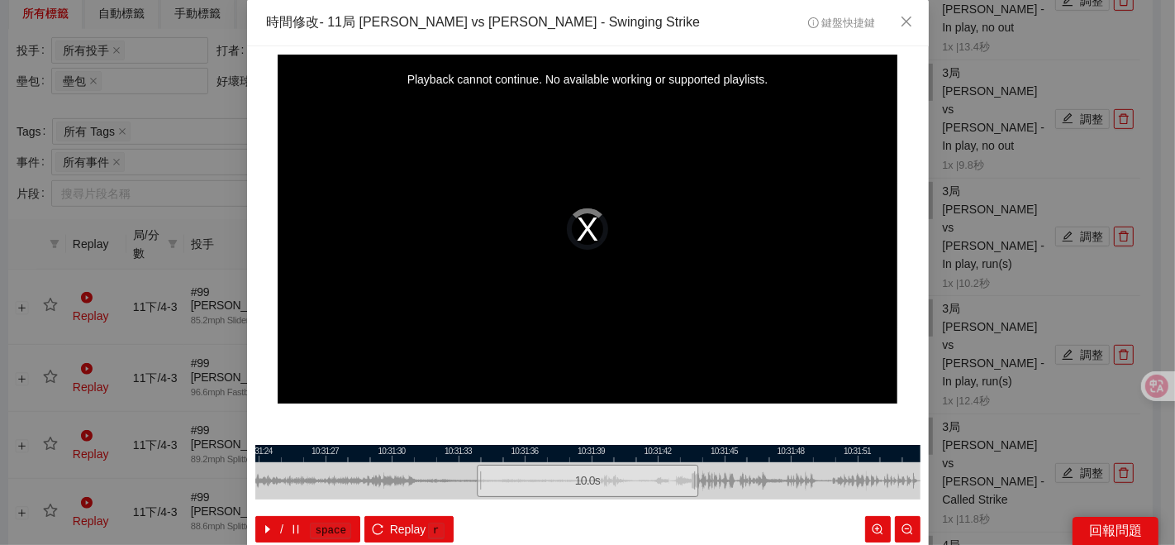
click at [493, 462] on div at bounding box center [587, 480] width 665 height 37
click at [568, 456] on div at bounding box center [587, 453] width 665 height 17
click at [524, 454] on div at bounding box center [587, 453] width 665 height 17
click at [613, 454] on div at bounding box center [587, 453] width 665 height 17
click at [611, 513] on span "IN" at bounding box center [615, 508] width 9 height 15
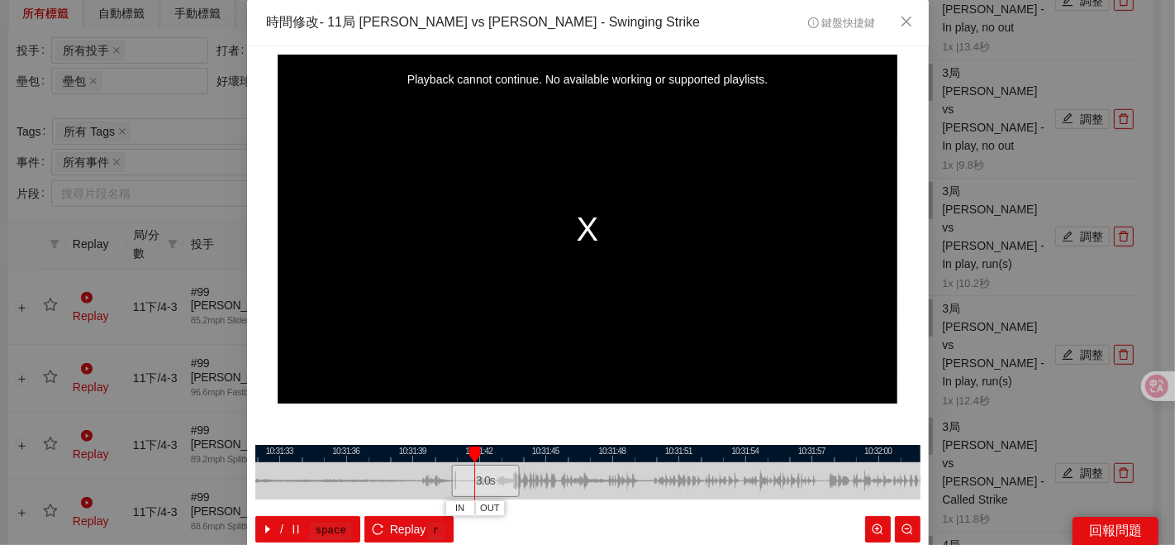
drag, startPoint x: 742, startPoint y: 479, endPoint x: 564, endPoint y: 497, distance: 179.3
click at [564, 497] on div at bounding box center [409, 480] width 665 height 37
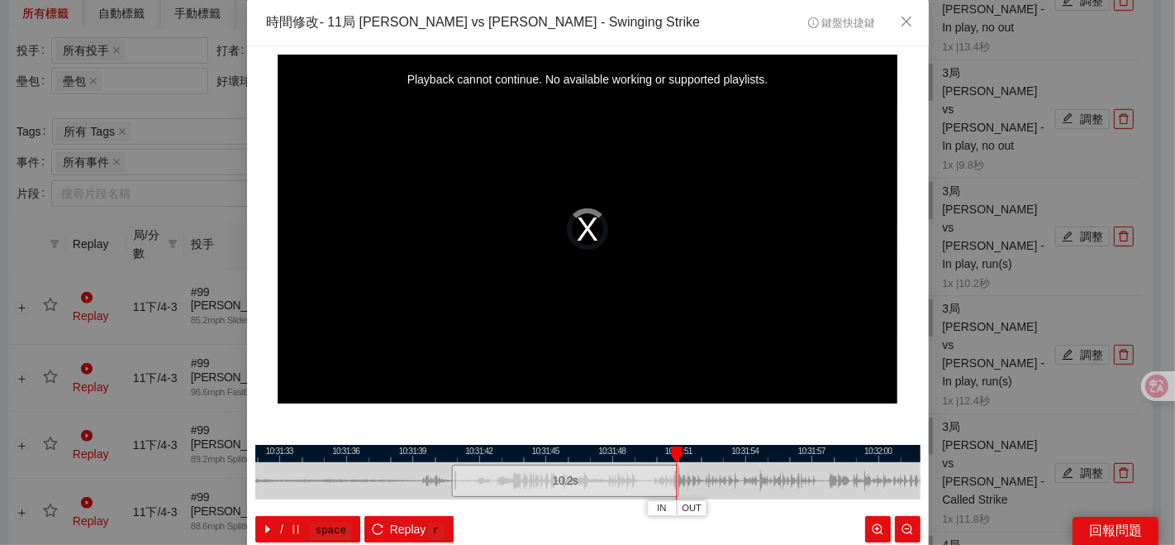
drag, startPoint x: 507, startPoint y: 478, endPoint x: 643, endPoint y: 476, distance: 135.5
click at [672, 478] on div at bounding box center [677, 480] width 10 height 37
click at [493, 451] on div at bounding box center [587, 453] width 665 height 17
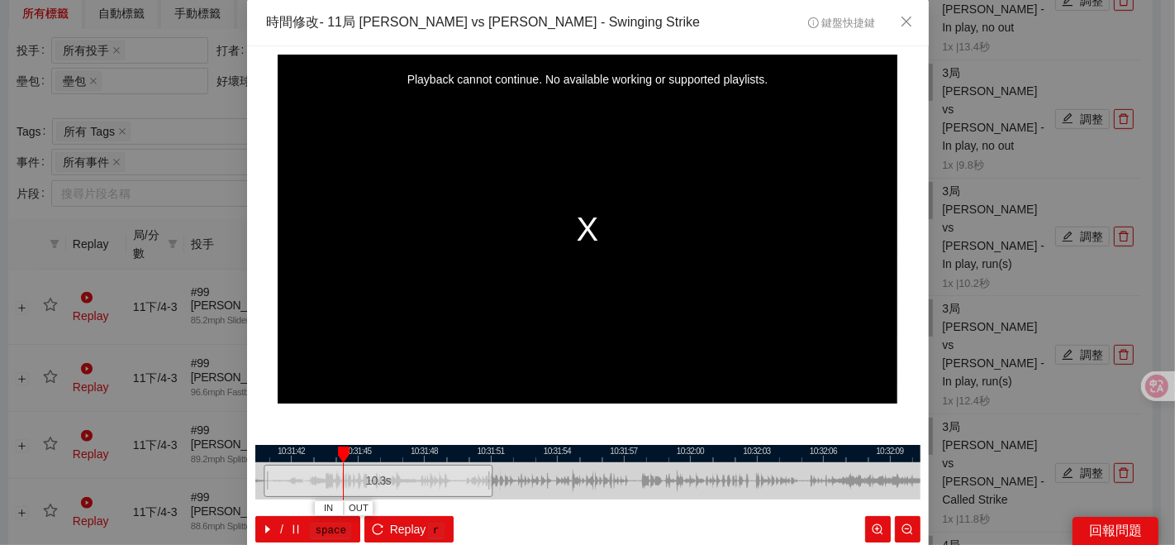
drag, startPoint x: 736, startPoint y: 480, endPoint x: 516, endPoint y: 473, distance: 220.7
click at [556, 487] on div at bounding box center [400, 480] width 665 height 37
click at [458, 459] on div at bounding box center [587, 453] width 665 height 17
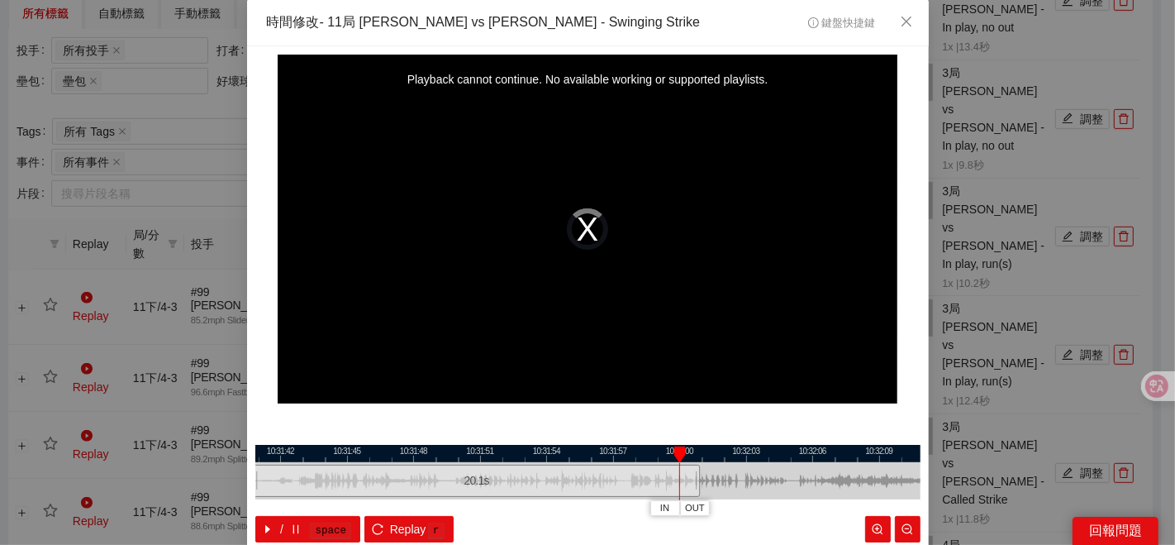
drag, startPoint x: 474, startPoint y: 476, endPoint x: 715, endPoint y: 467, distance: 240.6
click at [703, 469] on div at bounding box center [698, 480] width 10 height 37
click at [573, 456] on div at bounding box center [587, 453] width 665 height 17
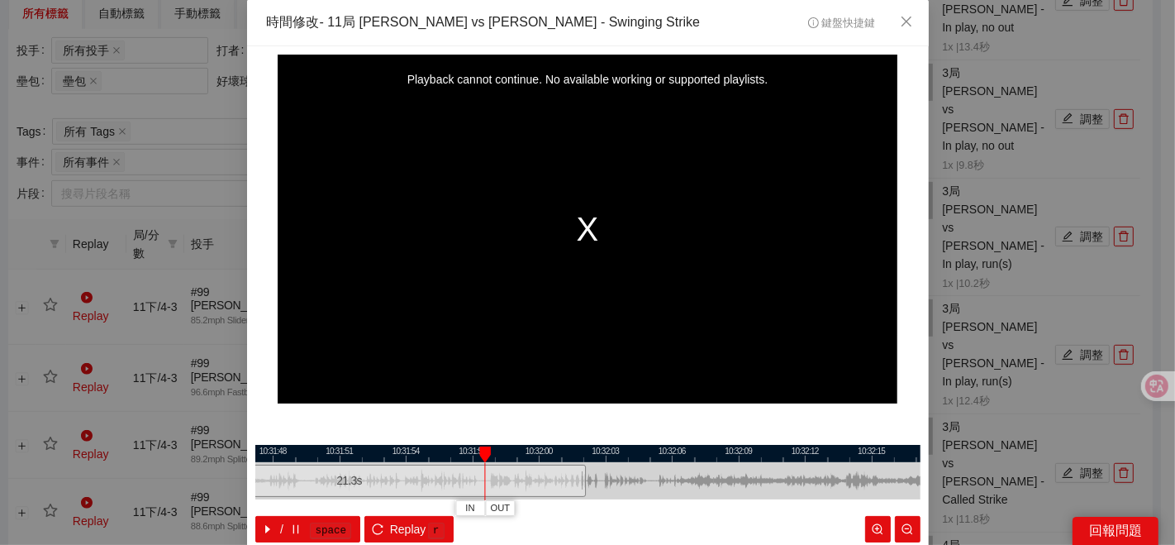
drag, startPoint x: 774, startPoint y: 478, endPoint x: 634, endPoint y: 484, distance: 140.6
click at [634, 484] on div at bounding box center [447, 480] width 665 height 37
drag, startPoint x: 577, startPoint y: 479, endPoint x: 712, endPoint y: 479, distance: 135.5
click at [683, 480] on div at bounding box center [678, 480] width 10 height 37
click at [610, 452] on div at bounding box center [587, 453] width 665 height 17
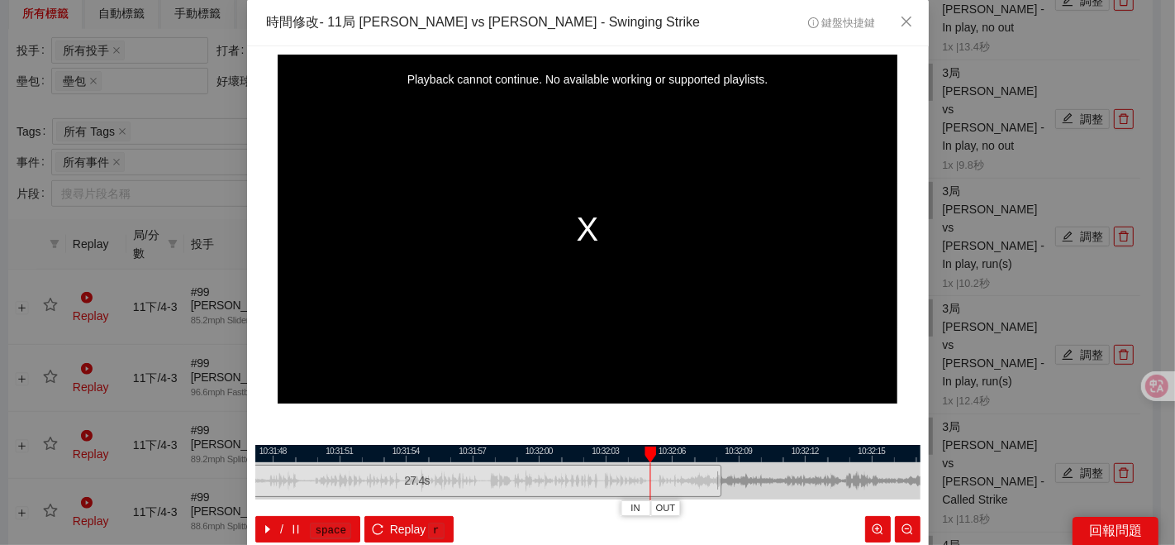
click at [545, 456] on div at bounding box center [587, 453] width 665 height 17
click at [497, 459] on div at bounding box center [587, 453] width 665 height 17
click at [592, 454] on div at bounding box center [587, 453] width 665 height 17
drag, startPoint x: 772, startPoint y: 483, endPoint x: 797, endPoint y: 480, distance: 24.9
click at [783, 482] on div at bounding box center [778, 480] width 10 height 37
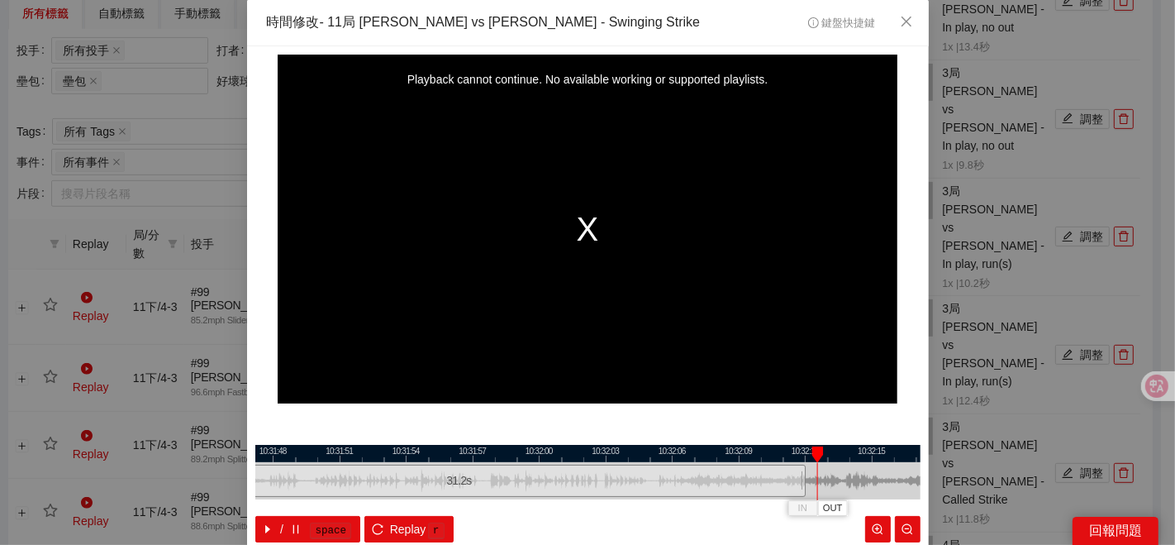
click at [693, 451] on div at bounding box center [587, 453] width 665 height 17
click at [787, 510] on span "OUT" at bounding box center [788, 508] width 20 height 15
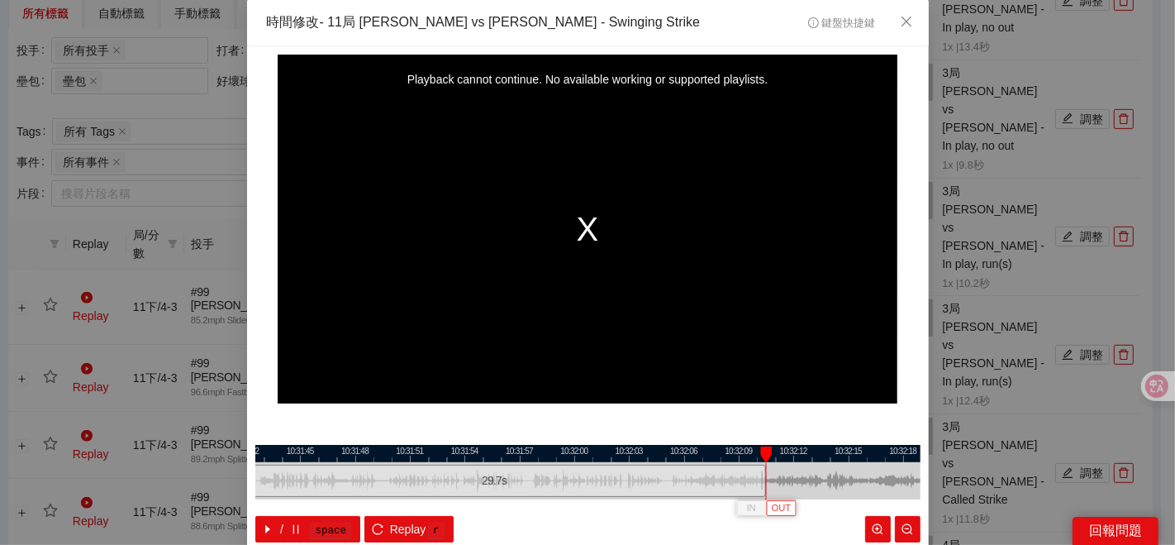
scroll to position [83, 0]
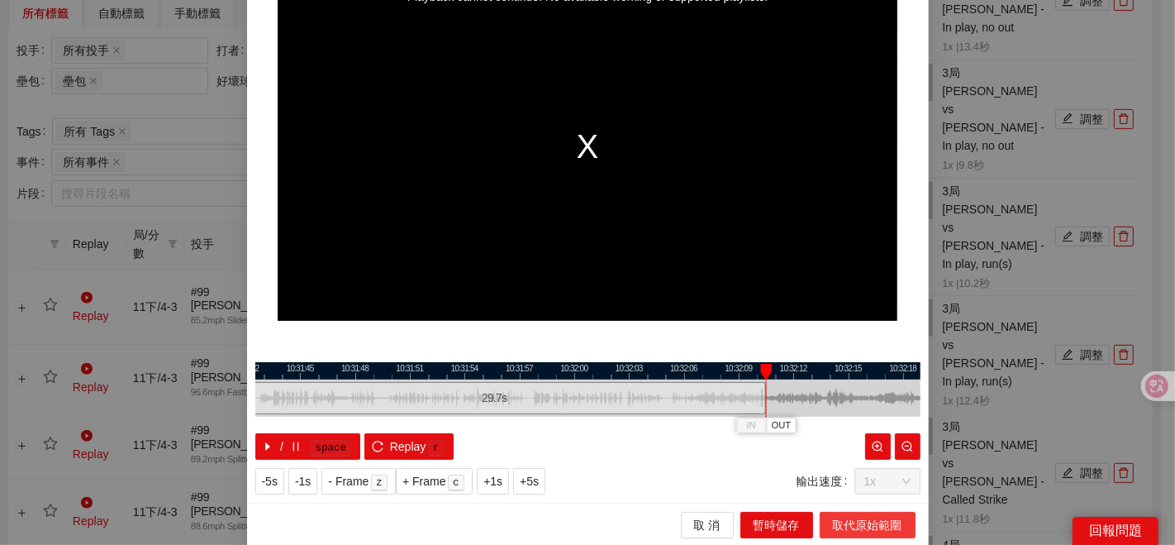
click at [833, 524] on span "取代原始範圍" at bounding box center [867, 525] width 69 height 18
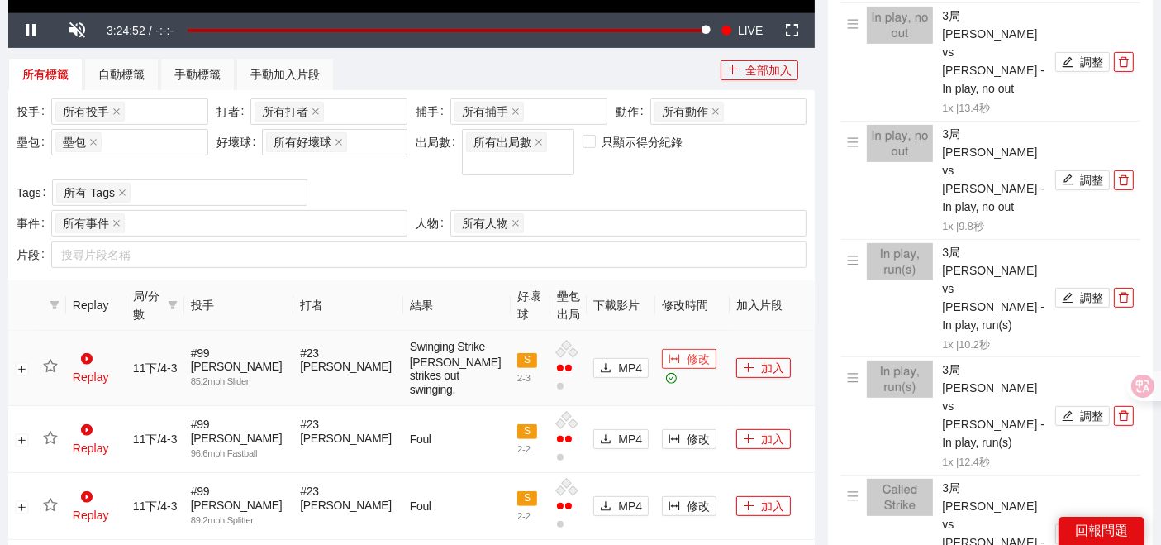
scroll to position [550, 0]
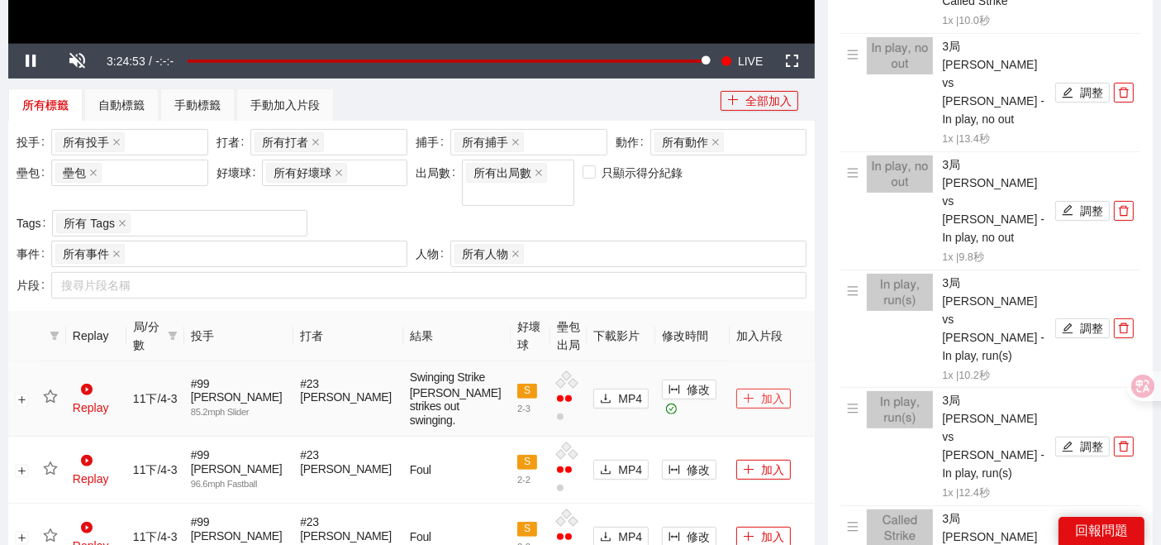
click at [743, 402] on icon "plus" at bounding box center [749, 398] width 12 height 12
click at [50, 400] on icon "star" at bounding box center [50, 396] width 15 height 15
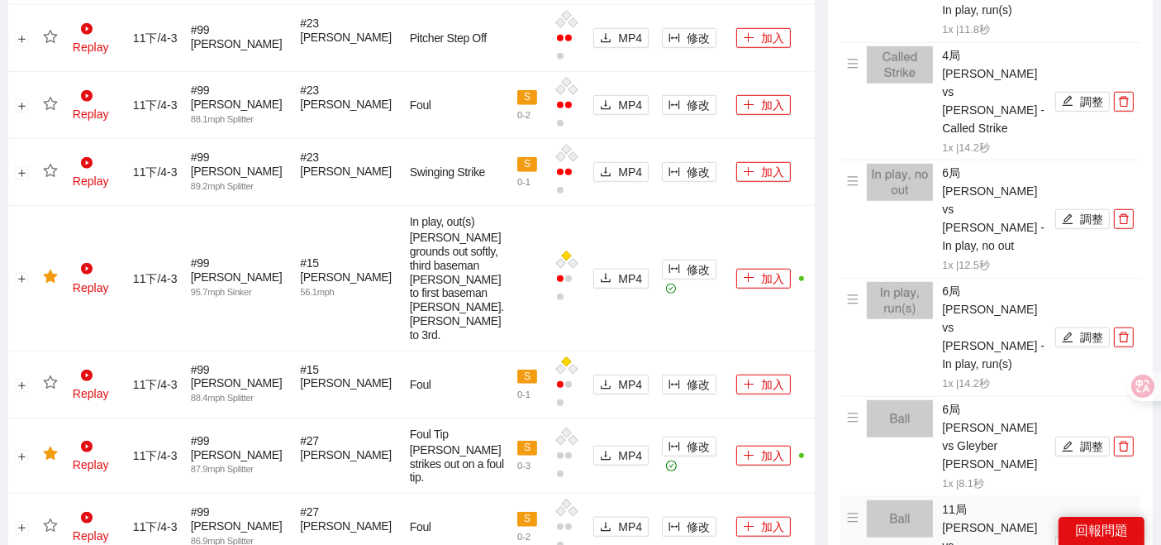
scroll to position [1468, 0]
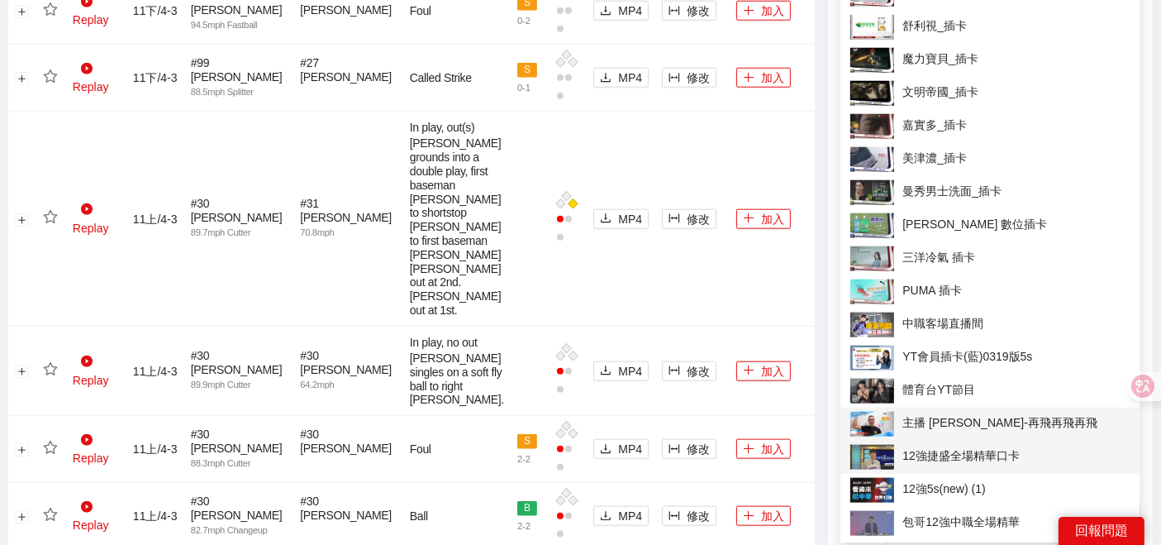
scroll to position [1928, 0]
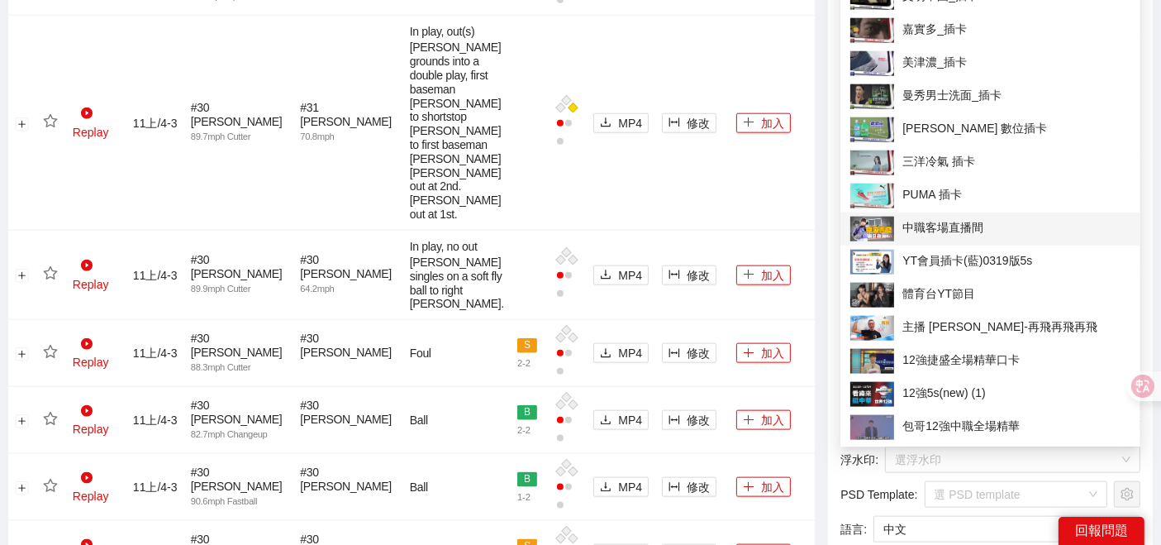
click at [926, 227] on span "中職客場直播間" at bounding box center [990, 228] width 280 height 25
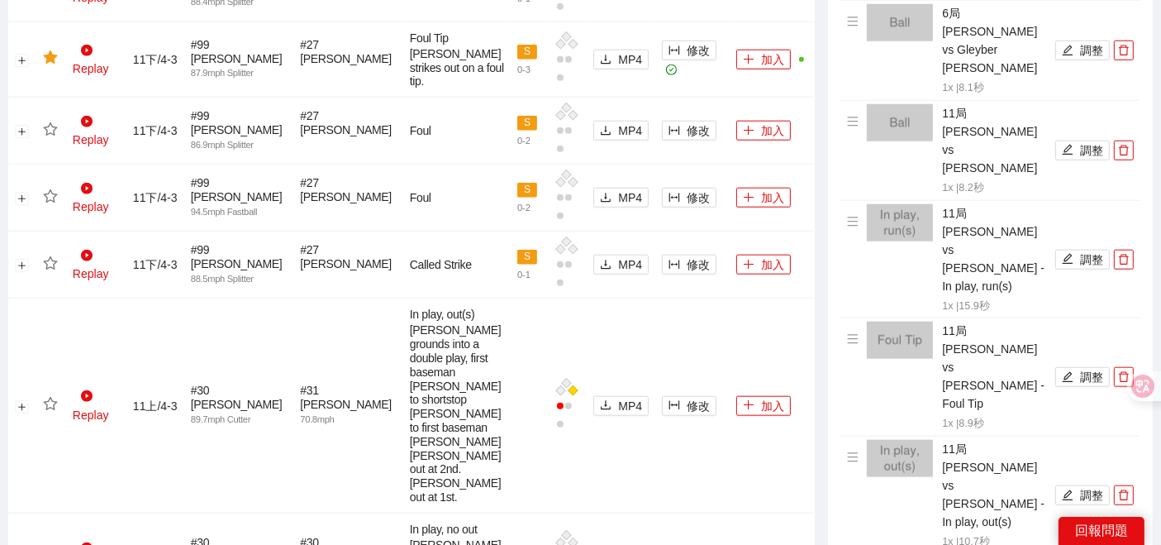
scroll to position [1653, 0]
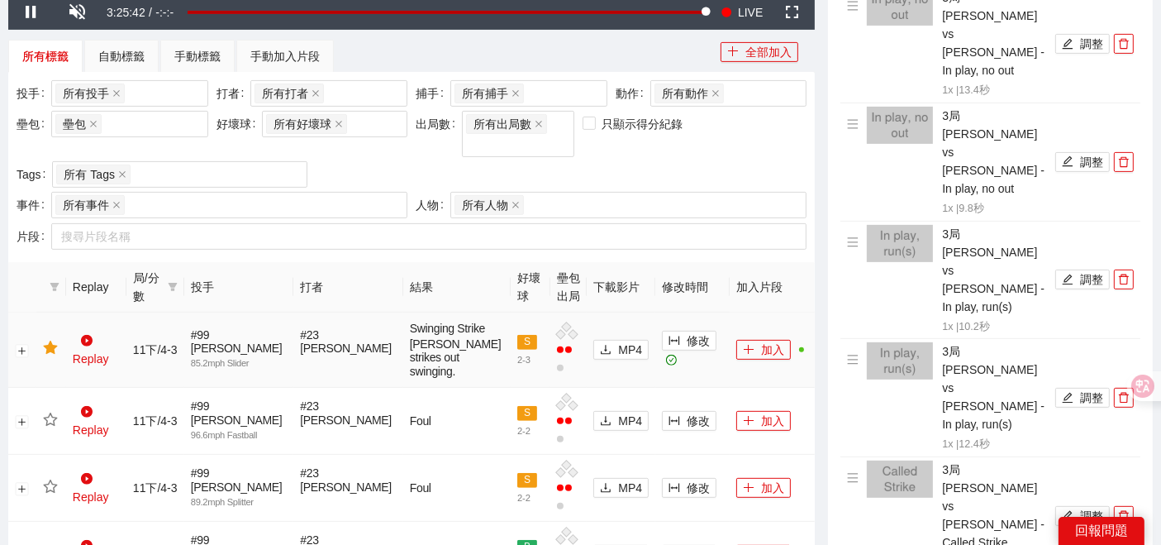
scroll to position [550, 0]
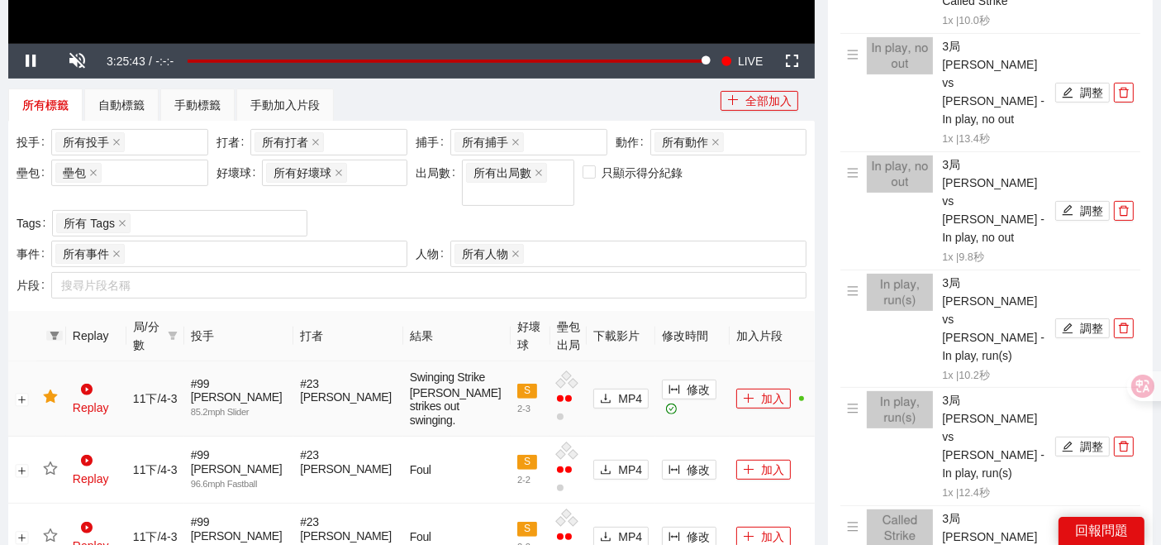
click at [61, 331] on span at bounding box center [54, 336] width 17 height 10
click at [132, 378] on button "確 定" at bounding box center [119, 371] width 40 height 20
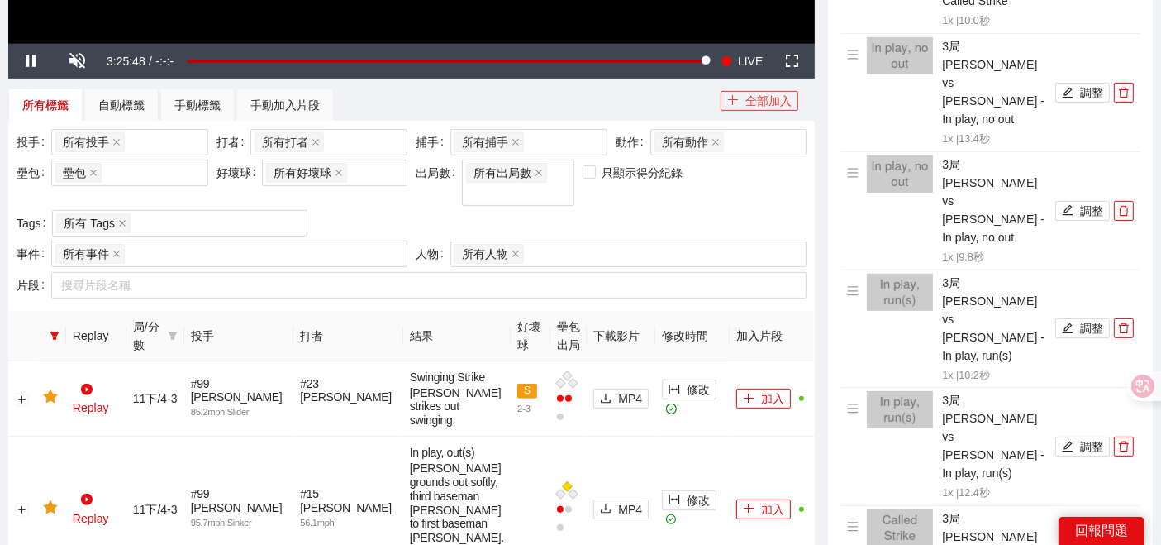
click at [756, 94] on button "全部加入" at bounding box center [760, 101] width 78 height 20
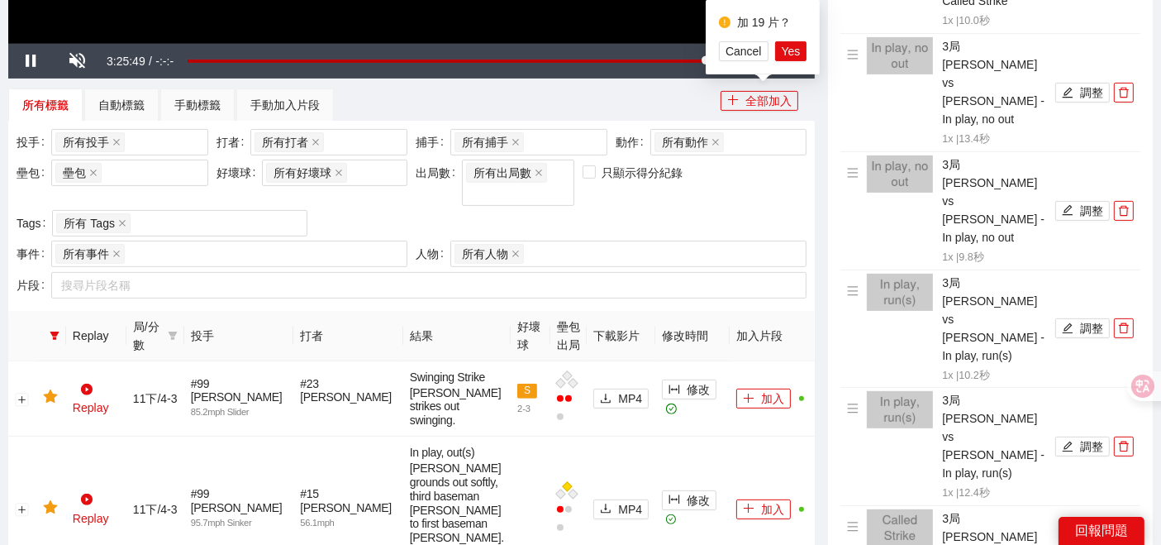
click at [661, 98] on div "所有標籤 自動標籤 手動標籤 手動加入片段" at bounding box center [364, 104] width 712 height 33
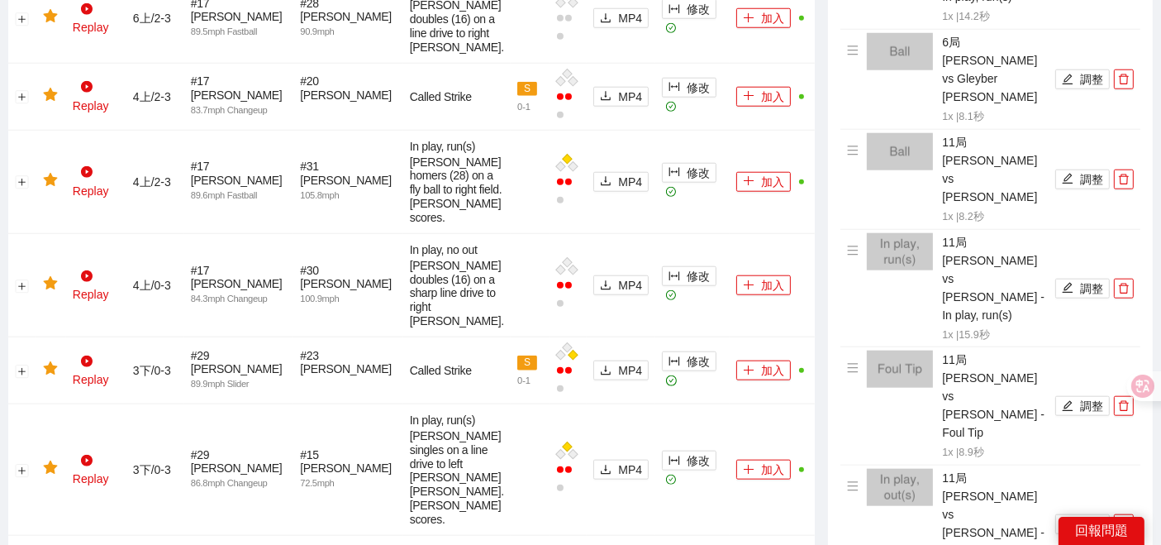
scroll to position [1744, 0]
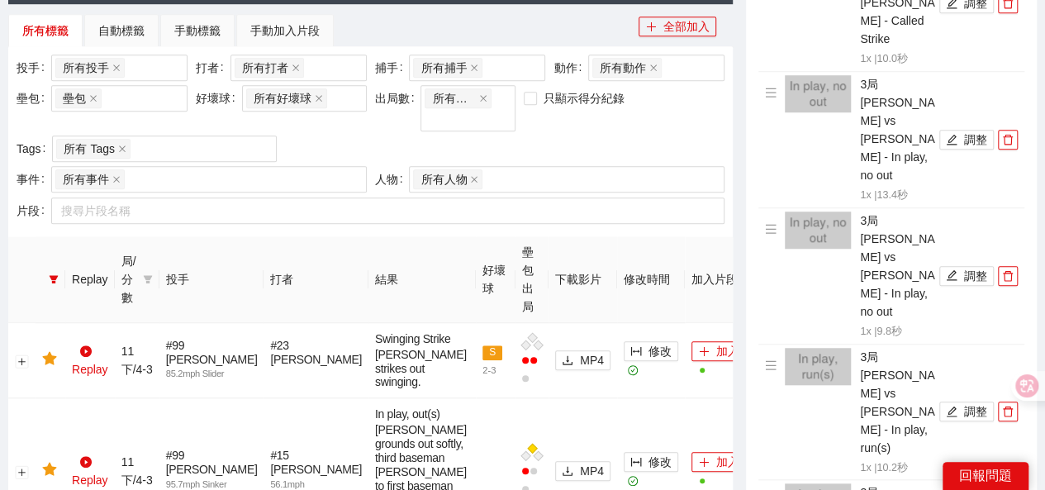
scroll to position [496, 0]
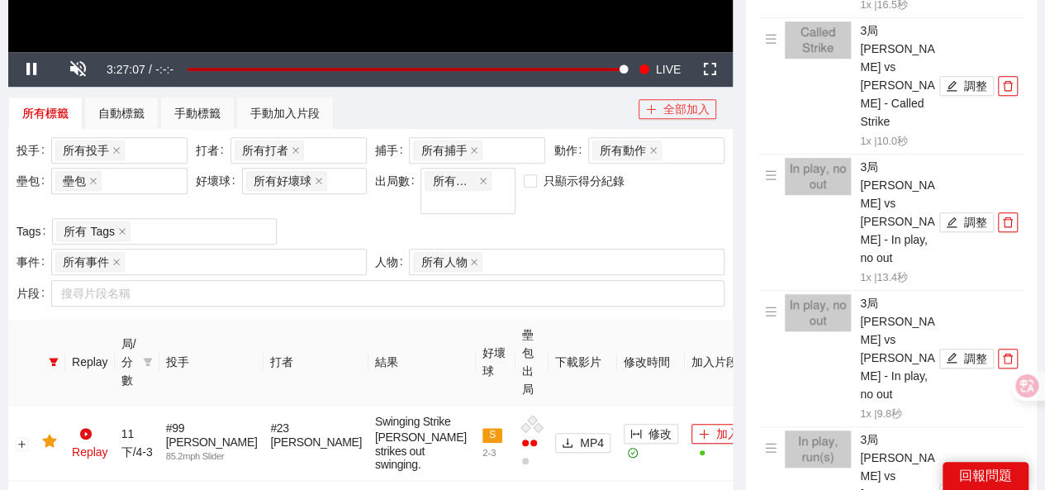
click at [687, 110] on button "全部加入" at bounding box center [678, 109] width 78 height 20
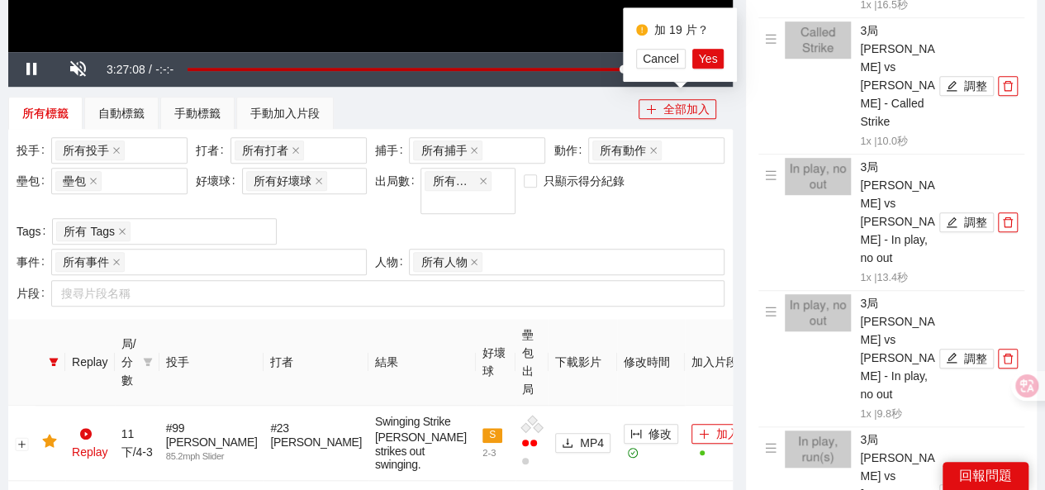
click at [544, 102] on div "所有標籤 自動標籤 手動標籤 手動加入片段" at bounding box center [323, 113] width 630 height 33
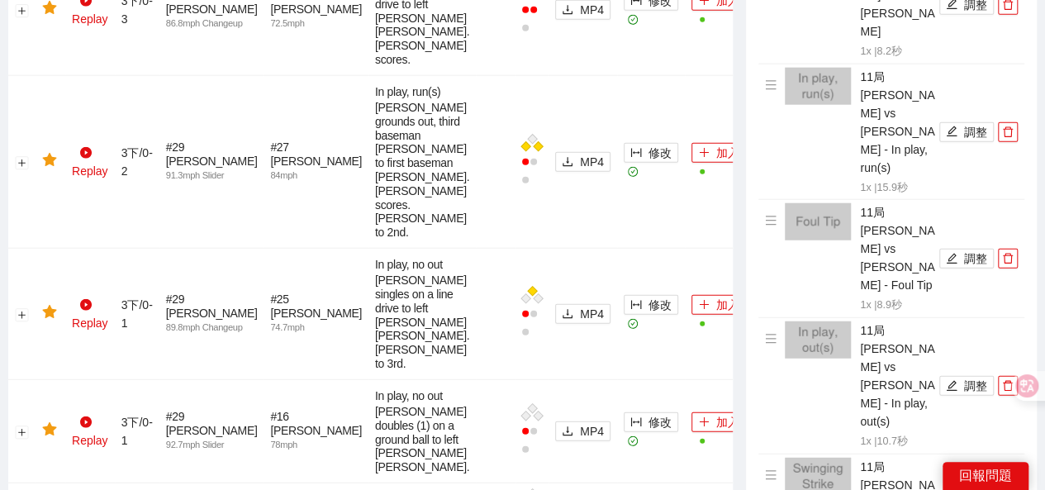
scroll to position [2148, 0]
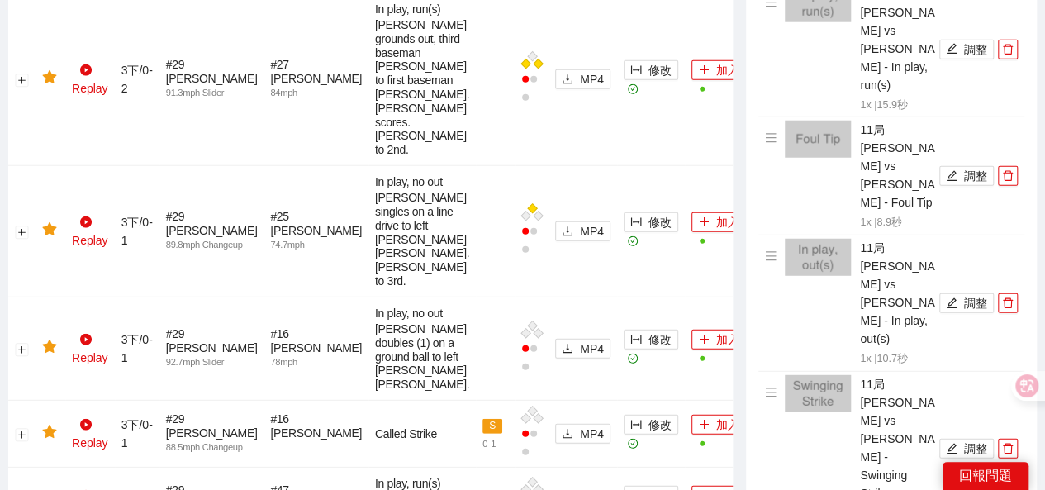
drag, startPoint x: 664, startPoint y: 278, endPoint x: 616, endPoint y: 274, distance: 48.2
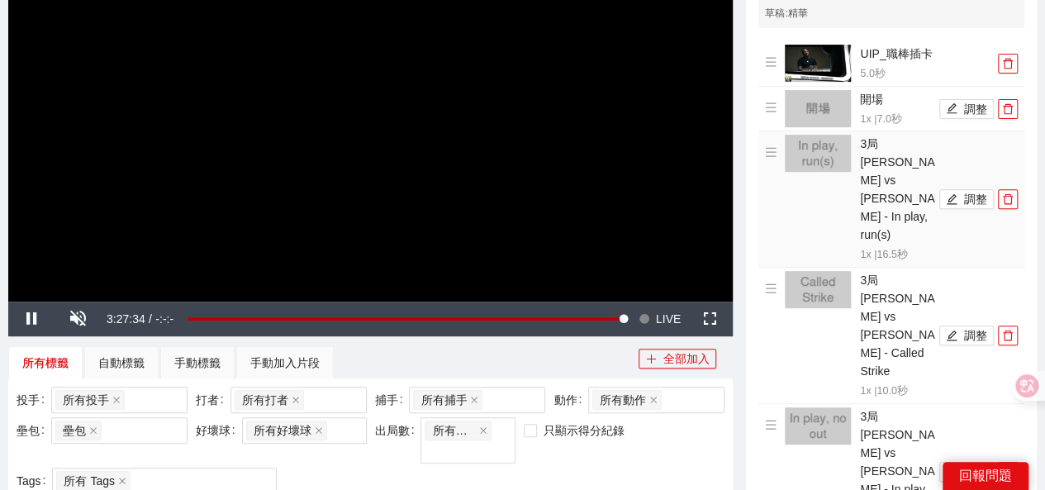
scroll to position [0, 0]
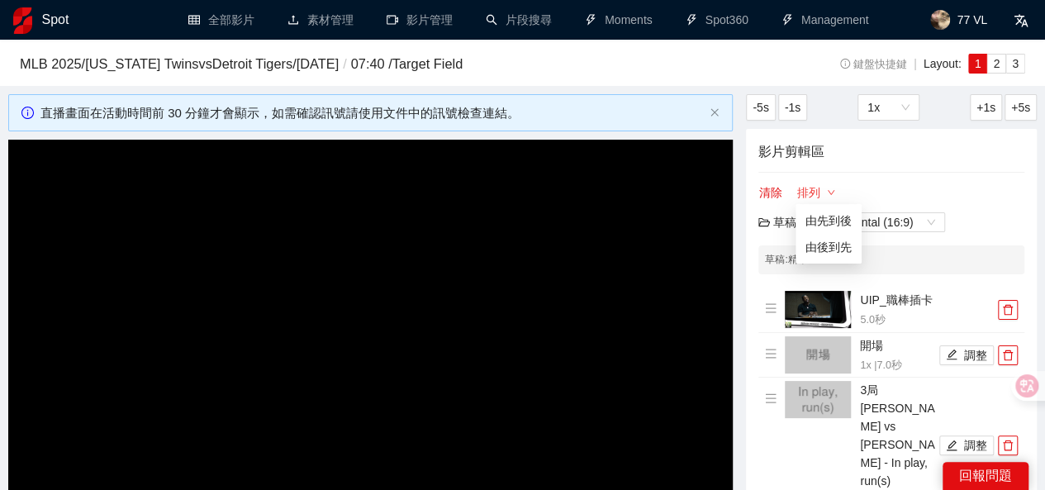
click at [805, 193] on button "排列" at bounding box center [817, 193] width 40 height 20
click at [811, 216] on link "由先到後" at bounding box center [829, 220] width 46 height 13
click at [777, 193] on button "清除" at bounding box center [771, 193] width 25 height 20
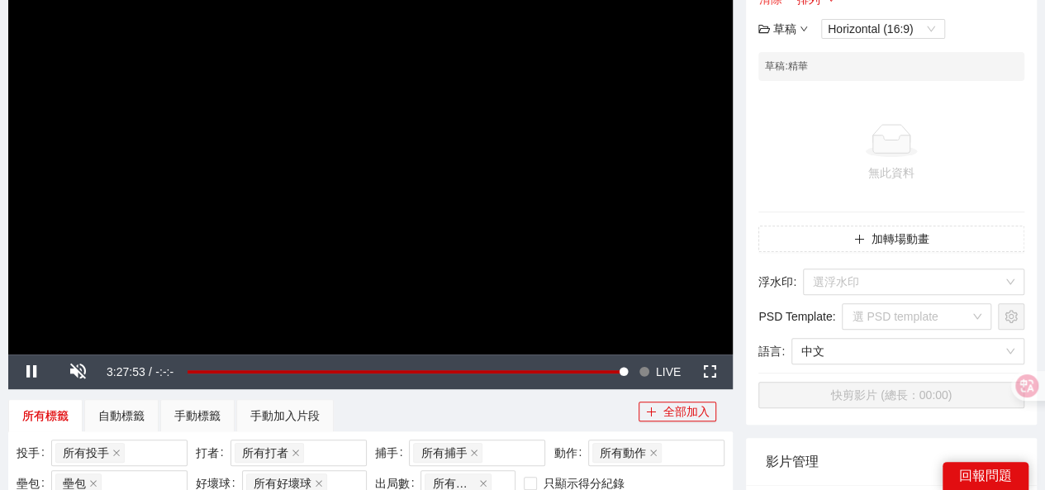
scroll to position [248, 0]
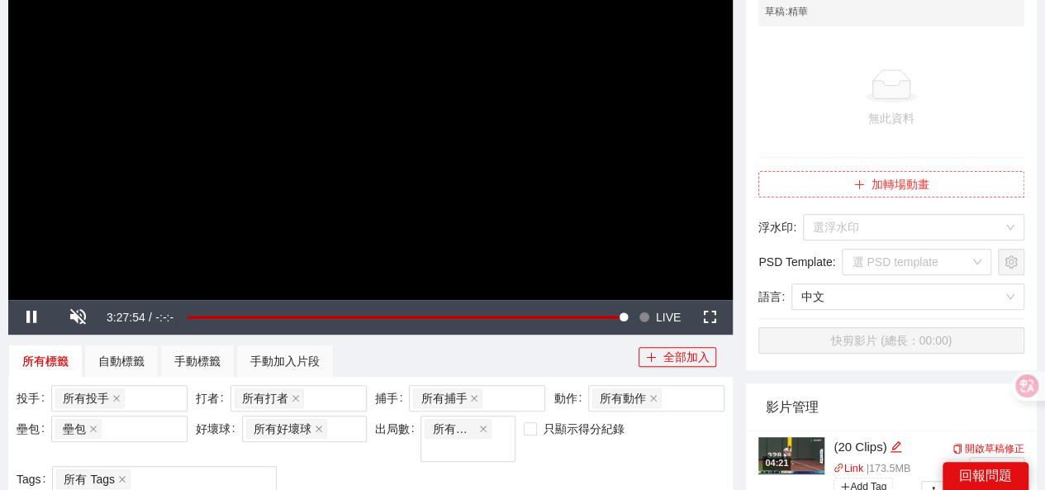
click at [894, 190] on button "加轉場動畫" at bounding box center [892, 184] width 266 height 26
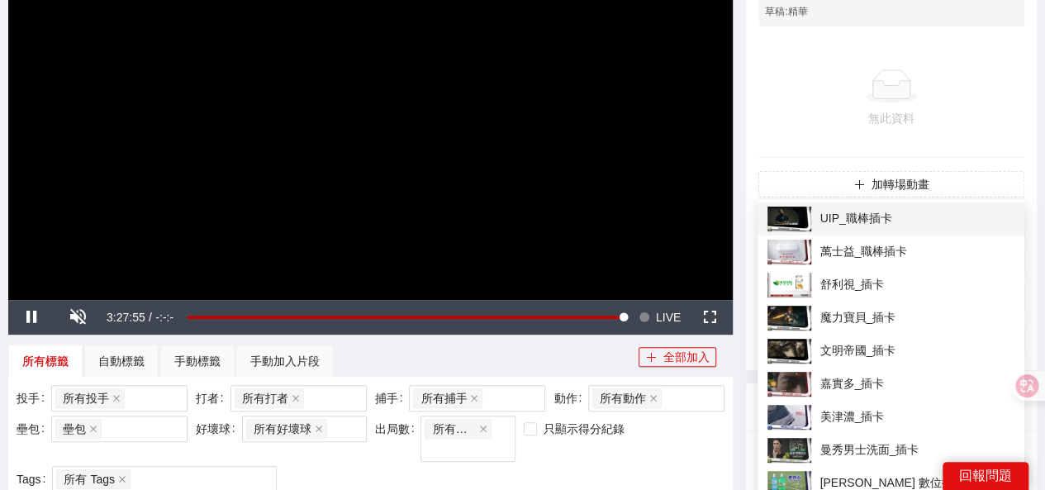
click at [864, 214] on span "UIP_職棒插卡" at bounding box center [891, 219] width 247 height 25
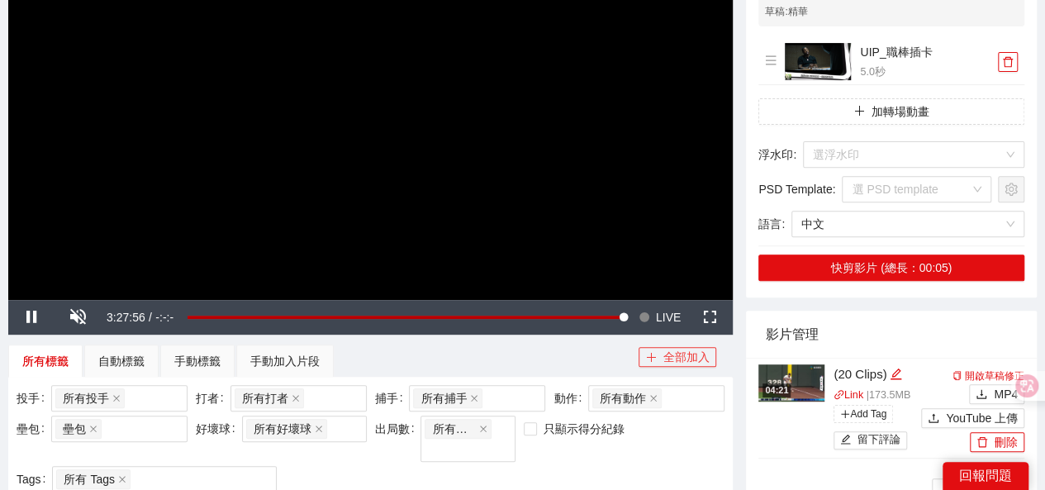
click at [672, 351] on button "全部加入" at bounding box center [678, 357] width 78 height 20
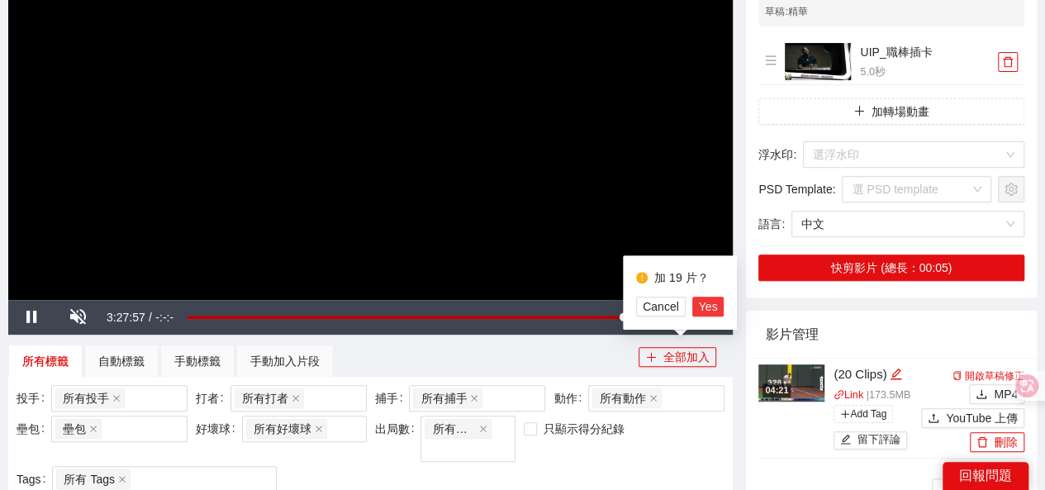
click at [706, 310] on span "Yes" at bounding box center [708, 306] width 19 height 18
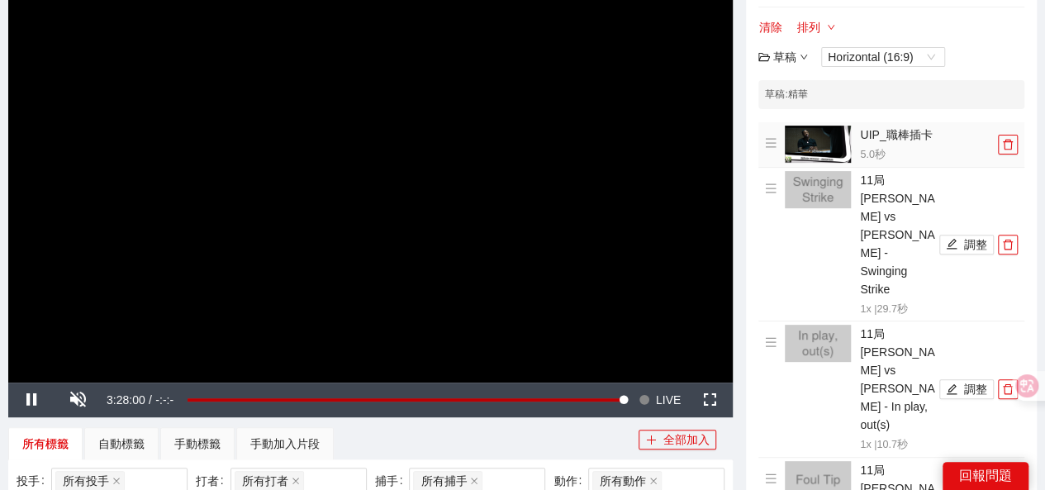
scroll to position [83, 0]
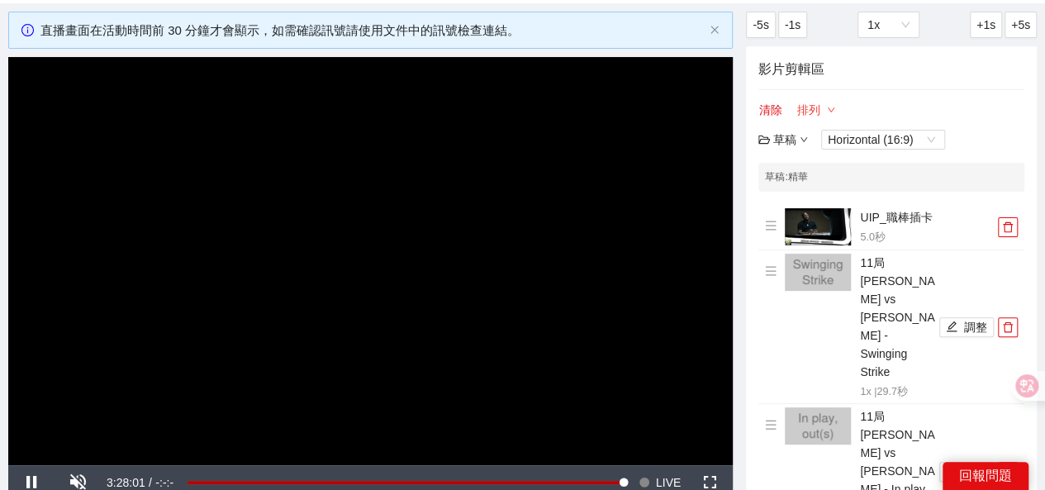
click at [821, 106] on button "排列" at bounding box center [817, 110] width 40 height 20
click at [827, 135] on link "由先到後" at bounding box center [829, 137] width 46 height 13
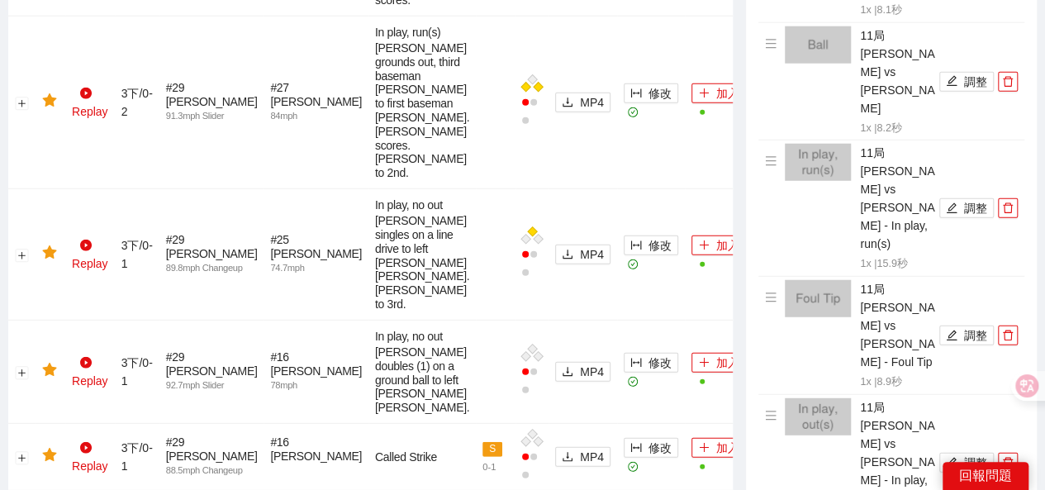
scroll to position [2066, 0]
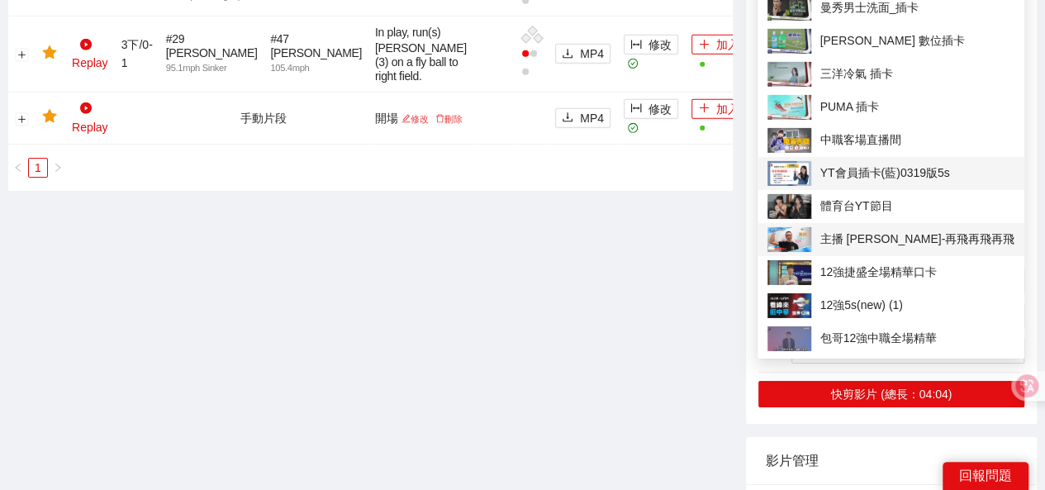
scroll to position [2561, 0]
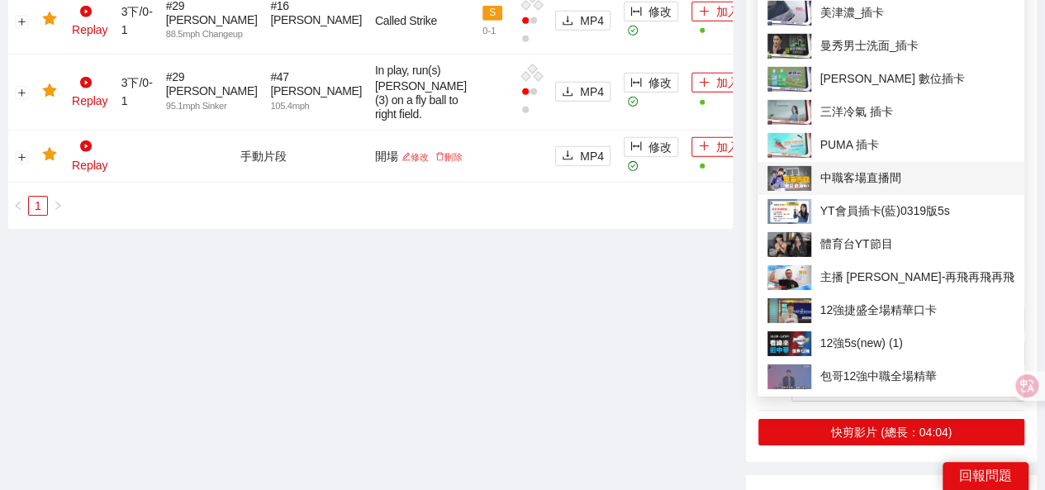
click at [856, 181] on span "中職客場直播間" at bounding box center [891, 178] width 247 height 25
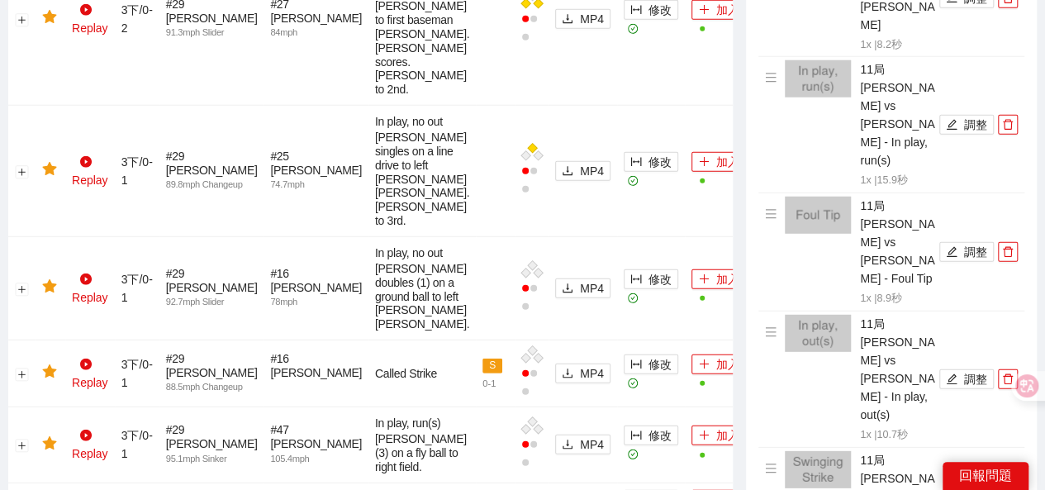
scroll to position [2231, 0]
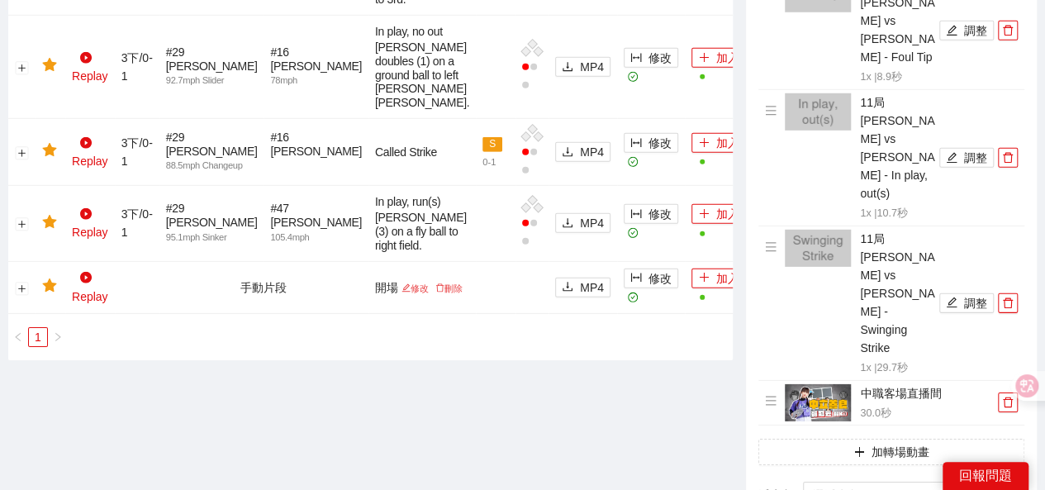
scroll to position [2404, 0]
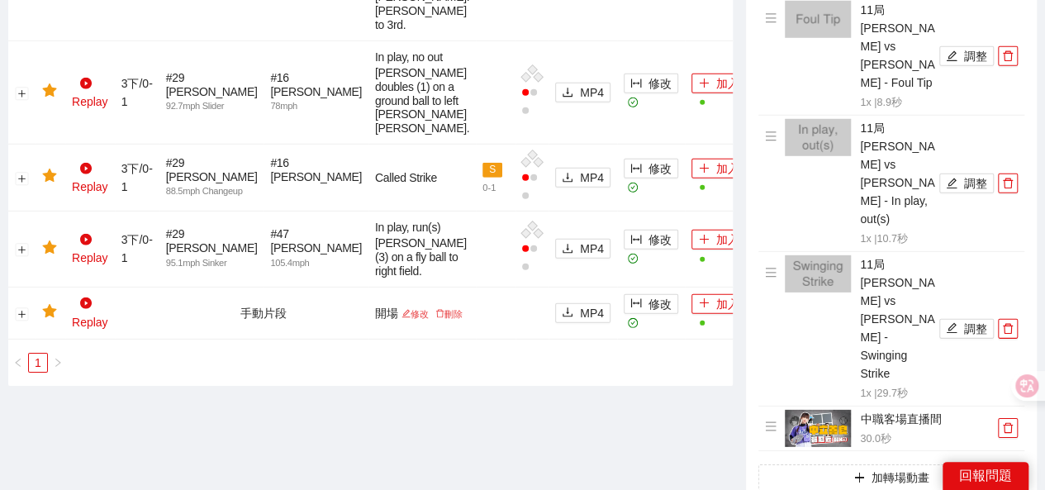
drag, startPoint x: 982, startPoint y: 264, endPoint x: 1002, endPoint y: 262, distance: 20.7
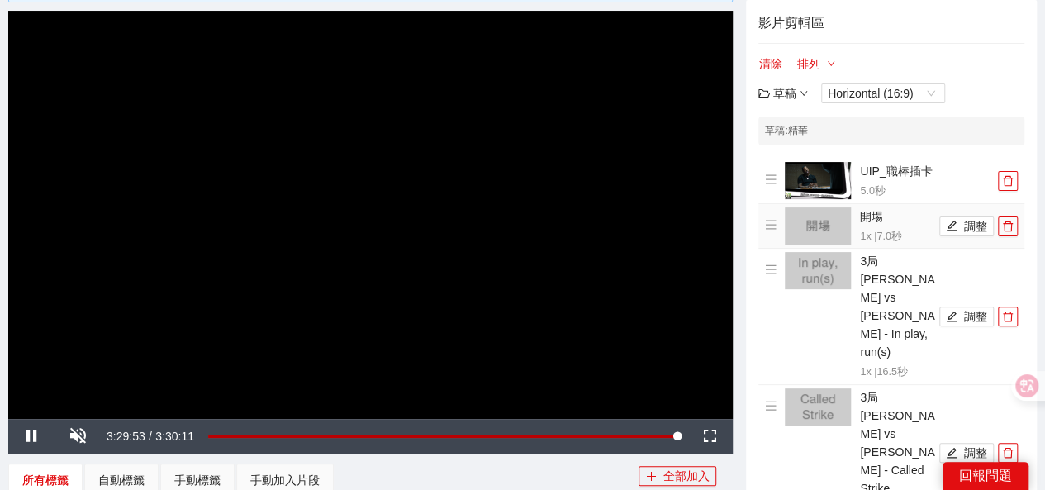
scroll to position [91, 0]
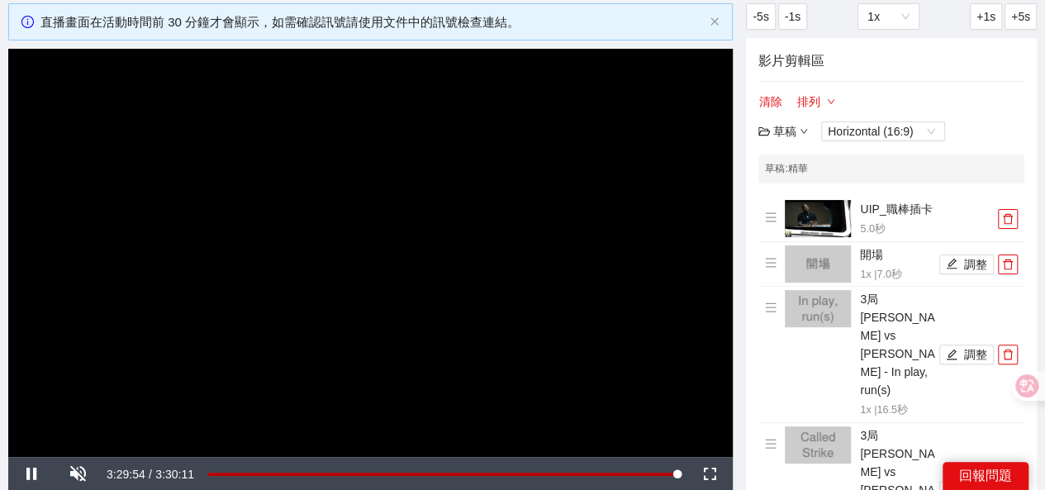
click at [788, 130] on div "草稿" at bounding box center [784, 131] width 50 height 18
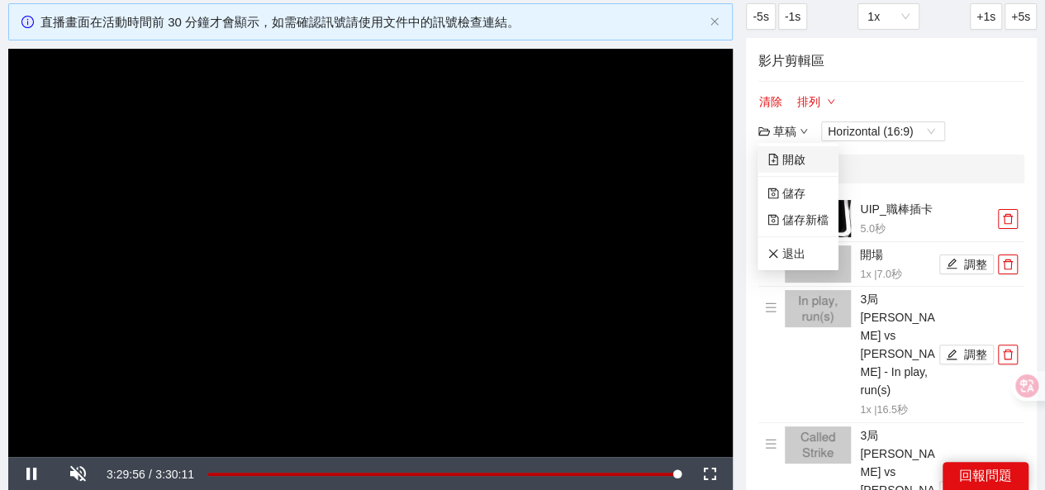
click at [789, 153] on link "開啟" at bounding box center [787, 159] width 38 height 13
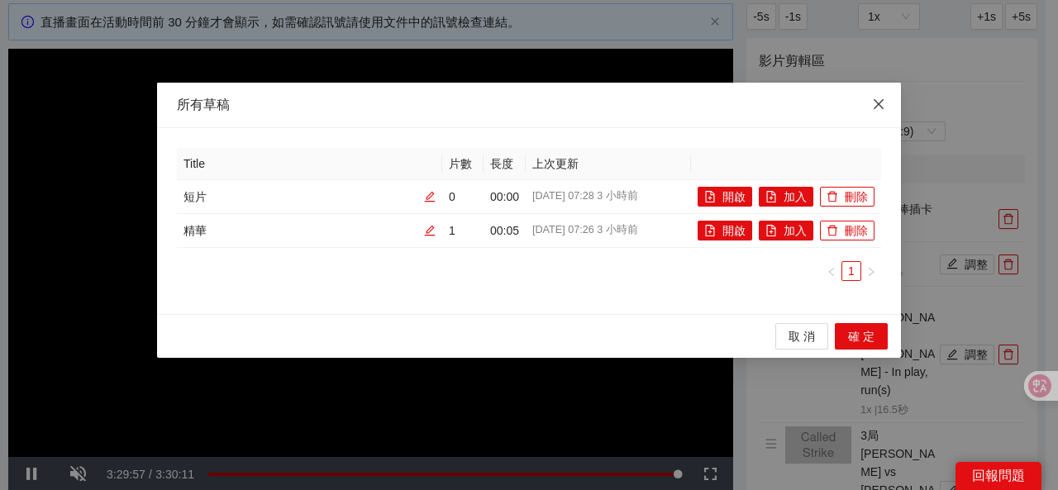
click at [877, 107] on icon "close" at bounding box center [878, 104] width 10 height 10
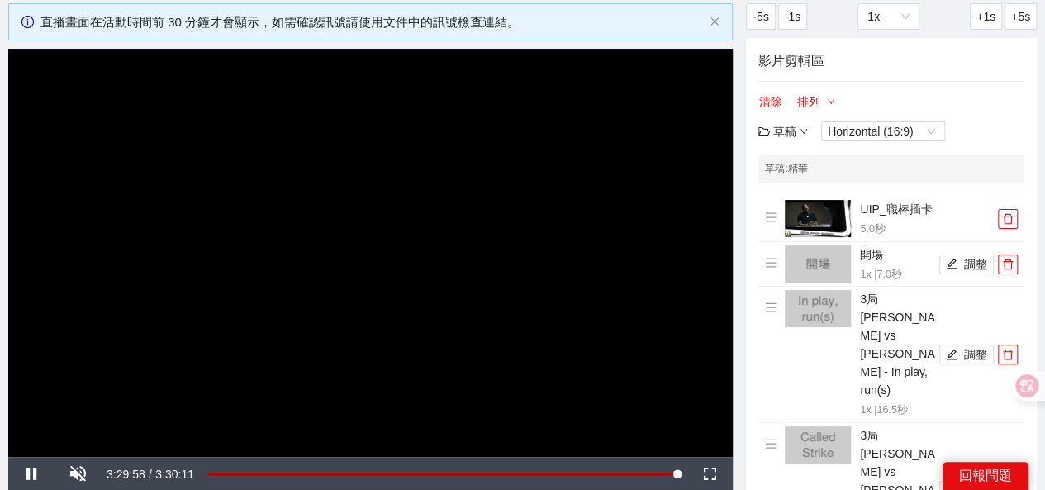
click at [798, 127] on div "草稿" at bounding box center [784, 131] width 50 height 18
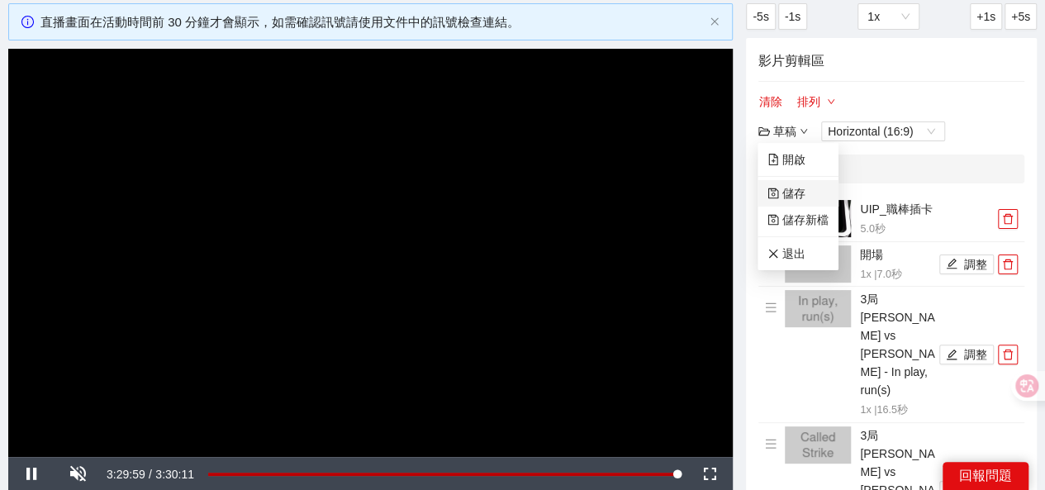
click at [783, 197] on link "儲存" at bounding box center [787, 193] width 38 height 13
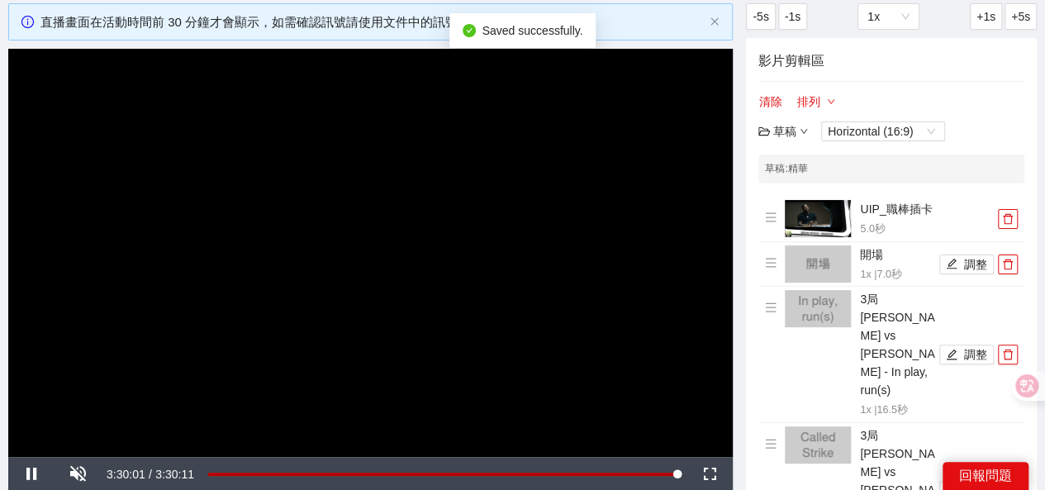
click at [788, 130] on div "草稿" at bounding box center [784, 131] width 50 height 18
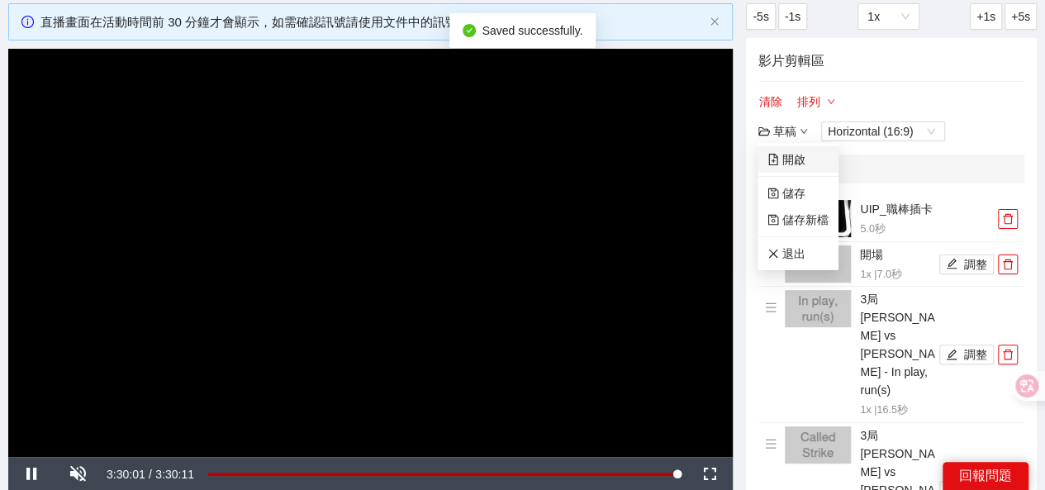
click at [794, 158] on link "開啟" at bounding box center [787, 159] width 38 height 13
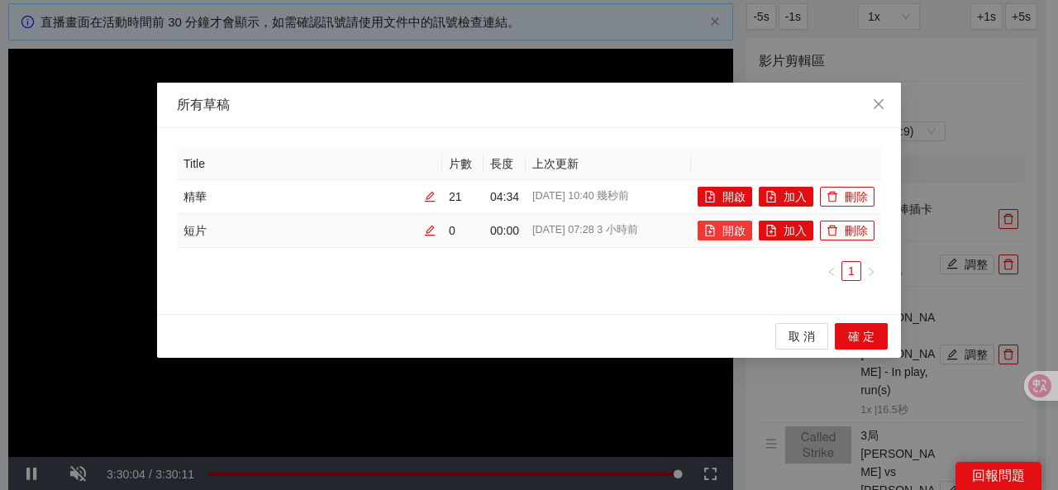
click at [714, 231] on icon "file-add" at bounding box center [710, 231] width 12 height 12
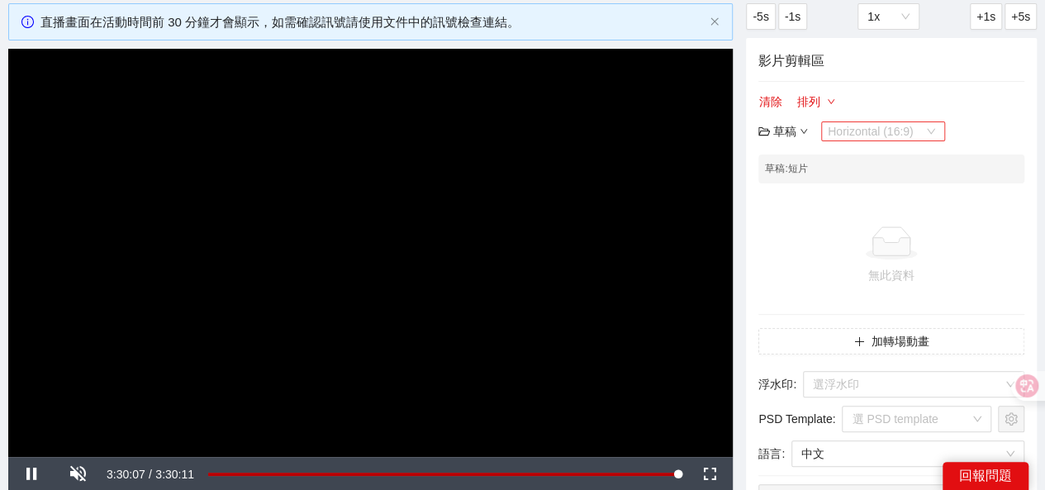
click at [897, 133] on span "Horizontal (16:9)" at bounding box center [883, 131] width 111 height 18
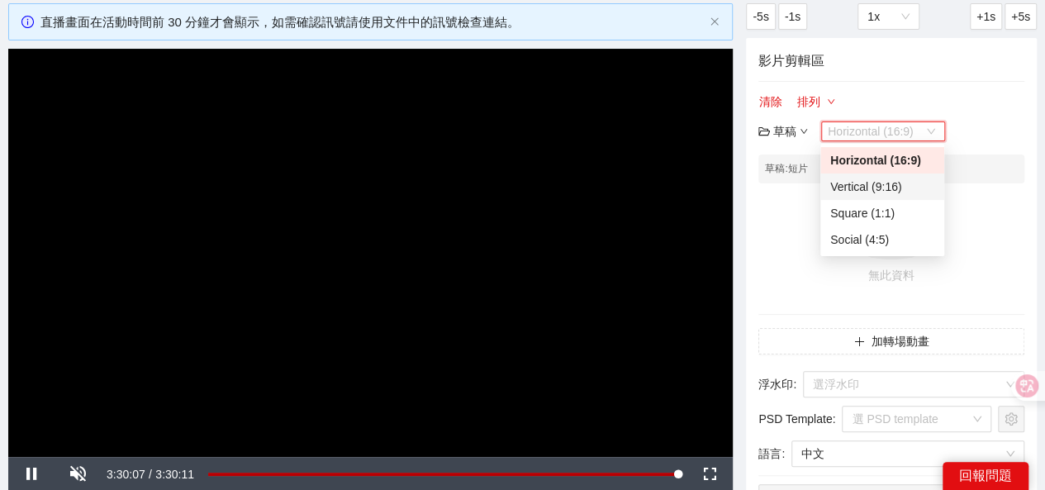
click at [868, 186] on div "Vertical (9:16)" at bounding box center [882, 187] width 104 height 18
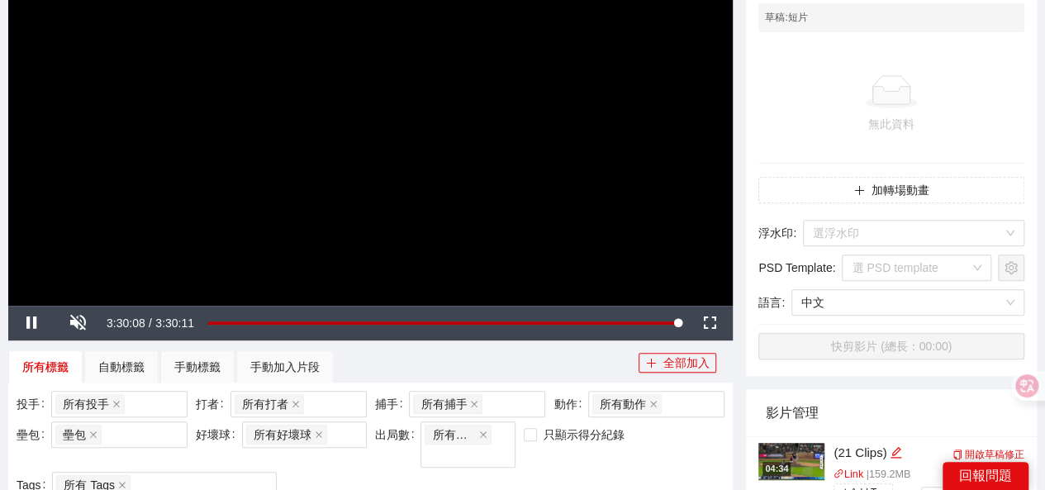
scroll to position [339, 0]
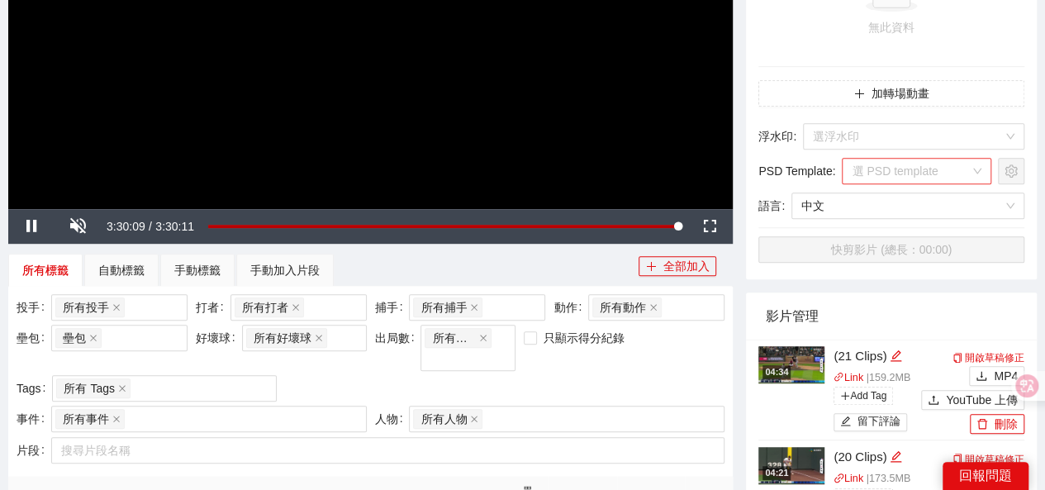
click at [963, 169] on input "search" at bounding box center [911, 171] width 118 height 25
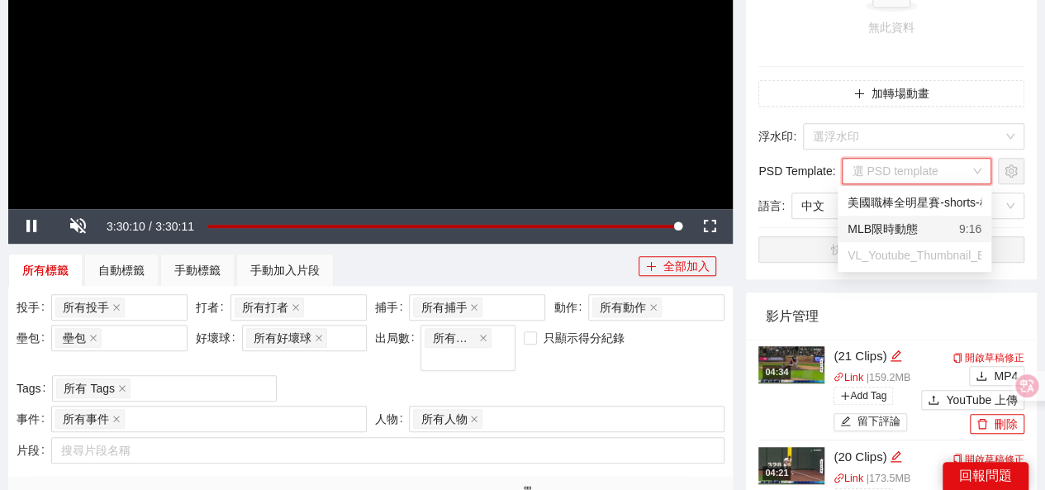
click at [904, 227] on div "MLB限時動態" at bounding box center [883, 229] width 70 height 18
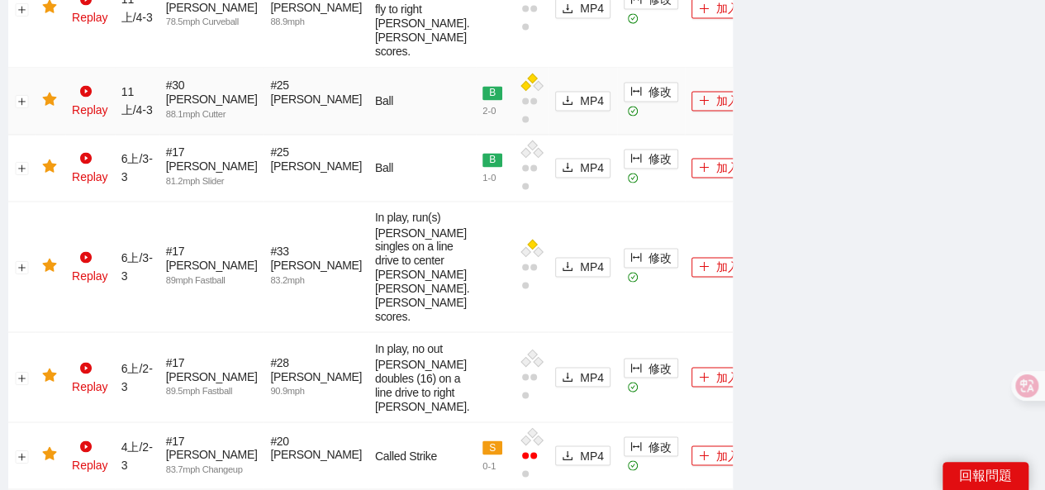
scroll to position [1165, 0]
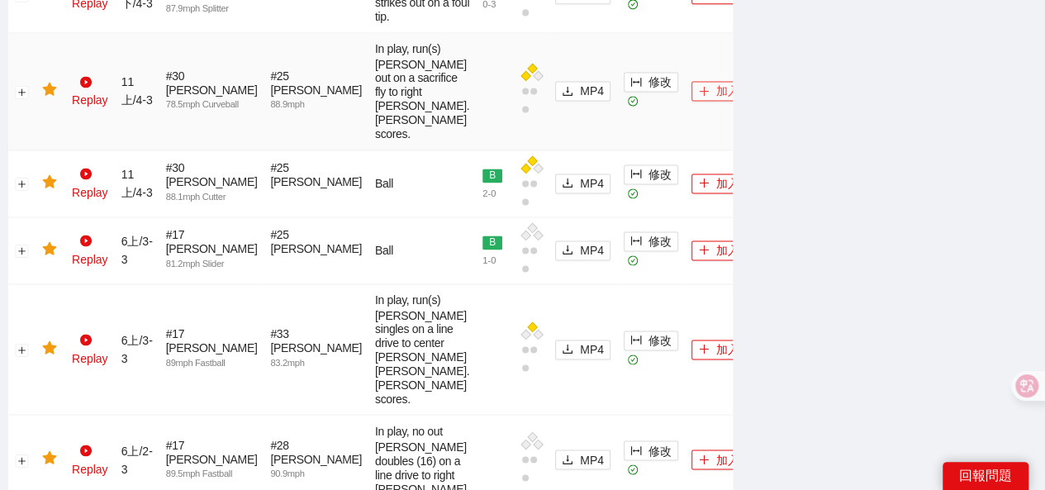
click at [692, 101] on button "加入" at bounding box center [719, 91] width 55 height 20
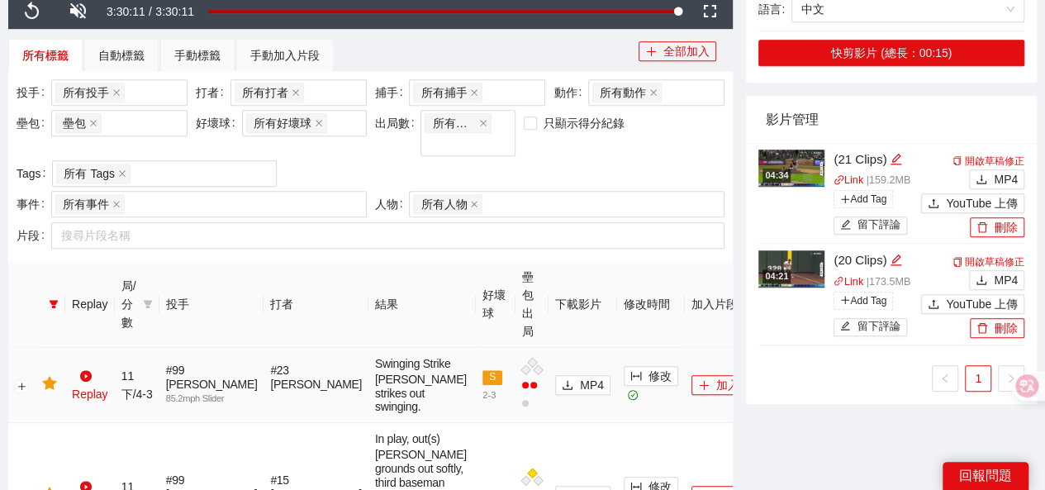
scroll to position [587, 0]
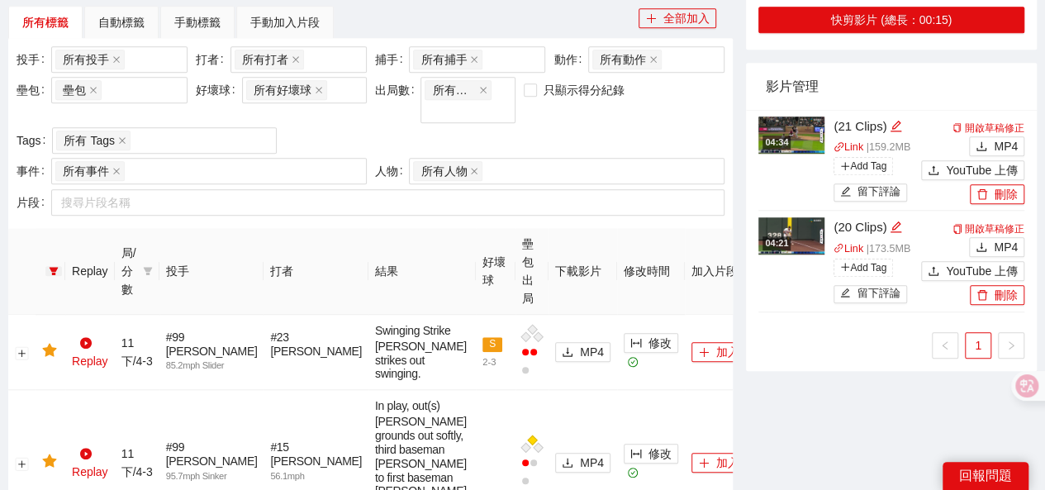
click at [50, 266] on icon "filter" at bounding box center [54, 271] width 10 height 10
click at [58, 305] on button "重置" at bounding box center [71, 308] width 36 height 20
click at [112, 303] on span "確 定" at bounding box center [119, 308] width 26 height 18
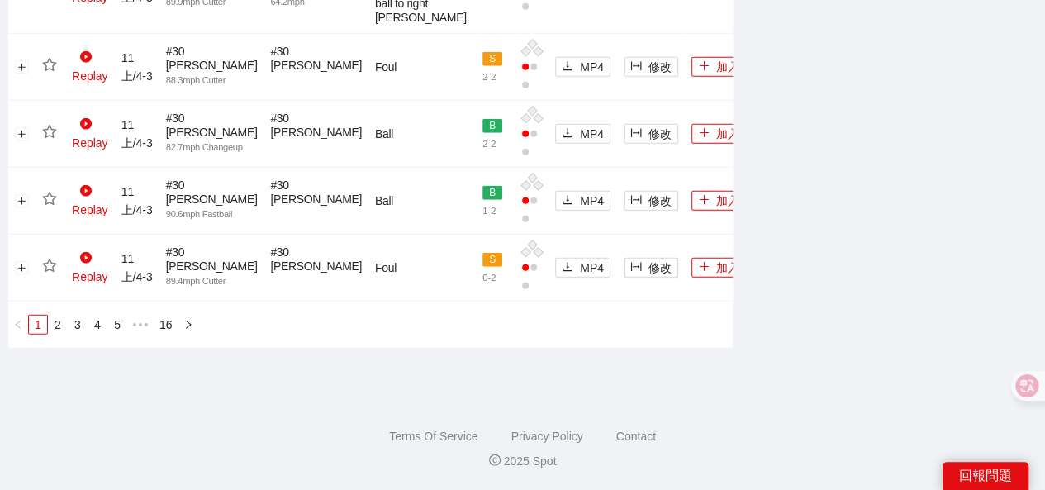
scroll to position [2587, 0]
click at [59, 323] on link "2" at bounding box center [58, 325] width 18 height 18
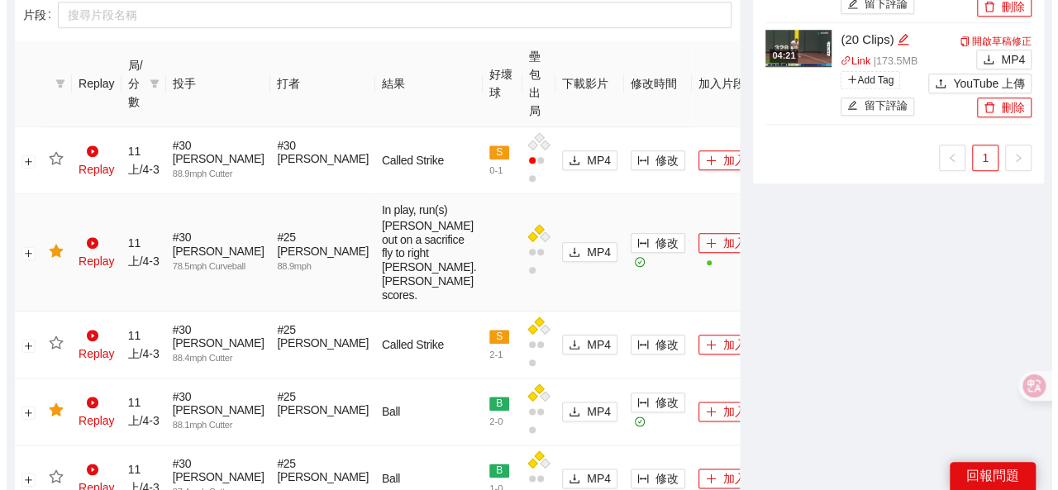
scroll to position [658, 0]
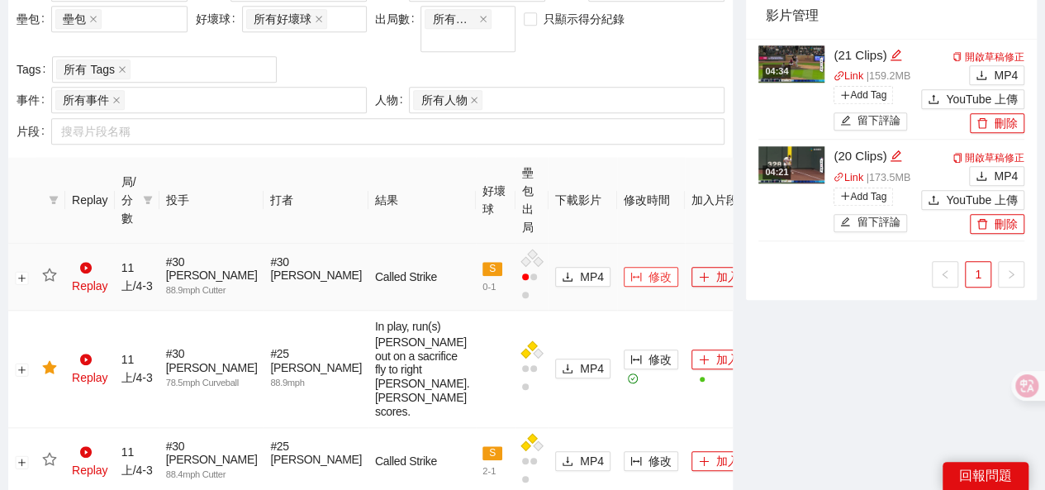
click at [631, 272] on icon "column-width" at bounding box center [636, 276] width 11 height 9
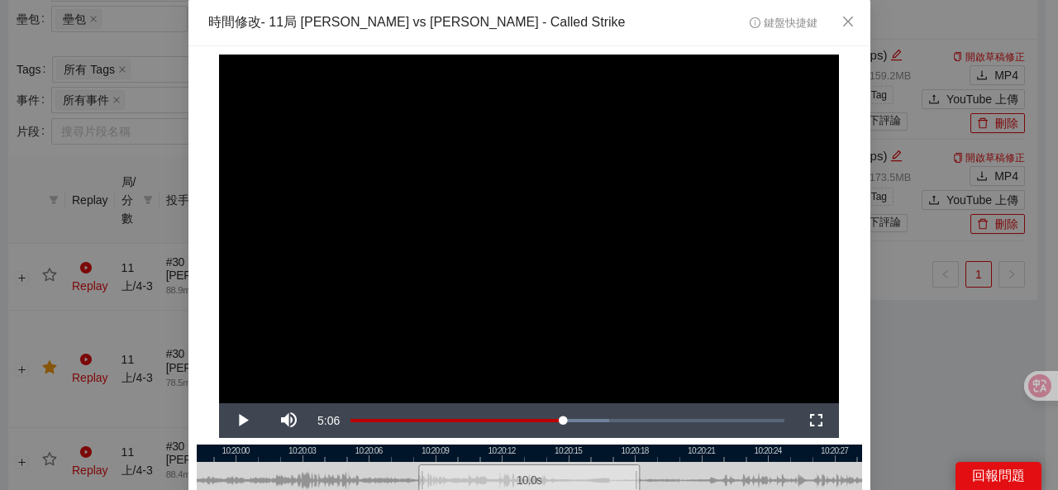
click at [423, 457] on div at bounding box center [529, 453] width 665 height 17
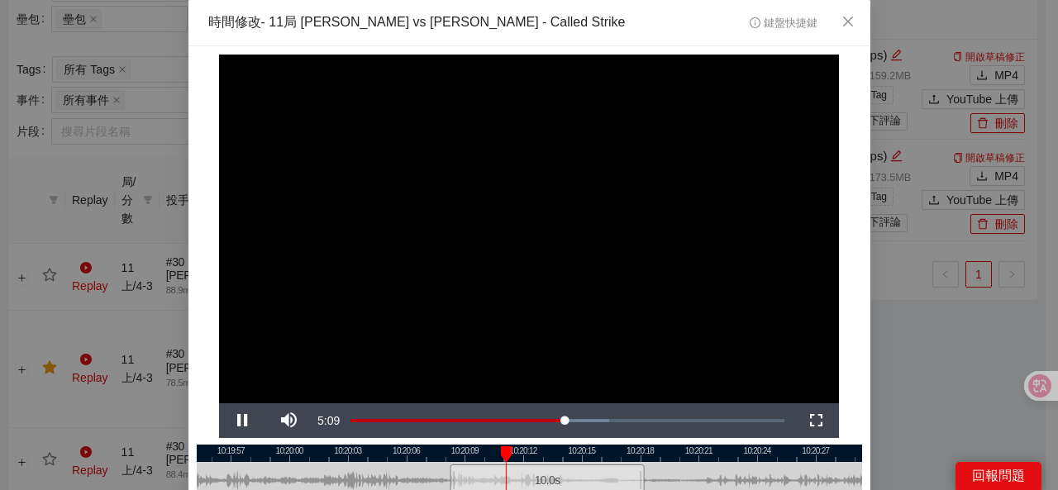
scroll to position [137, 0]
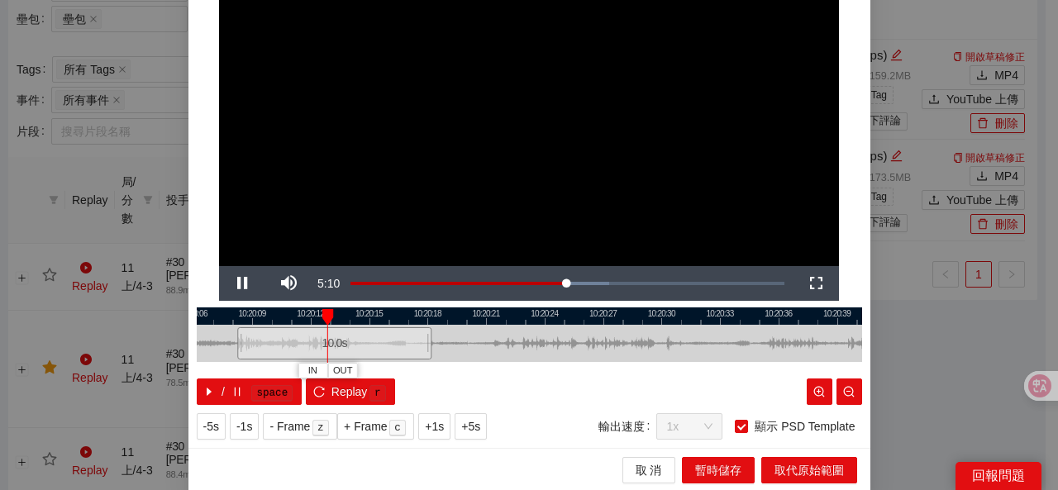
drag, startPoint x: 671, startPoint y: 335, endPoint x: 418, endPoint y: 369, distance: 255.1
click at [423, 370] on div "10:20:06 10:20:09 10:20:12 10:20:15 10:20:18 10:20:21 10:20:24 10:20:27 10:20:3…" at bounding box center [529, 356] width 665 height 98
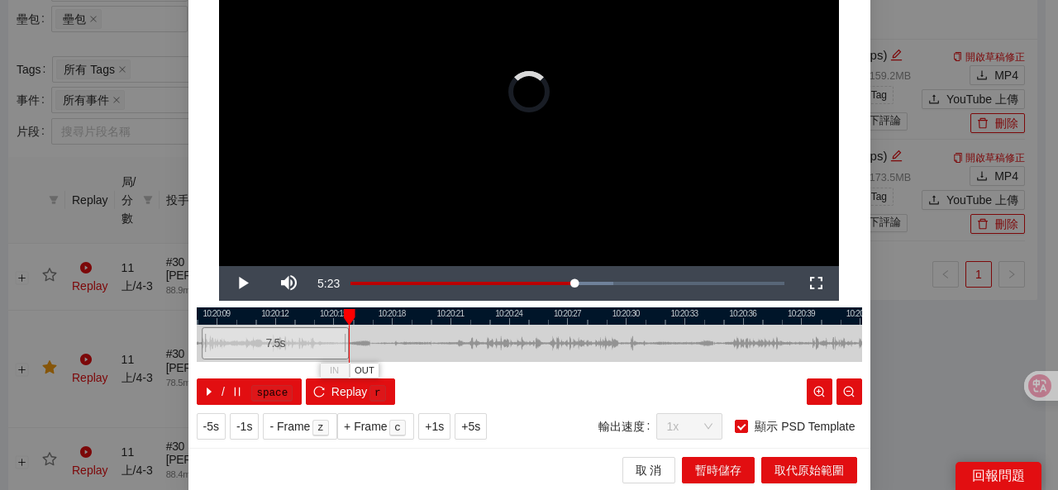
drag, startPoint x: 407, startPoint y: 346, endPoint x: 297, endPoint y: 343, distance: 109.1
click at [342, 343] on div at bounding box center [347, 343] width 10 height 37
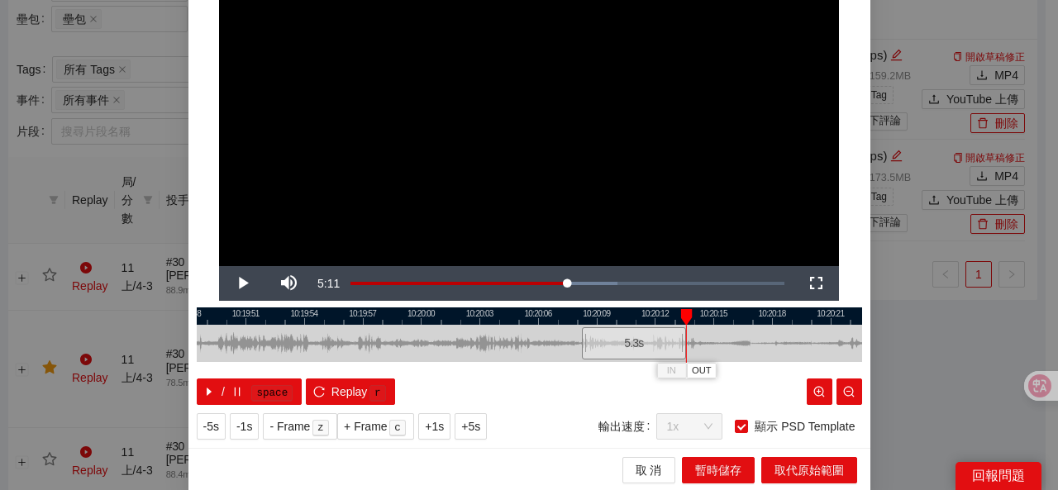
drag, startPoint x: 562, startPoint y: 338, endPoint x: 853, endPoint y: 326, distance: 291.1
click at [853, 326] on div at bounding box center [909, 343] width 665 height 37
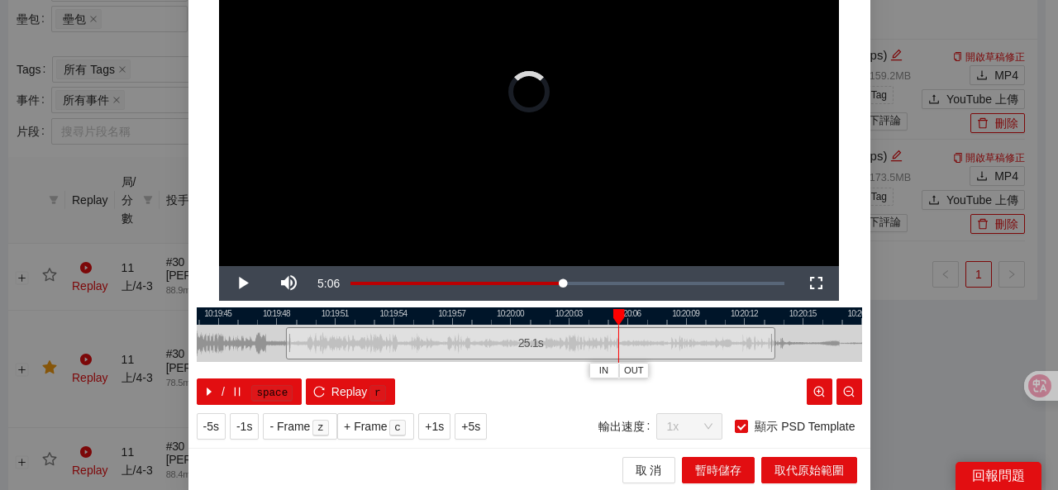
drag, startPoint x: 668, startPoint y: 343, endPoint x: 261, endPoint y: 342, distance: 406.5
click at [283, 350] on div at bounding box center [288, 343] width 10 height 37
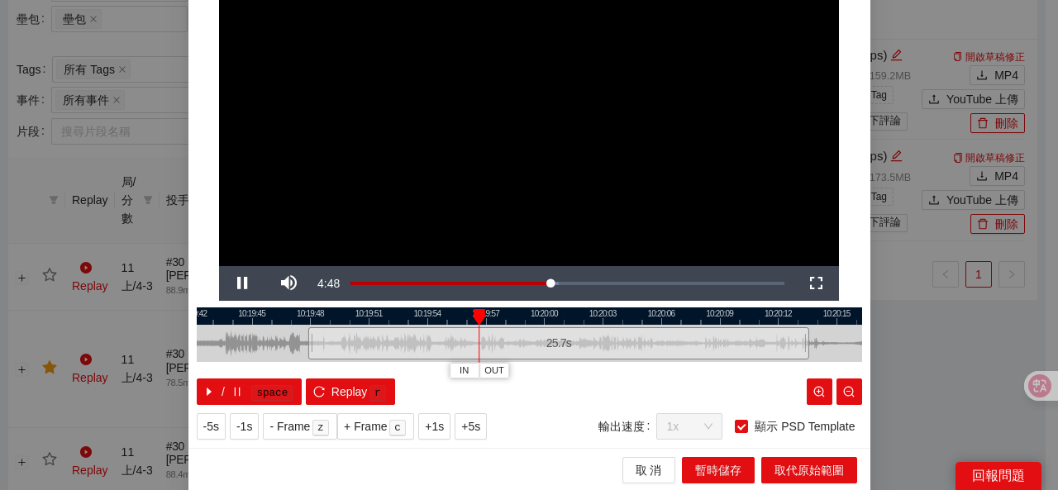
drag, startPoint x: 283, startPoint y: 318, endPoint x: 321, endPoint y: 319, distance: 37.2
click at [317, 319] on div at bounding box center [563, 315] width 665 height 17
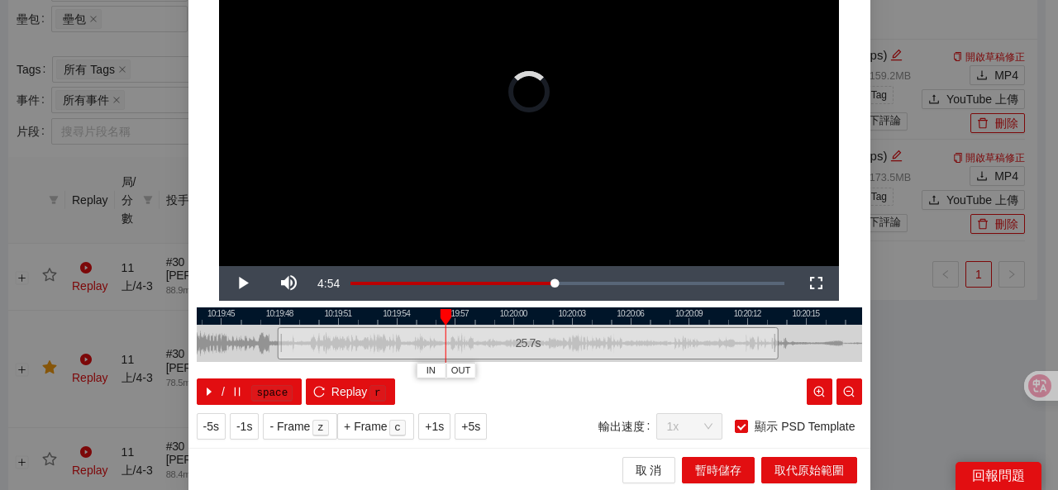
drag, startPoint x: 323, startPoint y: 319, endPoint x: 284, endPoint y: 319, distance: 38.8
click at [287, 319] on div at bounding box center [498, 315] width 665 height 17
click at [291, 317] on div at bounding box center [529, 315] width 665 height 17
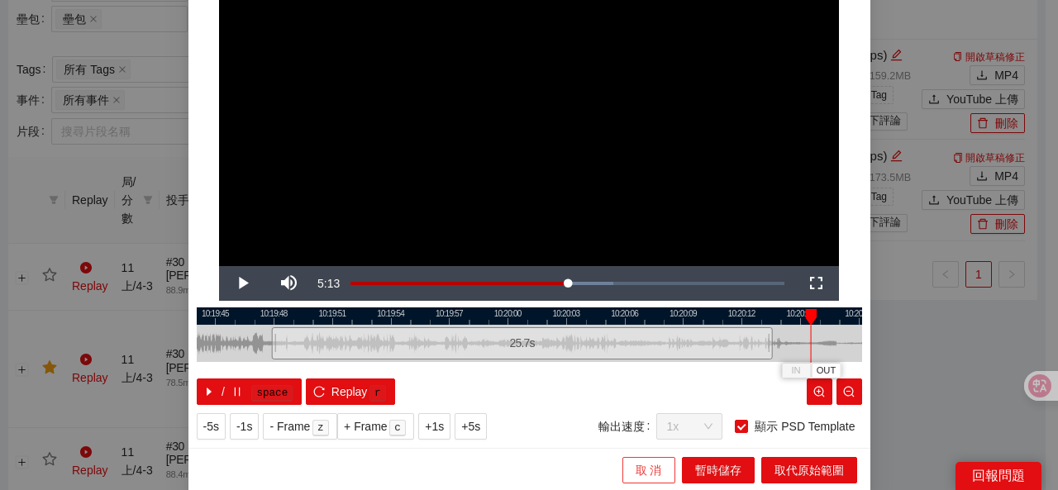
click at [640, 461] on span "取 消" at bounding box center [648, 470] width 26 height 18
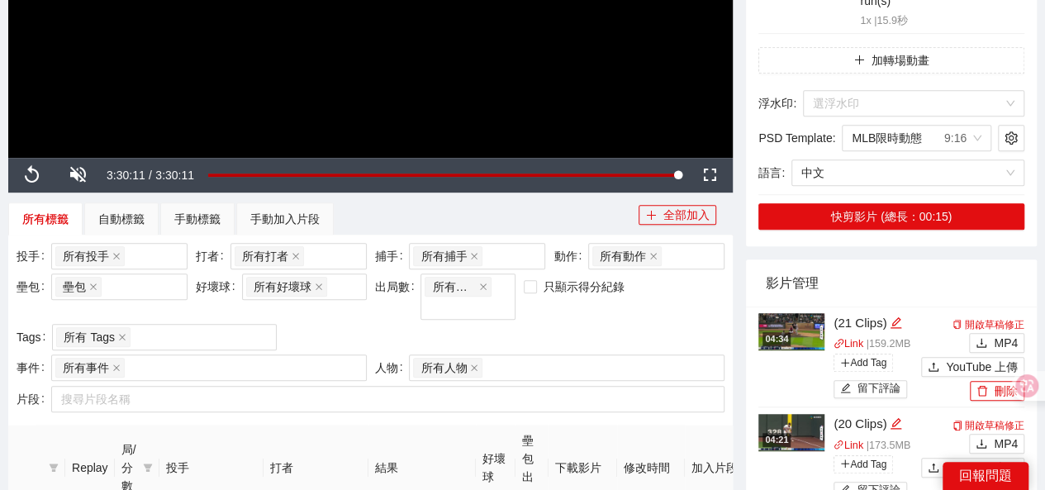
scroll to position [496, 0]
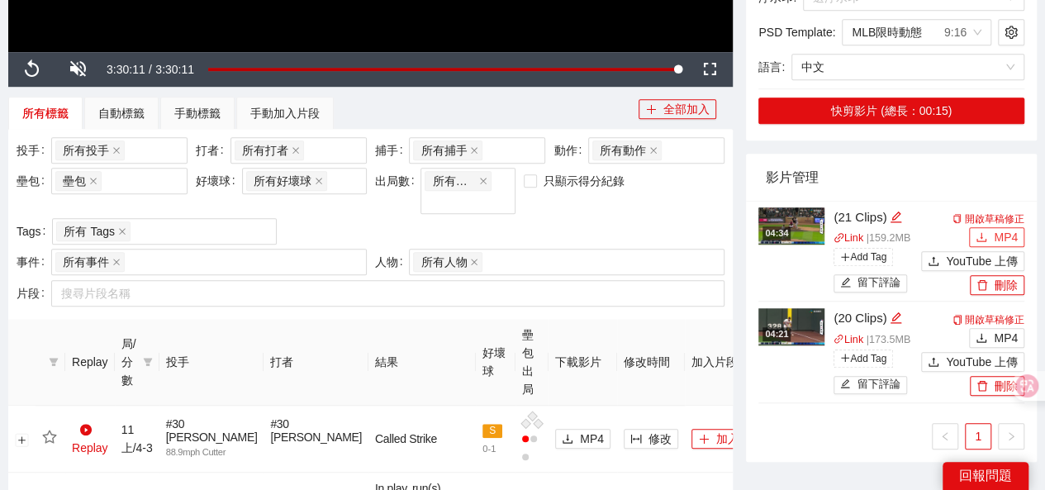
click at [1001, 228] on span "MP4" at bounding box center [1006, 237] width 24 height 18
click at [978, 231] on icon "download" at bounding box center [982, 237] width 12 height 12
click at [854, 232] on link "Link" at bounding box center [849, 238] width 30 height 12
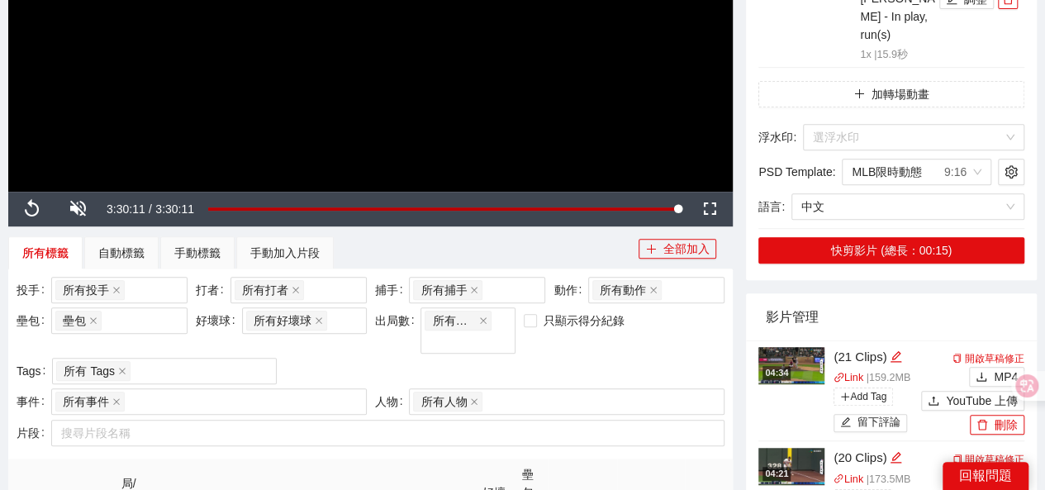
scroll to position [331, 0]
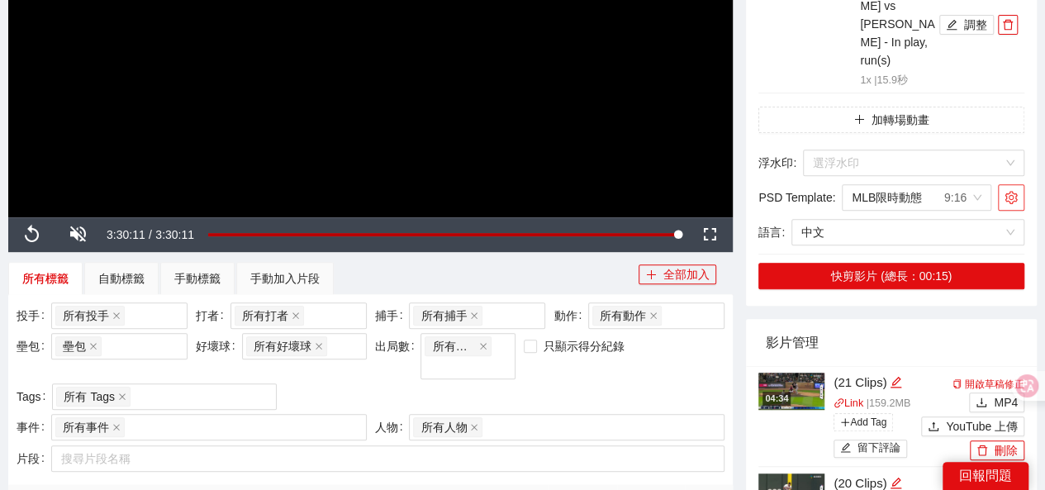
click at [1011, 191] on icon "setting" at bounding box center [1011, 197] width 13 height 13
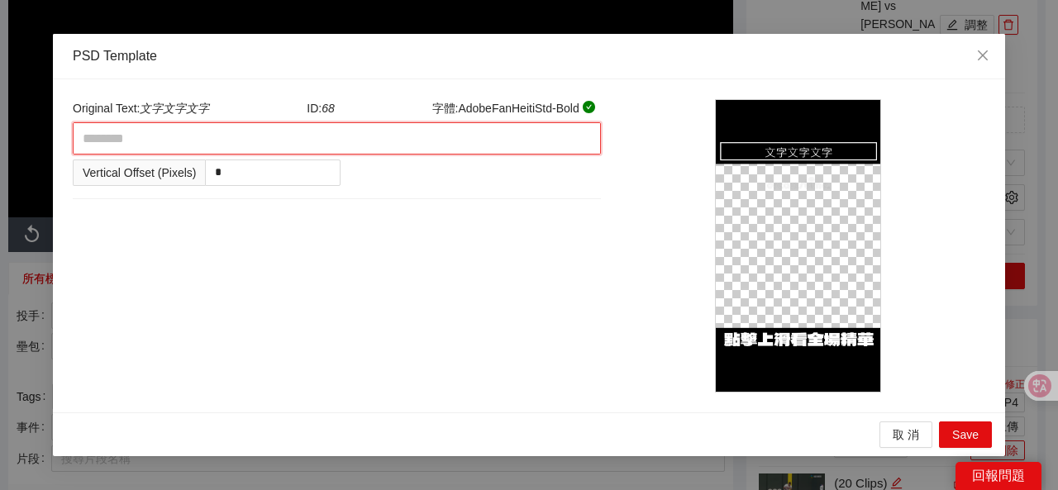
click at [156, 140] on textarea at bounding box center [337, 138] width 528 height 32
type textarea "*"
type textarea "**"
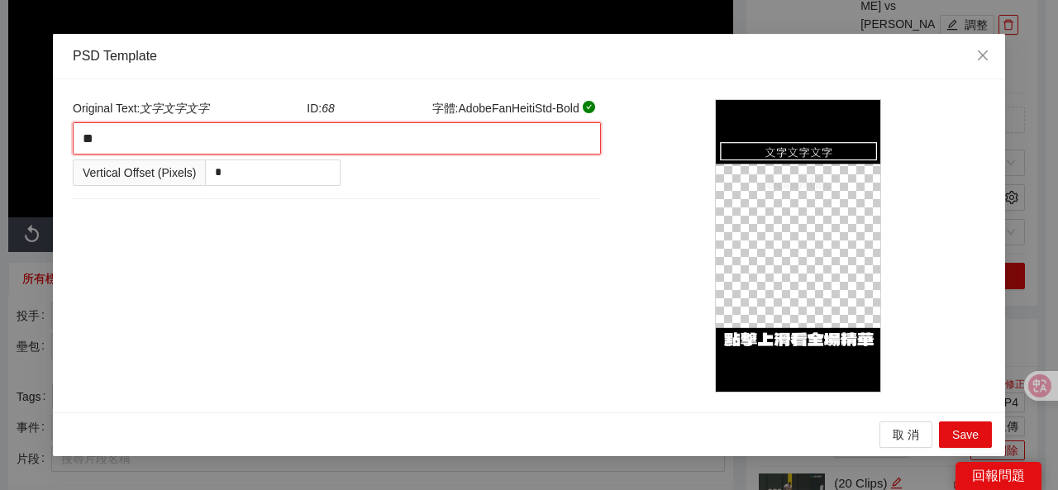
type textarea "**"
type textarea "***"
type textarea "****"
type textarea "**"
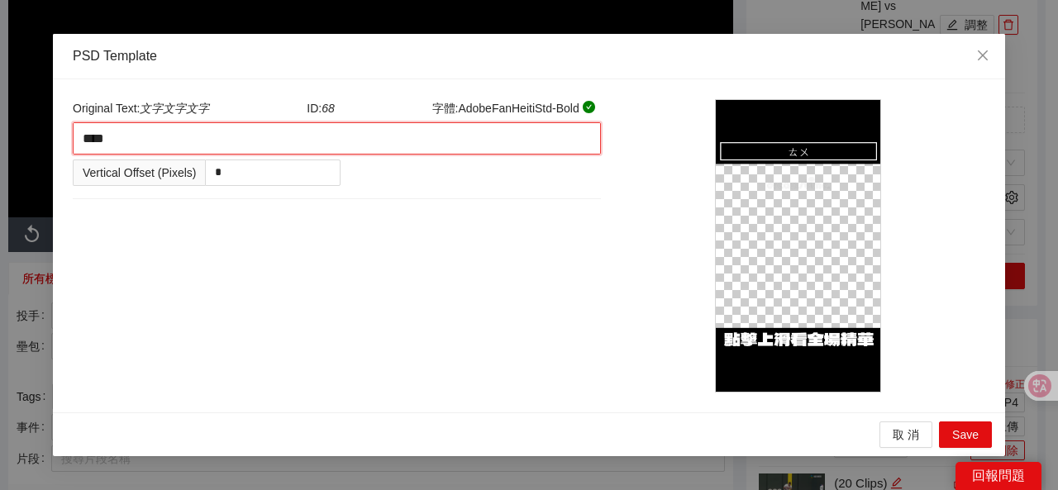
type textarea "**"
type textarea "*"
type textarea "********"
type textarea "*"
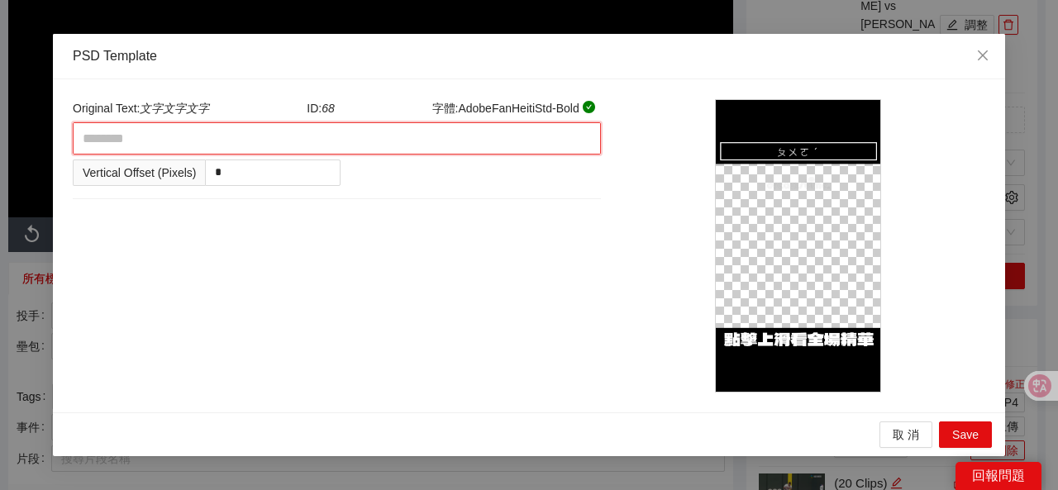
type textarea "*"
type textarea "**"
type textarea "*"
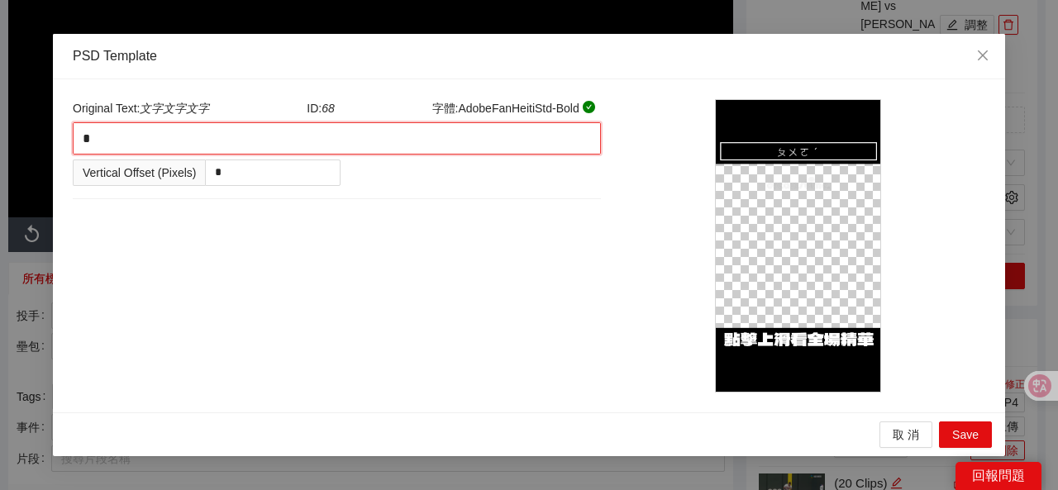
type textarea "**"
type textarea "***"
type textarea "**"
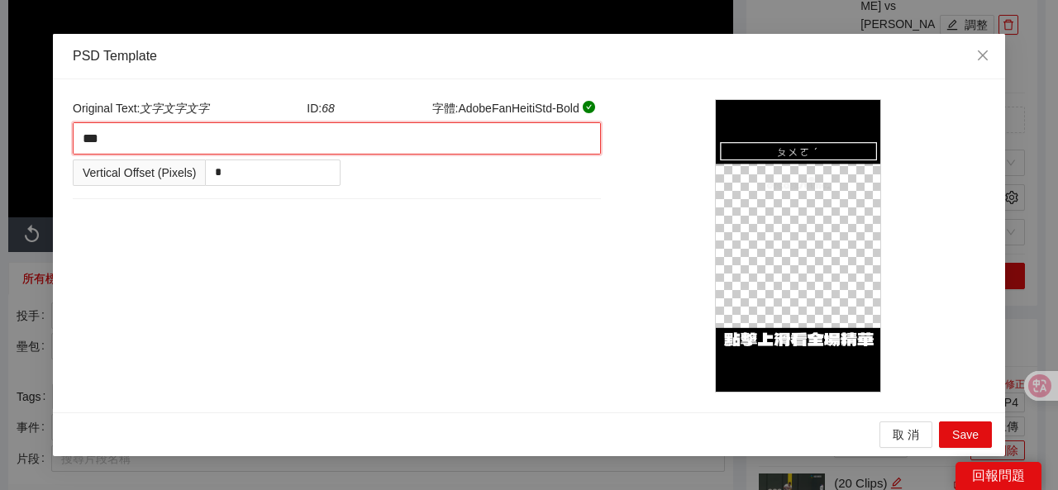
type textarea "**"
type textarea "***"
type textarea "****"
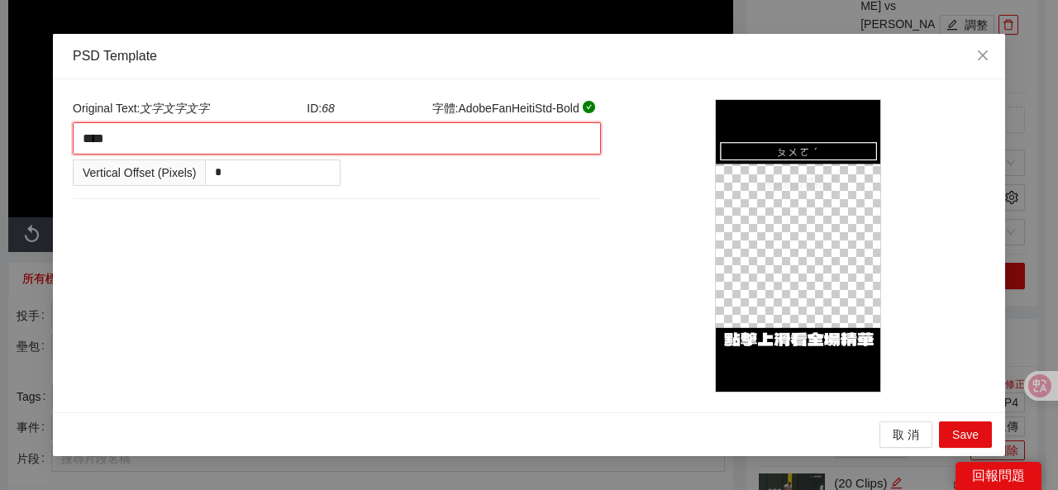
type textarea "*****"
type textarea "***"
type textarea "****"
type textarea "*****"
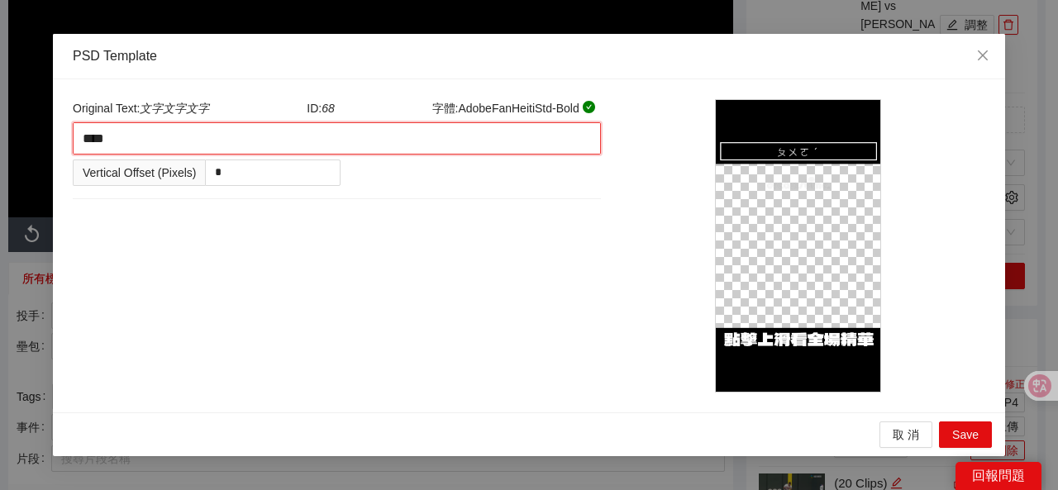
type textarea "*****"
type textarea "****"
type textarea "*****"
type textarea "******"
type textarea "*****"
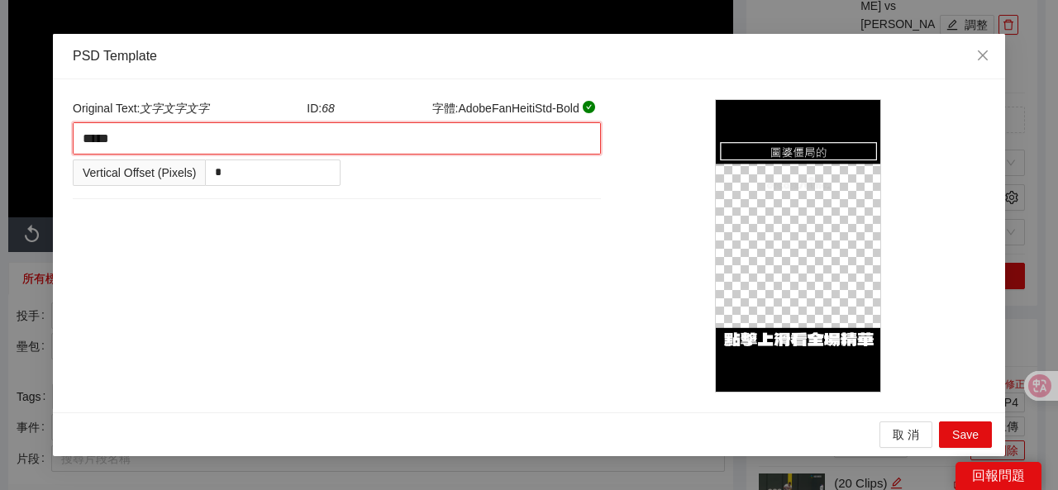
type textarea "****"
type textarea "*****"
type textarea "******"
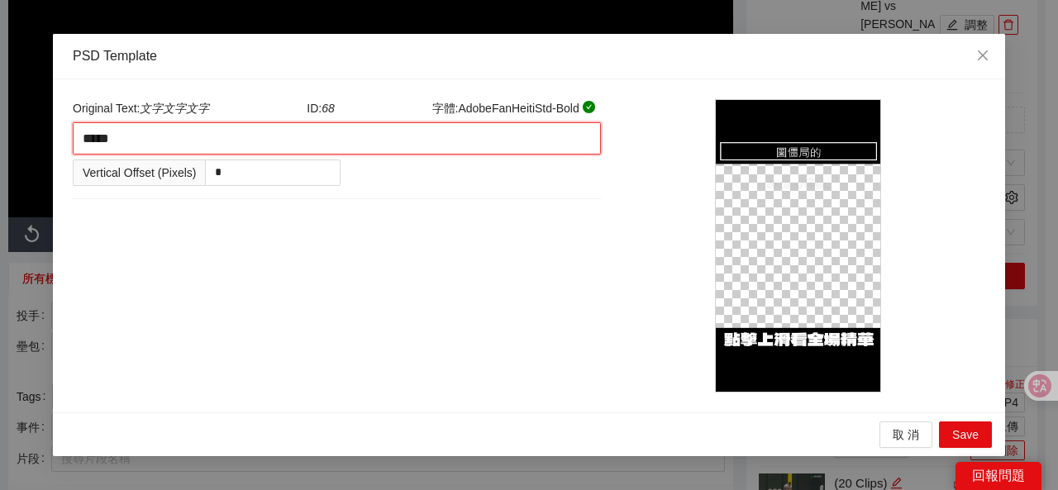
type textarea "******"
type textarea "*****"
type textarea "******"
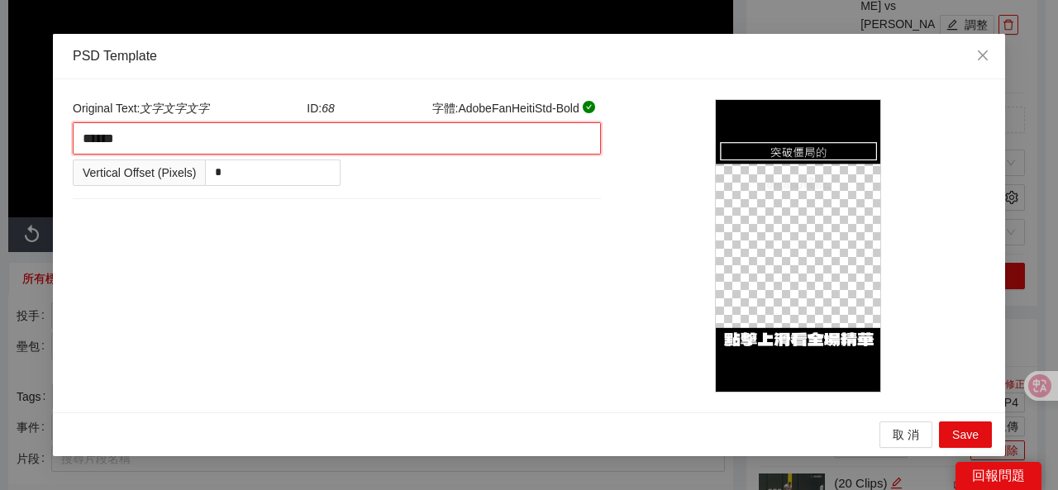
type textarea "*******"
type textarea "******"
type textarea "*******"
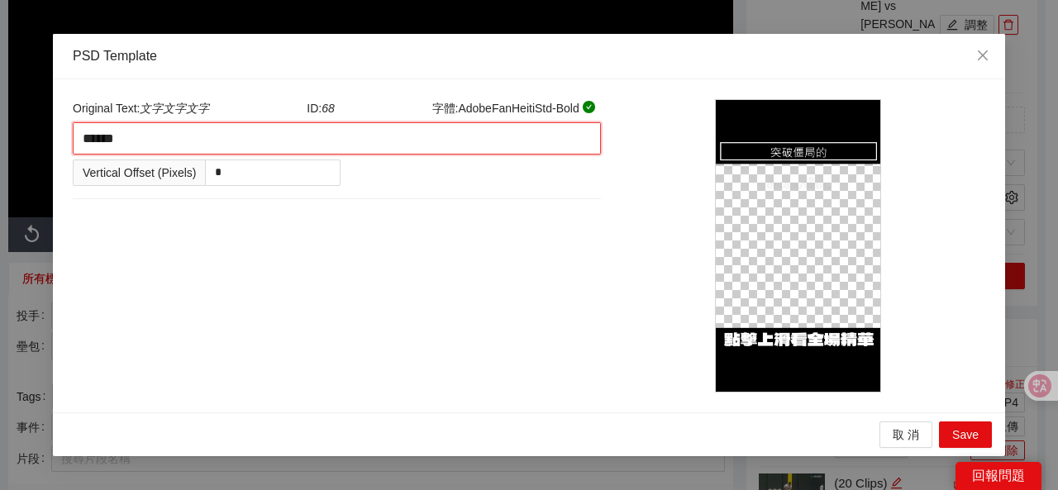
type textarea "*******"
type textarea "********"
type textarea "*******"
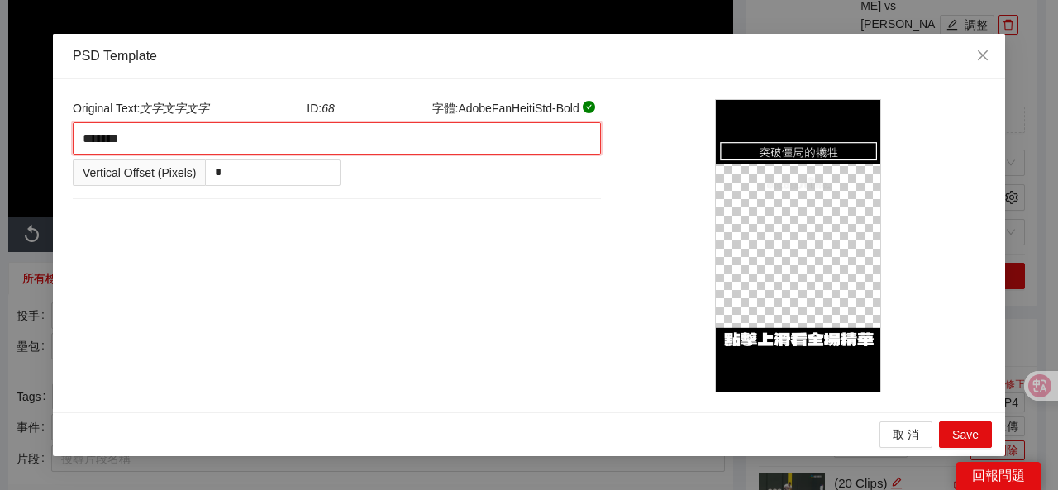
type textarea "********"
type textarea "*********"
type textarea "********"
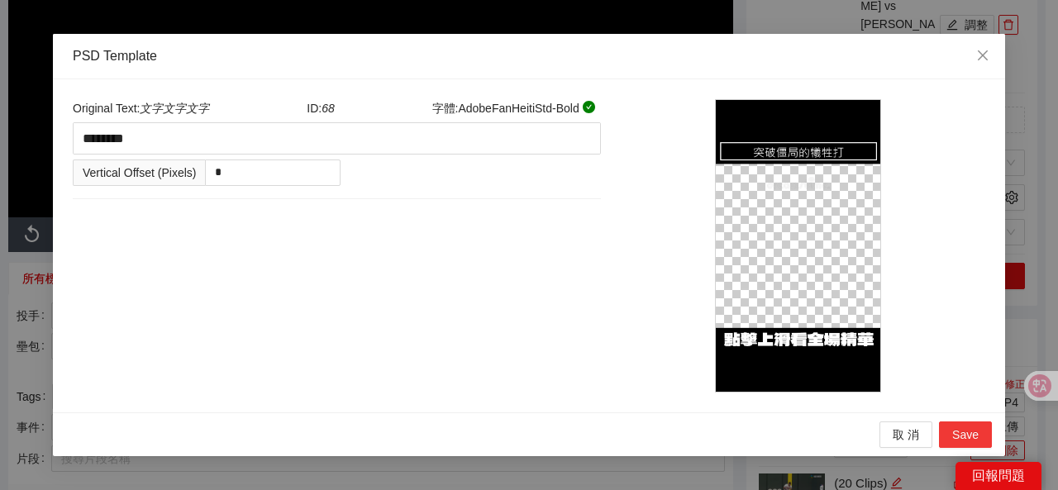
drag, startPoint x: 964, startPoint y: 435, endPoint x: 952, endPoint y: 421, distance: 18.7
click at [963, 435] on span "Save" at bounding box center [965, 435] width 26 height 18
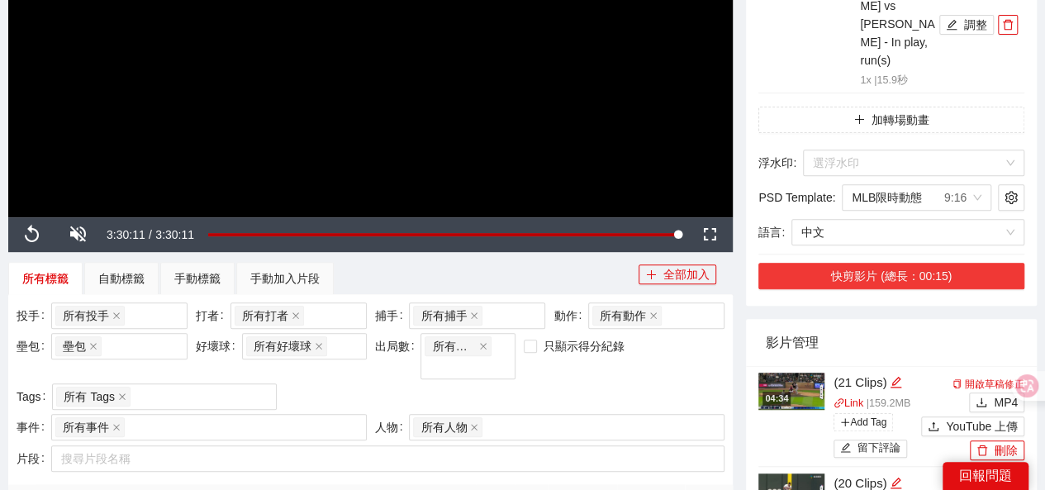
click at [877, 263] on button "快剪影片 (總長：00:15)" at bounding box center [892, 276] width 266 height 26
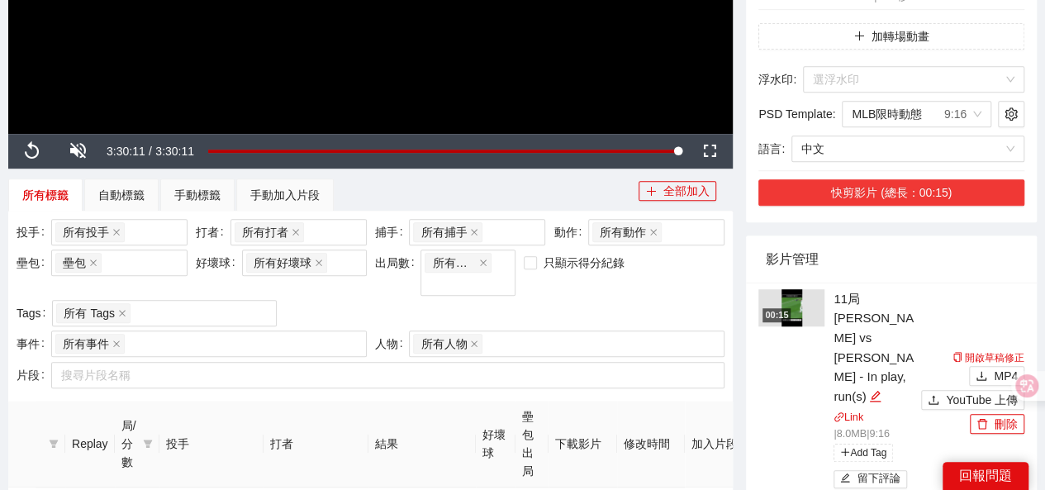
scroll to position [578, 0]
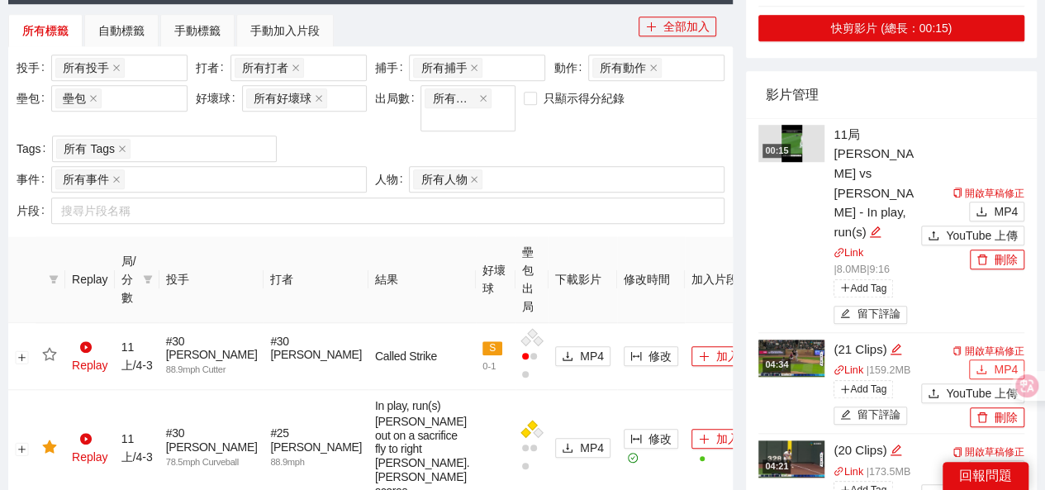
click at [1000, 360] on span "MP4" at bounding box center [1006, 369] width 24 height 18
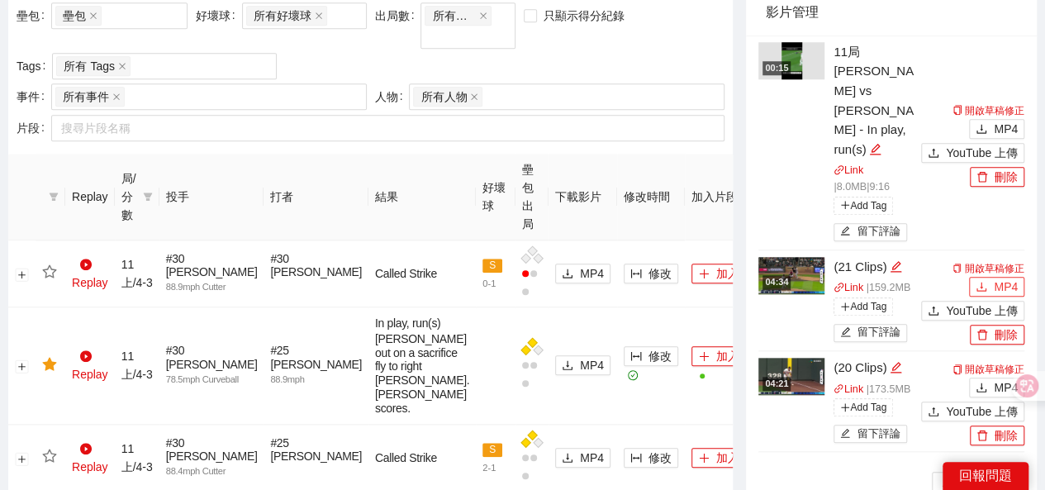
click at [993, 277] on button "MP4" at bounding box center [996, 287] width 55 height 20
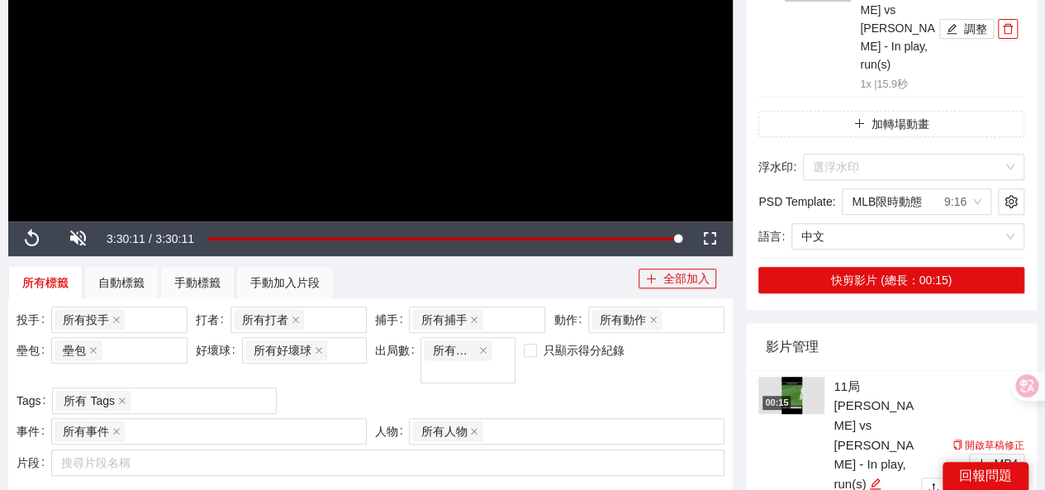
scroll to position [165, 0]
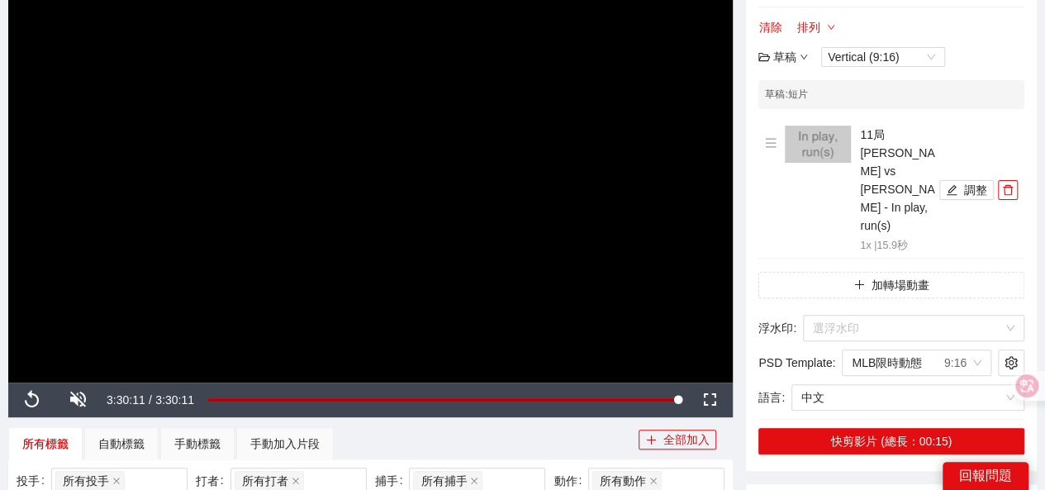
click at [780, 54] on div "草稿" at bounding box center [784, 57] width 50 height 18
click at [792, 115] on link "儲存" at bounding box center [787, 118] width 38 height 13
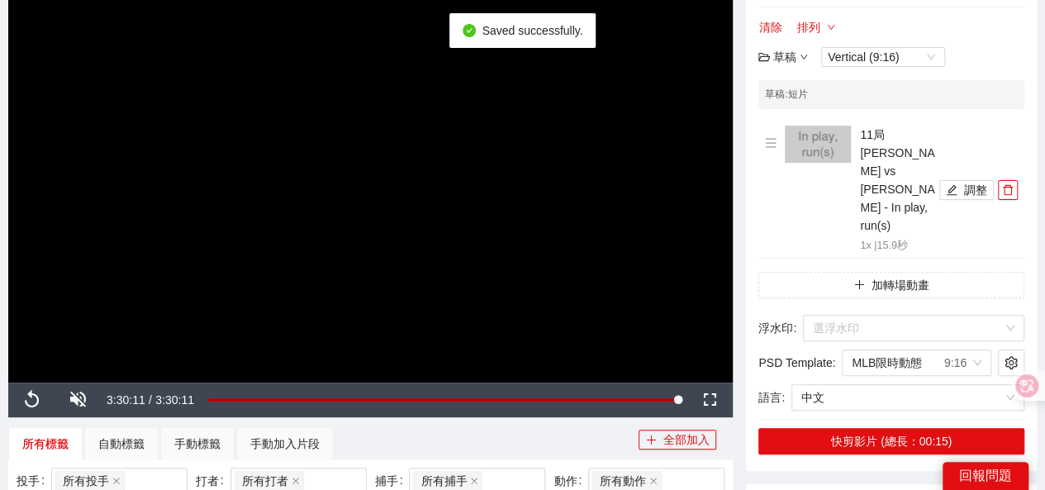
click at [971, 53] on div "清除 排列 草稿 Vertical (9:16)" at bounding box center [892, 42] width 266 height 50
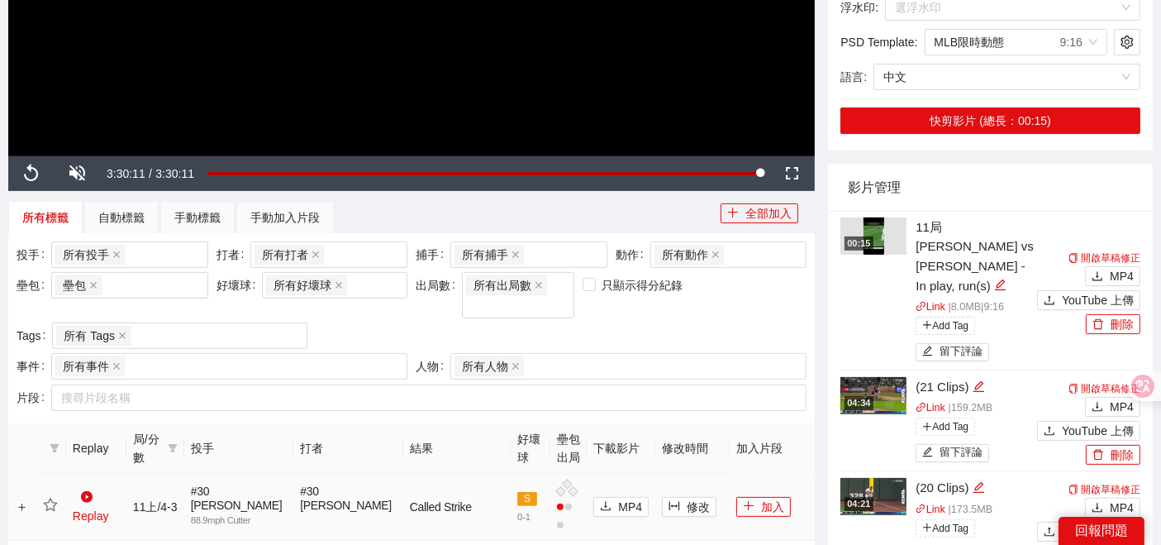
scroll to position [459, 0]
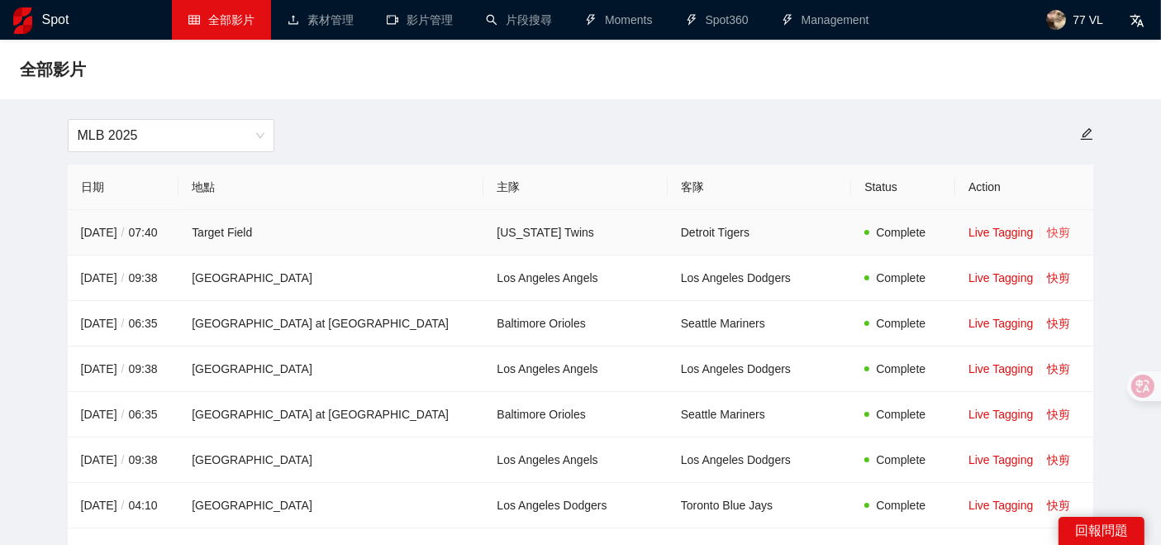
click at [1047, 233] on link "快剪" at bounding box center [1058, 232] width 23 height 13
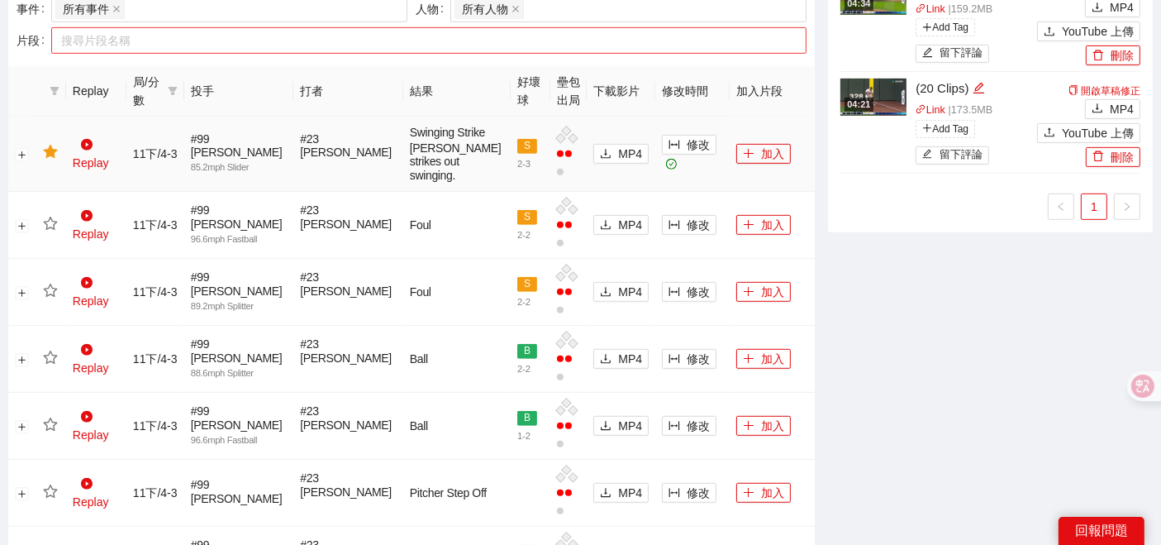
scroll to position [550, 0]
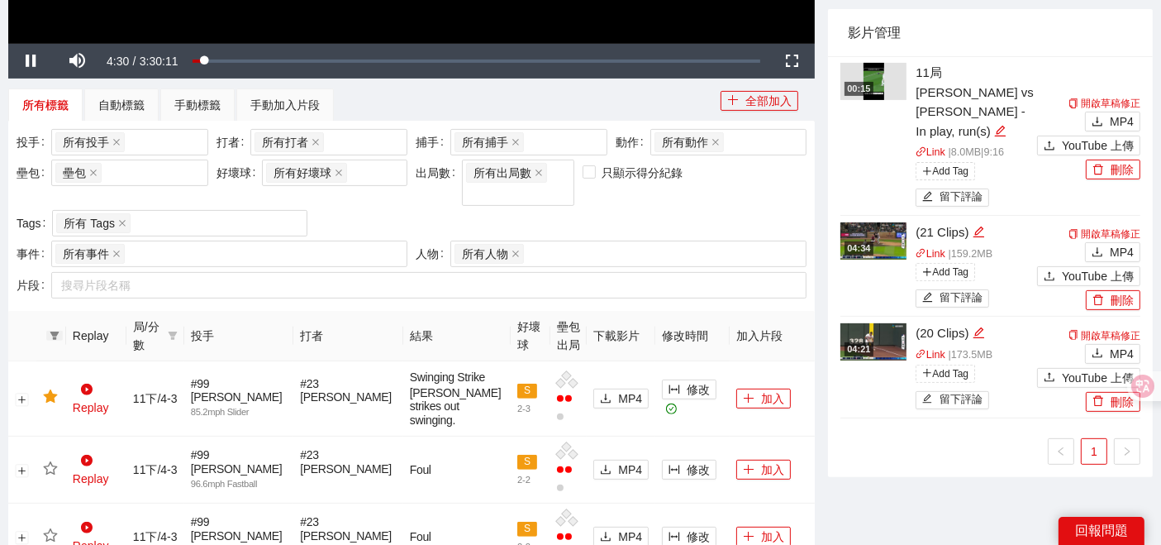
click at [48, 331] on span at bounding box center [54, 336] width 17 height 10
click at [102, 367] on button "確 定" at bounding box center [119, 371] width 40 height 20
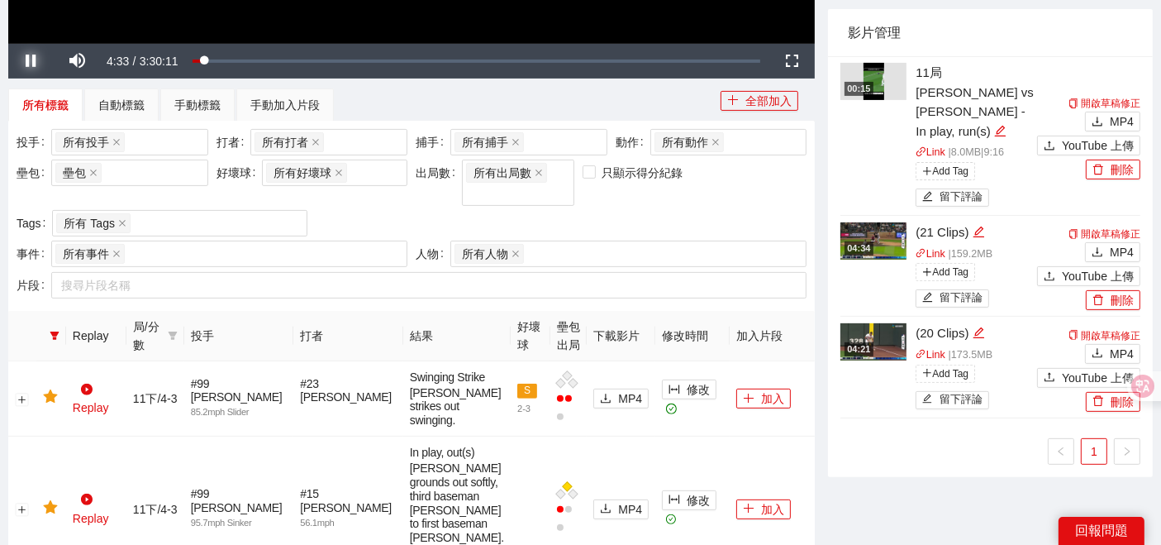
click at [31, 61] on span "Video Player" at bounding box center [31, 61] width 0 height 0
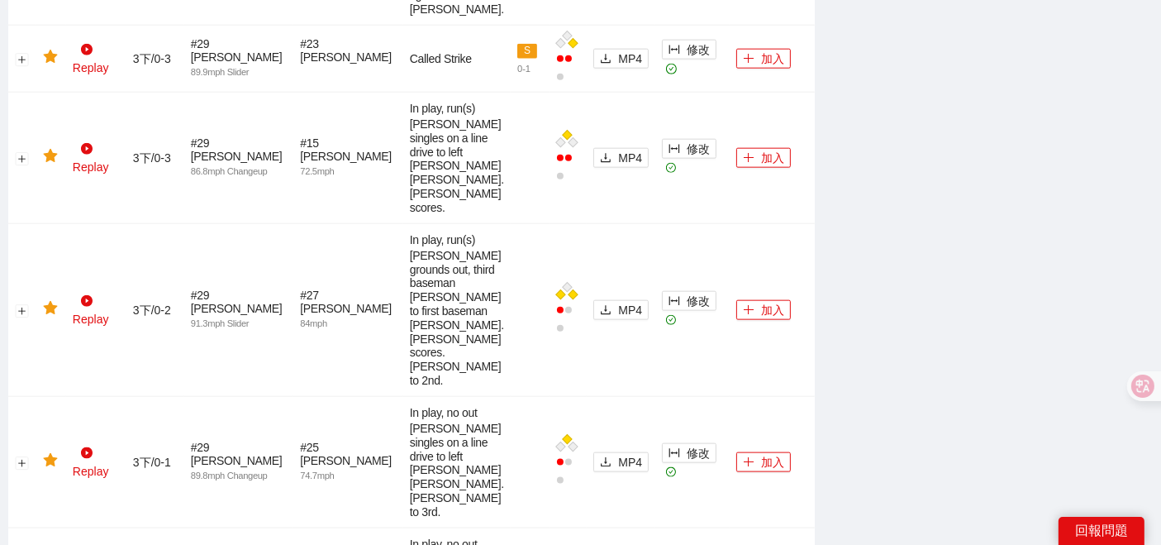
scroll to position [1744, 0]
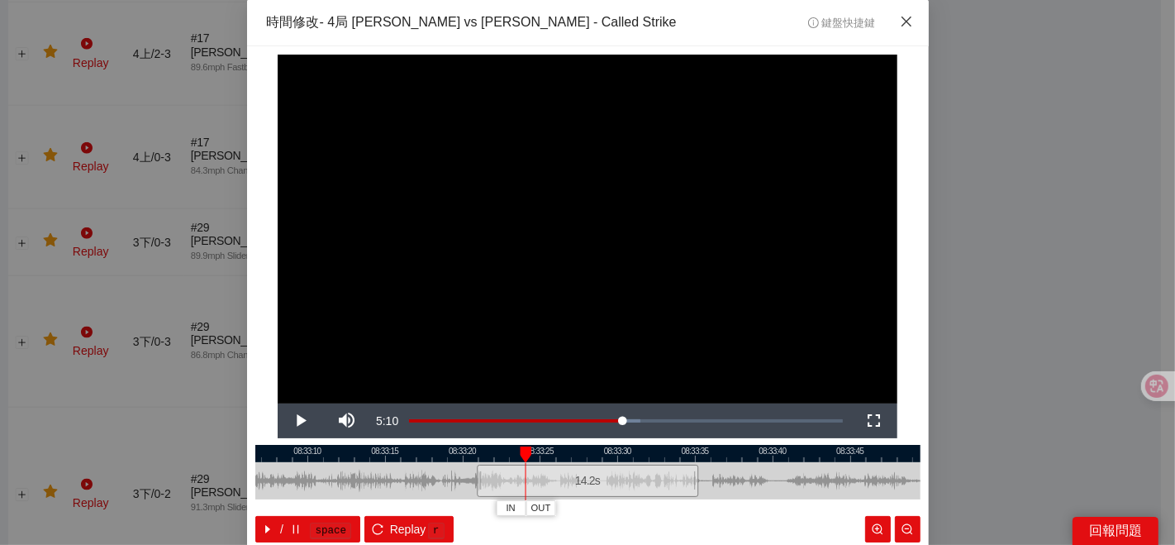
click at [900, 23] on icon "close" at bounding box center [906, 21] width 13 height 13
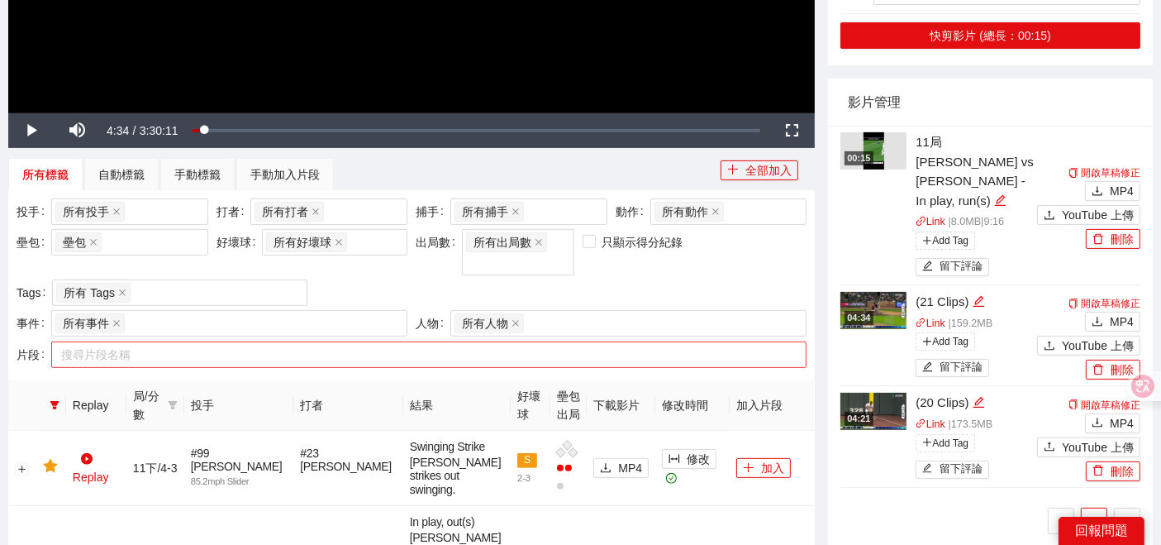
scroll to position [550, 0]
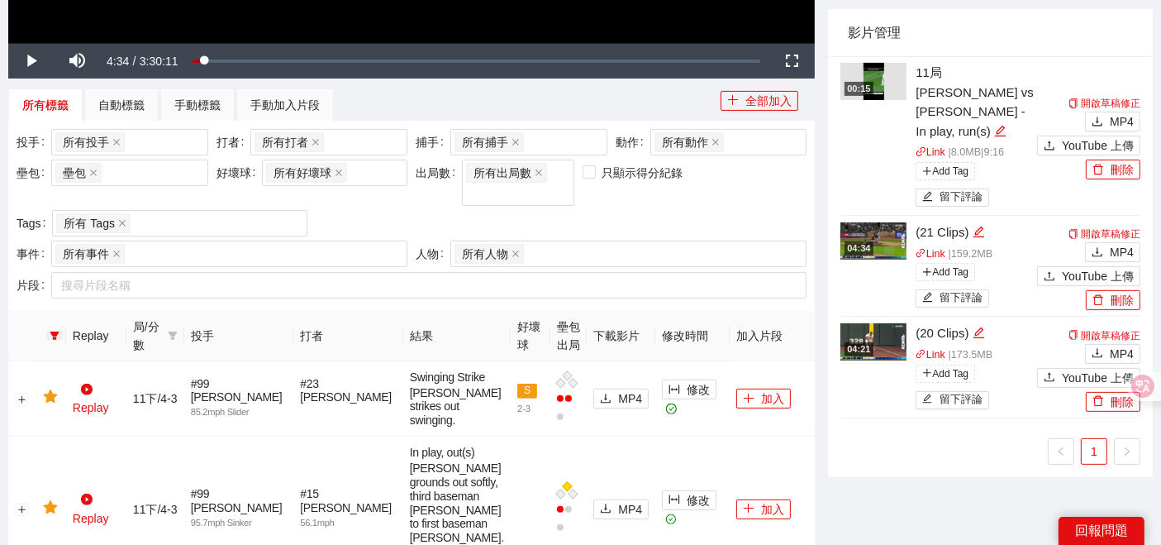
click at [54, 331] on icon "filter" at bounding box center [54, 335] width 9 height 8
click at [68, 367] on span "重置" at bounding box center [70, 371] width 23 height 18
click at [125, 373] on span "確 定" at bounding box center [119, 371] width 26 height 18
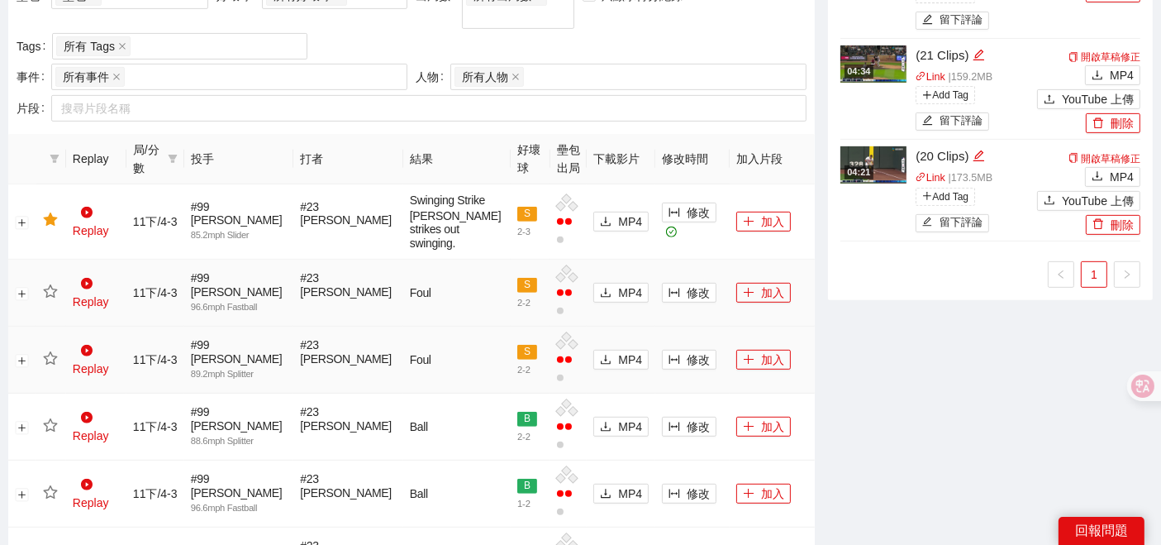
scroll to position [734, 0]
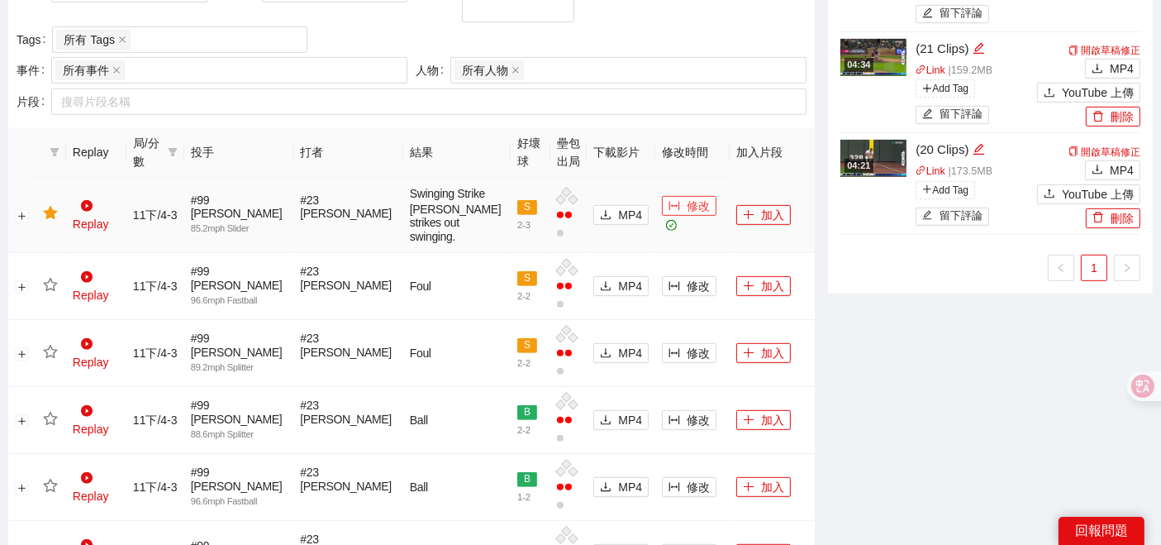
click at [662, 211] on button "修改" at bounding box center [689, 206] width 55 height 20
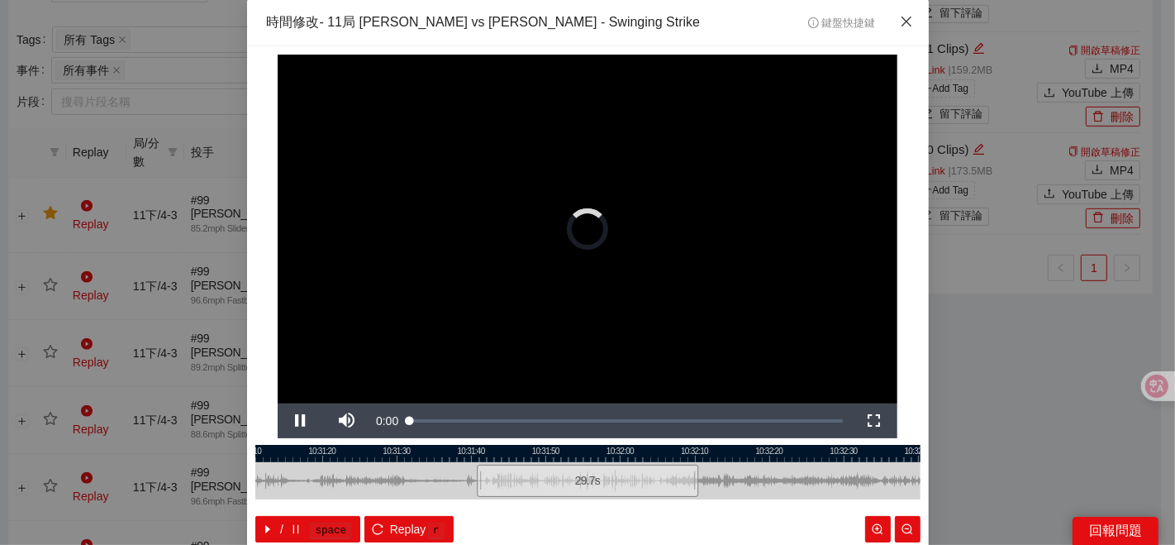
drag, startPoint x: 901, startPoint y: 17, endPoint x: 117, endPoint y: 259, distance: 819.9
click at [900, 16] on icon "close" at bounding box center [906, 21] width 13 height 13
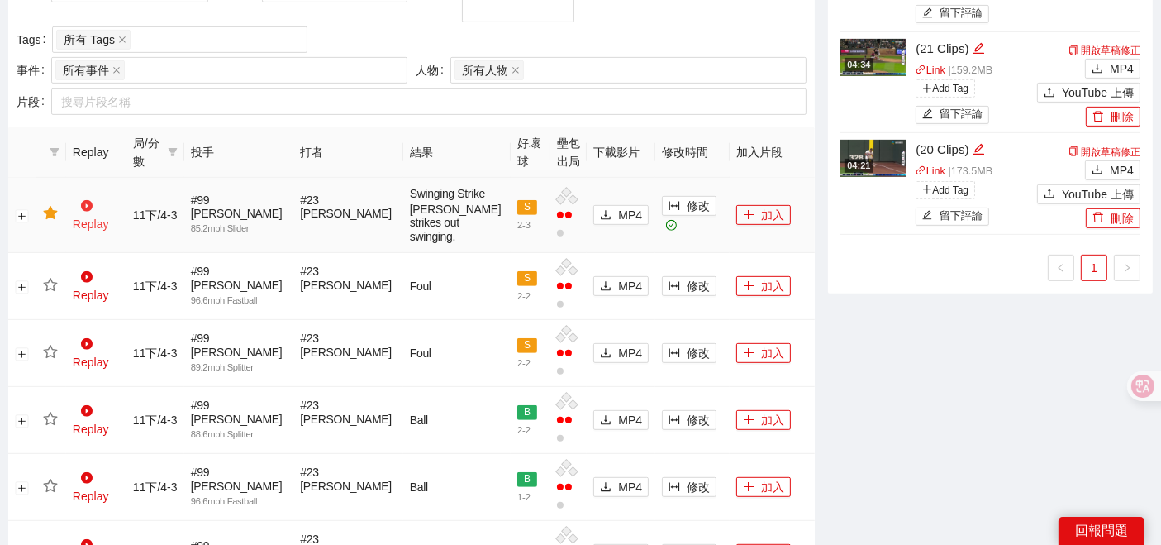
click at [95, 212] on link "Replay" at bounding box center [91, 214] width 36 height 31
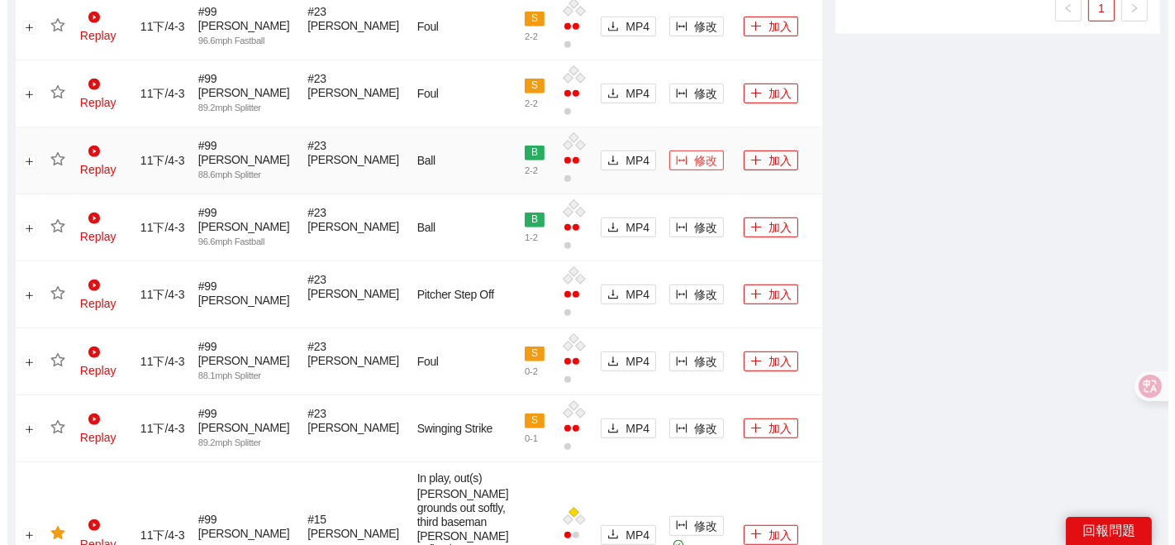
scroll to position [1010, 0]
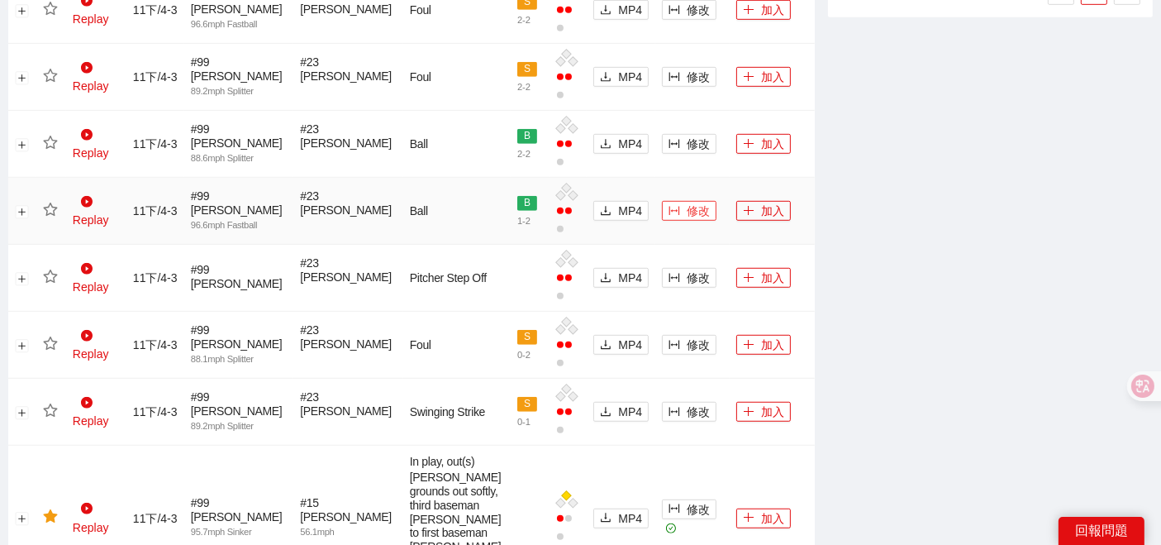
click at [662, 202] on button "修改" at bounding box center [689, 211] width 55 height 20
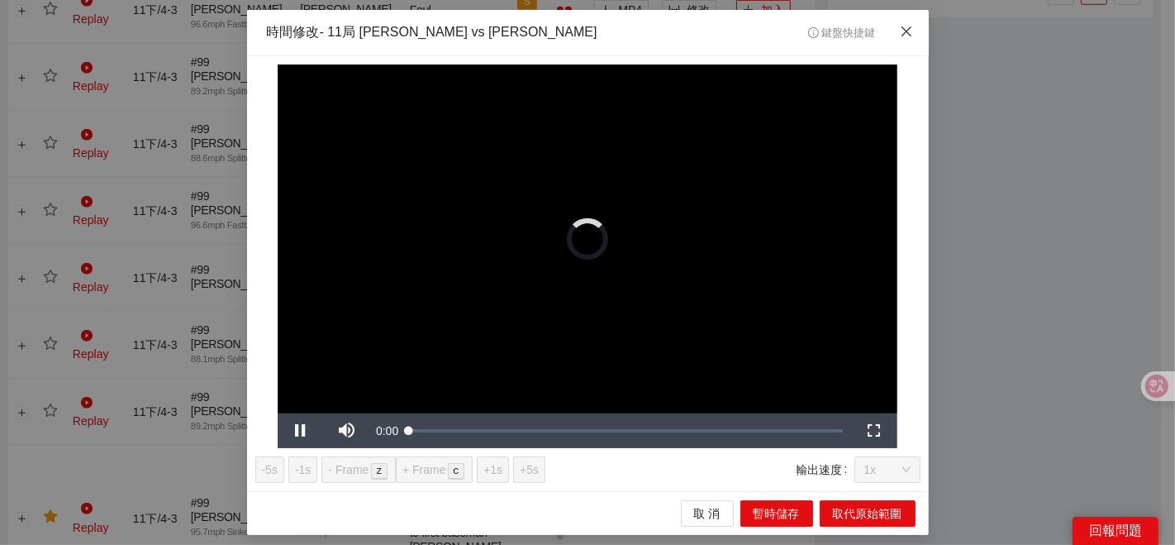
click at [906, 31] on icon "close" at bounding box center [906, 31] width 10 height 10
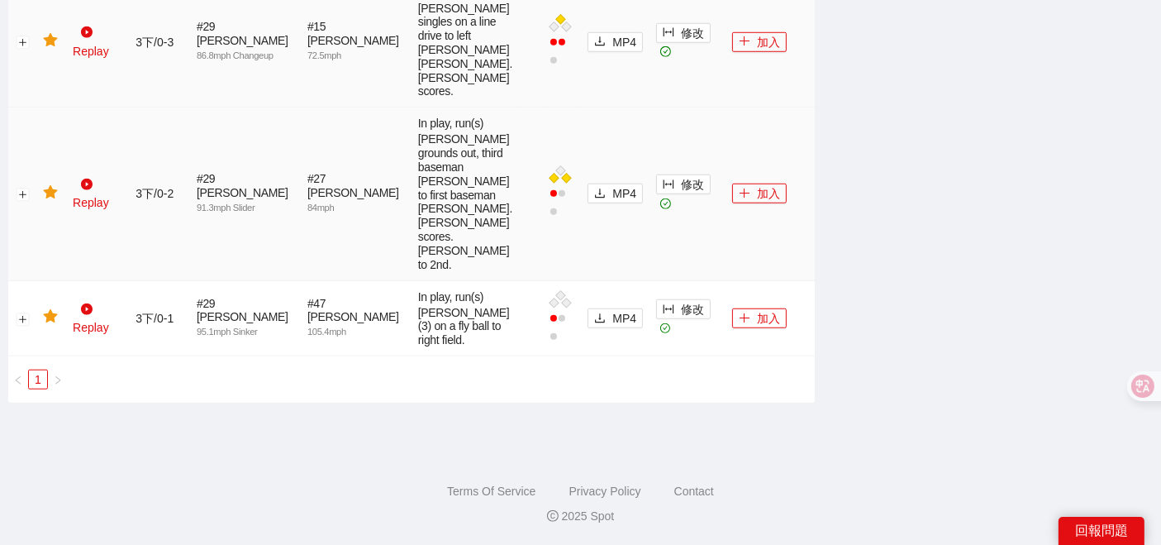
scroll to position [1808, 0]
click at [109, 302] on link "Replay" at bounding box center [91, 317] width 36 height 31
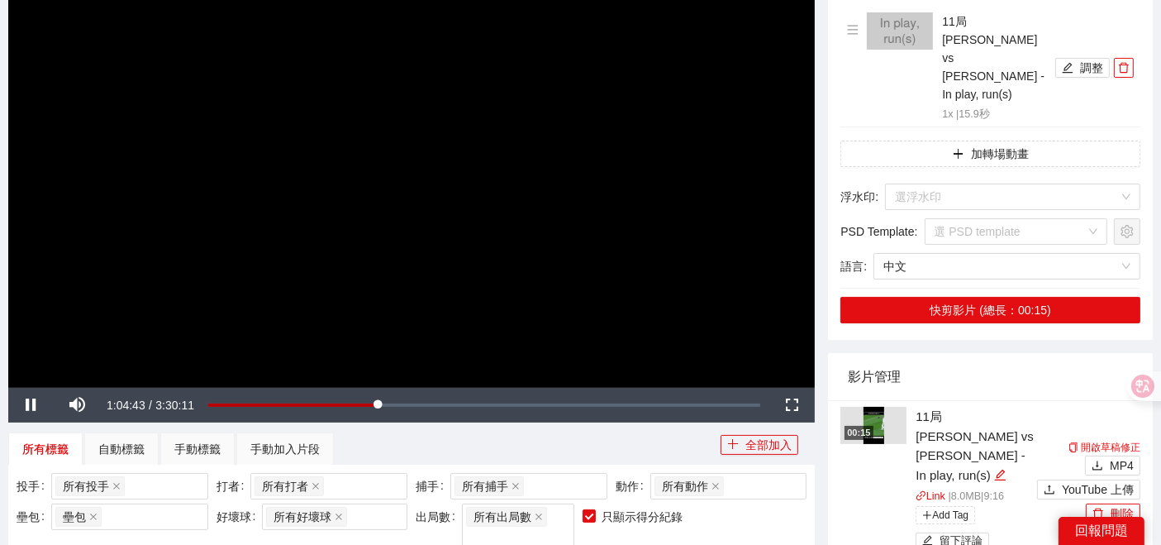
scroll to position [92, 0]
